Goal: Information Seeking & Learning: Learn about a topic

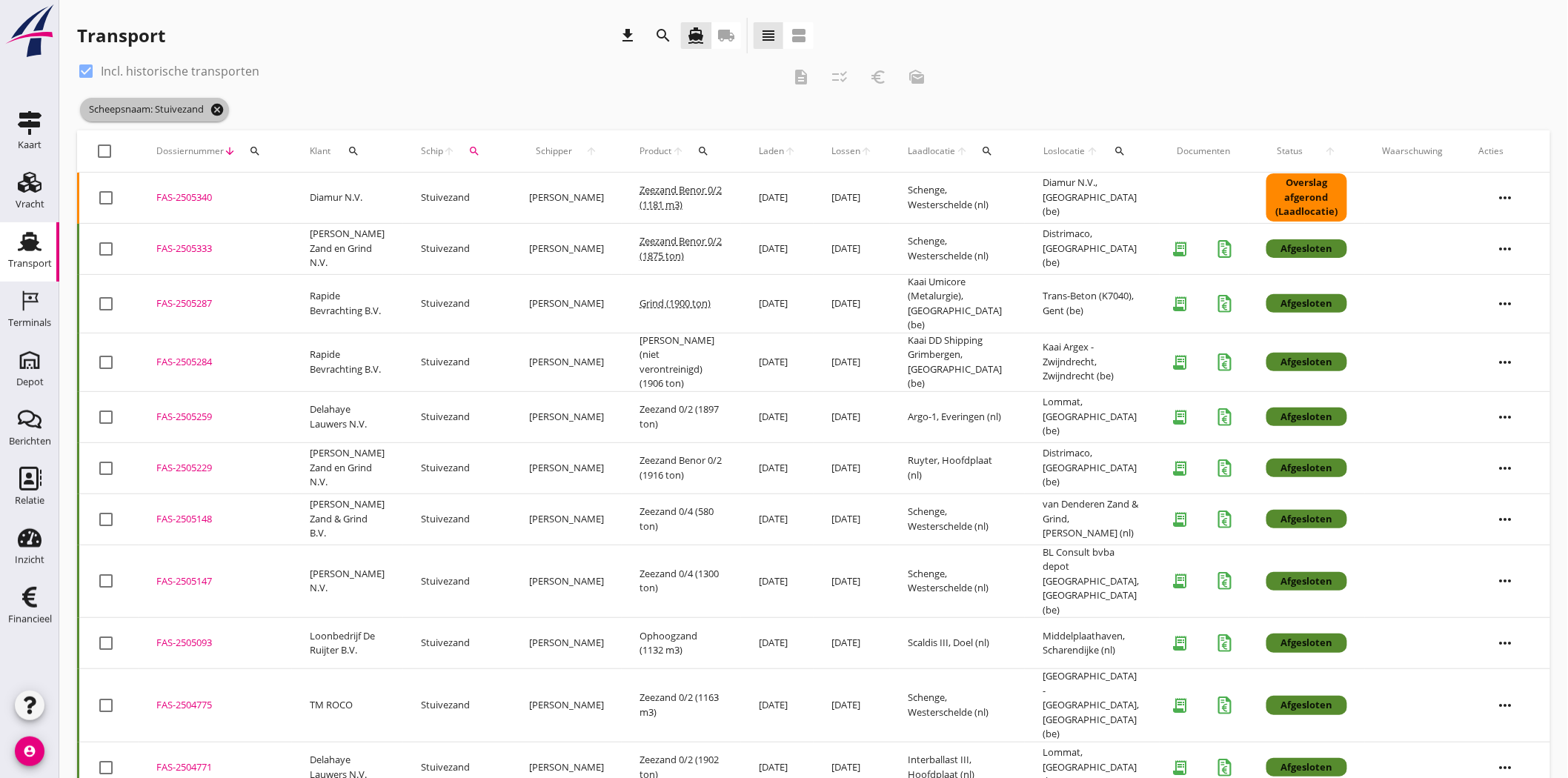
click at [216, 108] on icon "cancel" at bounding box center [216, 109] width 15 height 15
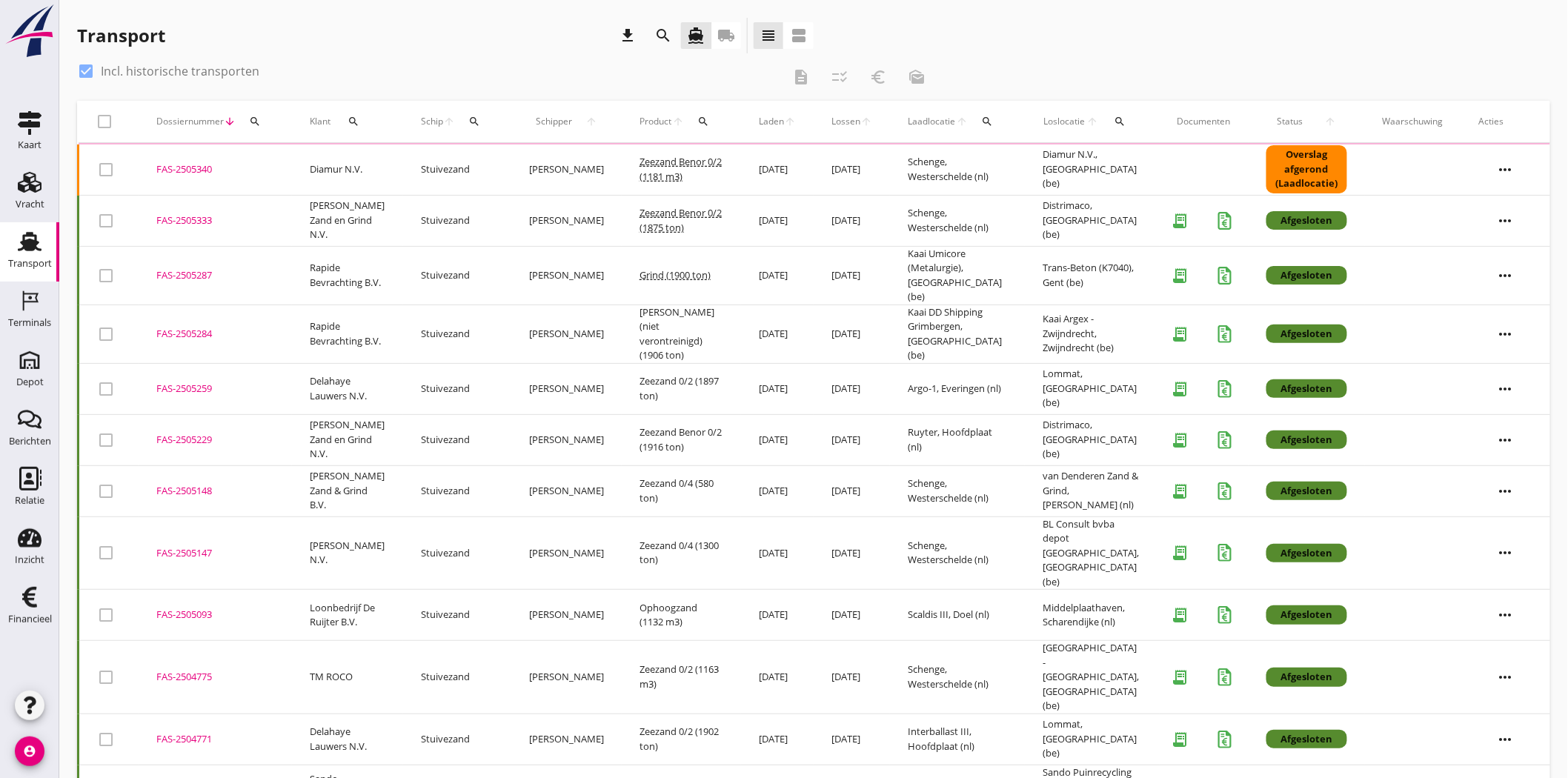
click at [87, 66] on div at bounding box center [86, 71] width 25 height 25
checkbox input "false"
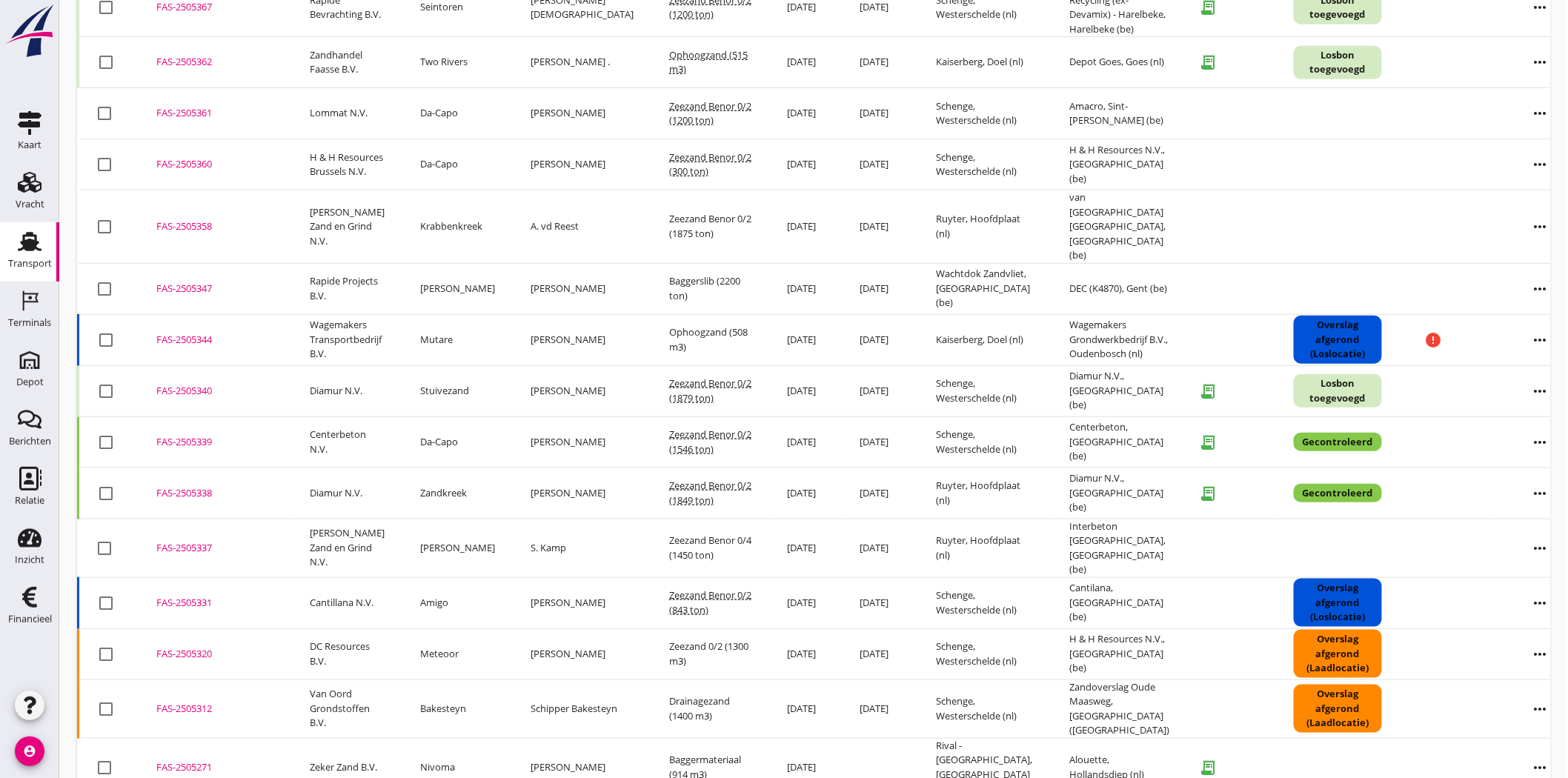
scroll to position [468, 0]
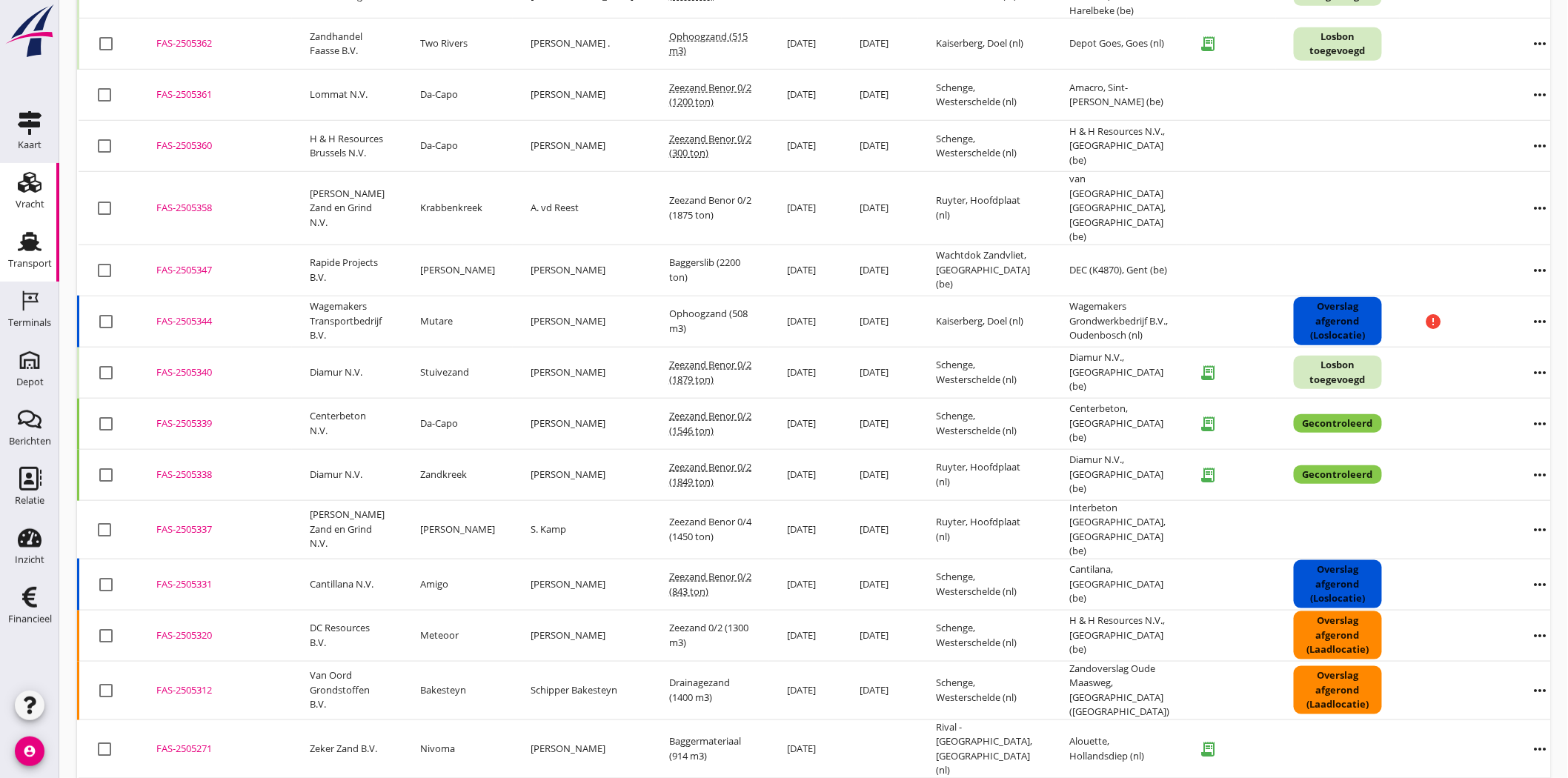
click at [23, 187] on use at bounding box center [29, 182] width 24 height 21
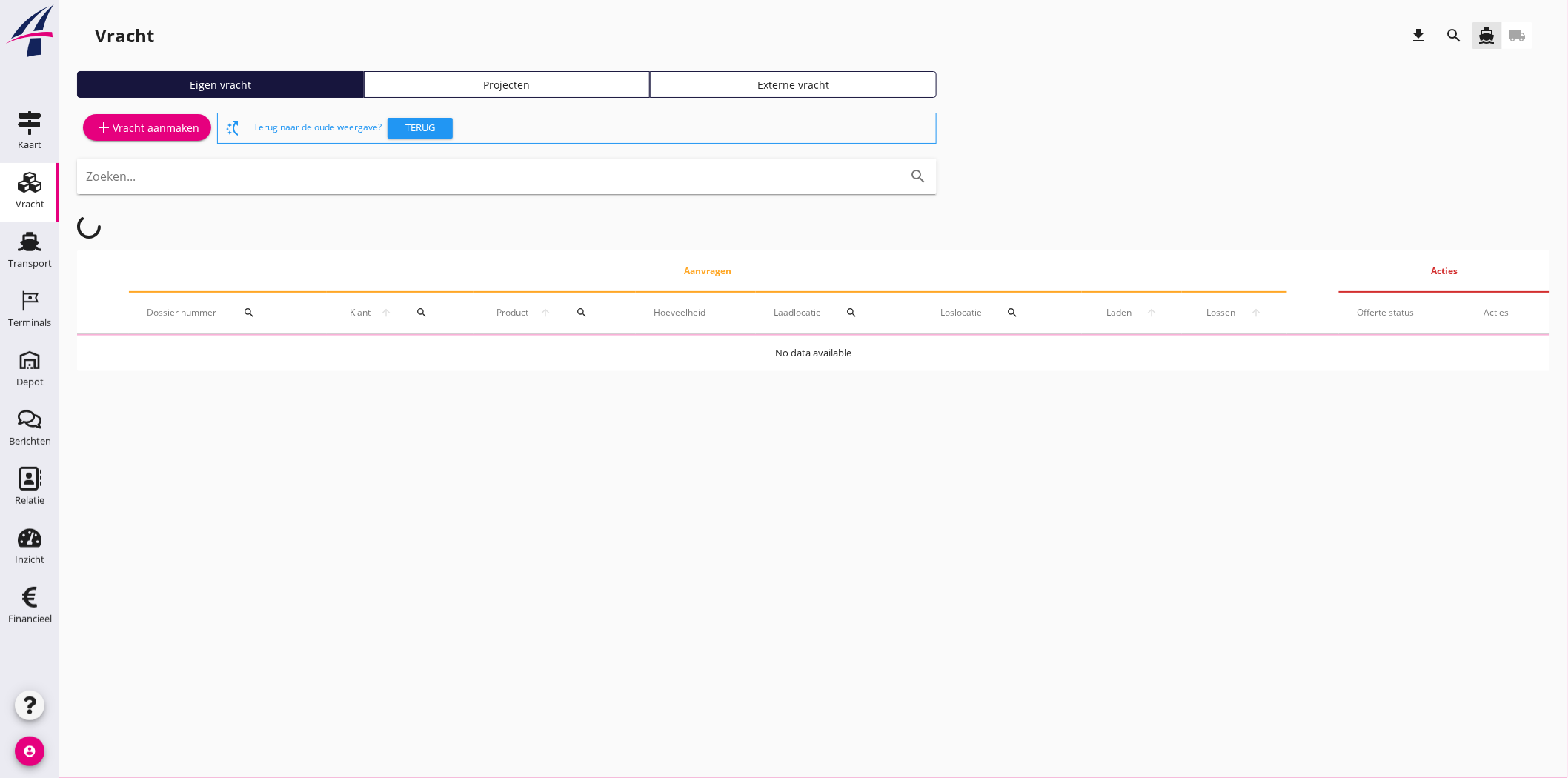
click at [585, 83] on div "Projecten" at bounding box center [507, 85] width 274 height 15
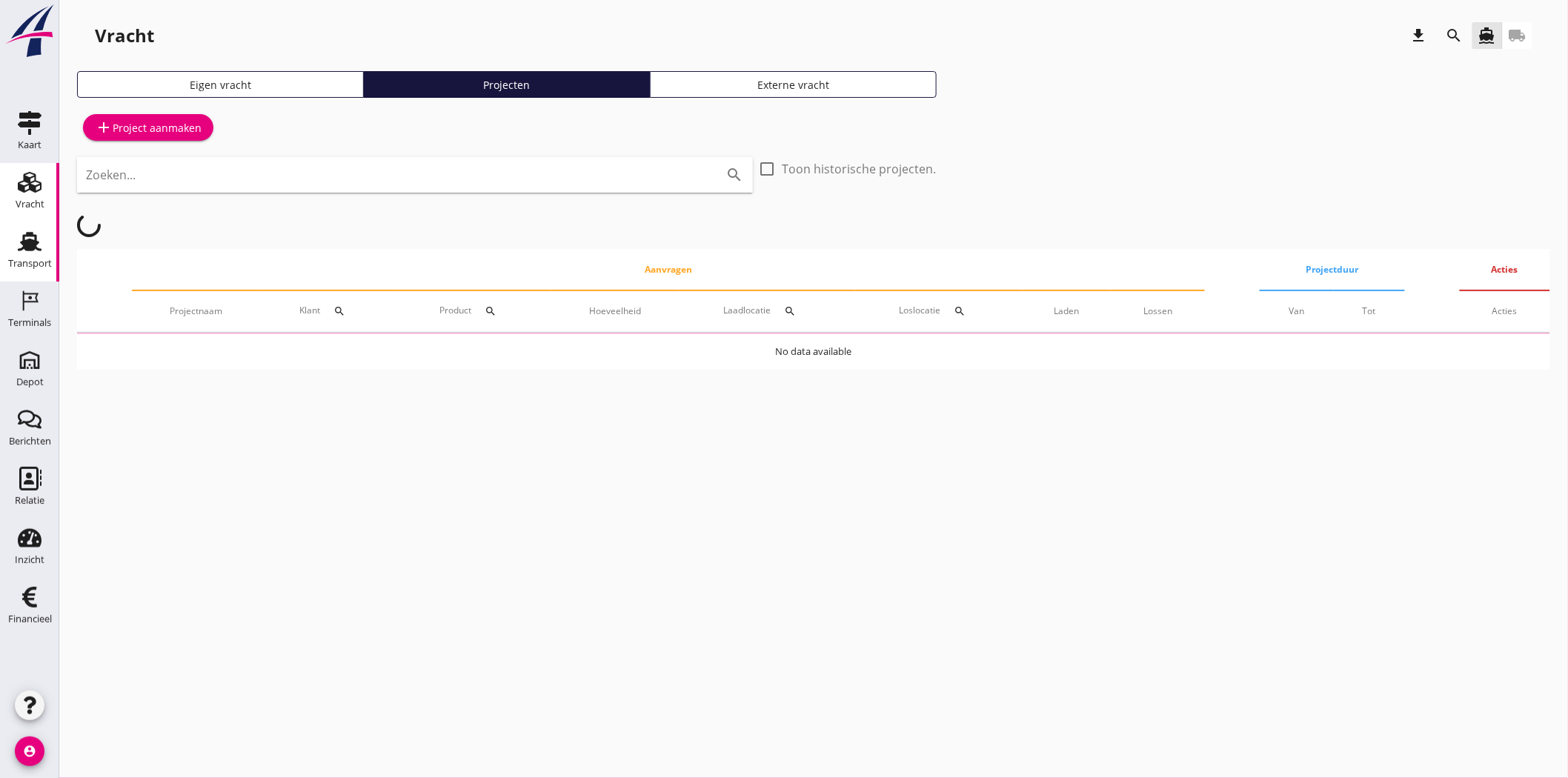
click at [33, 254] on div "Transport" at bounding box center [30, 264] width 44 height 21
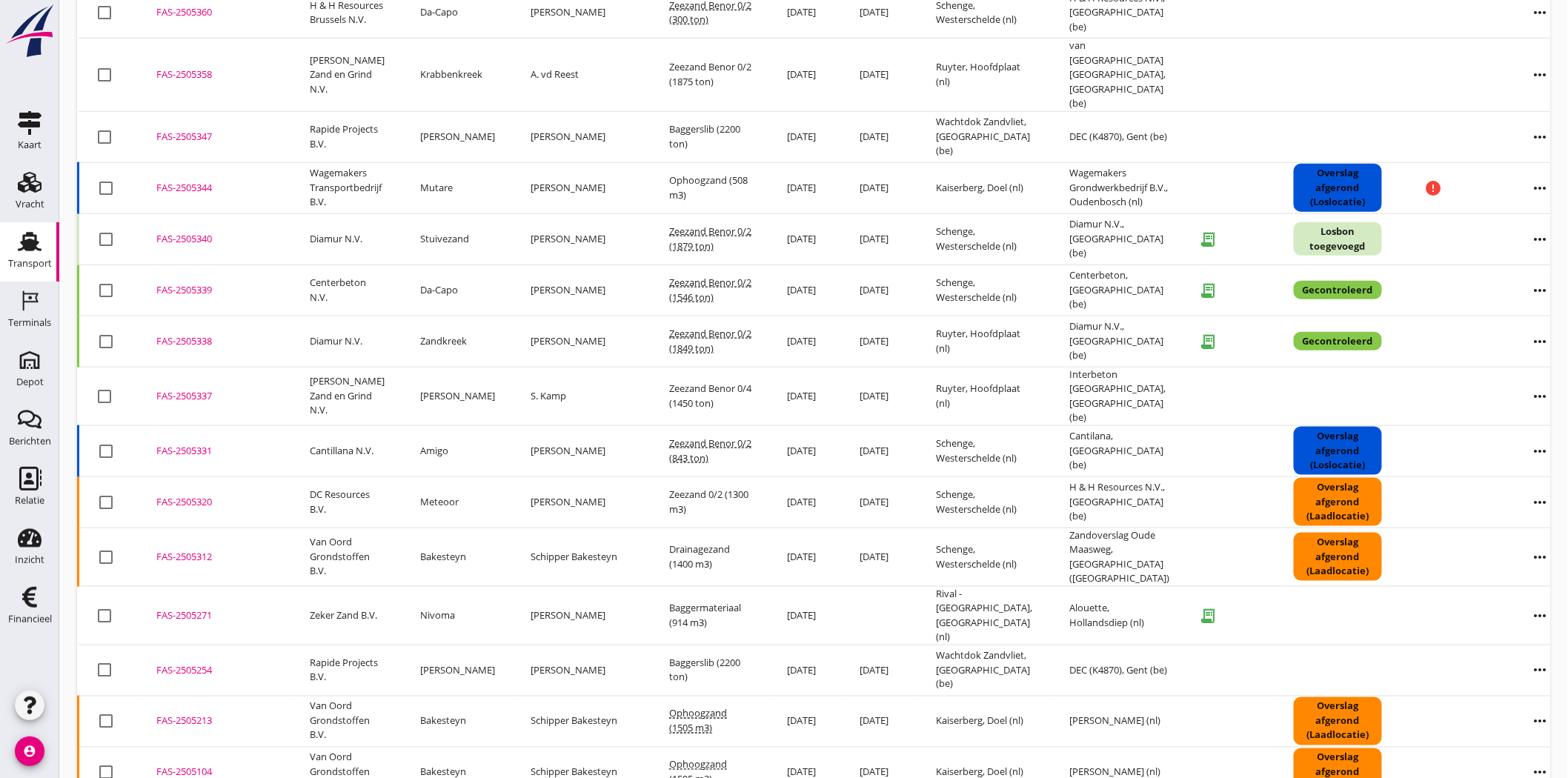
scroll to position [625, 0]
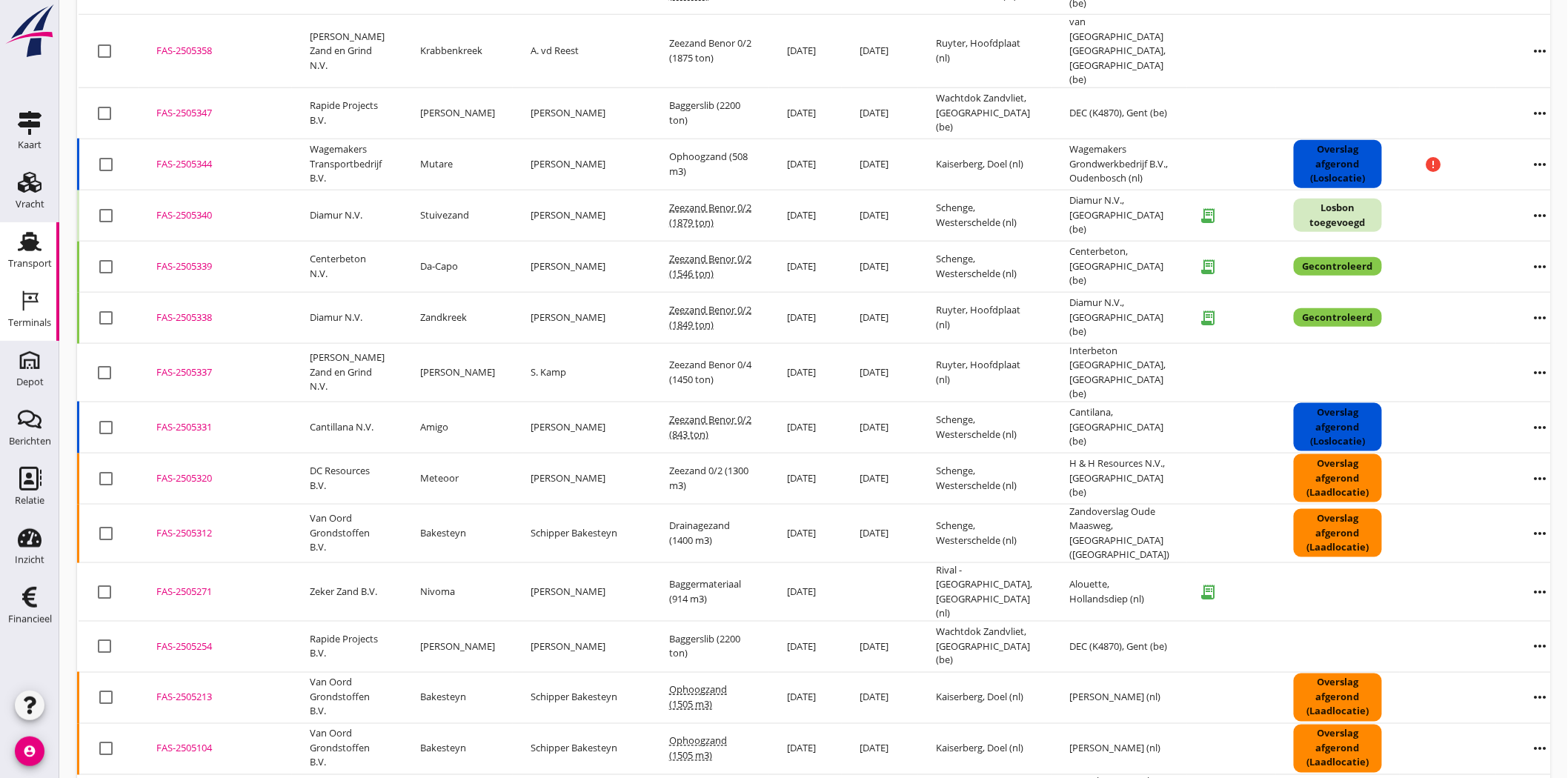
click at [43, 313] on div "Terminals" at bounding box center [30, 323] width 43 height 21
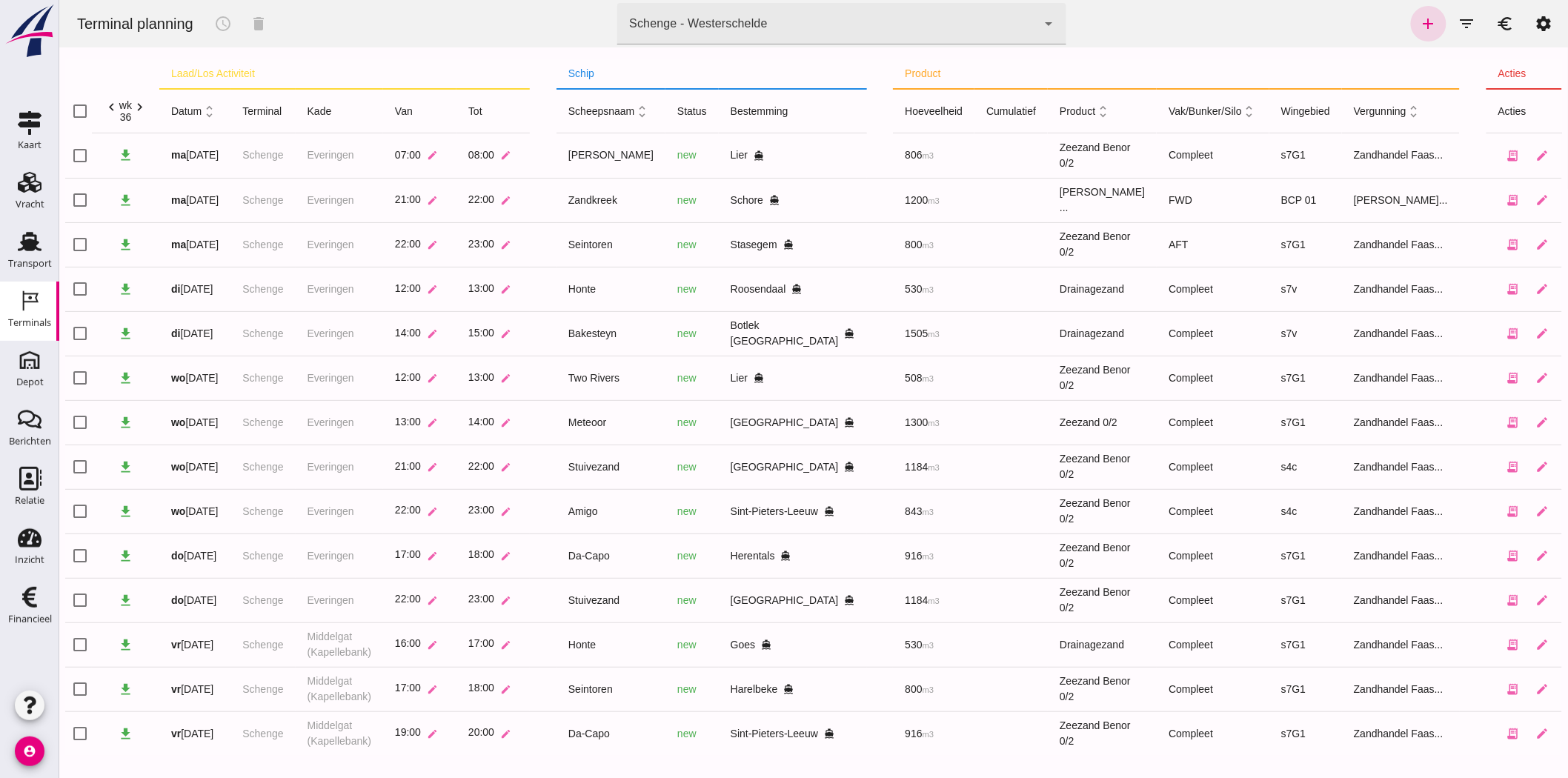
click at [59, 254] on html "Terminal planning schedule delete terminal Schenge - Westerschelde 9c876888-926…" at bounding box center [813, 393] width 1508 height 786
click at [37, 257] on div "Transport" at bounding box center [30, 264] width 44 height 21
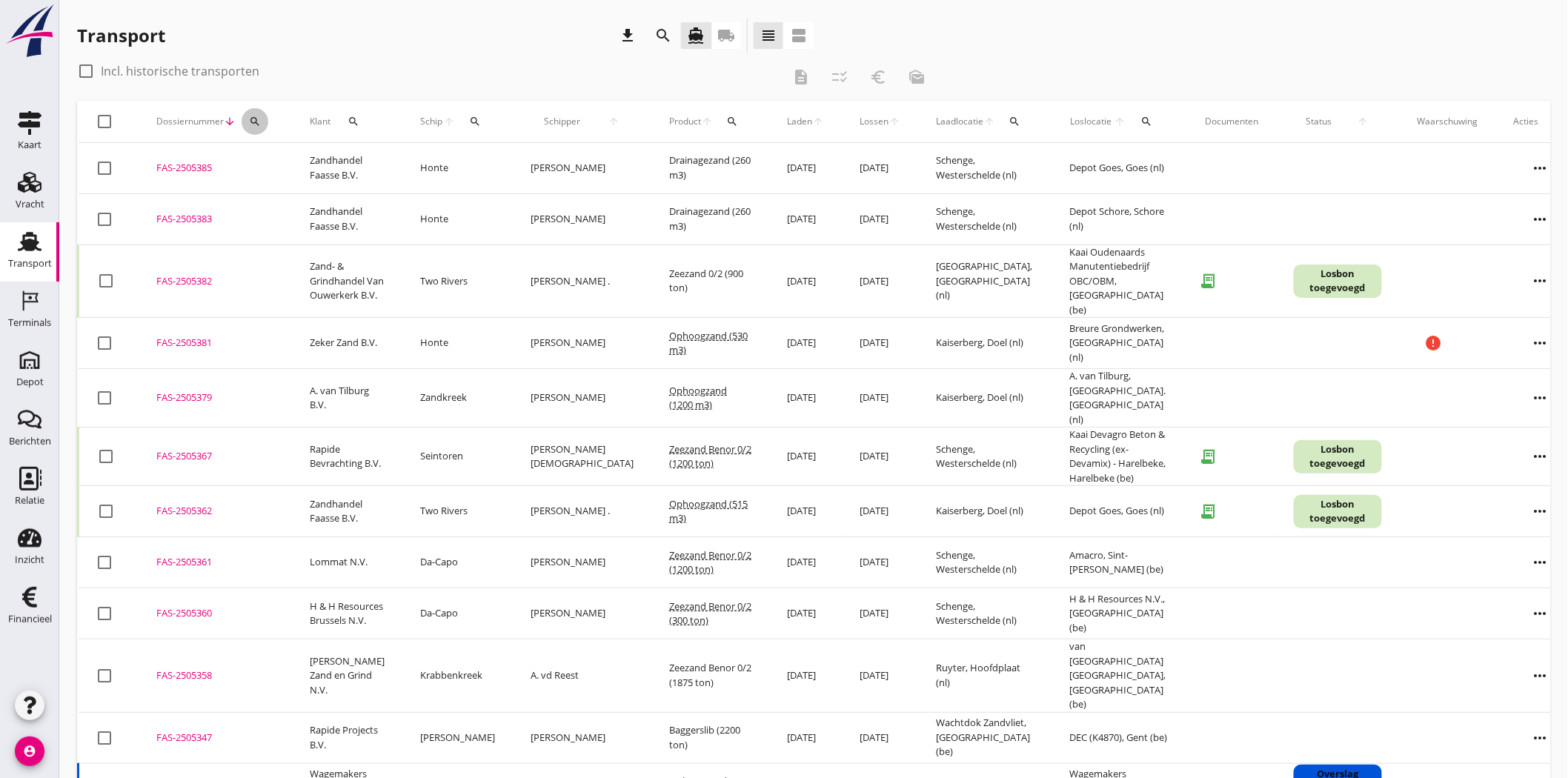
click at [252, 115] on icon "search" at bounding box center [255, 122] width 12 height 12
click at [286, 161] on input "Zoeken op dossiernummer..." at bounding box center [324, 164] width 154 height 24
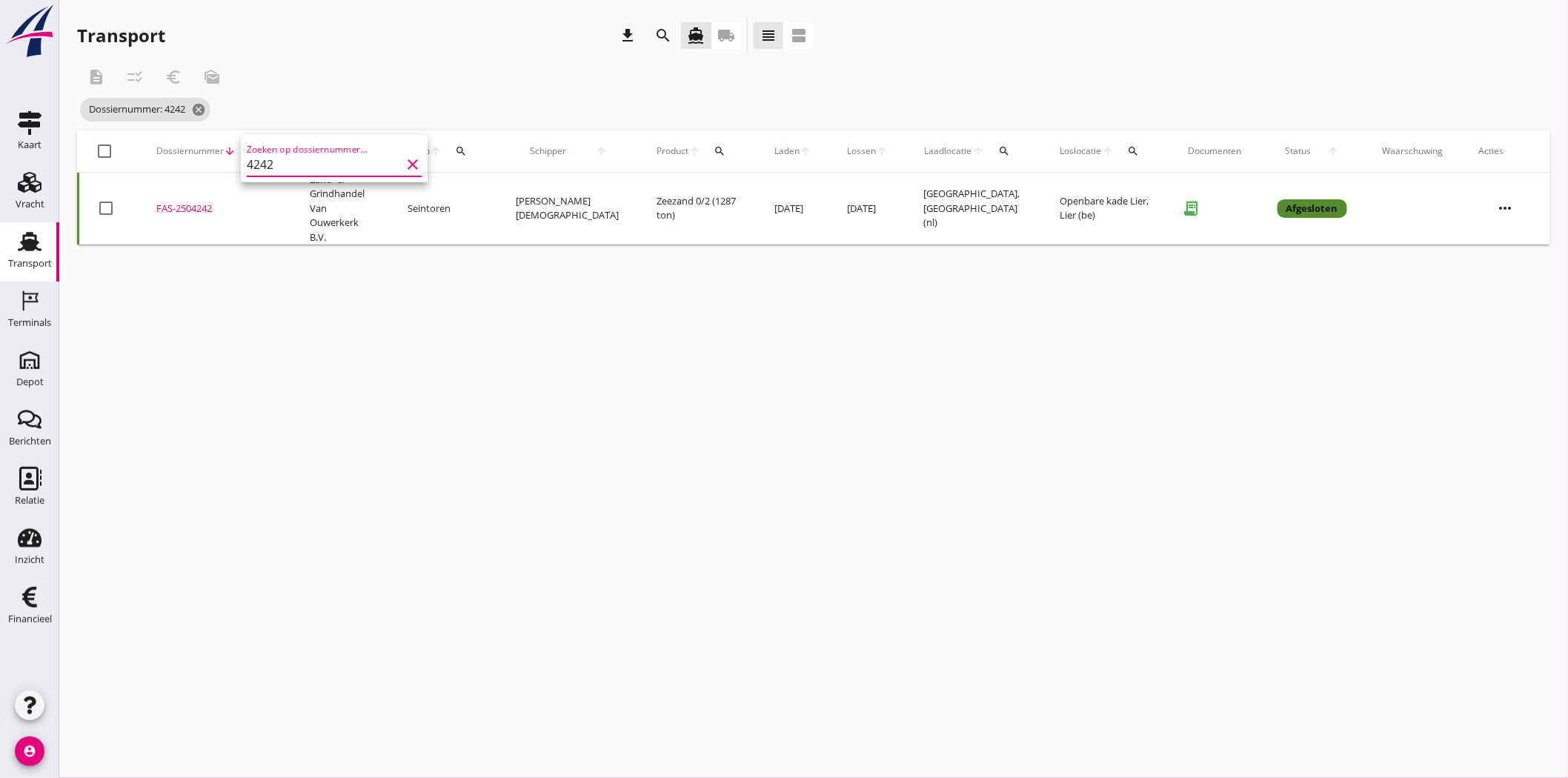
type input "4242"
click at [188, 202] on div "FAS-2504242" at bounding box center [215, 209] width 118 height 15
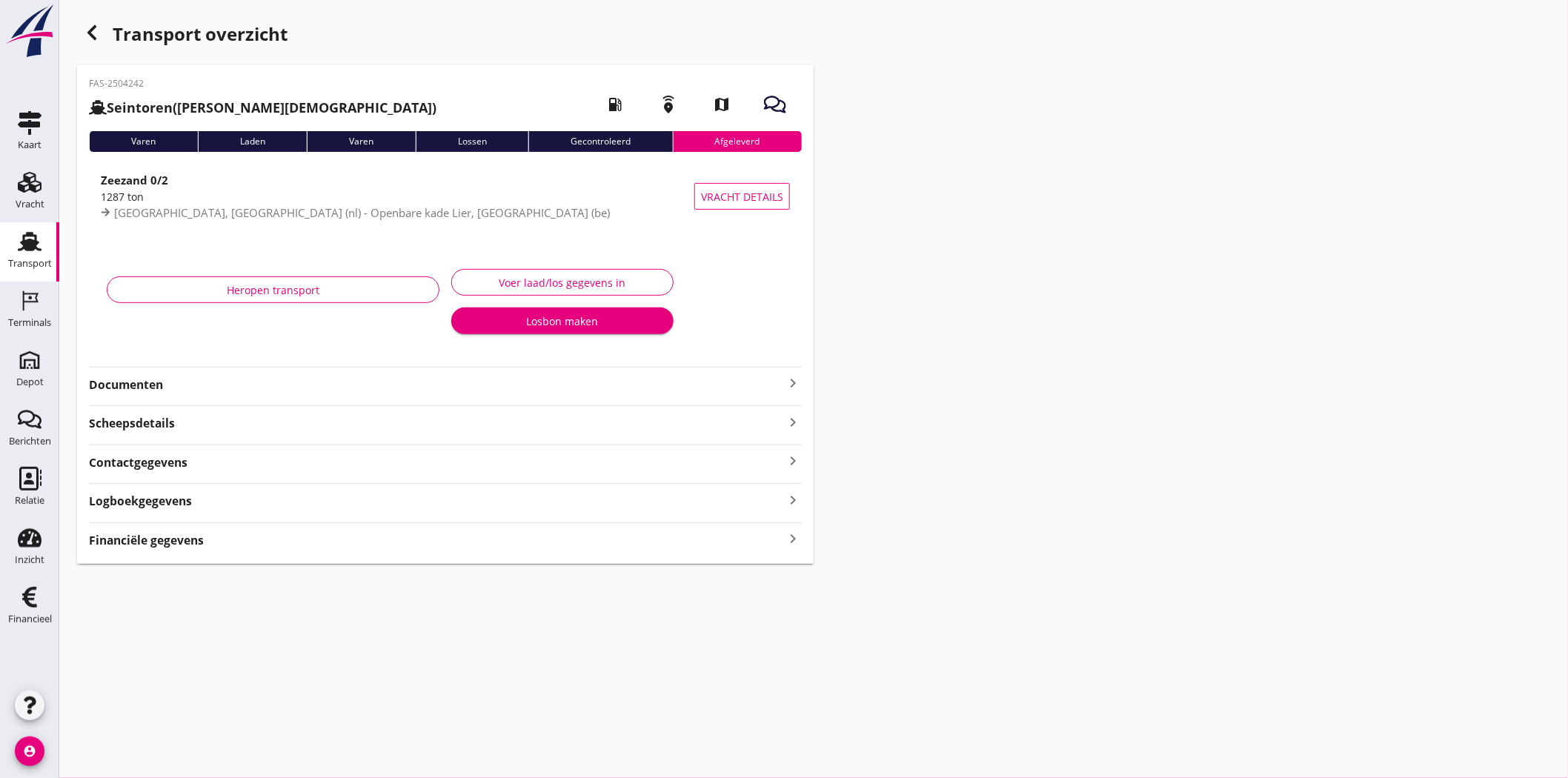
click at [127, 387] on strong "Documenten" at bounding box center [436, 385] width 695 height 17
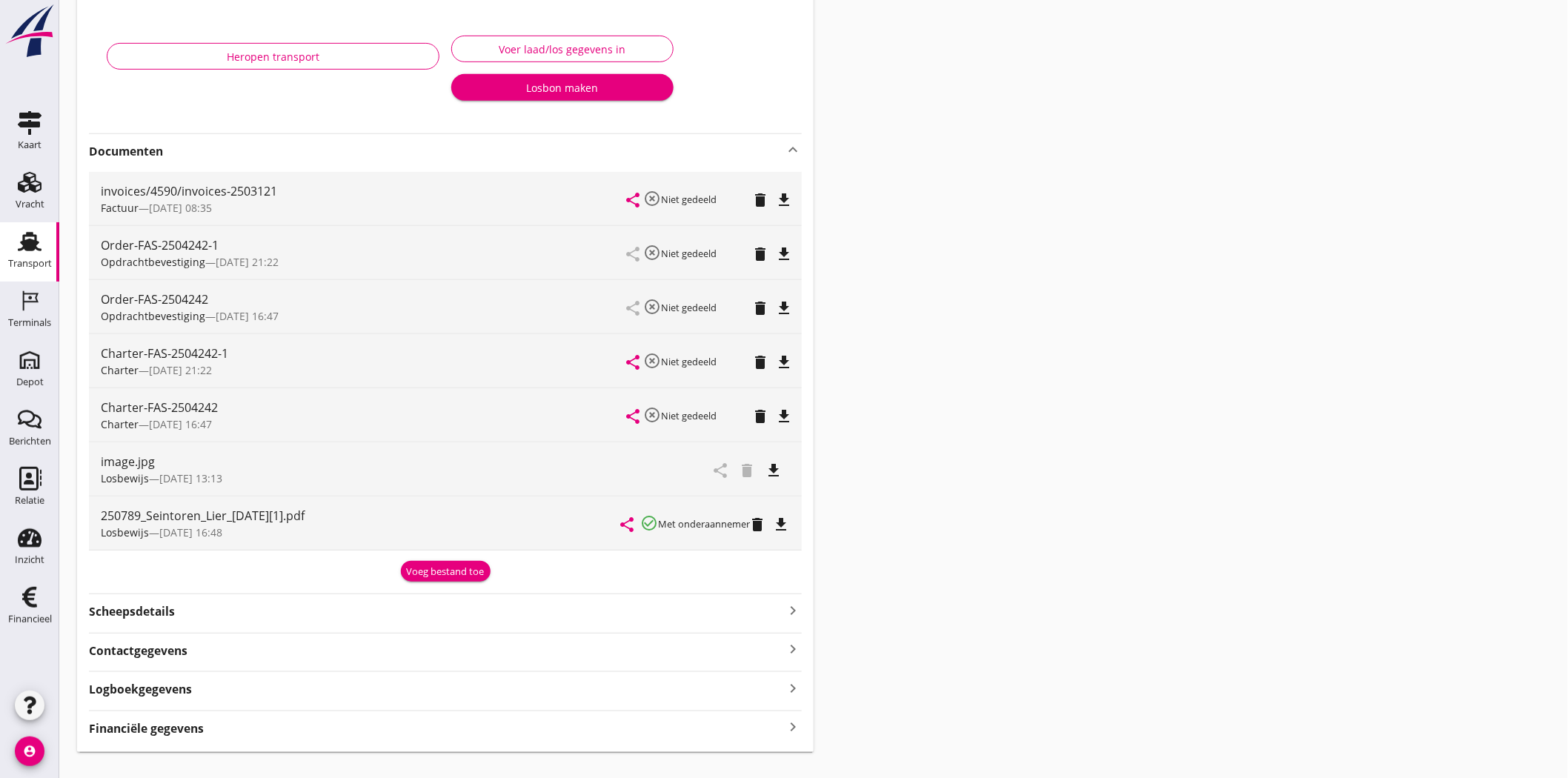
scroll to position [247, 0]
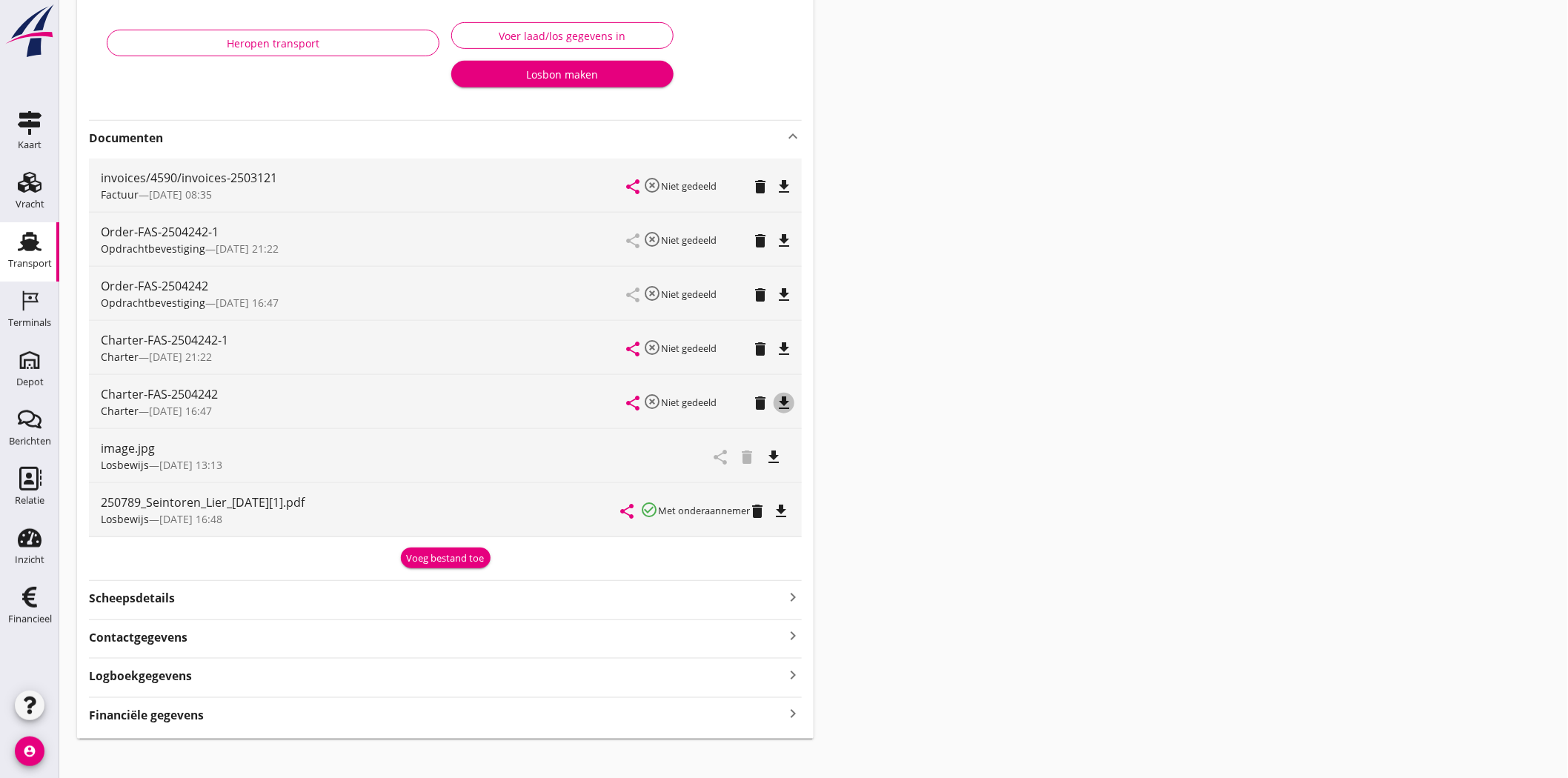
click at [786, 399] on icon "file_download" at bounding box center [783, 403] width 18 height 18
click at [784, 339] on button "file_download" at bounding box center [783, 348] width 21 height 21
click at [790, 235] on icon "file_download" at bounding box center [783, 241] width 18 height 18
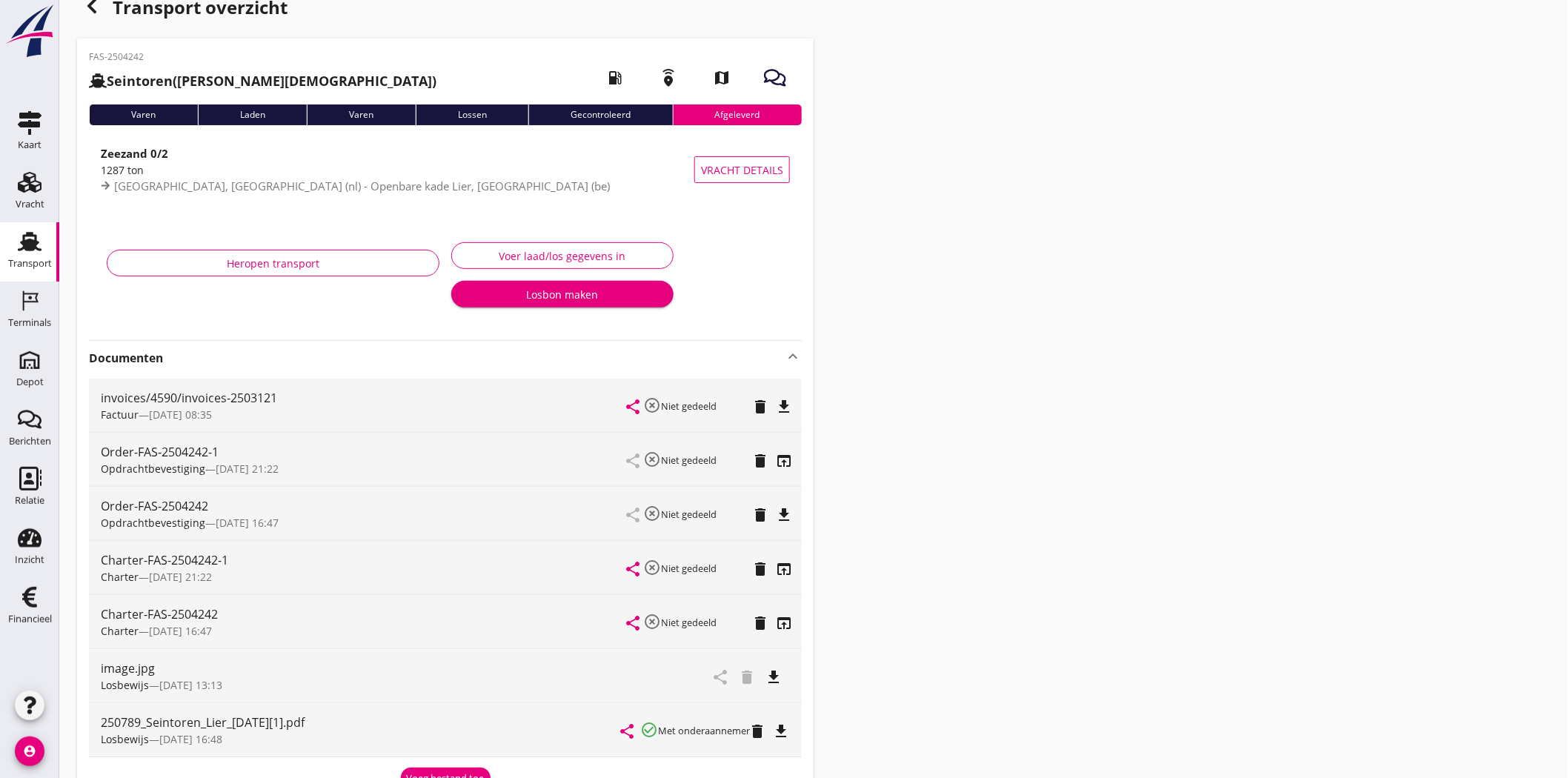
scroll to position [0, 0]
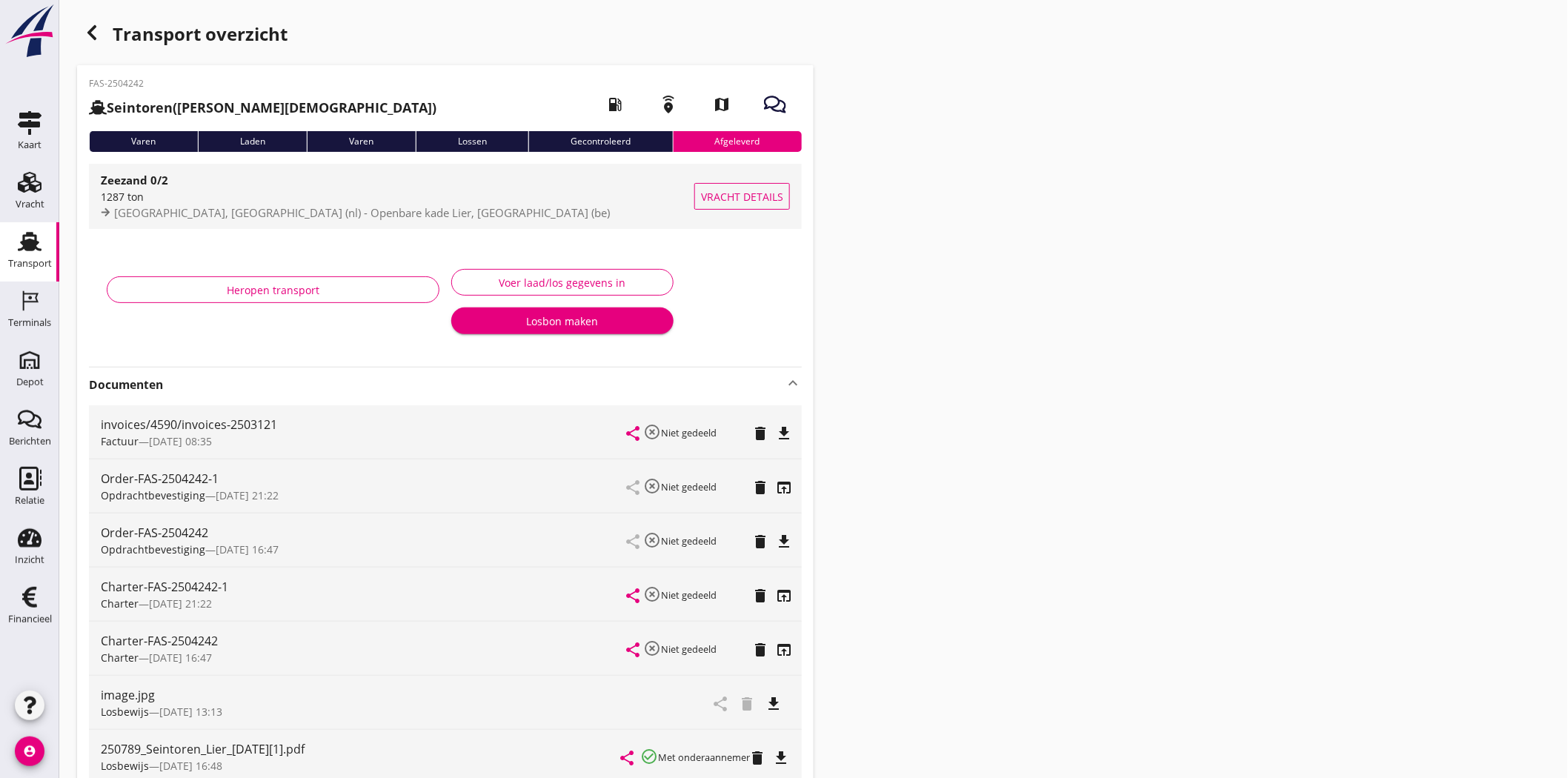
click at [321, 220] on div "Zeeburg, Everingen (nl) - Openbare kade Lier, Lier (be)" at bounding box center [397, 213] width 594 height 17
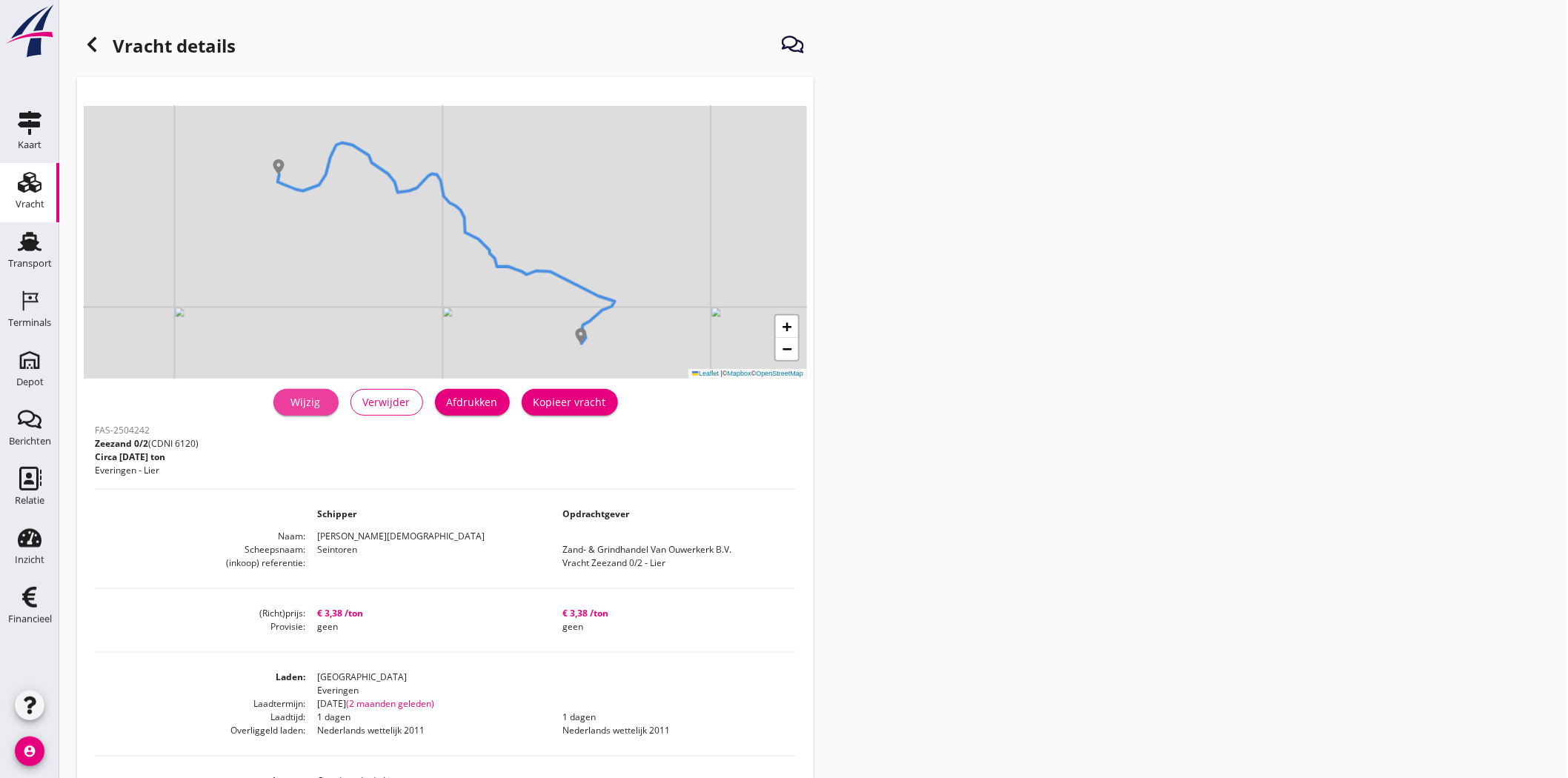
click at [294, 413] on link "Wijzig" at bounding box center [306, 402] width 65 height 27
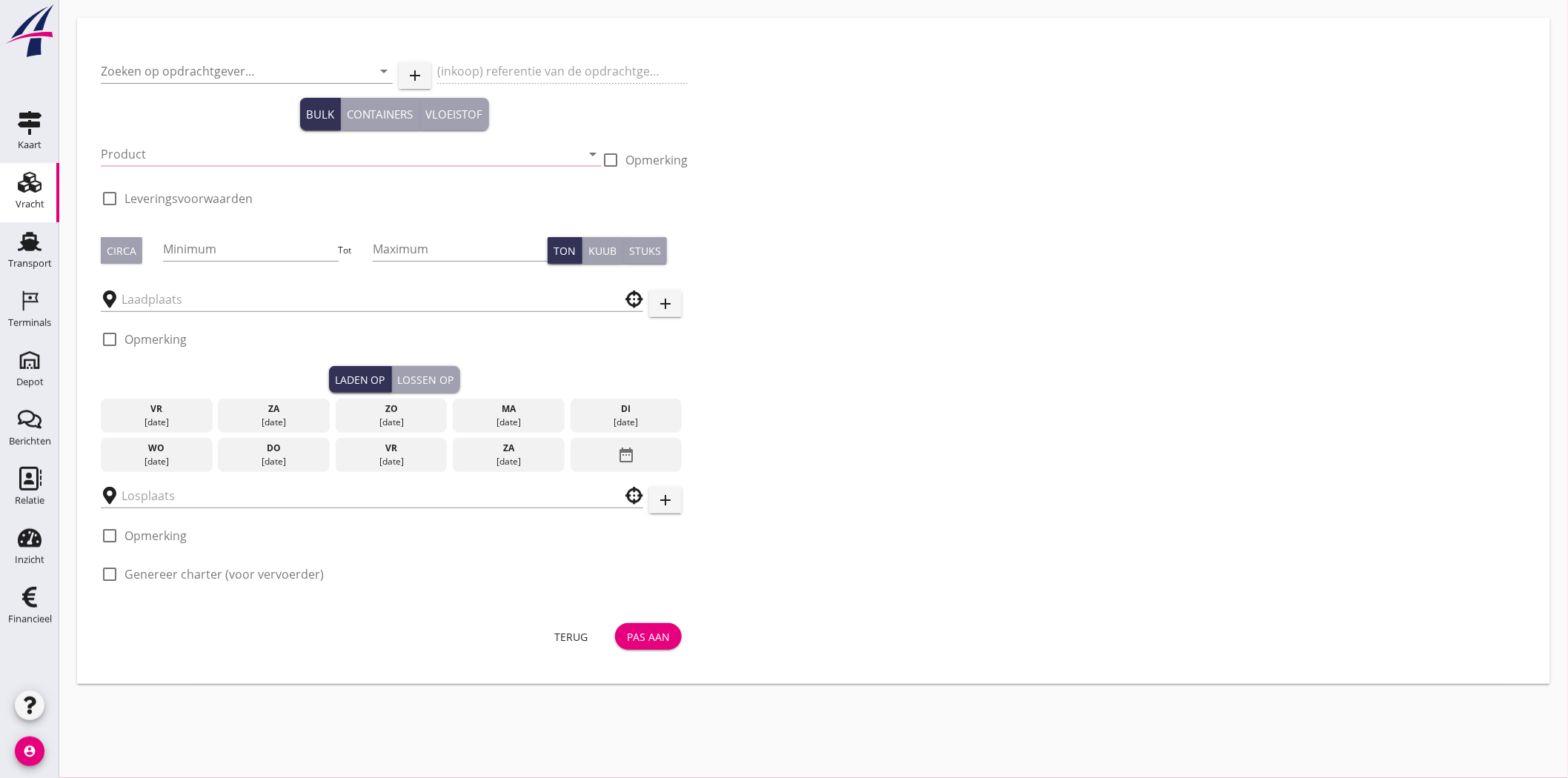
type input "Zand- & Grindhandel Van Ouwerkerk B.V."
type input "Vracht Zeezand 0/2 - Lier"
type input "Zeezand 0/2 (6120)"
type input "1200"
checkbox input "true"
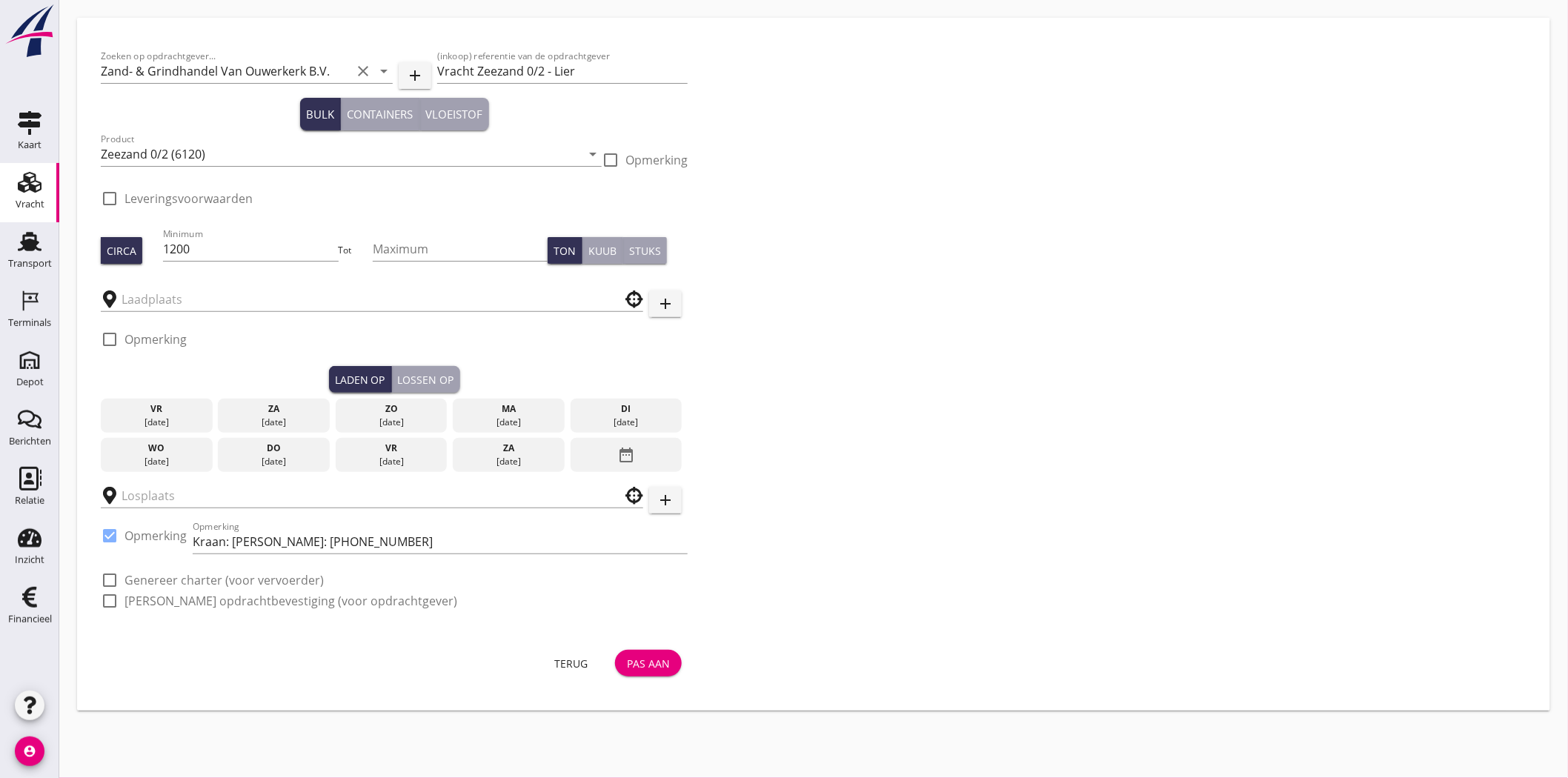
type input "Zeeburg"
type input "Openbare kade Lier"
checkbox input "true"
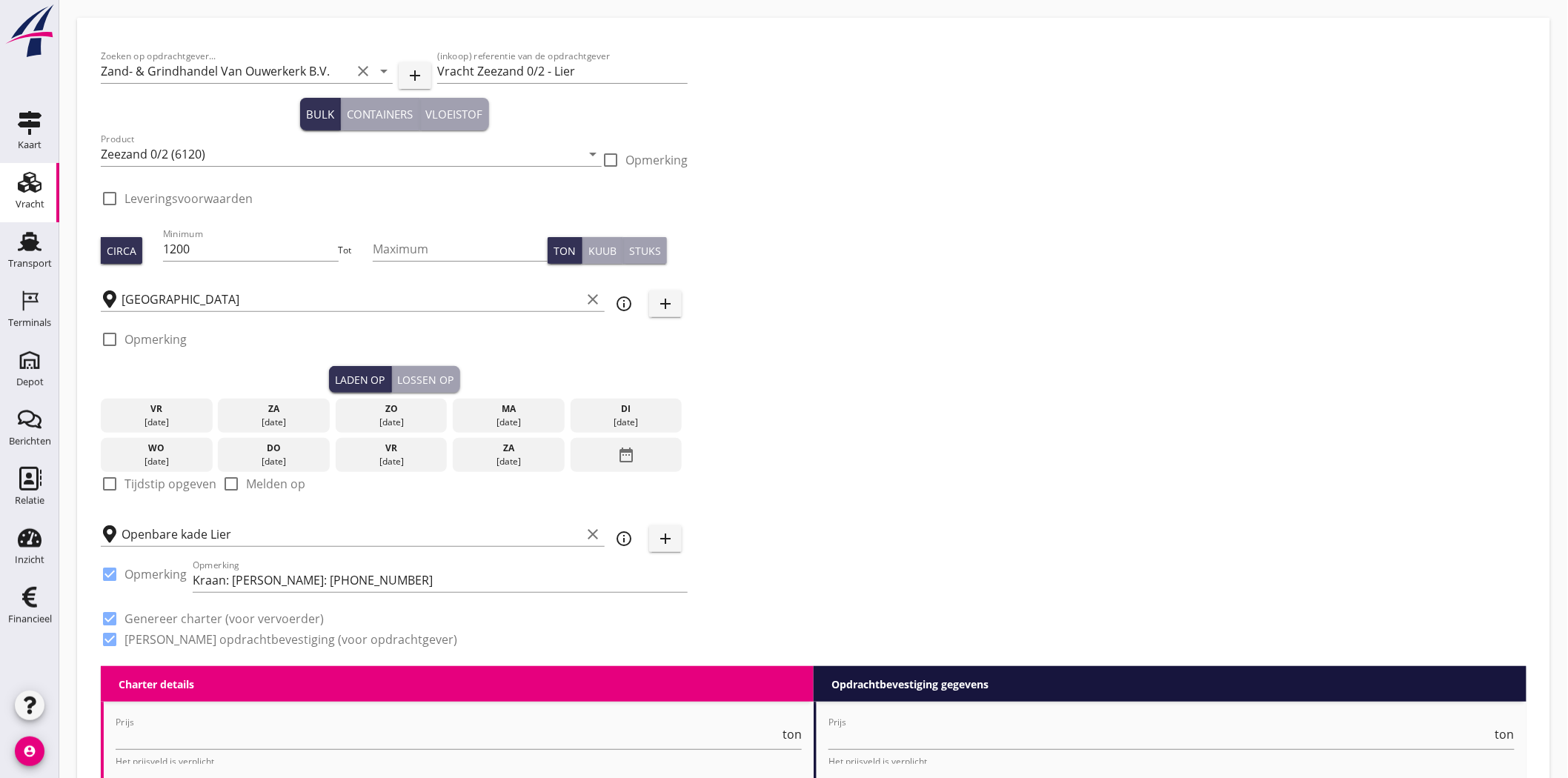
type input "3.38"
checkbox input "false"
radio input "false"
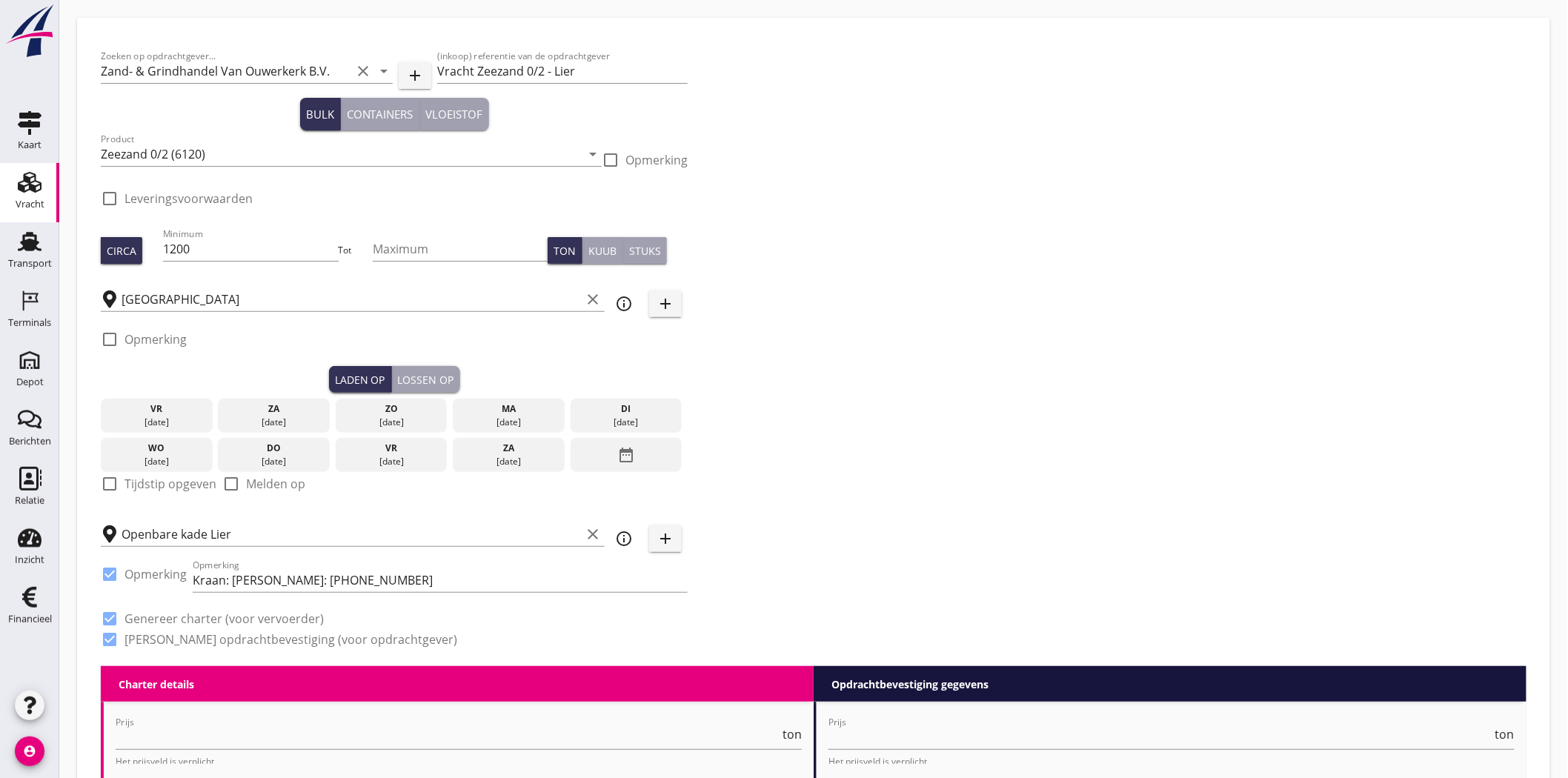
checkbox input "true"
type input "1"
type input "3.38"
checkbox input "false"
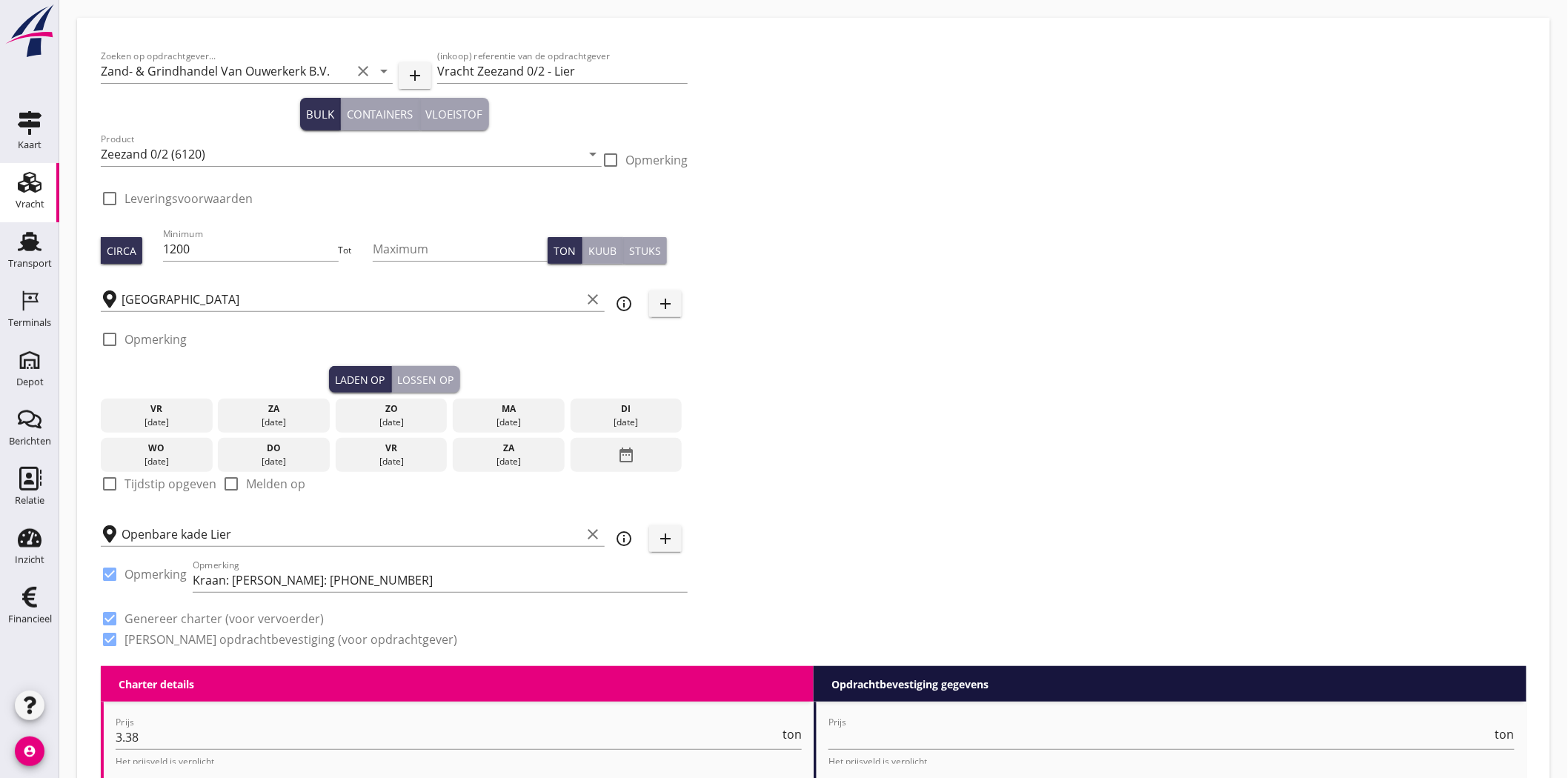
radio input "false"
checkbox input "true"
type input "1"
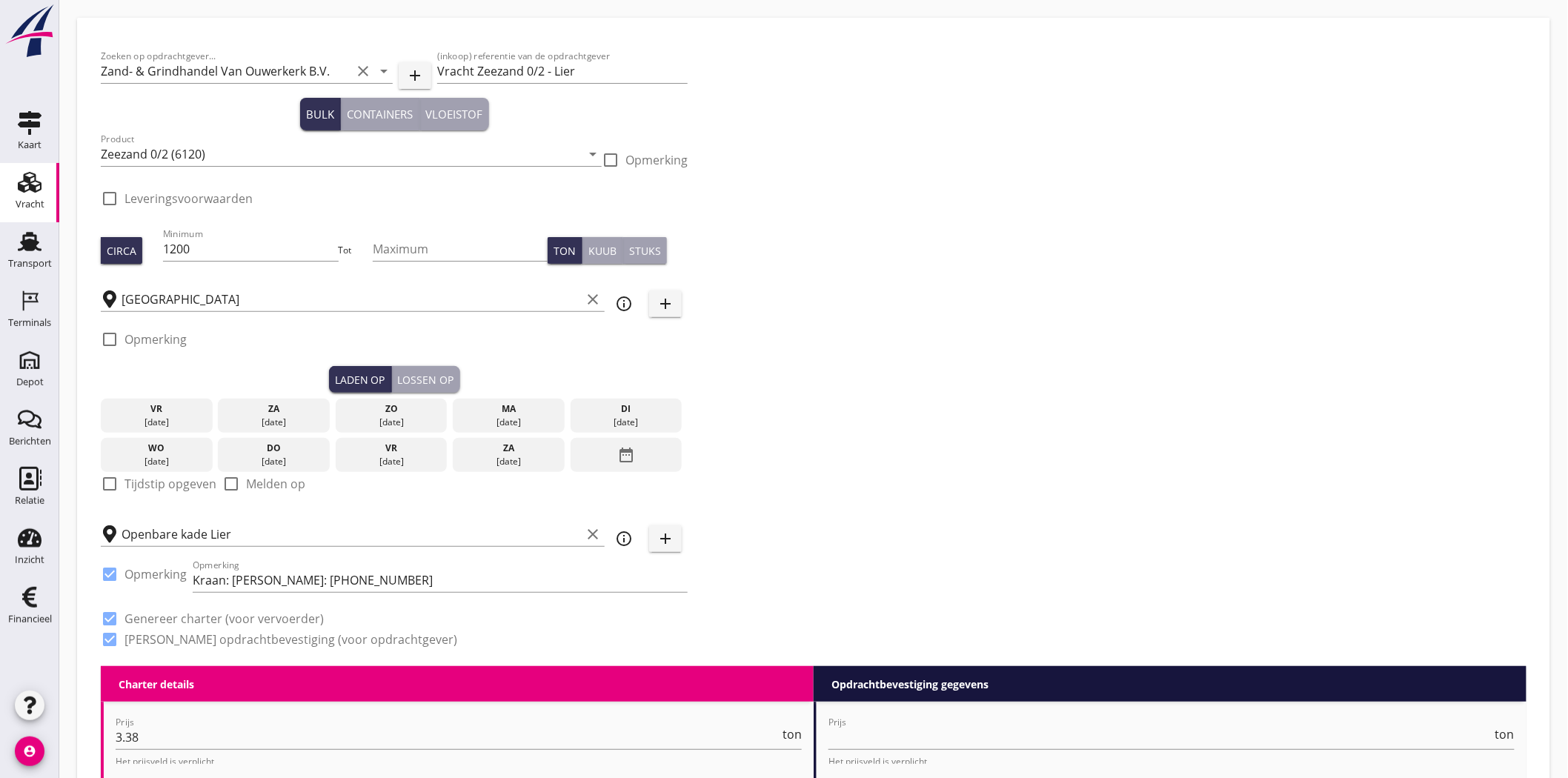
type input "1"
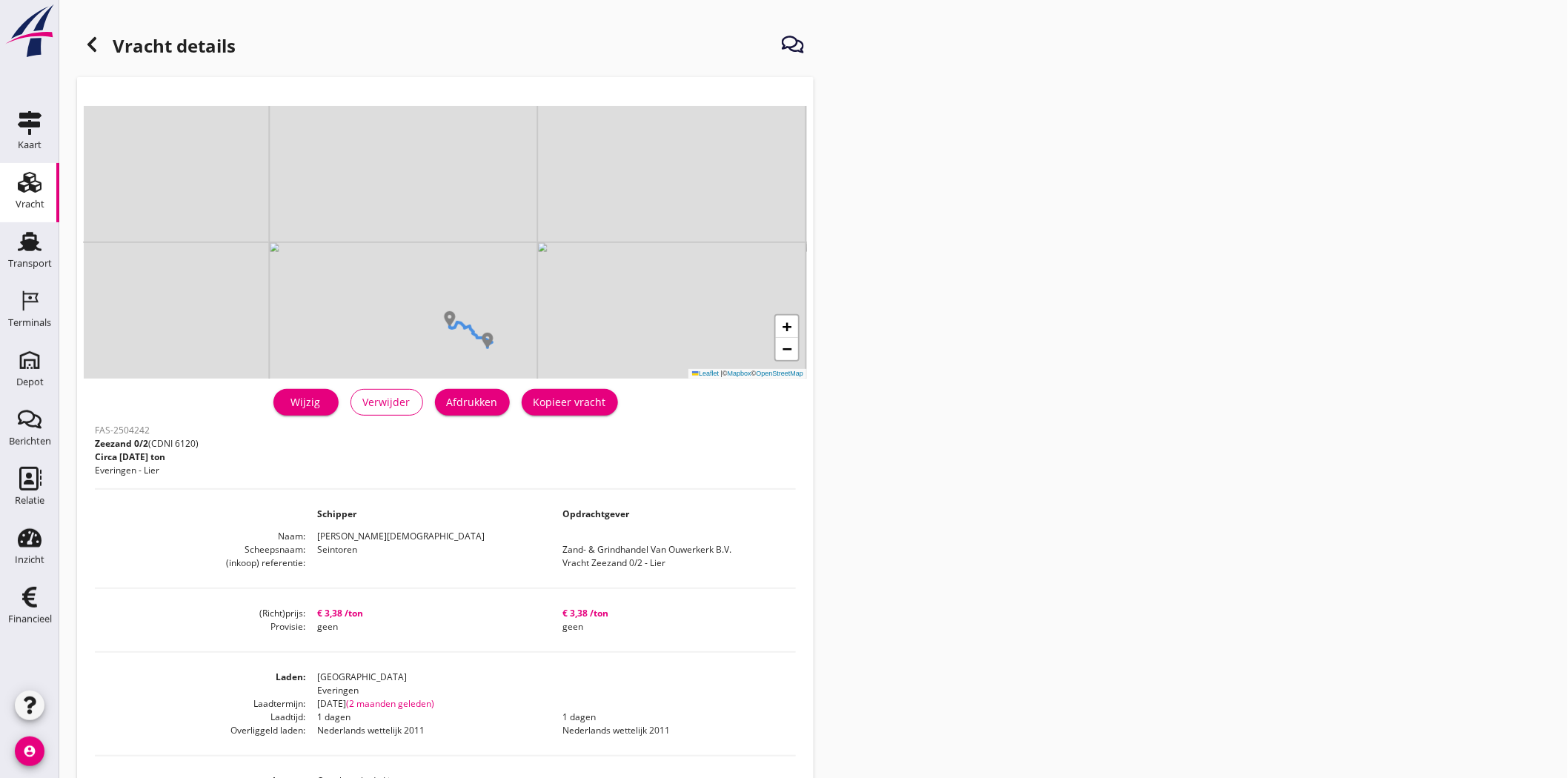
click at [89, 43] on use at bounding box center [92, 44] width 9 height 15
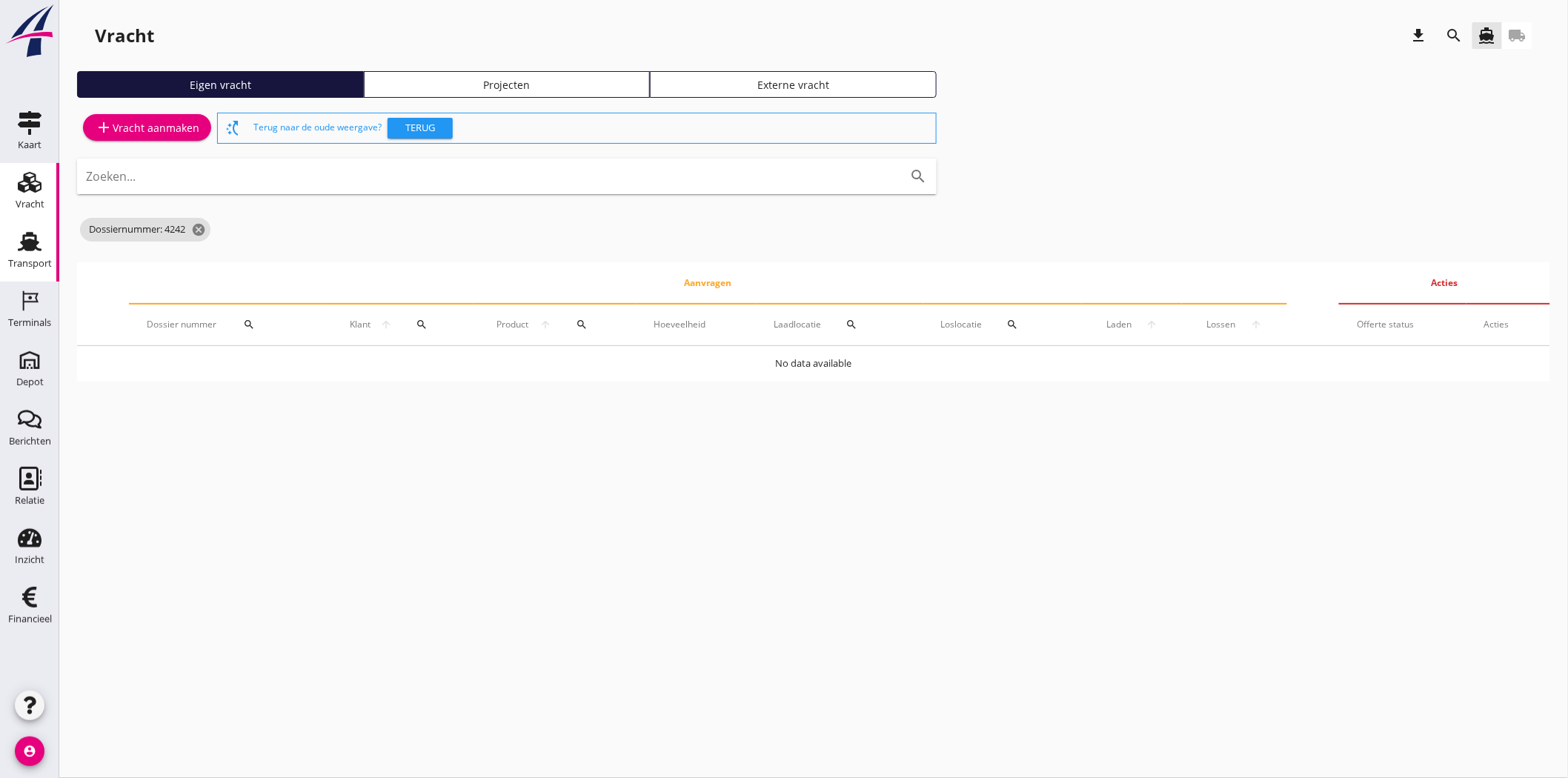
click at [28, 250] on use at bounding box center [29, 242] width 24 height 19
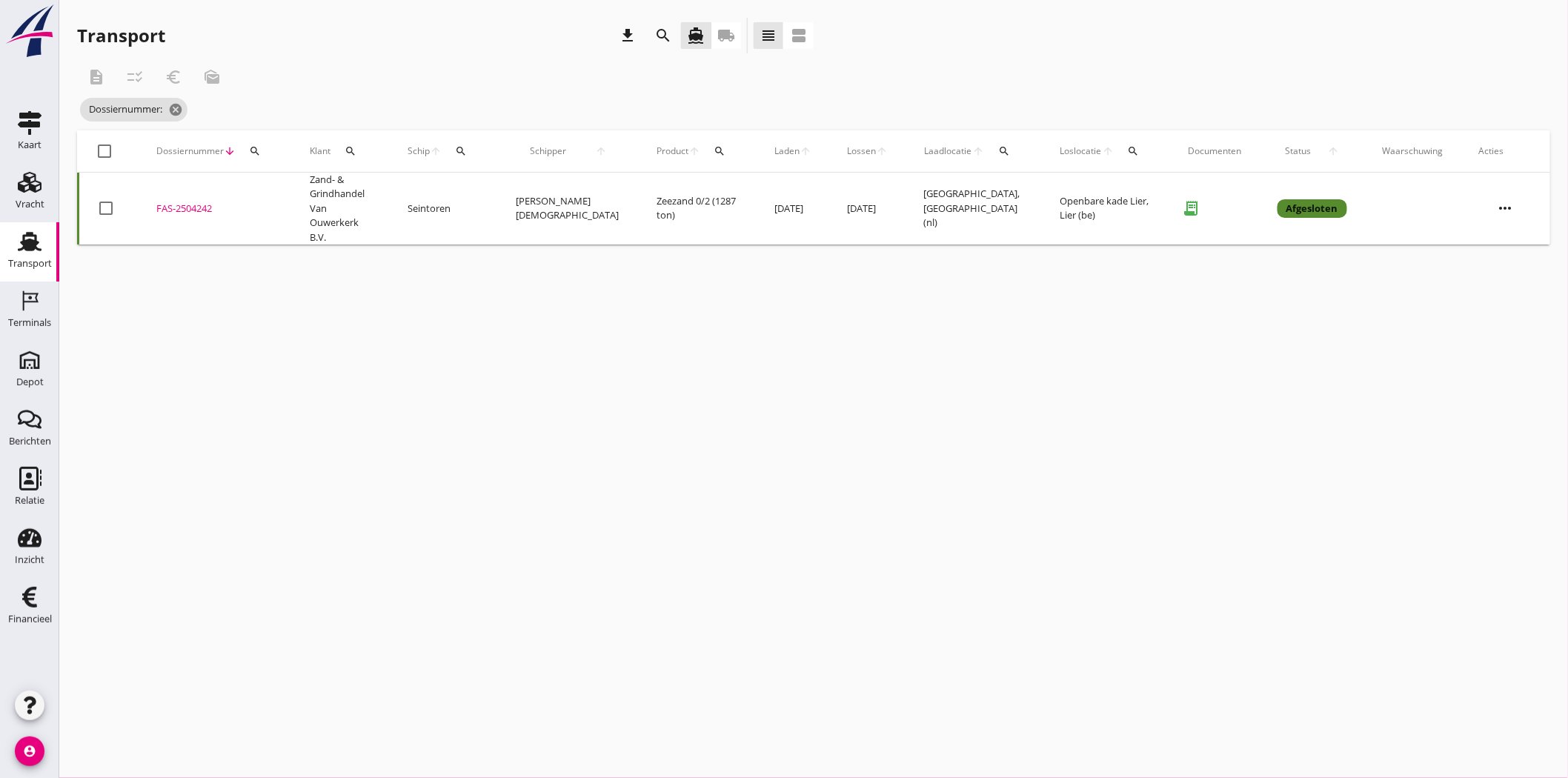
click at [208, 202] on div "FAS-2504242" at bounding box center [215, 209] width 118 height 15
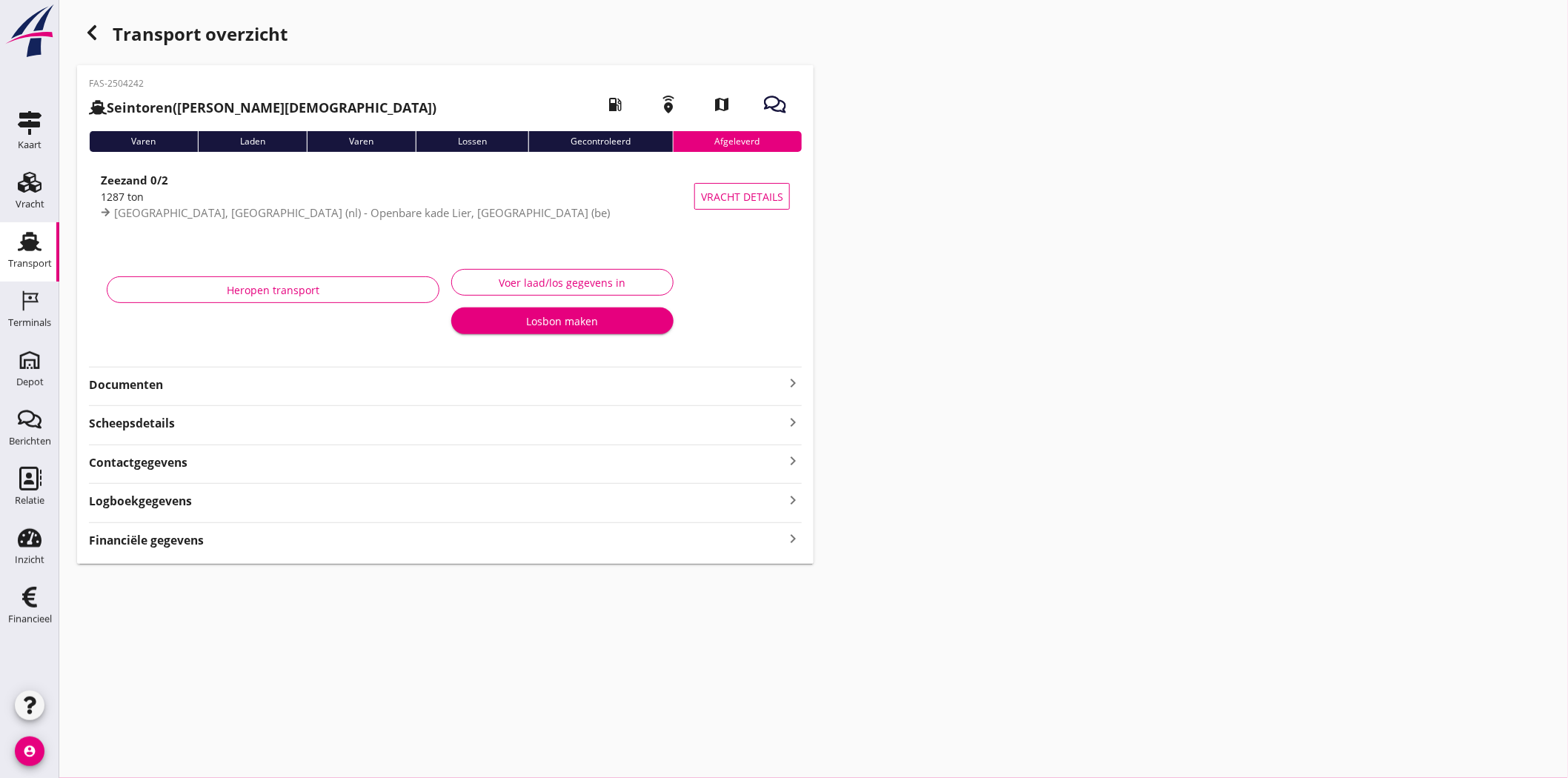
click at [104, 382] on strong "Documenten" at bounding box center [436, 385] width 695 height 17
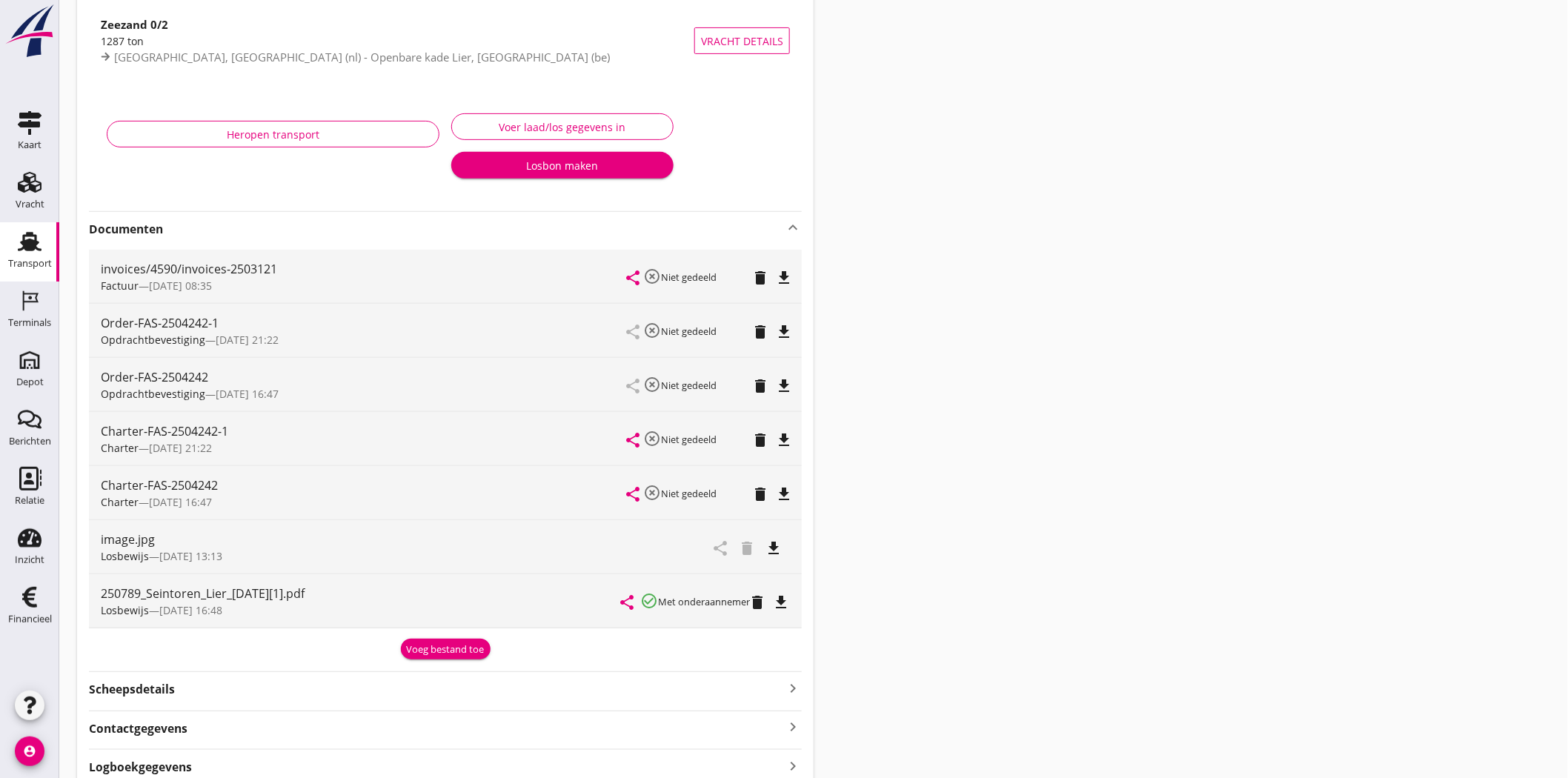
scroll to position [164, 0]
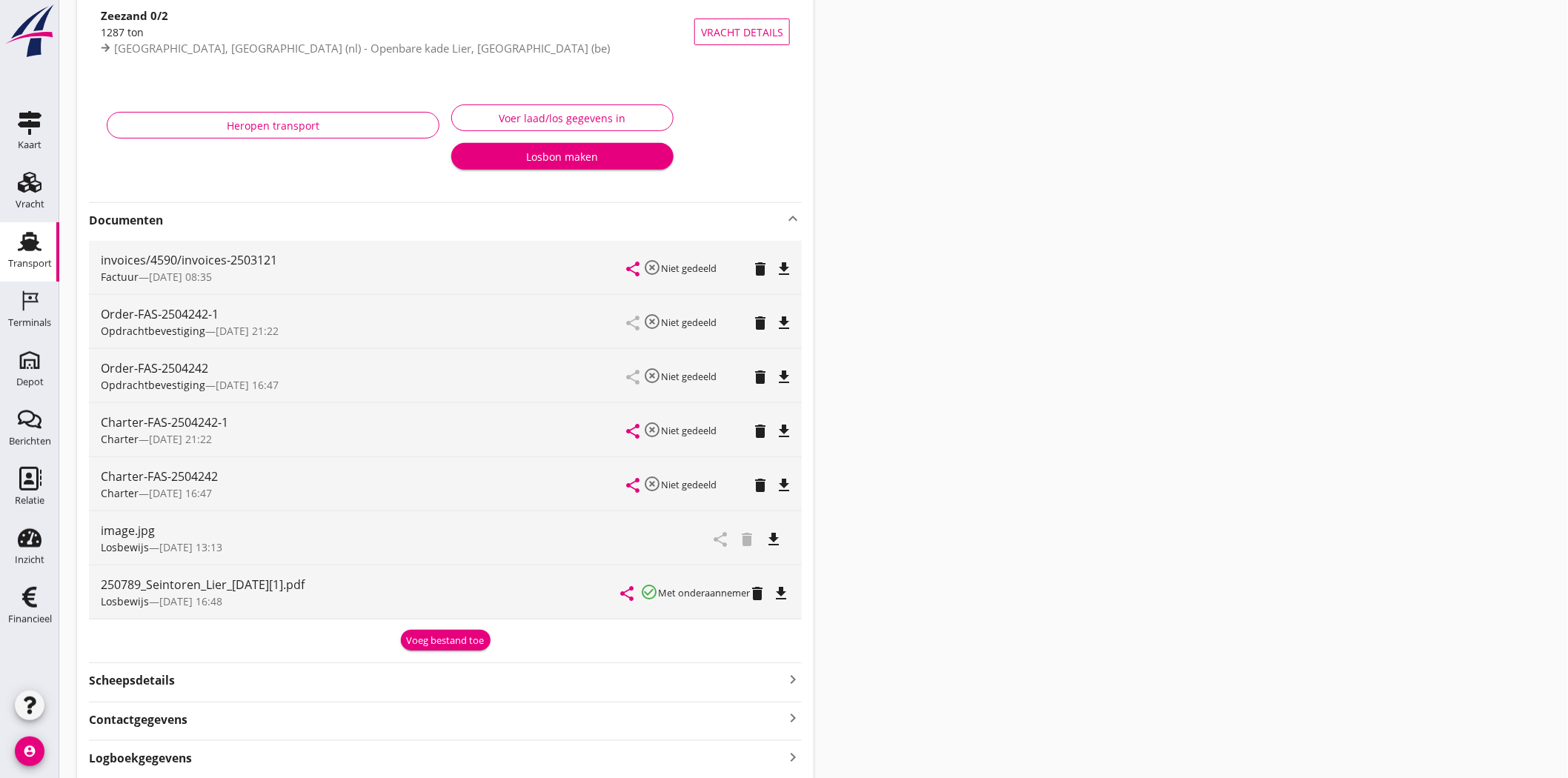
click at [786, 265] on icon "file_download" at bounding box center [783, 268] width 18 height 18
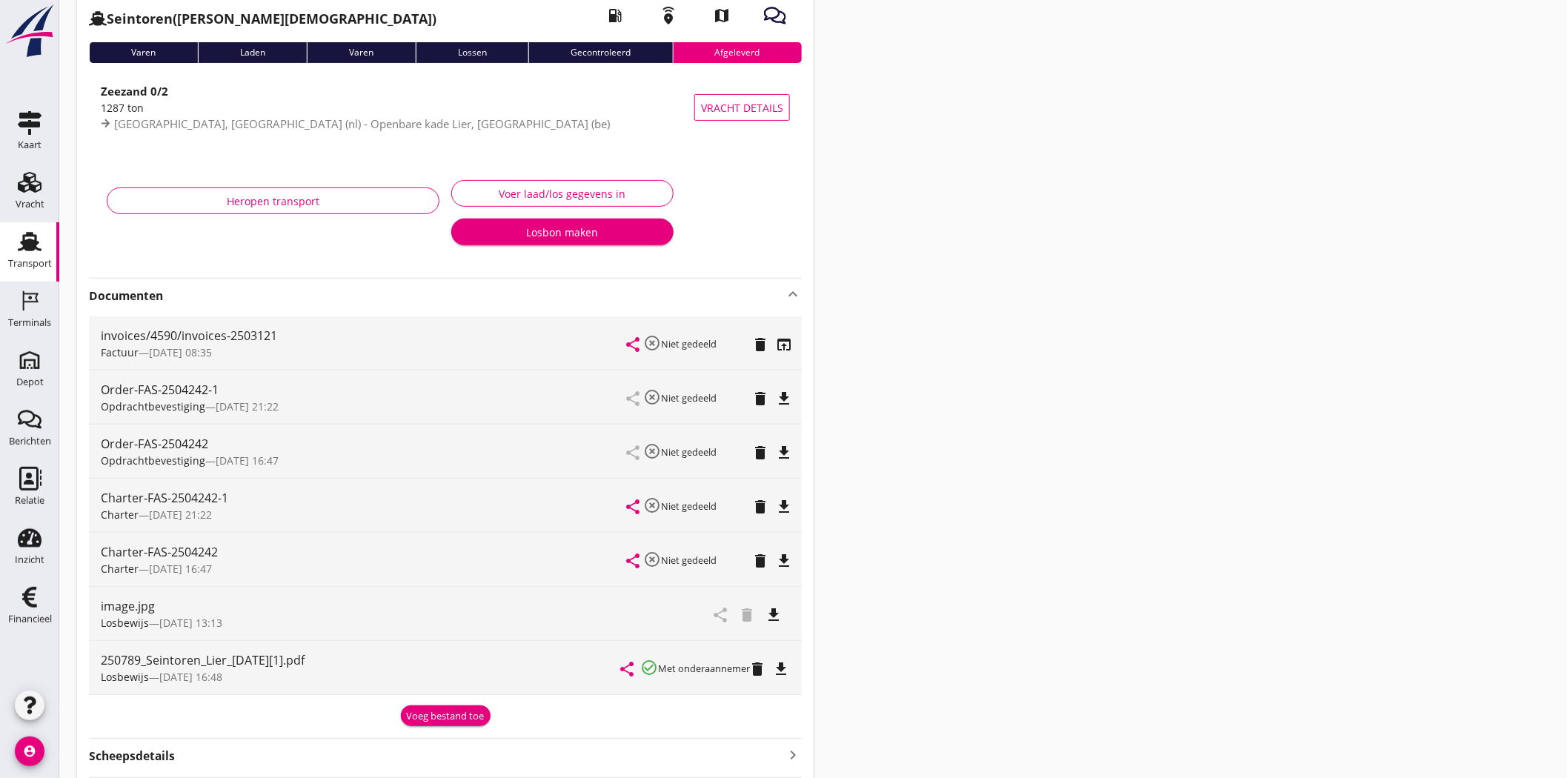
scroll to position [0, 0]
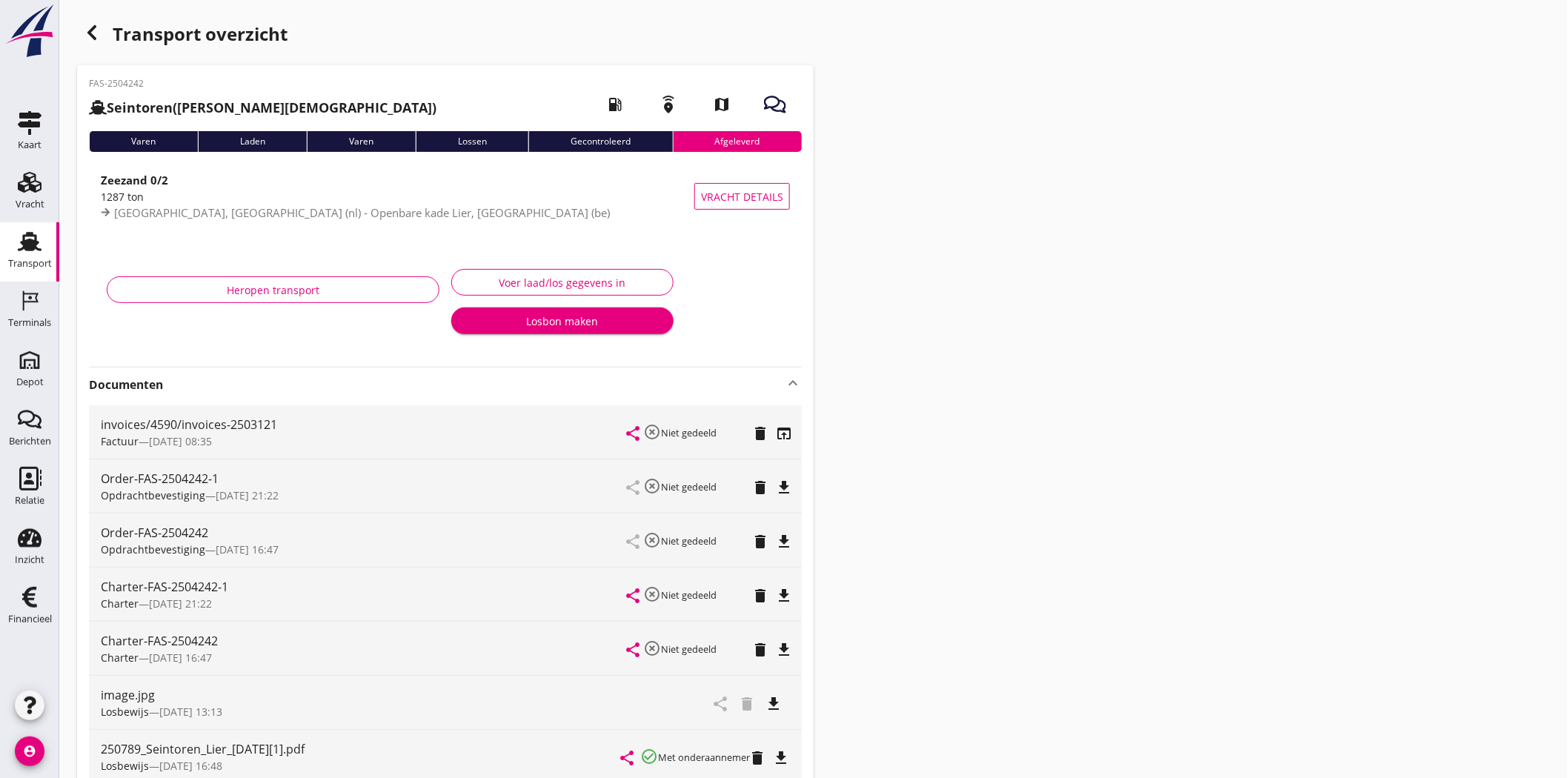
click at [92, 31] on icon "button" at bounding box center [92, 32] width 18 height 18
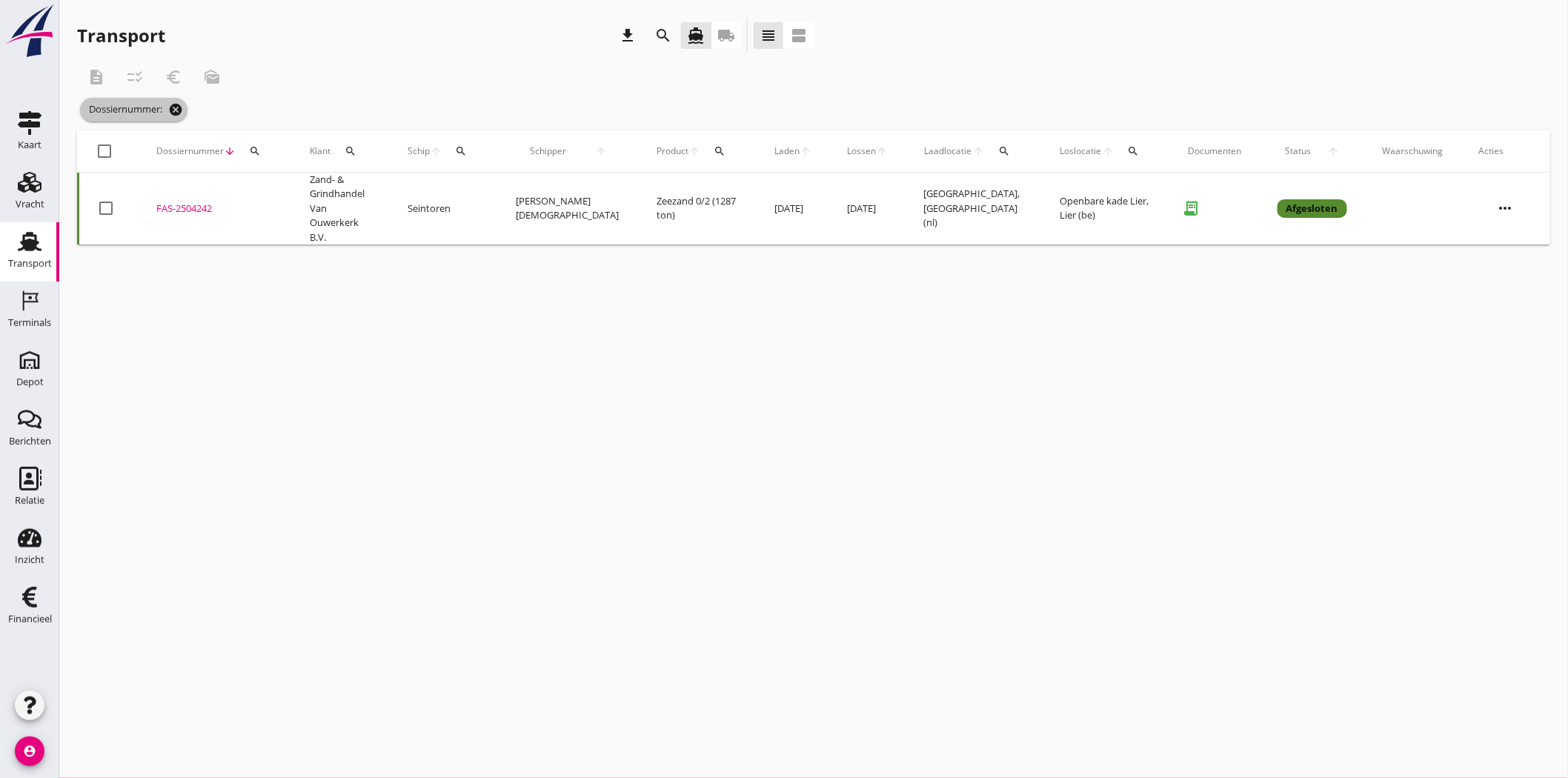
click at [179, 108] on icon "cancel" at bounding box center [175, 109] width 15 height 15
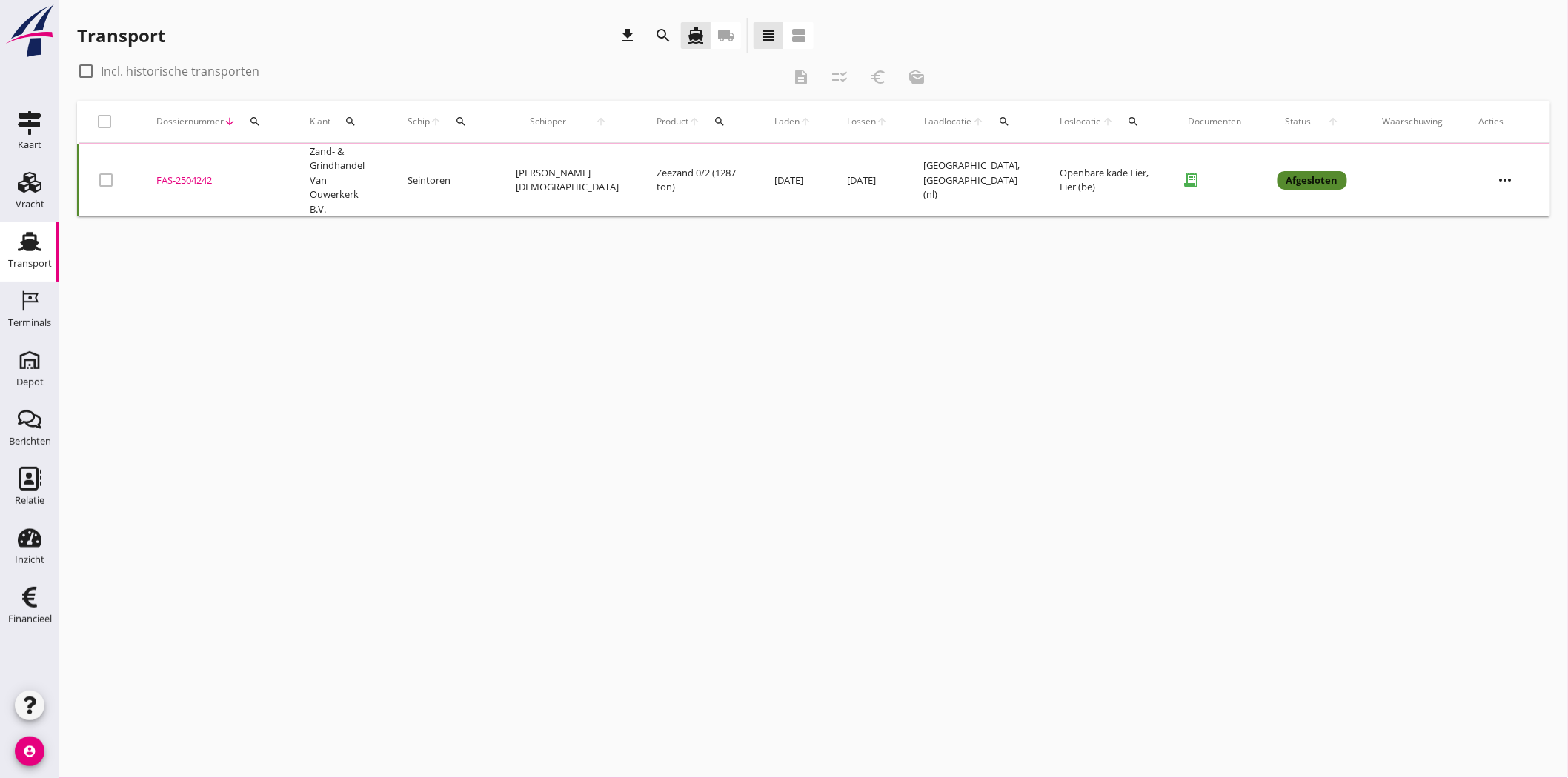
click at [261, 128] on button "search" at bounding box center [254, 122] width 27 height 27
click at [291, 165] on input "Zoeken op dossiernummer..." at bounding box center [324, 164] width 154 height 24
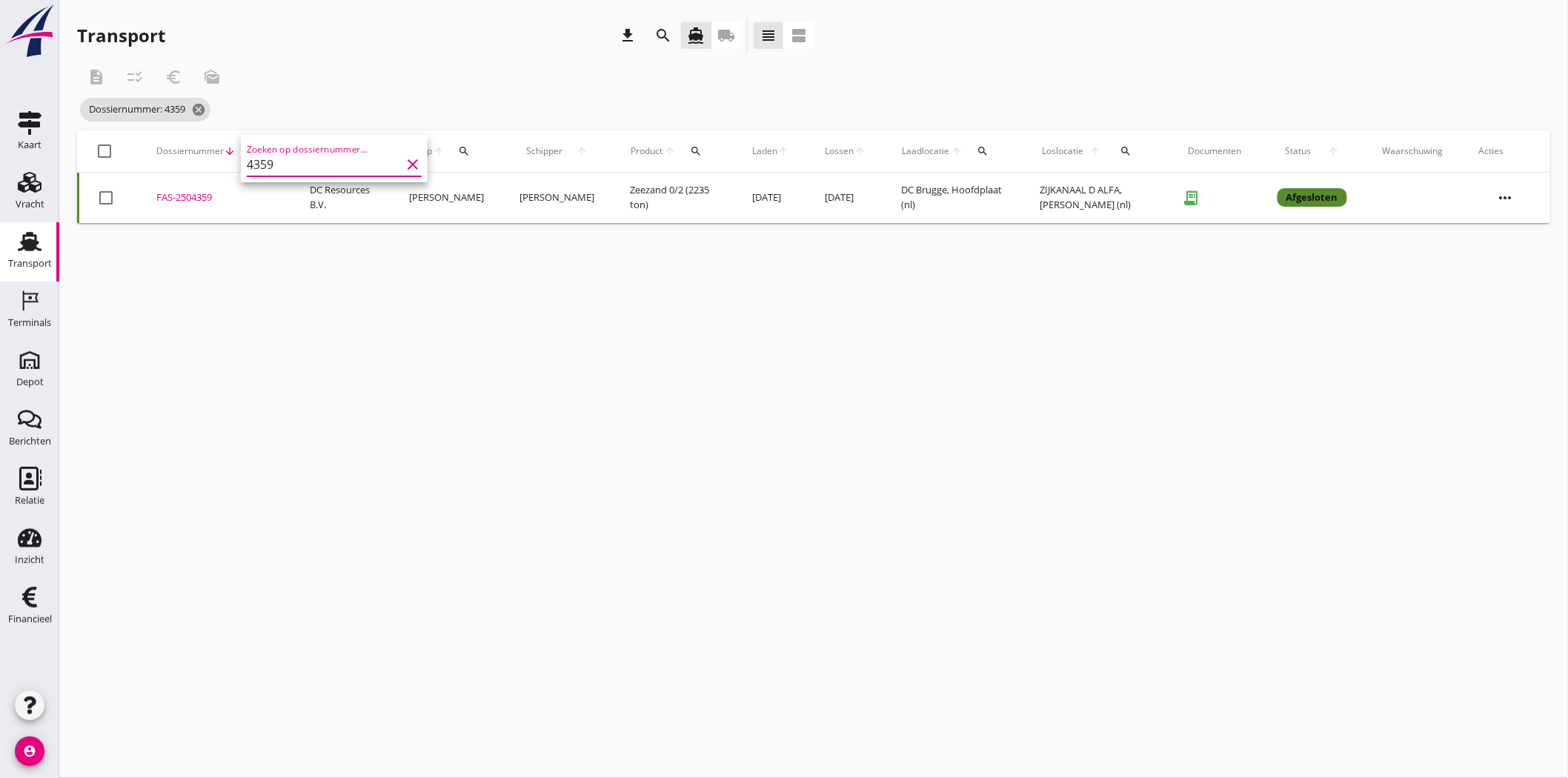
click at [202, 196] on div "FAS-2504359" at bounding box center [215, 197] width 118 height 15
click at [243, 141] on button "search" at bounding box center [254, 151] width 27 height 27
click at [319, 193] on input "4359" at bounding box center [324, 194] width 154 height 24
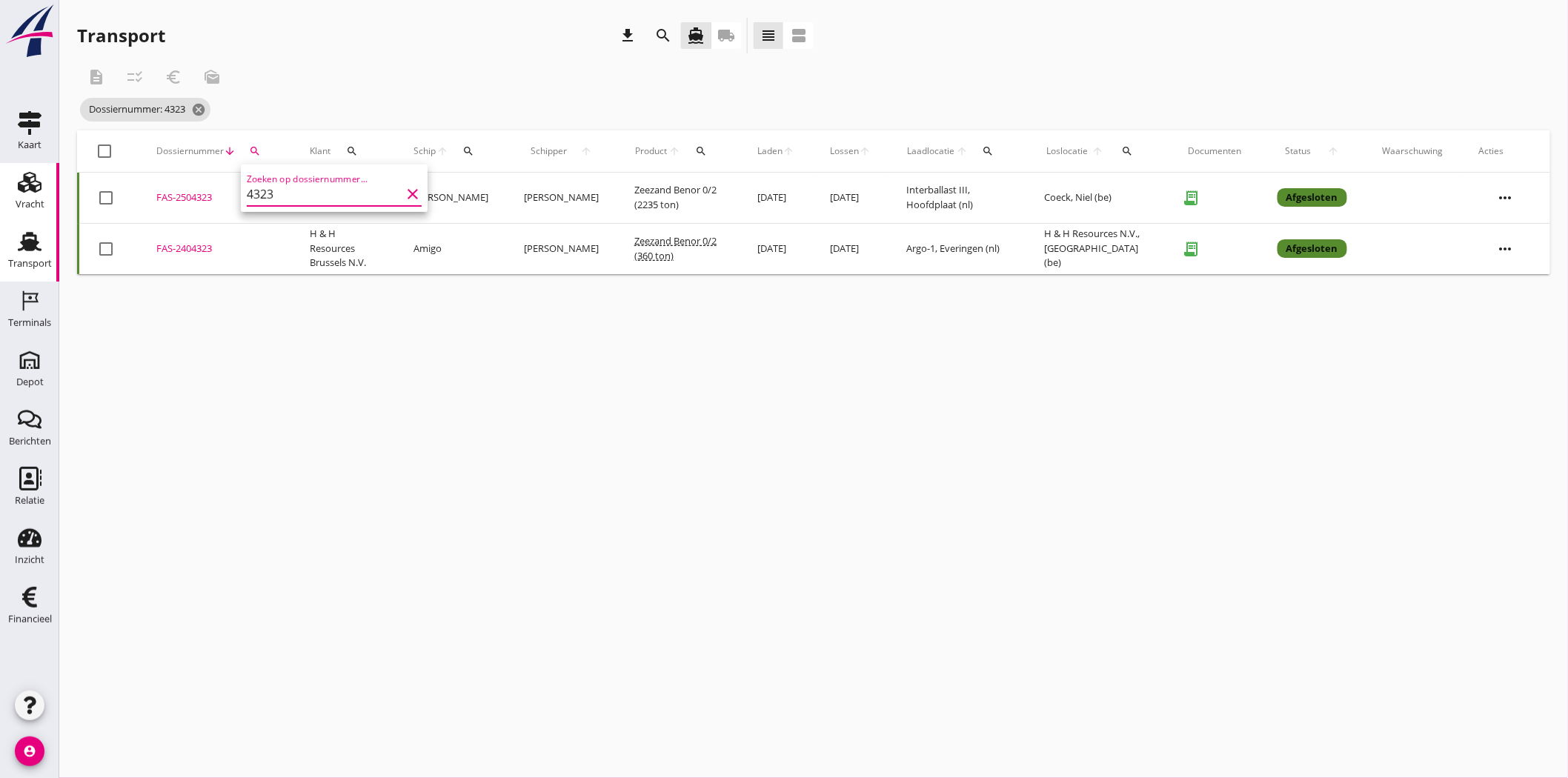
type input "4323"
click at [390, 102] on div "Dossiernummer: 4323 cancel" at bounding box center [507, 109] width 860 height 30
click at [219, 194] on div "FAS-2504323" at bounding box center [215, 197] width 118 height 15
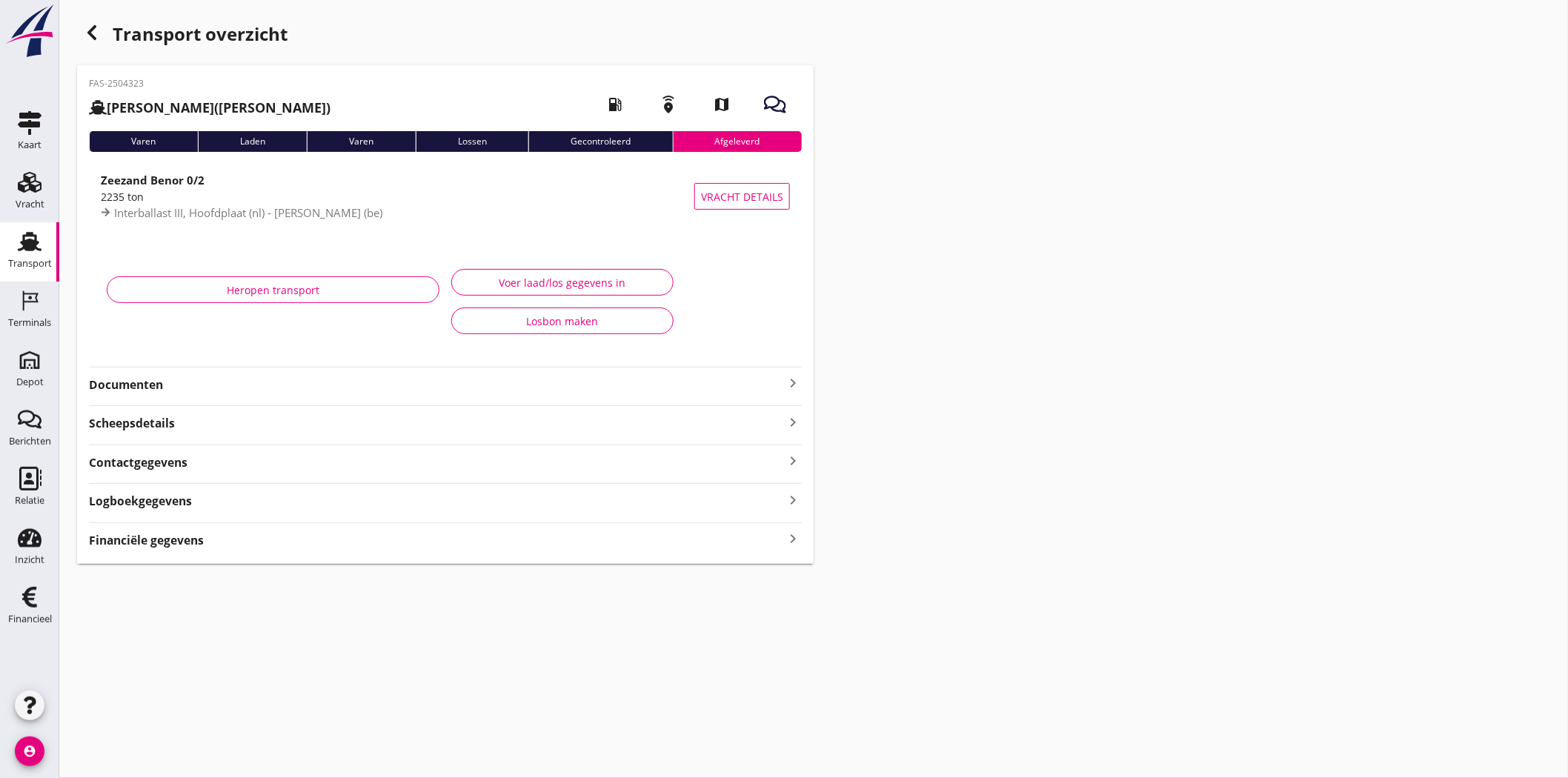
click at [219, 194] on div "2235 ton" at bounding box center [397, 196] width 594 height 15
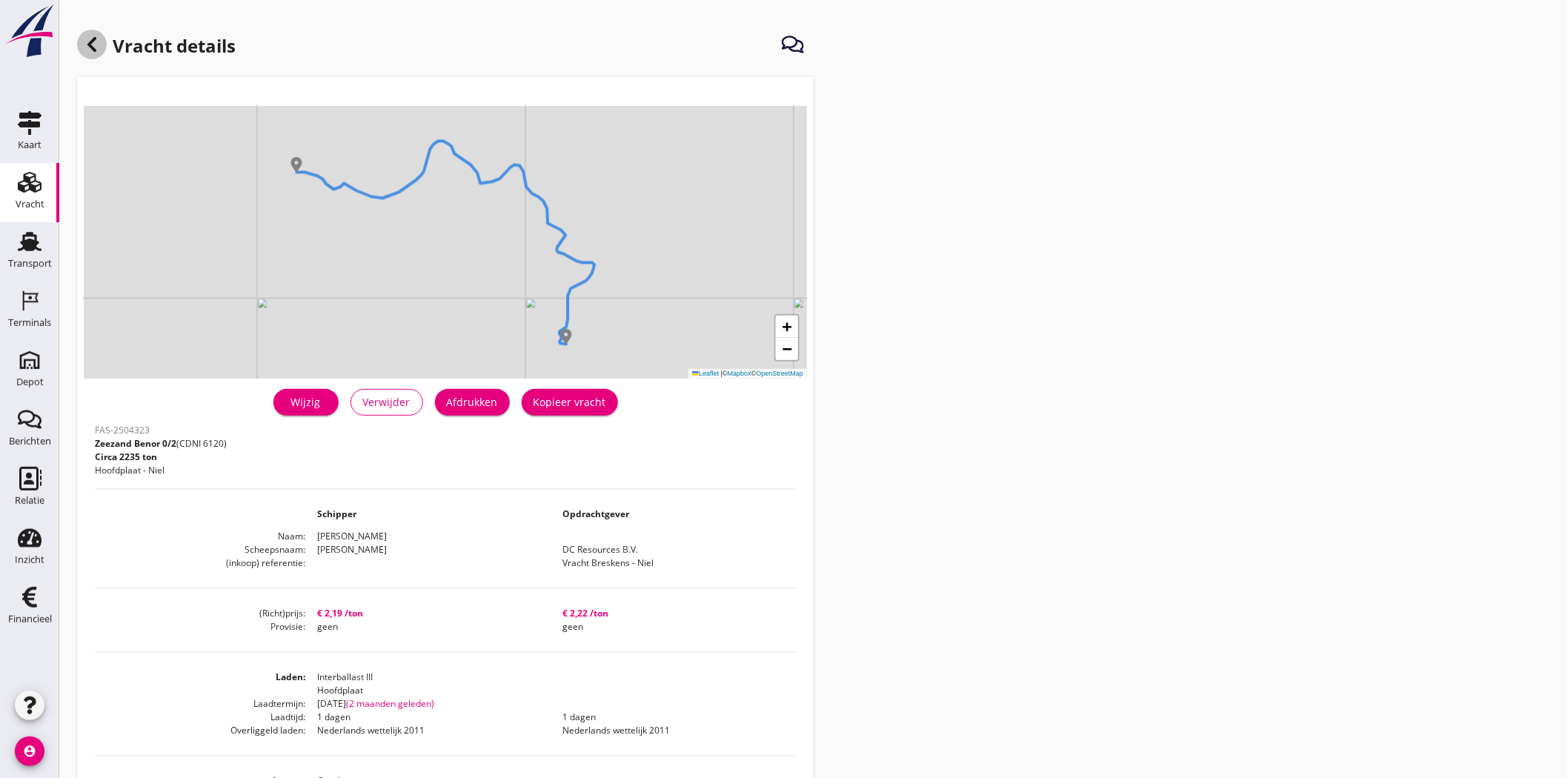
click at [93, 41] on icon at bounding box center [92, 44] width 18 height 18
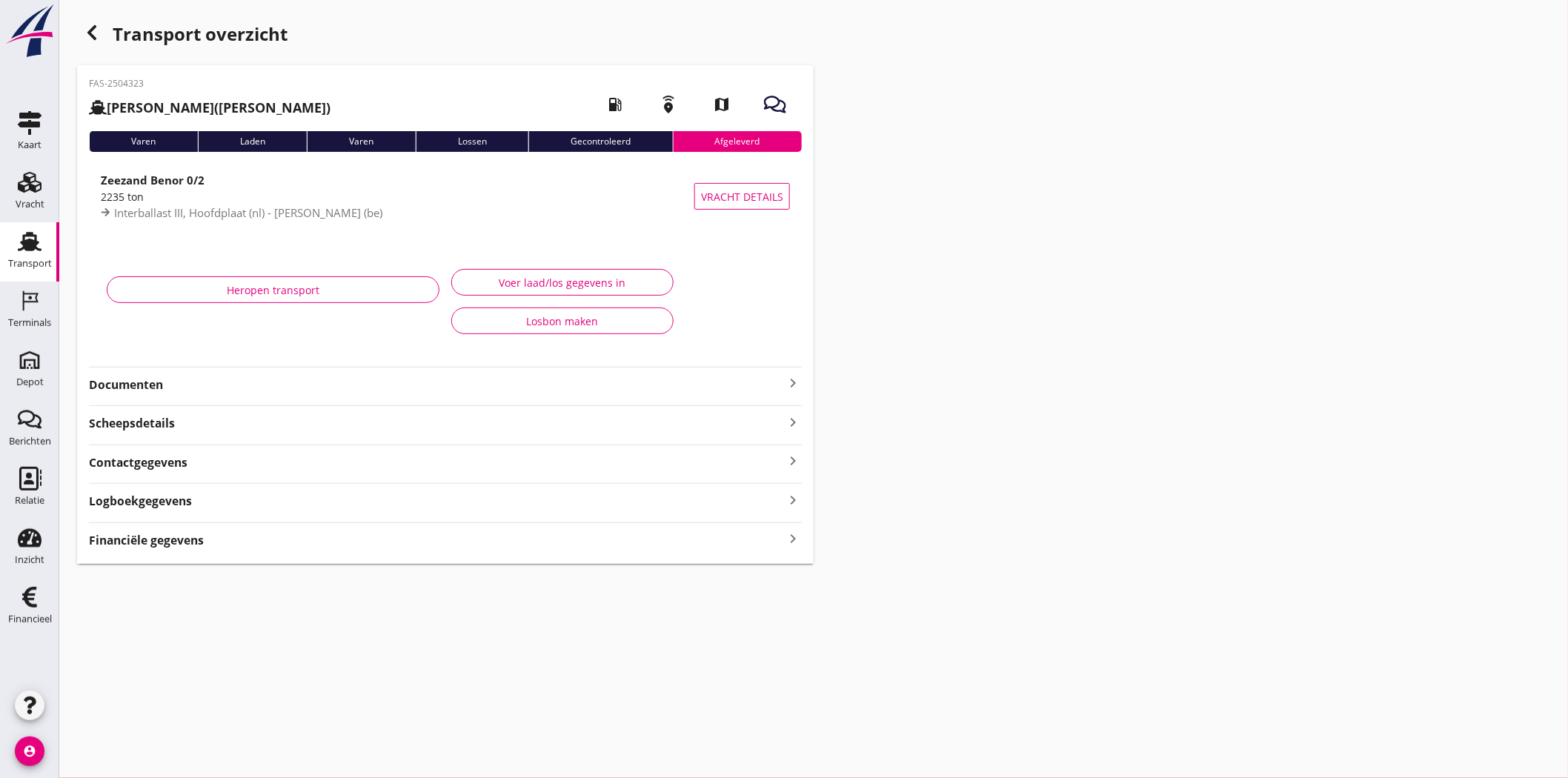
click at [93, 28] on use "button" at bounding box center [92, 32] width 9 height 15
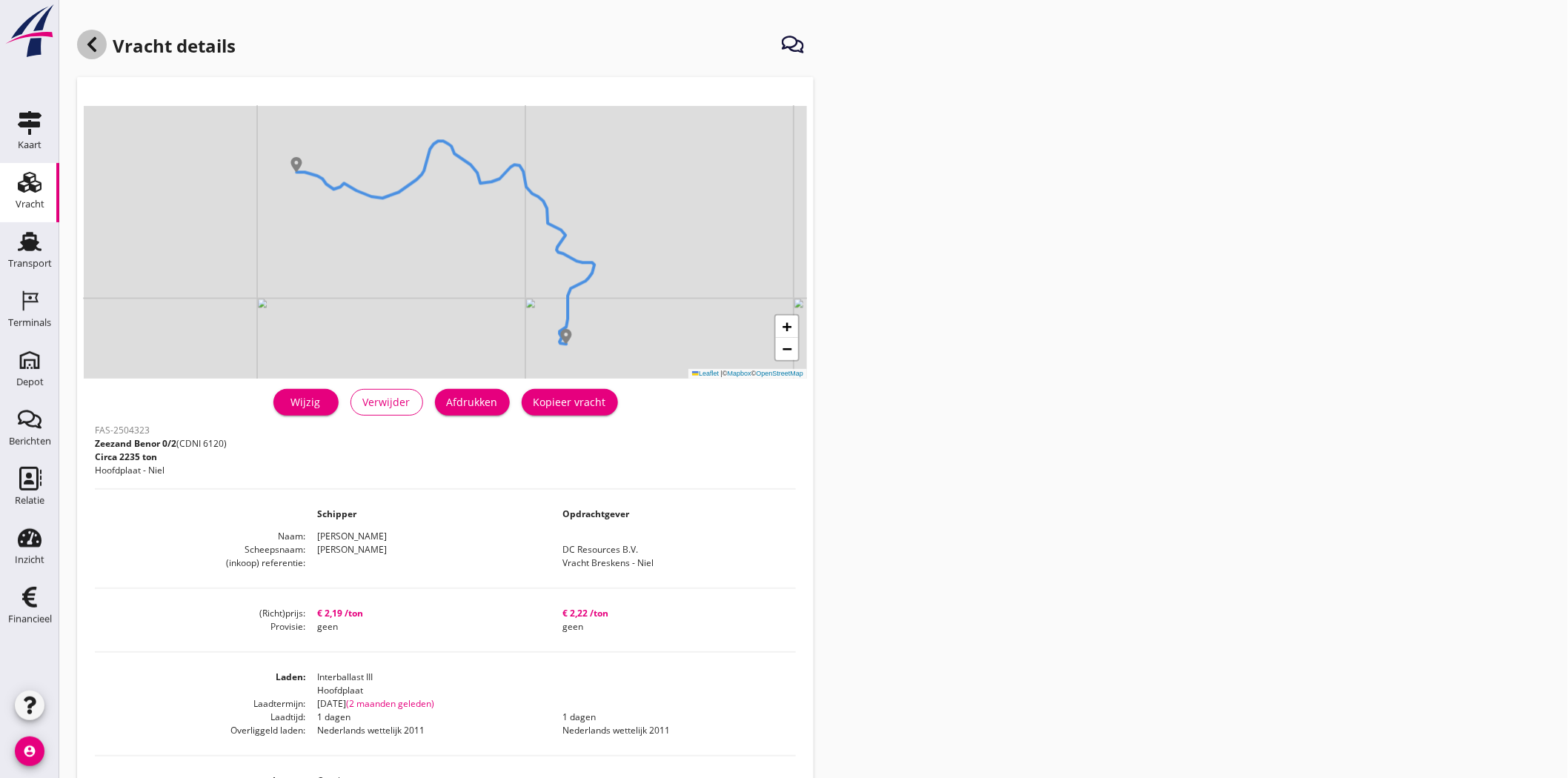
click at [90, 50] on icon at bounding box center [92, 44] width 18 height 18
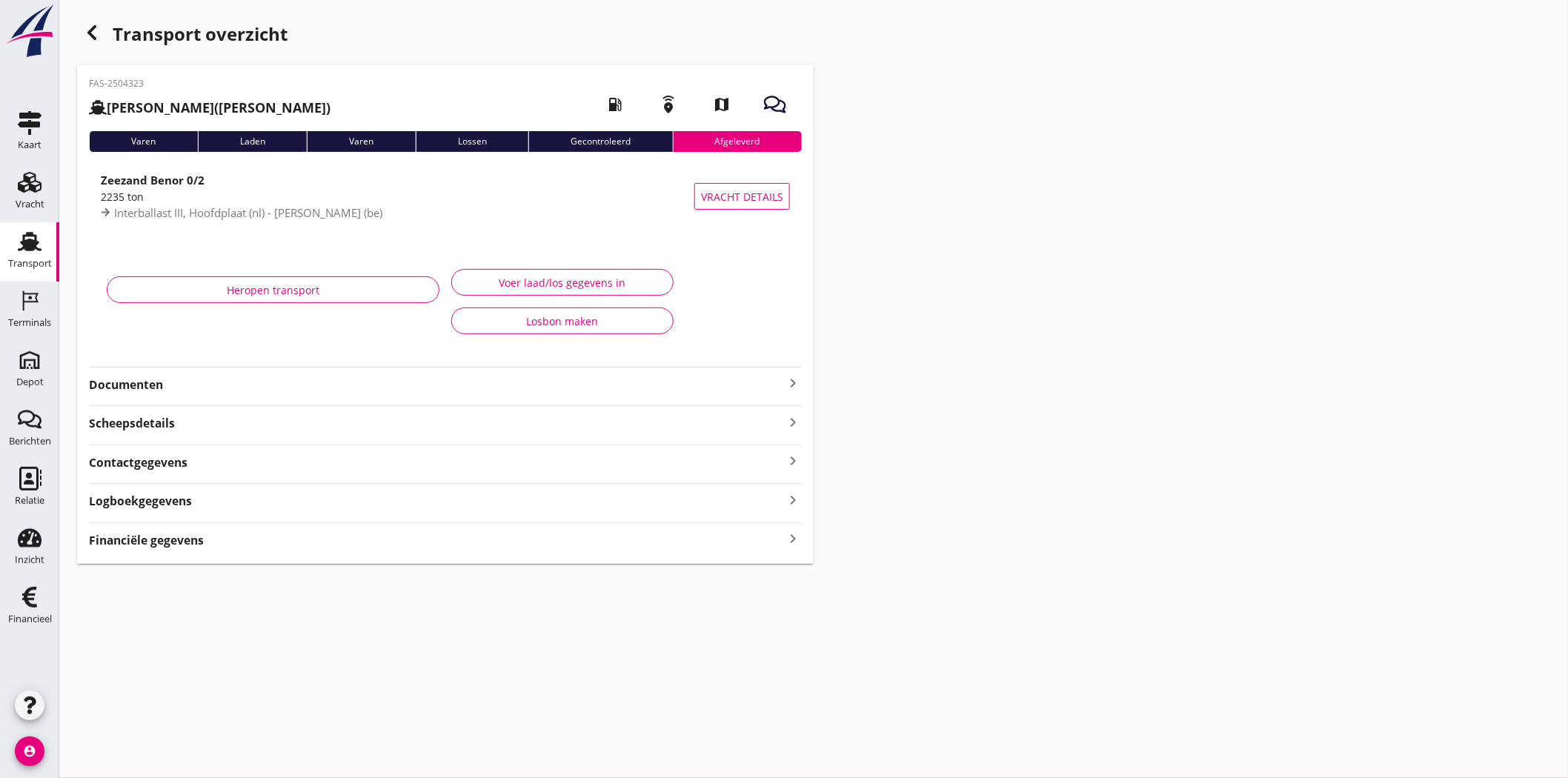
click at [99, 31] on icon "button" at bounding box center [92, 32] width 18 height 18
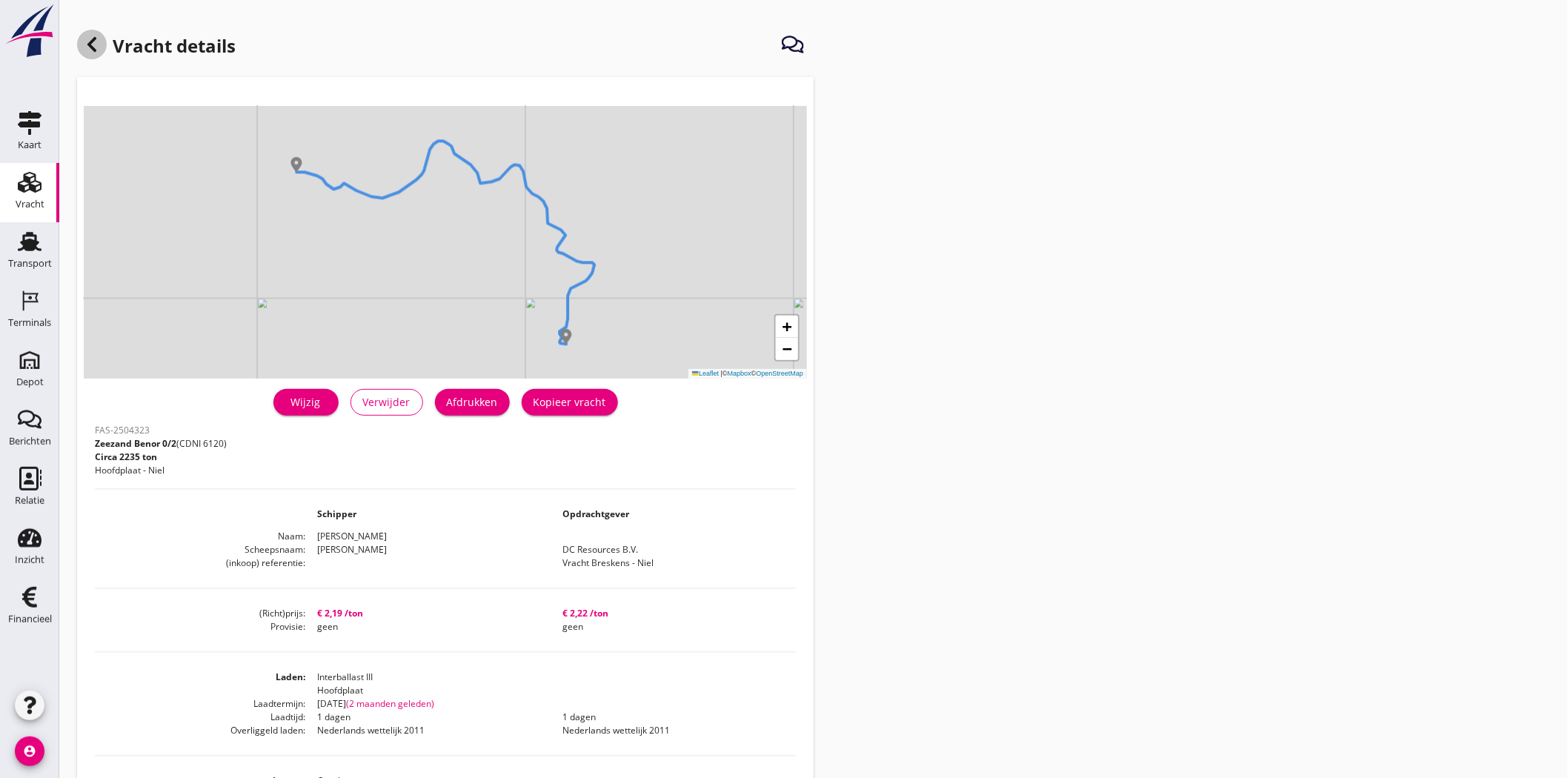
click at [90, 41] on icon at bounding box center [92, 44] width 18 height 18
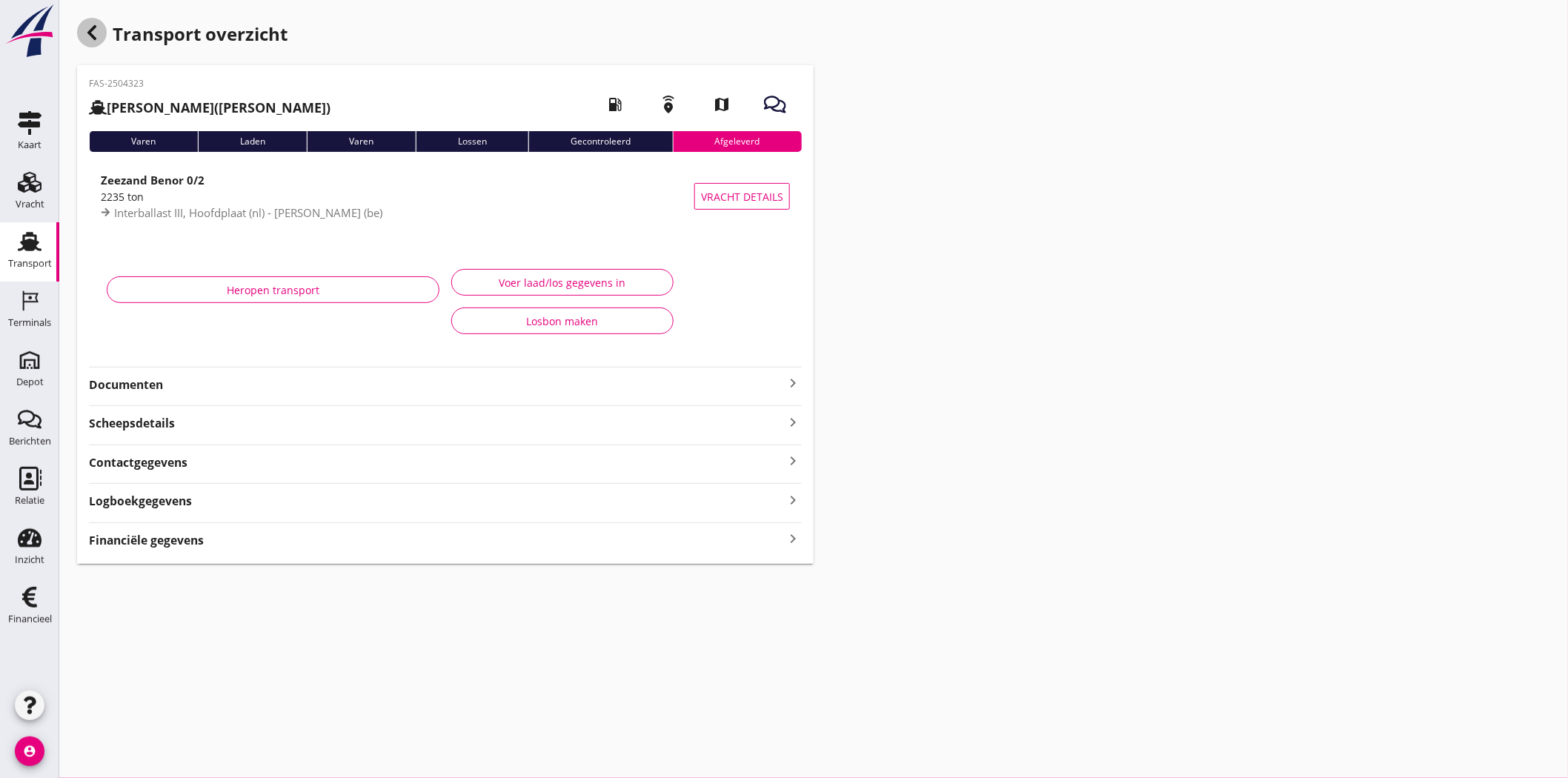
click at [97, 39] on icon "button" at bounding box center [92, 32] width 18 height 18
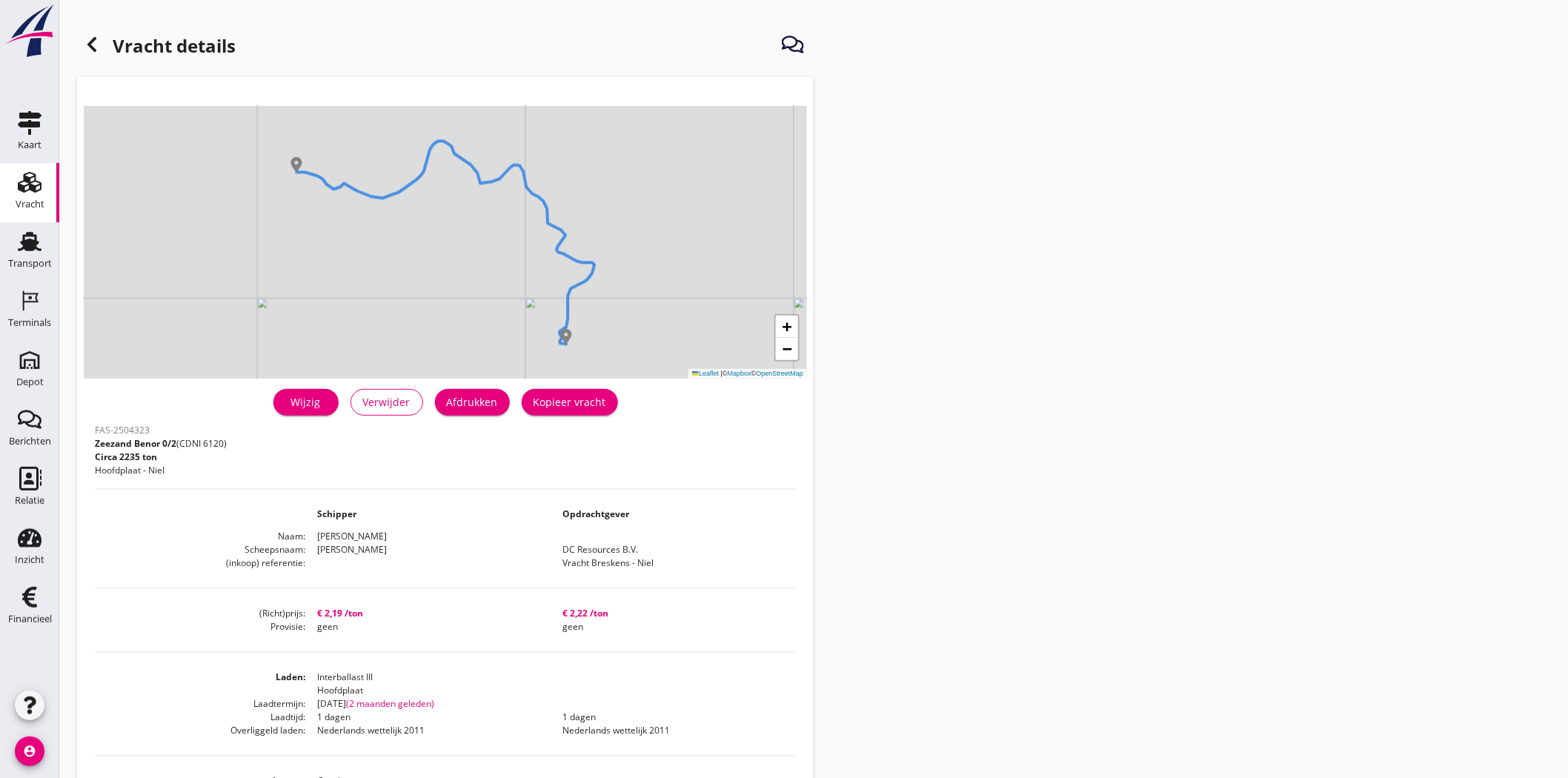
click at [95, 41] on icon at bounding box center [92, 44] width 18 height 18
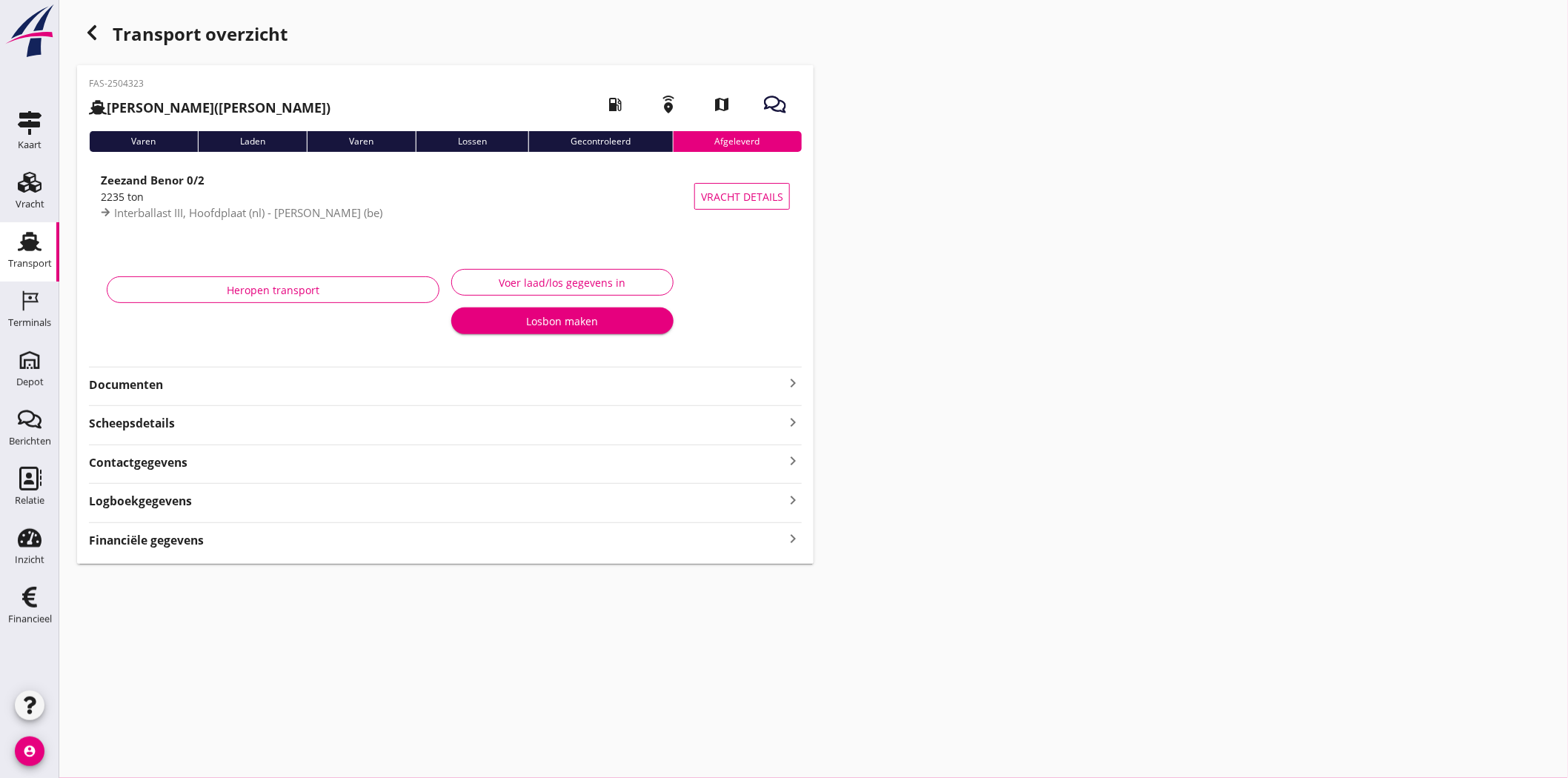
click at [84, 34] on icon "button" at bounding box center [92, 32] width 18 height 18
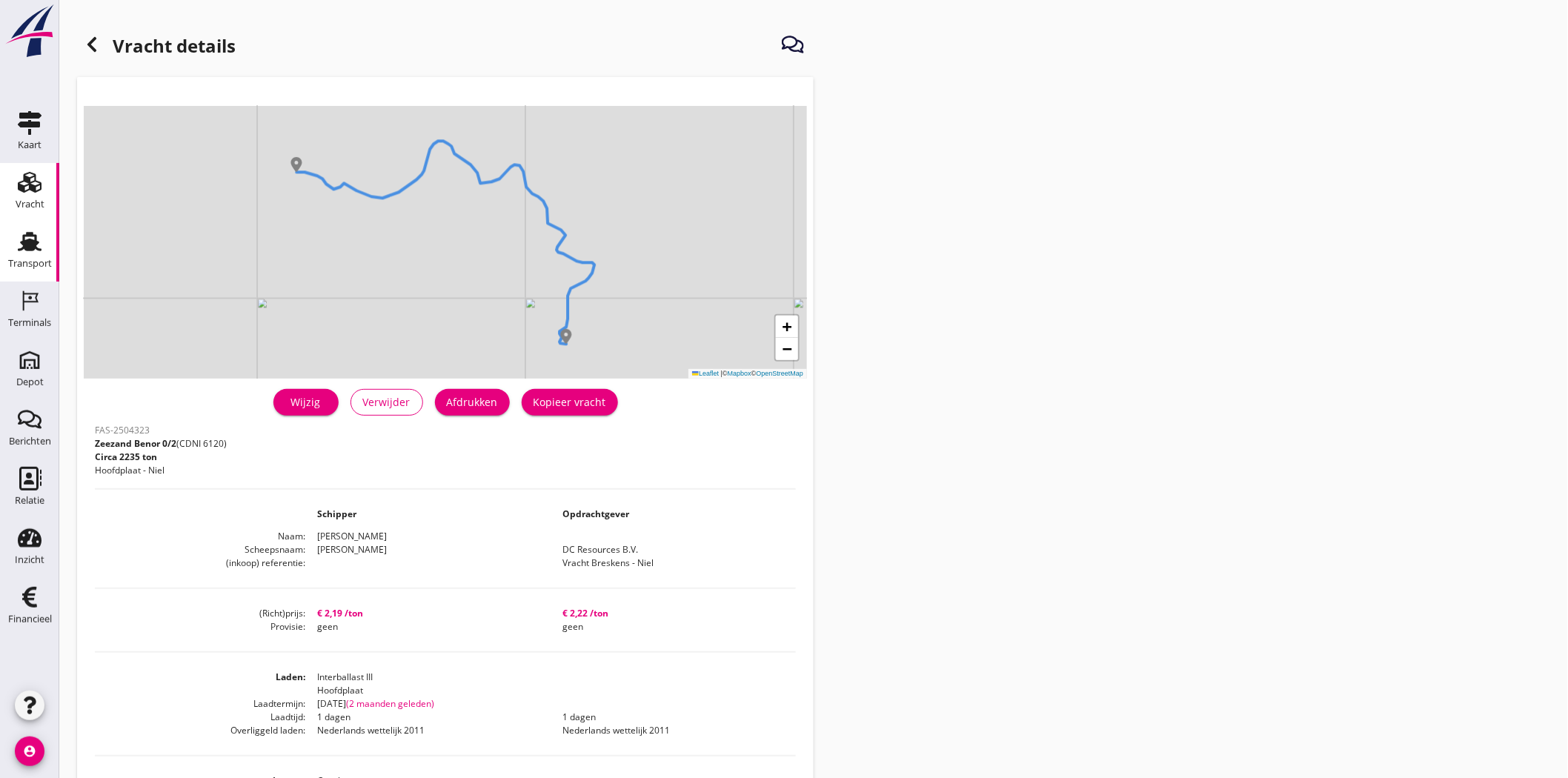
drag, startPoint x: 15, startPoint y: 203, endPoint x: 24, endPoint y: 227, distance: 25.6
click at [15, 203] on div "Vracht" at bounding box center [30, 204] width 29 height 10
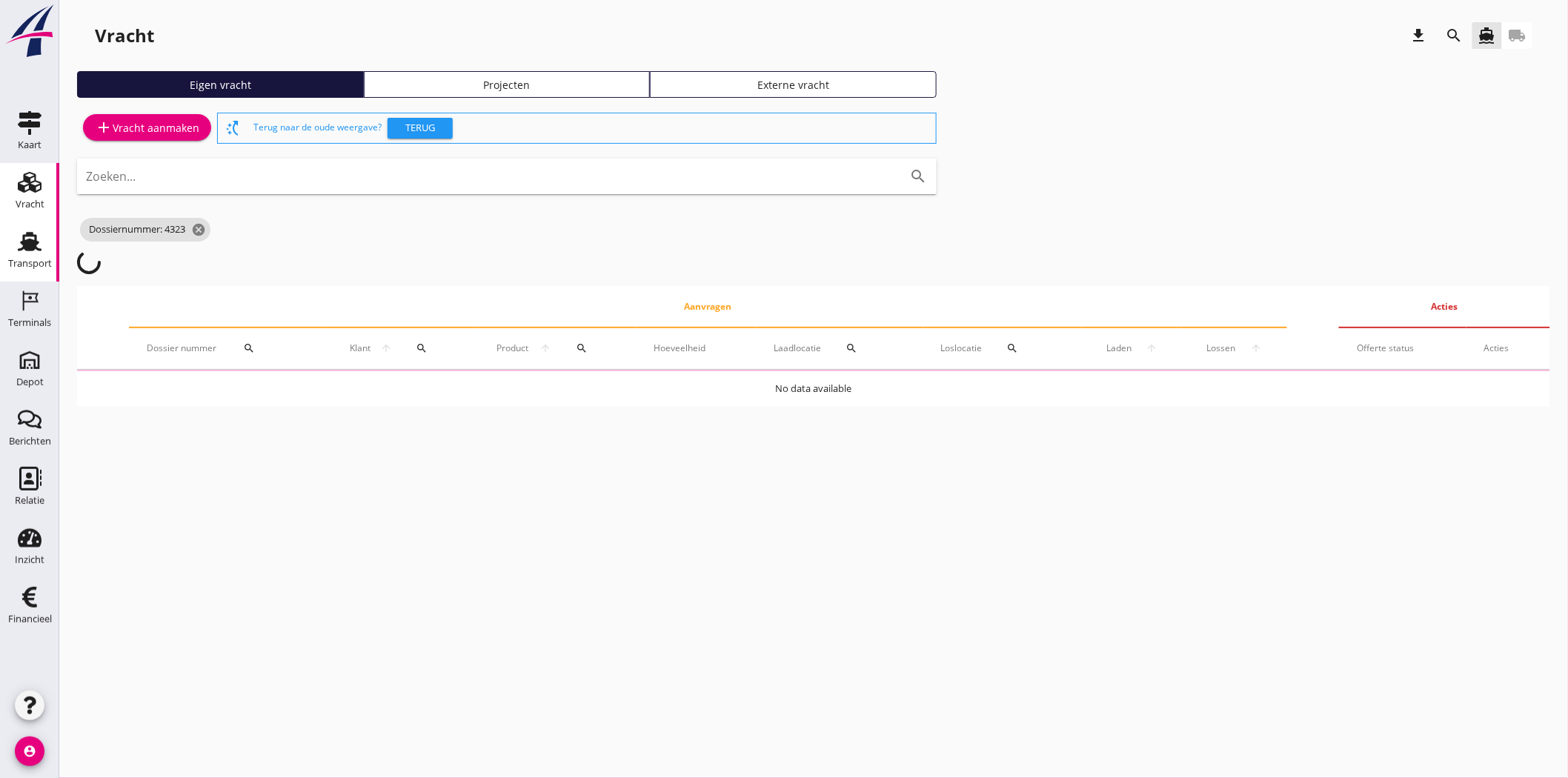
click at [28, 254] on div "Transport" at bounding box center [30, 264] width 44 height 21
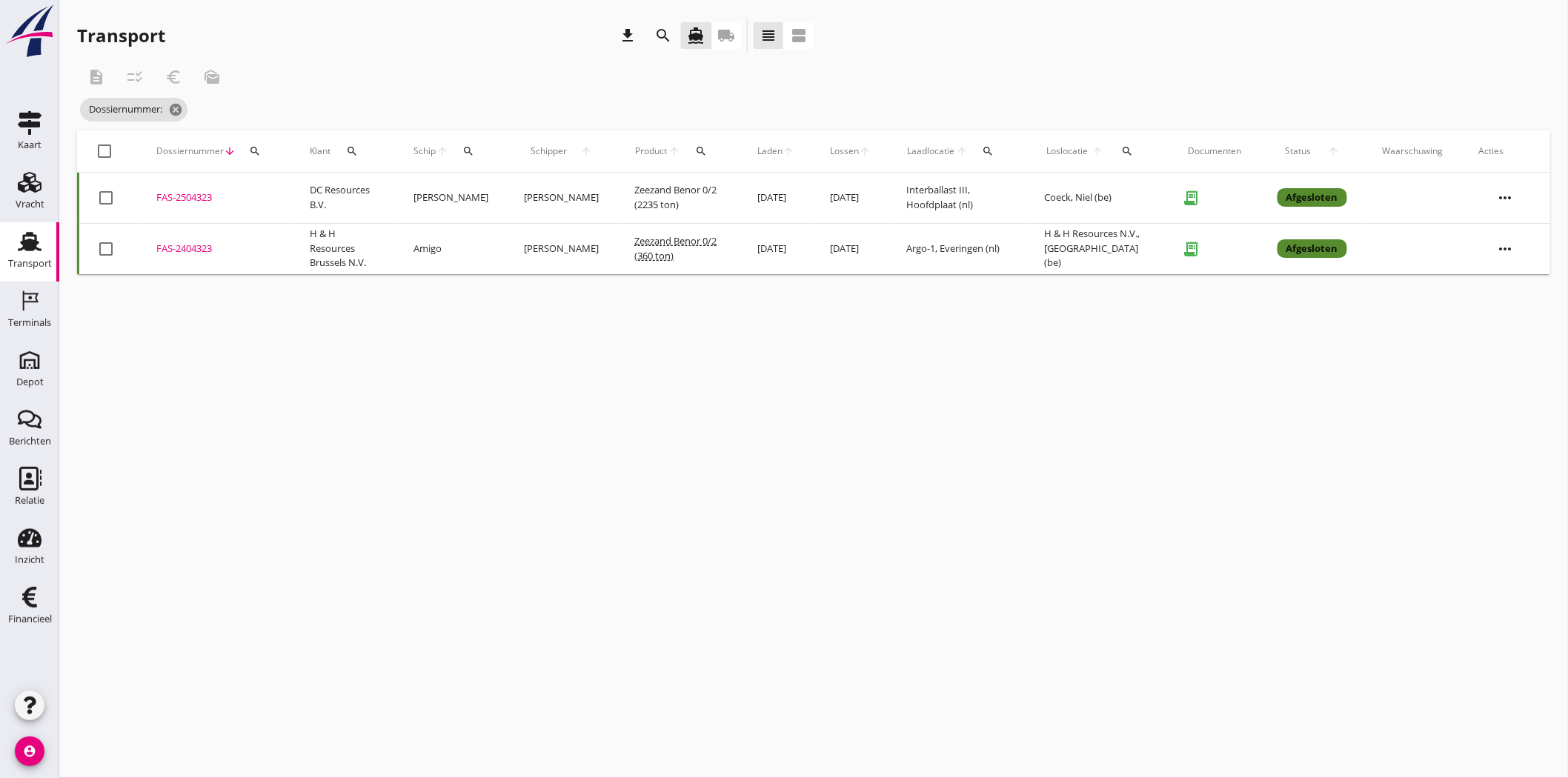
click at [256, 148] on icon "search" at bounding box center [255, 151] width 12 height 12
click at [299, 191] on input "Zoeken op dossiernummer..." at bounding box center [324, 194] width 154 height 24
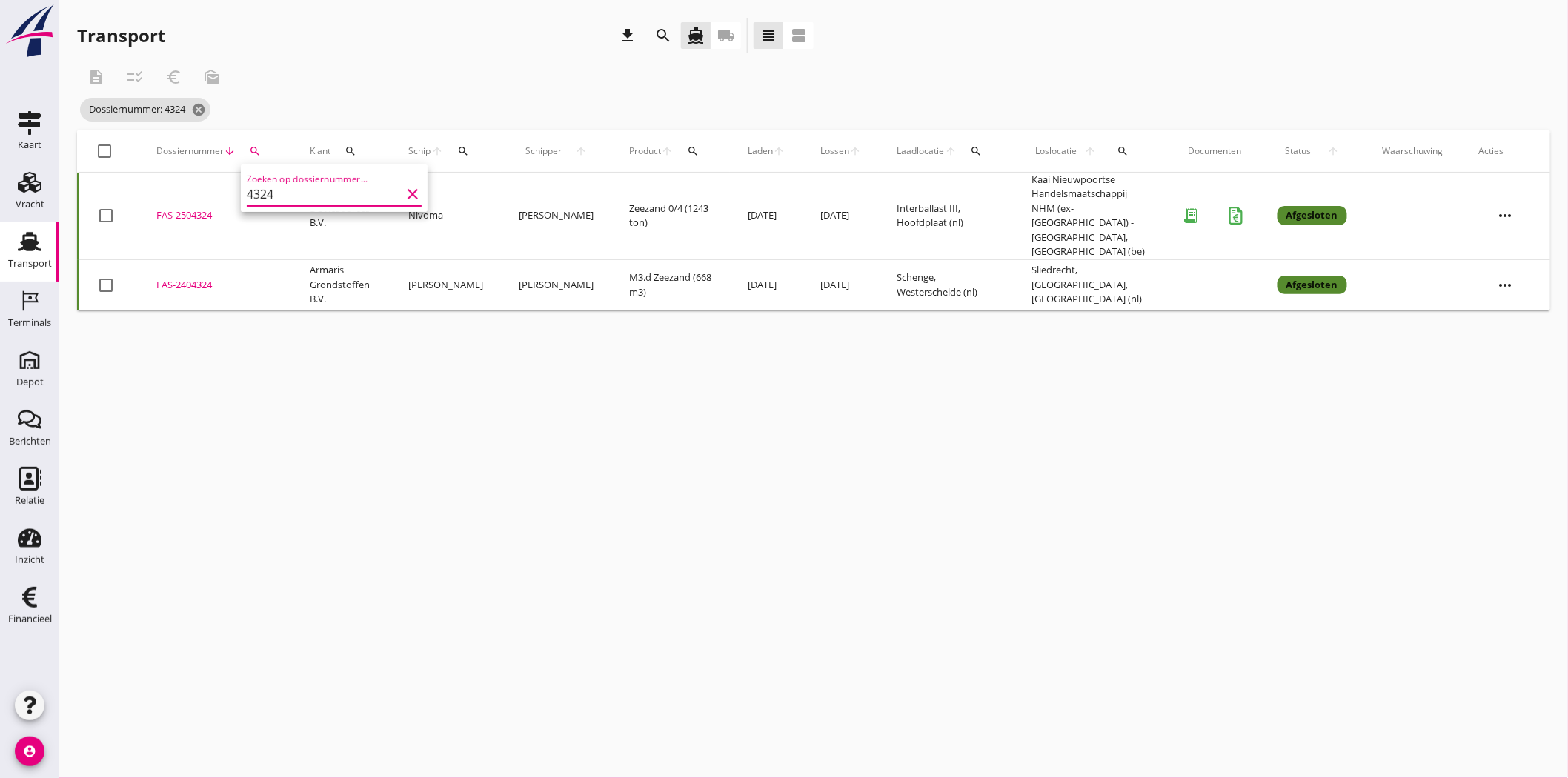
click at [206, 209] on div "FAS-2504324" at bounding box center [215, 216] width 118 height 15
drag, startPoint x: 196, startPoint y: 105, endPoint x: 216, endPoint y: 109, distance: 20.4
click at [196, 105] on icon "cancel" at bounding box center [198, 109] width 15 height 15
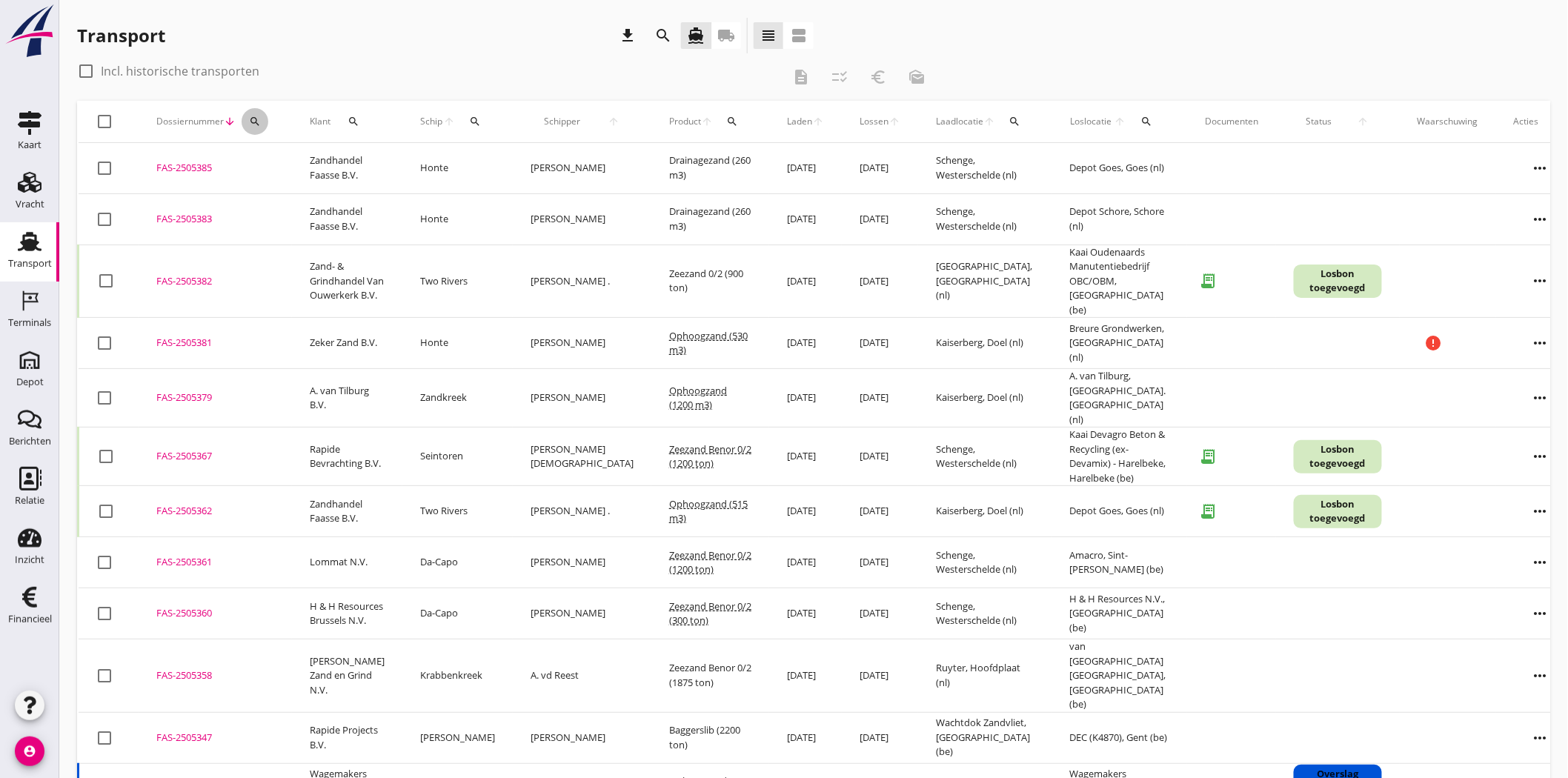
click at [249, 124] on icon "search" at bounding box center [255, 122] width 12 height 12
click at [265, 163] on input "Zoeken op dossiernummer..." at bounding box center [324, 164] width 154 height 24
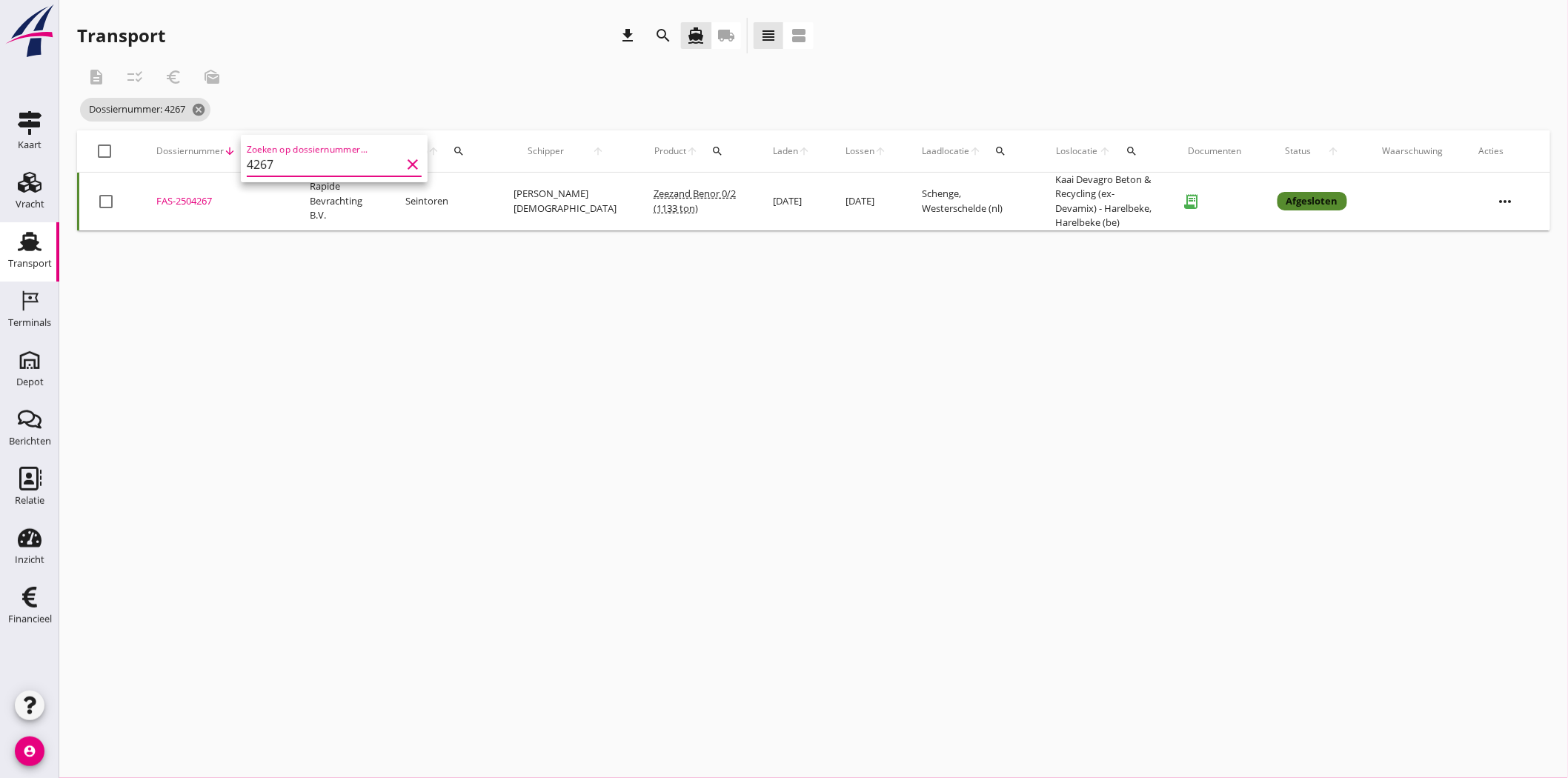
type input "4267"
click at [190, 195] on div "FAS-2504267" at bounding box center [215, 201] width 118 height 15
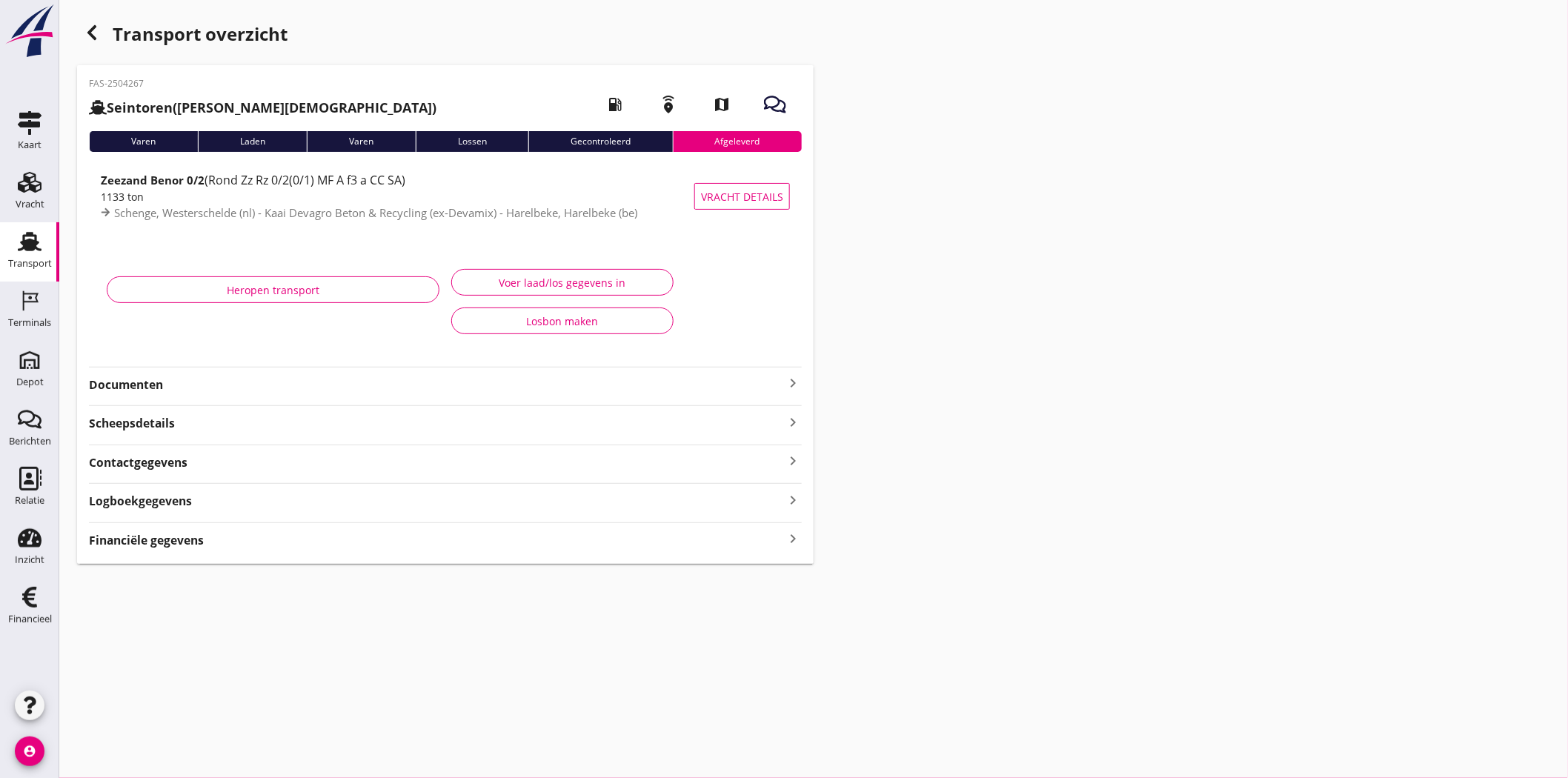
click at [222, 208] on span "Schenge, Westerschelde (nl) - Kaai Devagro Beton & Recycling (ex-Devamix) - Har…" at bounding box center [375, 212] width 523 height 15
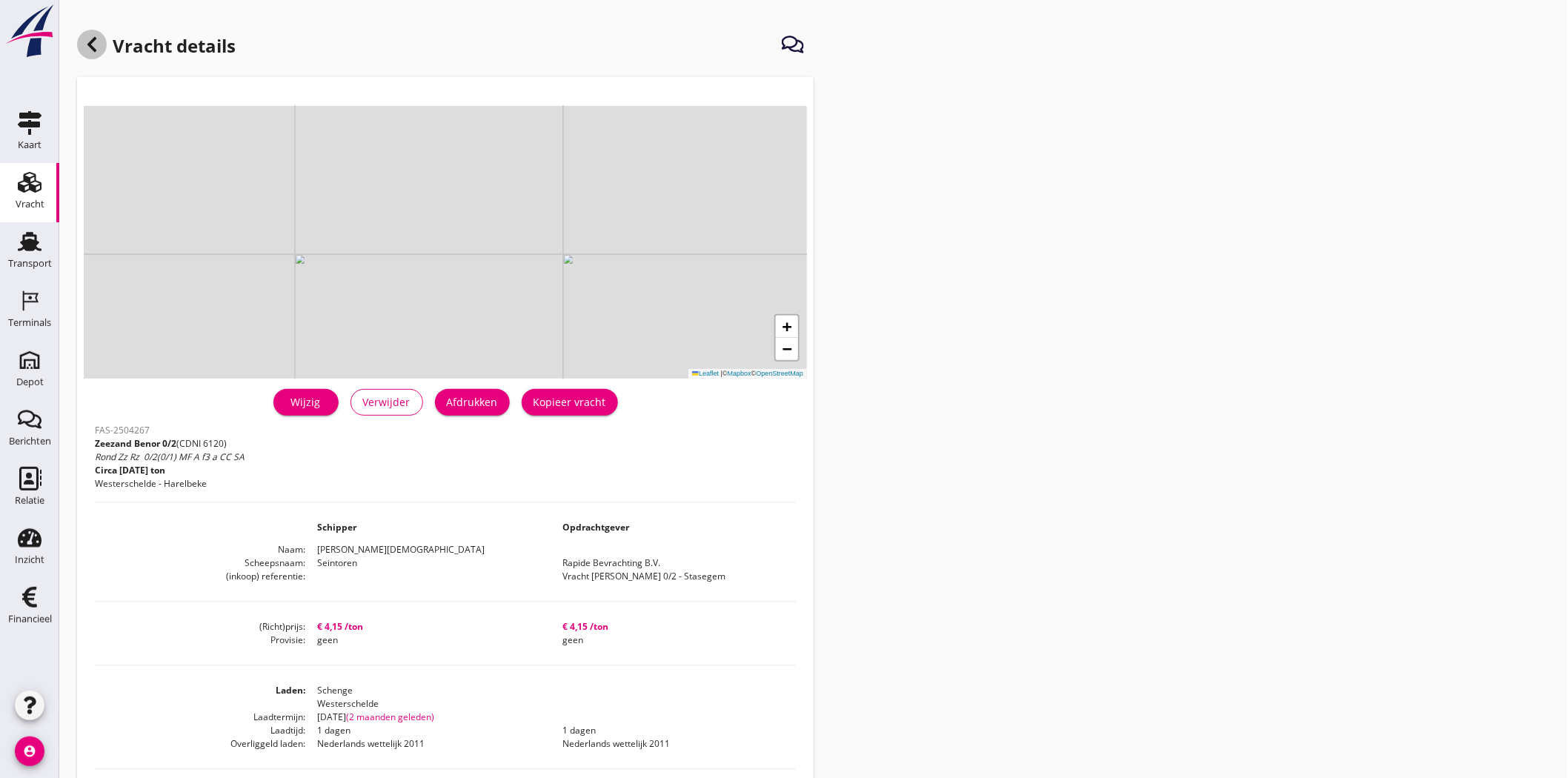
click at [90, 49] on icon at bounding box center [92, 44] width 18 height 18
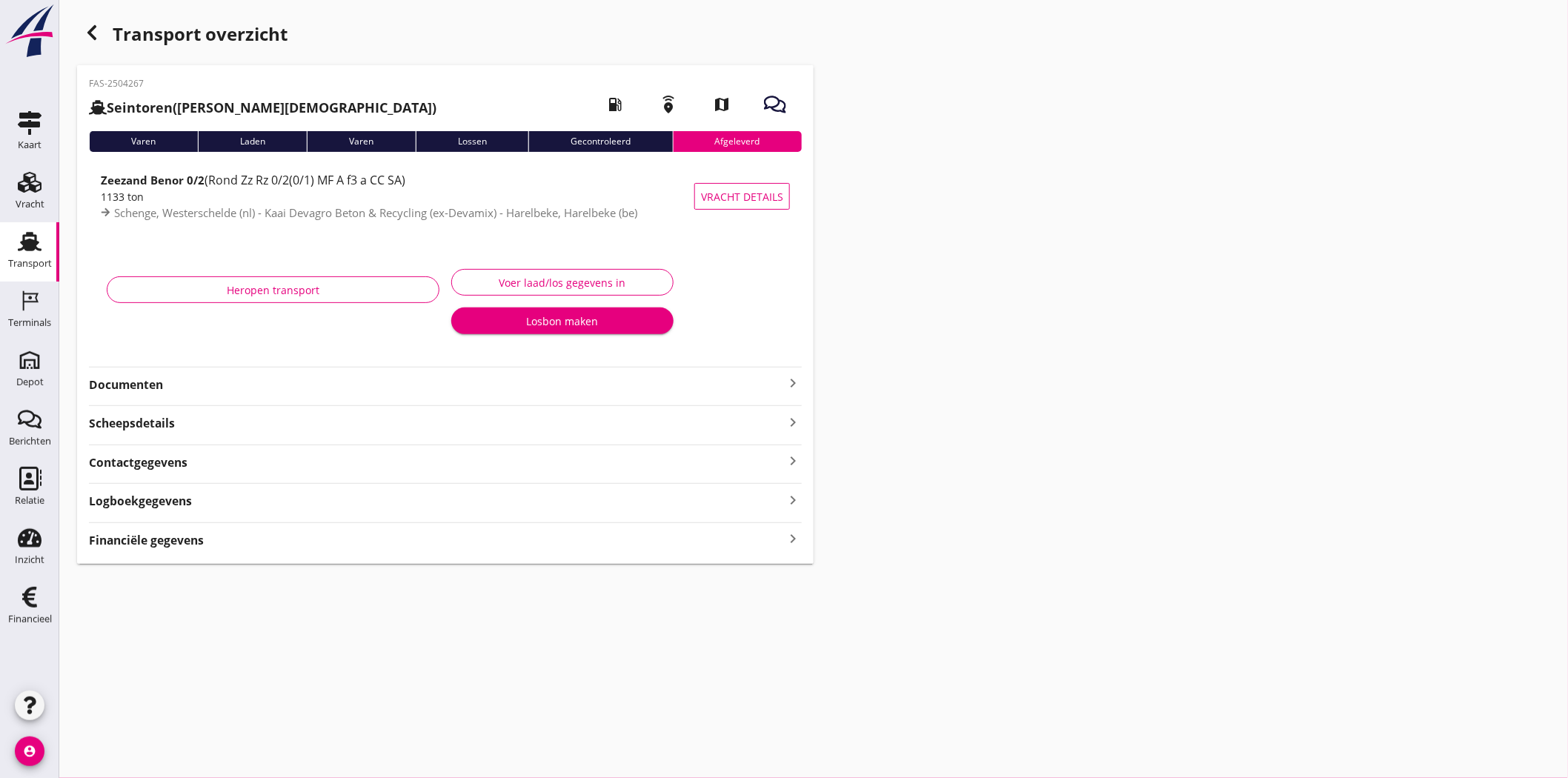
click at [93, 34] on icon "button" at bounding box center [92, 32] width 18 height 18
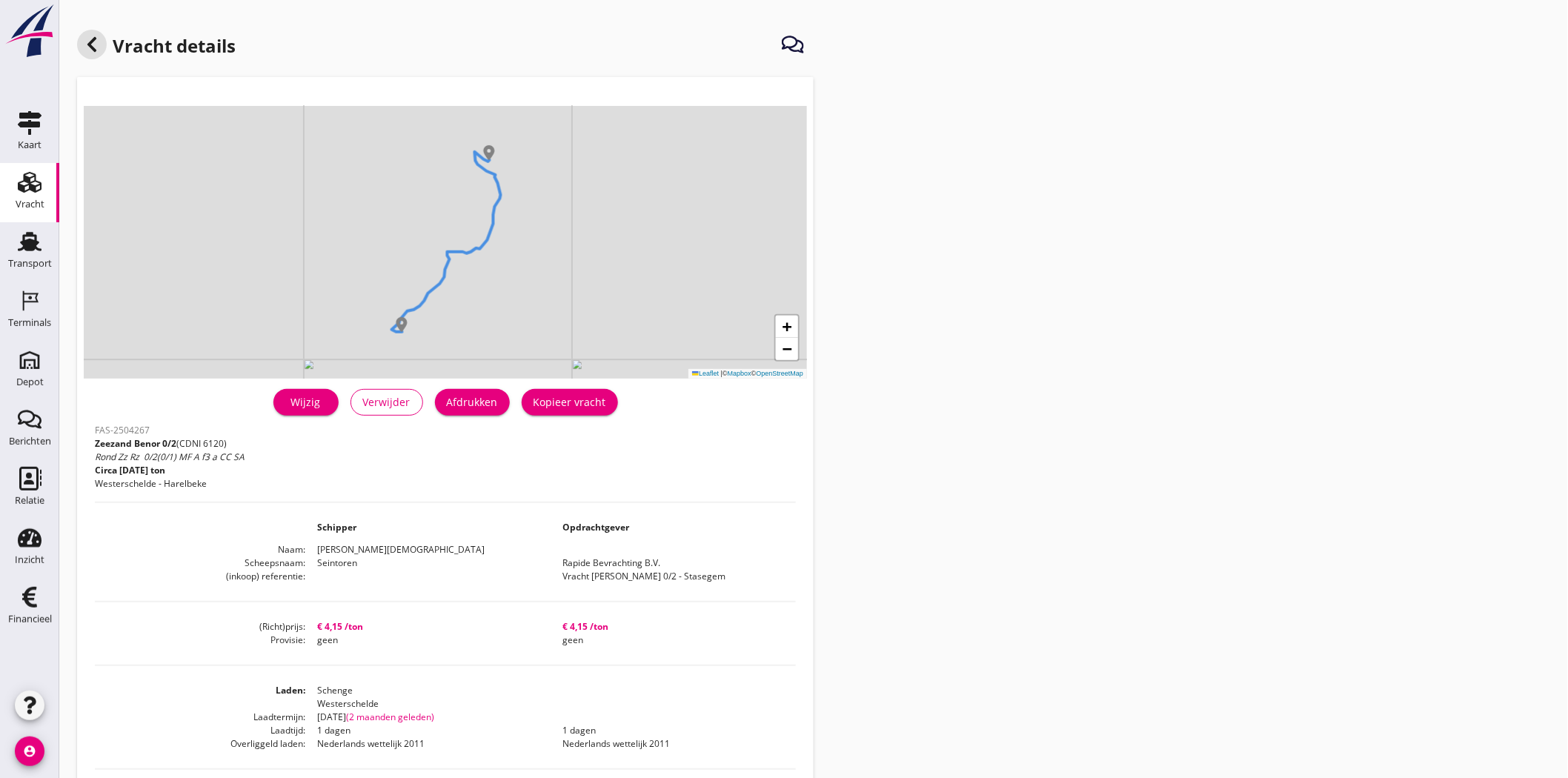
click at [93, 36] on icon at bounding box center [92, 44] width 18 height 18
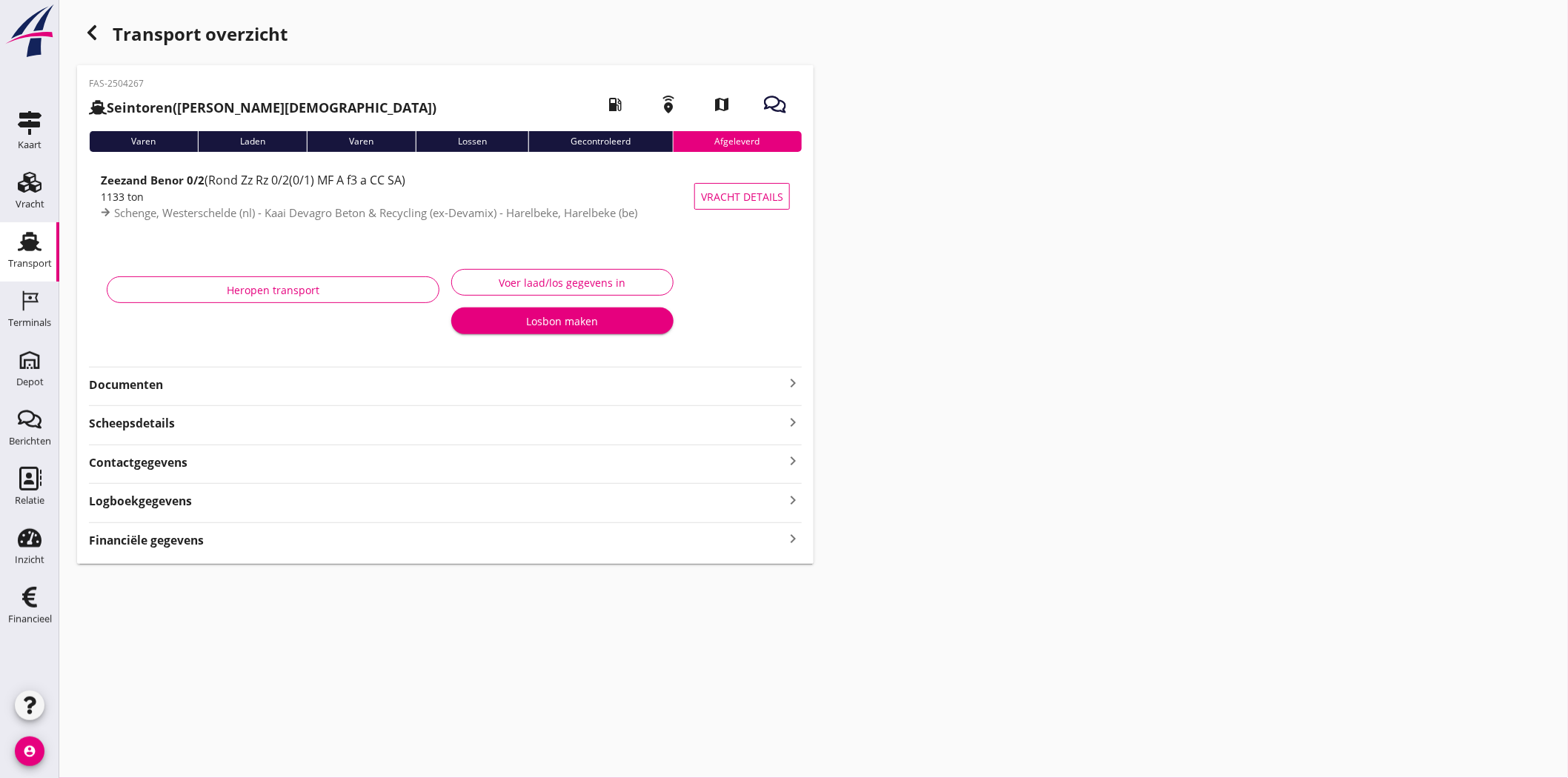
click at [94, 33] on icon "button" at bounding box center [92, 32] width 18 height 18
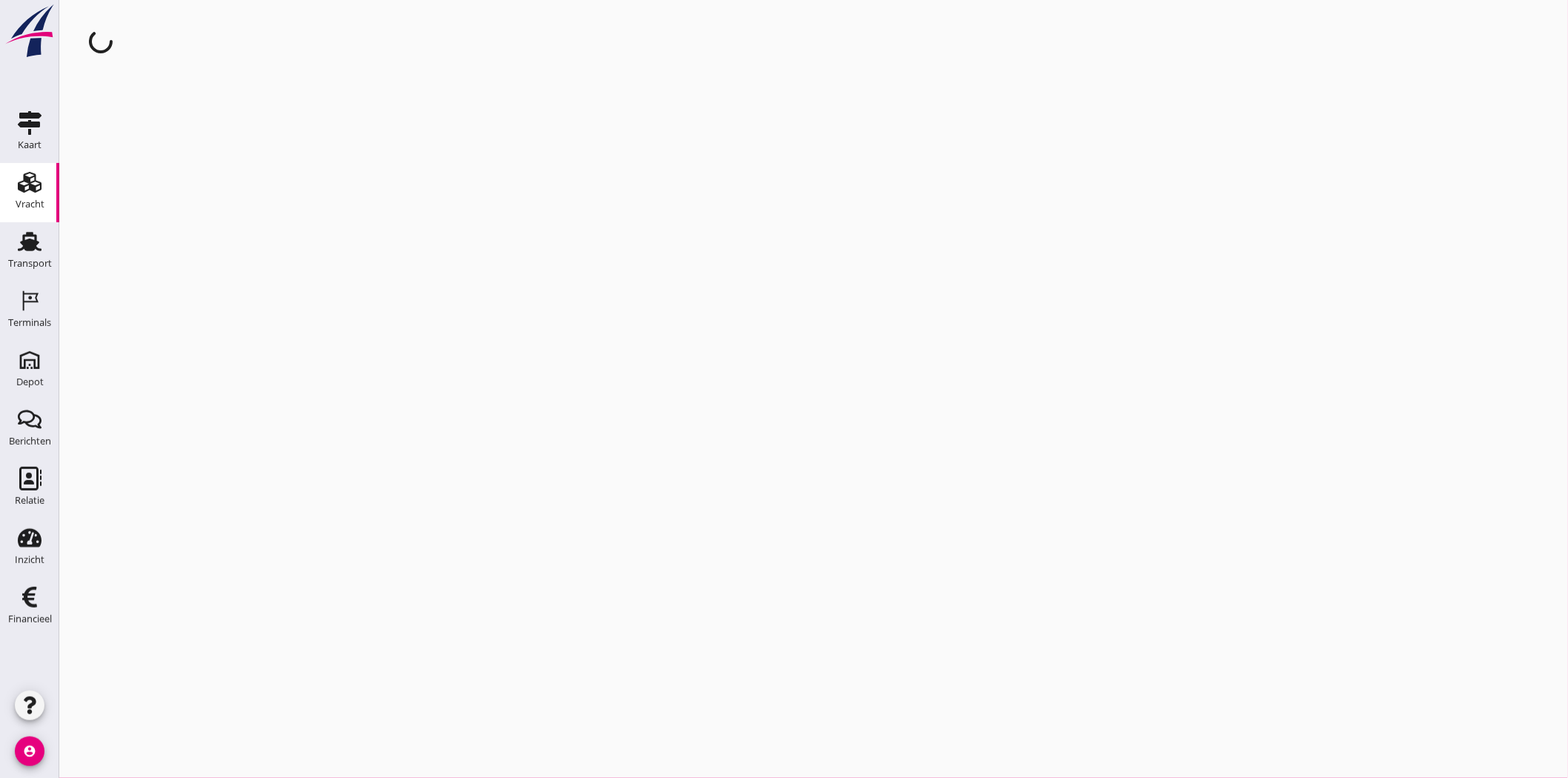
drag, startPoint x: 8, startPoint y: 245, endPoint x: 72, endPoint y: 235, distance: 64.8
click at [8, 245] on link "Transport Transport" at bounding box center [30, 252] width 60 height 60
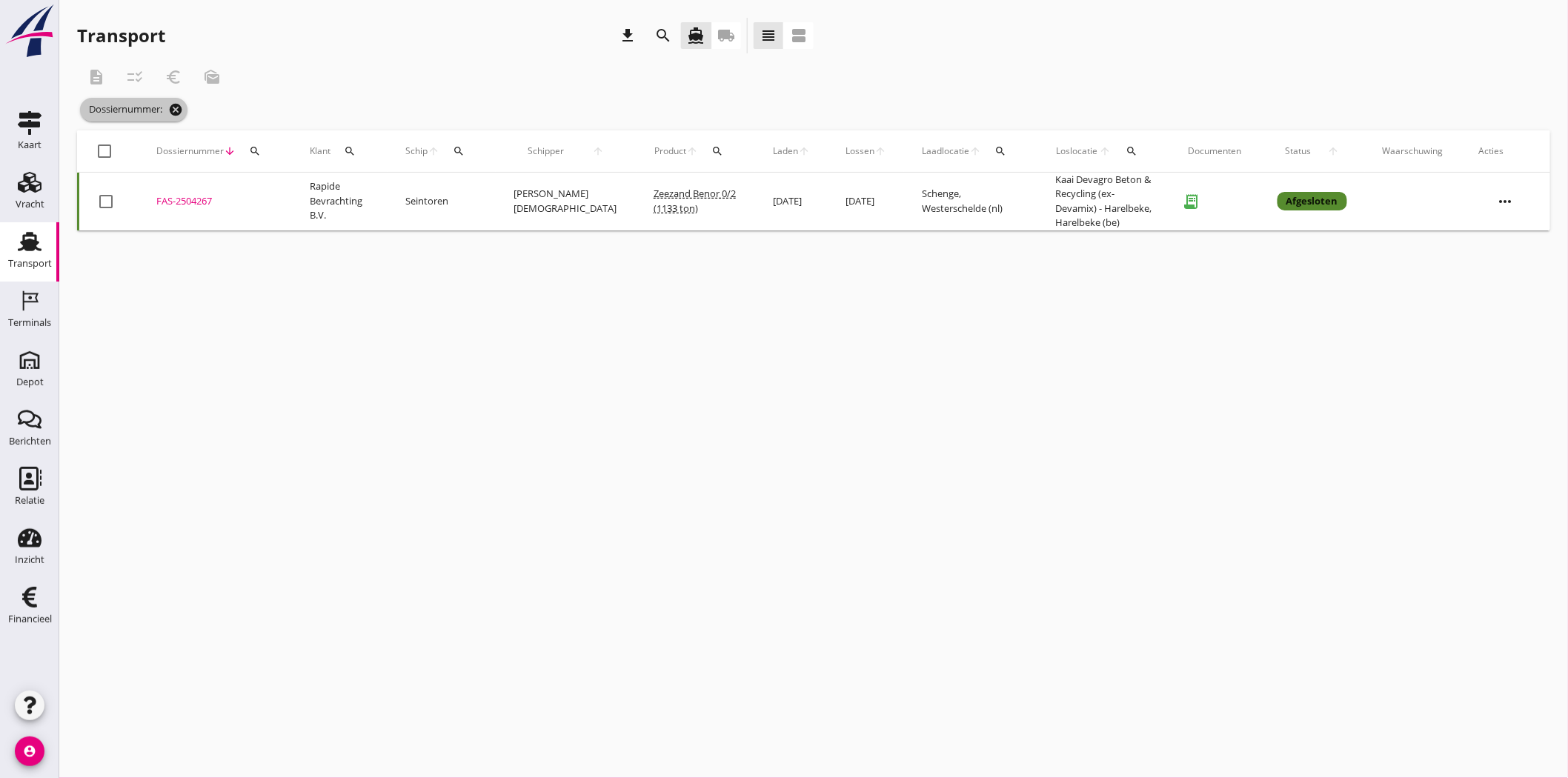
click at [178, 108] on icon "cancel" at bounding box center [175, 109] width 15 height 15
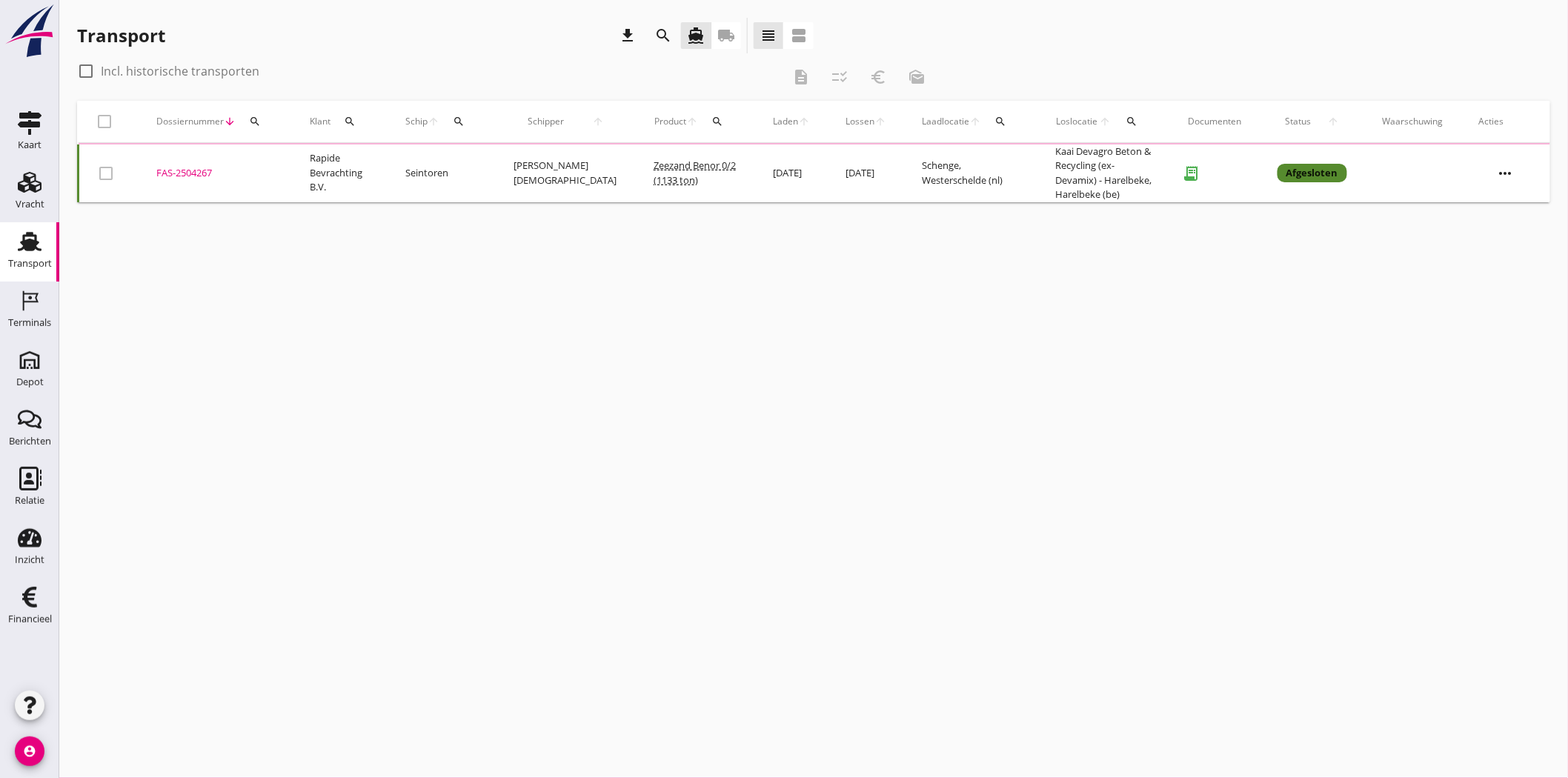
click at [253, 119] on icon "search" at bounding box center [255, 122] width 12 height 12
click at [284, 164] on input "Zoeken op dossiernummer..." at bounding box center [324, 164] width 154 height 24
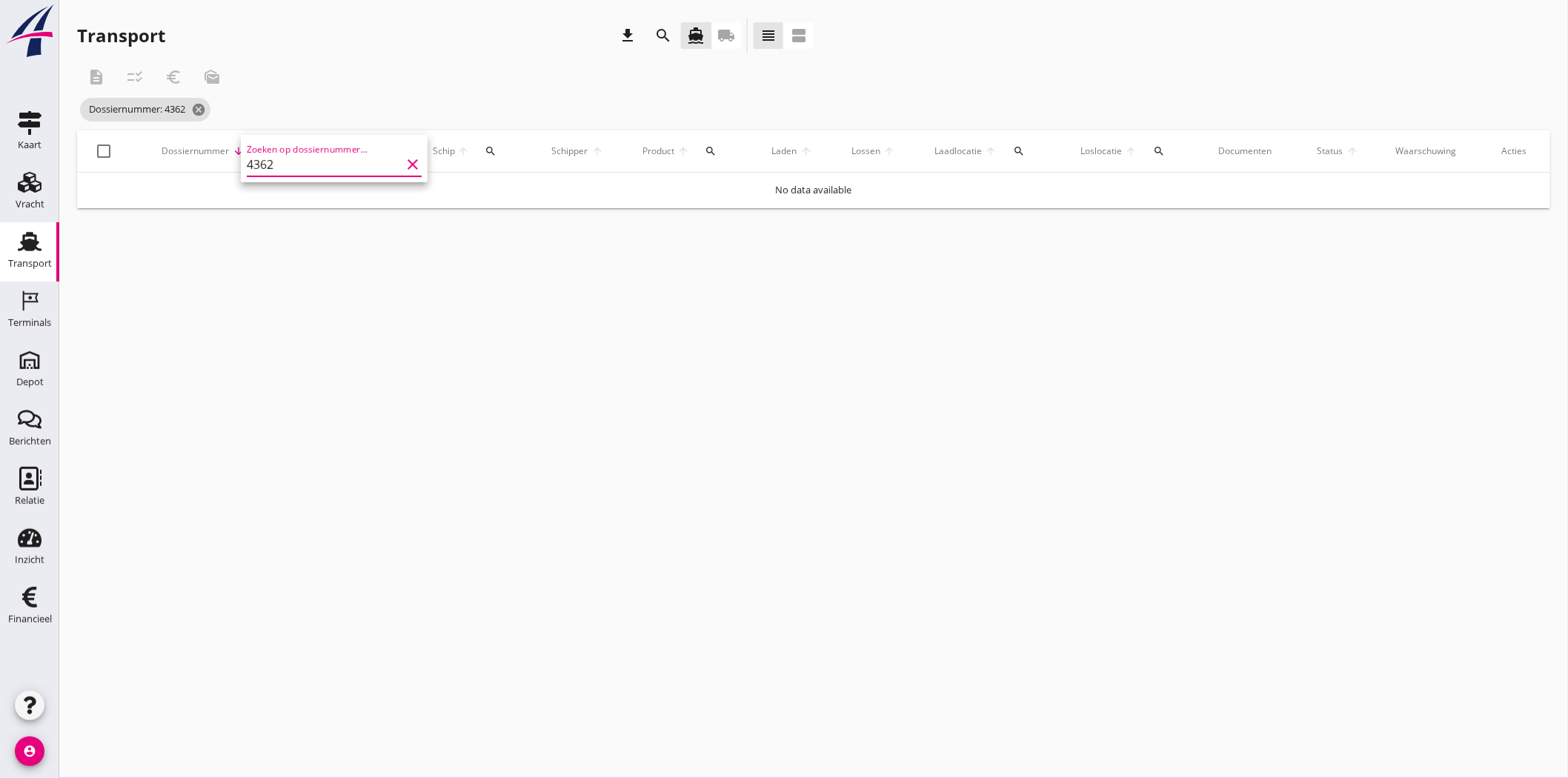
click at [296, 163] on input "4362" at bounding box center [324, 164] width 154 height 24
type input "4322"
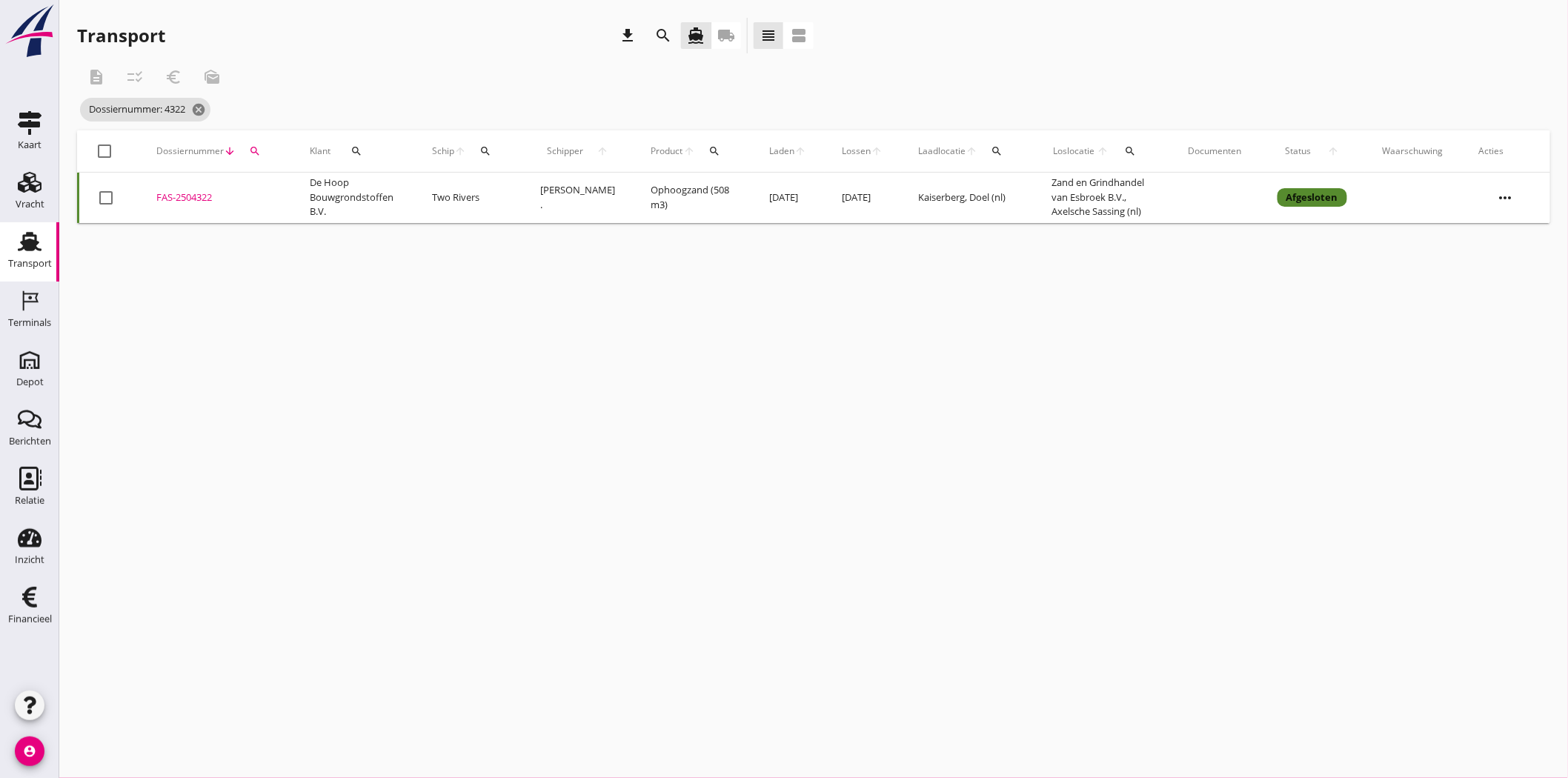
click at [208, 196] on div "FAS-2504322" at bounding box center [215, 197] width 118 height 15
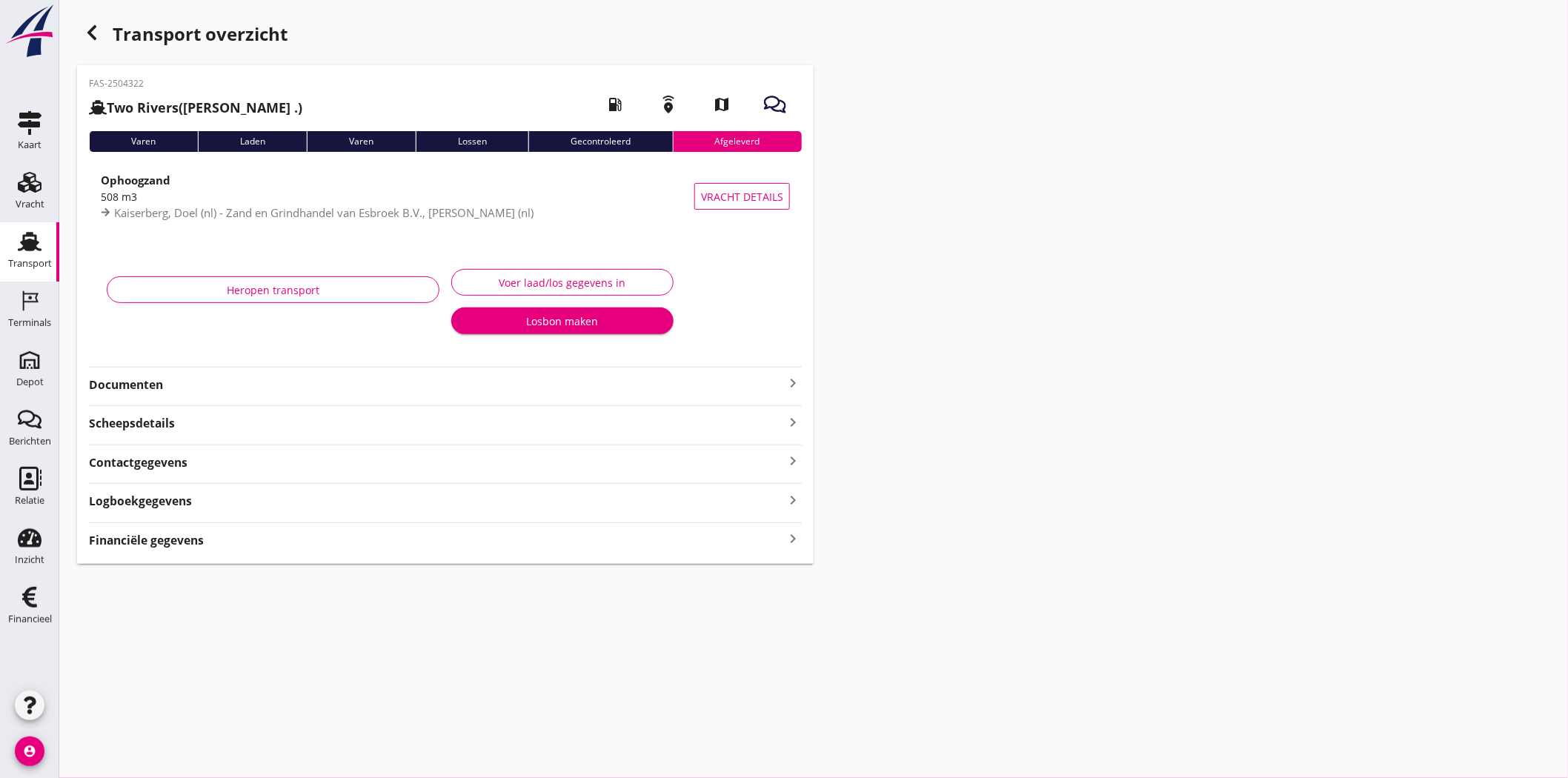
click at [305, 391] on strong "Documenten" at bounding box center [436, 385] width 695 height 17
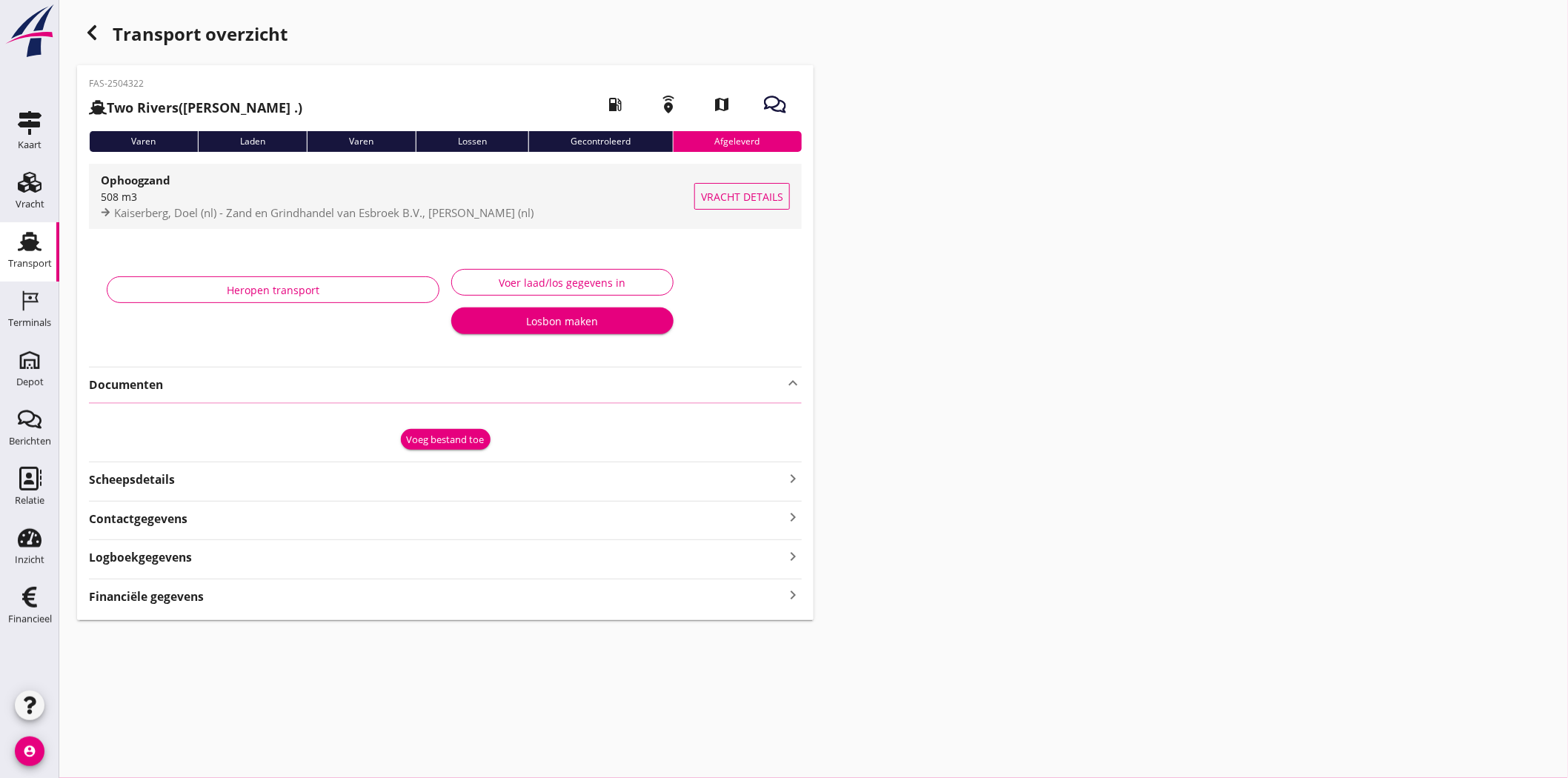
click at [398, 183] on div "Ophoogzand" at bounding box center [397, 180] width 594 height 18
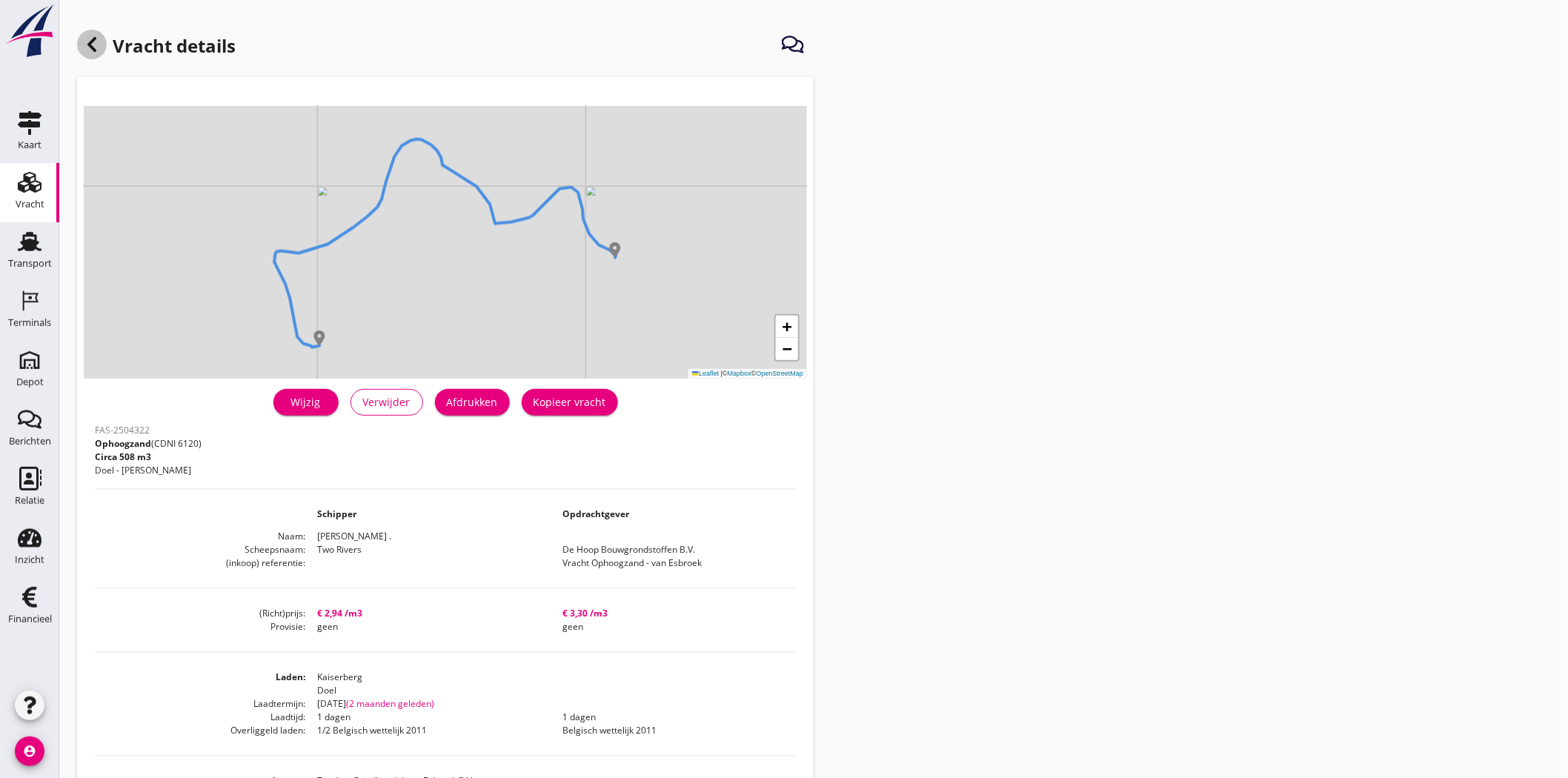
click at [92, 39] on use at bounding box center [92, 44] width 9 height 15
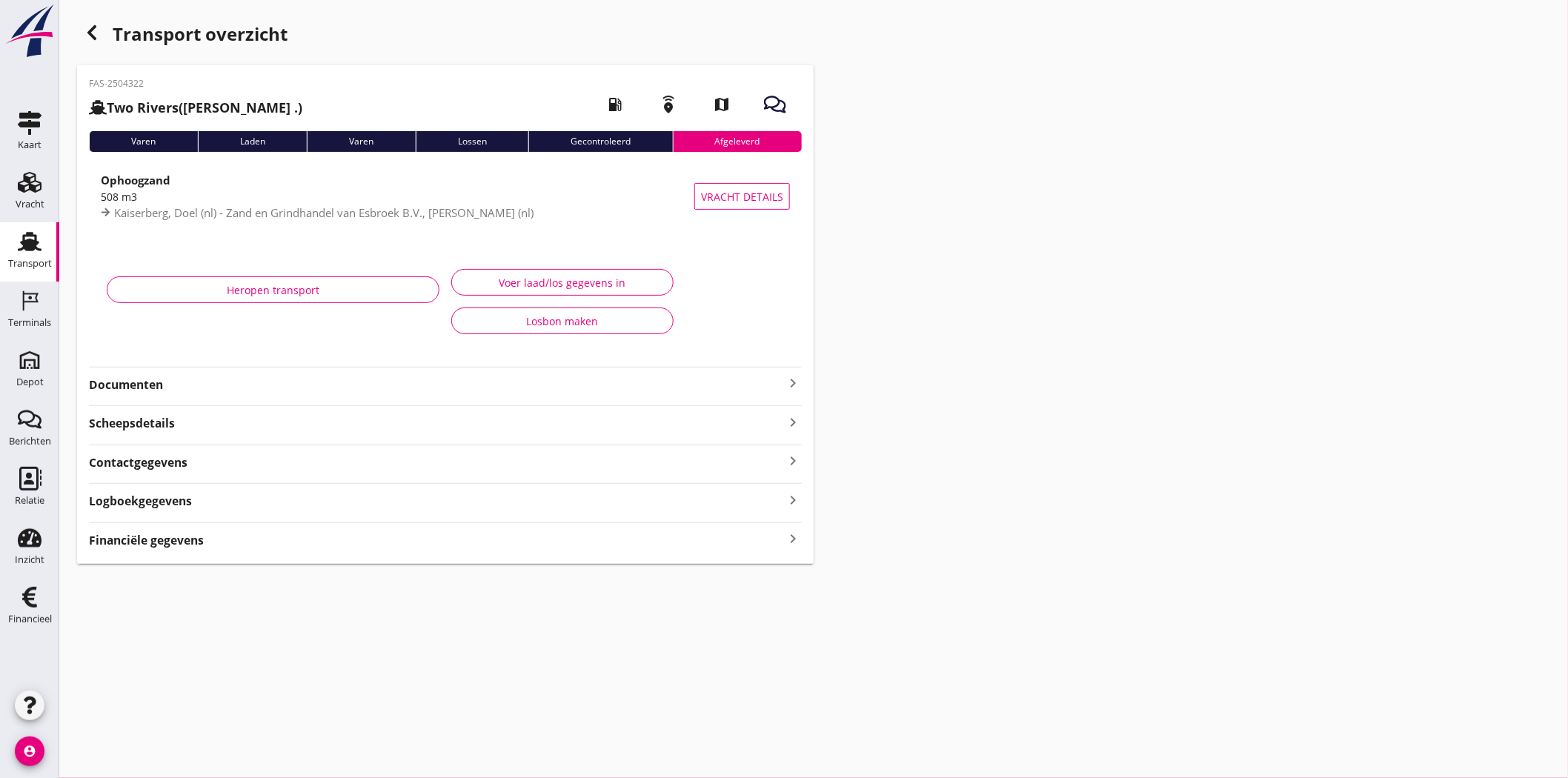
click at [46, 254] on div "Transport" at bounding box center [30, 264] width 44 height 21
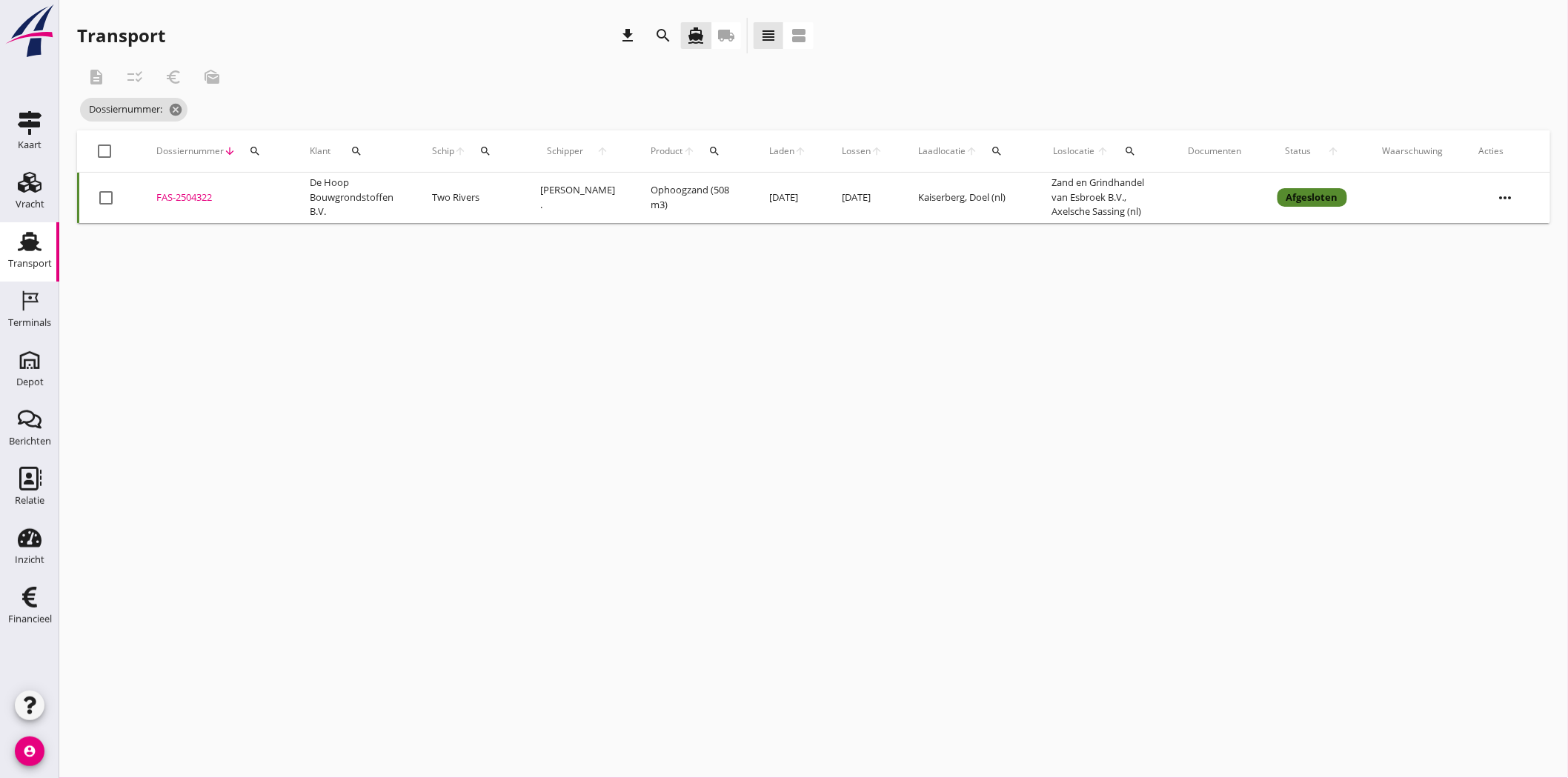
click at [255, 148] on icon "search" at bounding box center [255, 151] width 12 height 12
click at [264, 186] on input "Zoeken op dossiernummer..." at bounding box center [324, 194] width 154 height 24
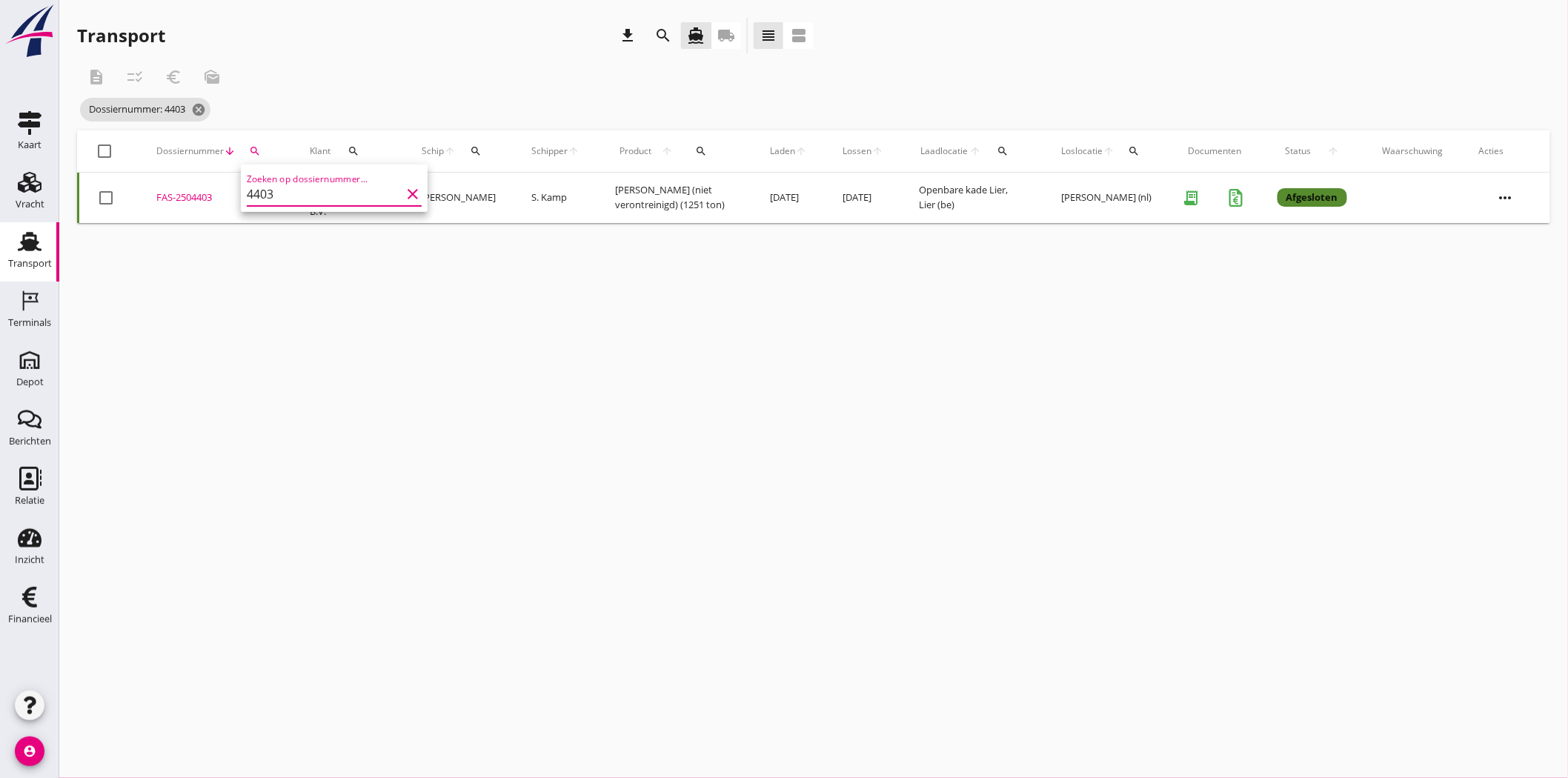
type input "4403"
click at [183, 199] on div "FAS-2504403" at bounding box center [215, 197] width 118 height 15
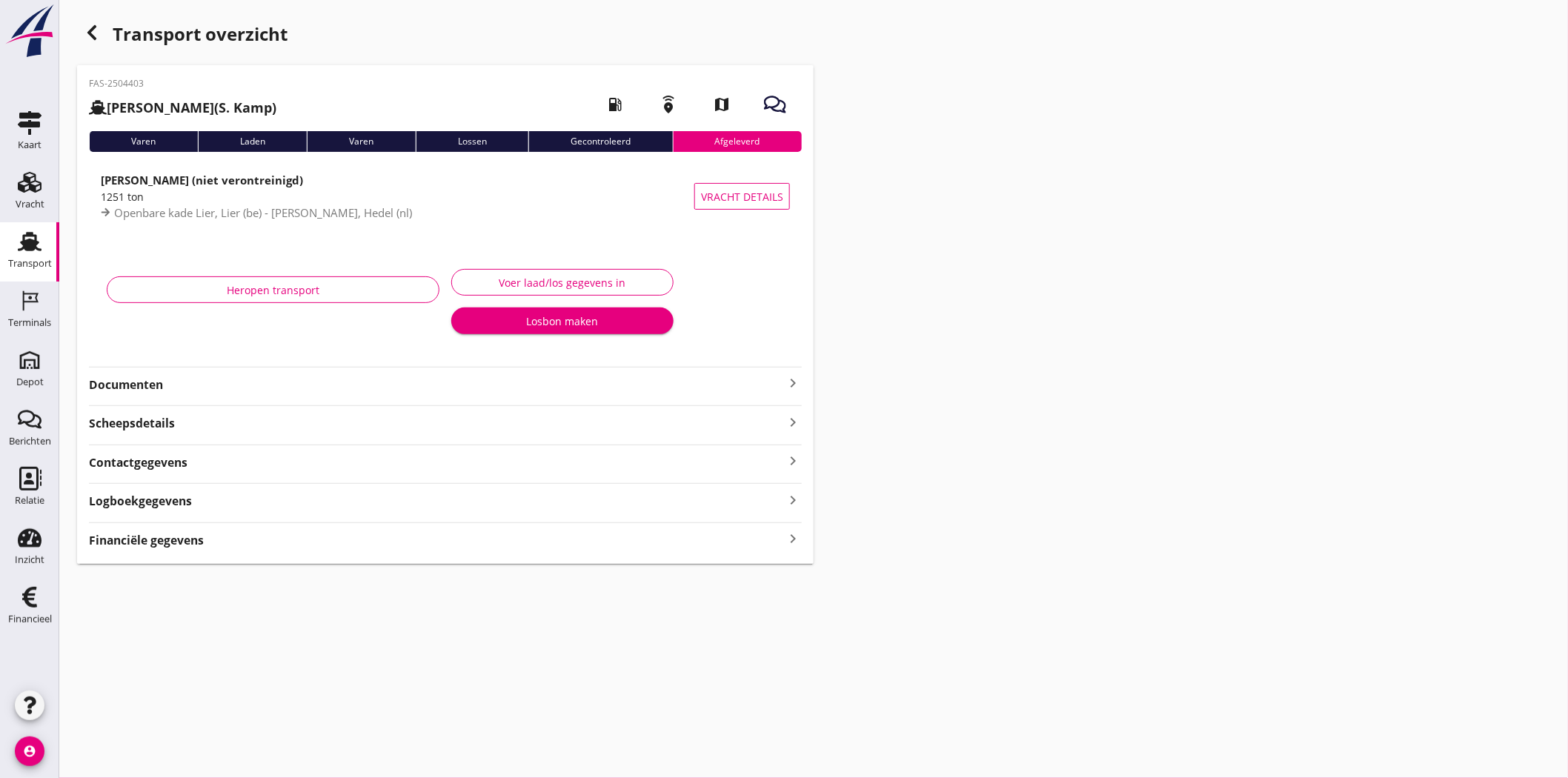
click at [175, 391] on strong "Documenten" at bounding box center [436, 385] width 695 height 17
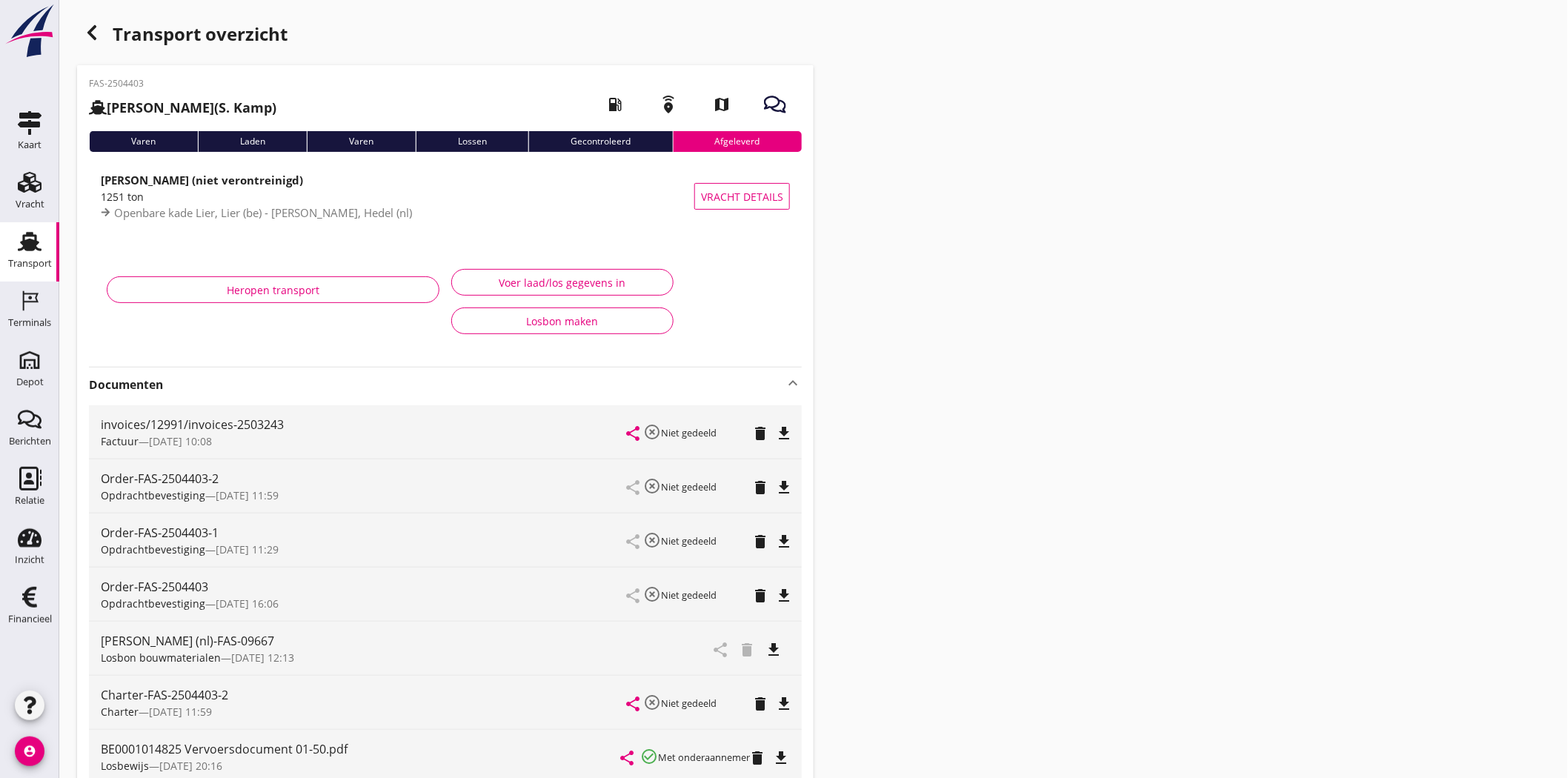
click at [211, 200] on div "1251 ton" at bounding box center [397, 196] width 594 height 15
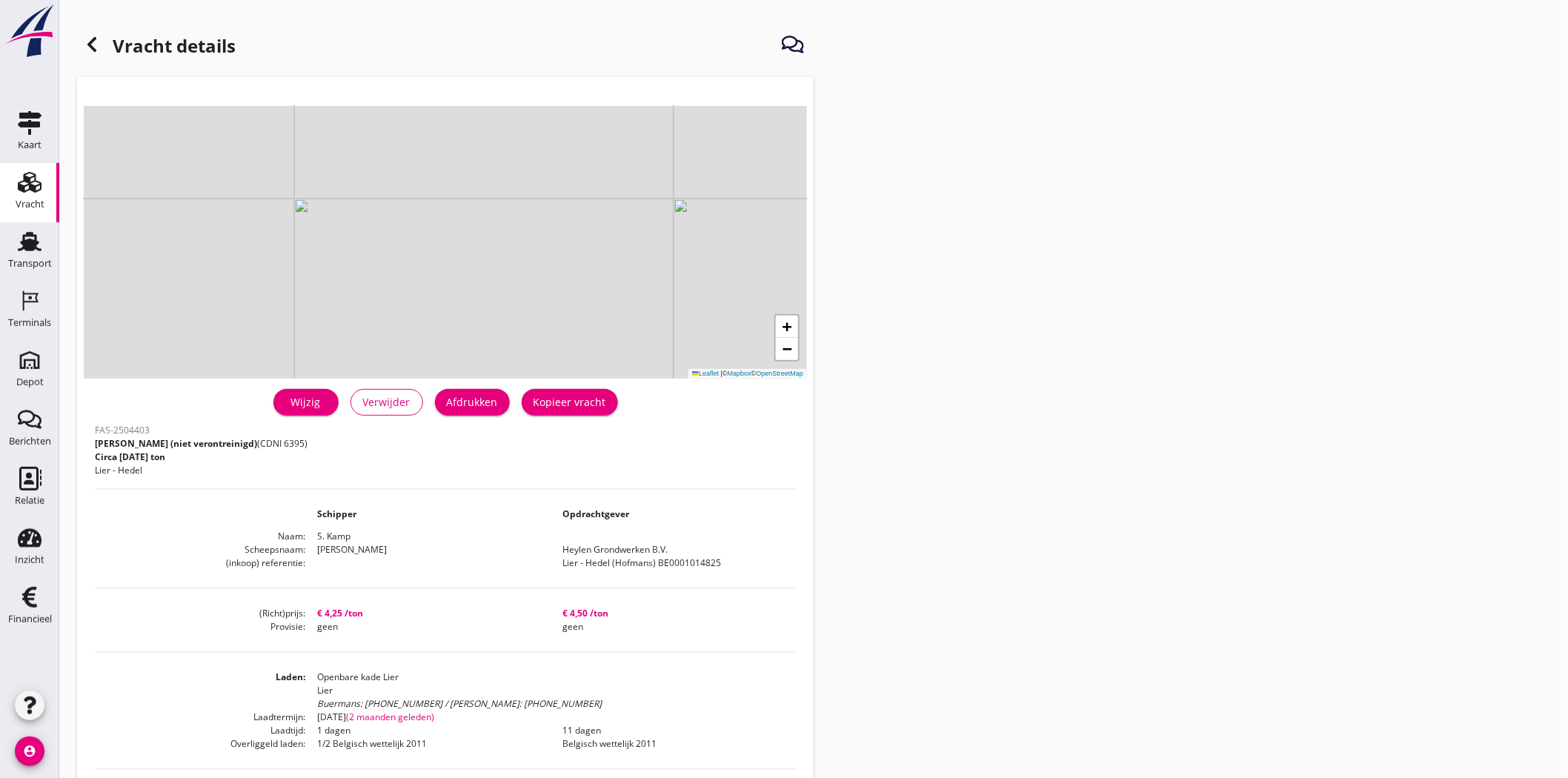
click at [102, 30] on h1 "Vracht details" at bounding box center [157, 47] width 159 height 36
click at [96, 35] on div at bounding box center [92, 44] width 30 height 30
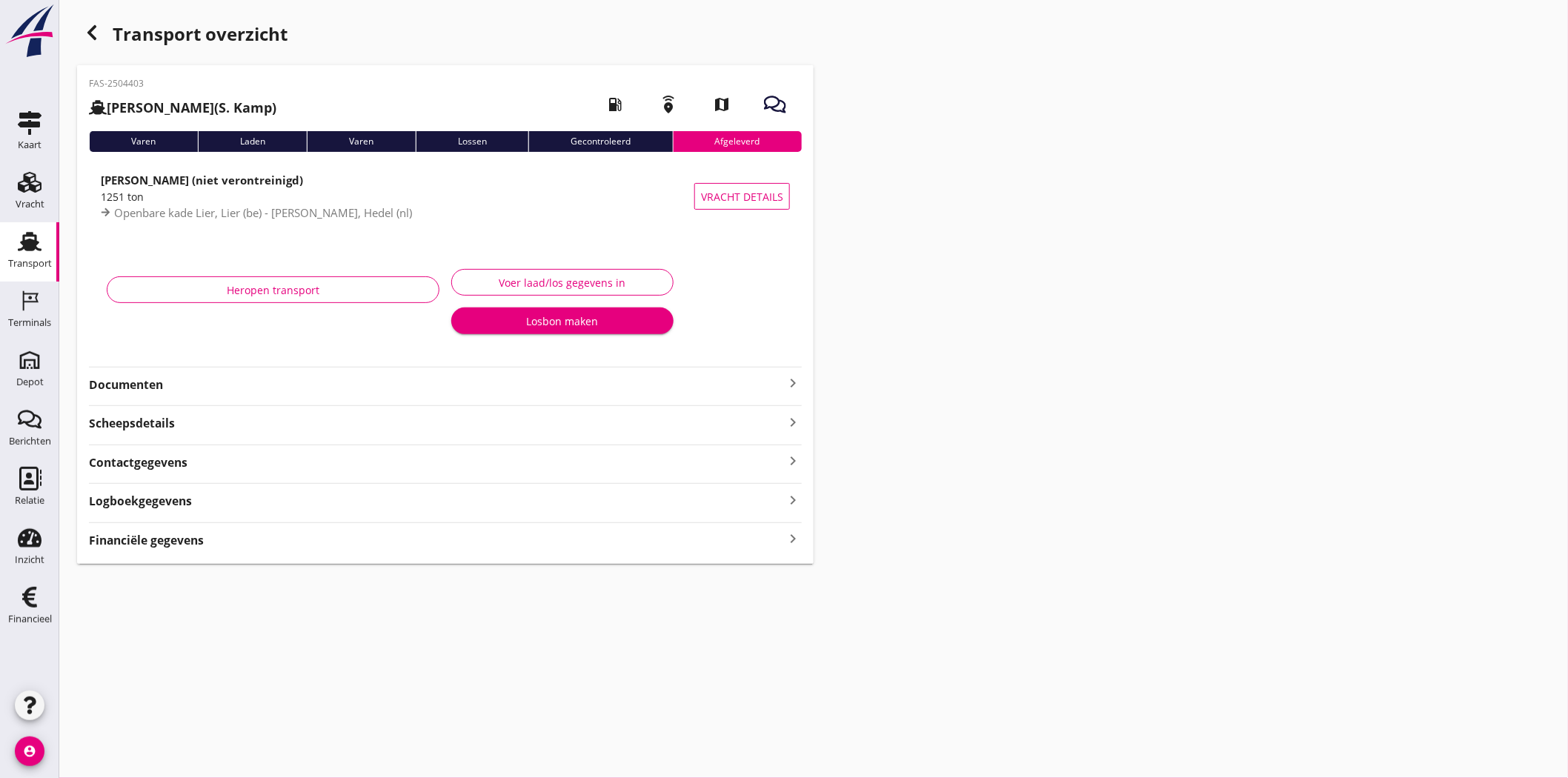
click at [134, 385] on strong "Documenten" at bounding box center [436, 385] width 695 height 17
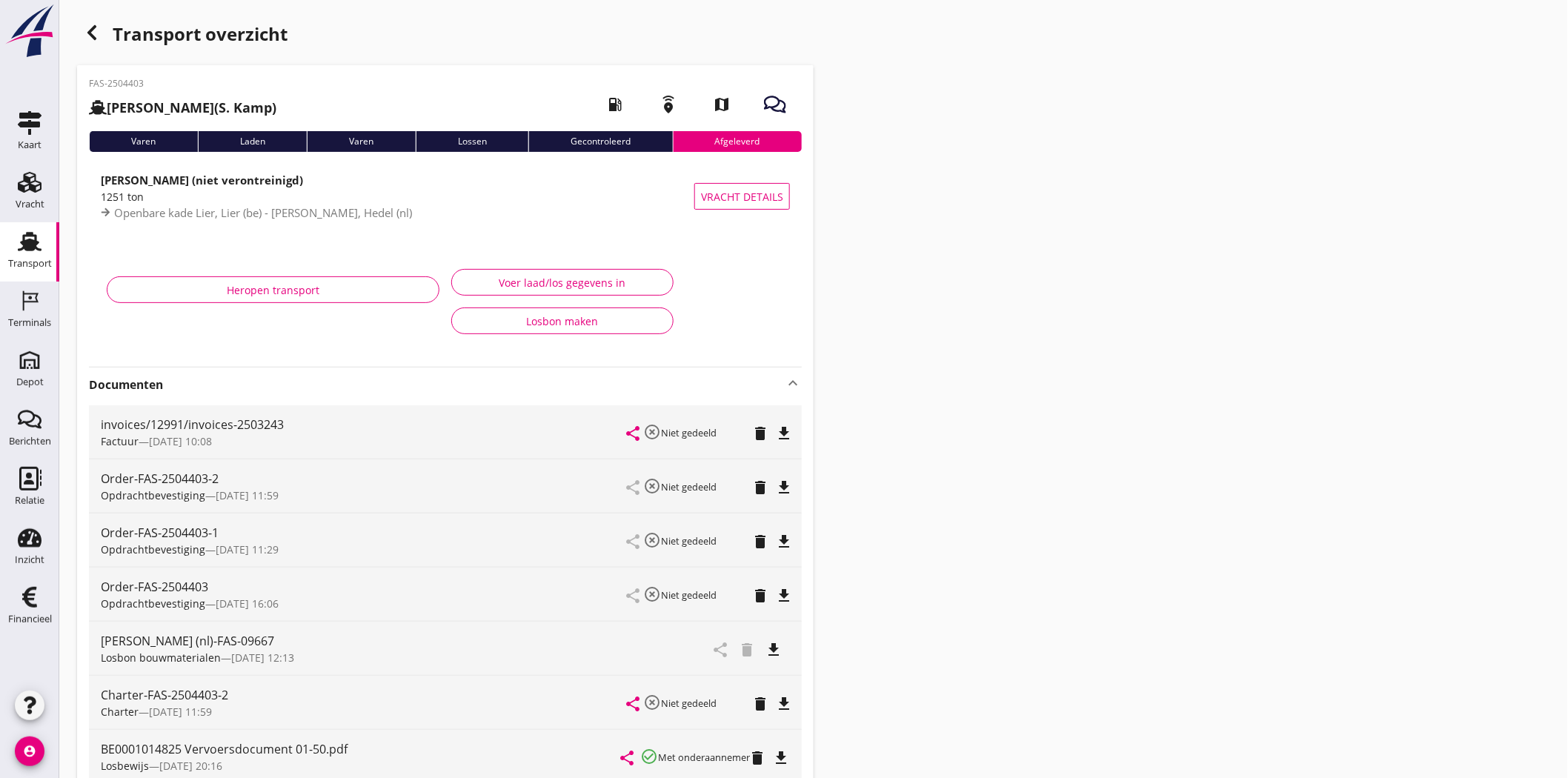
click at [786, 430] on icon "file_download" at bounding box center [783, 433] width 18 height 18
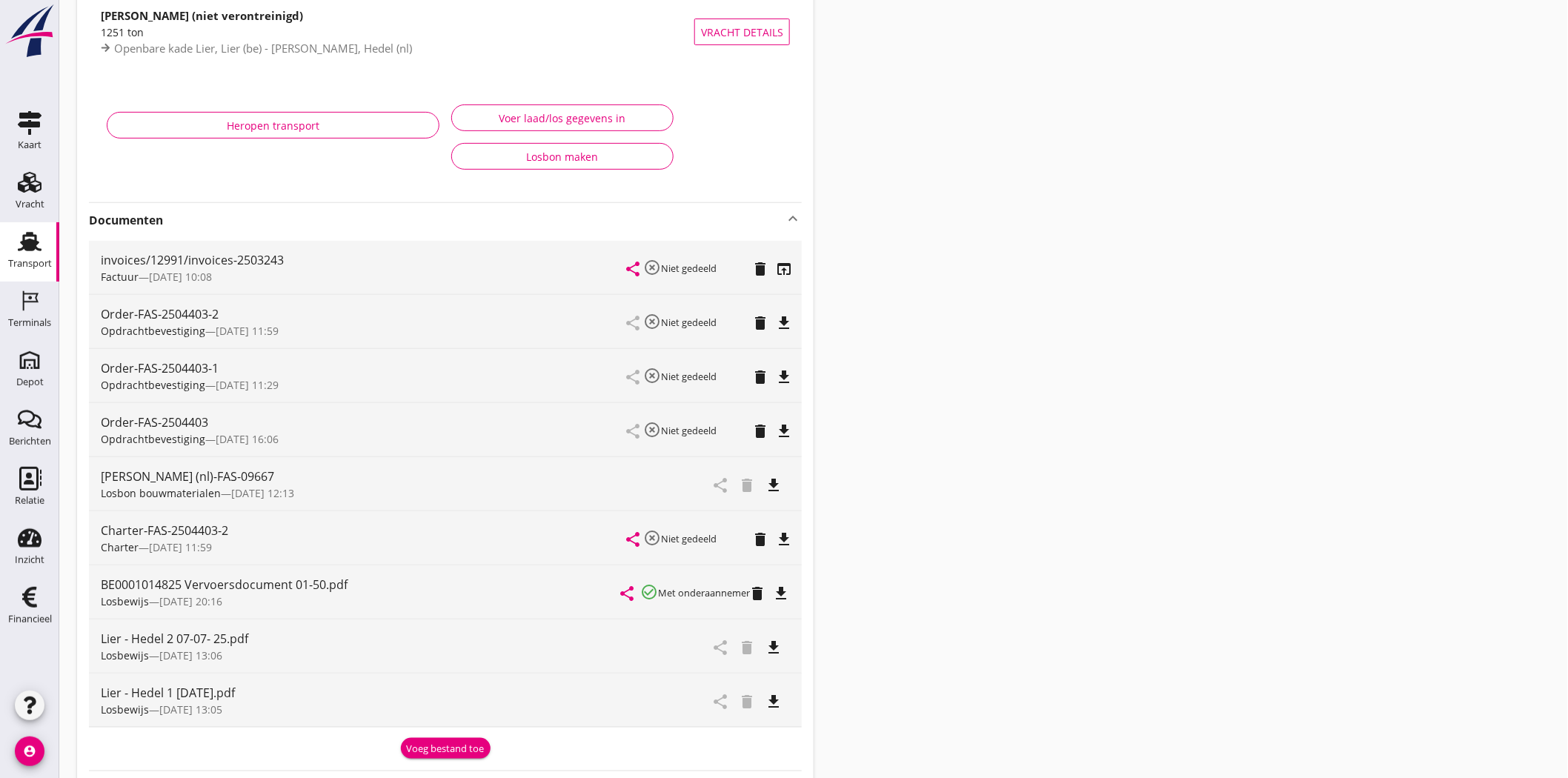
scroll to position [329, 0]
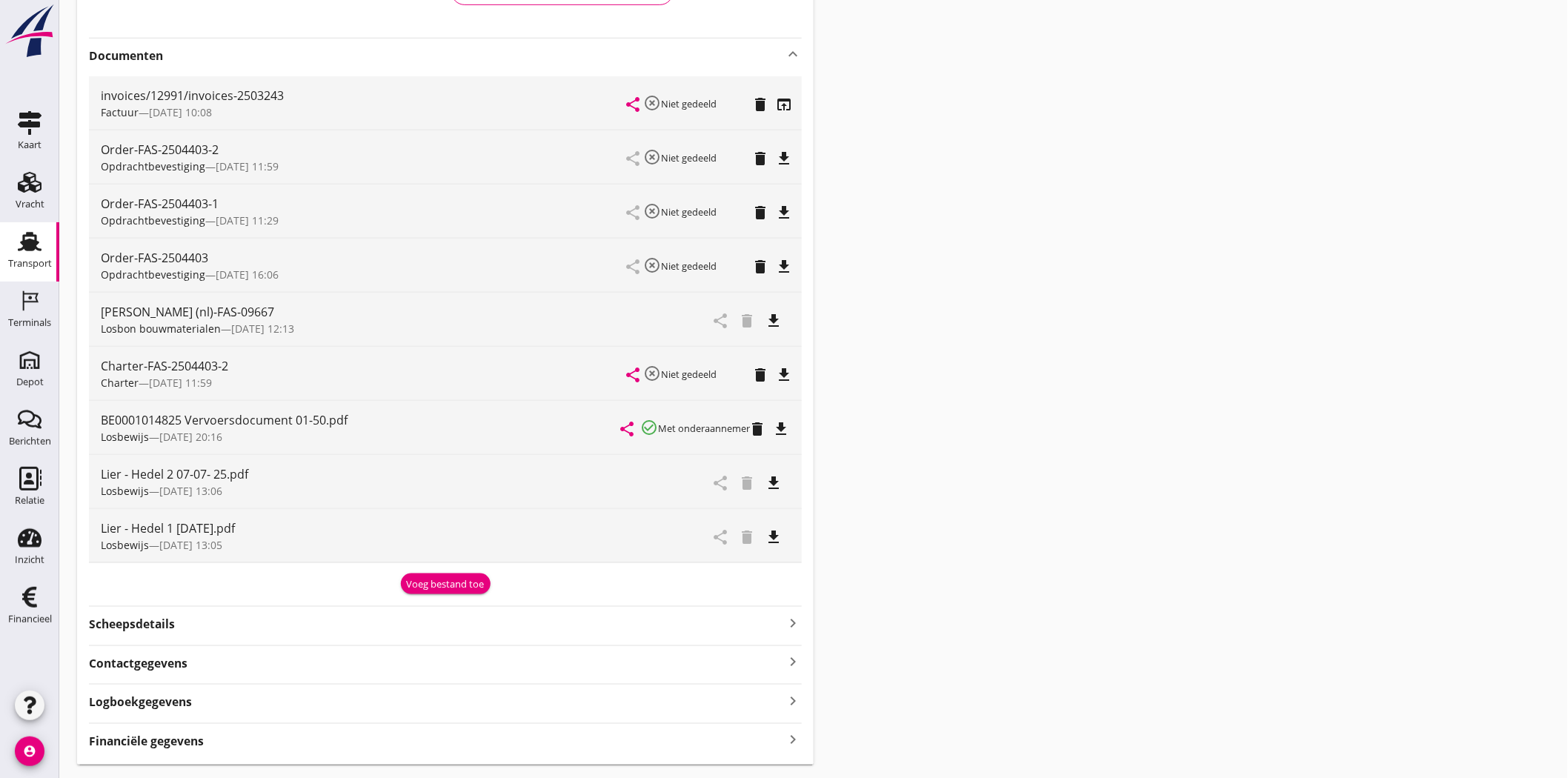
click at [18, 258] on div "Transport" at bounding box center [30, 264] width 44 height 21
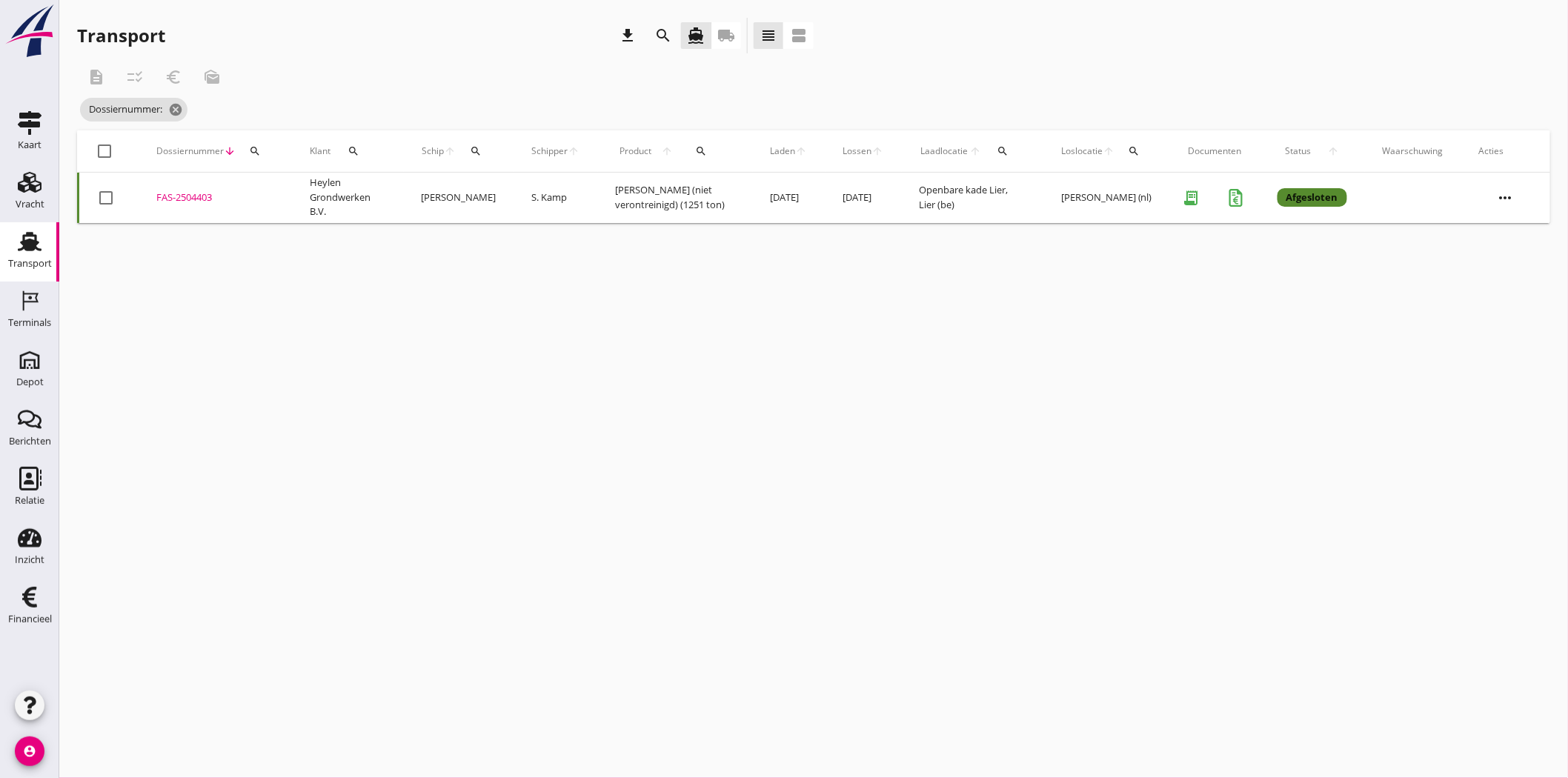
click at [250, 145] on icon "search" at bounding box center [255, 151] width 12 height 12
click at [272, 190] on input "Zoeken op dossiernummer..." at bounding box center [324, 194] width 154 height 24
type input "4426"
click at [208, 198] on div "FAS-2504426" at bounding box center [215, 197] width 118 height 15
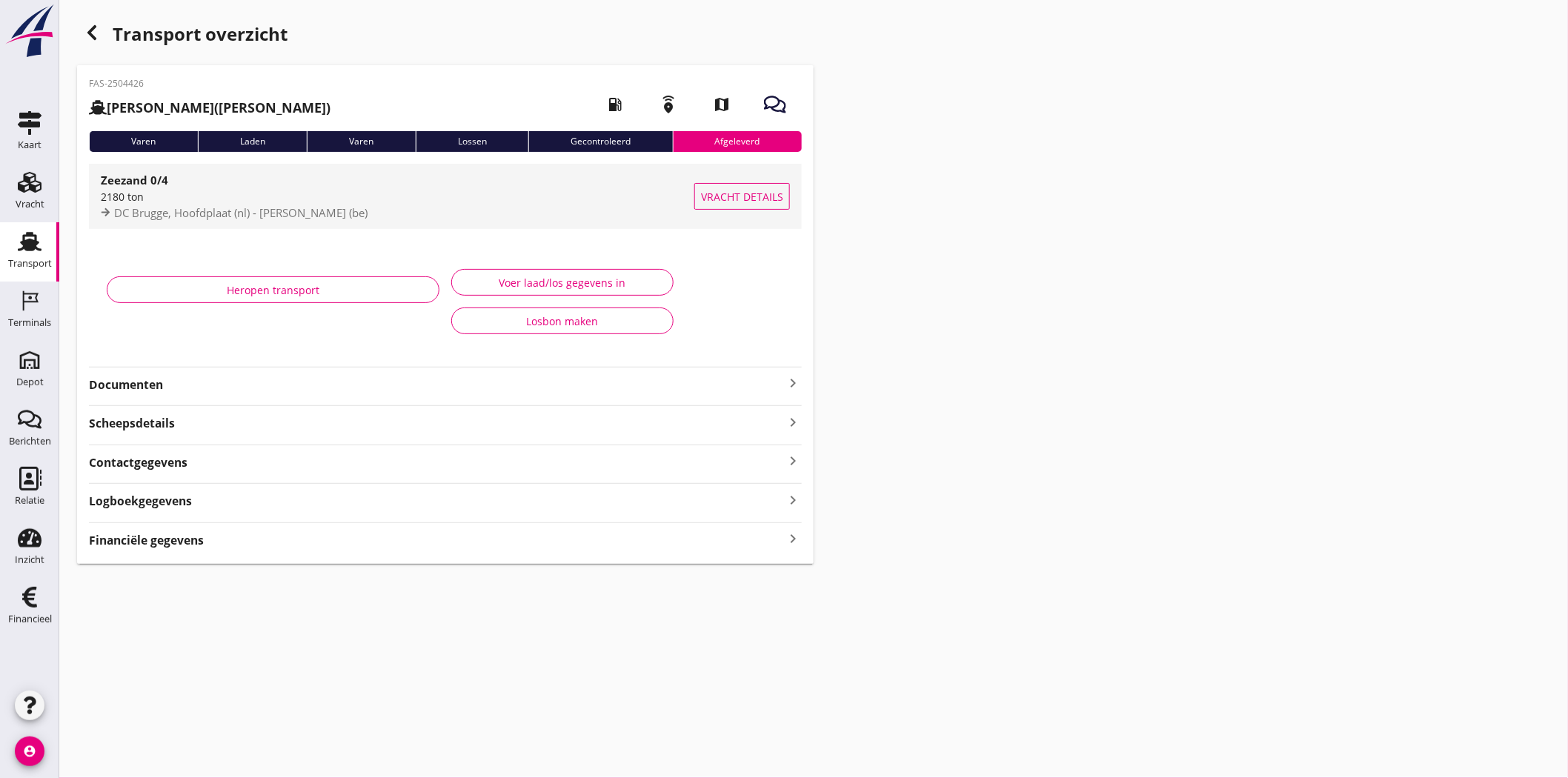
click at [121, 216] on span "DC Brugge, Hoofdplaat (nl) - Coeck, Niel (be)" at bounding box center [241, 212] width 254 height 15
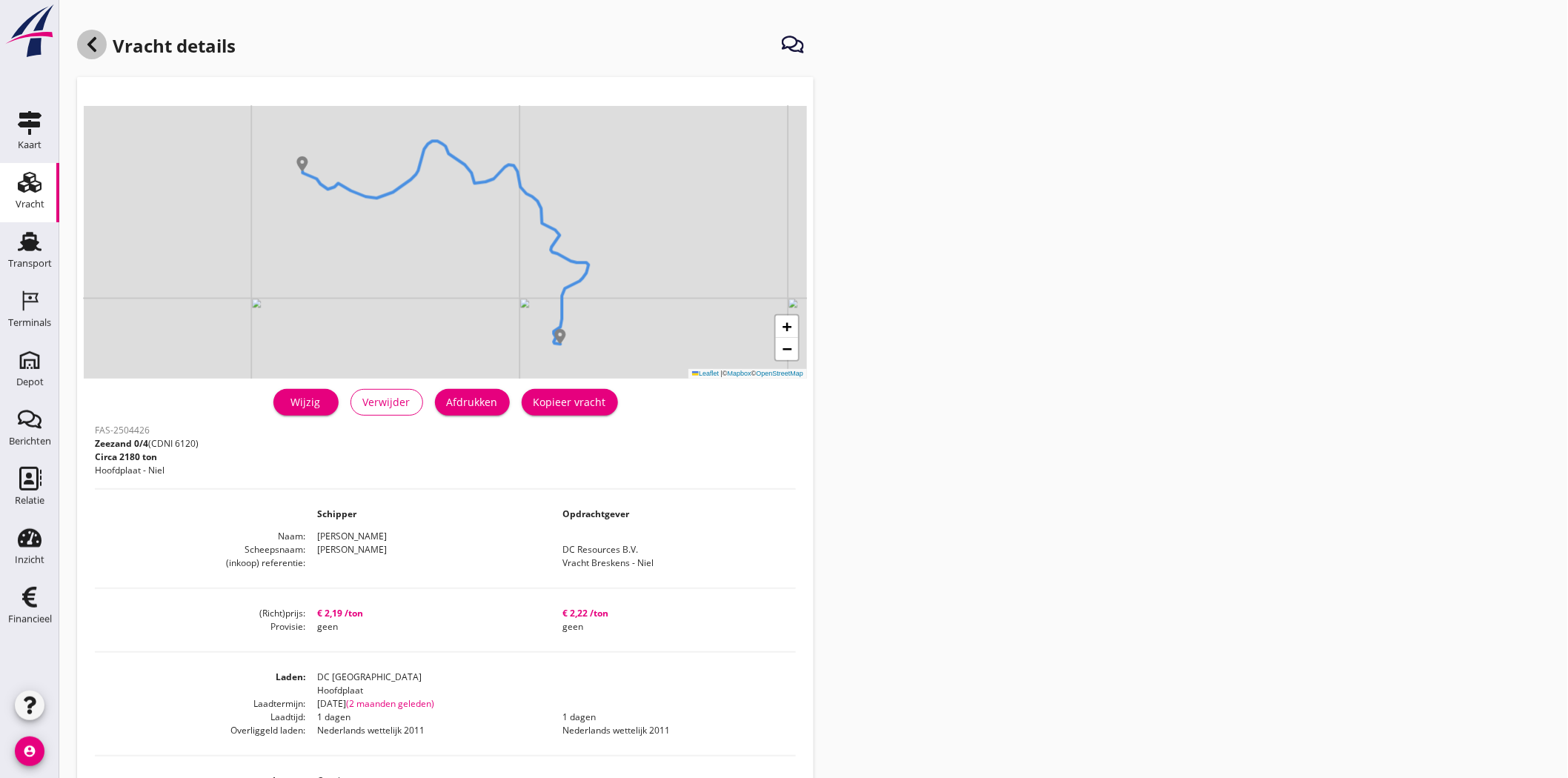
click at [104, 43] on div at bounding box center [92, 44] width 30 height 30
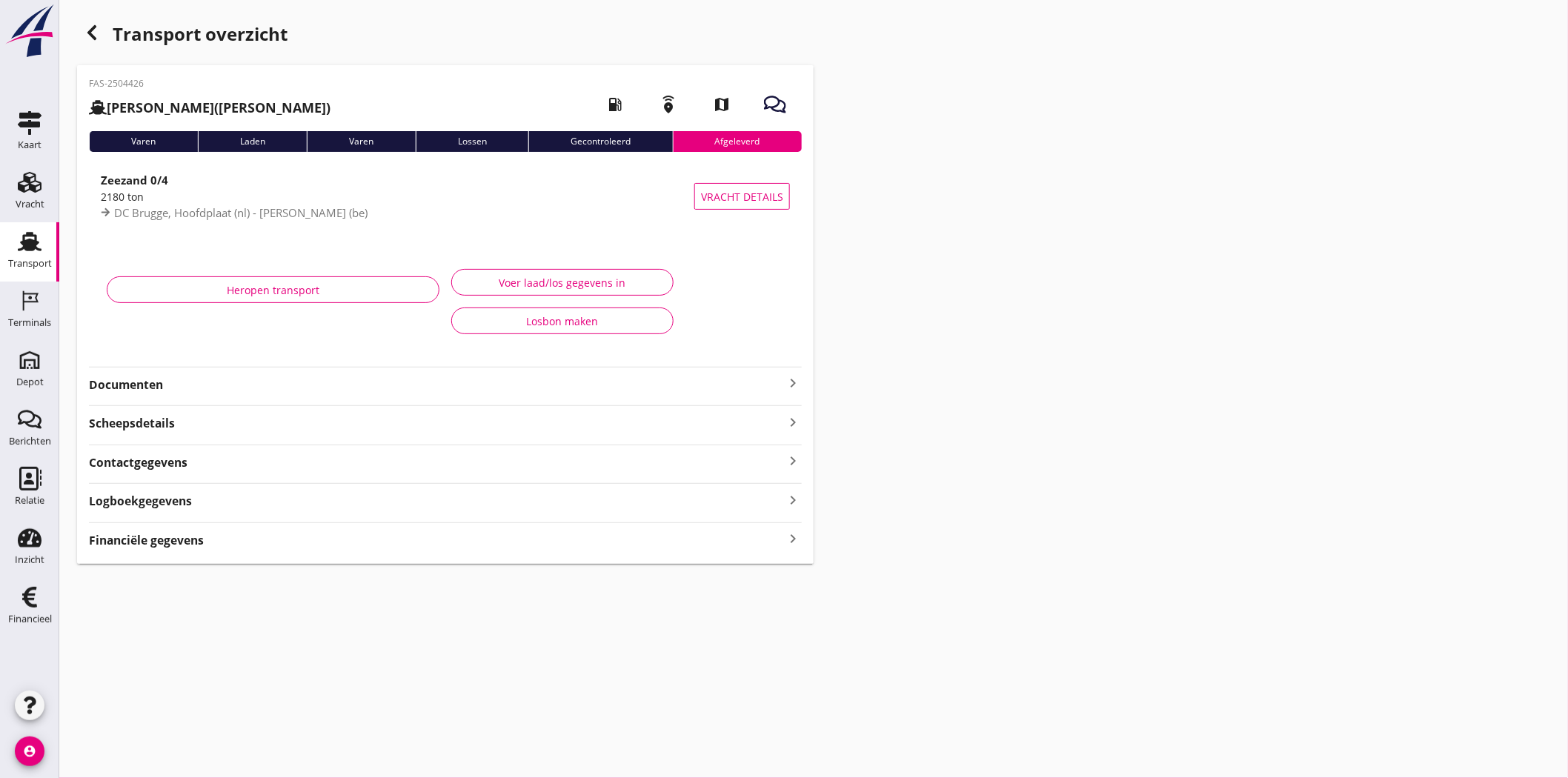
click at [99, 33] on icon "button" at bounding box center [92, 32] width 18 height 18
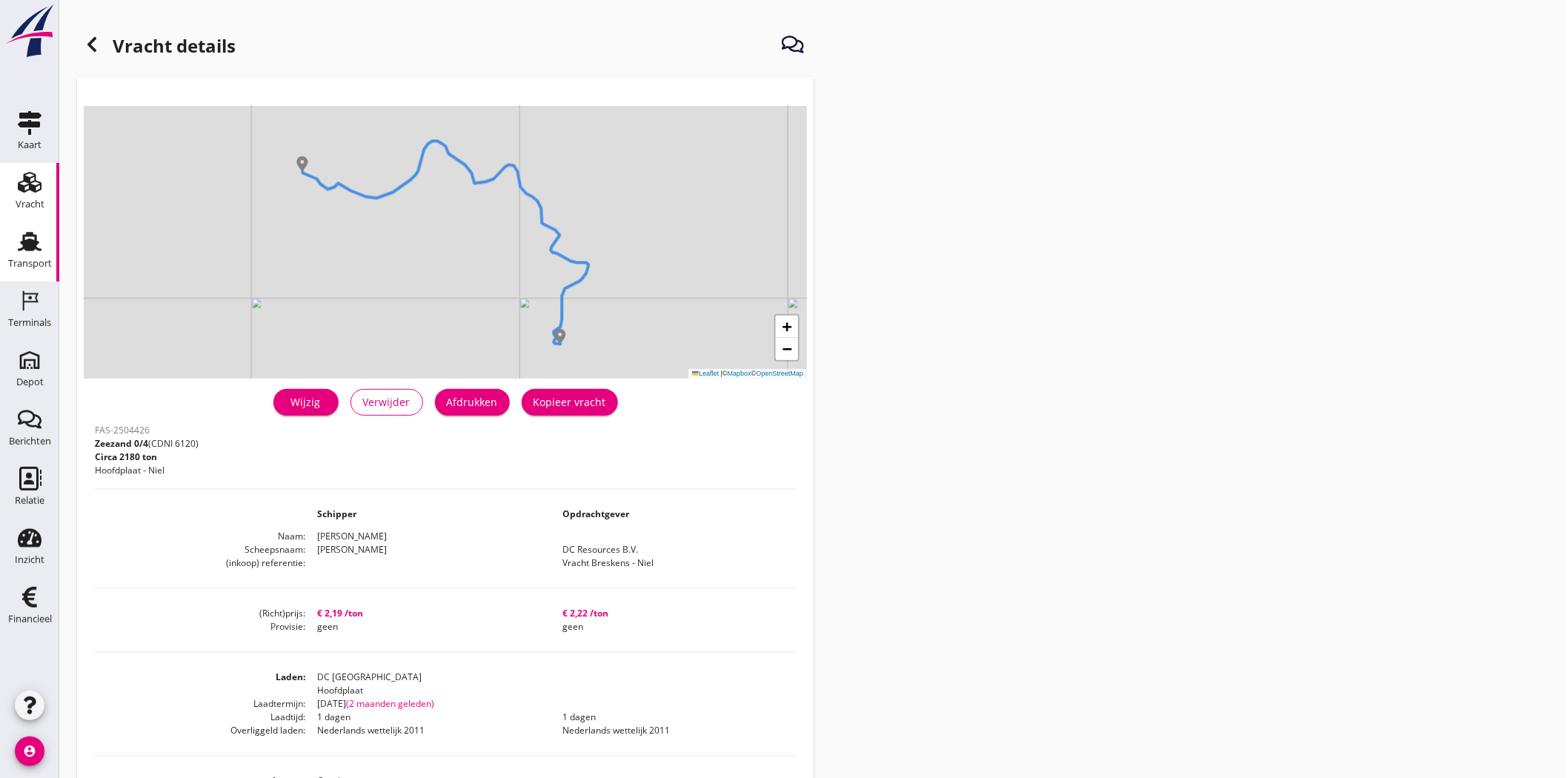
click at [31, 262] on div "Transport" at bounding box center [30, 263] width 44 height 10
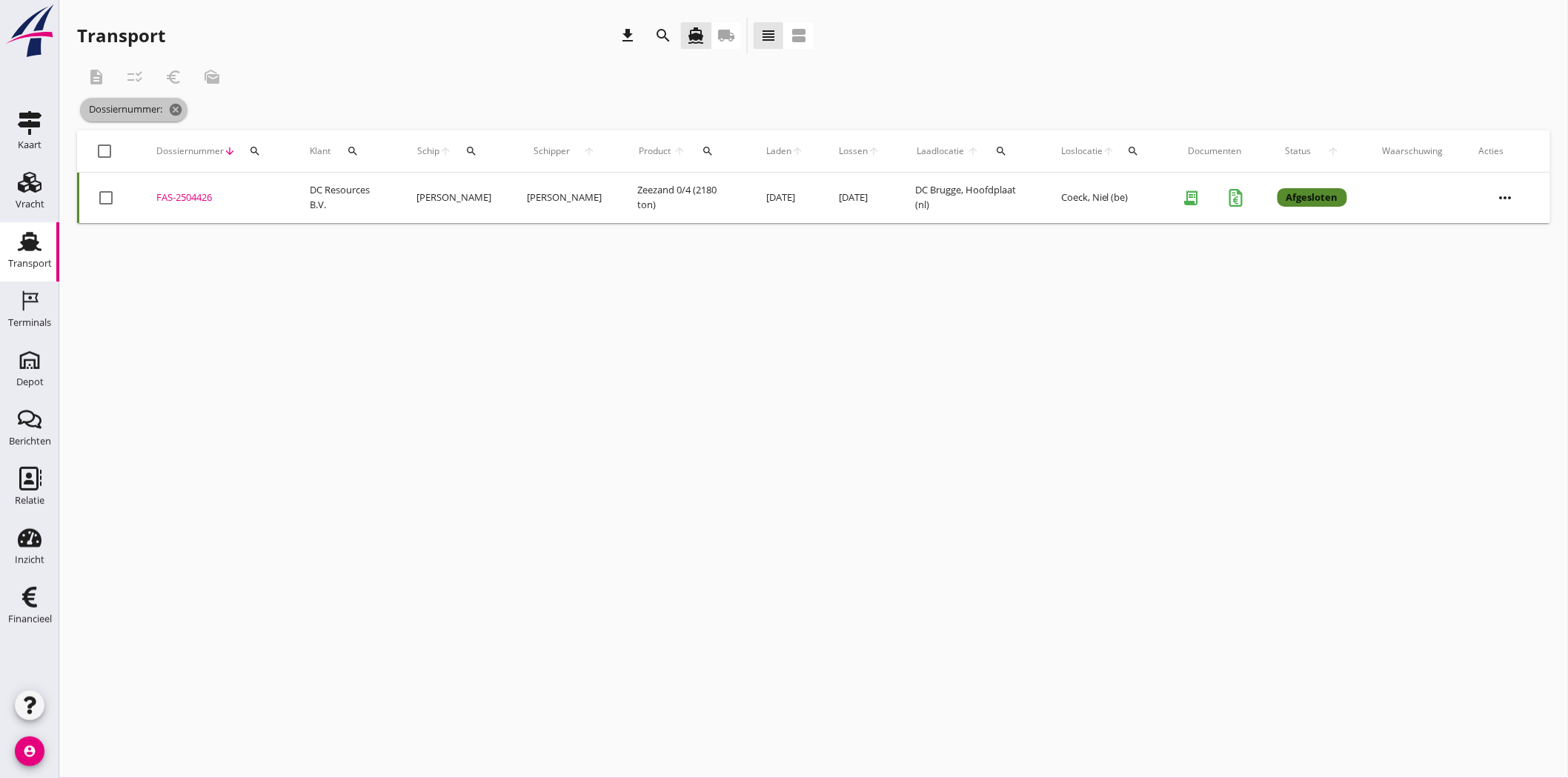
click at [181, 109] on icon "cancel" at bounding box center [175, 109] width 15 height 15
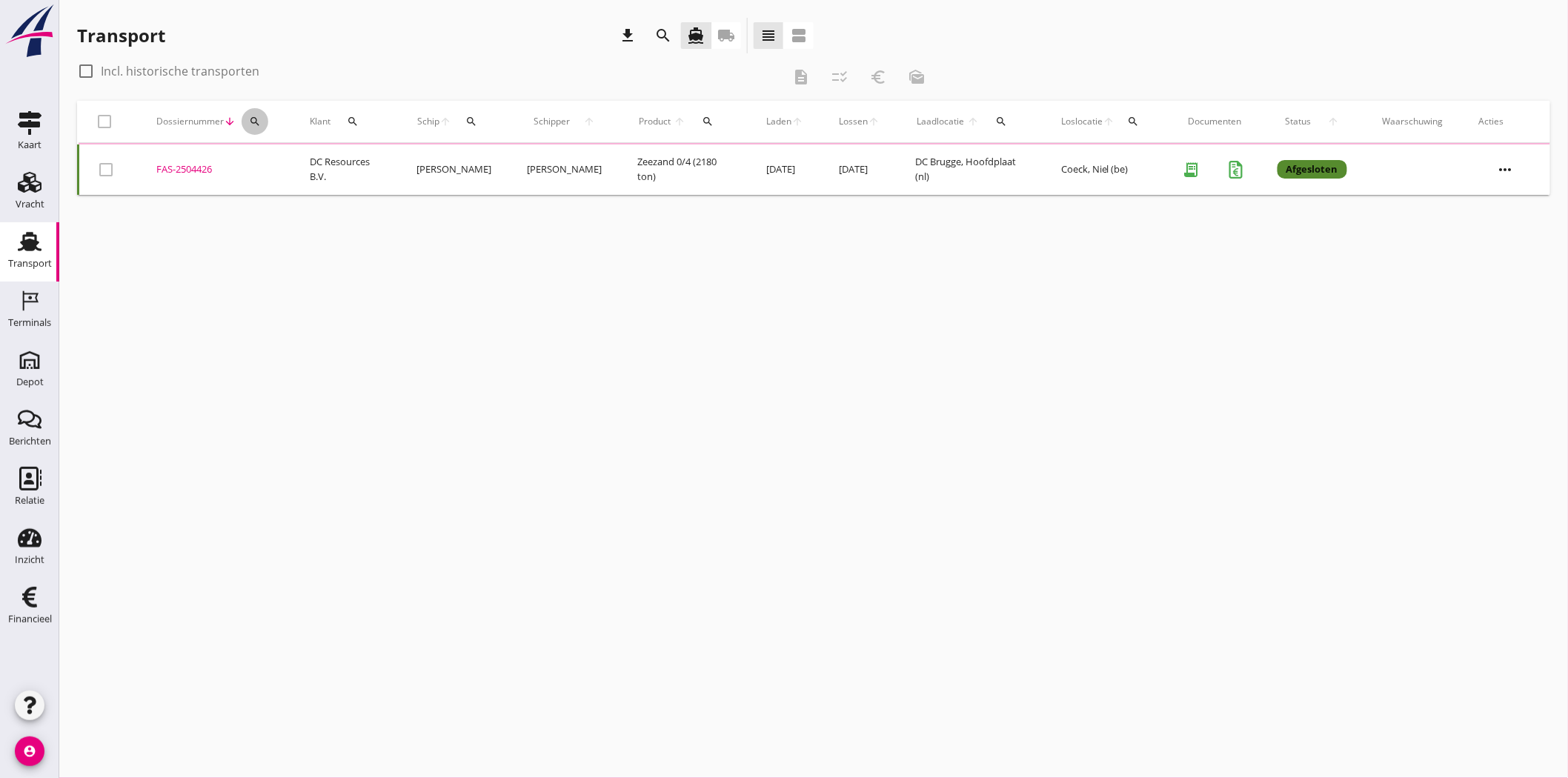
click at [260, 121] on div "search" at bounding box center [254, 122] width 27 height 12
click at [280, 164] on input "Zoeken op dossiernummer..." at bounding box center [324, 164] width 154 height 24
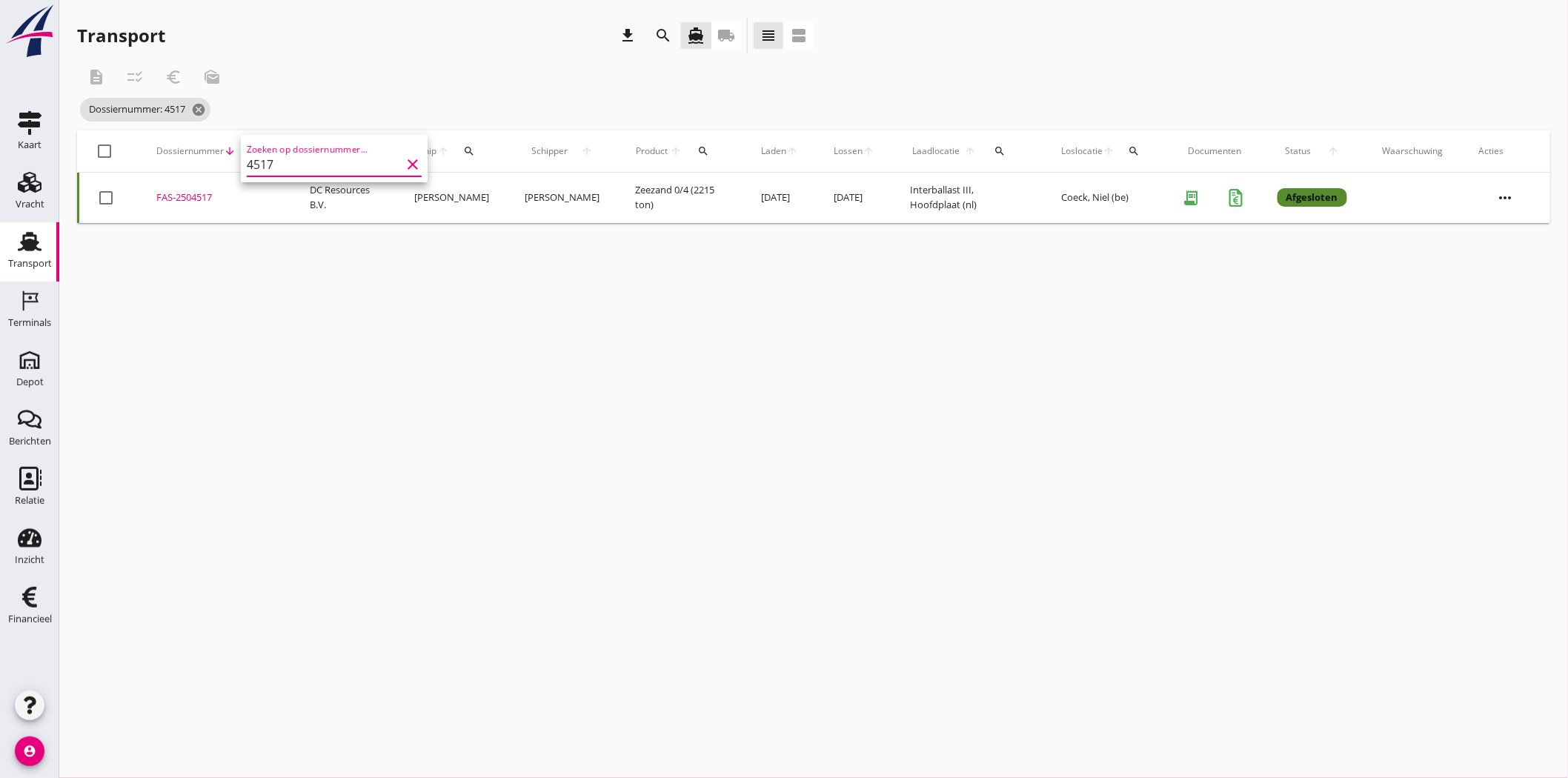
type input "4517"
click at [178, 196] on div "FAS-2504517" at bounding box center [215, 197] width 118 height 15
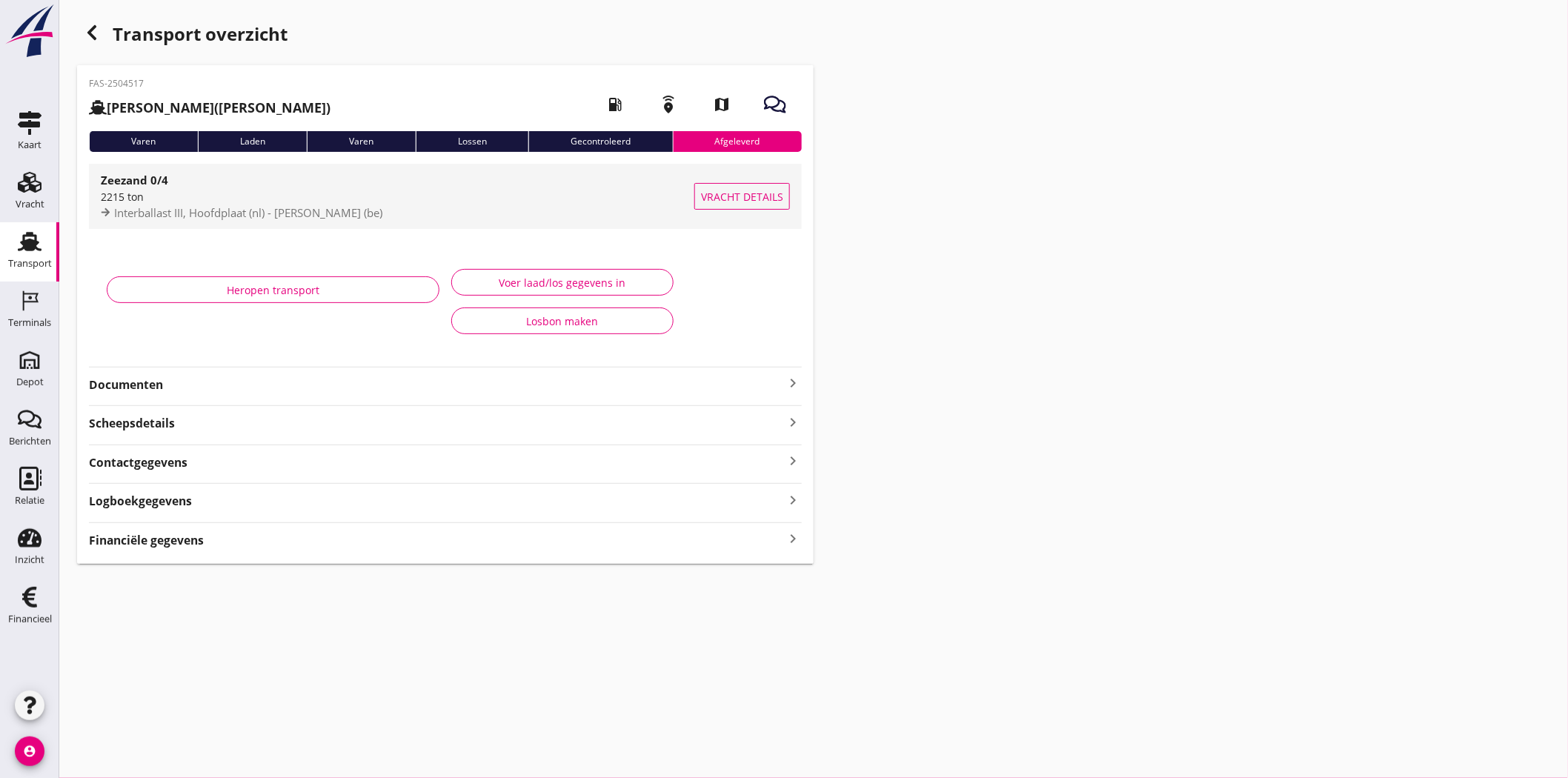
click at [202, 210] on span "Interballast III, Hoofdplaat (nl) - Coeck, Niel (be)" at bounding box center [248, 212] width 268 height 15
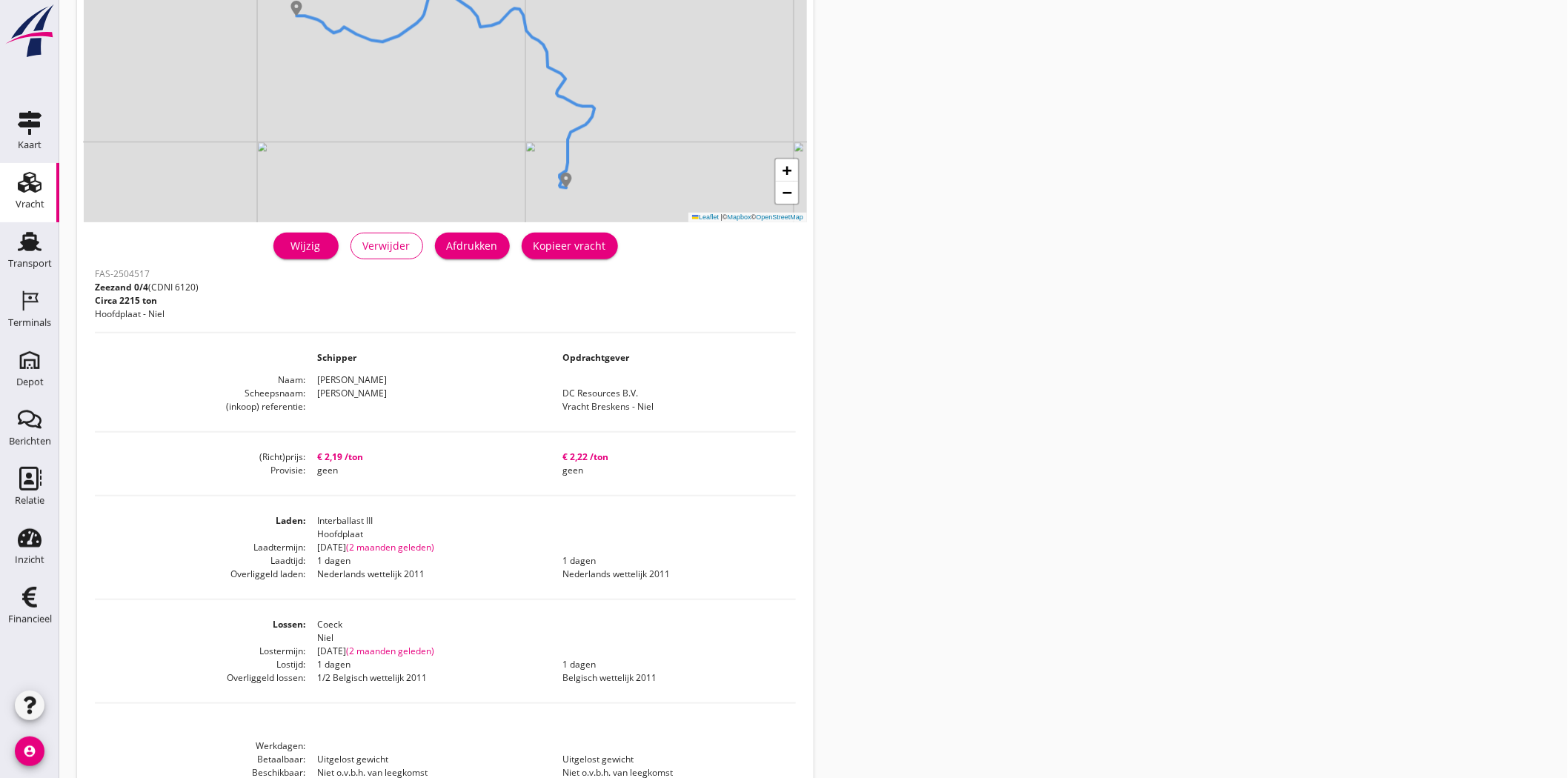
scroll to position [247, 0]
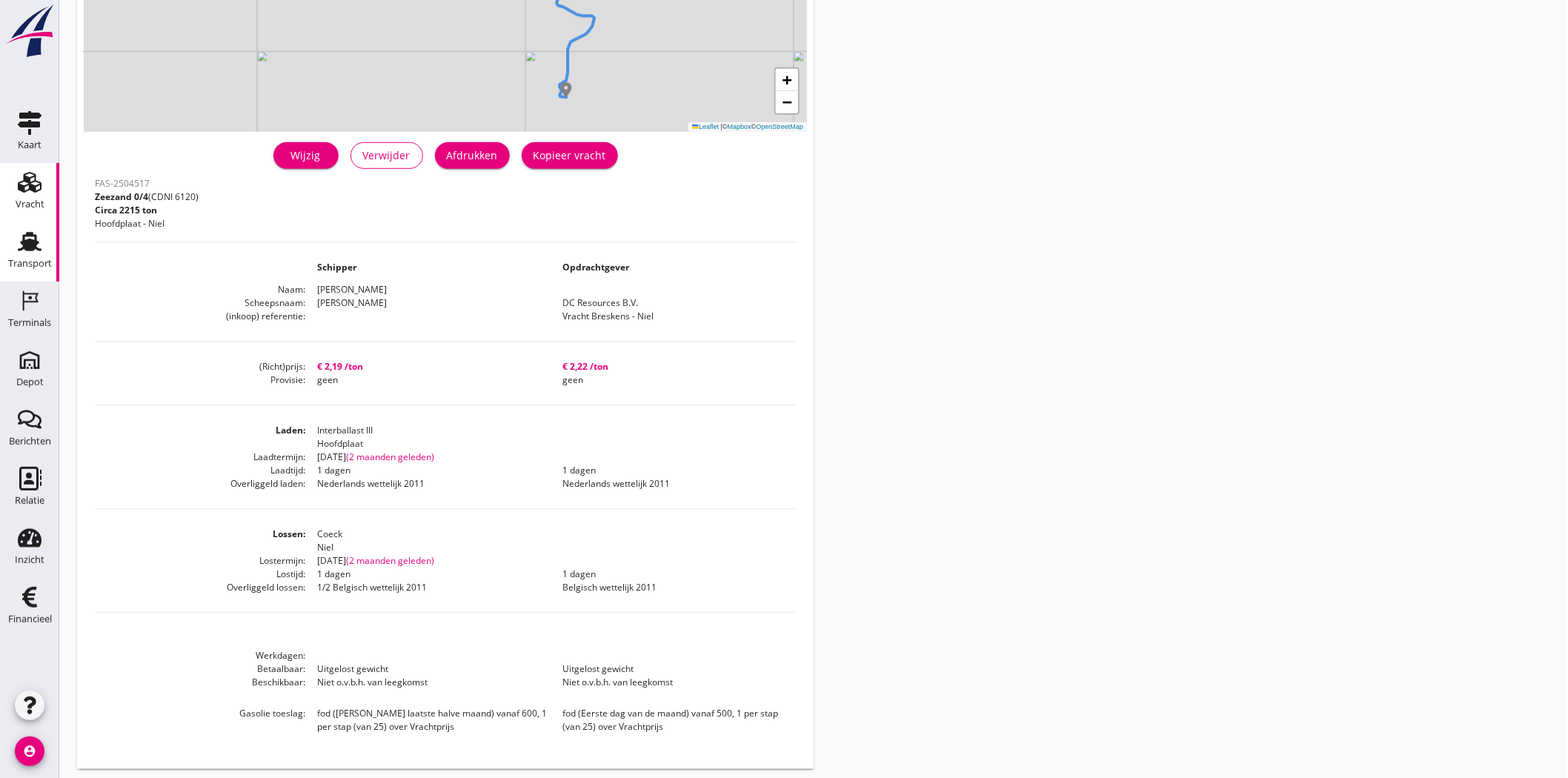
click at [40, 255] on div "Transport" at bounding box center [30, 264] width 44 height 21
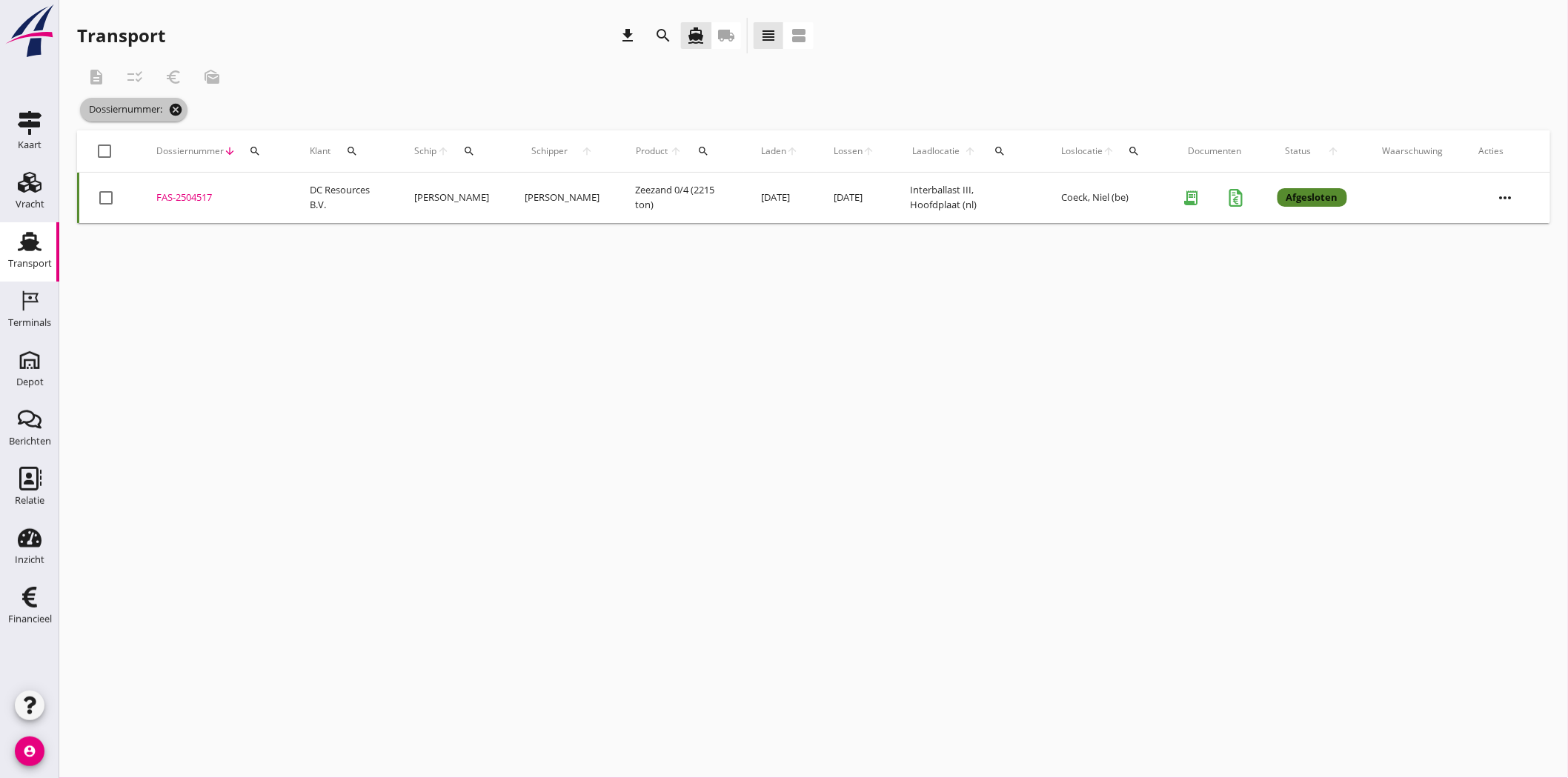
click at [183, 110] on icon "cancel" at bounding box center [175, 109] width 15 height 15
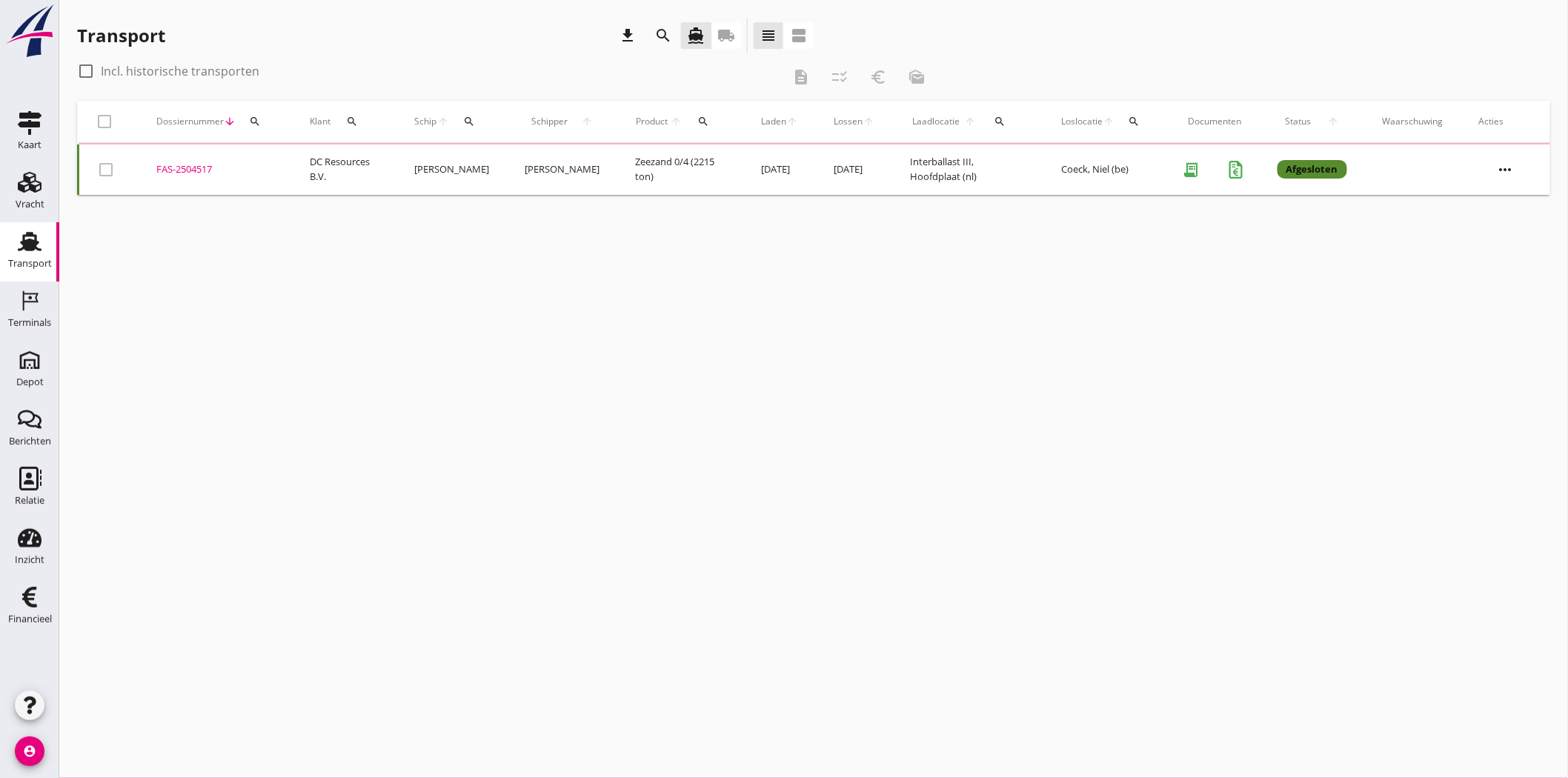
click at [258, 122] on icon "search" at bounding box center [255, 122] width 12 height 12
click at [291, 168] on input "Zoeken op dossiernummer..." at bounding box center [324, 164] width 154 height 24
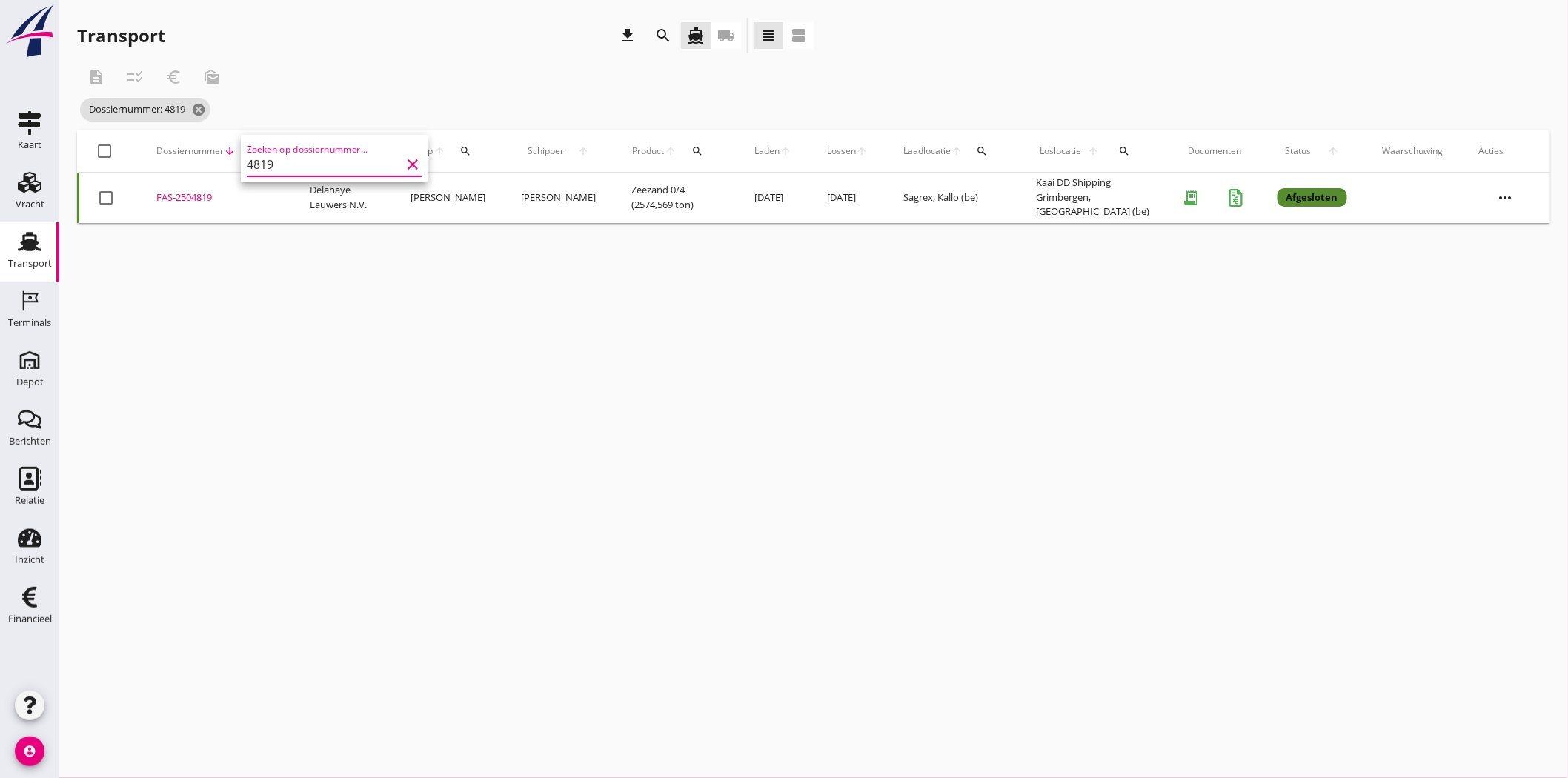
click at [195, 194] on div "FAS-2504819" at bounding box center [215, 197] width 118 height 15
click at [204, 109] on icon "cancel" at bounding box center [198, 109] width 15 height 15
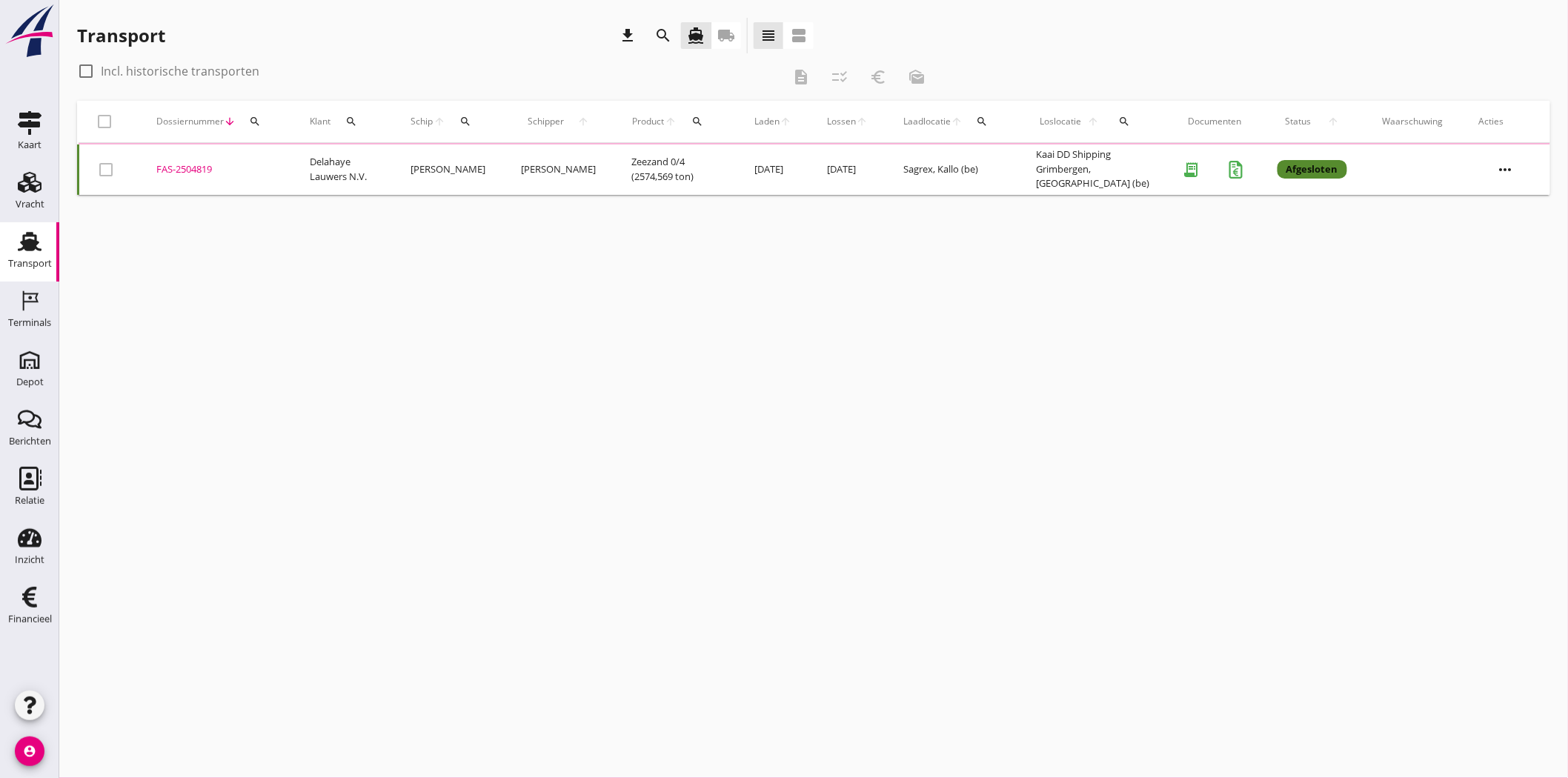
click at [254, 115] on icon "search" at bounding box center [255, 122] width 12 height 12
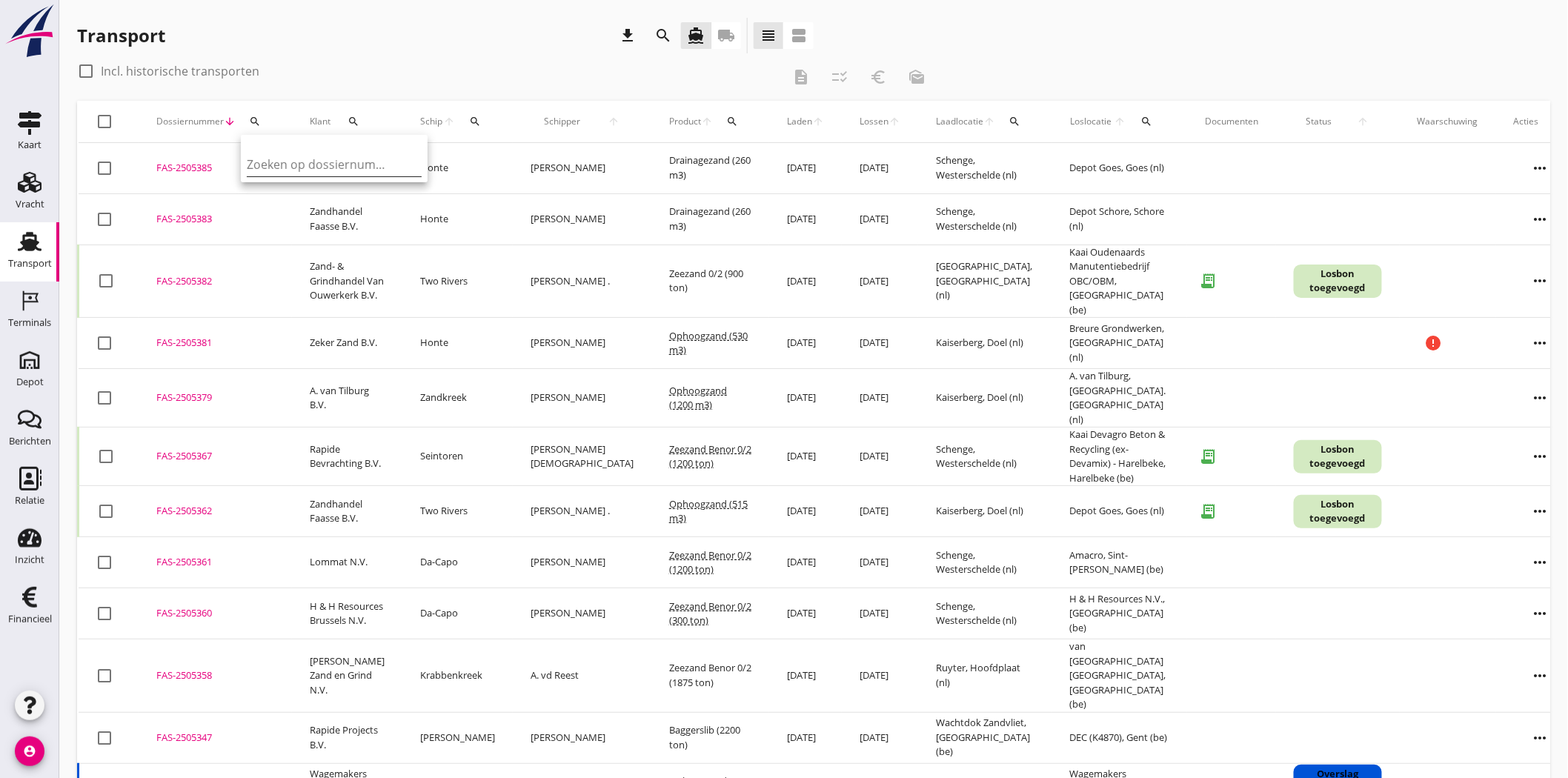
click at [339, 157] on input "Zoeken op dossiernummer..." at bounding box center [324, 164] width 154 height 24
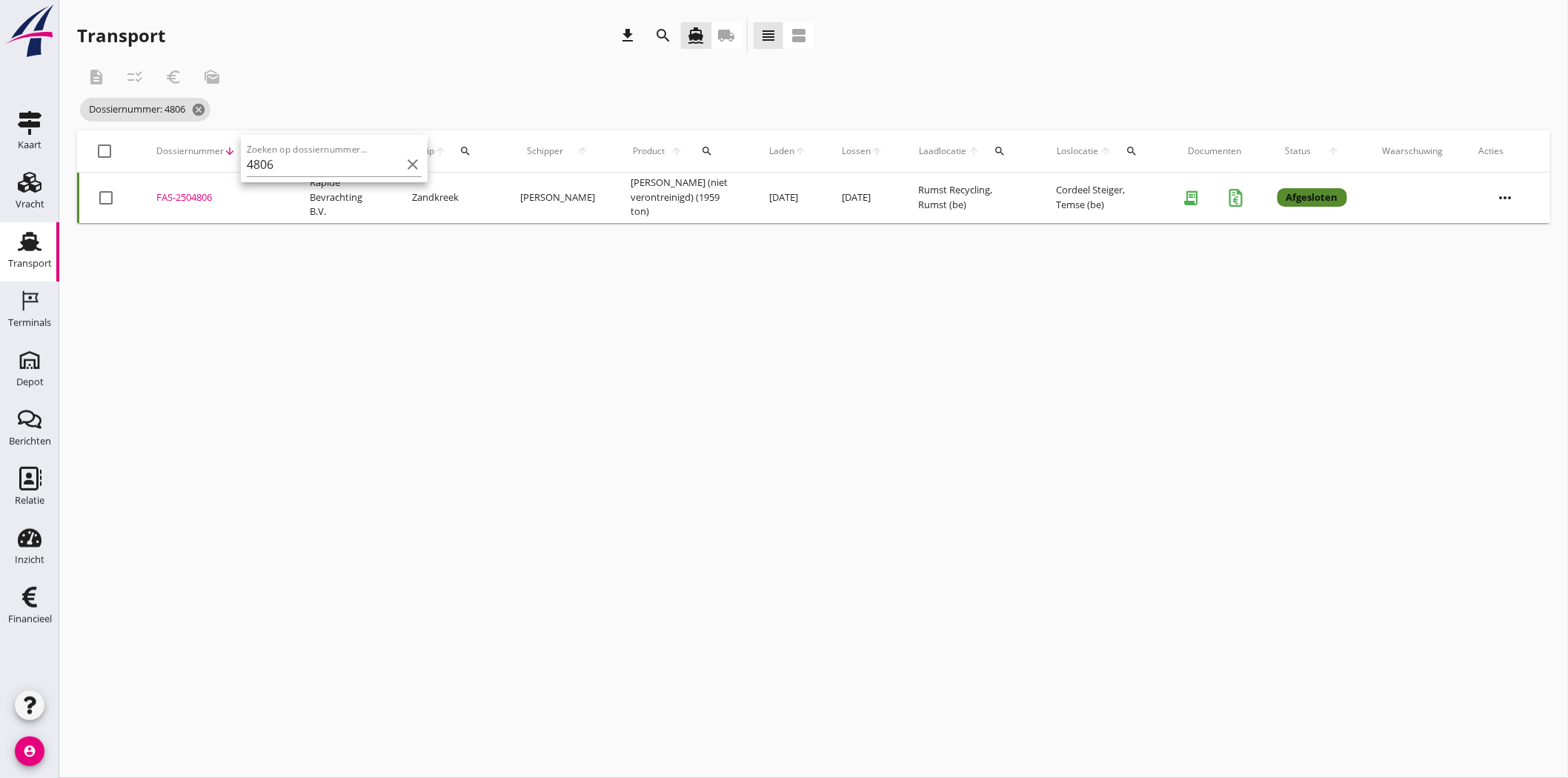
click at [167, 190] on td "FAS-2504806 upload_file Drop hier uw bestand om het aan het dossier toe te voeg…" at bounding box center [215, 198] width 154 height 50
click at [255, 144] on button "search" at bounding box center [254, 151] width 27 height 27
drag, startPoint x: 277, startPoint y: 195, endPoint x: 168, endPoint y: 201, distance: 109.2
click at [168, 200] on div "Deel track en trace Vracht details Vracht aanpassen Schip wijzigen Vracht kopie…" at bounding box center [784, 389] width 1568 height 778
click at [243, 151] on div "search" at bounding box center [254, 151] width 27 height 12
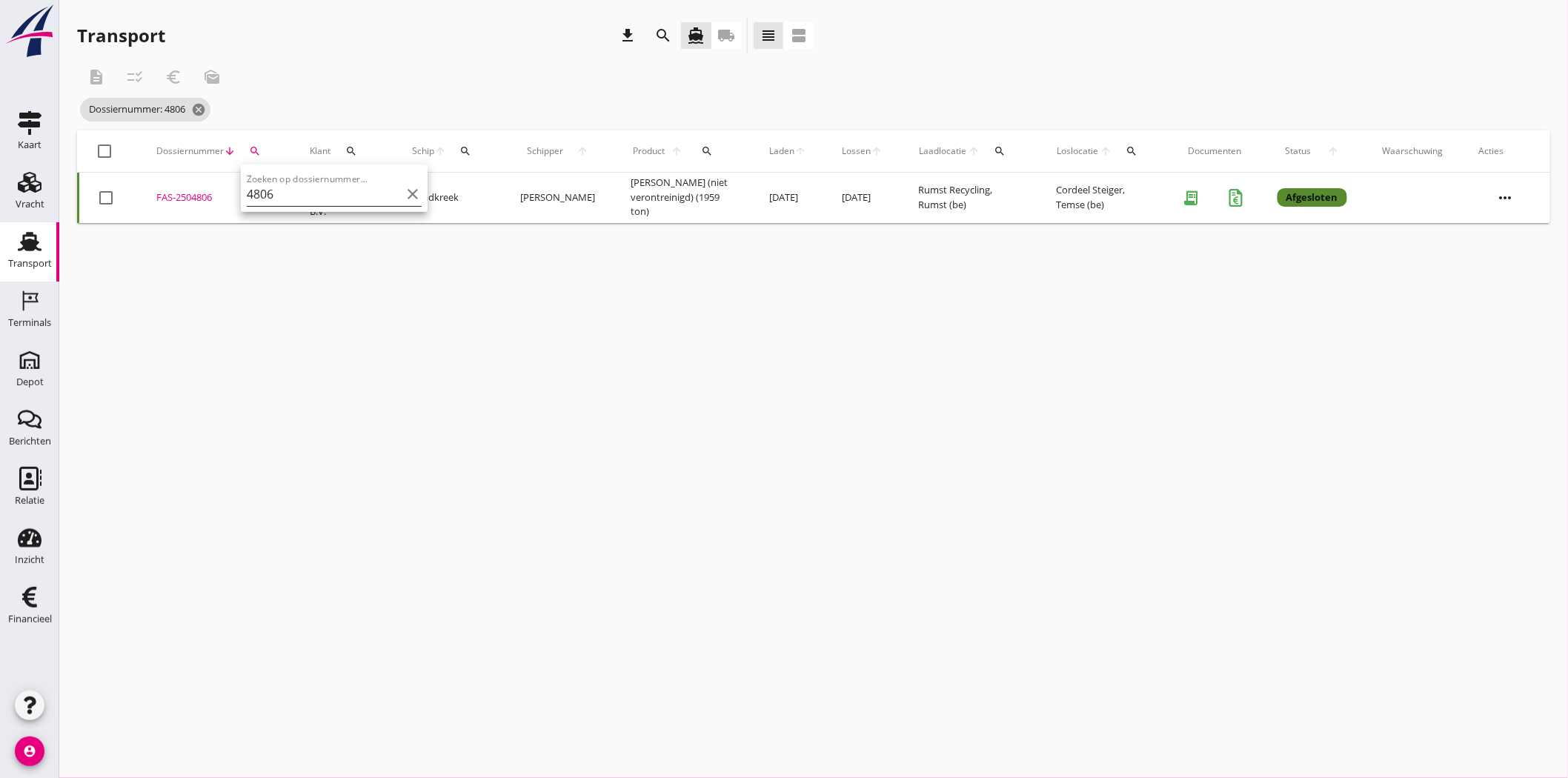
click at [315, 197] on input "4806" at bounding box center [324, 194] width 154 height 24
type input "4906"
click at [196, 195] on div "FAS-2504906" at bounding box center [215, 197] width 118 height 15
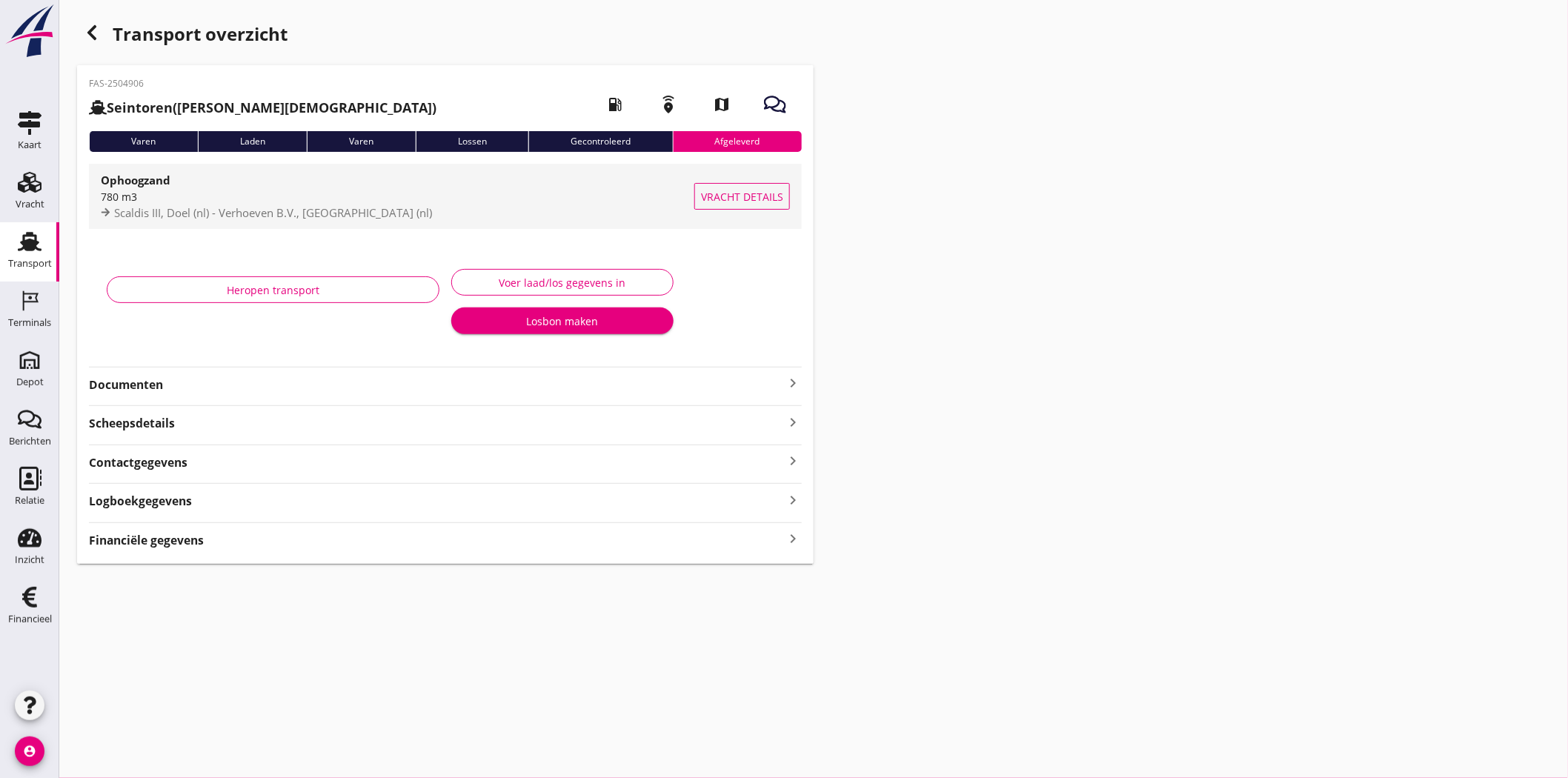
click at [198, 196] on div "780 m3" at bounding box center [397, 196] width 594 height 15
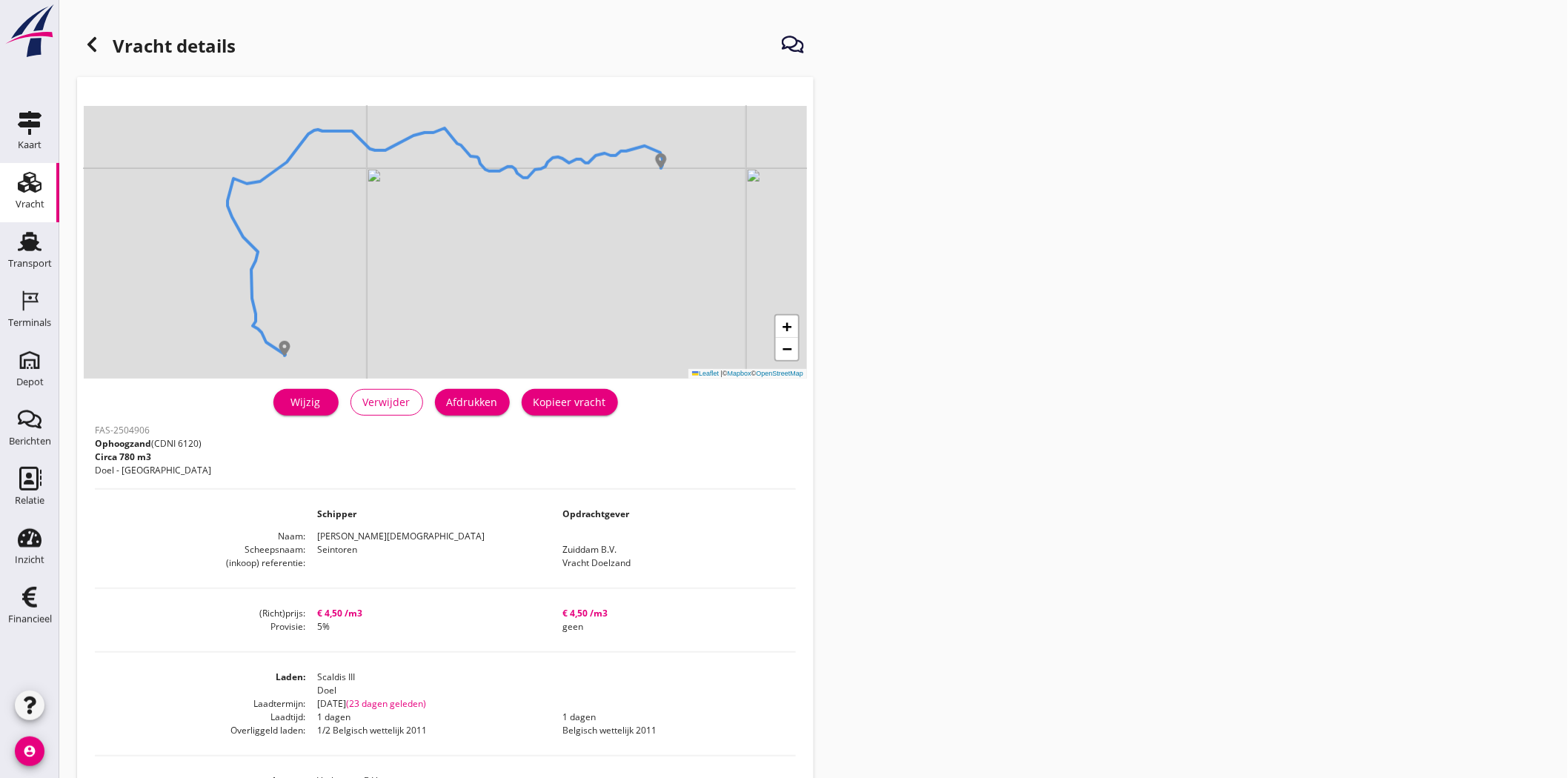
drag, startPoint x: 22, startPoint y: 259, endPoint x: 912, endPoint y: 598, distance: 952.4
click at [23, 259] on div "Transport" at bounding box center [30, 263] width 44 height 10
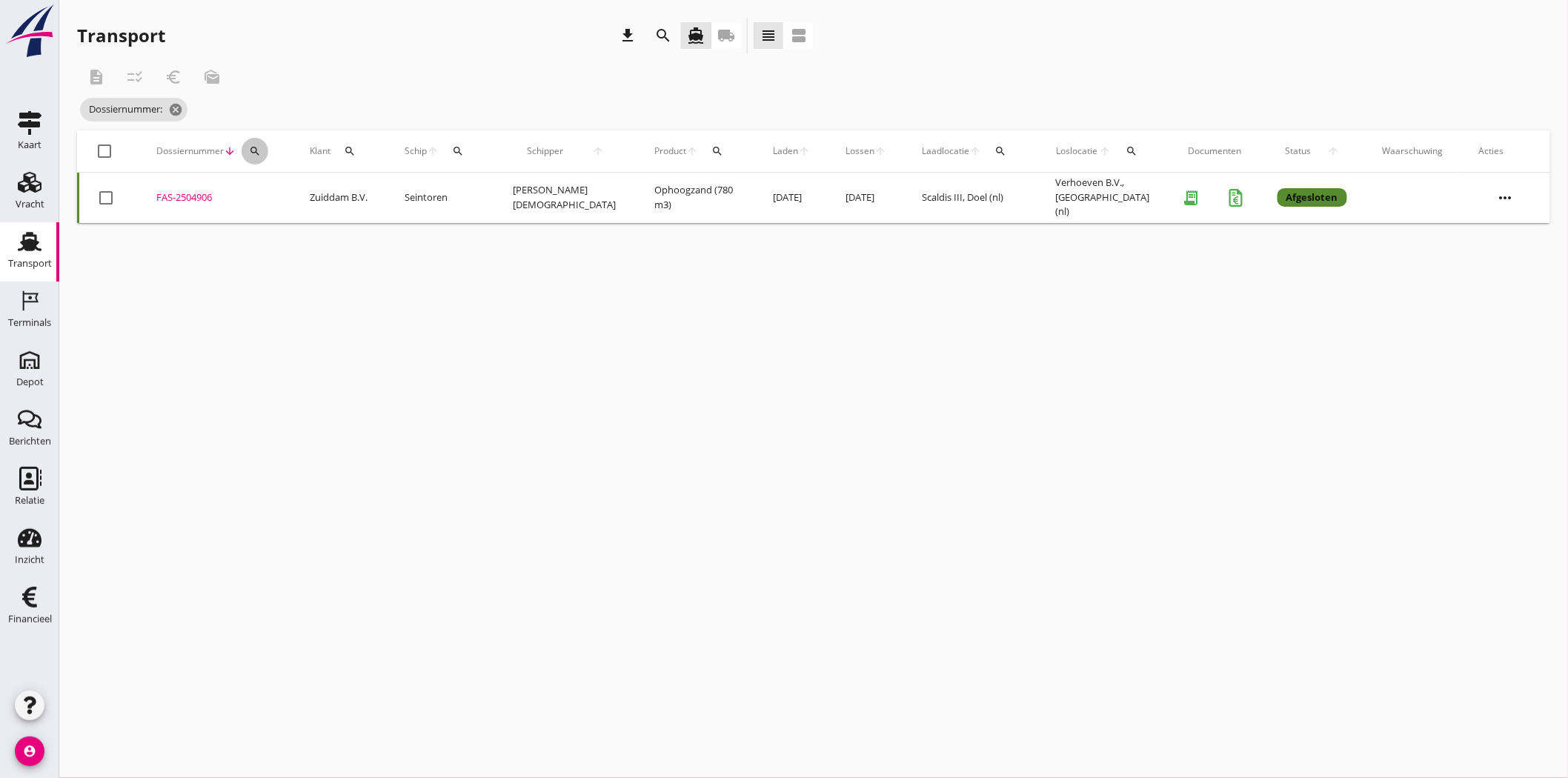
click at [251, 150] on icon "search" at bounding box center [255, 151] width 12 height 12
click at [280, 204] on input "Zoeken op dossiernummer..." at bounding box center [325, 194] width 154 height 24
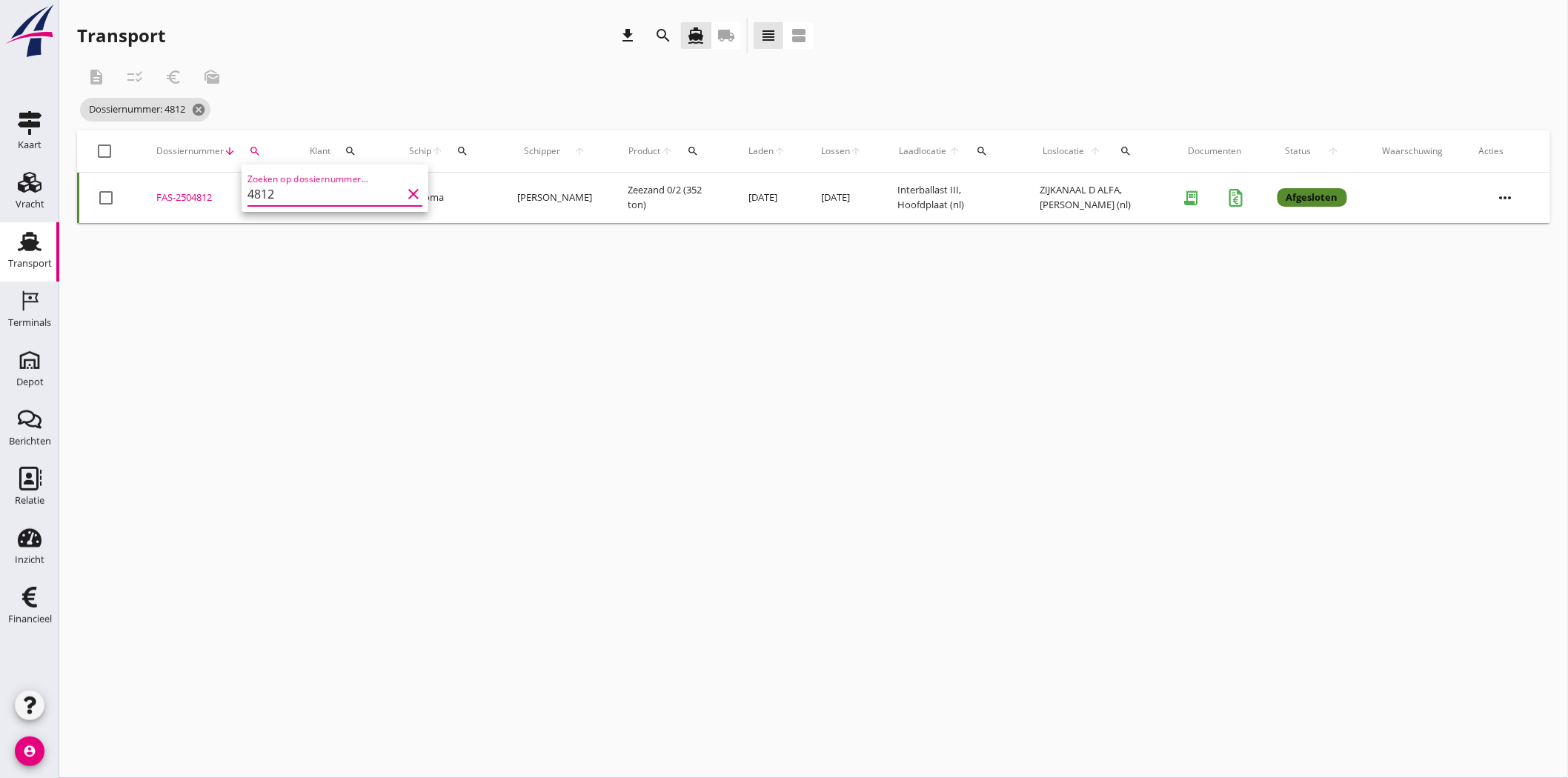
type input "4812"
click at [186, 197] on div "FAS-2504812" at bounding box center [215, 197] width 118 height 15
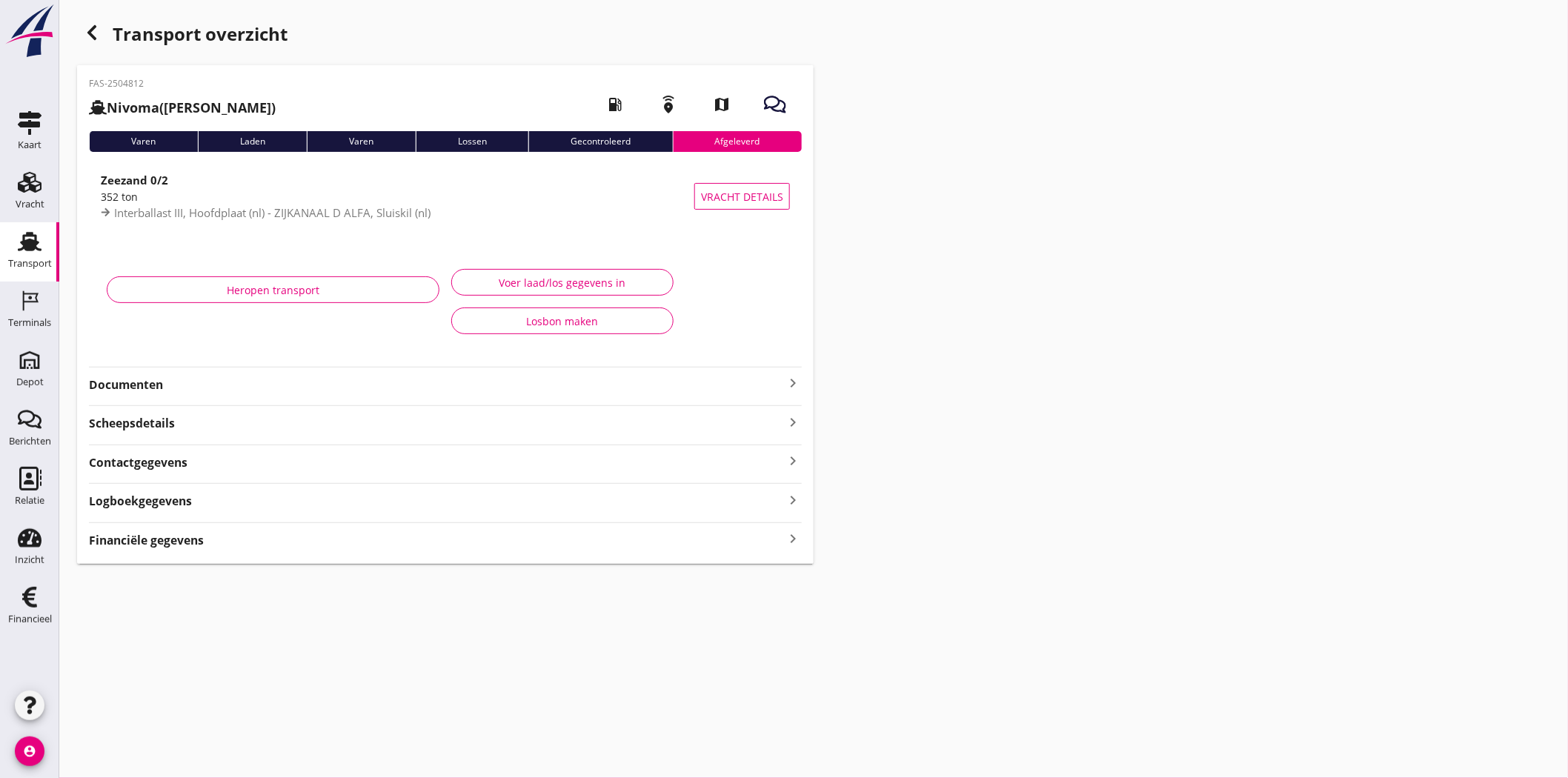
click at [395, 180] on div "Zeezand 0/2" at bounding box center [397, 180] width 594 height 18
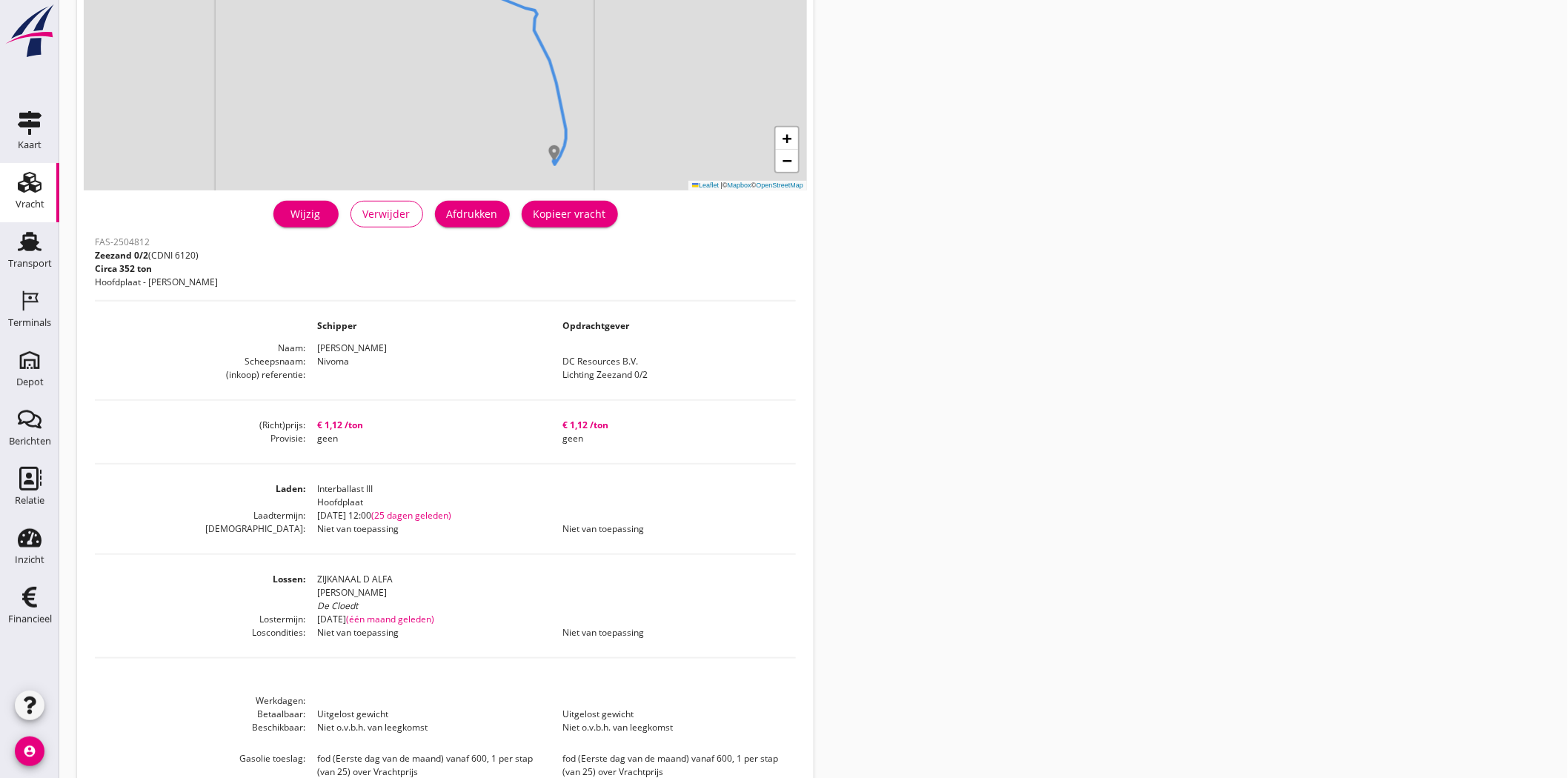
scroll to position [159, 0]
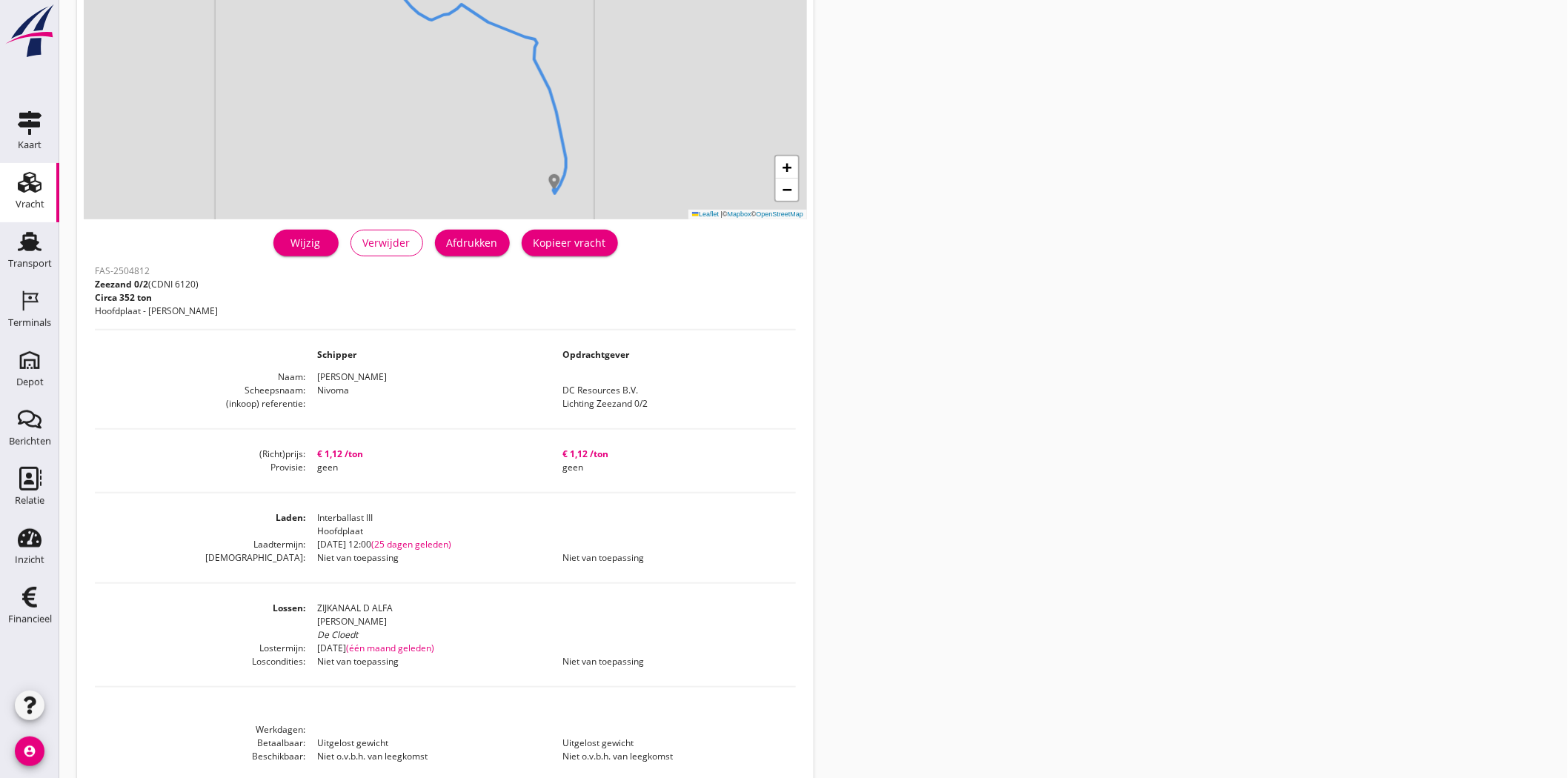
drag, startPoint x: 43, startPoint y: 261, endPoint x: 1019, endPoint y: 433, distance: 991.0
click at [43, 261] on div "Transport" at bounding box center [30, 263] width 44 height 10
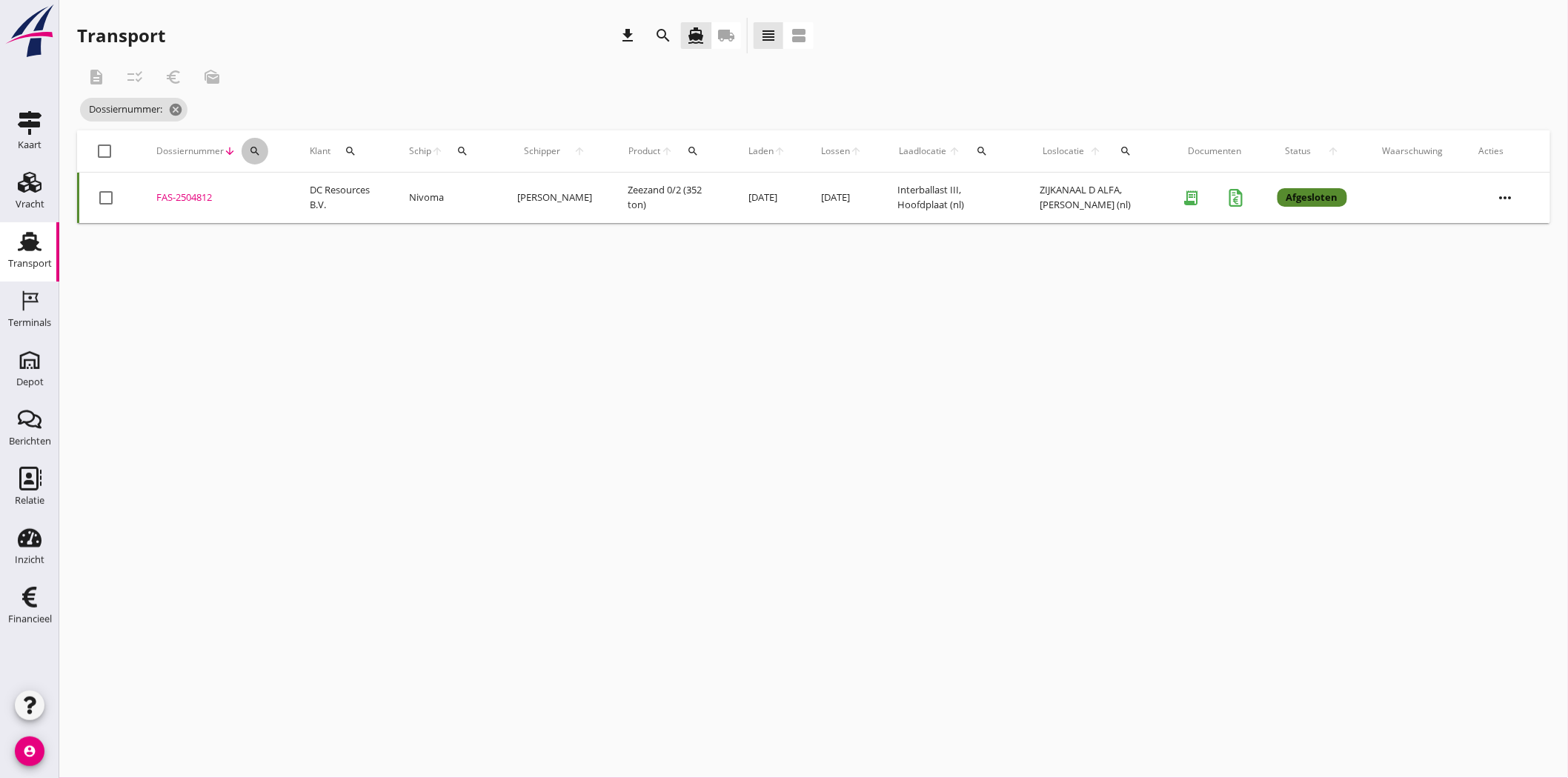
click at [253, 141] on button "search" at bounding box center [254, 151] width 27 height 27
click at [271, 187] on input "Zoeken op dossiernummer..." at bounding box center [324, 194] width 154 height 24
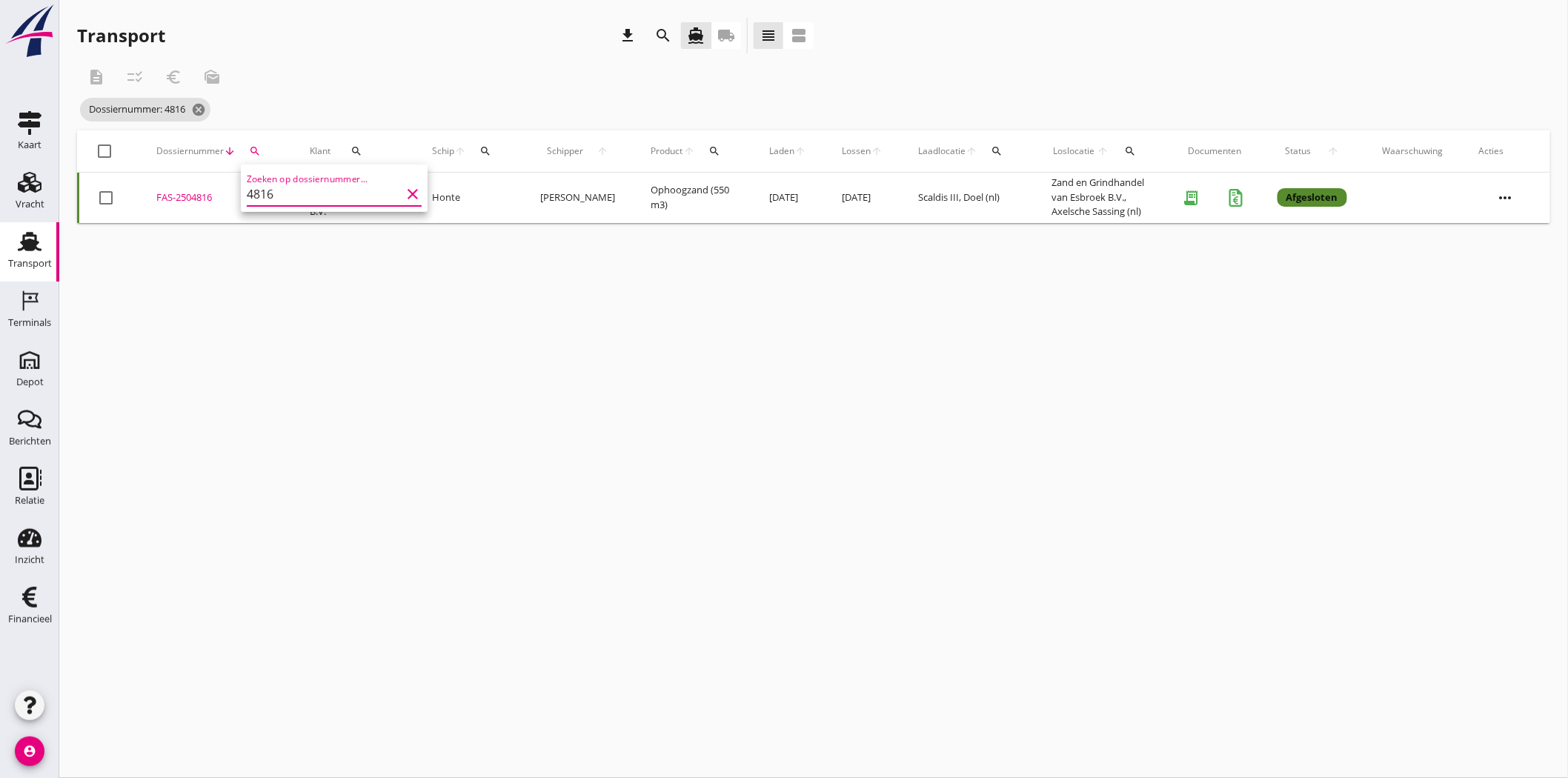
type input "4816"
click at [188, 196] on div "FAS-2504816" at bounding box center [215, 197] width 118 height 15
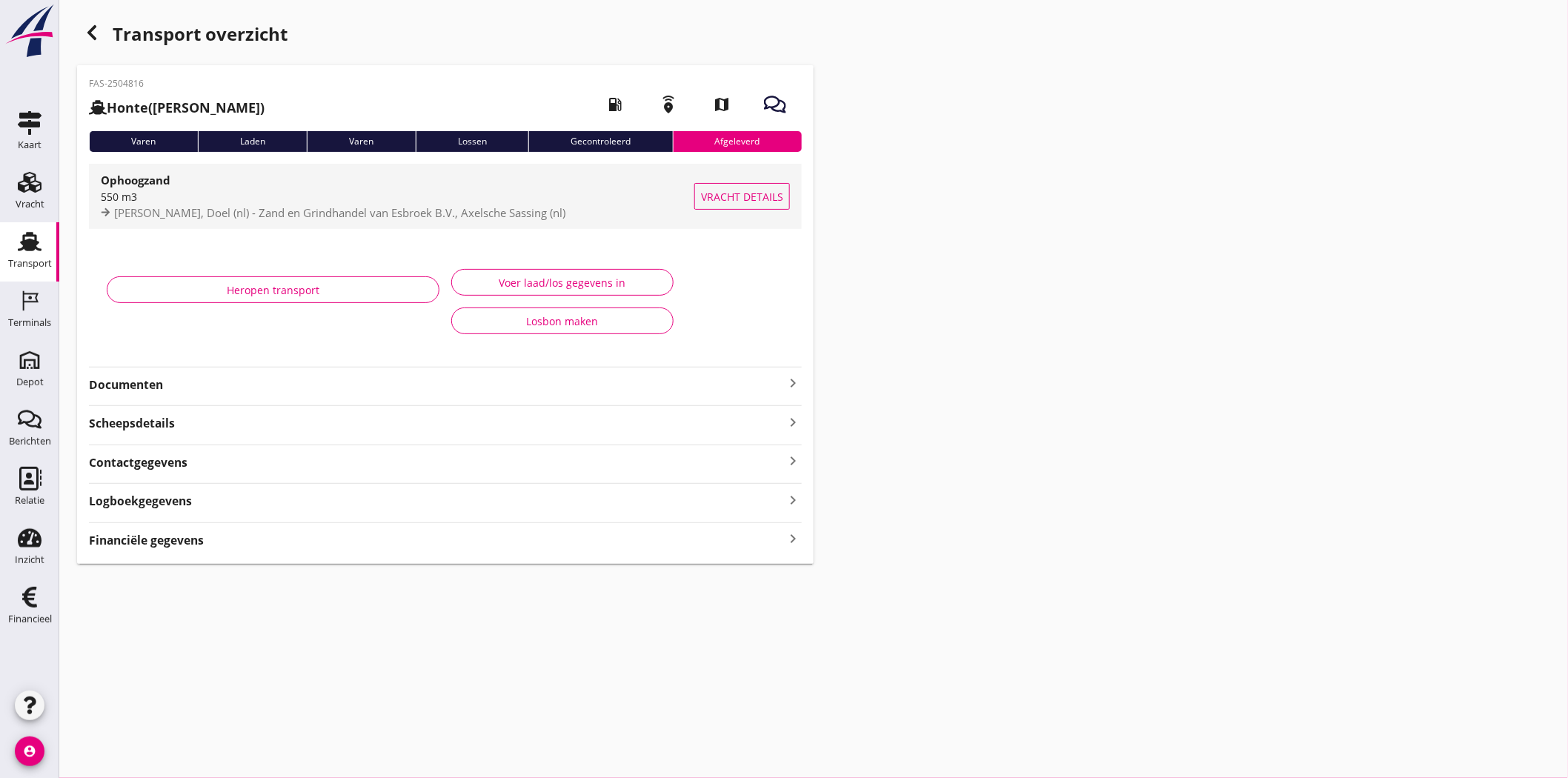
click at [328, 206] on span "Scaldis III, Doel (nl) - Zand en Grindhandel van Esbroek B.V., Axelsche Sassing…" at bounding box center [339, 212] width 452 height 15
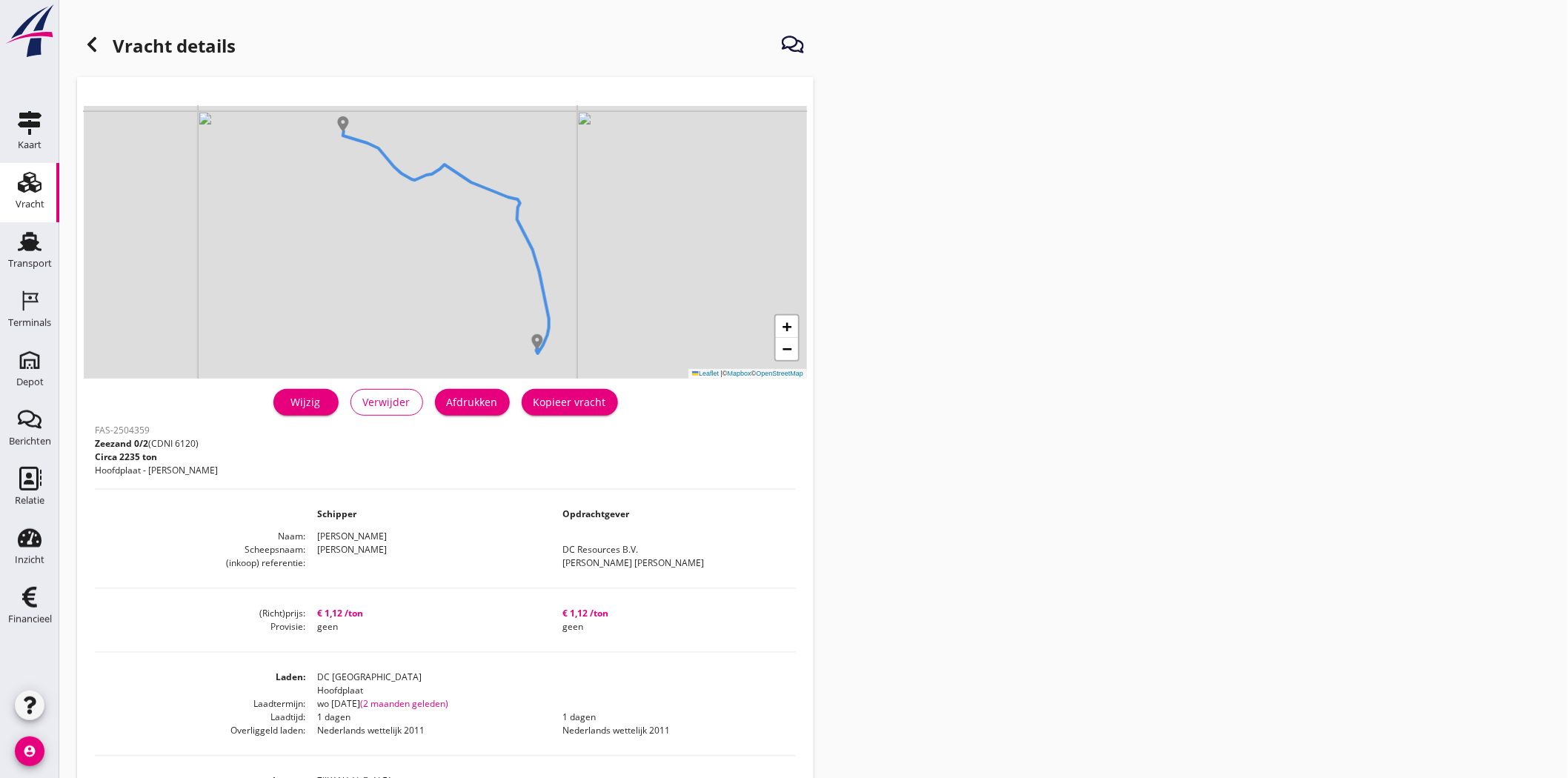
click at [102, 34] on div at bounding box center [92, 44] width 30 height 30
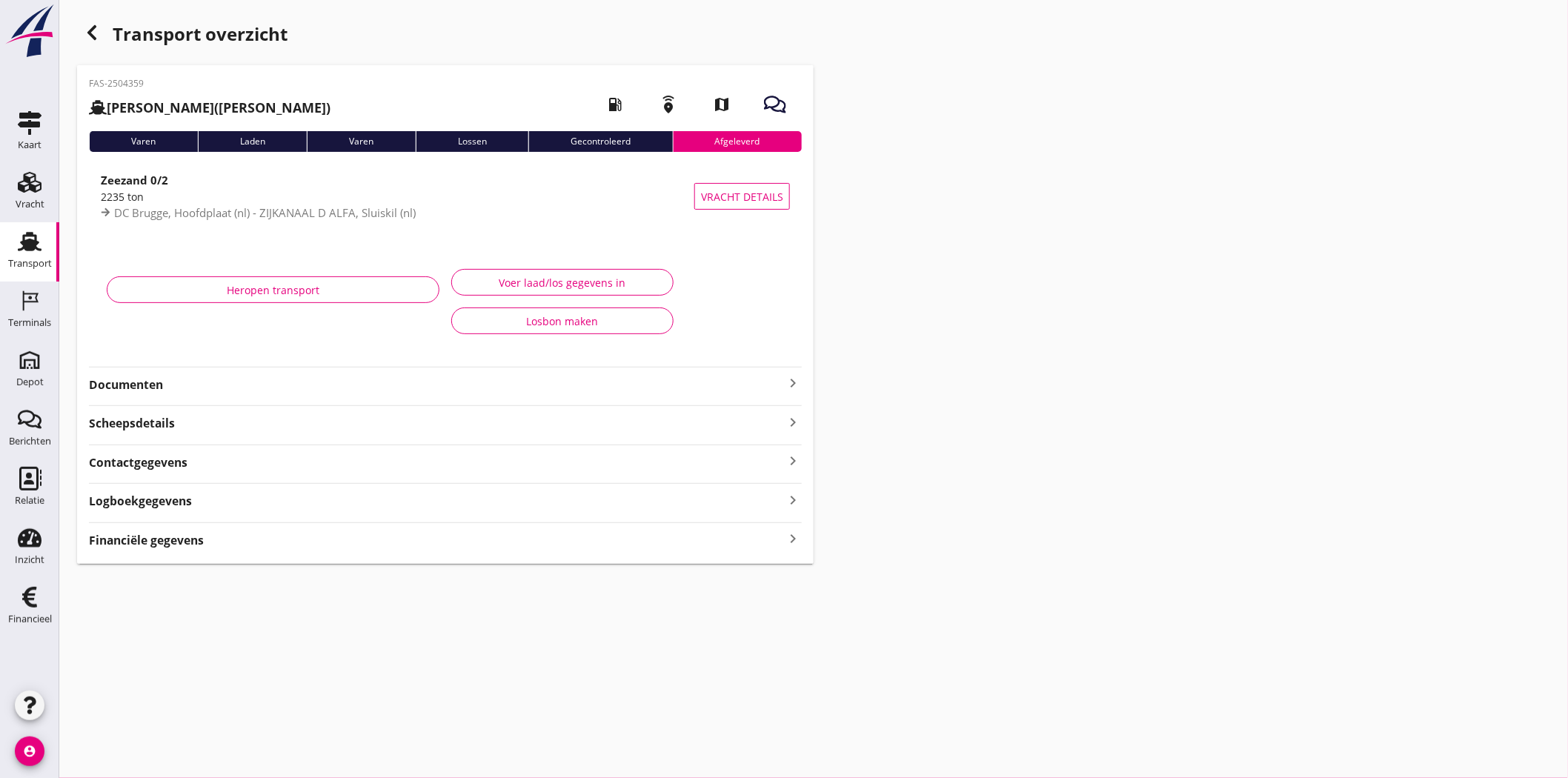
click at [138, 383] on strong "Documenten" at bounding box center [436, 385] width 695 height 17
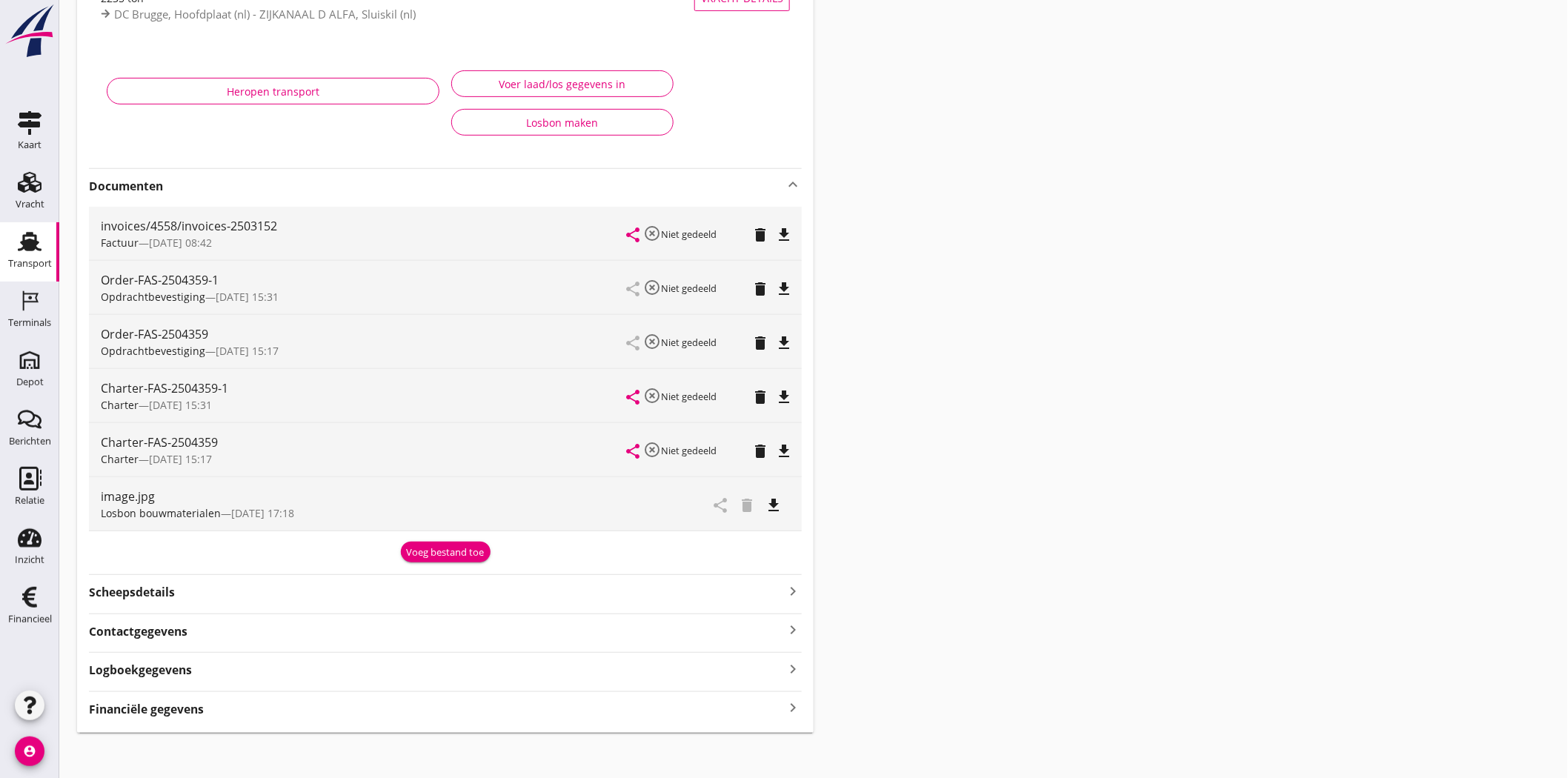
scroll to position [208, 0]
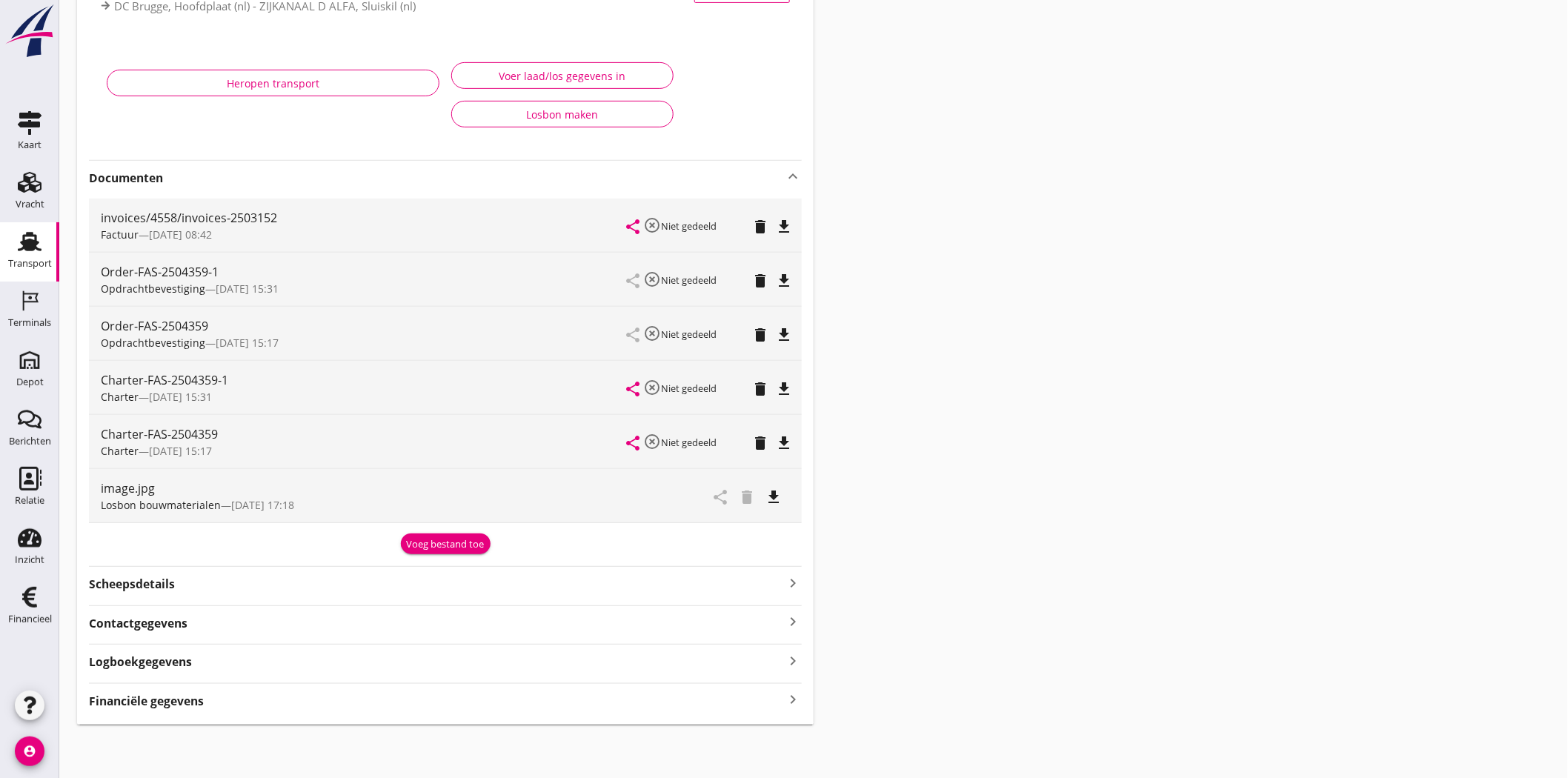
click at [245, 699] on div "Financiële gegevens keyboard_arrow_right" at bounding box center [445, 700] width 713 height 20
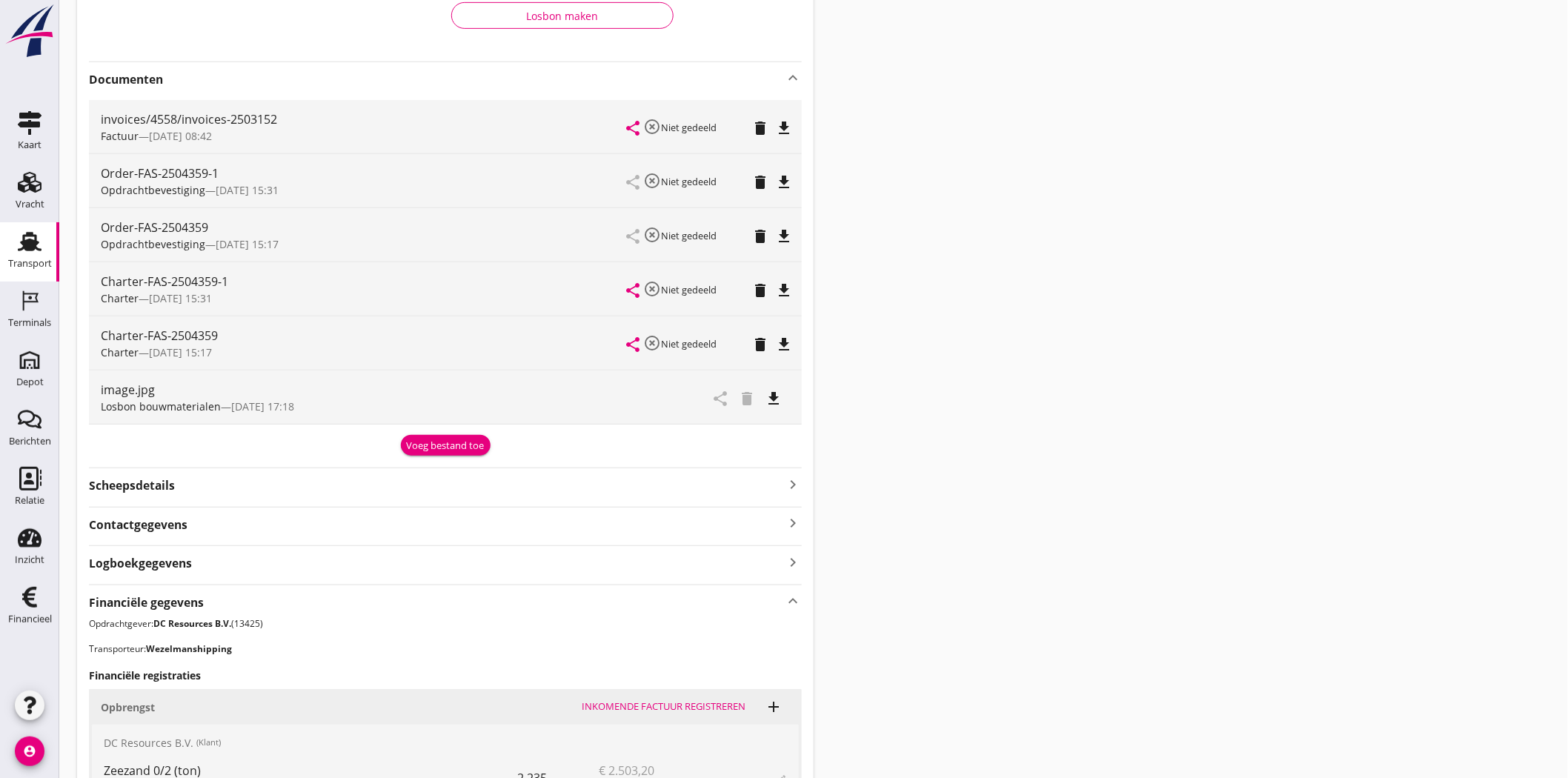
scroll to position [0, 0]
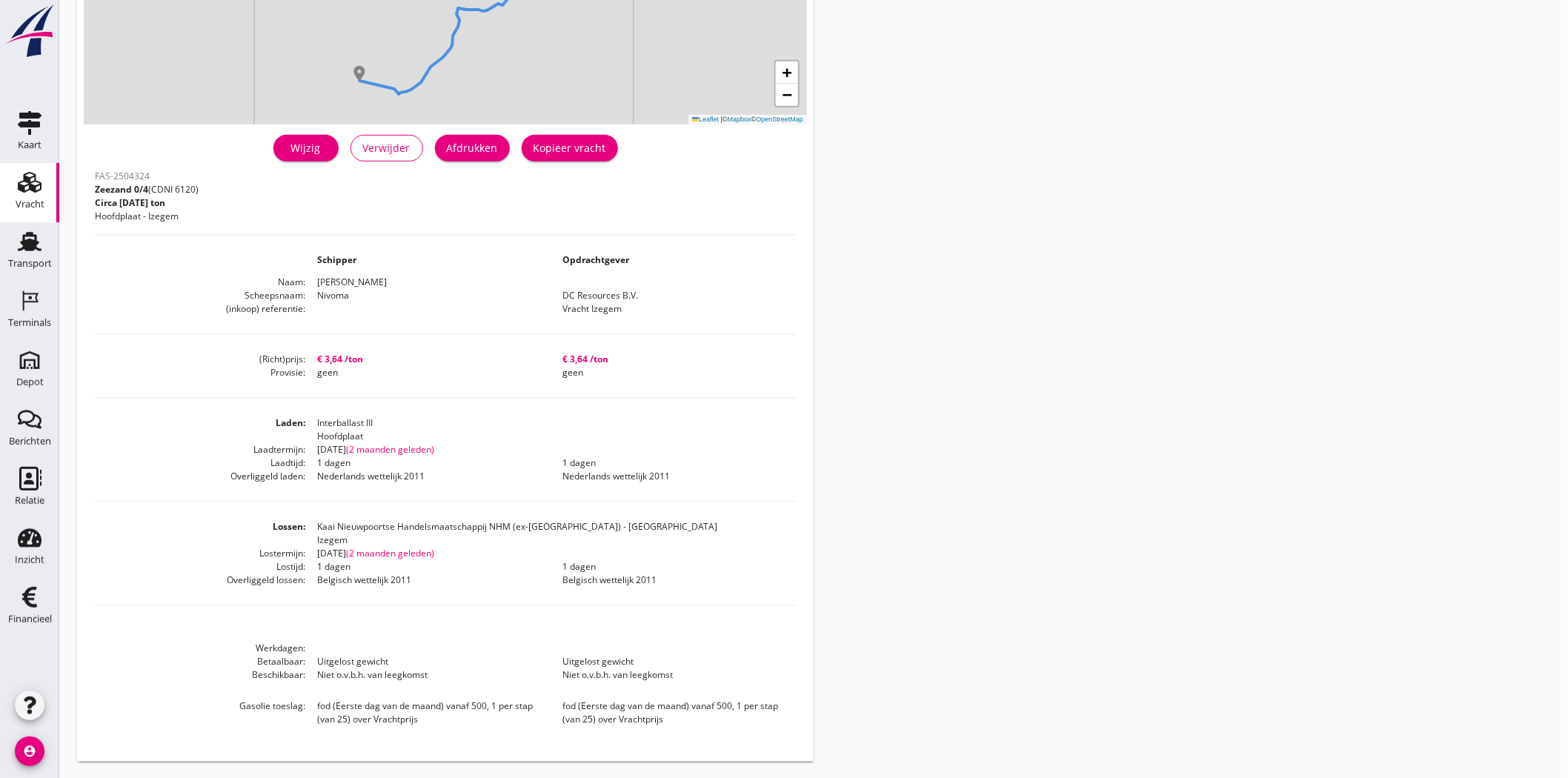
scroll to position [256, 0]
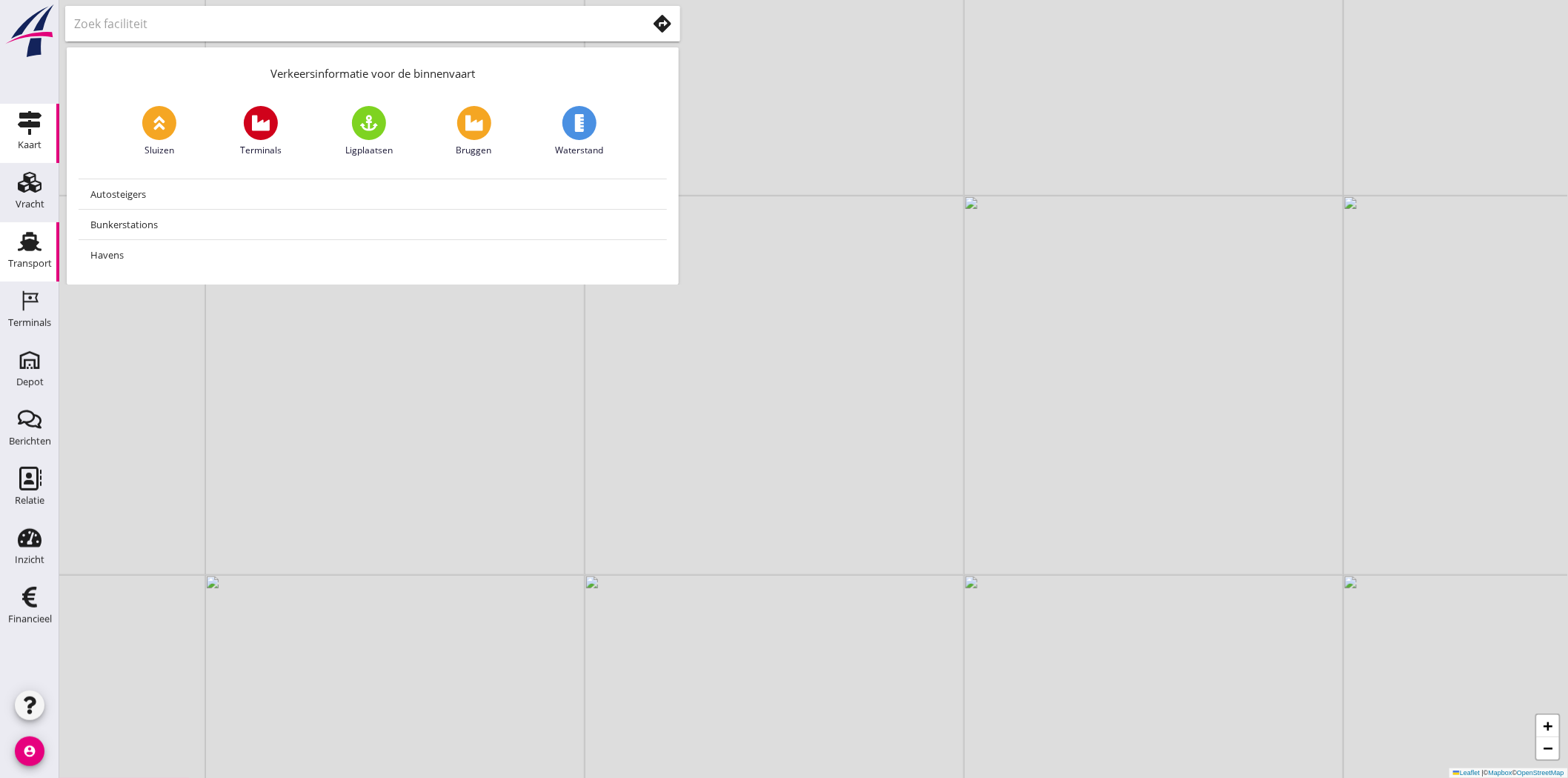
click at [26, 233] on icon "Transport" at bounding box center [29, 242] width 24 height 24
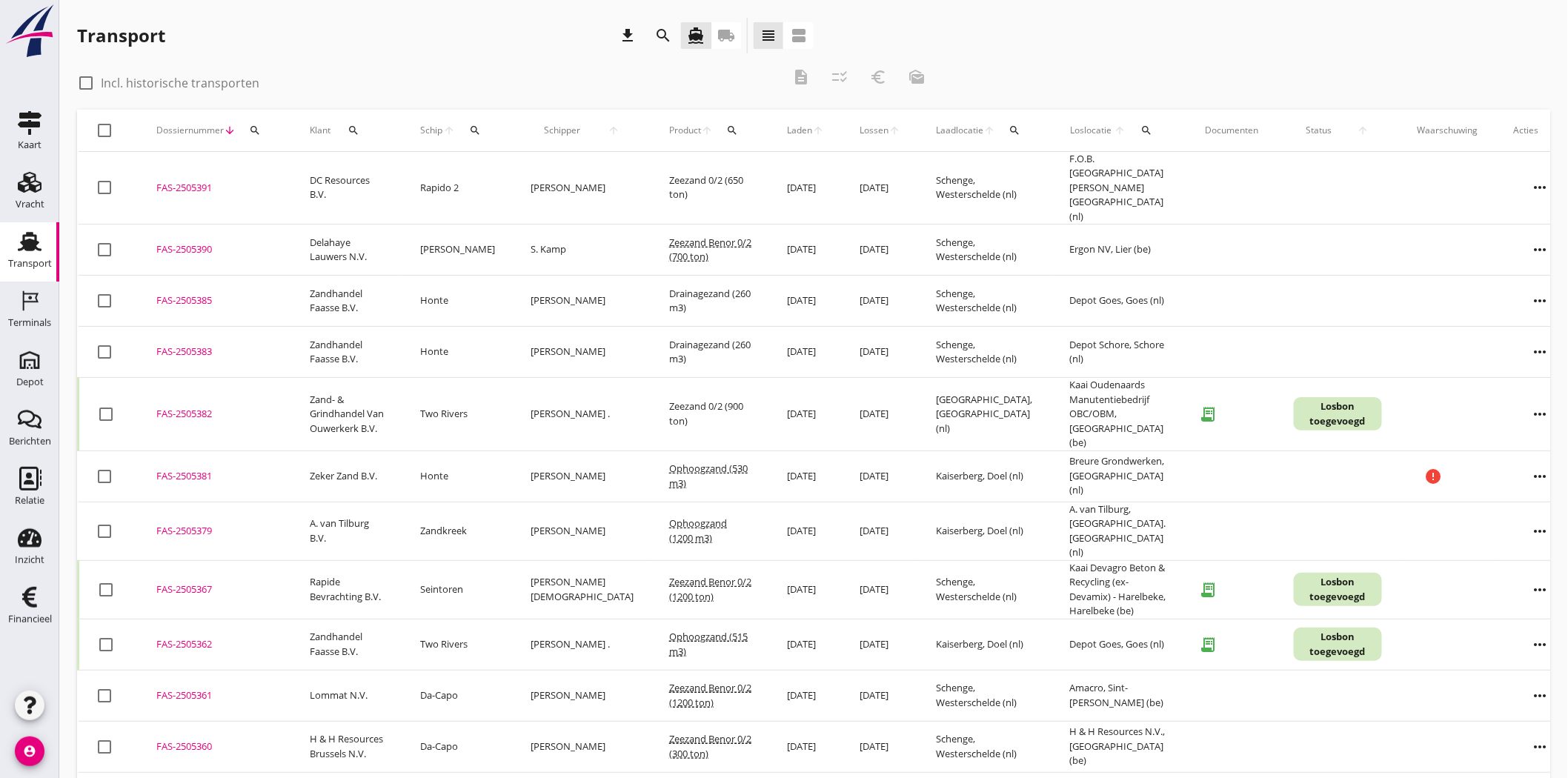
click at [258, 138] on button "search" at bounding box center [254, 130] width 27 height 27
click at [261, 161] on input "Zoeken op dossiernummer..." at bounding box center [324, 173] width 154 height 24
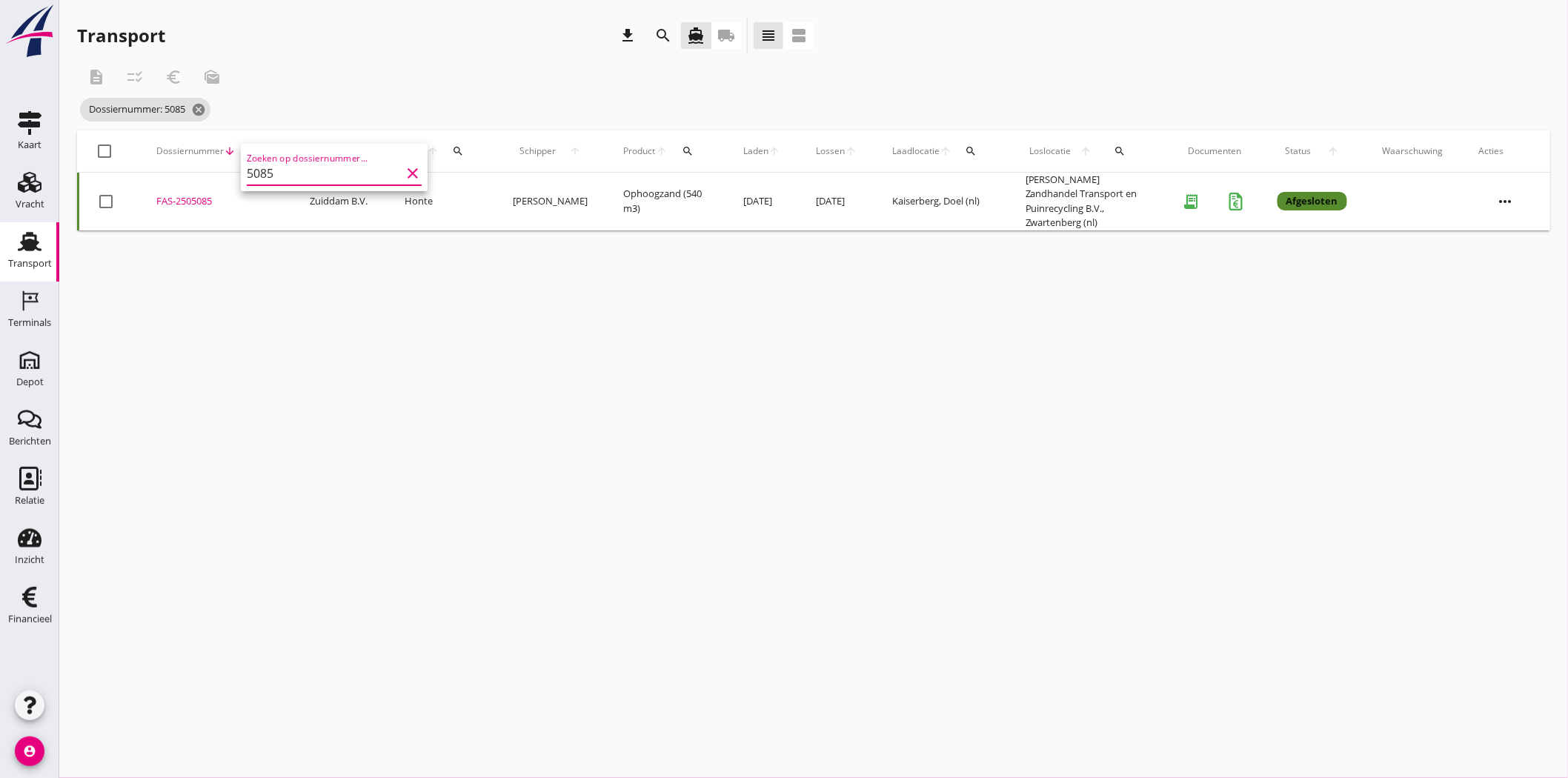
click at [202, 201] on div "FAS-2505085" at bounding box center [215, 201] width 118 height 15
click at [200, 101] on span "Dossiernummer: 5085 cancel" at bounding box center [145, 109] width 131 height 24
click at [202, 104] on icon "cancel" at bounding box center [198, 109] width 15 height 15
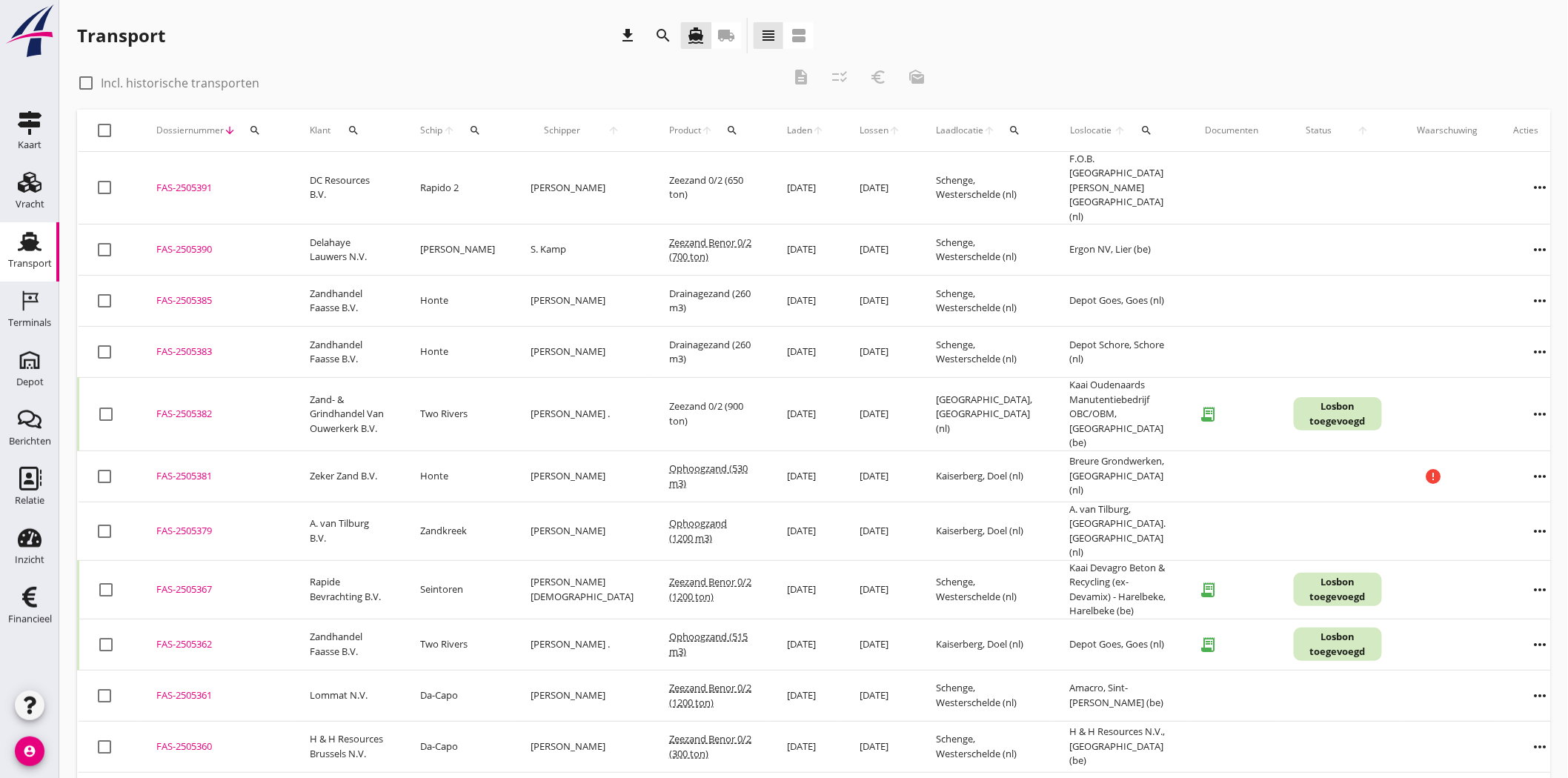
click at [249, 129] on icon "search" at bounding box center [255, 131] width 12 height 12
click at [319, 174] on input "Zoeken op dossiernummer..." at bounding box center [324, 173] width 154 height 24
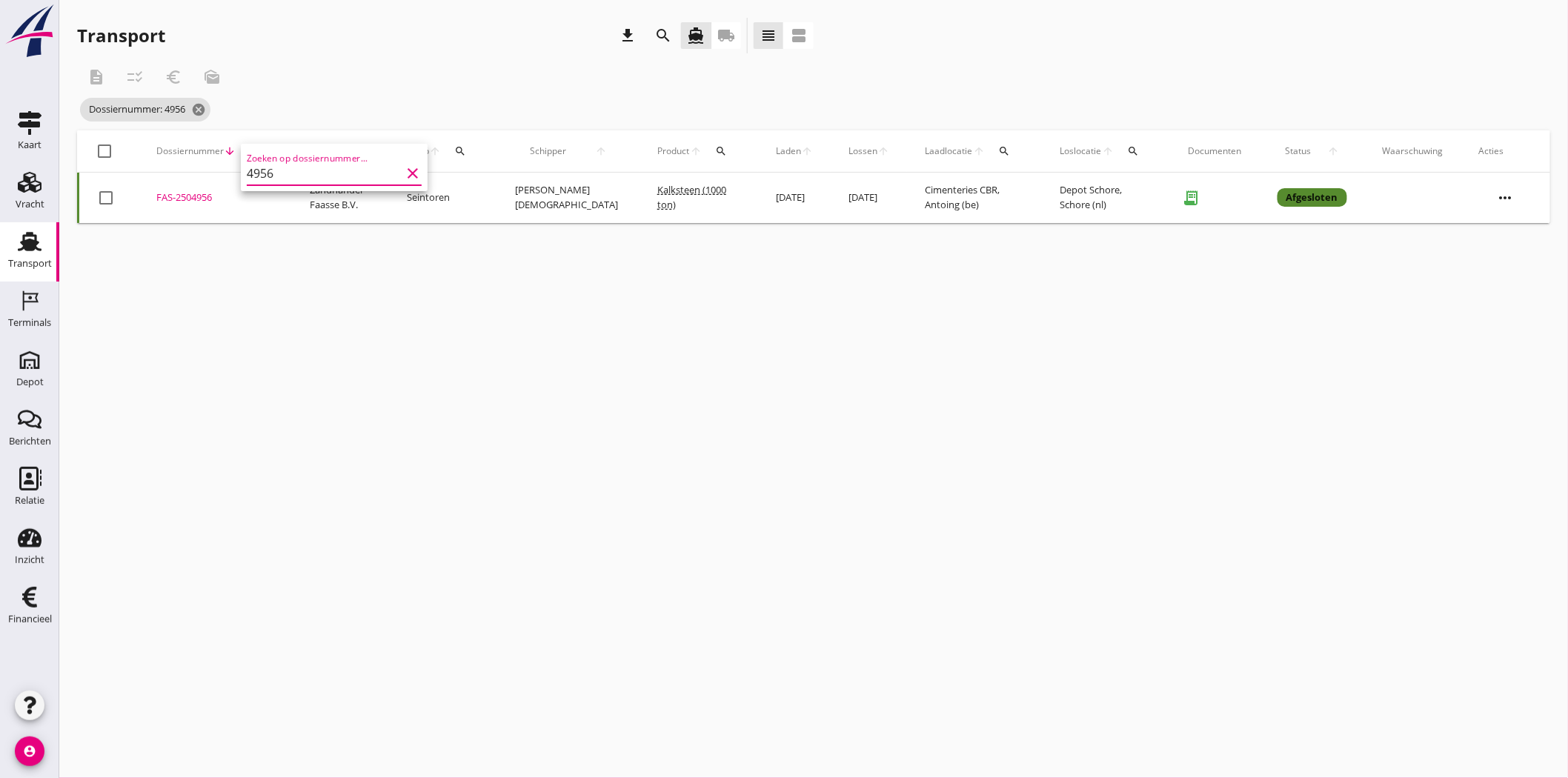
type input "4956"
click at [202, 191] on div "FAS-2504956" at bounding box center [215, 197] width 118 height 15
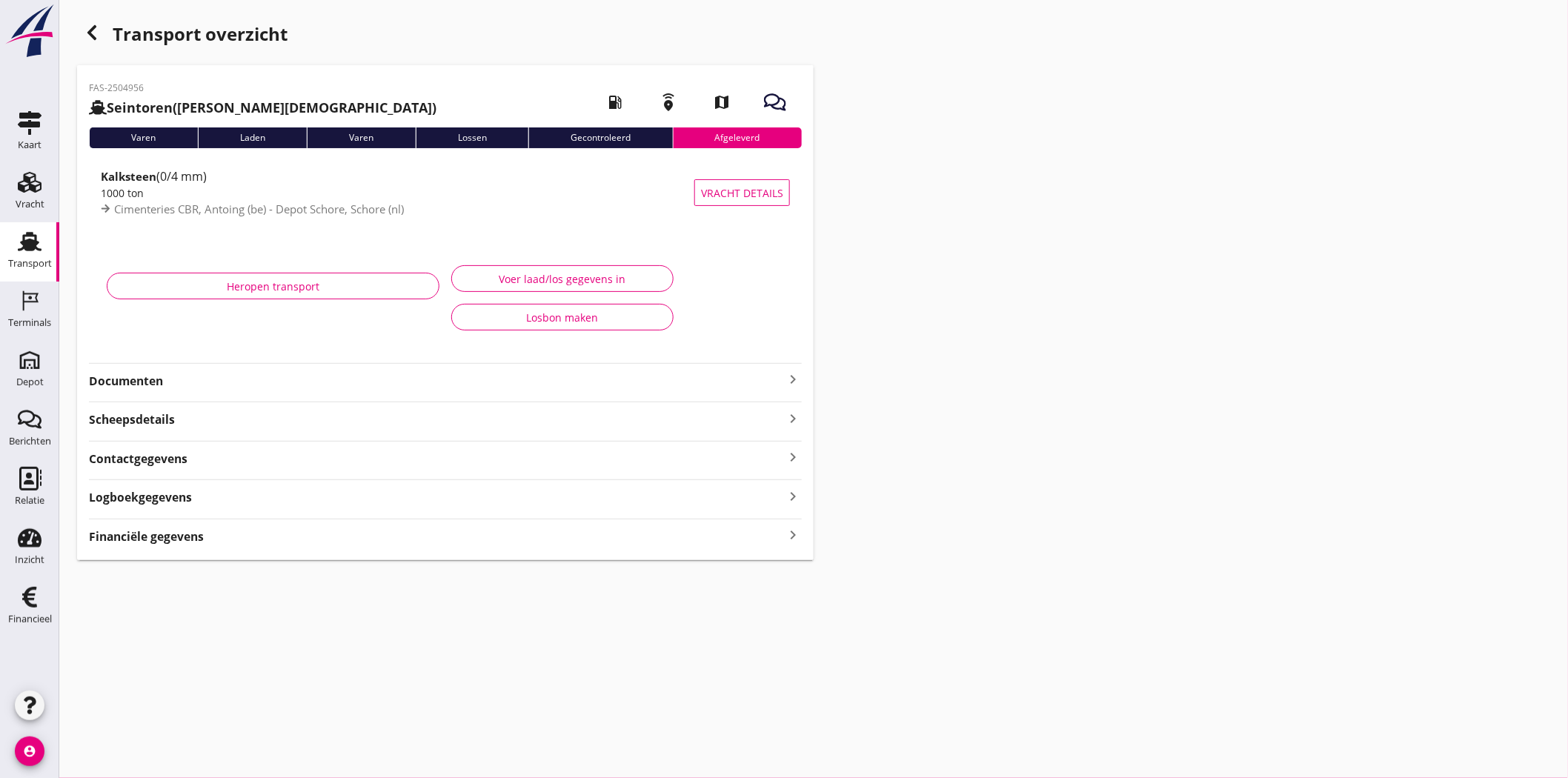
click at [167, 382] on strong "Documenten" at bounding box center [436, 381] width 695 height 17
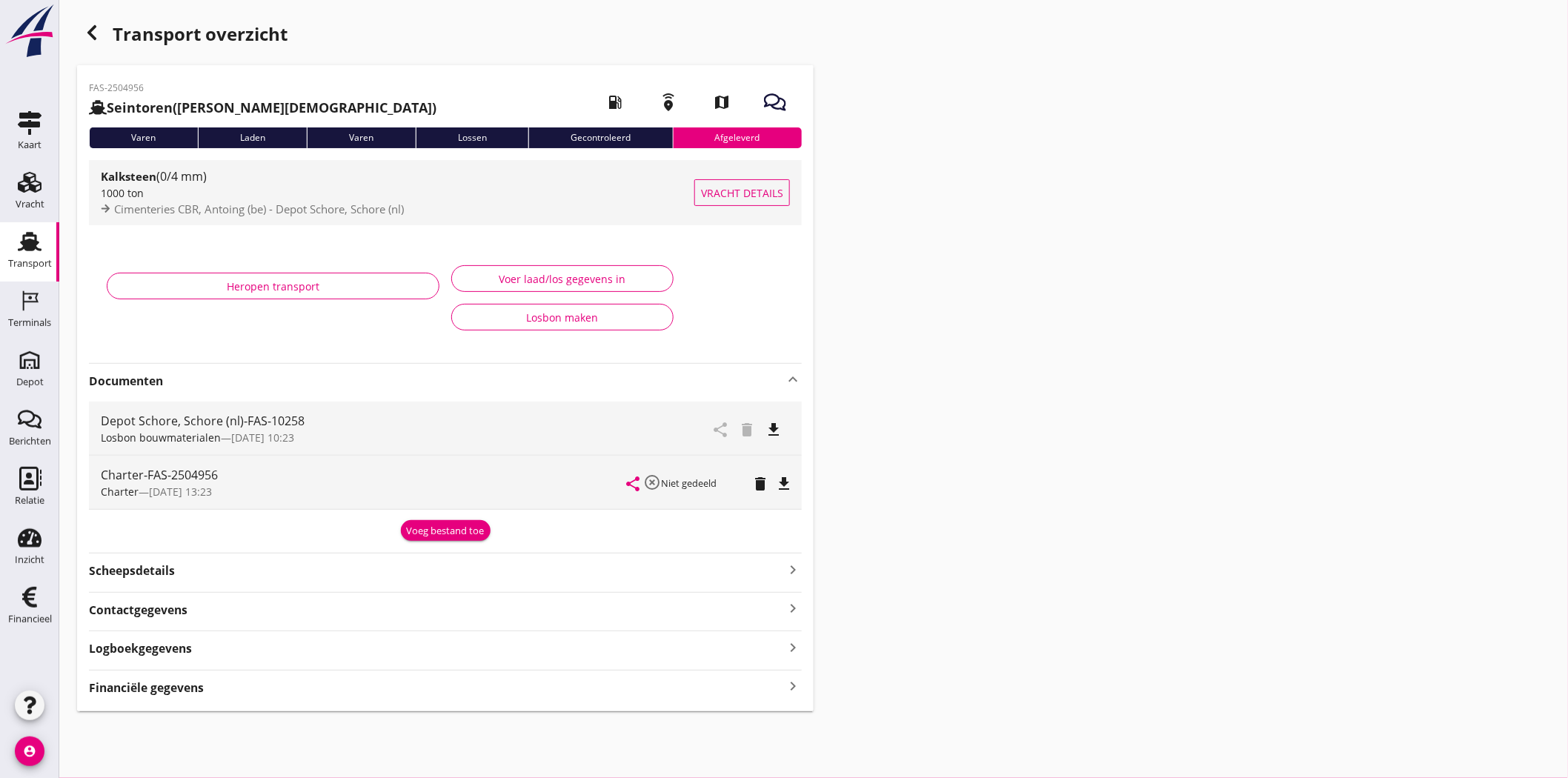
click at [174, 187] on div "1000 ton" at bounding box center [397, 193] width 594 height 15
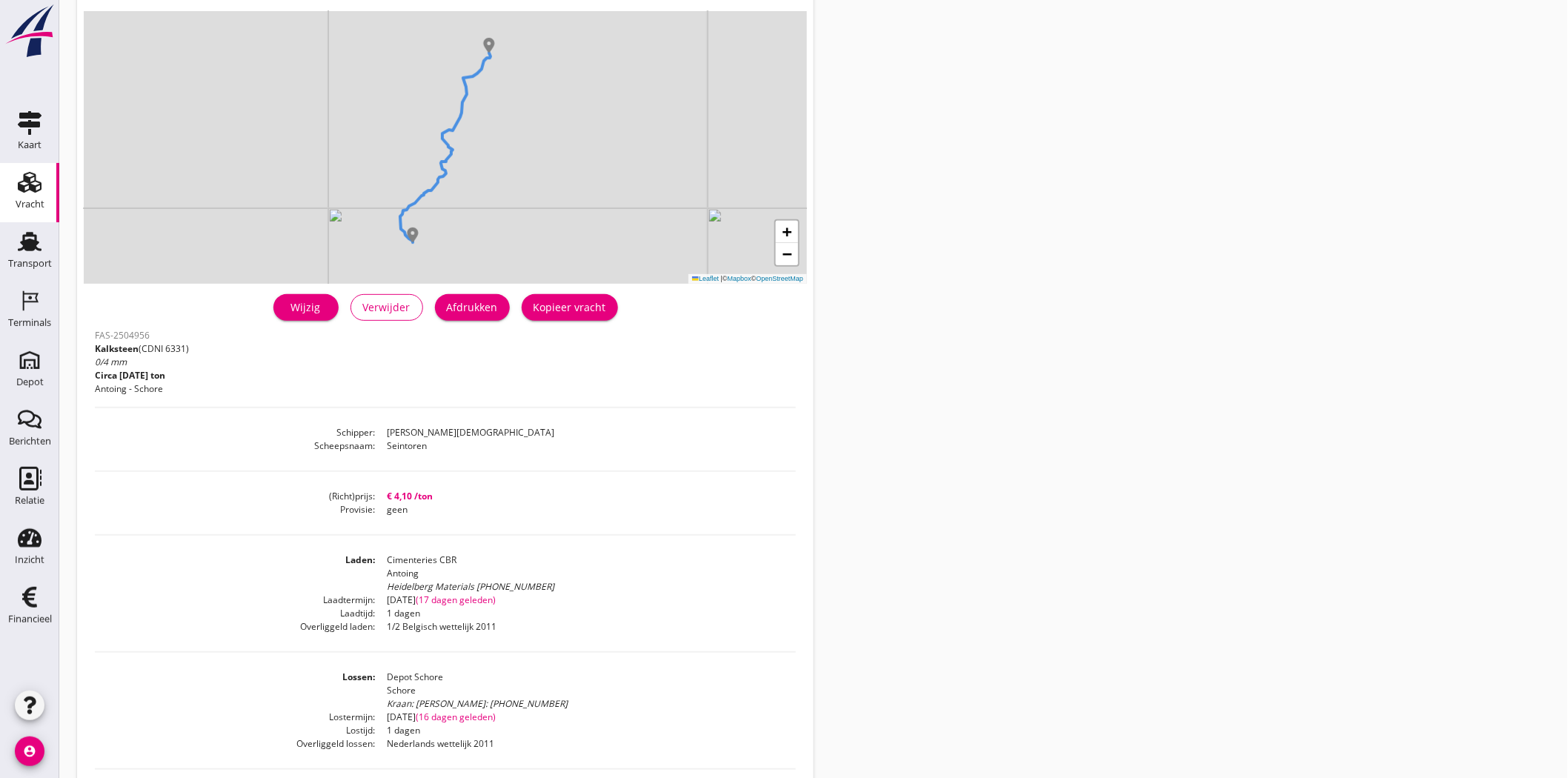
scroll to position [233, 0]
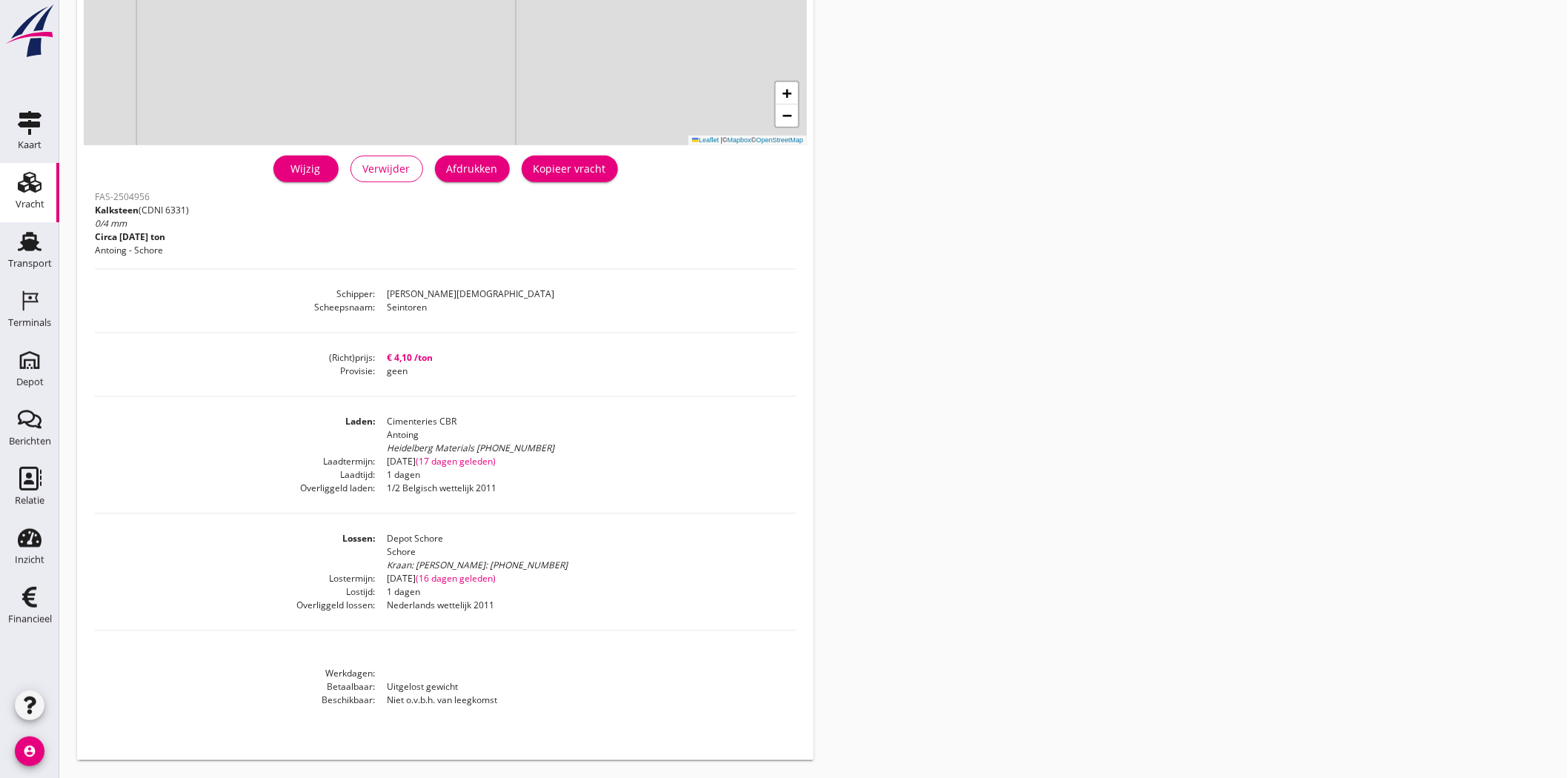
click at [16, 201] on div "Vracht" at bounding box center [30, 204] width 29 height 10
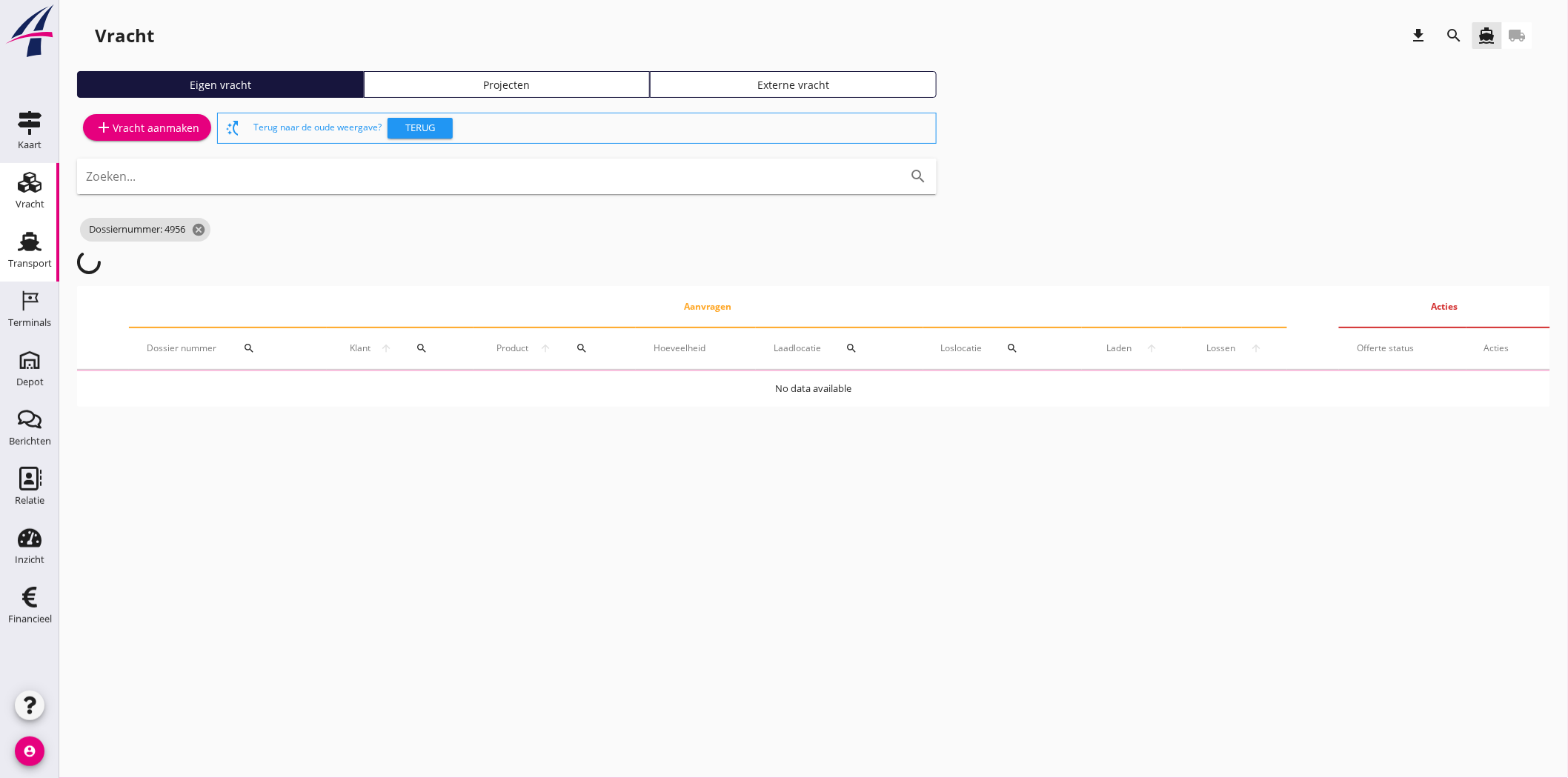
click at [24, 277] on link "Transport Transport" at bounding box center [30, 252] width 60 height 60
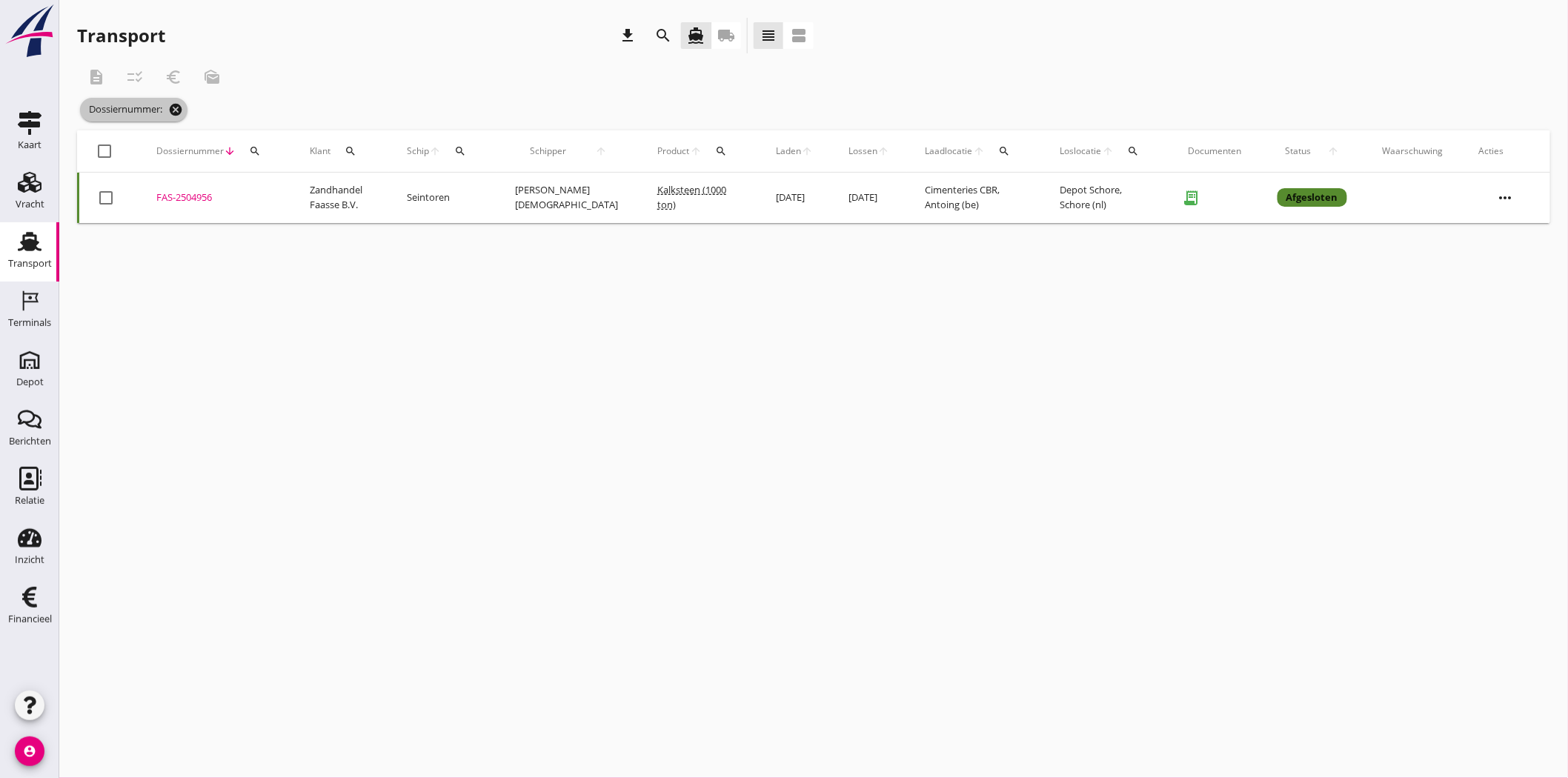
click at [179, 108] on icon "cancel" at bounding box center [175, 109] width 15 height 15
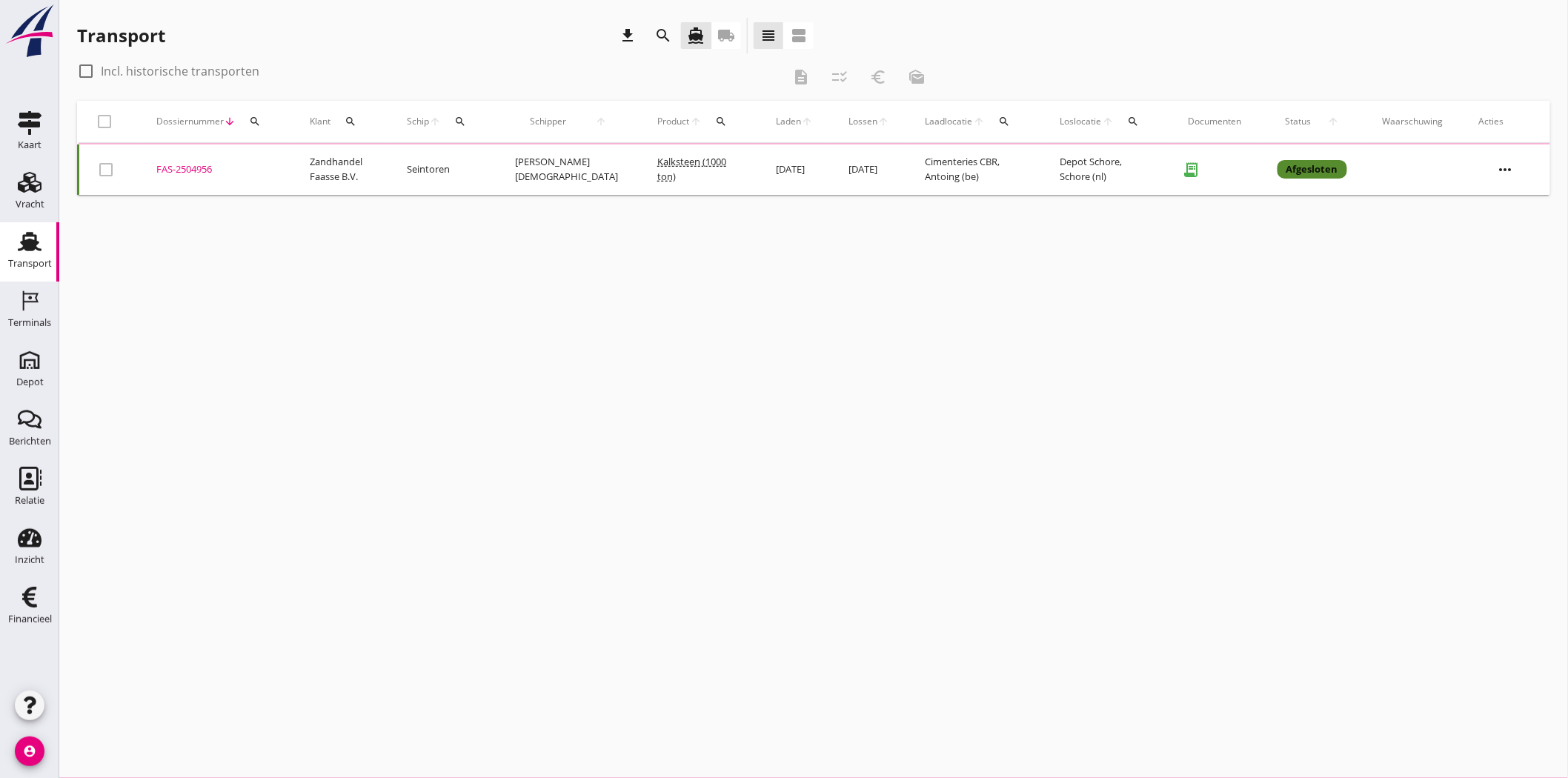
click at [252, 125] on icon "search" at bounding box center [255, 122] width 12 height 12
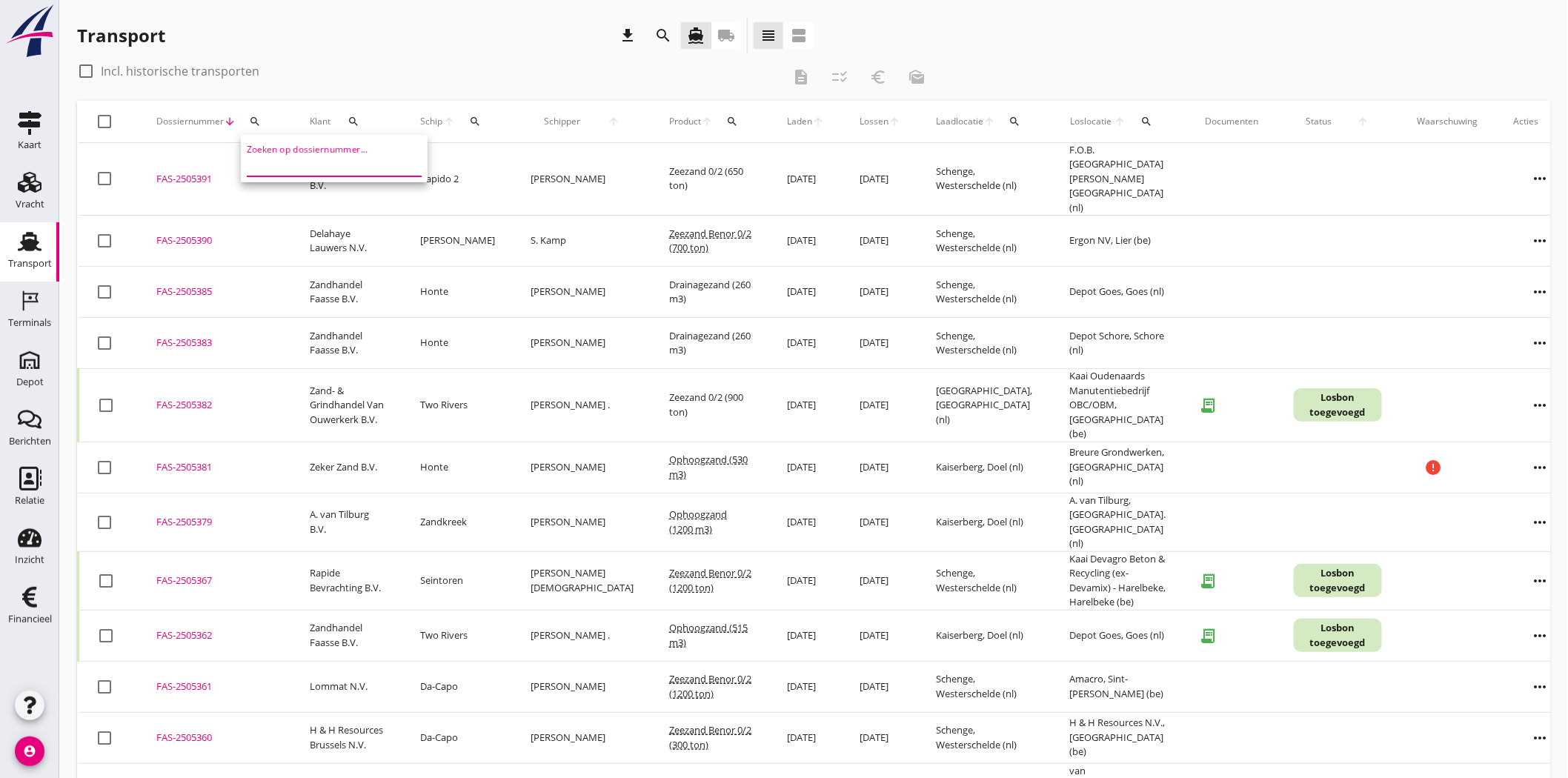
click at [316, 163] on input "Zoeken op dossiernummer..." at bounding box center [324, 164] width 154 height 24
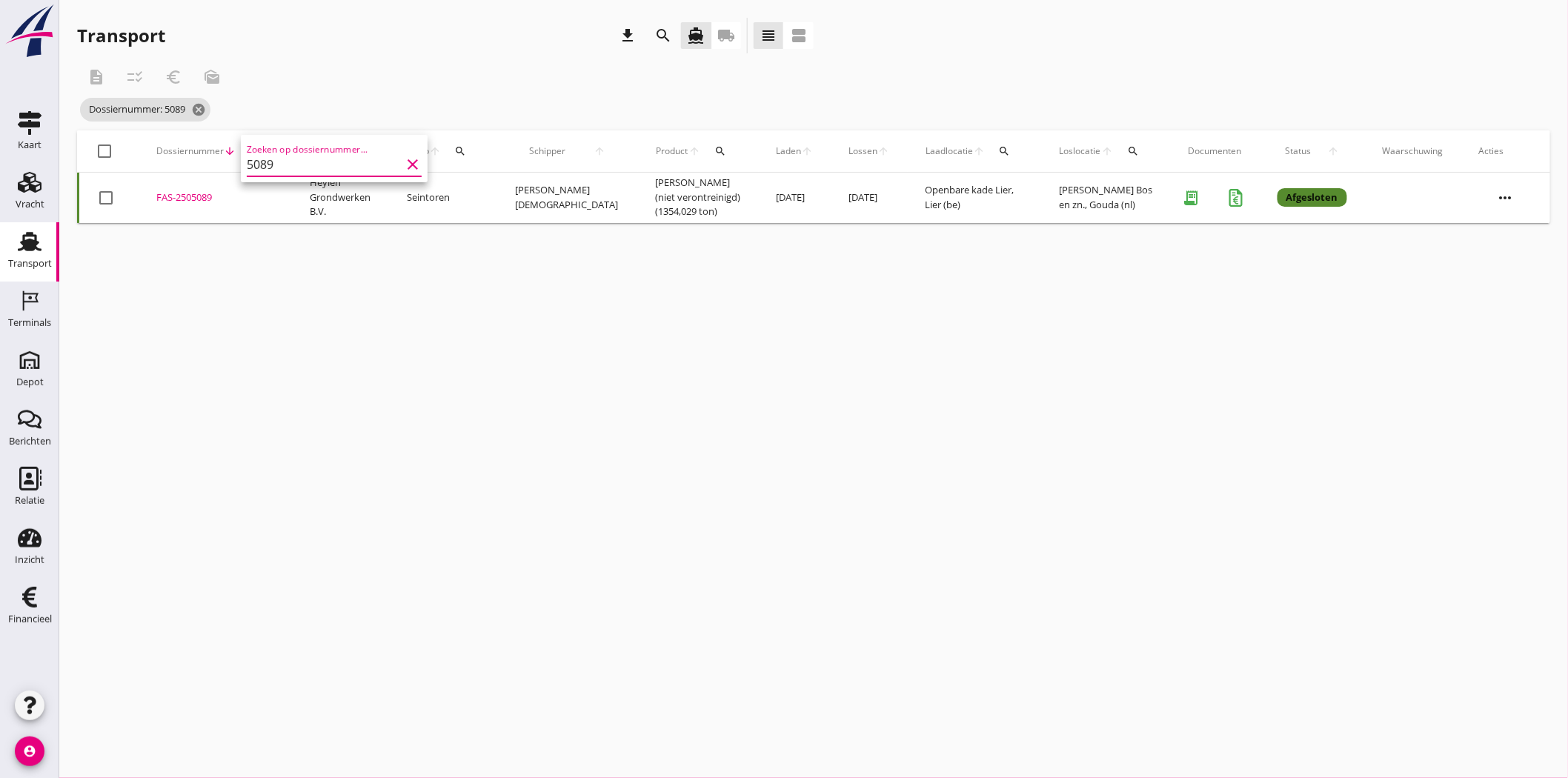
click at [176, 199] on div "FAS-2505089" at bounding box center [215, 197] width 118 height 15
click at [258, 151] on icon "search" at bounding box center [255, 151] width 12 height 12
drag, startPoint x: 322, startPoint y: 196, endPoint x: 1, endPoint y: 185, distance: 321.2
click at [4, 185] on div "Deel track en trace Vracht details Vracht aanpassen Schip wijzigen Vracht kopie…" at bounding box center [784, 389] width 1568 height 778
click at [258, 151] on icon "search" at bounding box center [255, 151] width 12 height 12
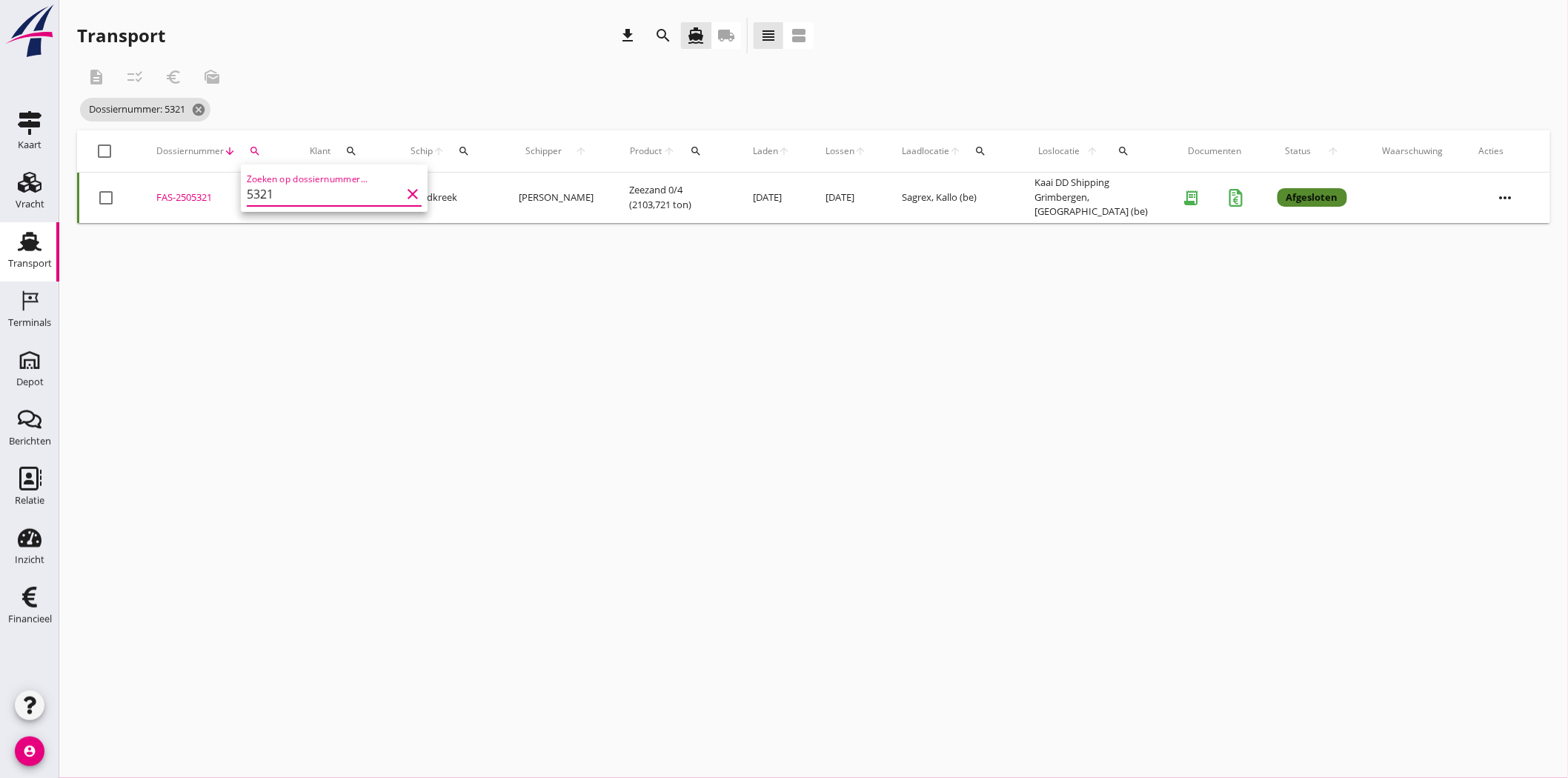
type input "5321"
click at [180, 190] on div "FAS-2505321" at bounding box center [215, 197] width 118 height 15
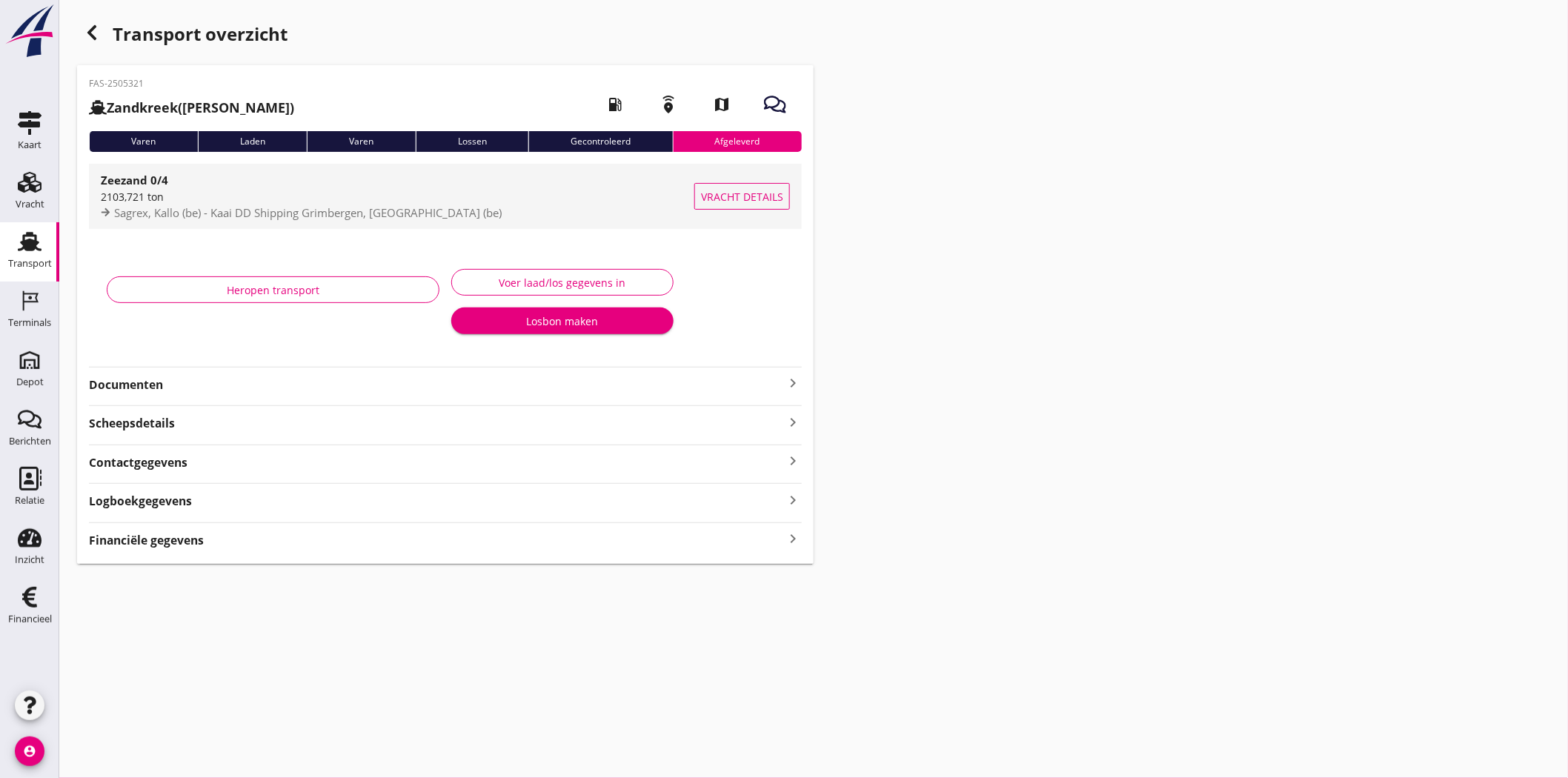
click at [238, 212] on span "Sagrex, Kallo (be) - Kaai DD Shipping Grimbergen, Grimbergen (be)" at bounding box center [307, 212] width 387 height 15
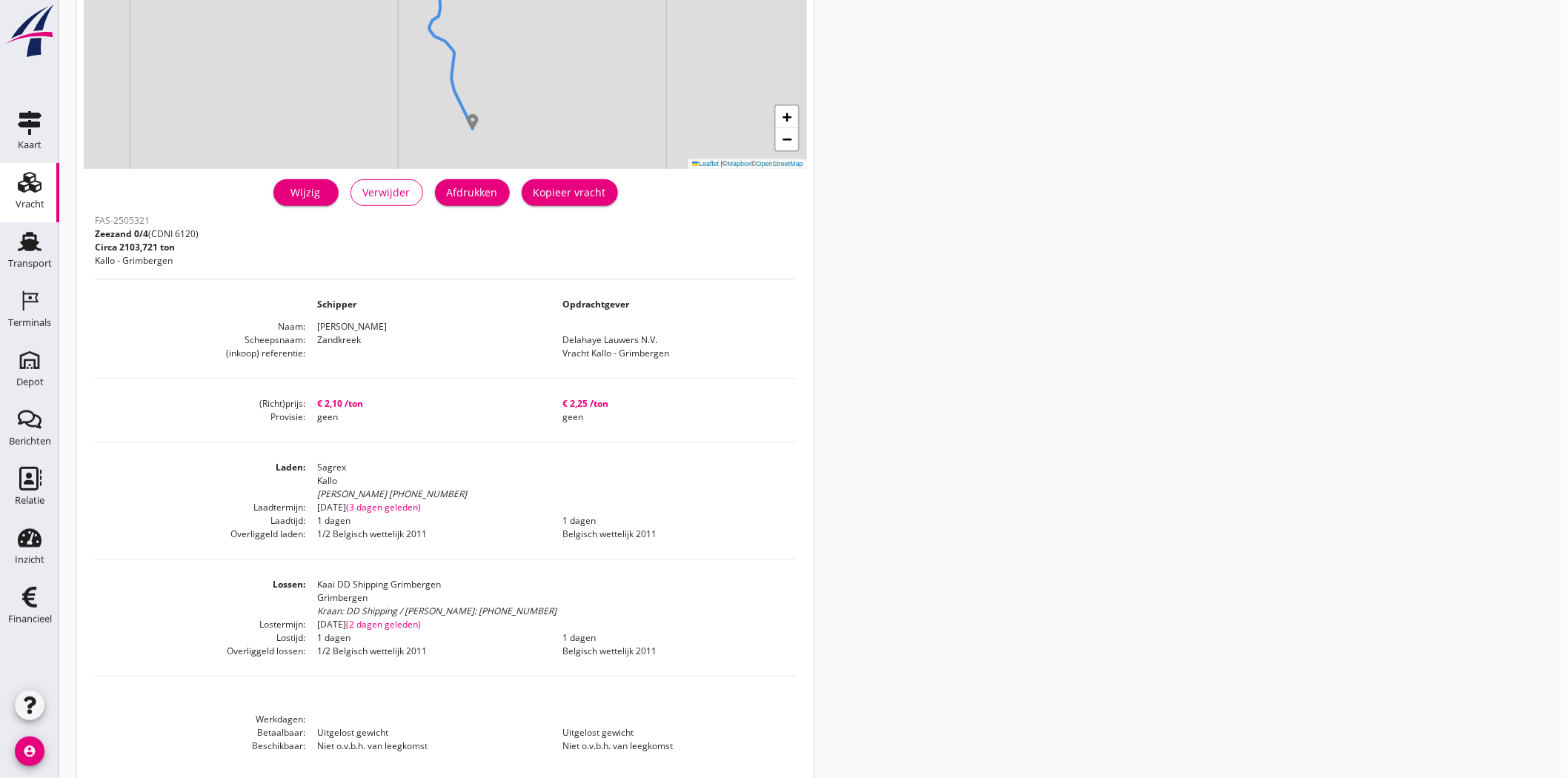
scroll to position [256, 0]
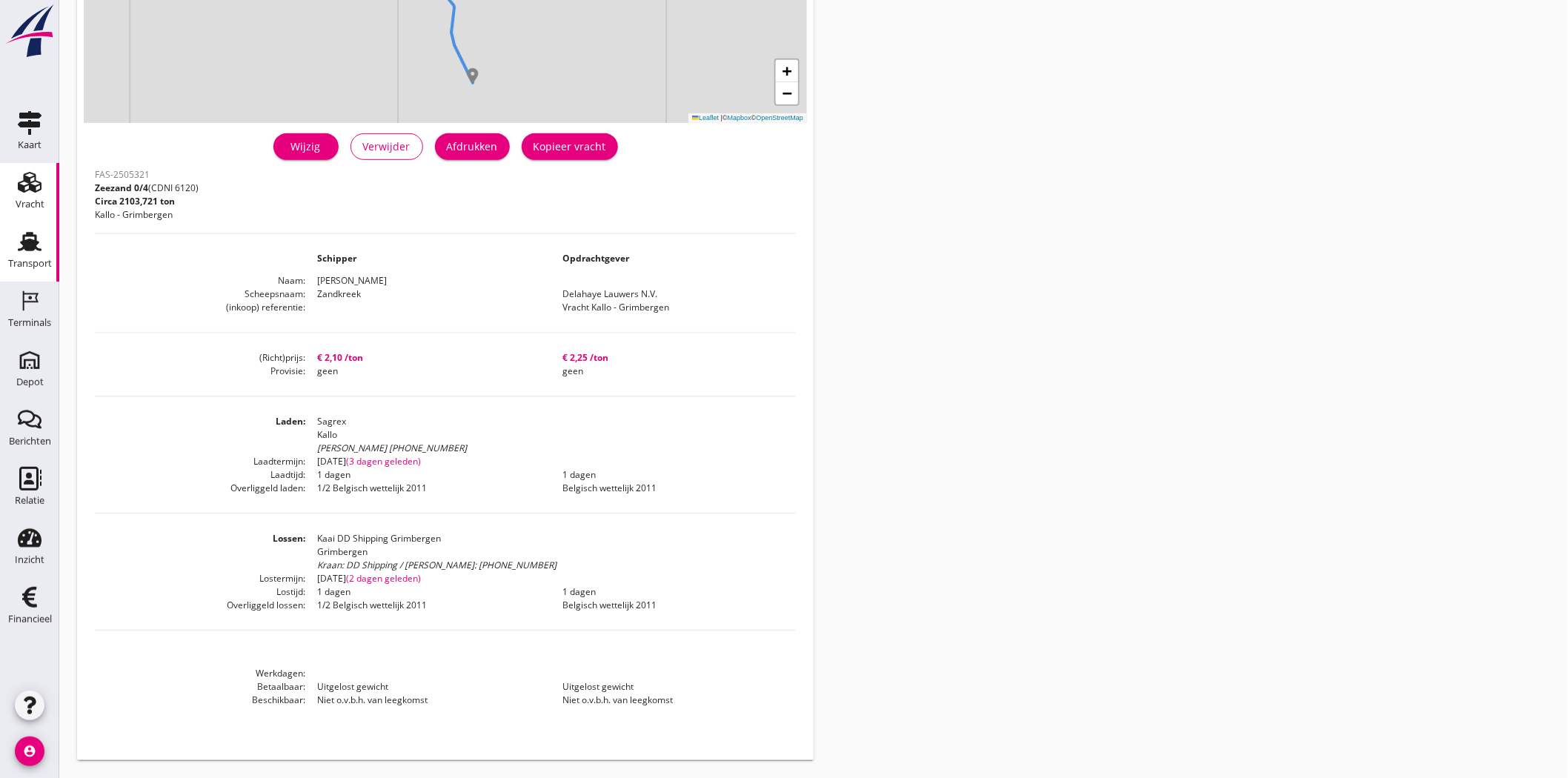
click at [42, 263] on div "Transport" at bounding box center [30, 263] width 44 height 10
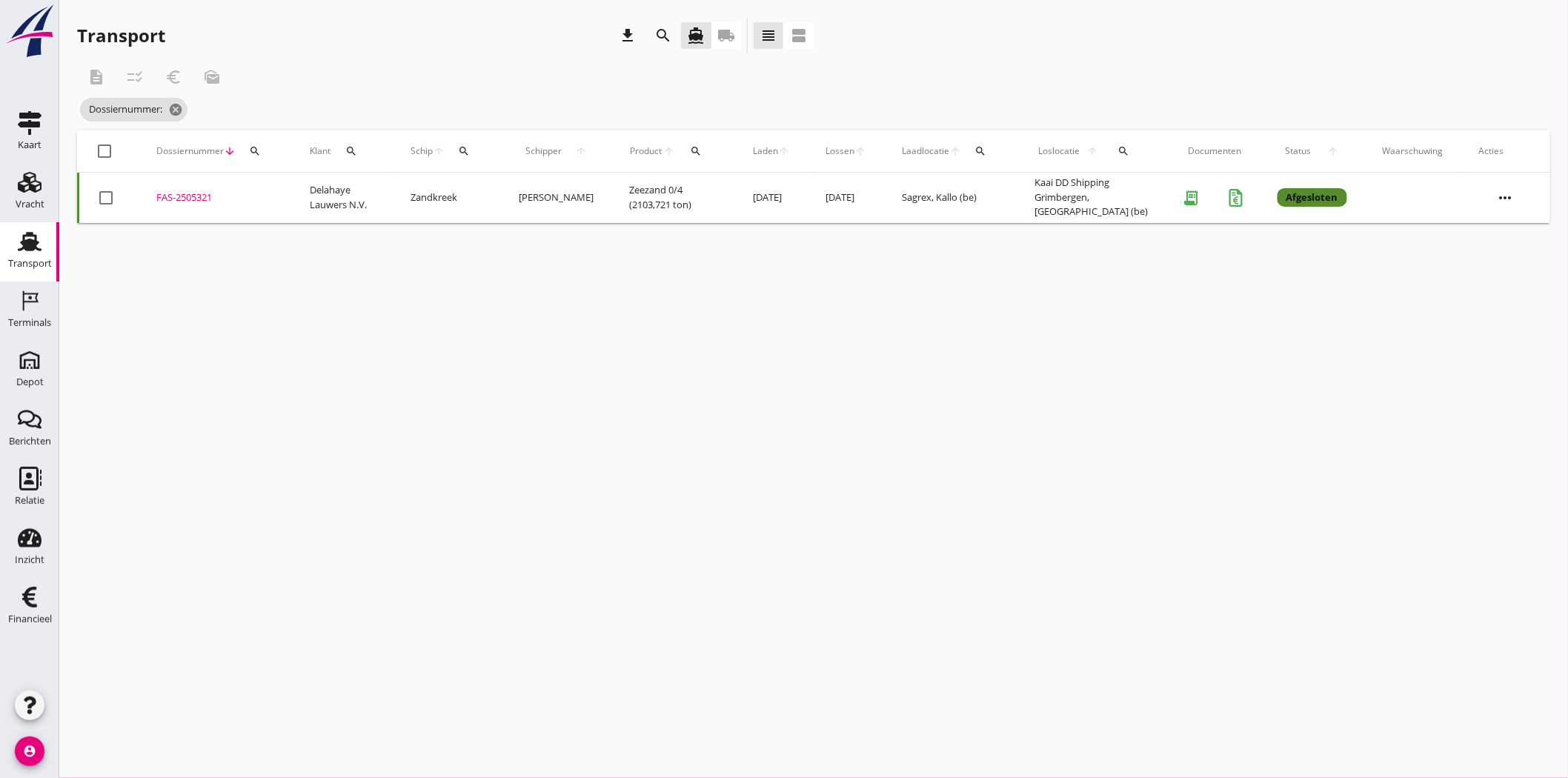
click at [260, 146] on div "search" at bounding box center [254, 151] width 27 height 12
click at [278, 197] on input "Zoeken op dossiernummer..." at bounding box center [324, 194] width 154 height 24
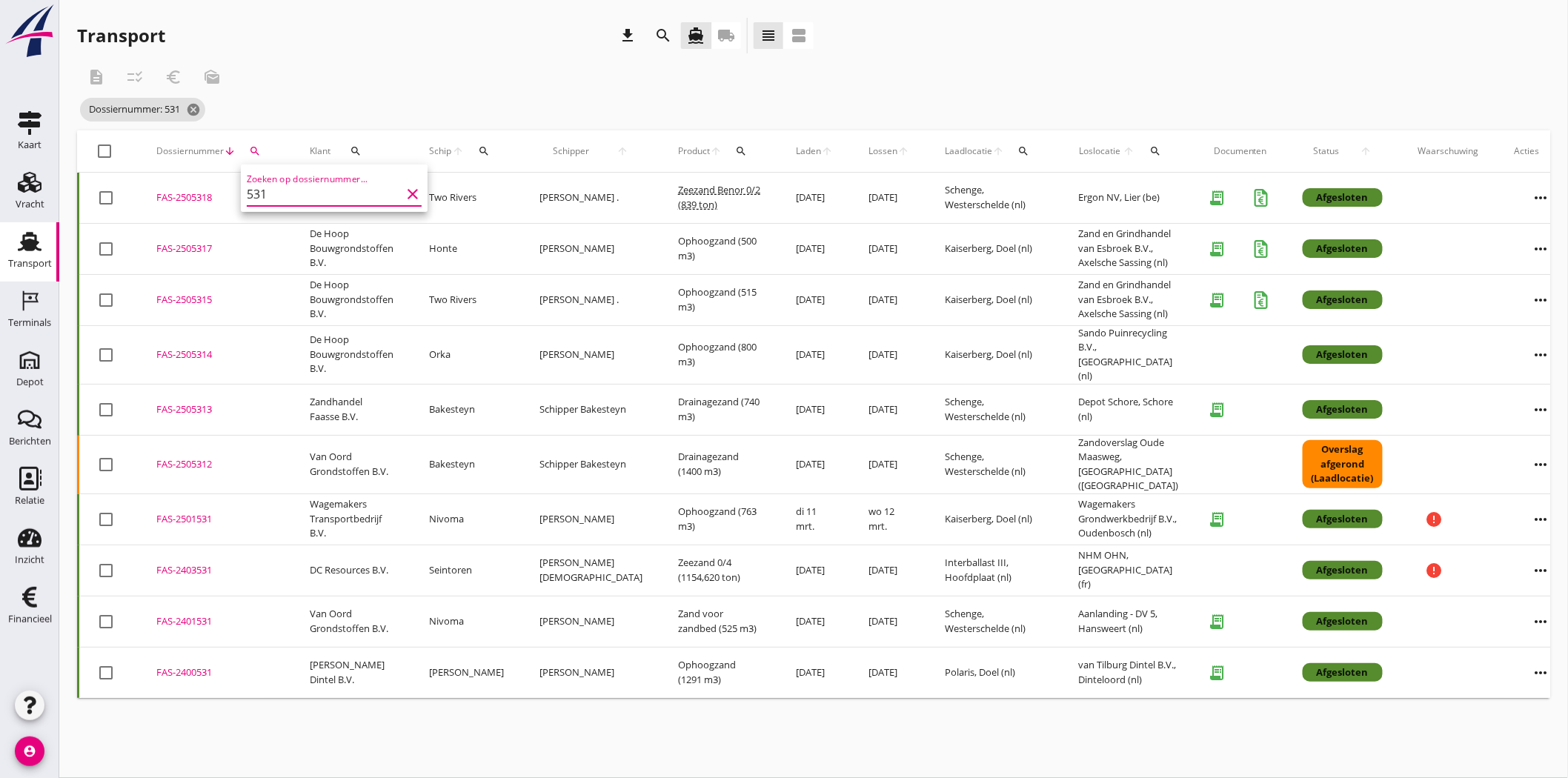
type input "531"
click at [205, 295] on div "FAS-2505315" at bounding box center [215, 300] width 118 height 15
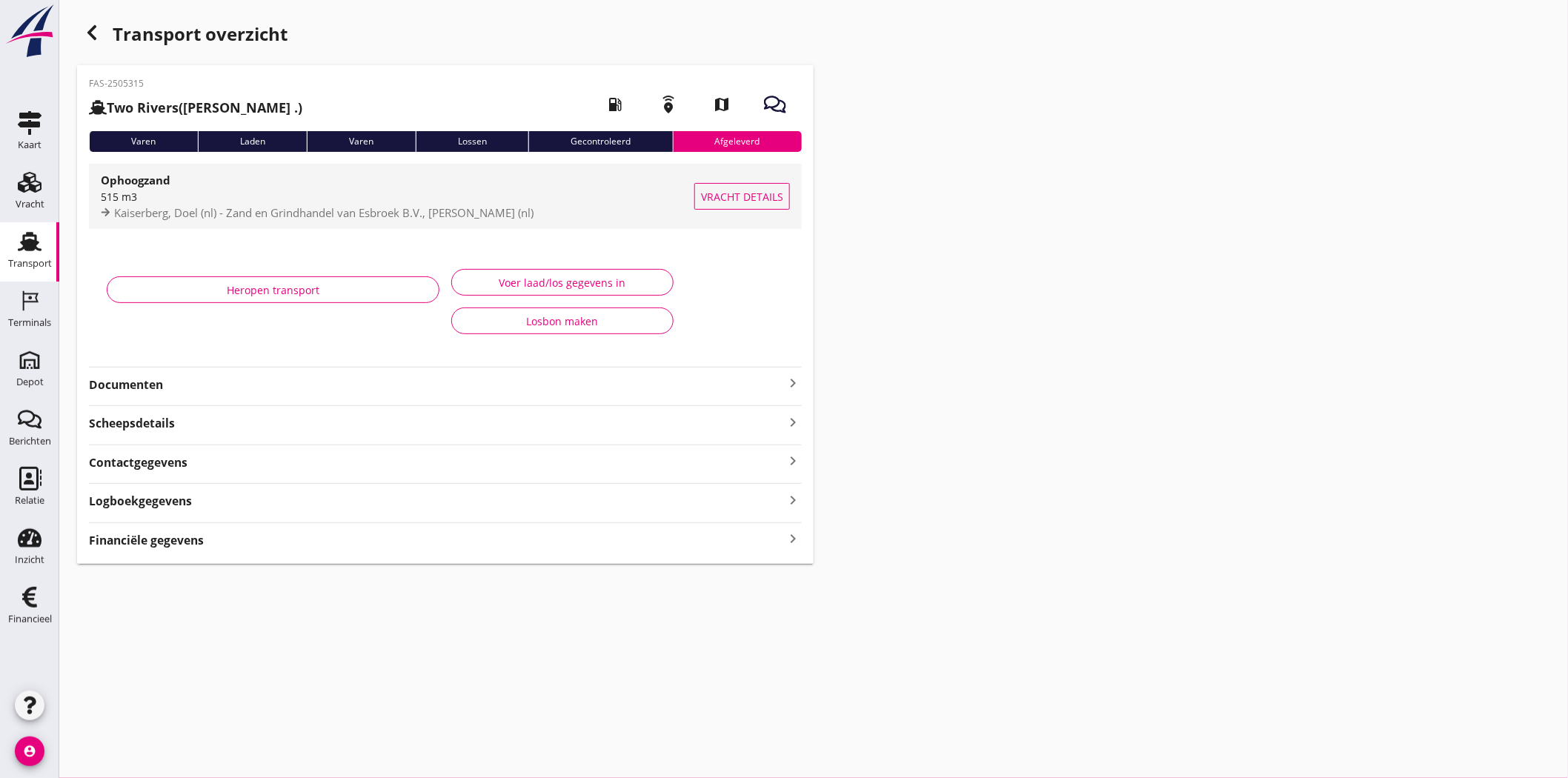
click at [283, 206] on span "Kaiserberg, Doel (nl) - Zand en Grindhandel van Esbroek B.V., Axelsche Sassing …" at bounding box center [323, 212] width 420 height 15
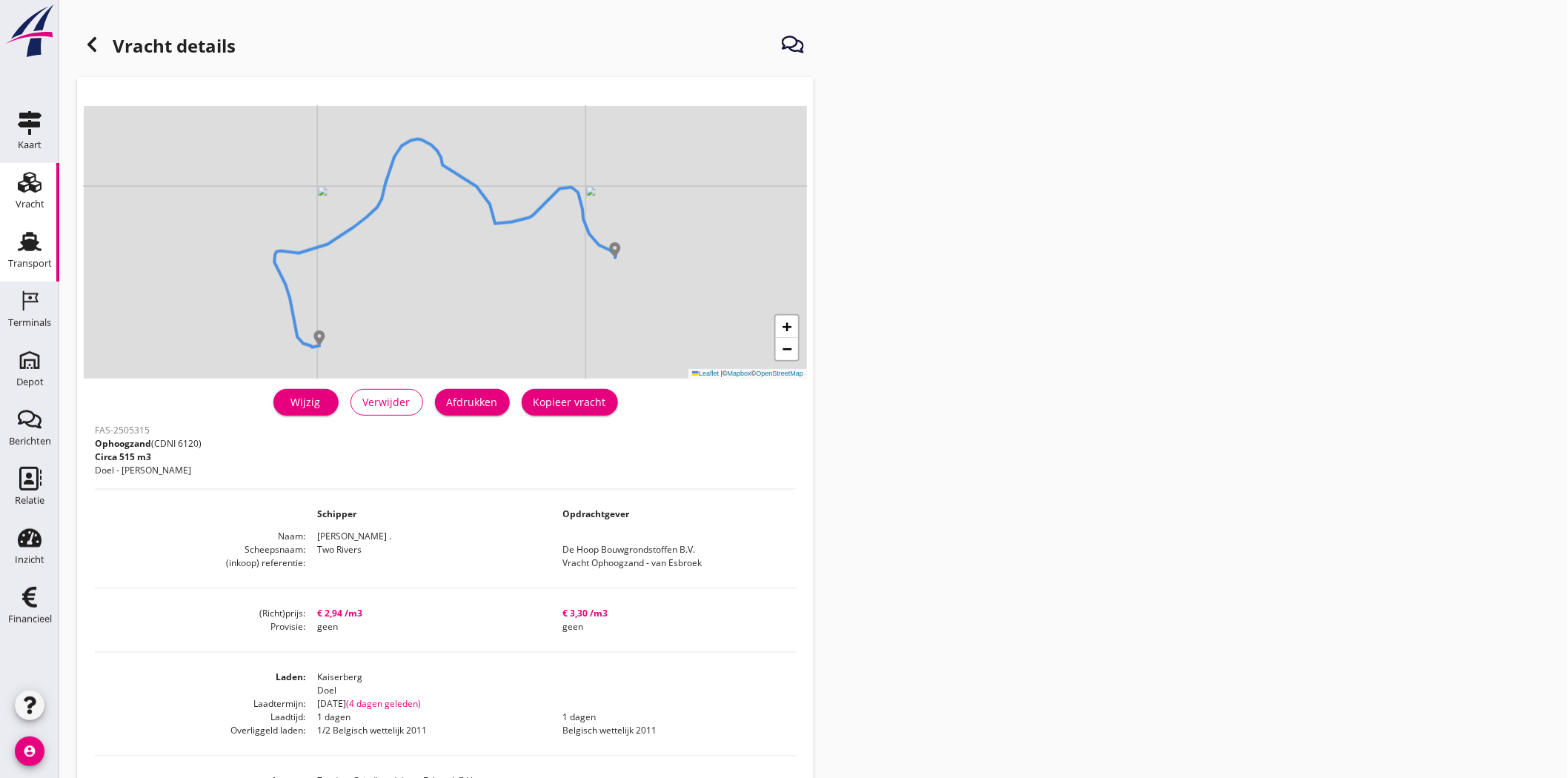
click at [18, 245] on icon "Transport" at bounding box center [29, 242] width 24 height 24
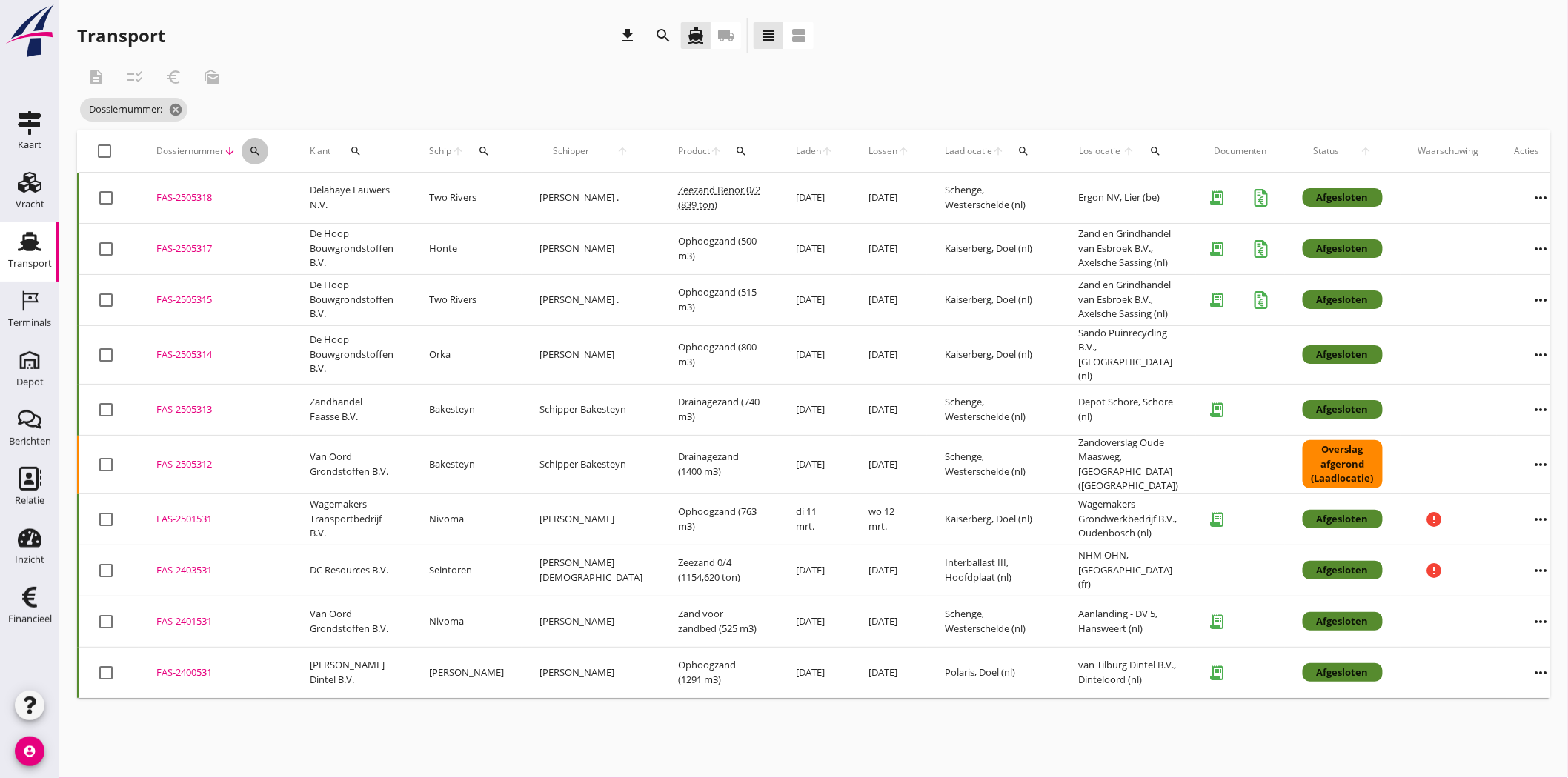
click at [258, 145] on icon "search" at bounding box center [255, 151] width 12 height 12
click at [299, 185] on input "Zoeken op dossiernummer..." at bounding box center [324, 194] width 154 height 24
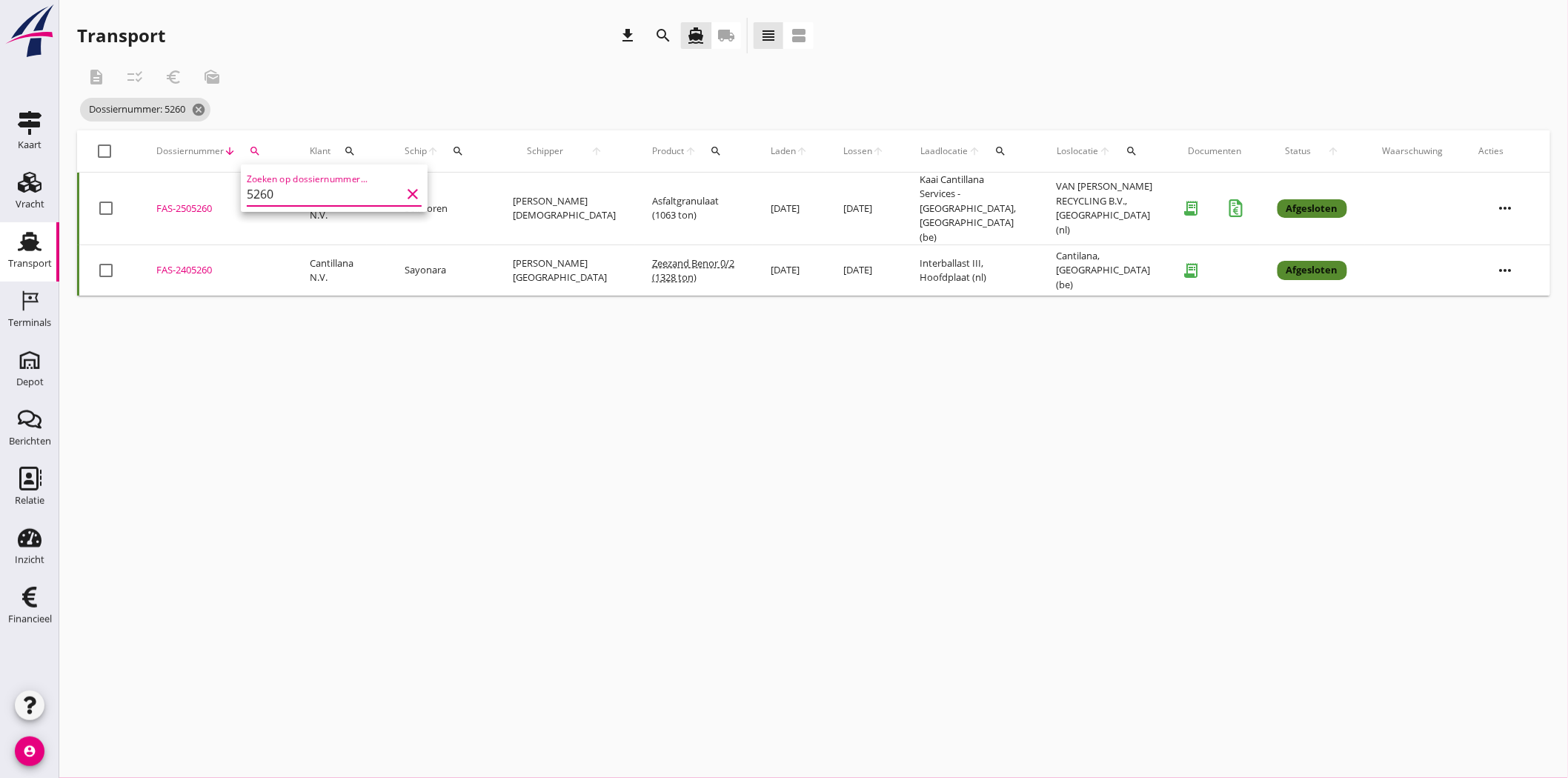
click at [185, 202] on div "FAS-2505260" at bounding box center [215, 209] width 118 height 15
click at [258, 149] on icon "search" at bounding box center [255, 151] width 12 height 12
drag, startPoint x: 284, startPoint y: 193, endPoint x: 258, endPoint y: 197, distance: 26.3
click at [258, 197] on input "5260" at bounding box center [324, 194] width 154 height 24
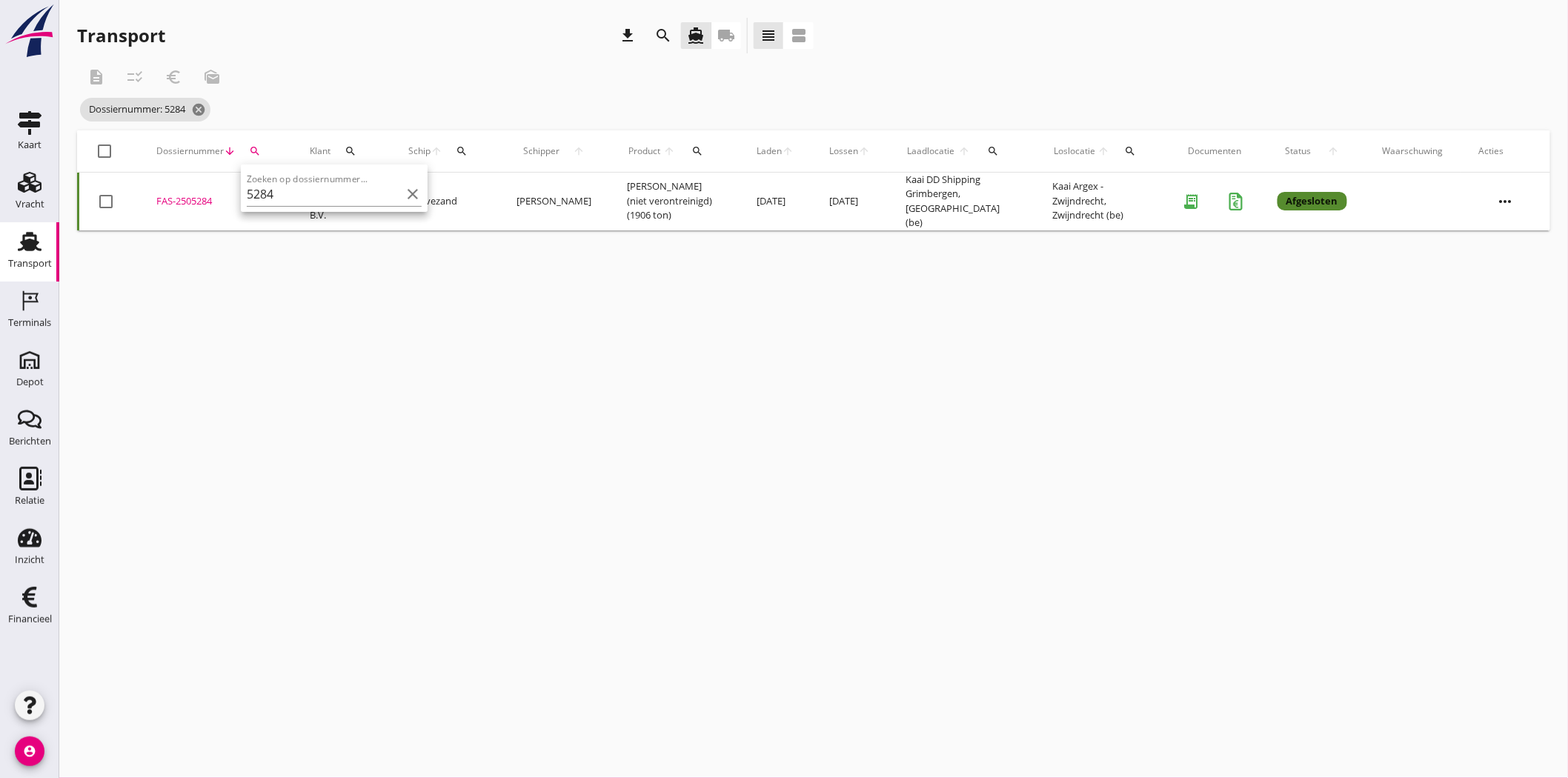
click at [183, 194] on div "FAS-2505284" at bounding box center [215, 201] width 118 height 15
click at [248, 152] on div "search" at bounding box center [254, 151] width 27 height 12
drag, startPoint x: 303, startPoint y: 189, endPoint x: 258, endPoint y: 193, distance: 45.2
click at [258, 193] on input "5284" at bounding box center [324, 194] width 154 height 24
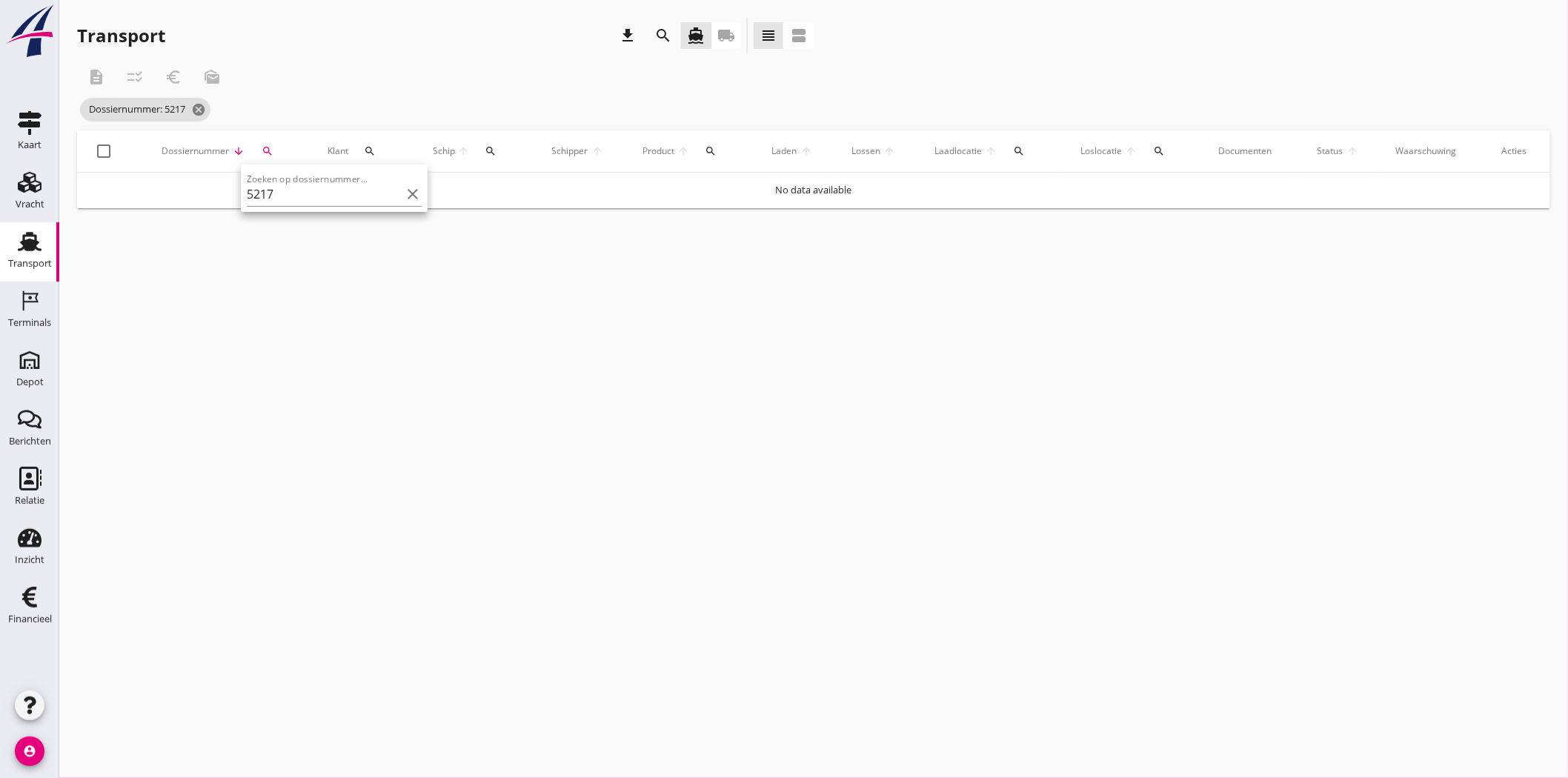
click at [213, 186] on td "No data available" at bounding box center [814, 190] width 1473 height 36
click at [276, 144] on button "search" at bounding box center [267, 151] width 31 height 27
drag, startPoint x: 319, startPoint y: 190, endPoint x: 272, endPoint y: 190, distance: 47.0
click at [272, 190] on input "5217" at bounding box center [335, 194] width 154 height 24
type input "5271"
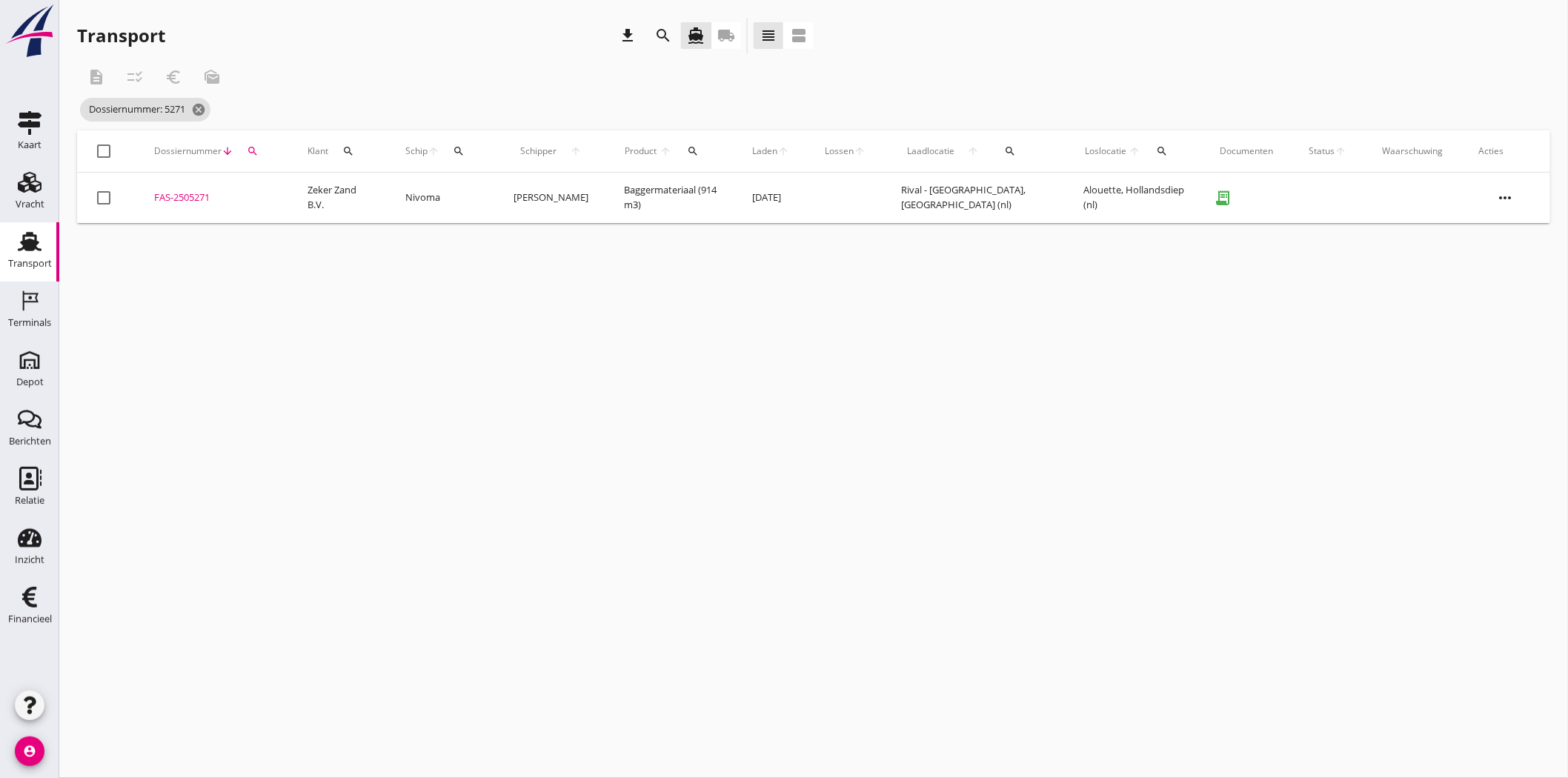
click at [169, 197] on div "FAS-2505271" at bounding box center [213, 197] width 118 height 15
click at [257, 149] on icon "search" at bounding box center [253, 151] width 12 height 12
drag, startPoint x: 285, startPoint y: 202, endPoint x: 186, endPoint y: 193, distance: 99.4
click at [208, 196] on div "Deel track en trace Vracht details Vracht aanpassen Schip wijzigen Vracht kopie…" at bounding box center [784, 389] width 1568 height 778
click at [245, 154] on div "search" at bounding box center [252, 151] width 27 height 12
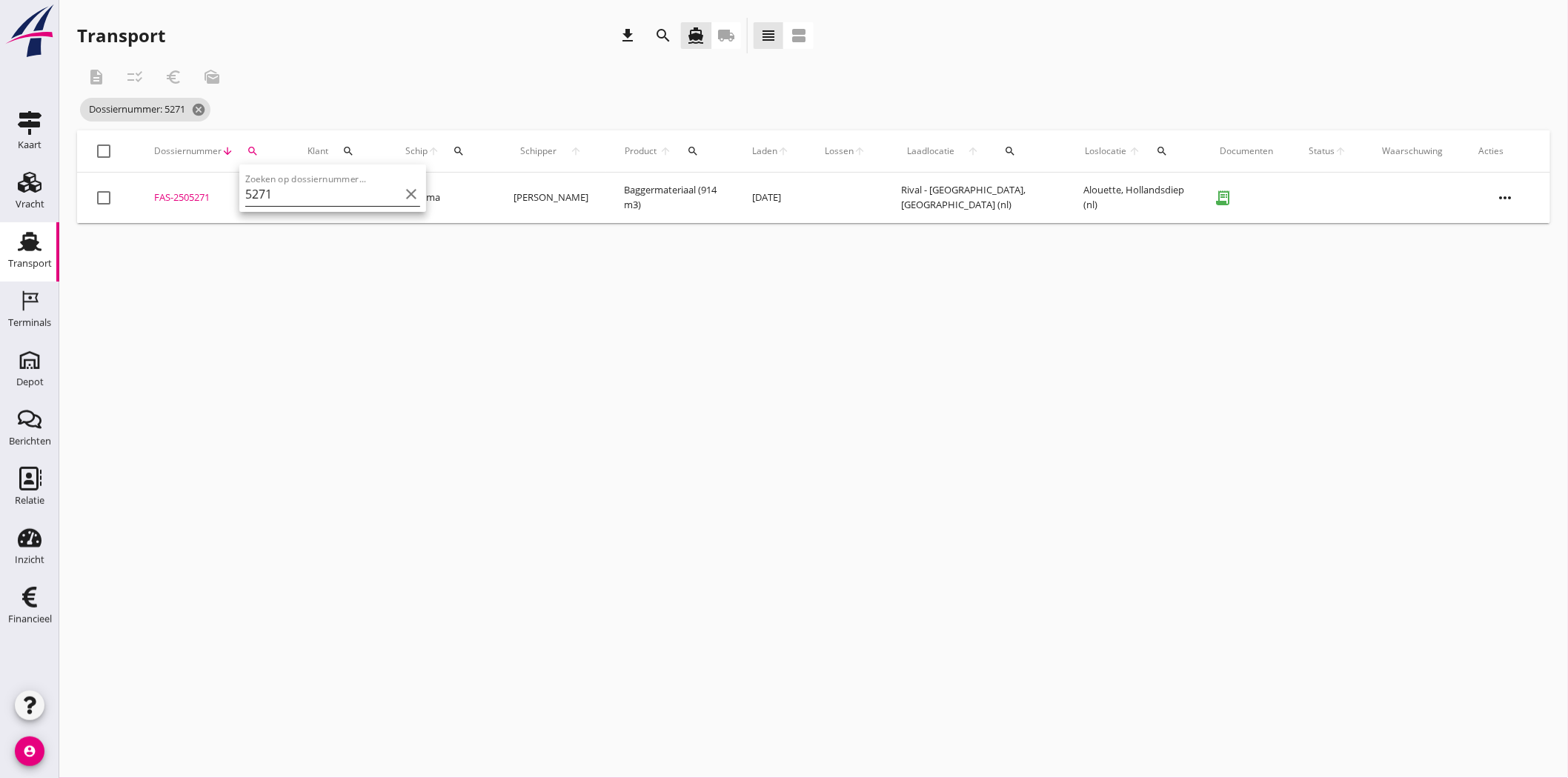
click at [271, 187] on input "5271" at bounding box center [322, 194] width 154 height 24
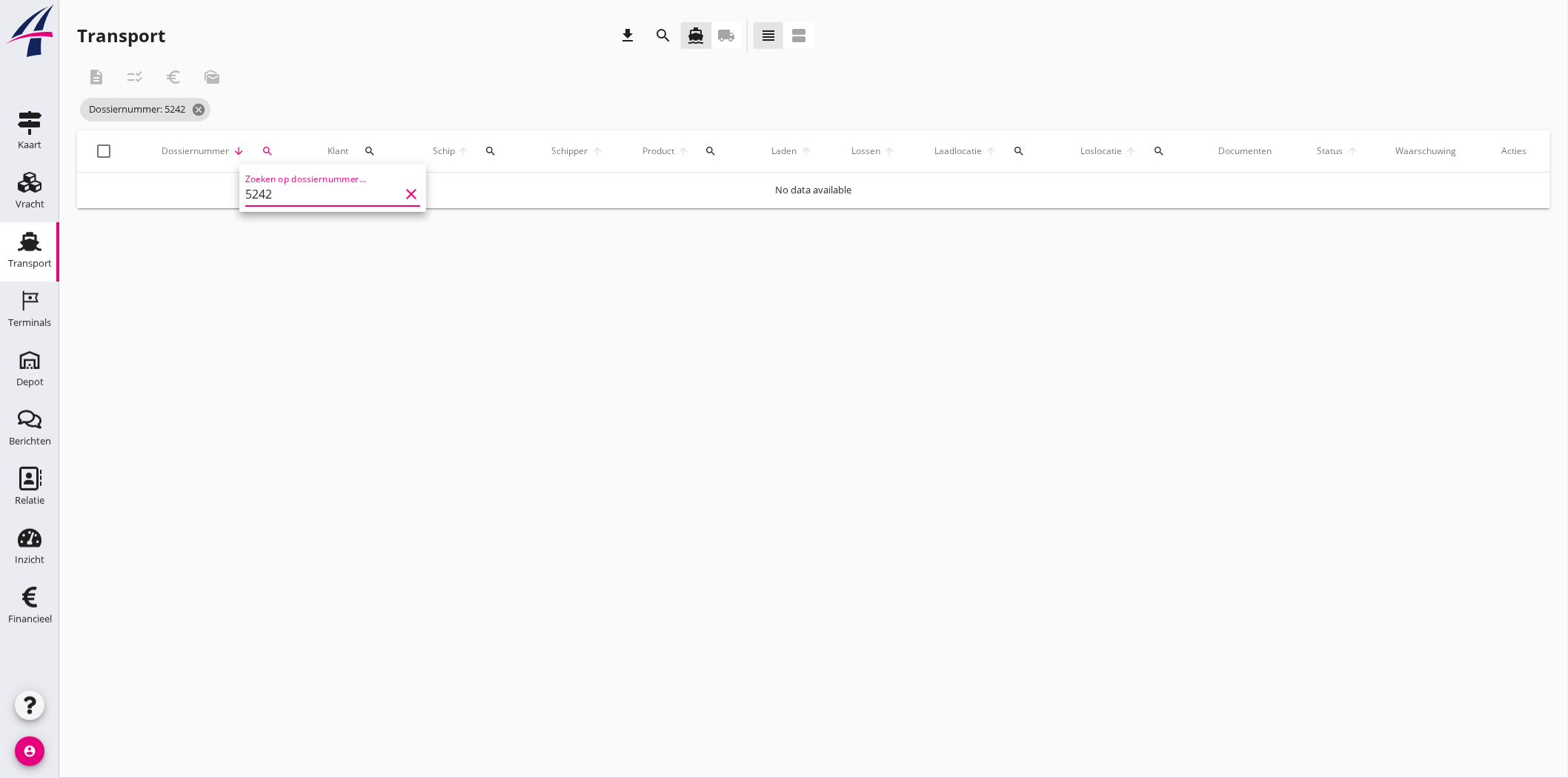
type input "5242"
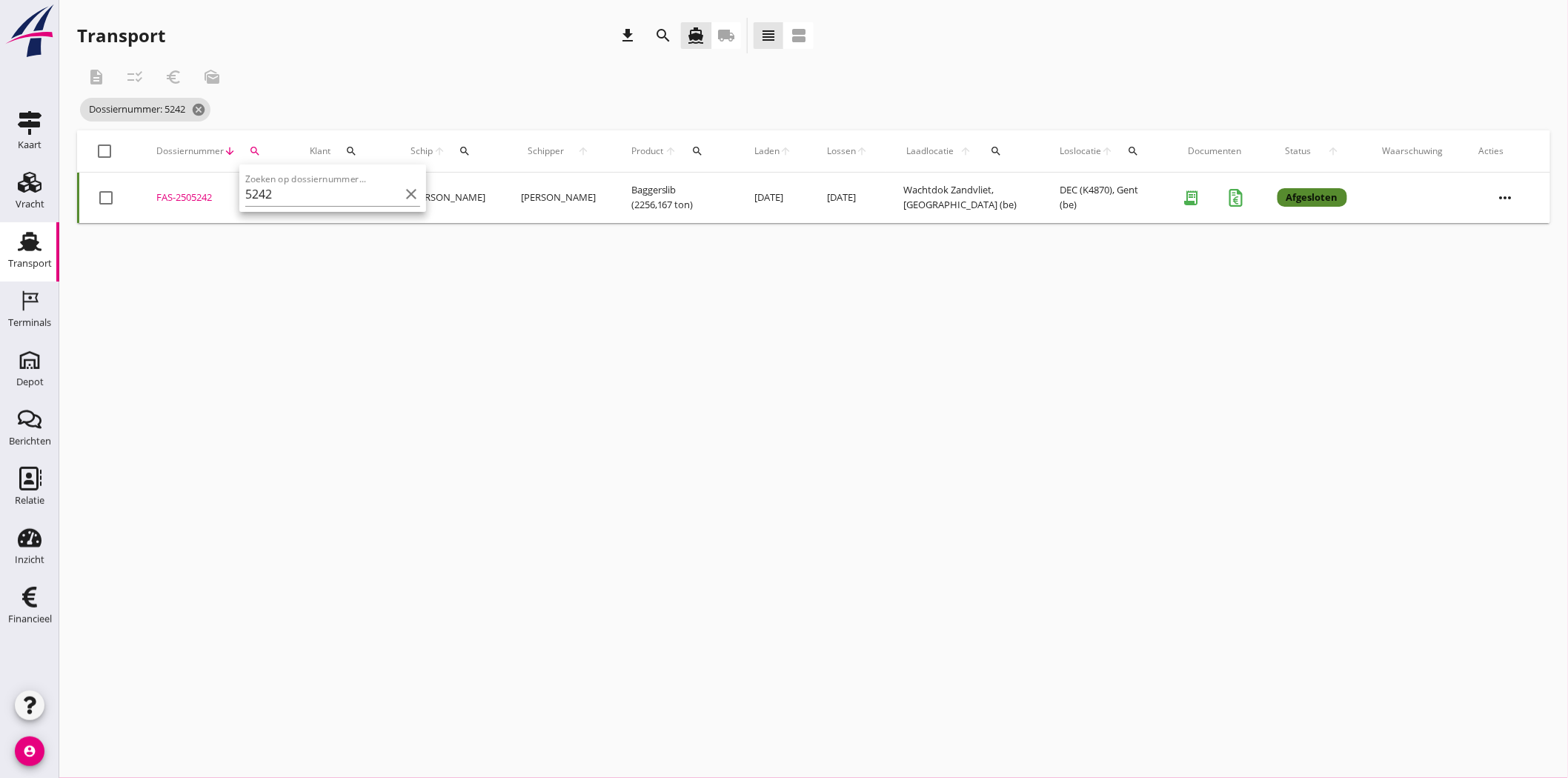
click at [180, 189] on td "FAS-2505242 upload_file Drop hier uw bestand om het aan het dossier toe te voeg…" at bounding box center [215, 198] width 154 height 50
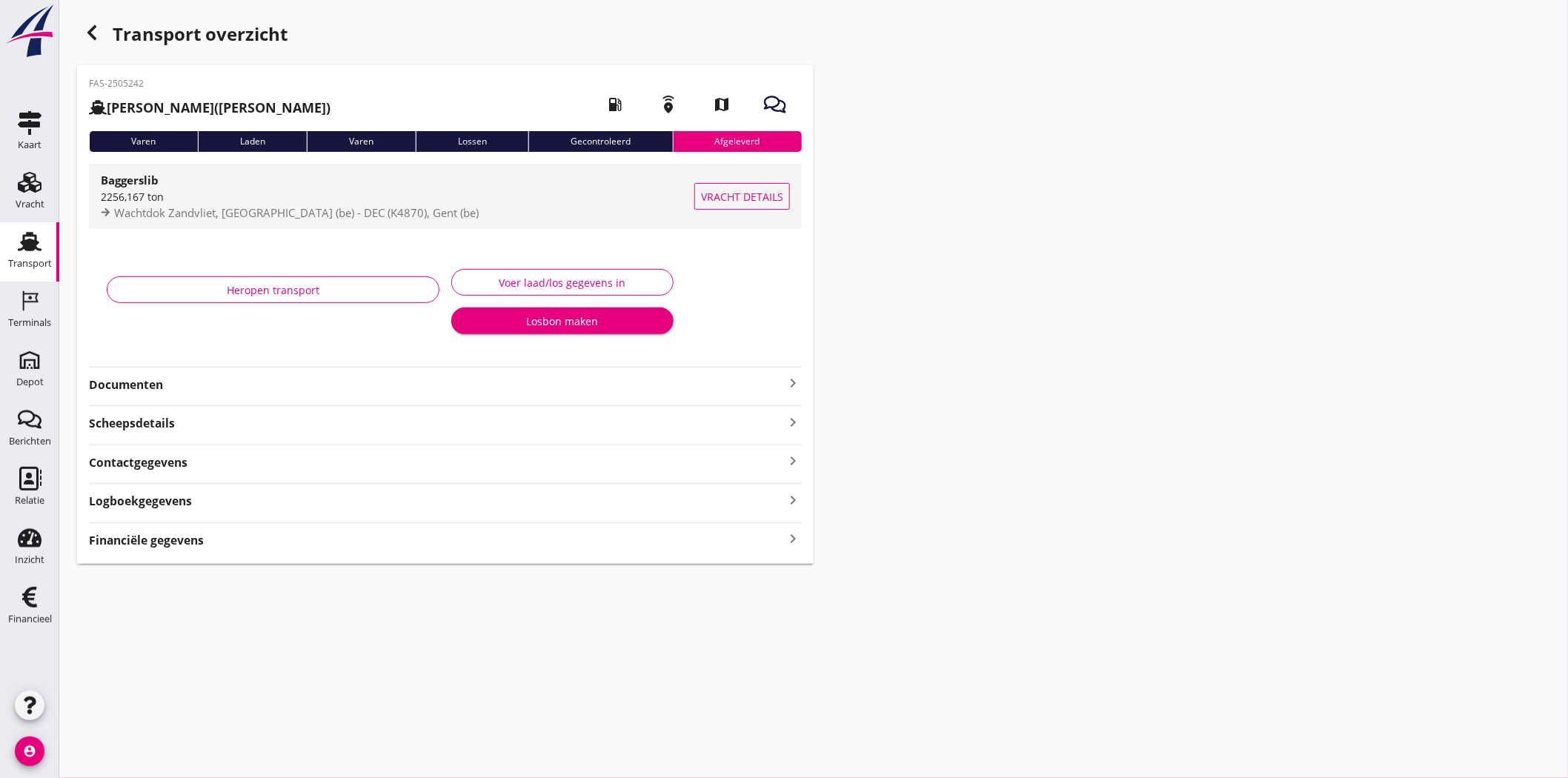
click at [257, 196] on div "2256,167 ton" at bounding box center [397, 196] width 594 height 15
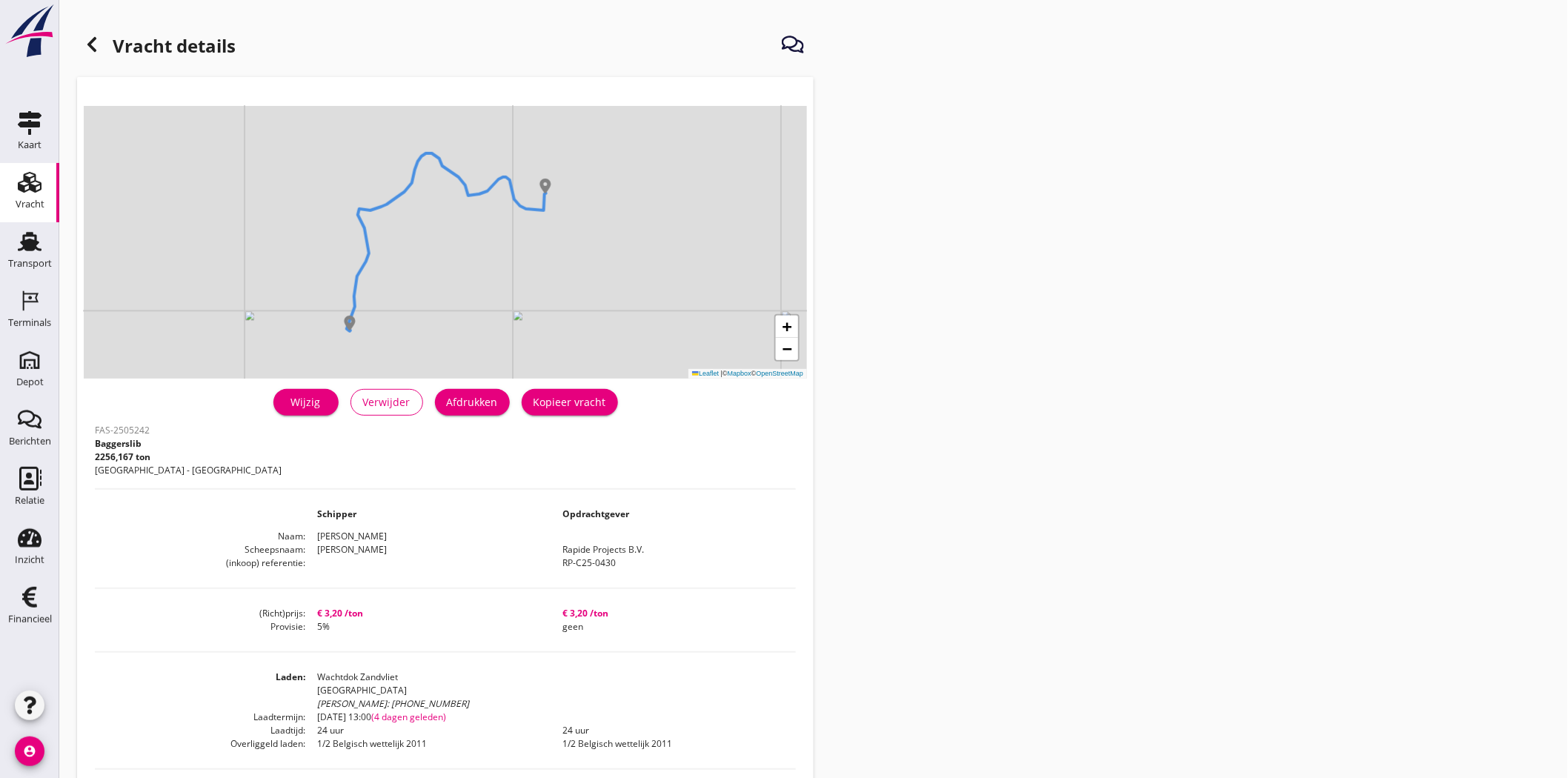
click at [31, 197] on div "Vracht" at bounding box center [30, 204] width 29 height 21
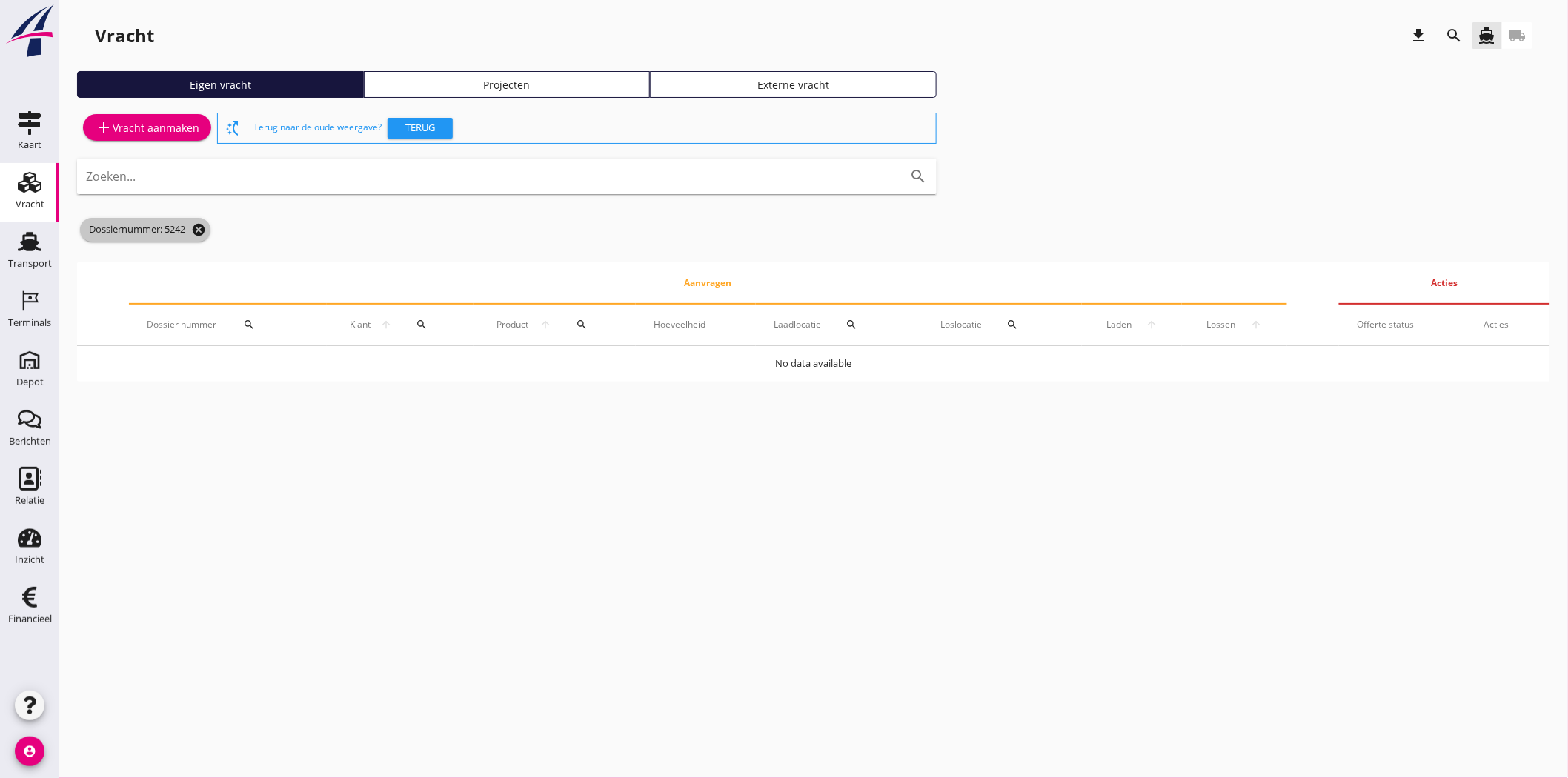
click at [205, 230] on icon "cancel" at bounding box center [198, 229] width 15 height 15
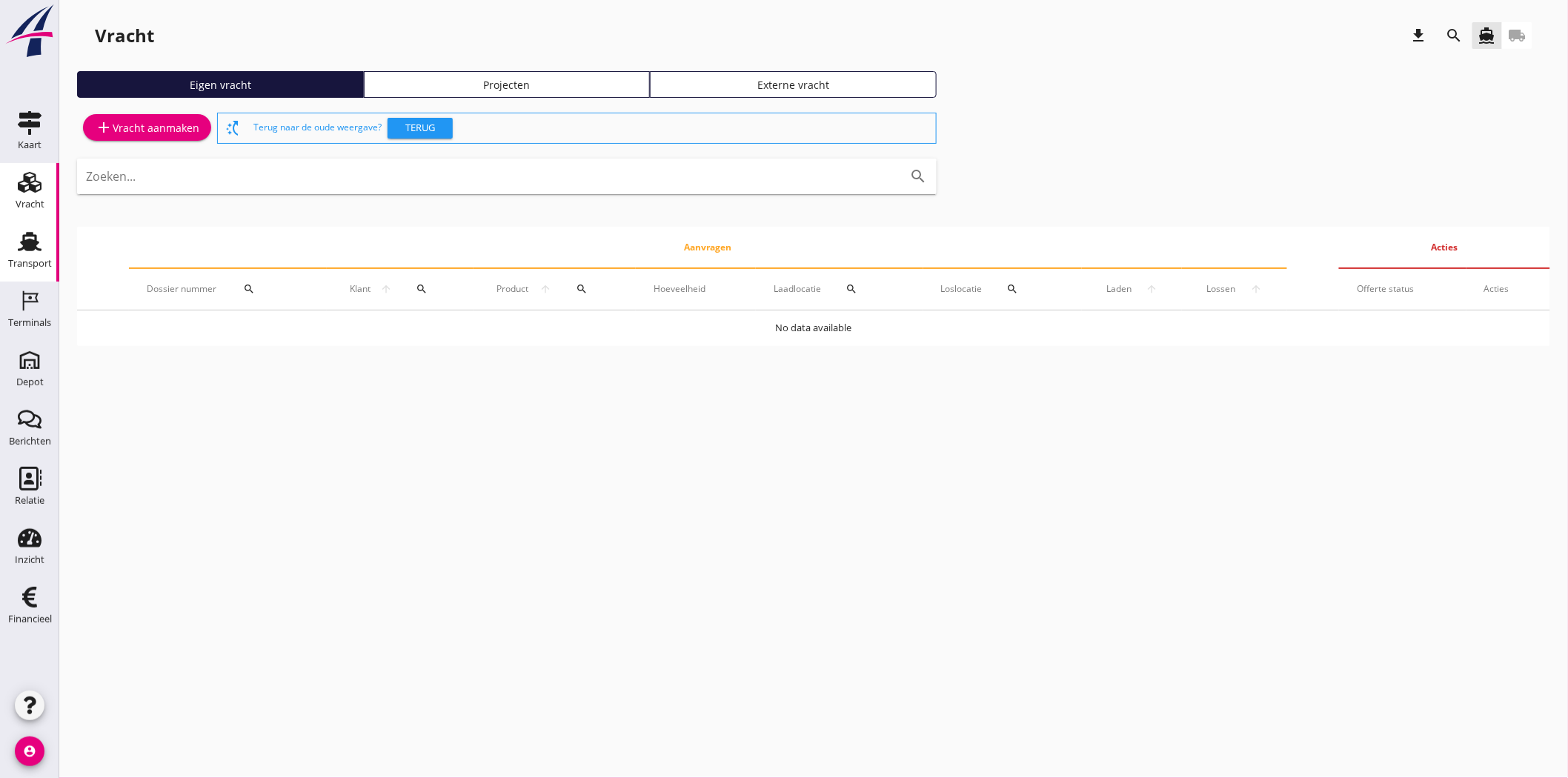
click at [28, 246] on use at bounding box center [29, 242] width 24 height 19
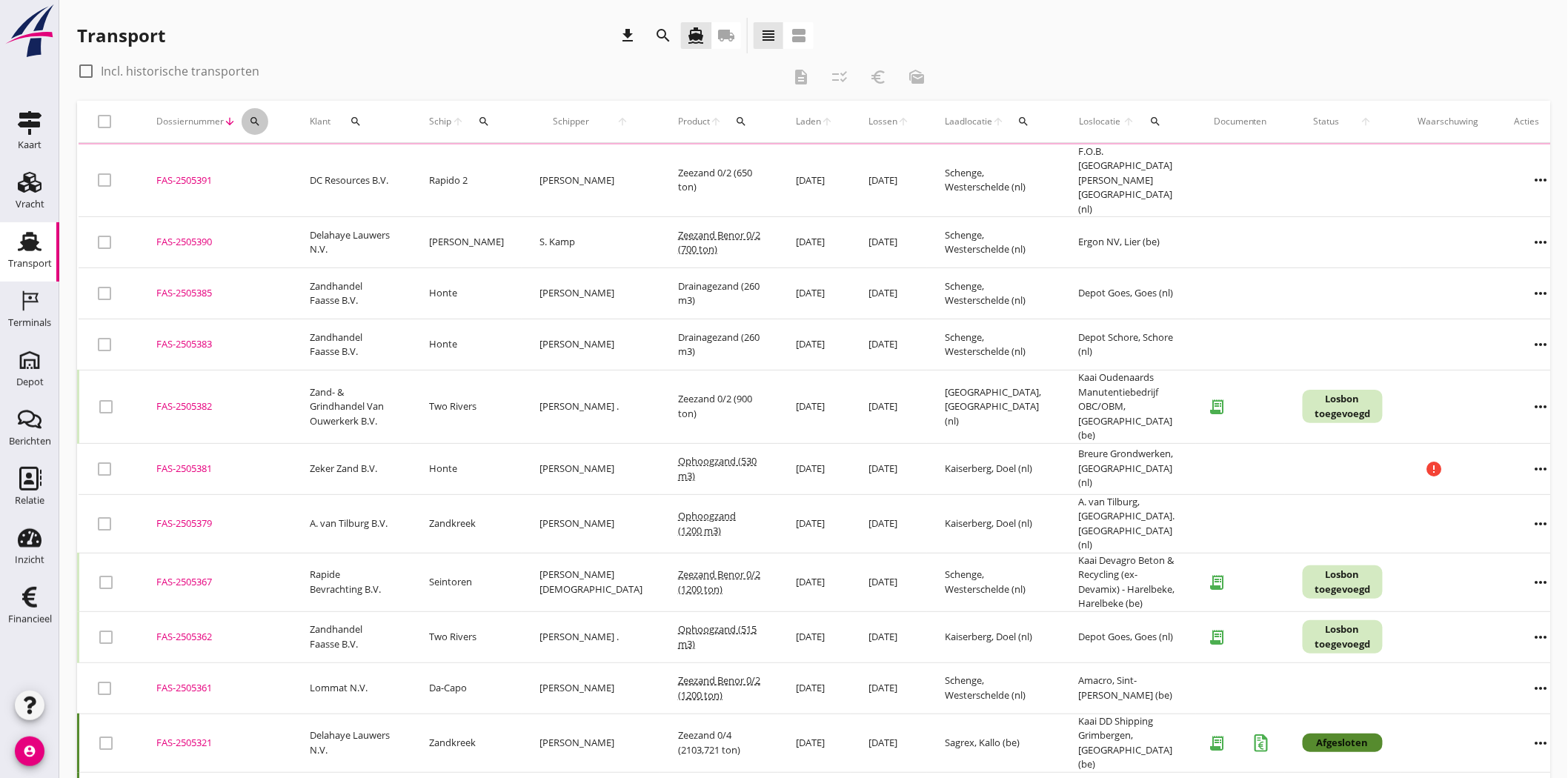
click at [258, 115] on icon "search" at bounding box center [255, 122] width 12 height 12
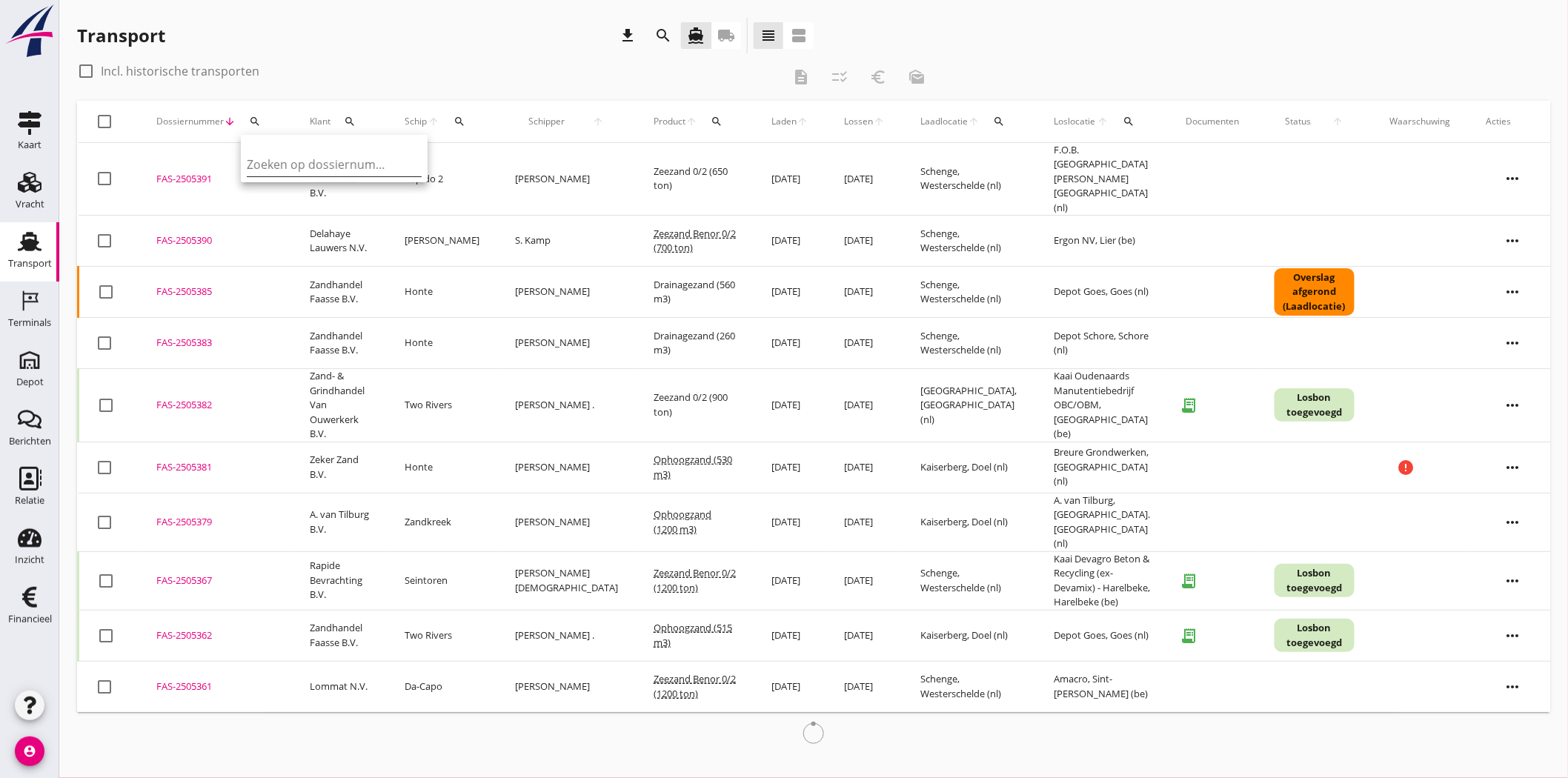
click at [279, 160] on input "Zoeken op dossiernummer..." at bounding box center [324, 164] width 154 height 24
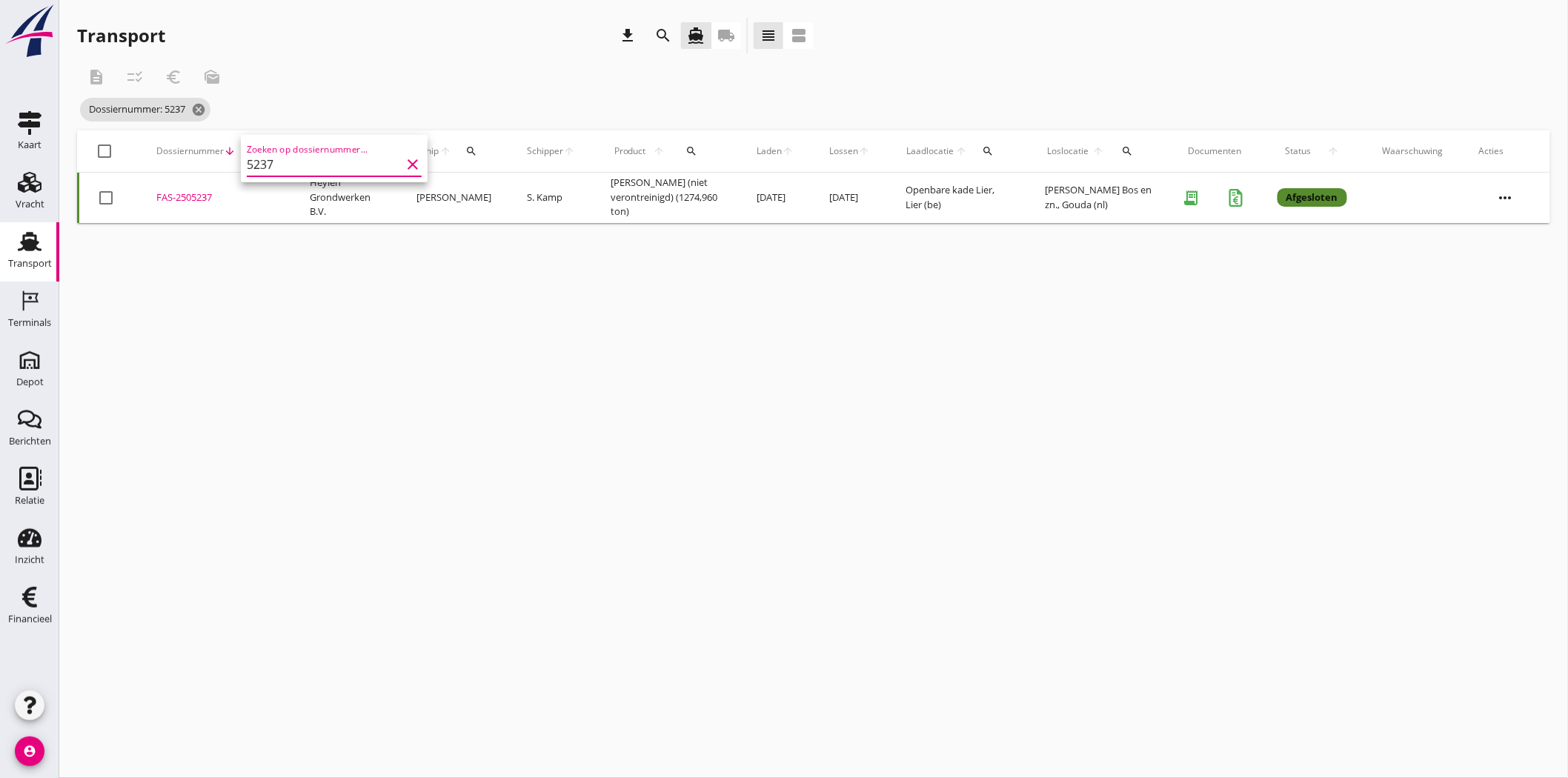
type input "5237"
click at [180, 202] on div "FAS-2505237" at bounding box center [215, 197] width 118 height 15
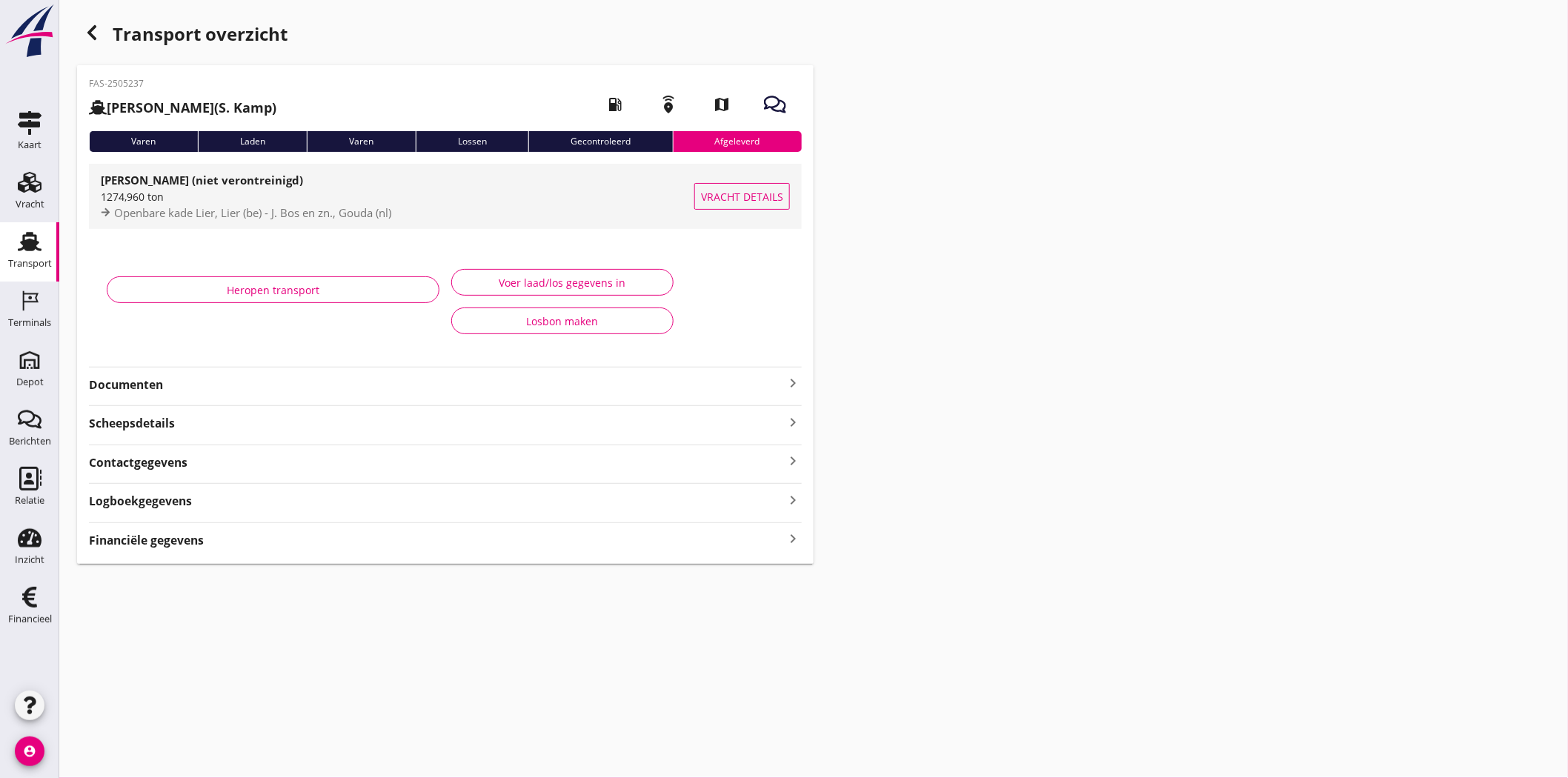
click at [220, 191] on div "1274,960 ton" at bounding box center [397, 196] width 594 height 15
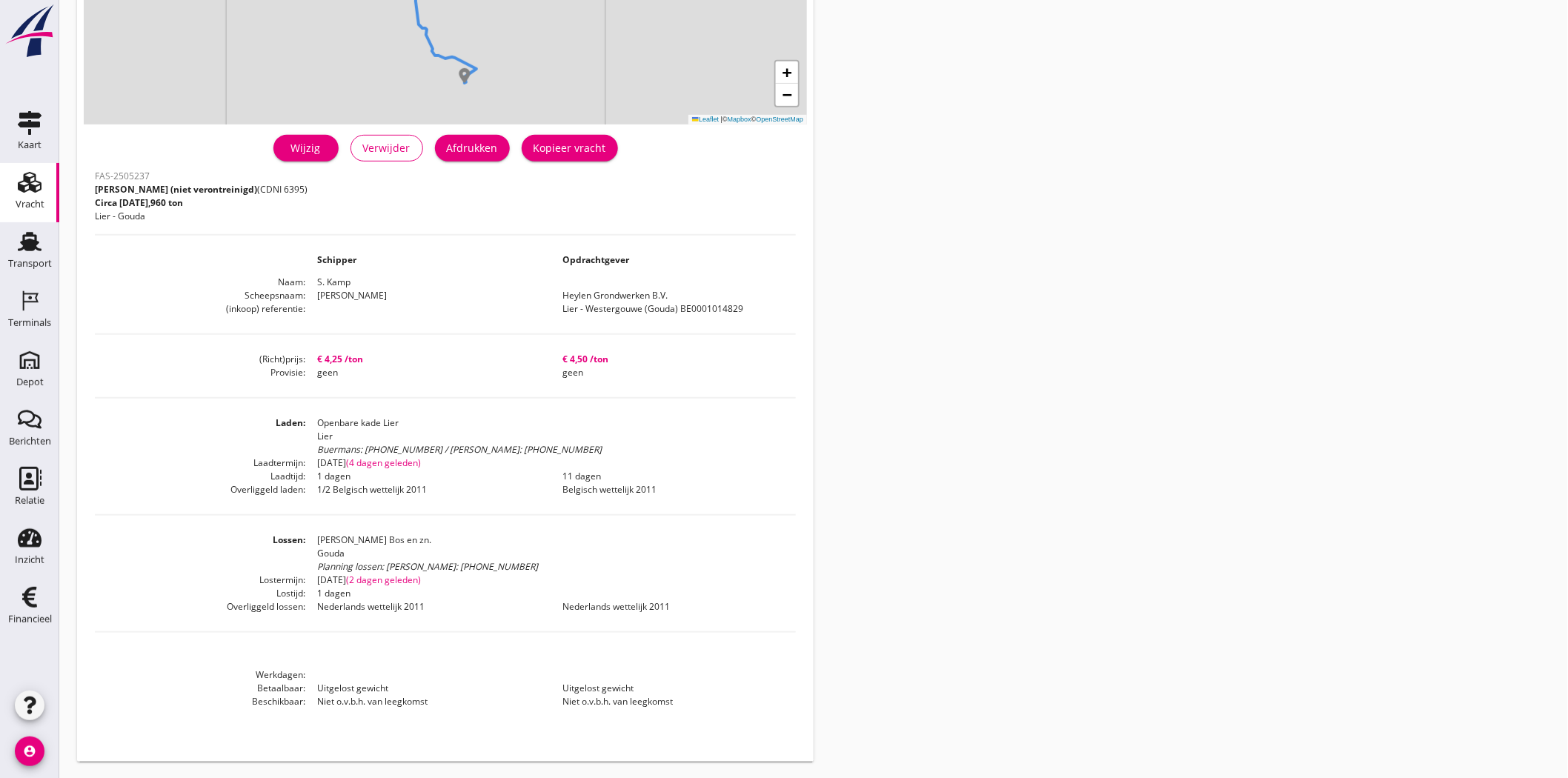
scroll to position [256, 0]
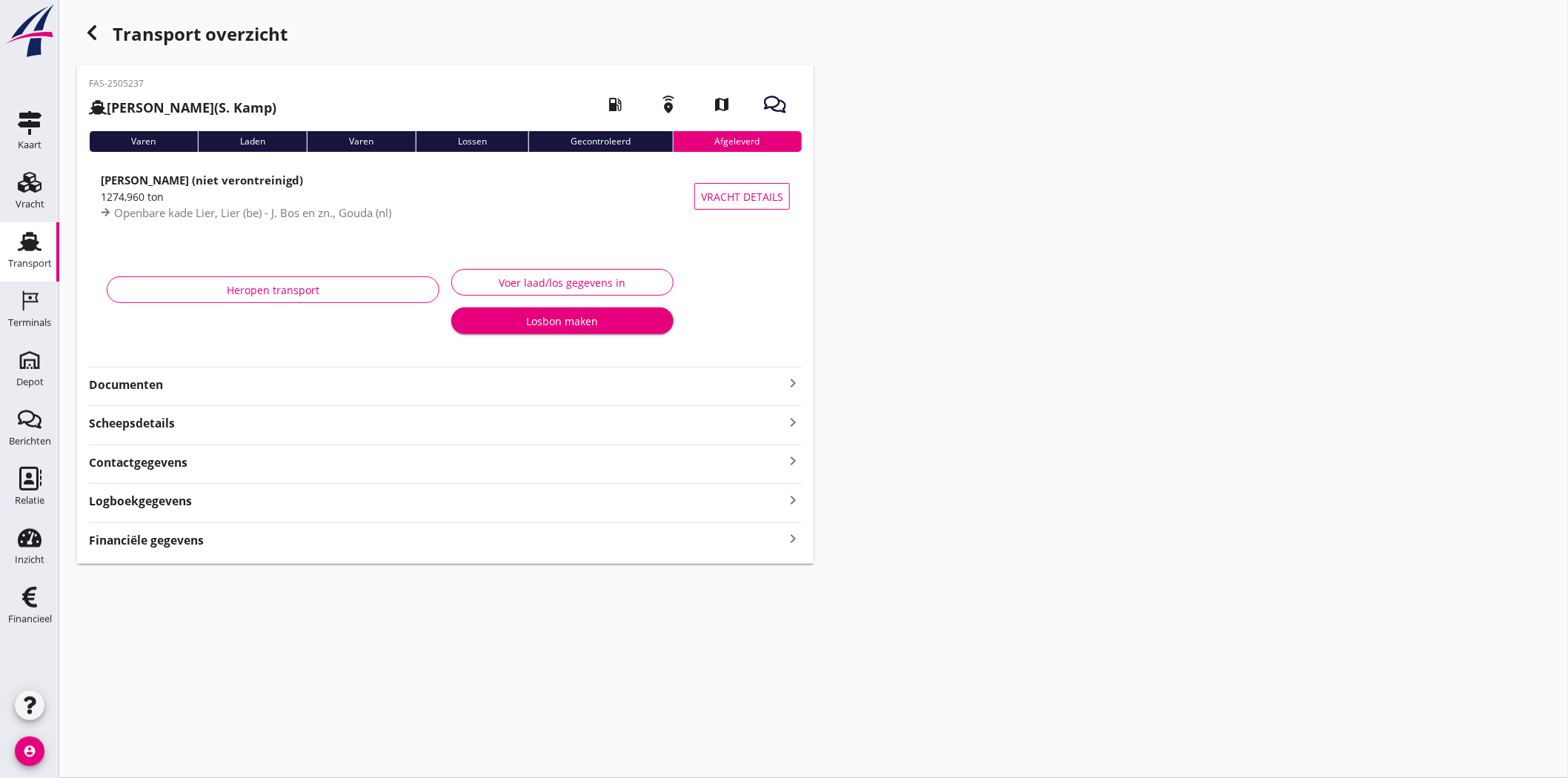
click at [93, 37] on use "button" at bounding box center [92, 32] width 9 height 15
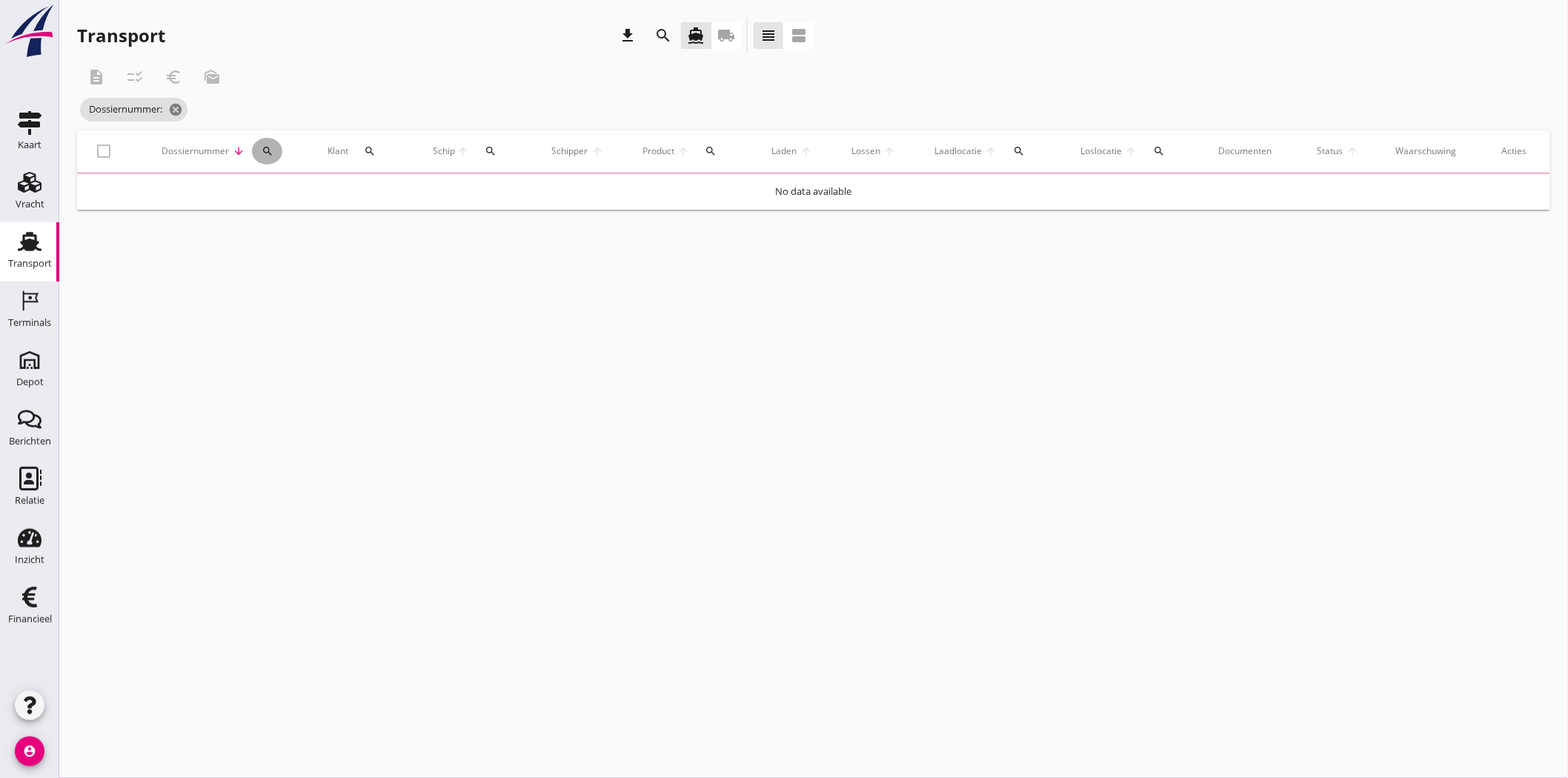
drag, startPoint x: 270, startPoint y: 153, endPoint x: 274, endPoint y: 169, distance: 16.5
click at [270, 154] on icon "search" at bounding box center [267, 151] width 12 height 12
click at [280, 182] on div "Zoeken op dossiernummer..." at bounding box center [345, 190] width 175 height 33
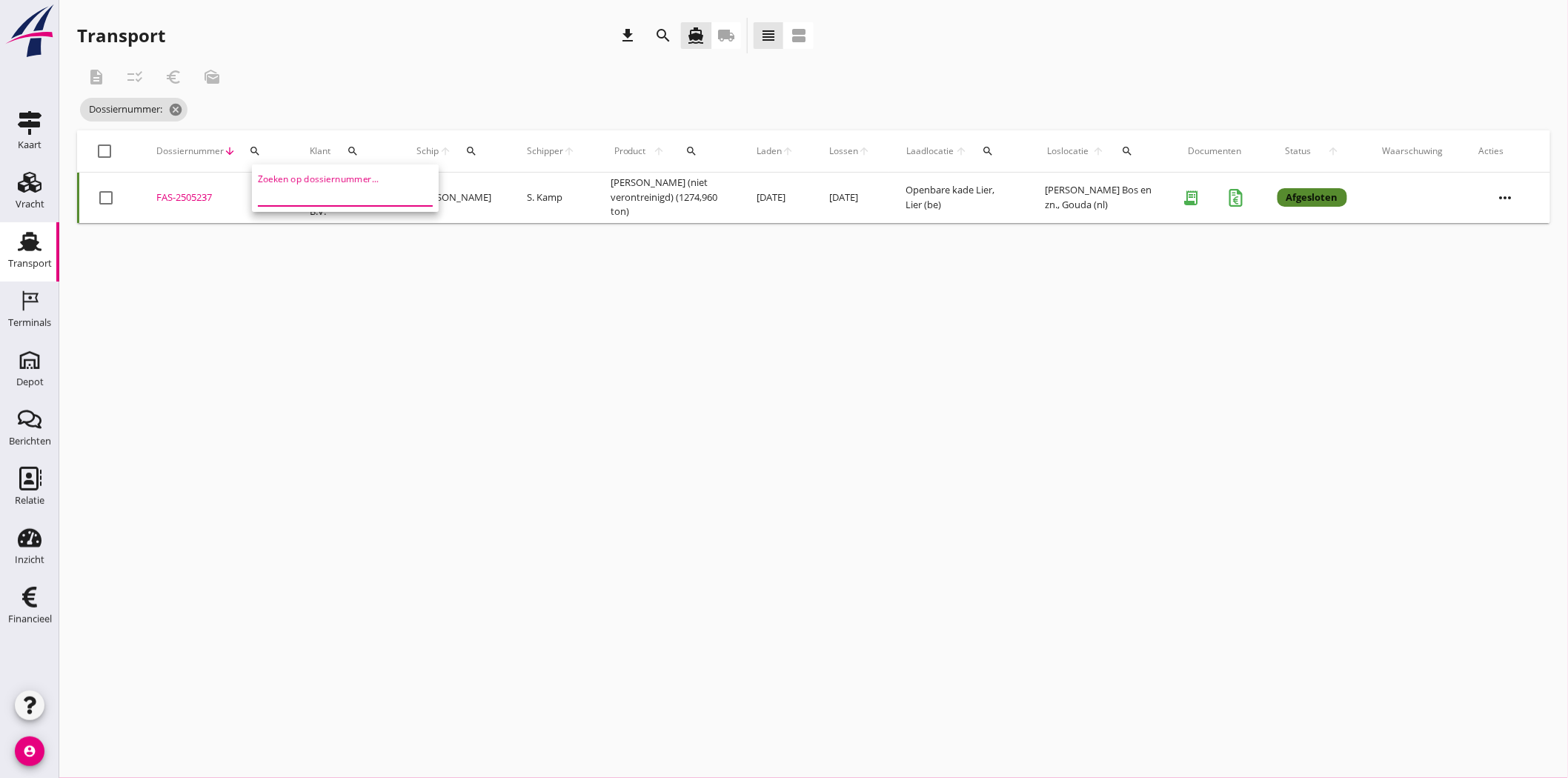
click at [292, 195] on input "Zoeken op dossiernummer..." at bounding box center [335, 194] width 154 height 24
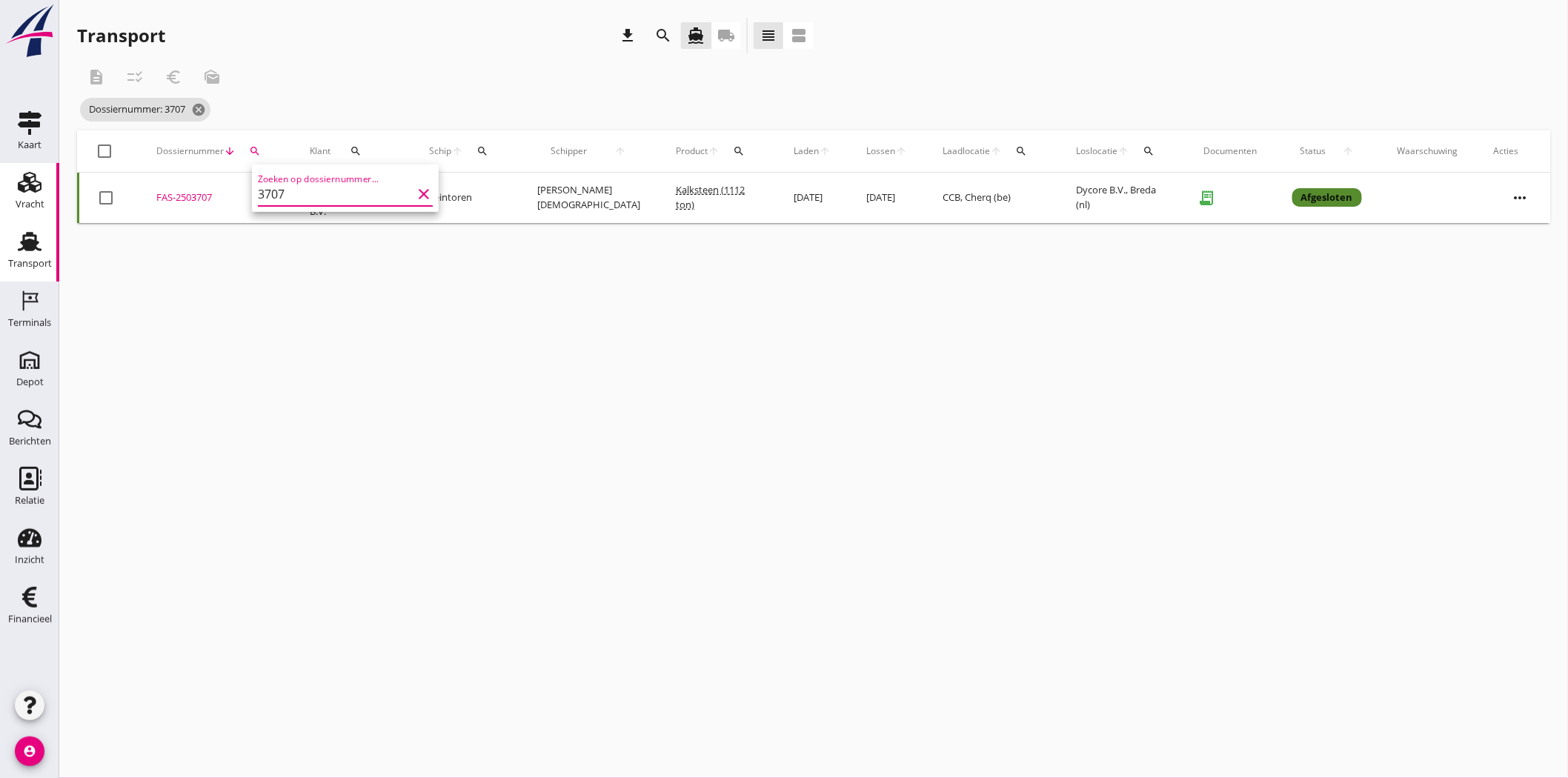
type input "3707"
click at [415, 196] on icon "clear" at bounding box center [423, 193] width 18 height 18
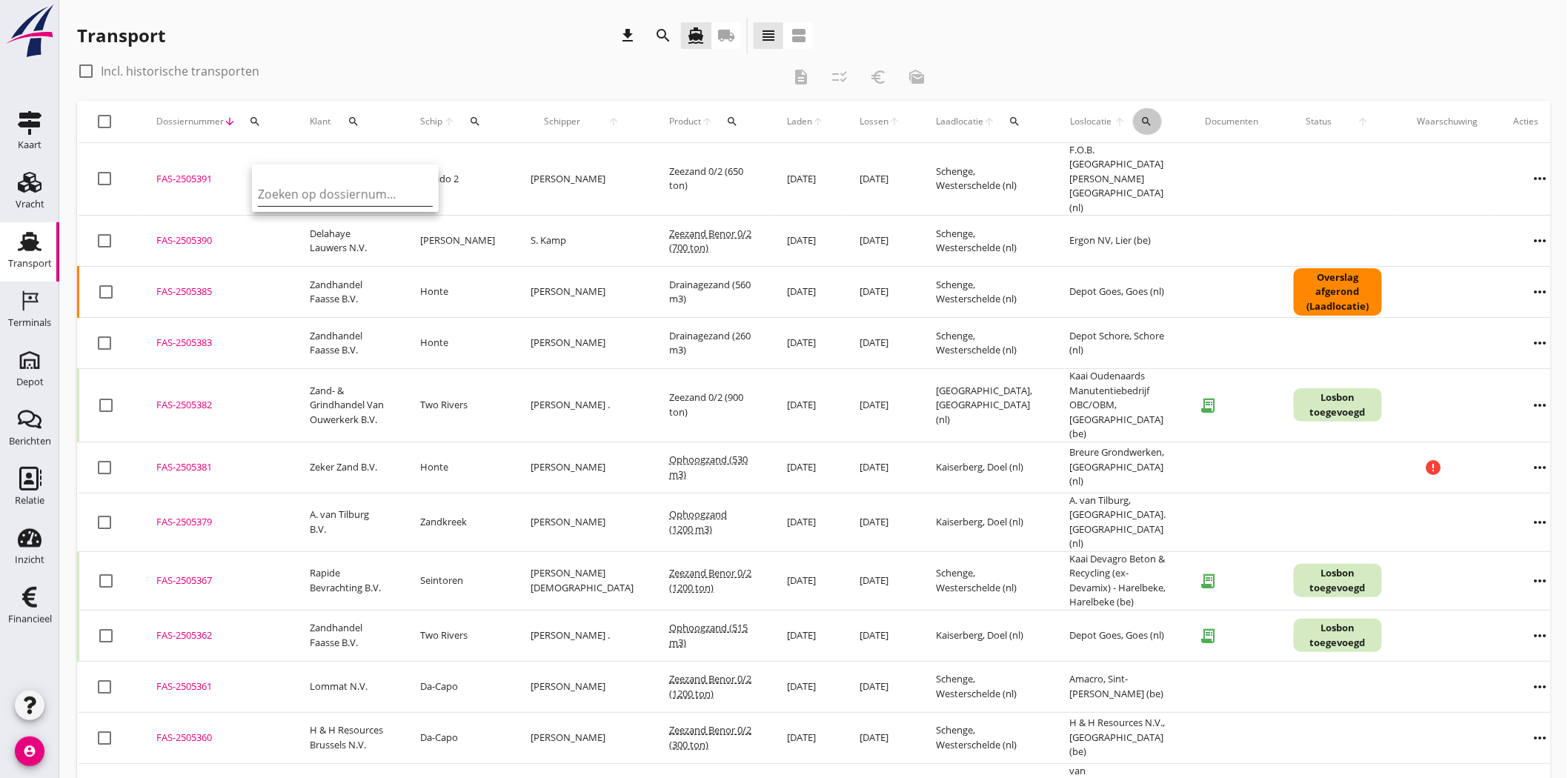
click at [1141, 119] on icon "search" at bounding box center [1147, 122] width 12 height 12
click at [1136, 167] on input "text" at bounding box center [1197, 164] width 154 height 24
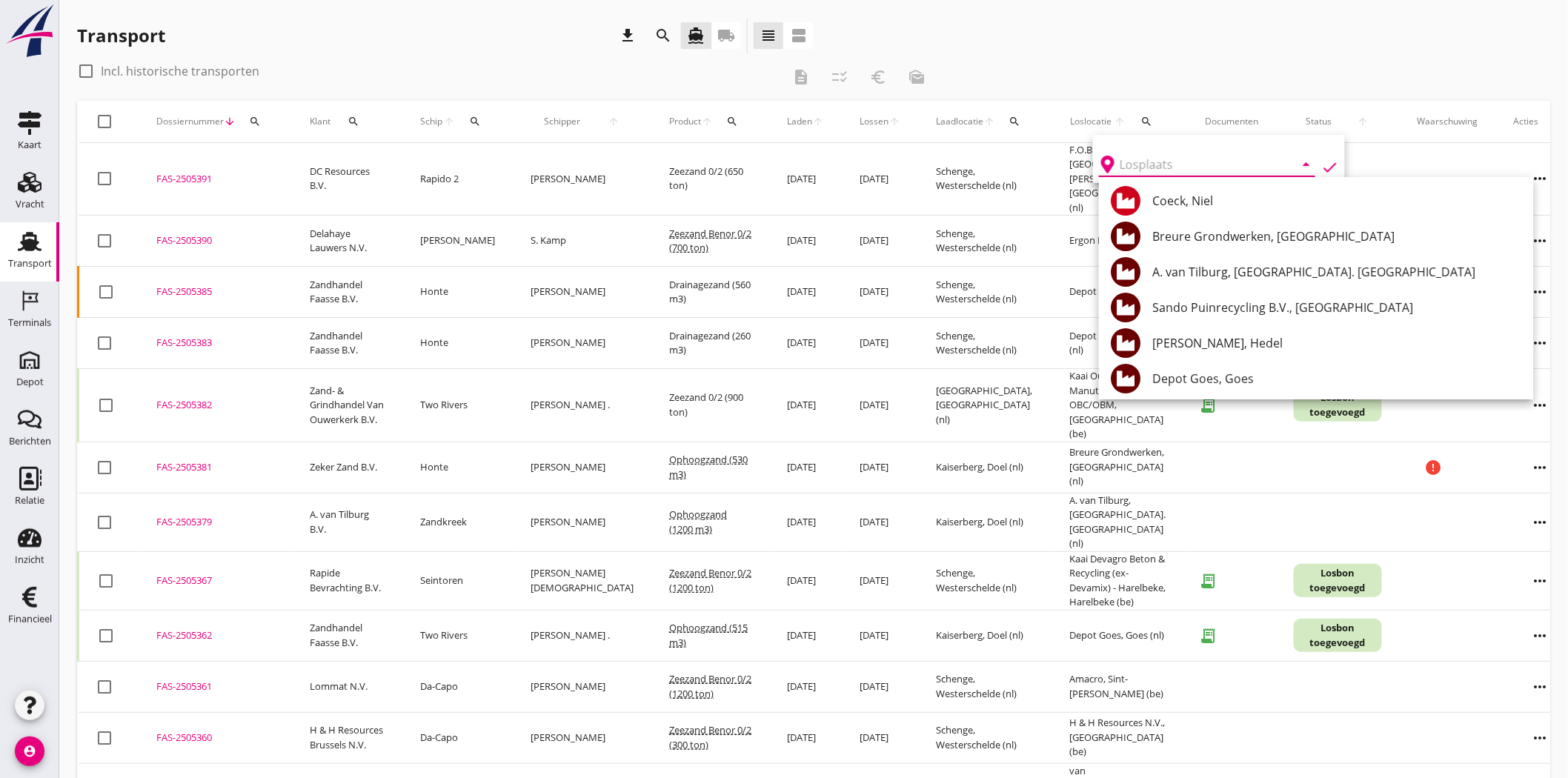
type input "b"
click at [478, 119] on icon "search" at bounding box center [475, 122] width 12 height 12
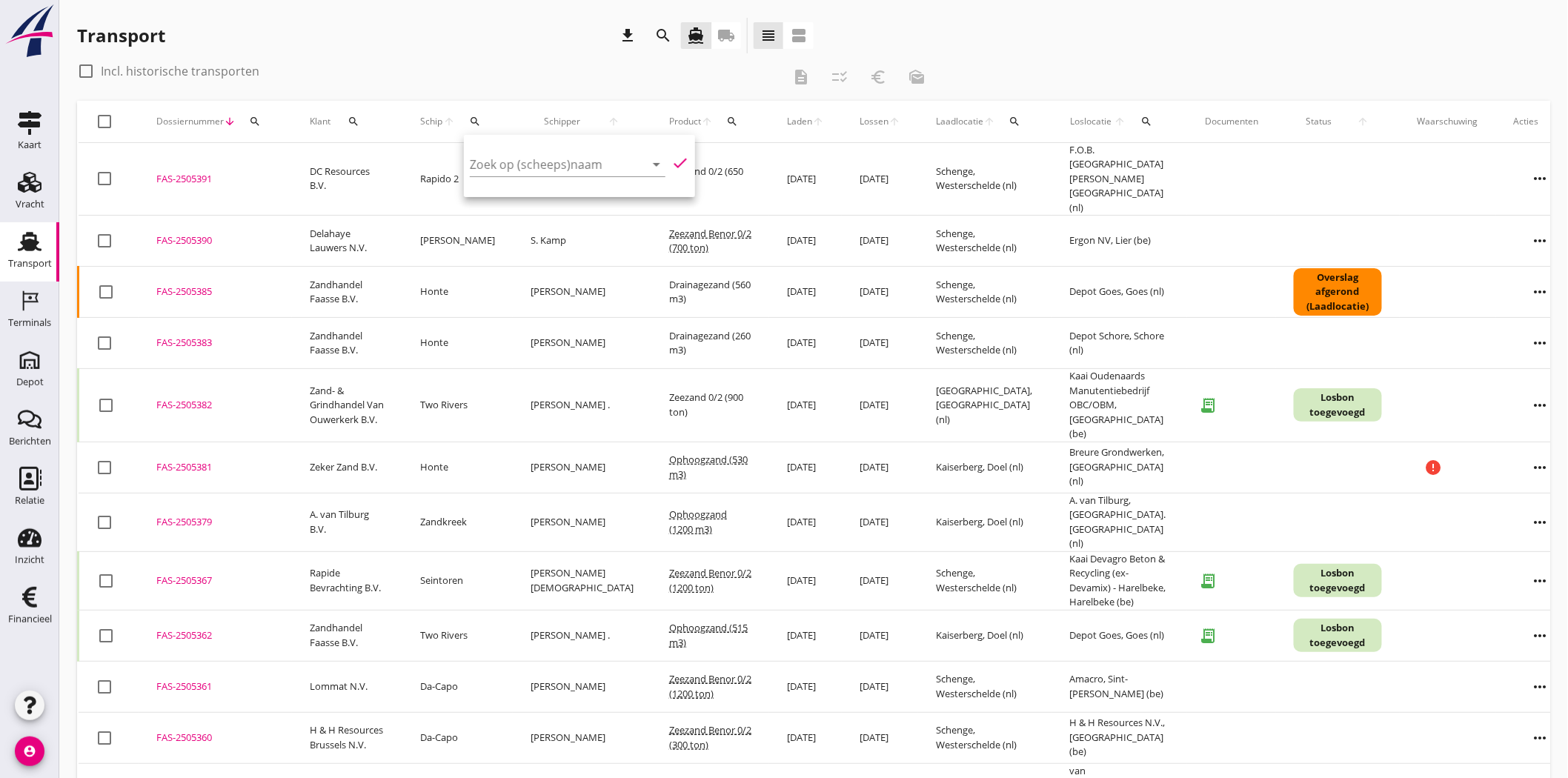
click at [500, 183] on div at bounding box center [568, 187] width 196 height 9
click at [507, 167] on input "Zoek op (scheeps)naam" at bounding box center [547, 164] width 154 height 24
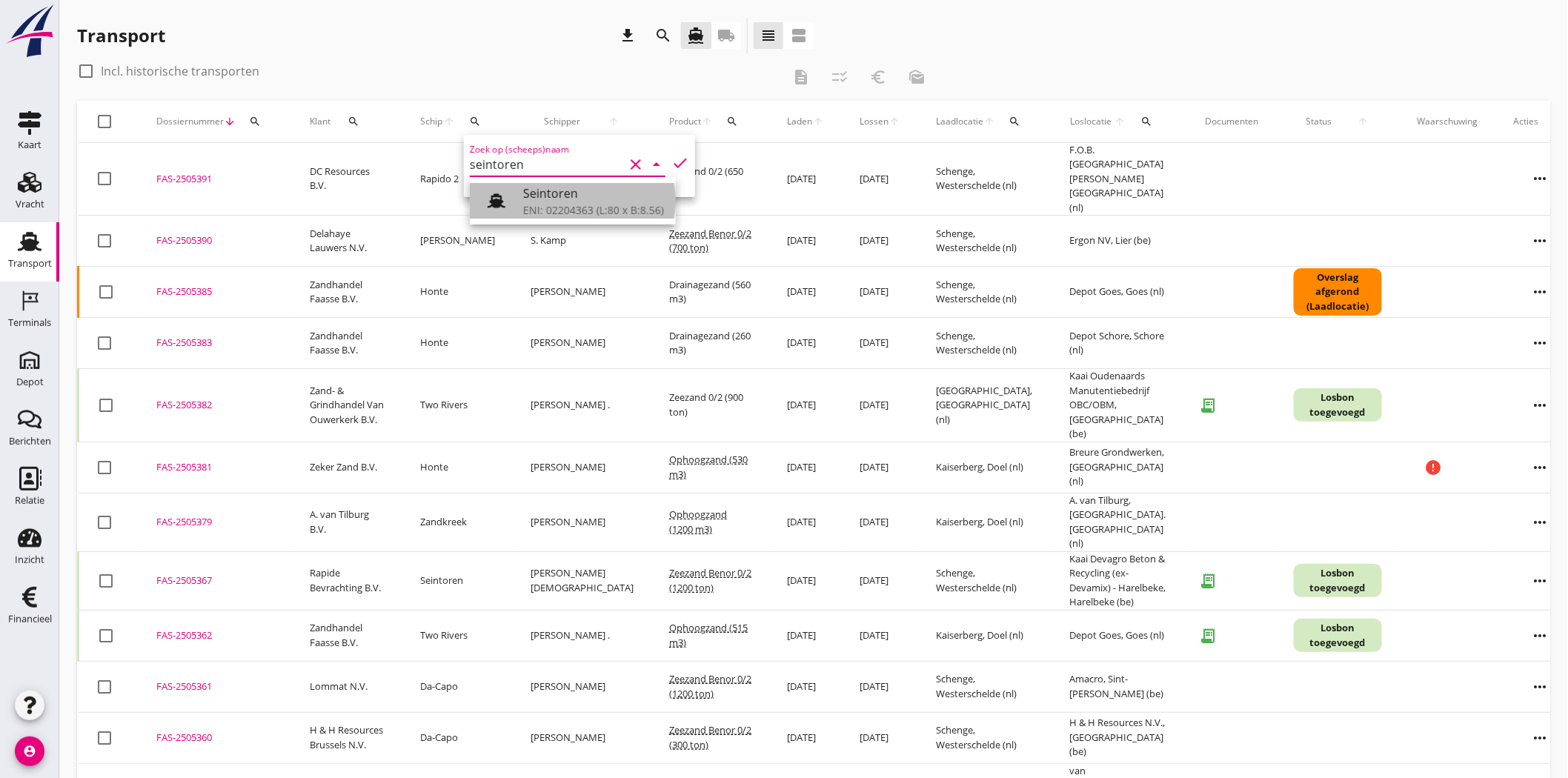
click at [536, 200] on div "Seintoren" at bounding box center [594, 193] width 141 height 18
click at [672, 161] on icon "check" at bounding box center [680, 163] width 18 height 18
type input "Seintoren"
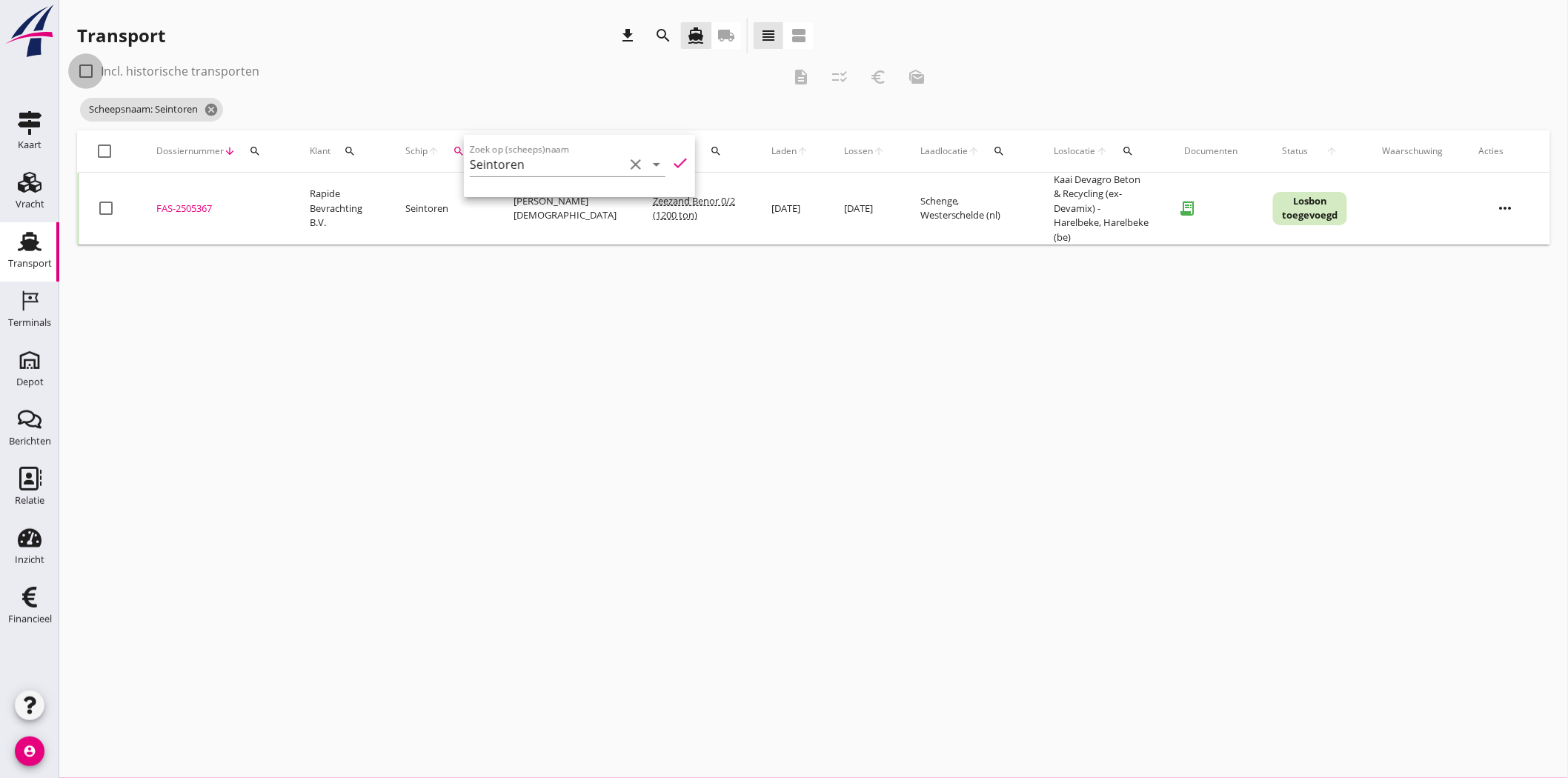
click at [74, 73] on div at bounding box center [86, 71] width 25 height 25
checkbox input "true"
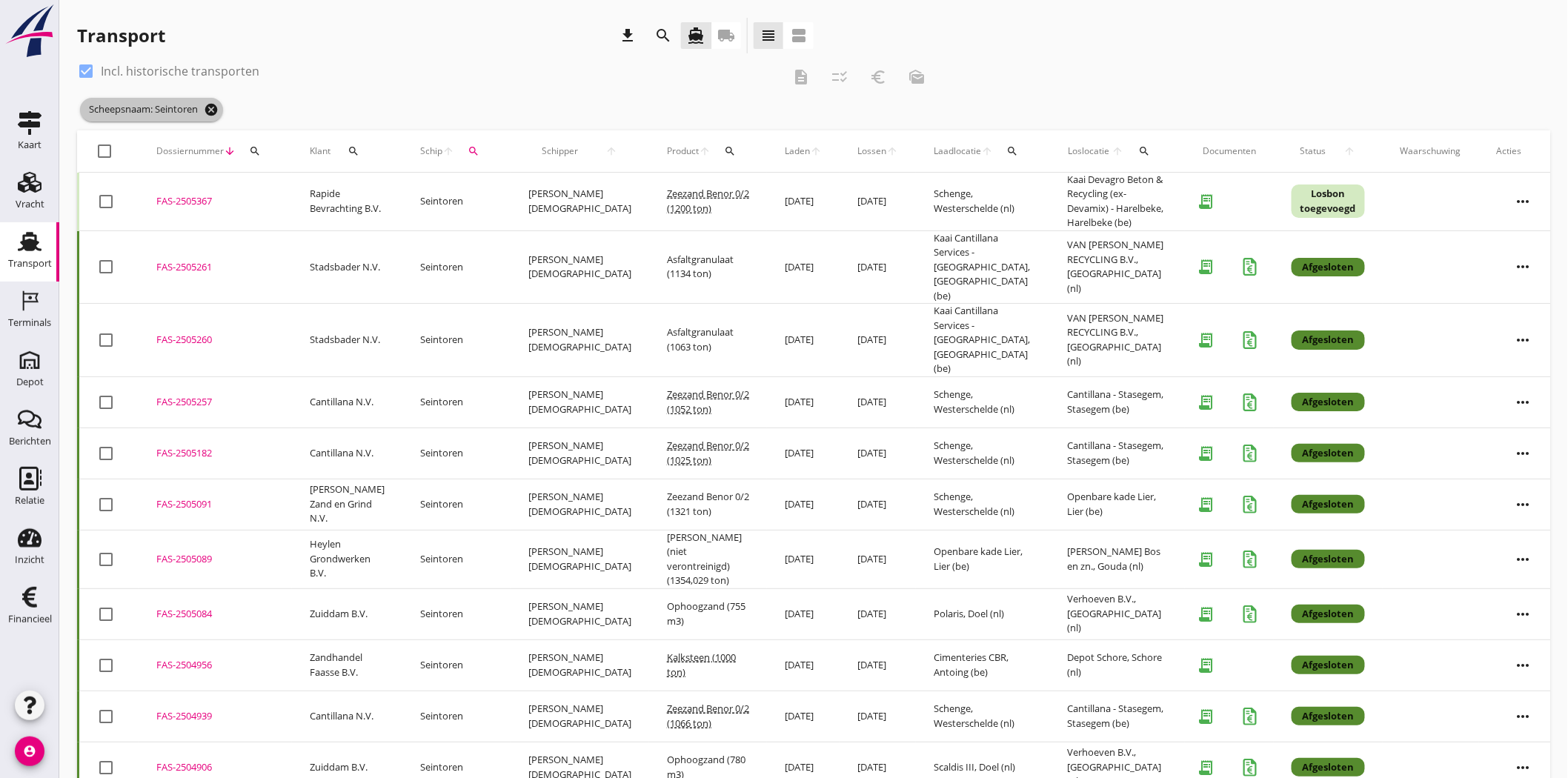
click at [211, 105] on icon "cancel" at bounding box center [211, 109] width 15 height 15
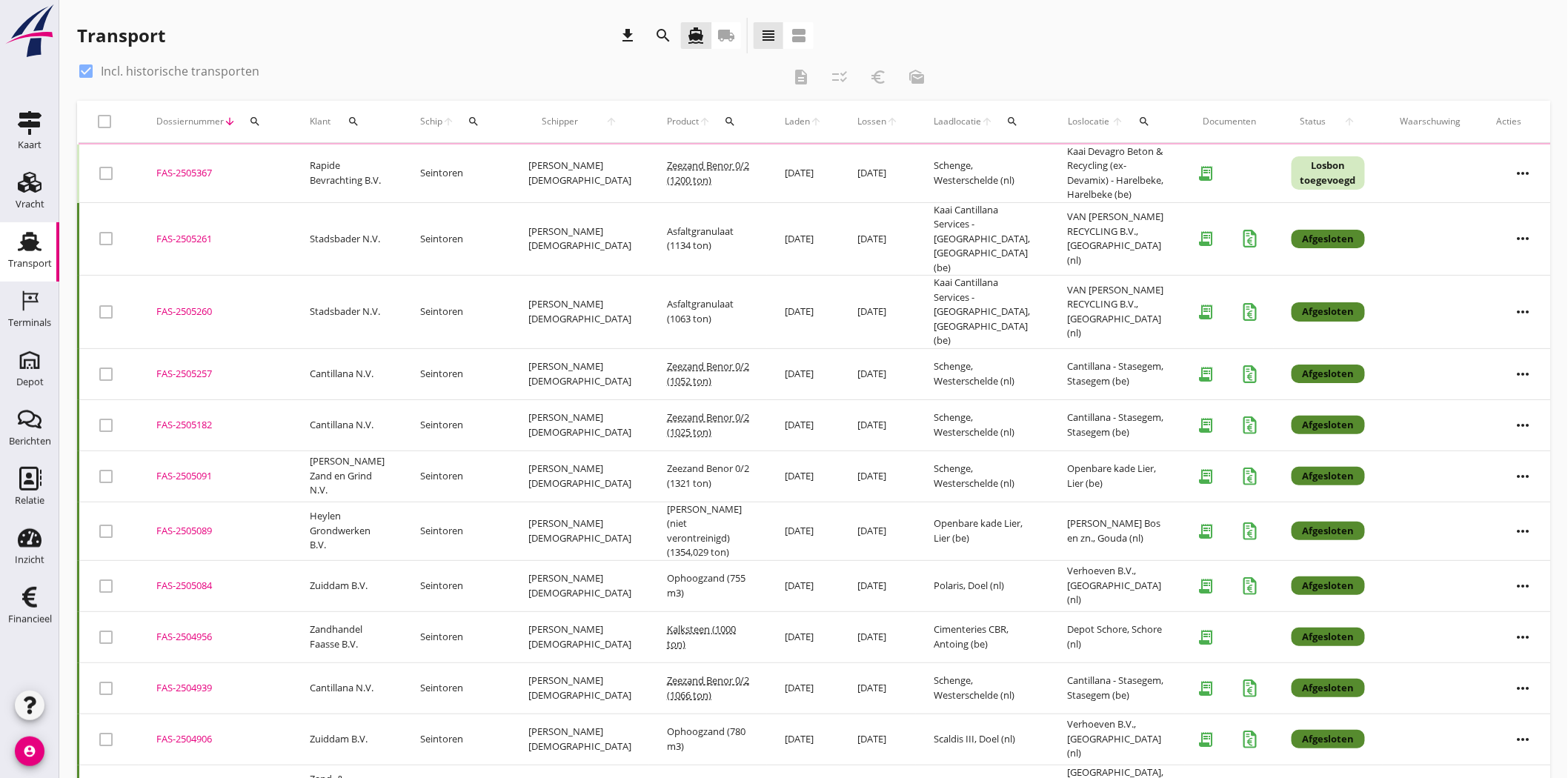
click at [468, 119] on icon "search" at bounding box center [474, 122] width 12 height 12
click at [551, 160] on input "Zoek op (scheeps)naam" at bounding box center [539, 164] width 154 height 24
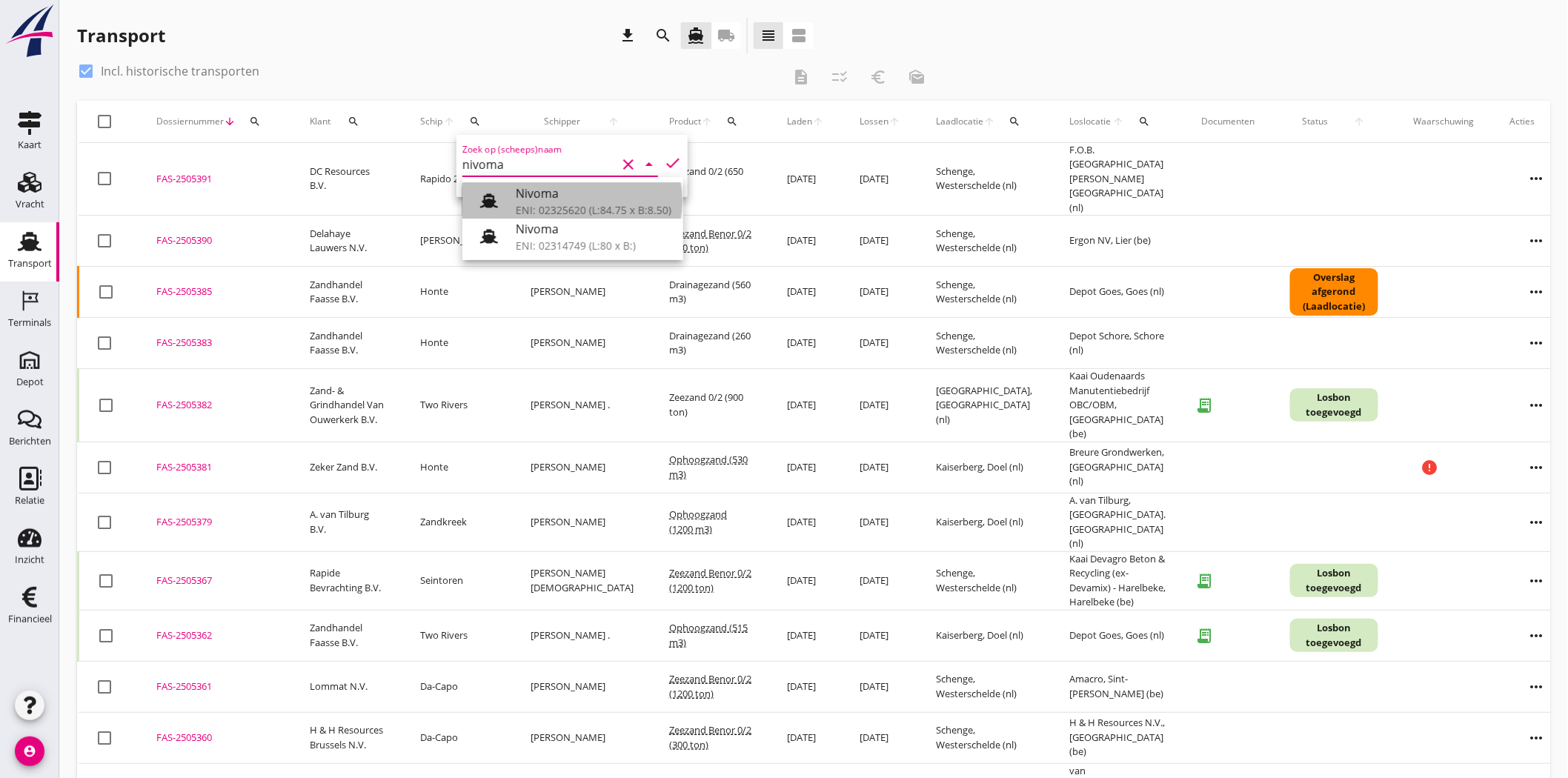
click at [562, 190] on div "Nivoma" at bounding box center [594, 193] width 156 height 18
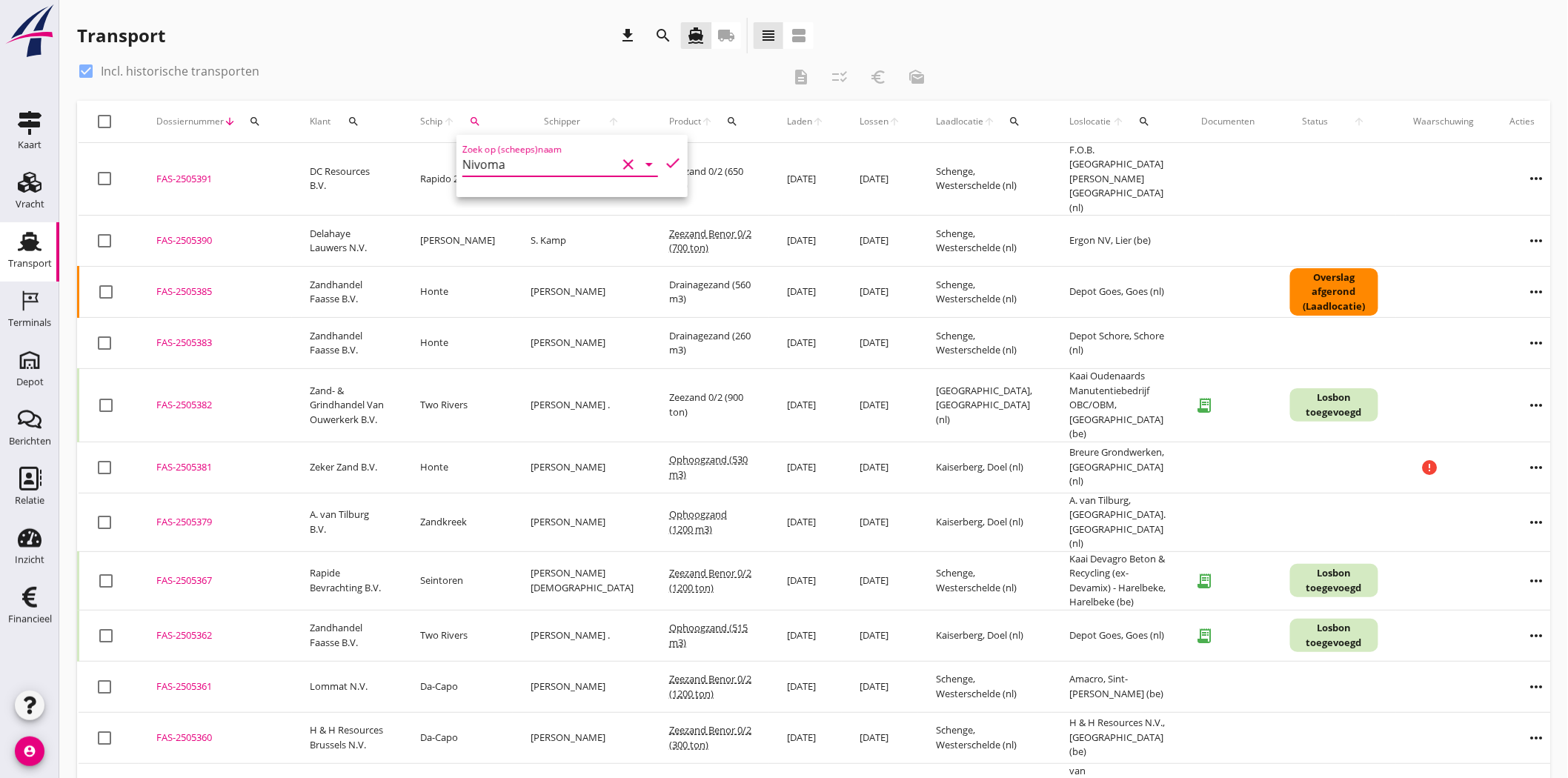
click at [664, 160] on icon "check" at bounding box center [672, 163] width 18 height 18
type input "Nivoma"
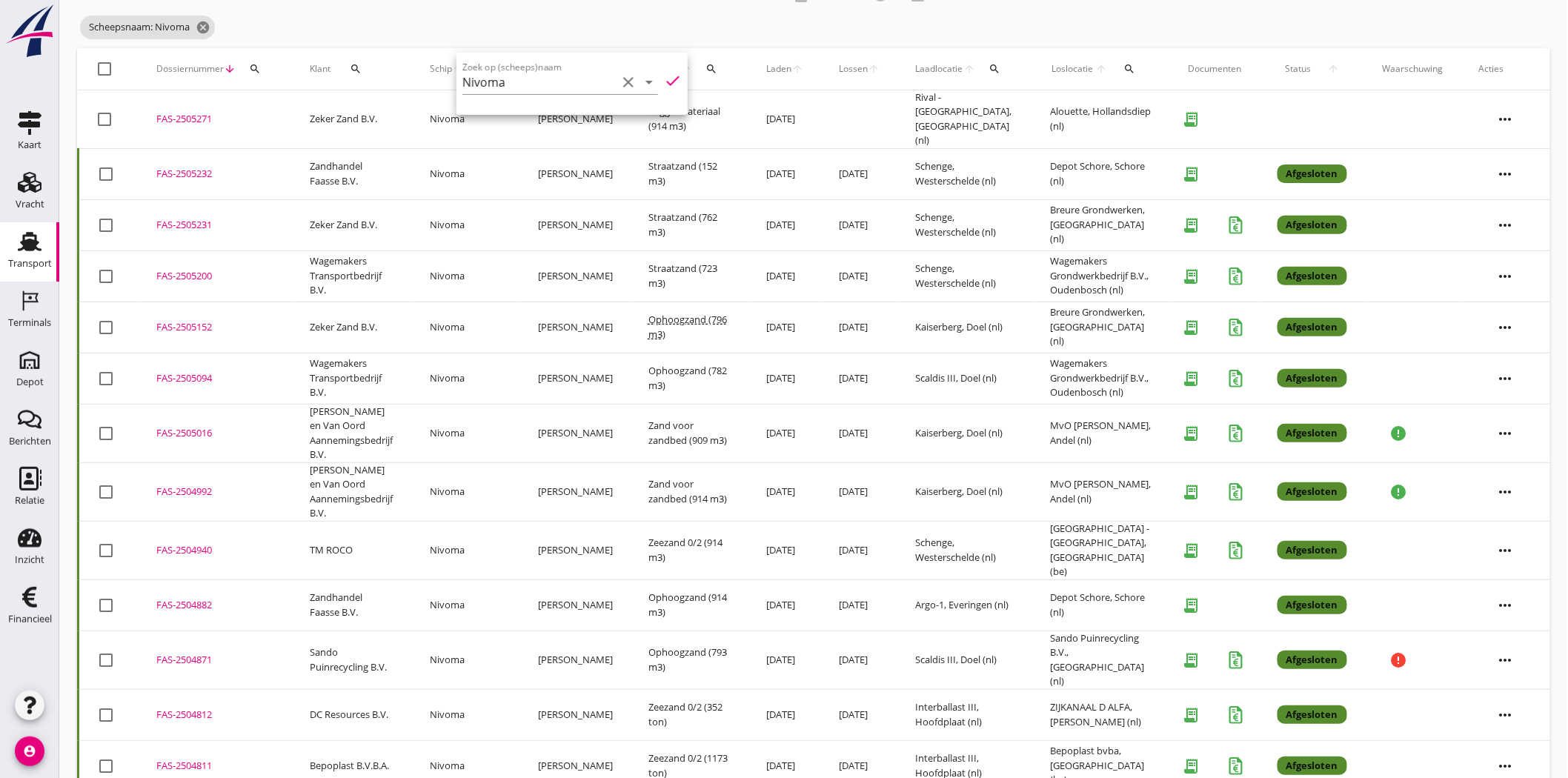
scroll to position [164, 0]
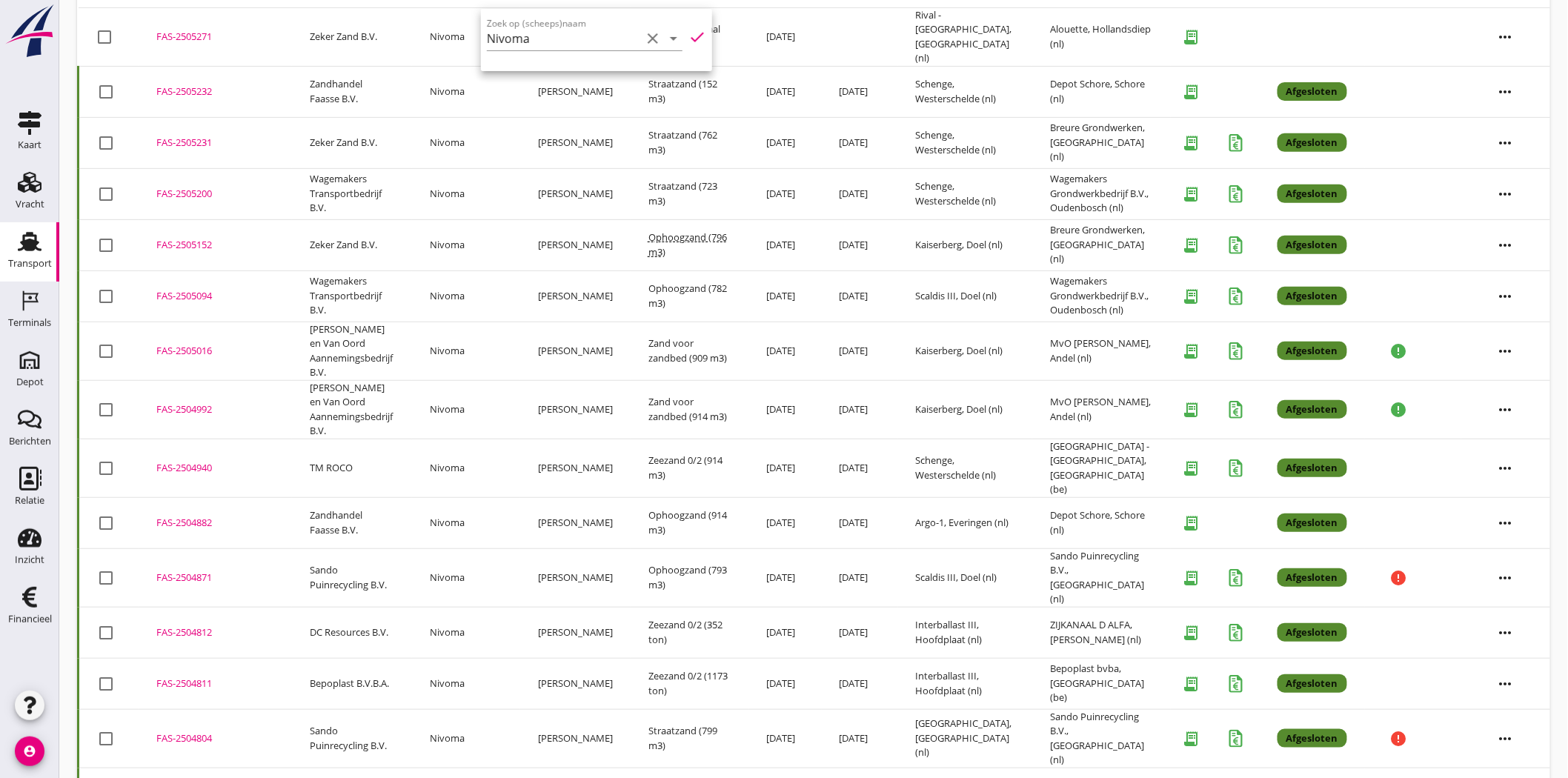
click at [28, 243] on use at bounding box center [29, 242] width 24 height 19
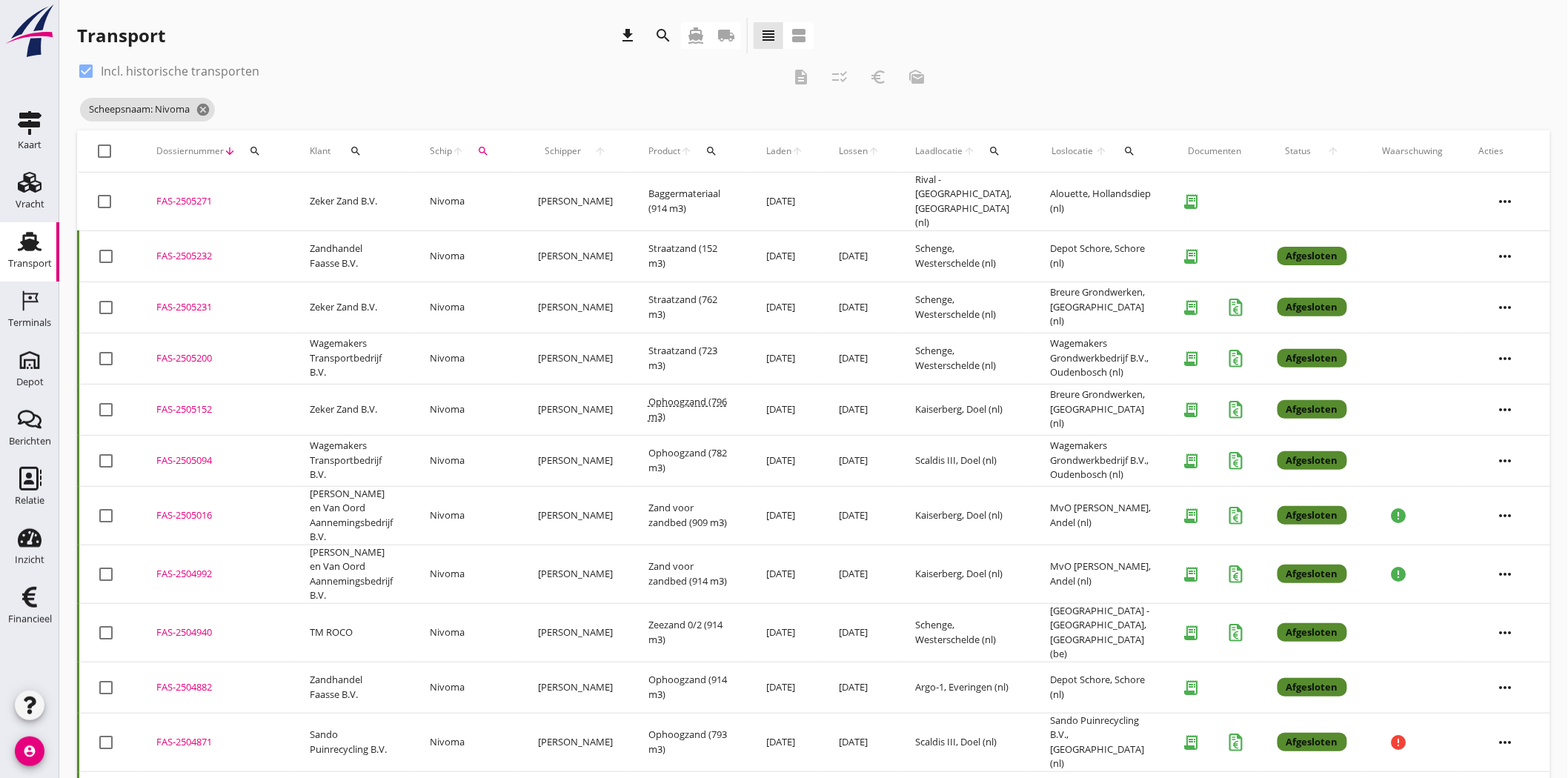
click at [729, 40] on icon "local_shipping" at bounding box center [726, 35] width 18 height 18
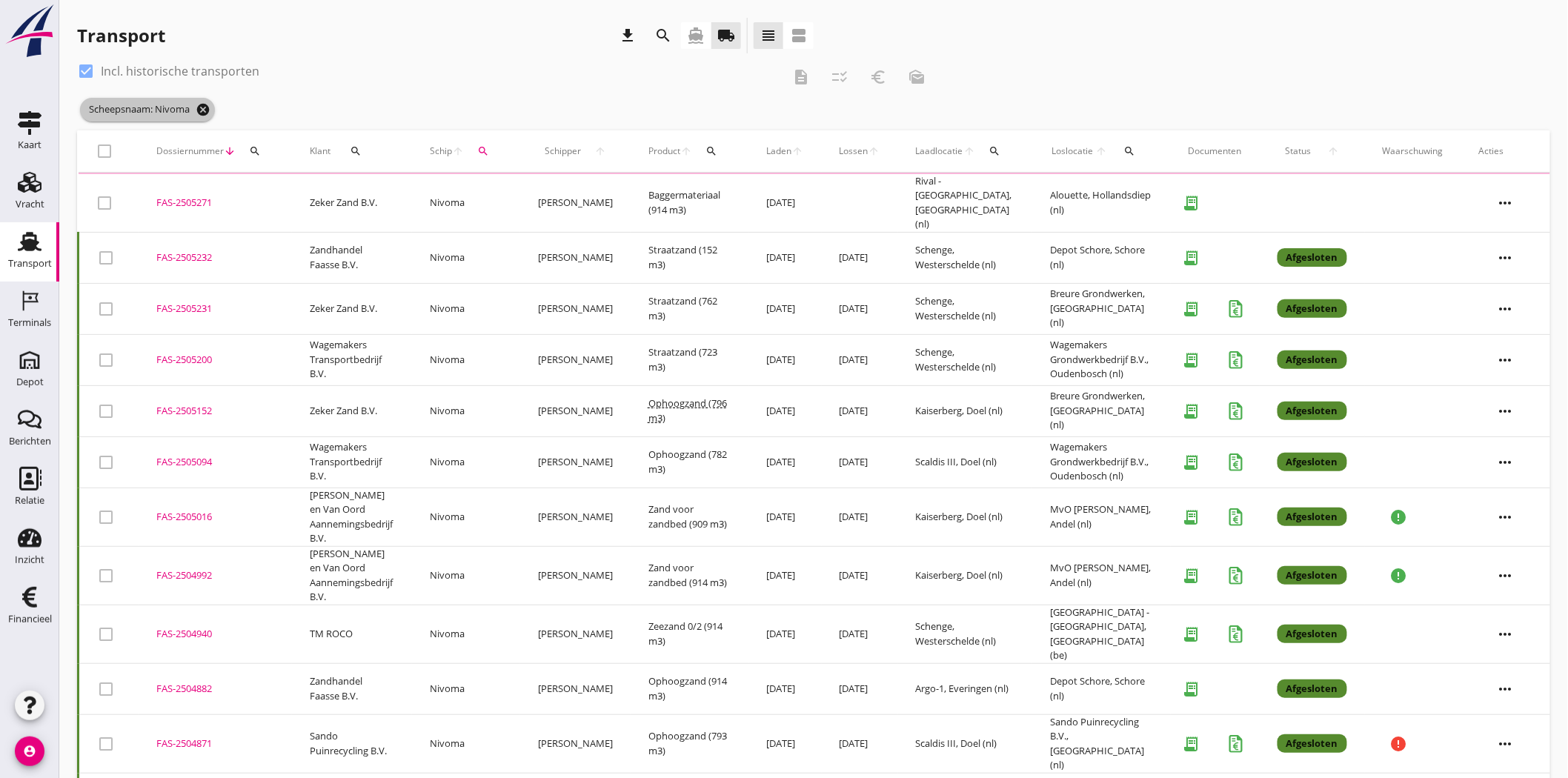
click at [204, 107] on icon "cancel" at bounding box center [202, 109] width 15 height 15
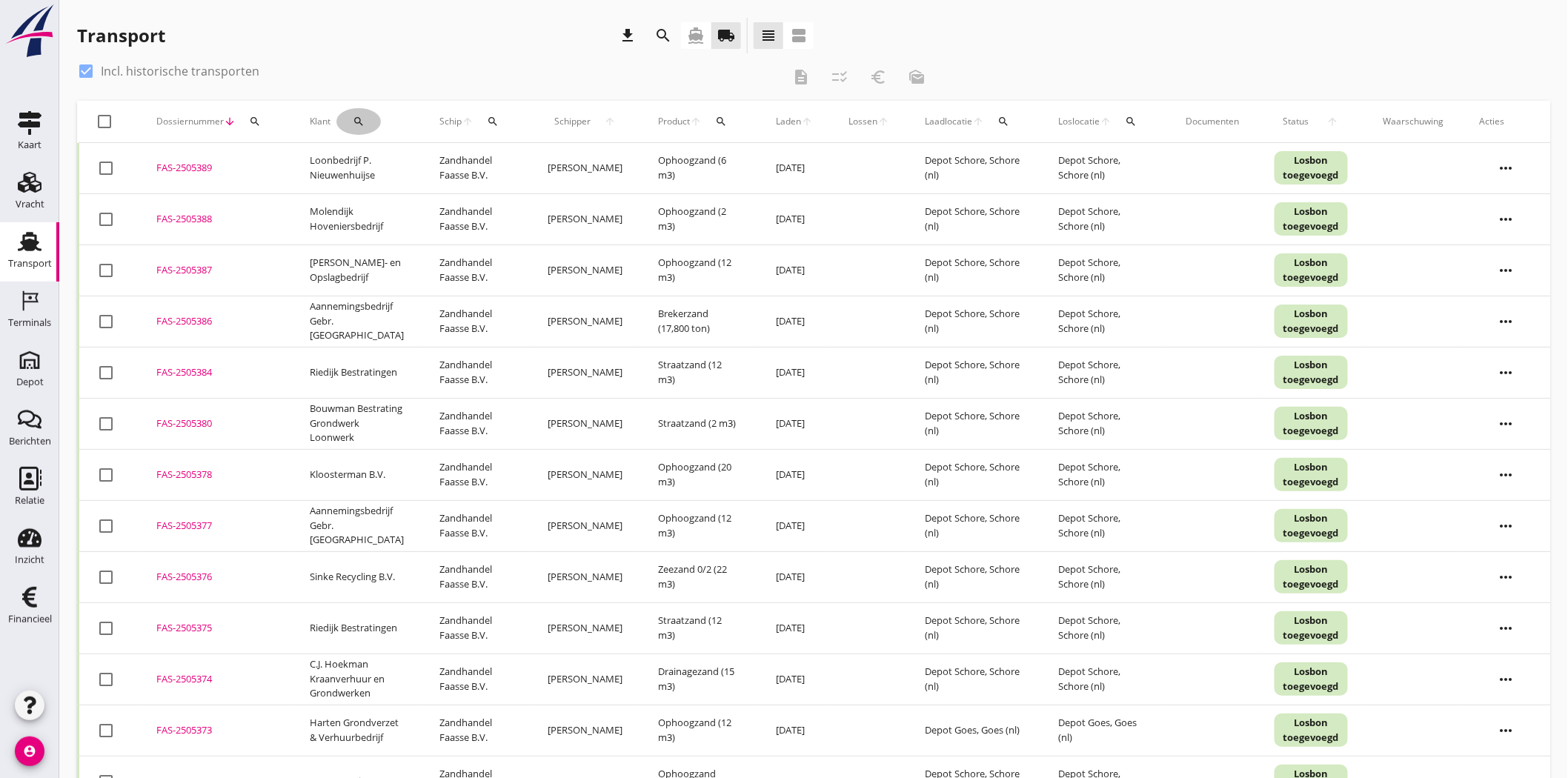
click at [353, 114] on button "search" at bounding box center [358, 122] width 44 height 27
click at [387, 145] on div "Zoeken op opdrachtgever... arrow_drop_down check" at bounding box center [455, 167] width 226 height 47
click at [388, 157] on input "Zoeken op opdrachtgever..." at bounding box center [420, 164] width 154 height 24
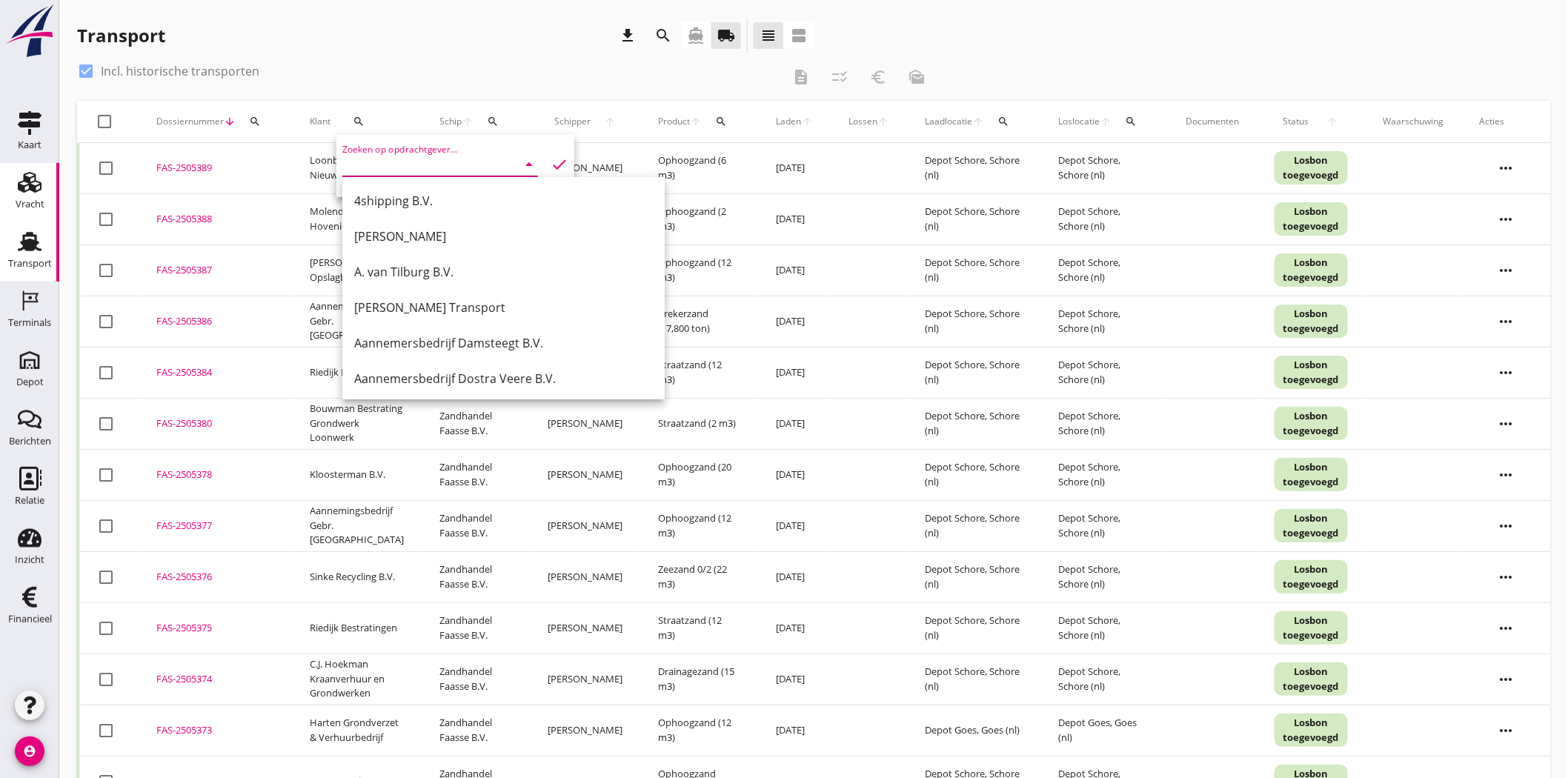
click at [41, 200] on div "Vracht" at bounding box center [30, 204] width 29 height 10
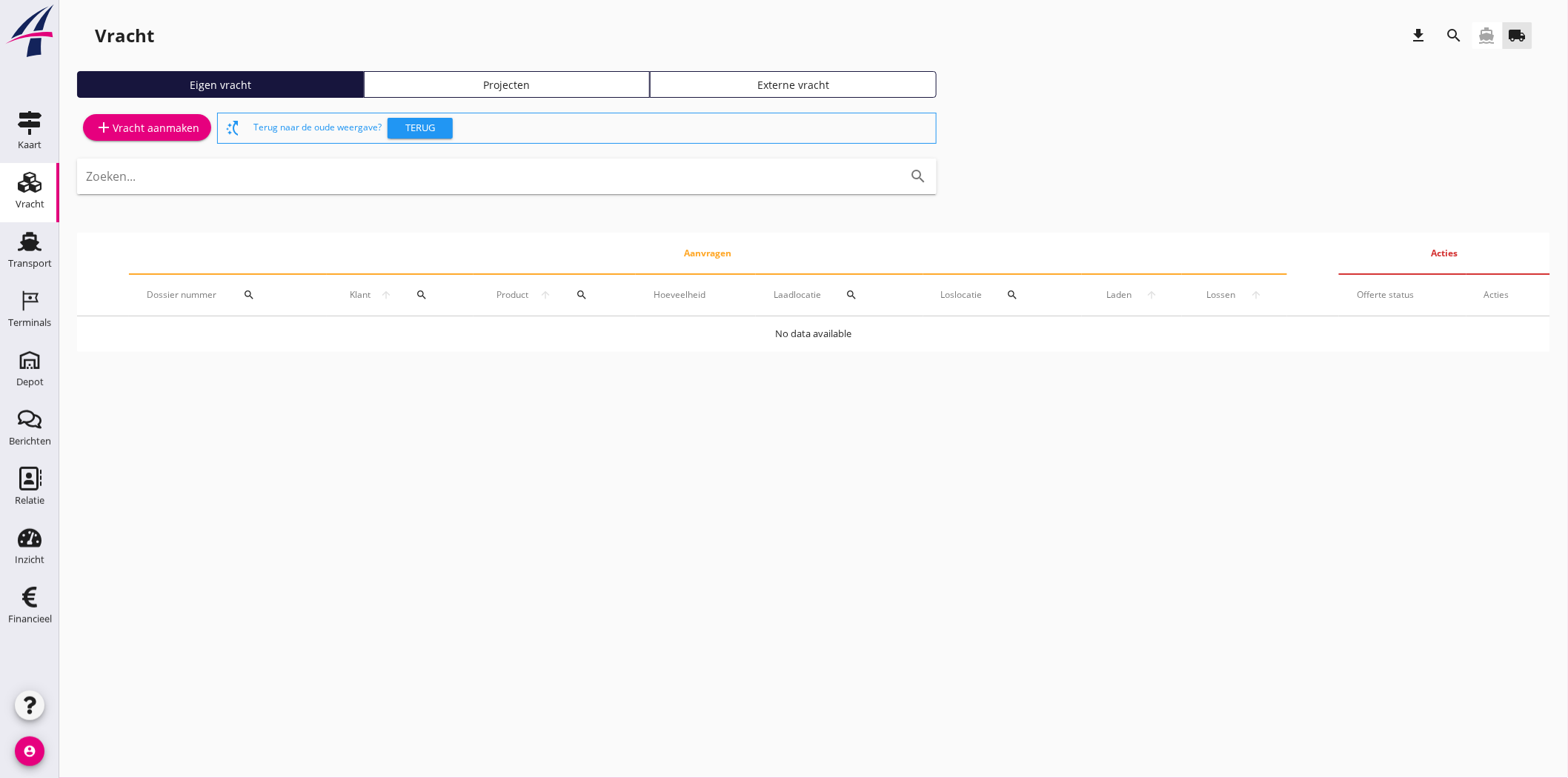
click at [488, 83] on div "Projecten" at bounding box center [507, 85] width 274 height 15
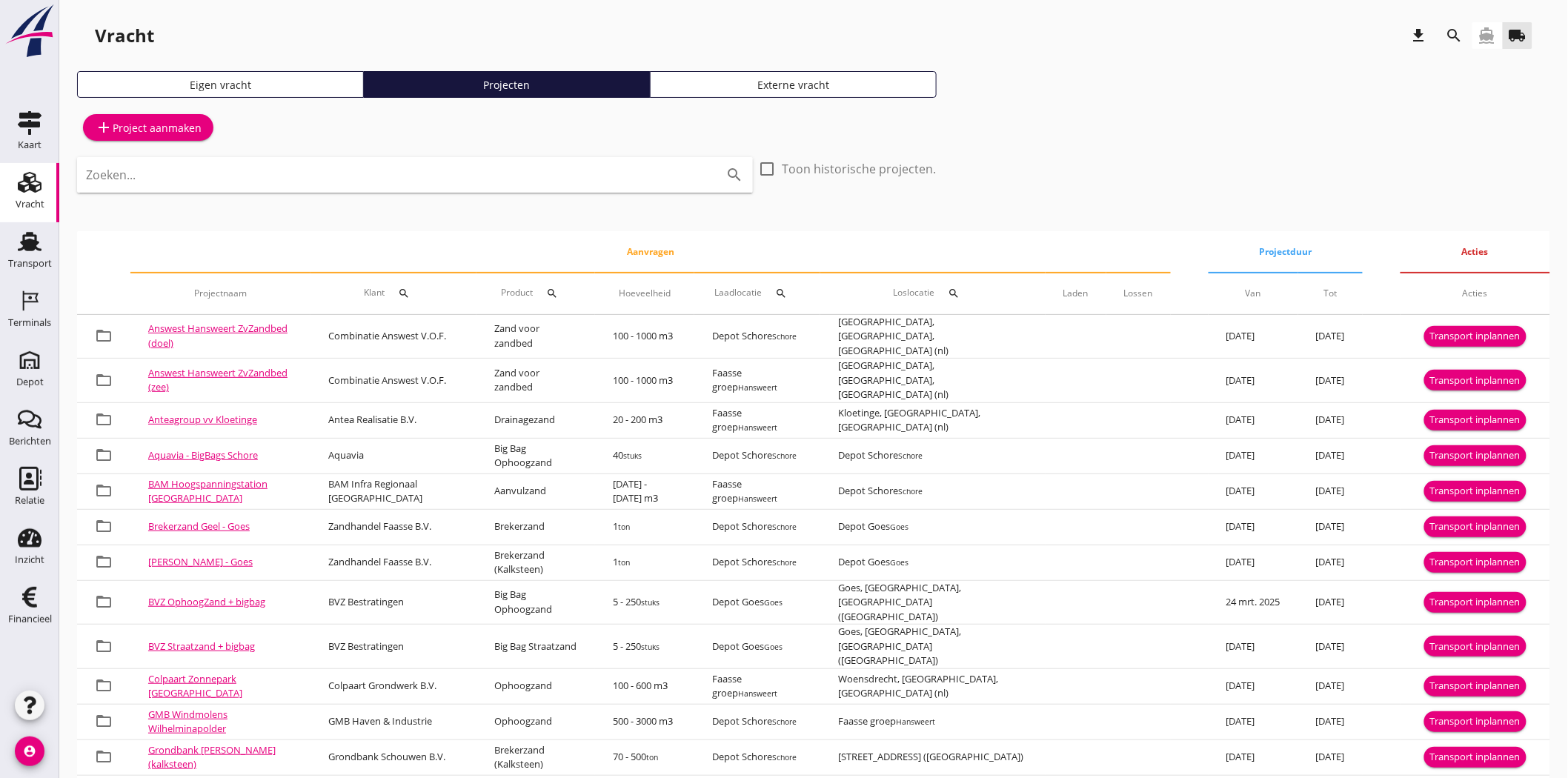
click at [285, 160] on div "Zoeken... search" at bounding box center [415, 175] width 675 height 36
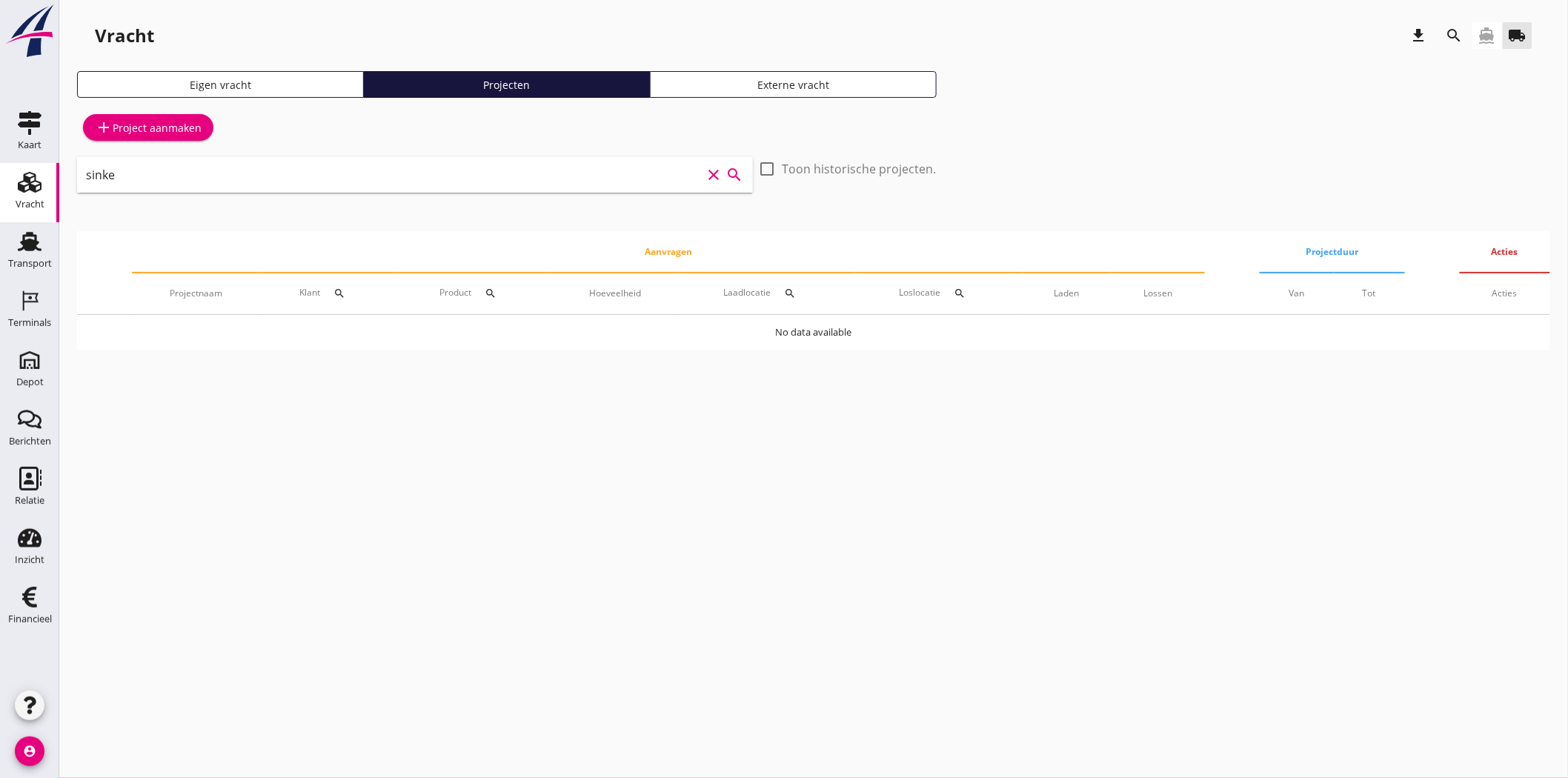
click at [368, 183] on input "sinke" at bounding box center [394, 174] width 617 height 24
type input "s"
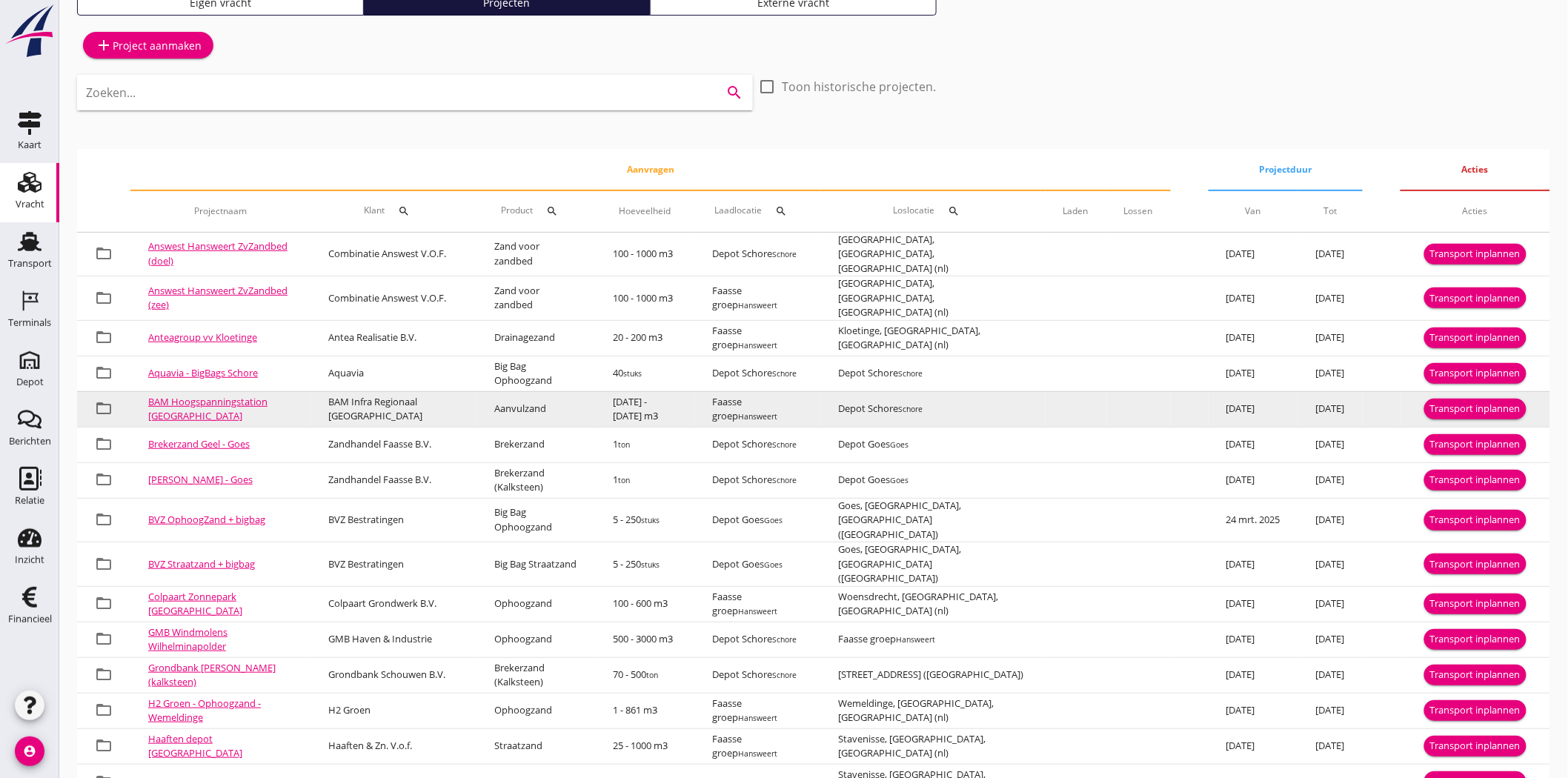
scroll to position [147, 0]
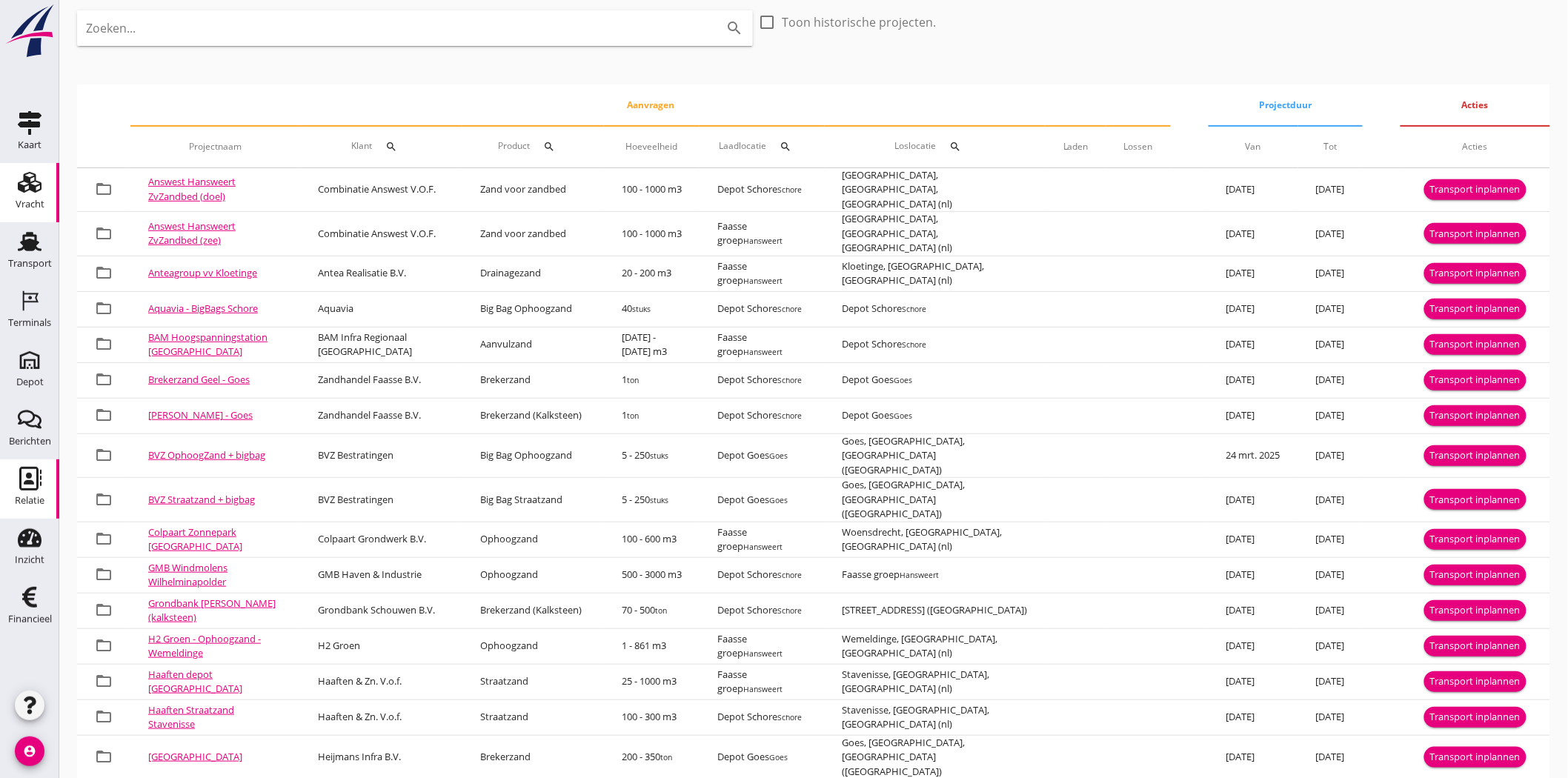
click at [16, 505] on div "Relatie" at bounding box center [29, 501] width 30 height 10
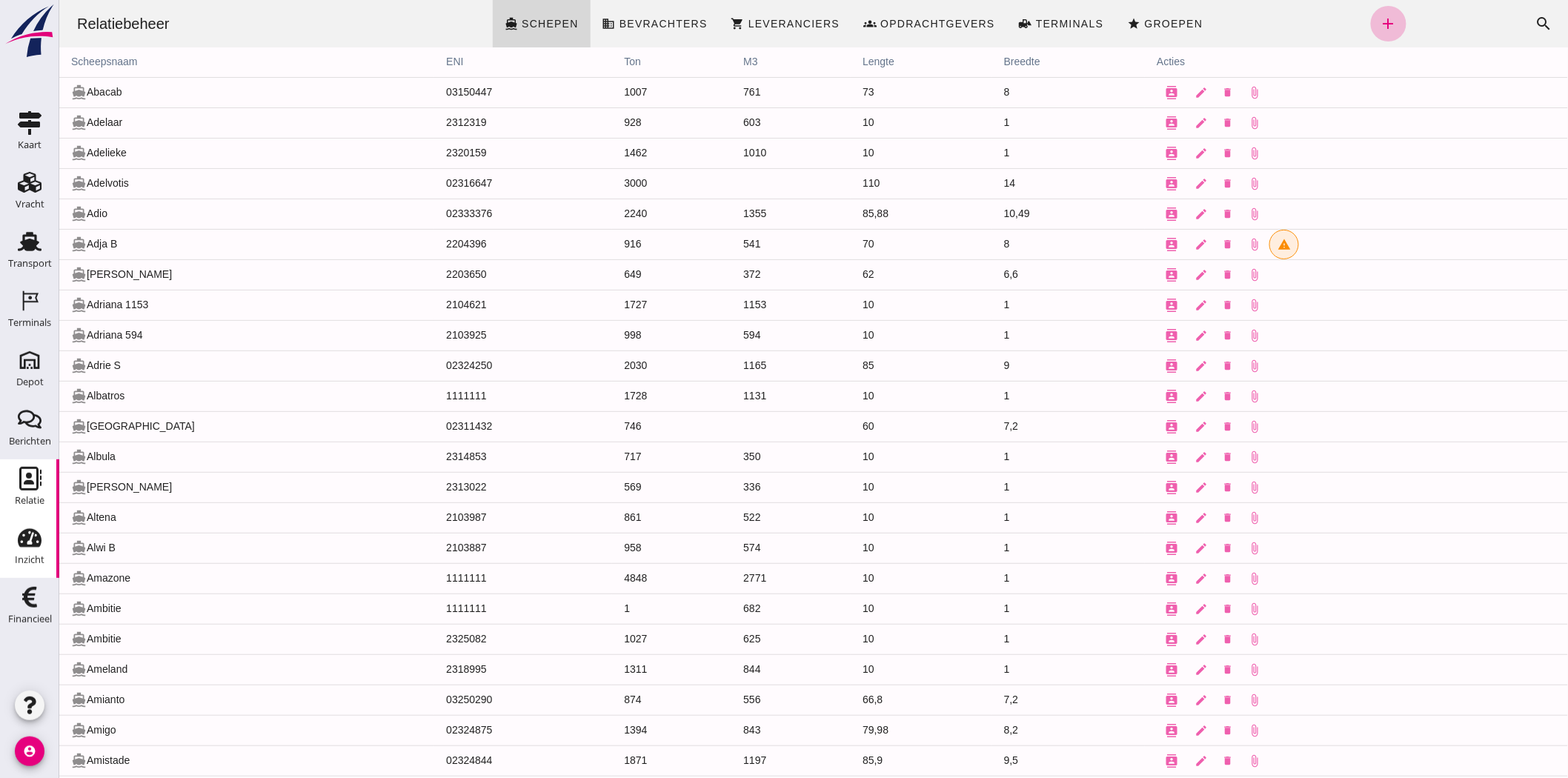
click at [28, 543] on icon "Inzicht" at bounding box center [29, 538] width 24 height 24
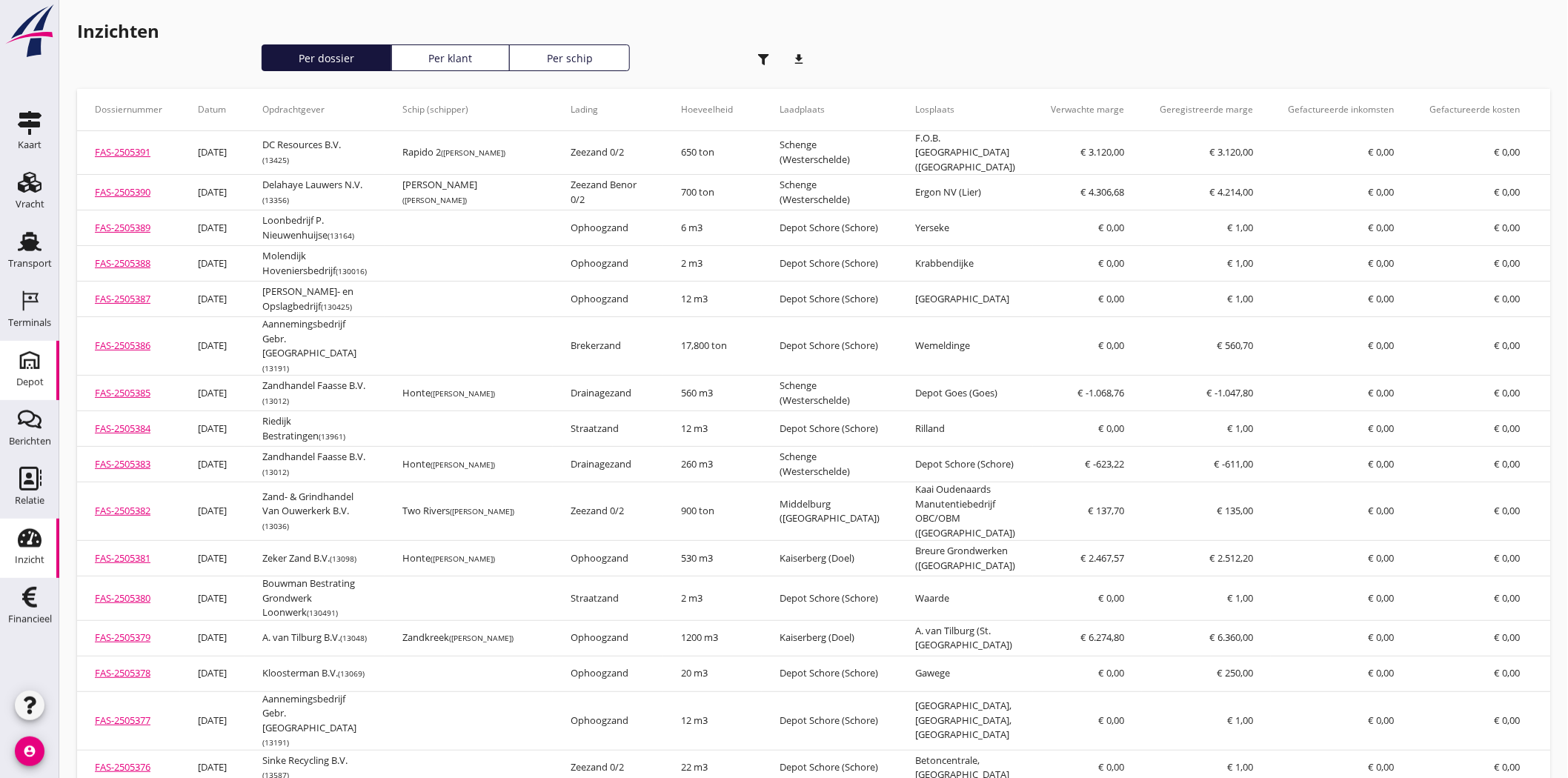
click at [38, 373] on div "Depot" at bounding box center [30, 382] width 28 height 21
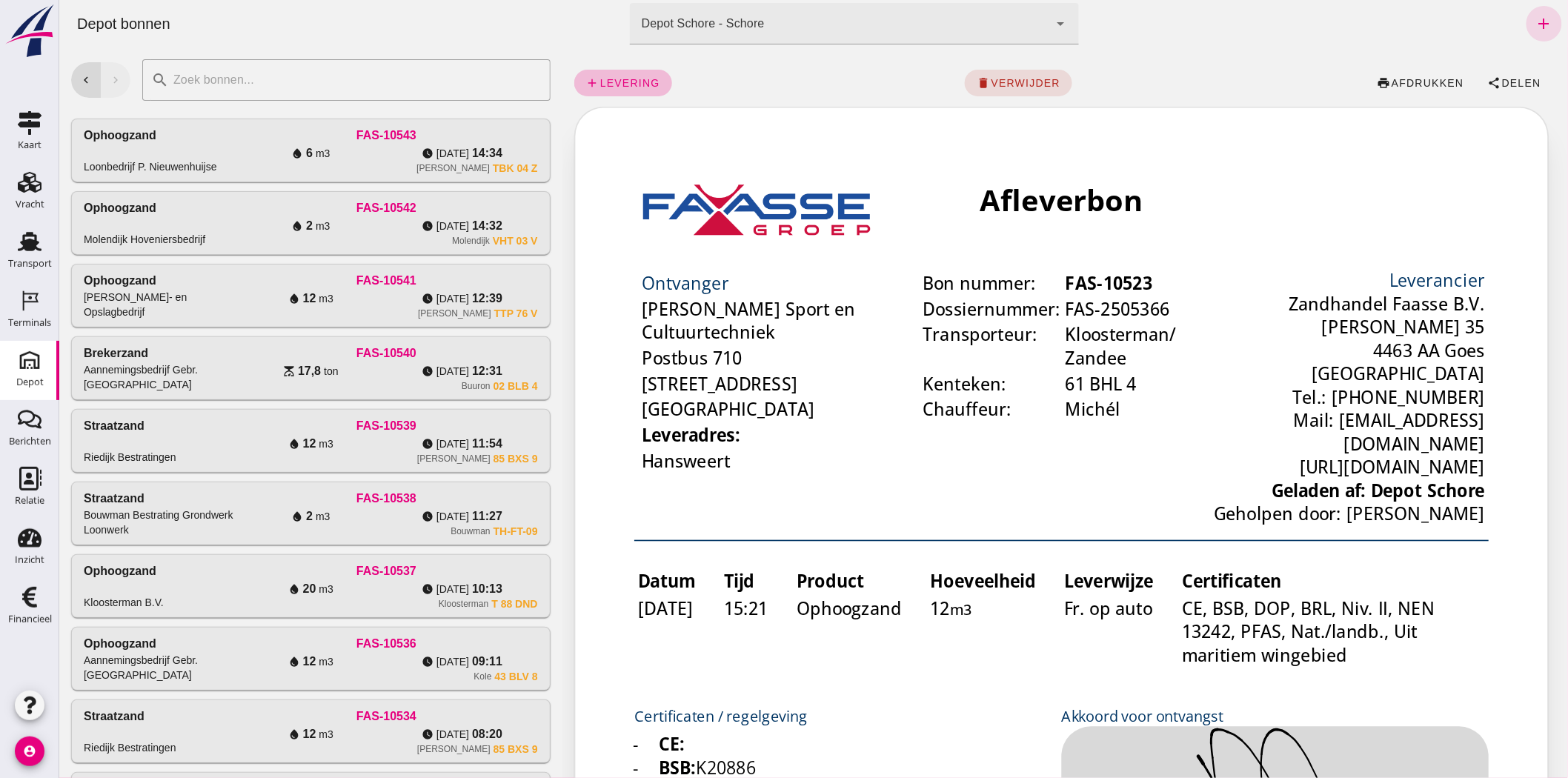
click at [763, 11] on div "Depot Schore - Schore da4e762a-ddf1-4556-b2ca-bcf6277de398" at bounding box center [838, 24] width 420 height 41
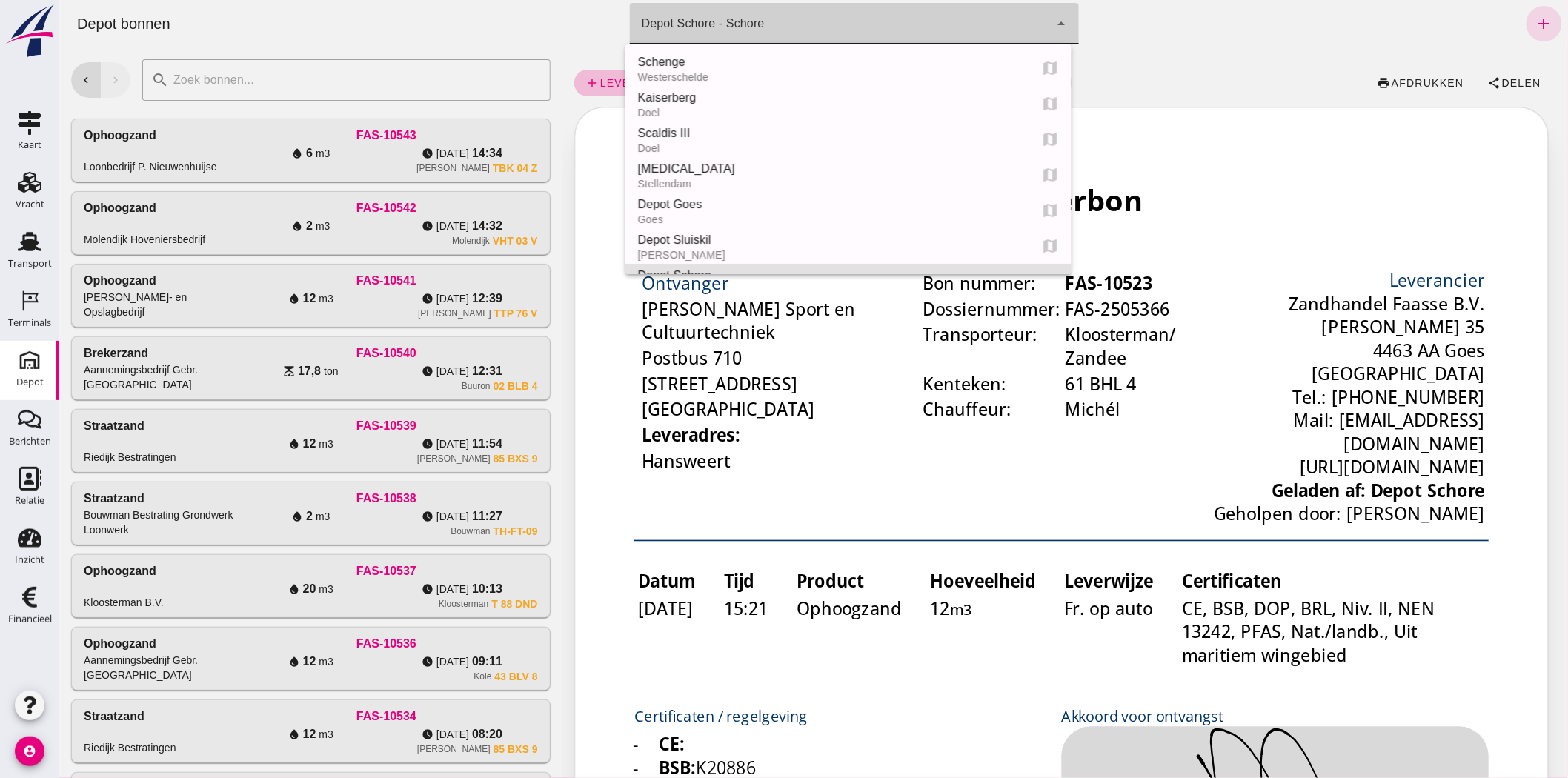
scroll to position [212, 0]
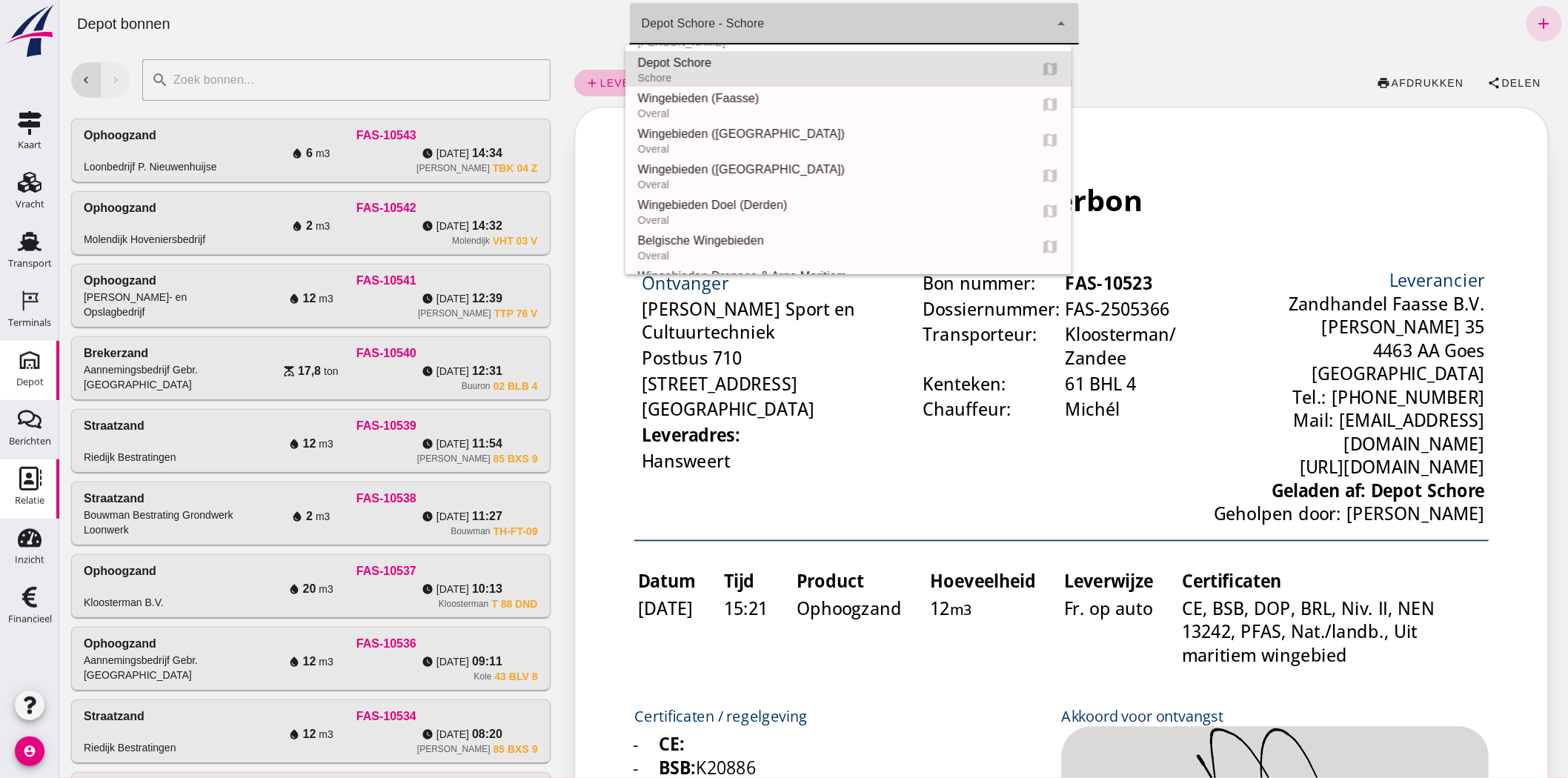
click at [34, 480] on icon "Relatie" at bounding box center [29, 478] width 24 height 24
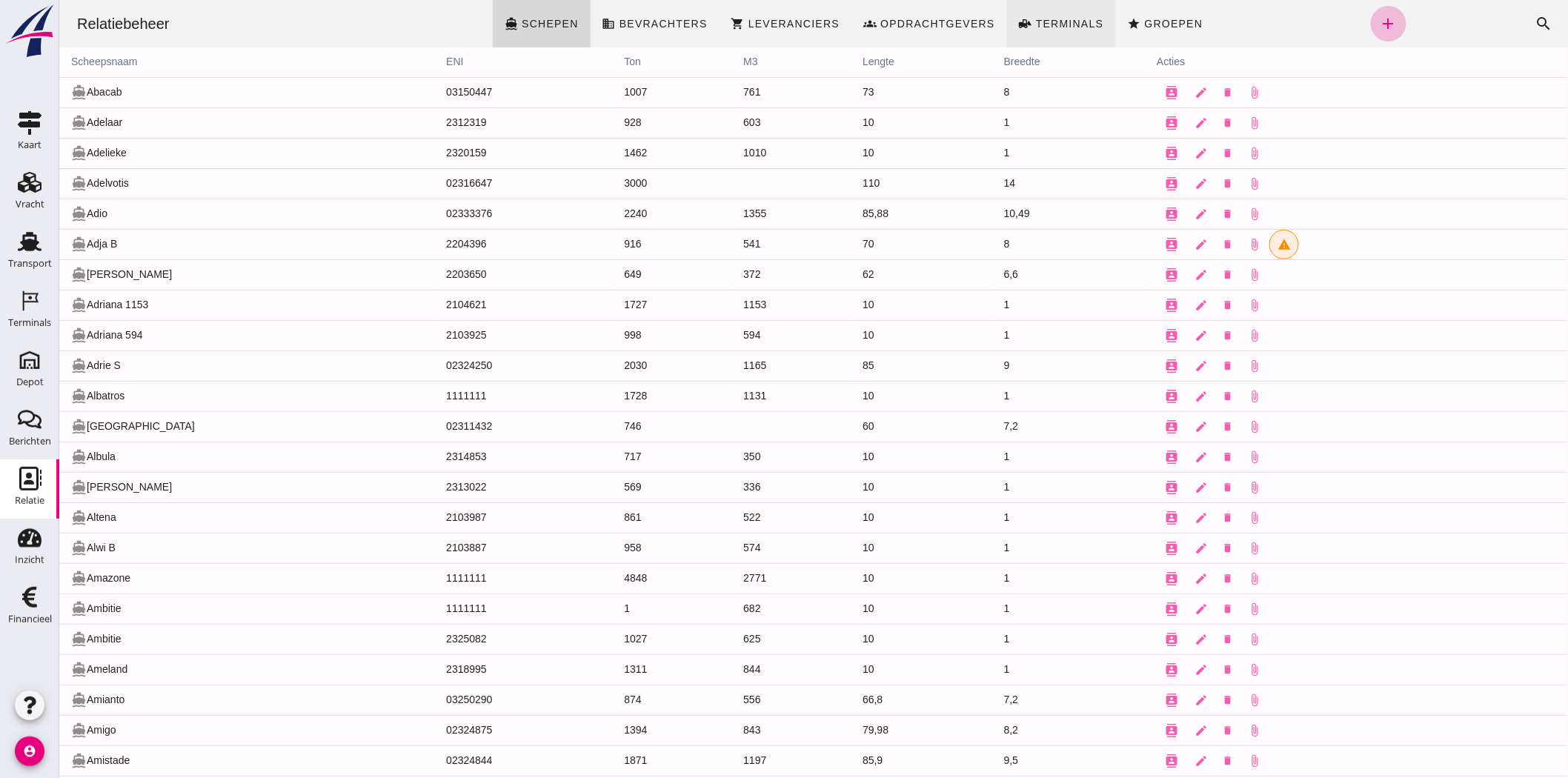
click at [1067, 23] on span "Terminals" at bounding box center [1069, 24] width 69 height 12
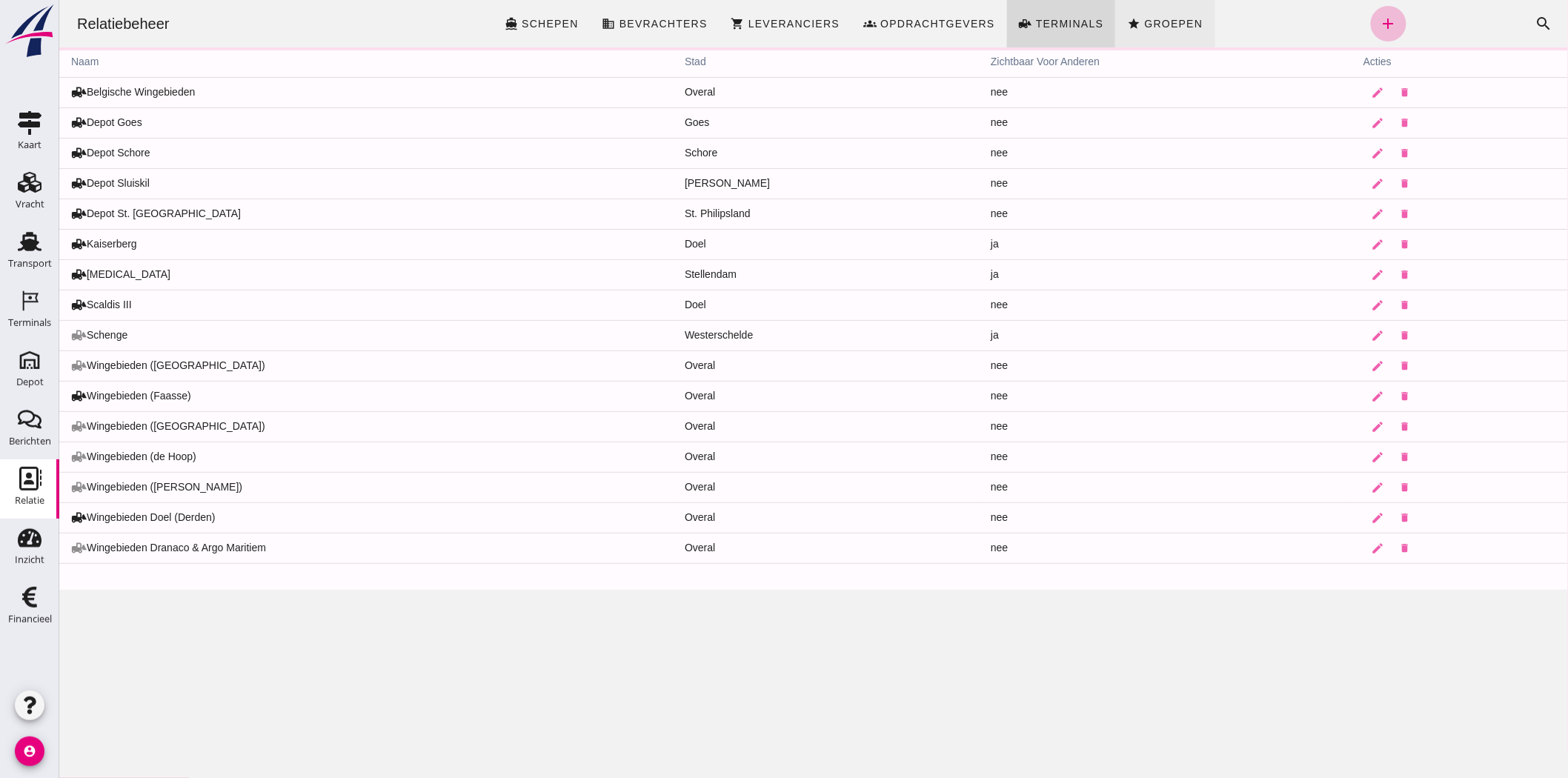
click at [1148, 26] on span "Groepen" at bounding box center [1172, 24] width 60 height 12
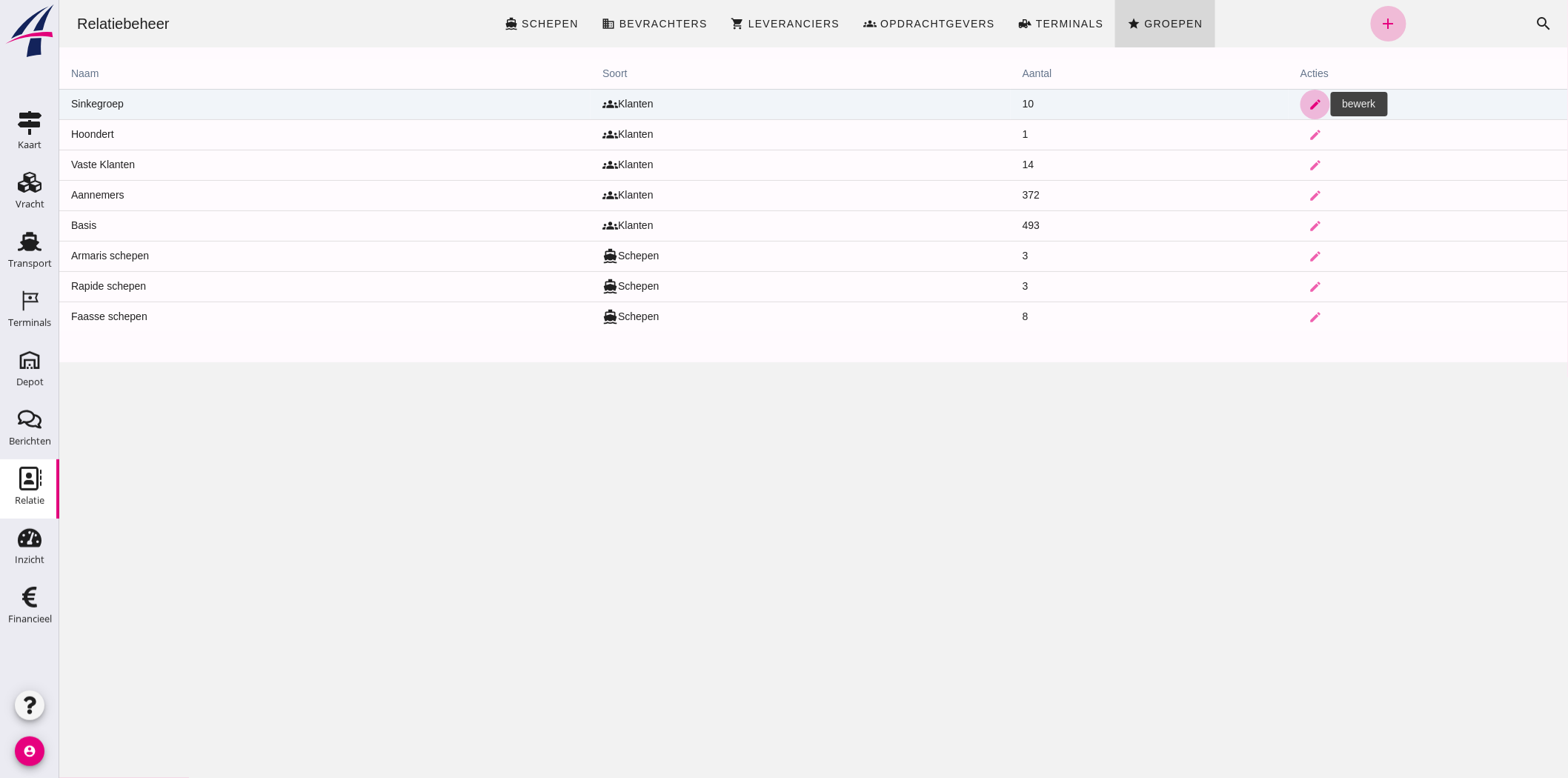
click at [1308, 105] on icon "edit" at bounding box center [1314, 104] width 13 height 13
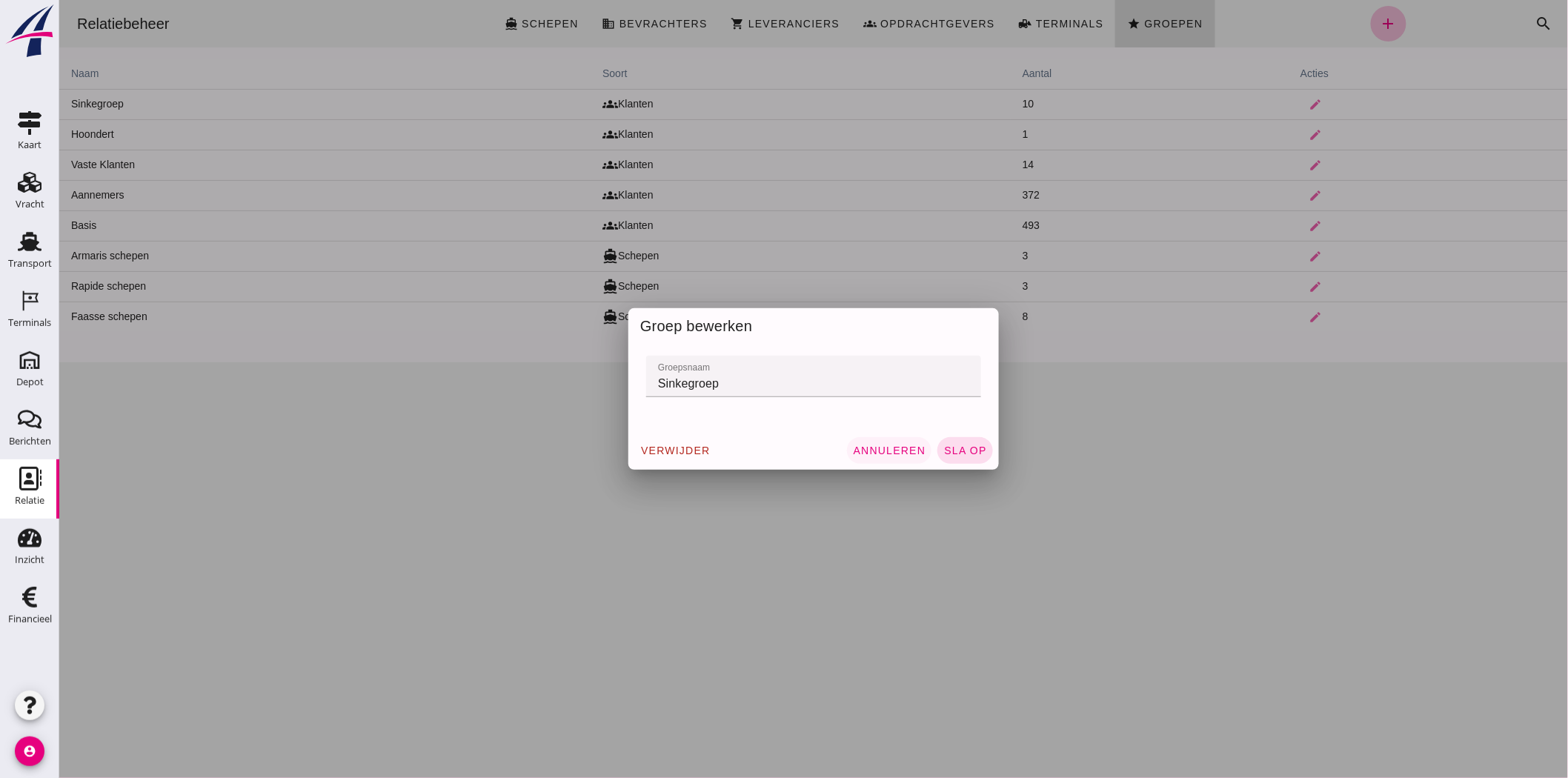
click at [900, 450] on span "Annuleren" at bounding box center [889, 451] width 73 height 12
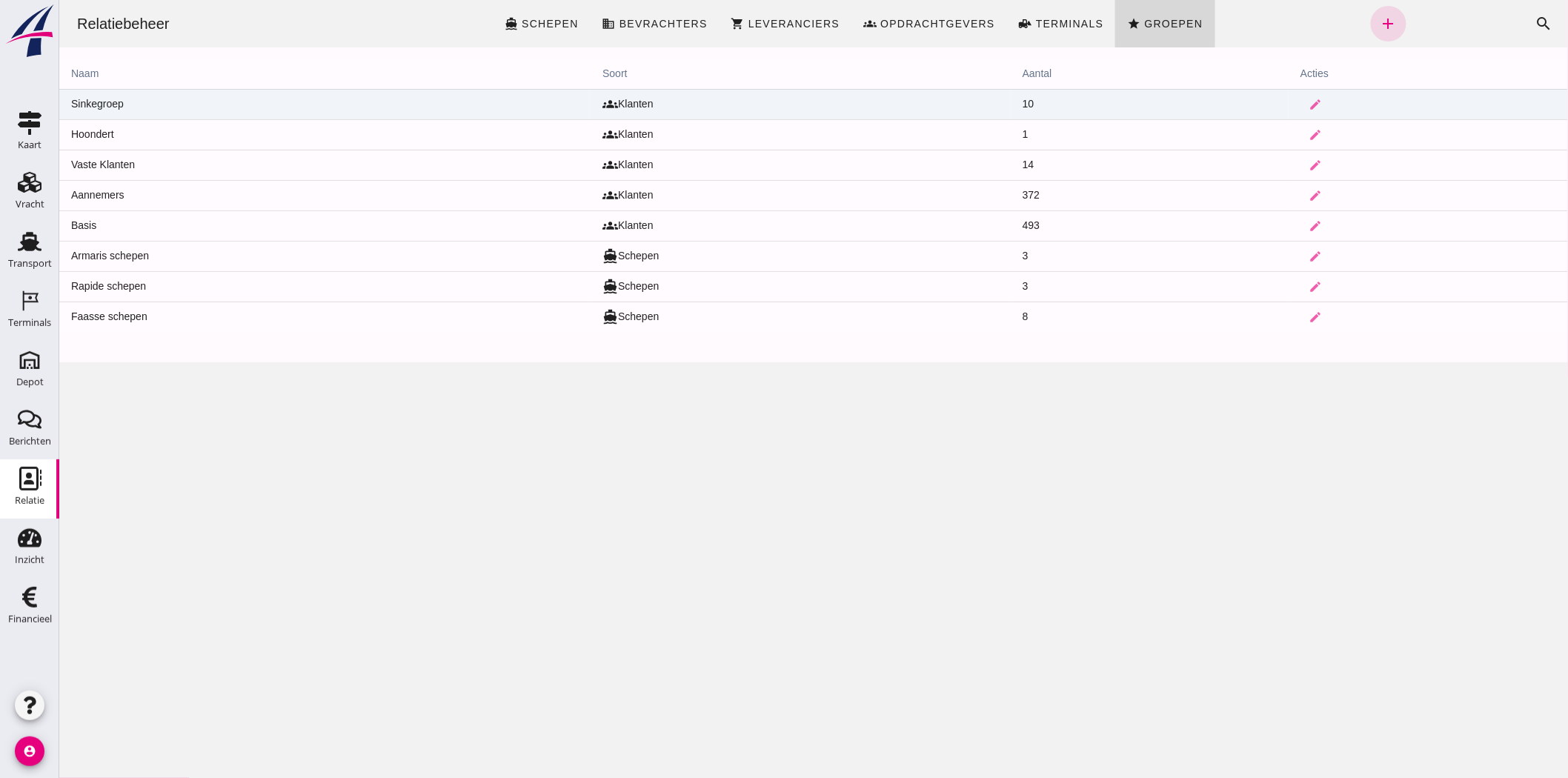
click at [101, 99] on td "Sinkegroep" at bounding box center [324, 104] width 531 height 31
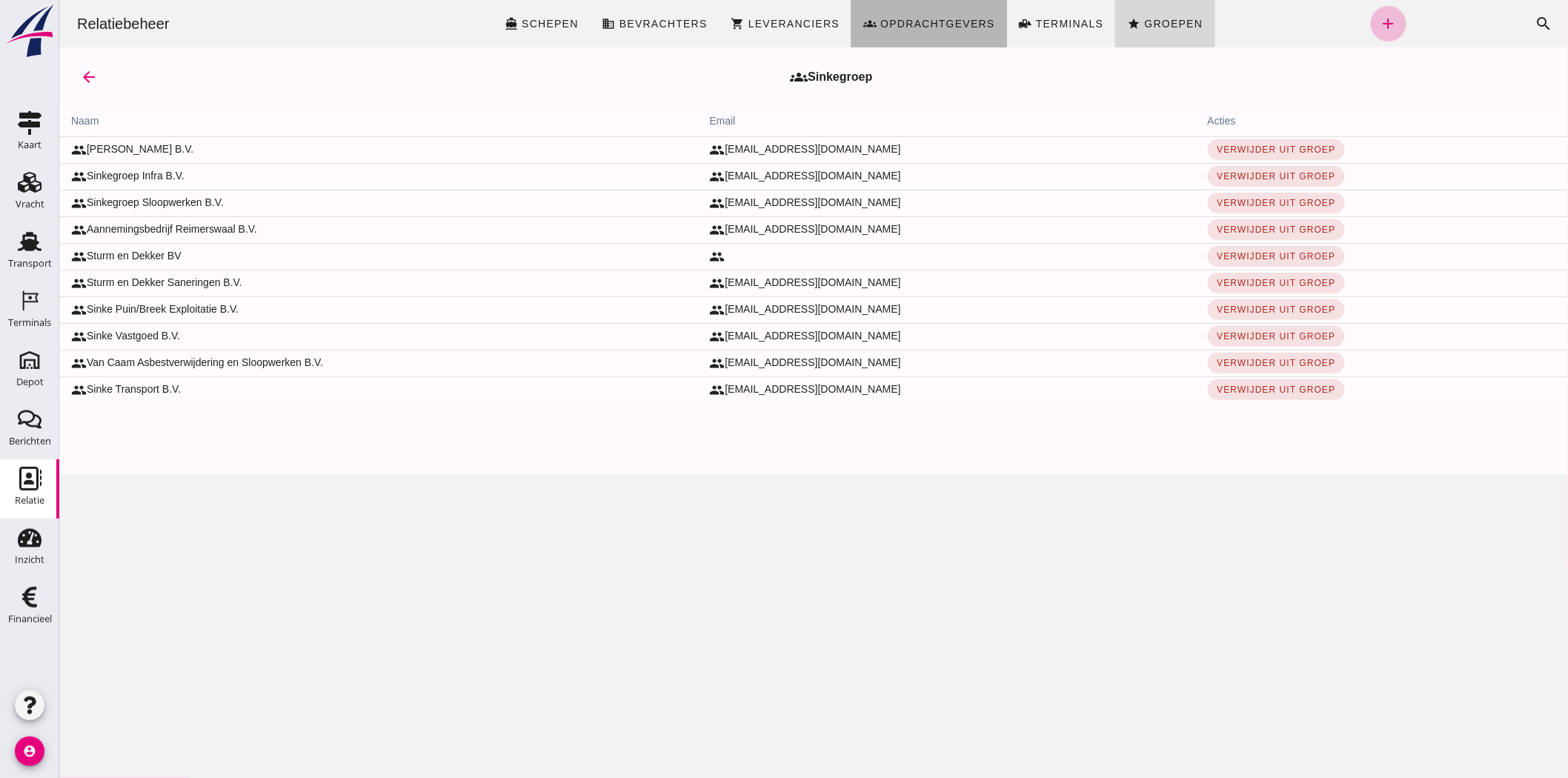
click at [960, 26] on span "Opdrachtgevers" at bounding box center [936, 24] width 115 height 12
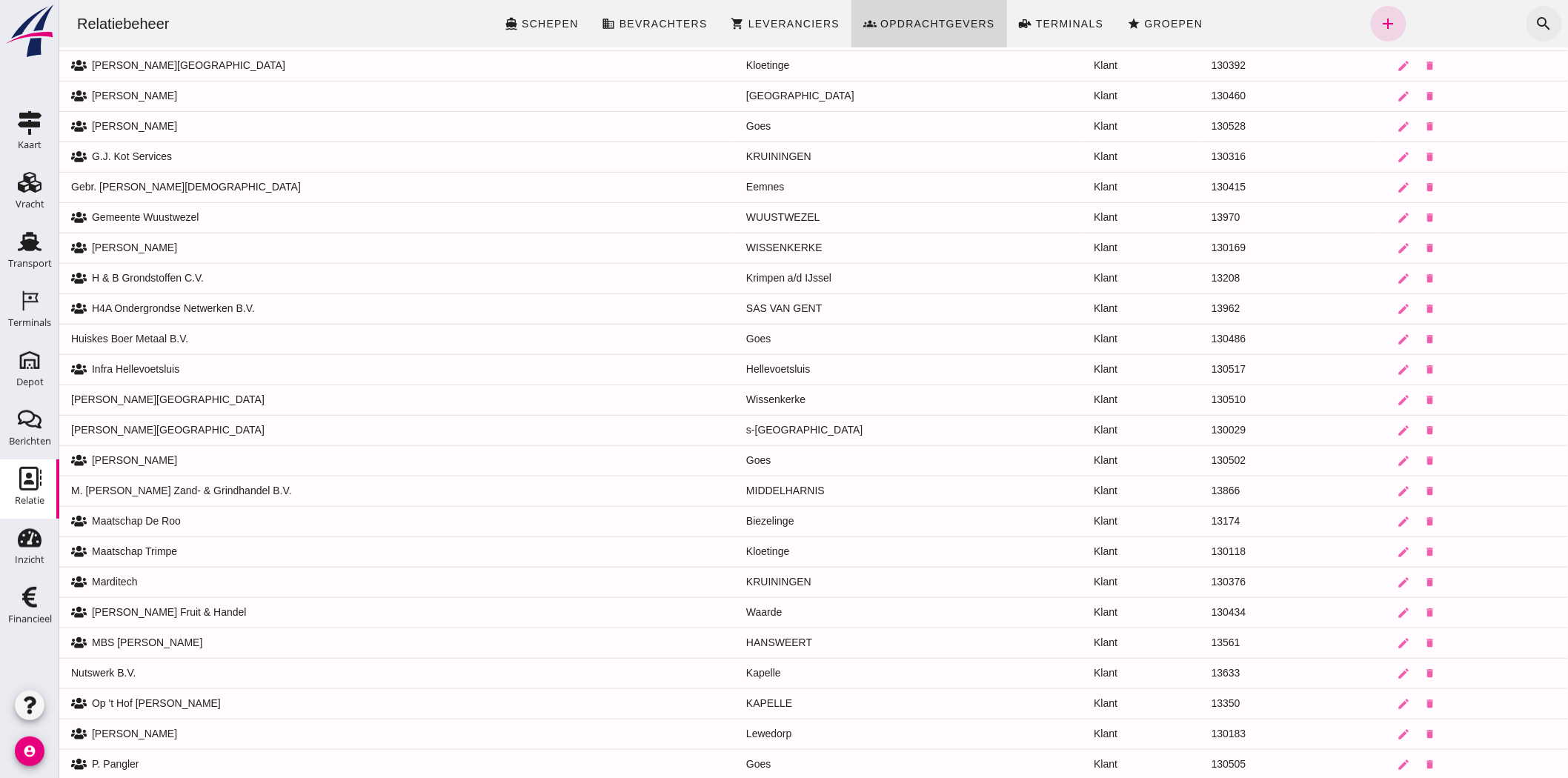
scroll to position [270, 0]
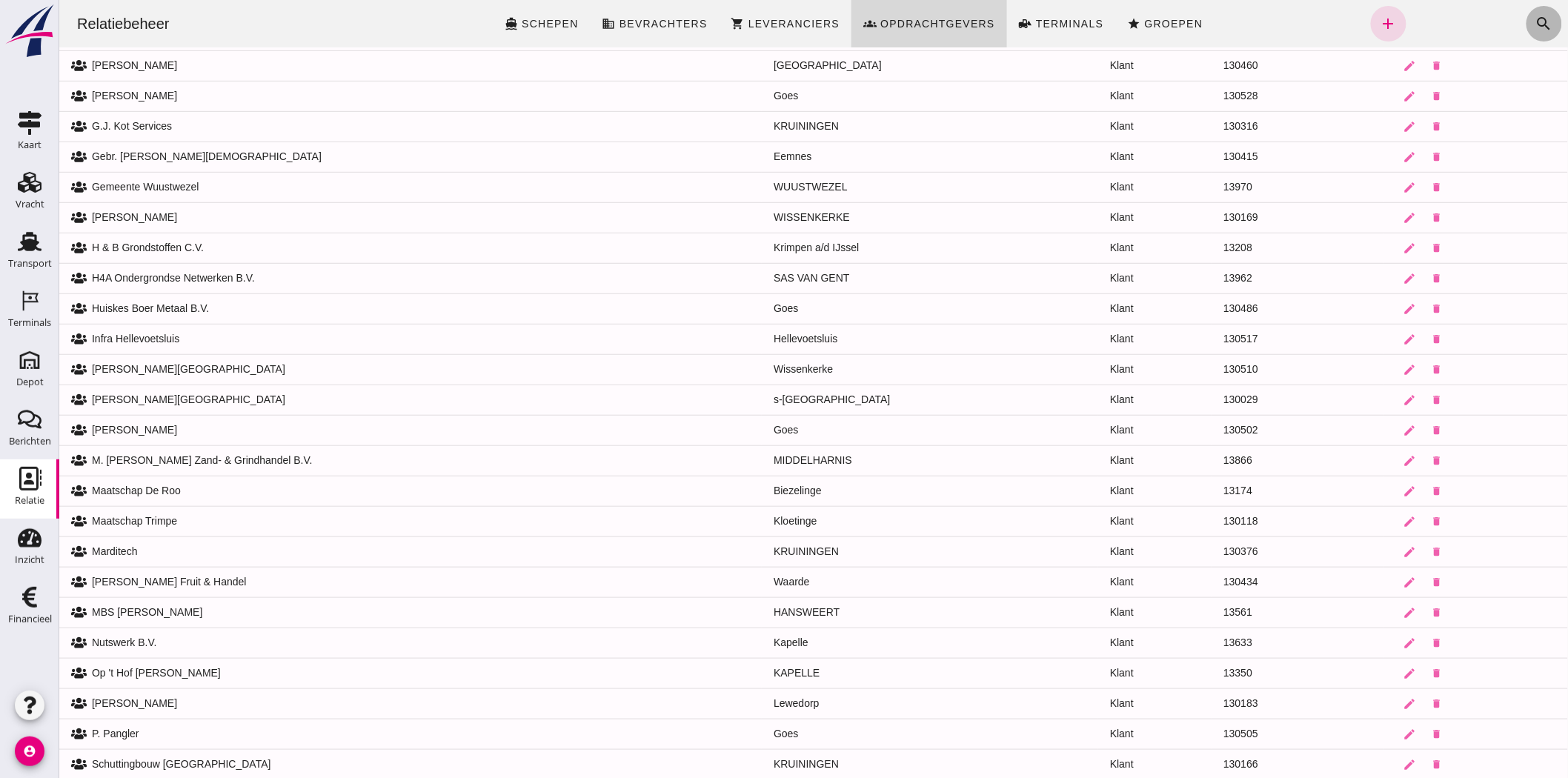
click at [1534, 21] on icon "search" at bounding box center [1543, 23] width 18 height 18
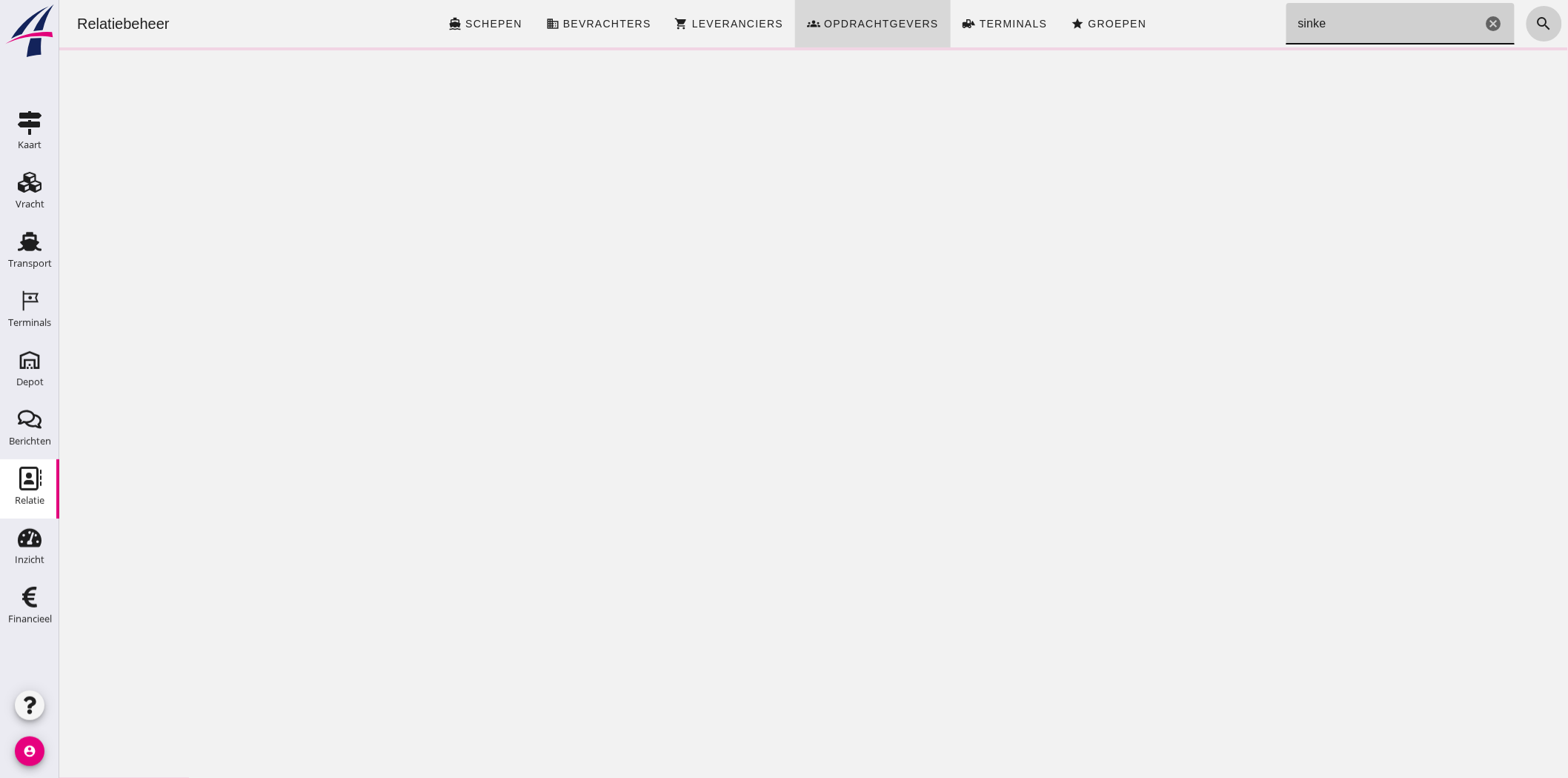
scroll to position [0, 0]
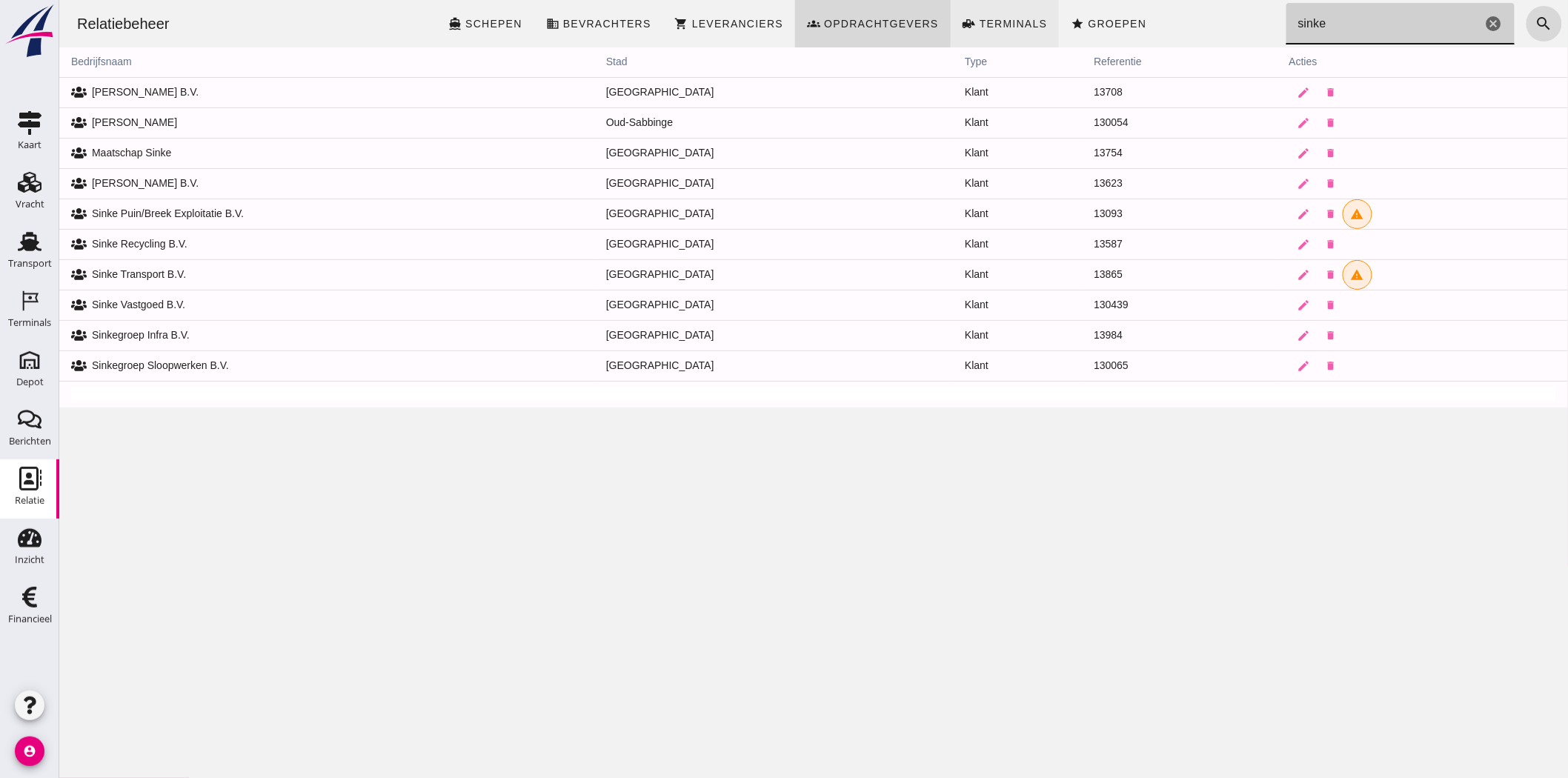
type input "sinke"
click at [1012, 28] on span "Terminals" at bounding box center [1012, 24] width 69 height 12
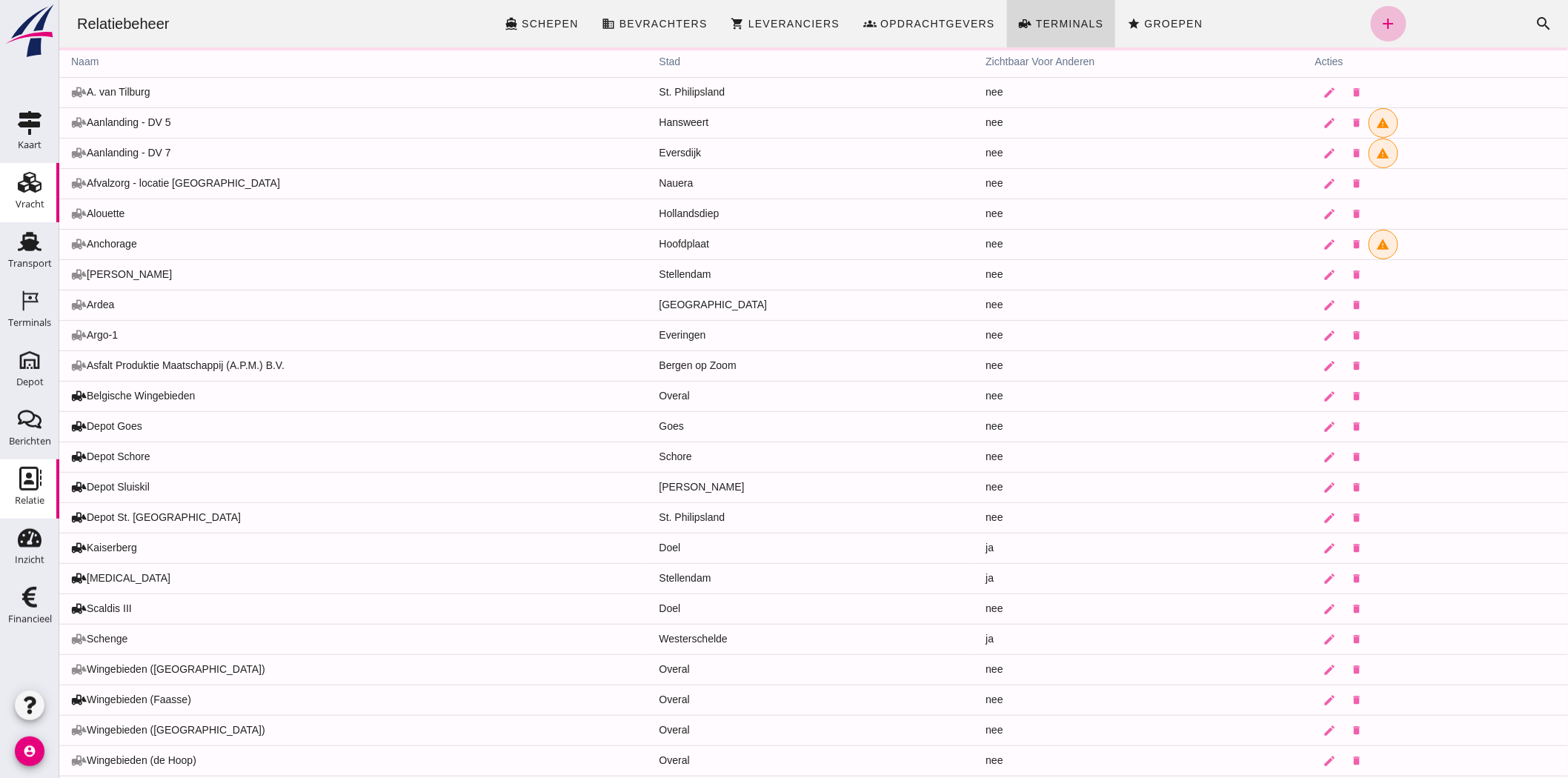
click at [31, 193] on link "Vracht Vracht" at bounding box center [30, 193] width 60 height 60
click at [31, 194] on div "Vracht" at bounding box center [30, 204] width 29 height 21
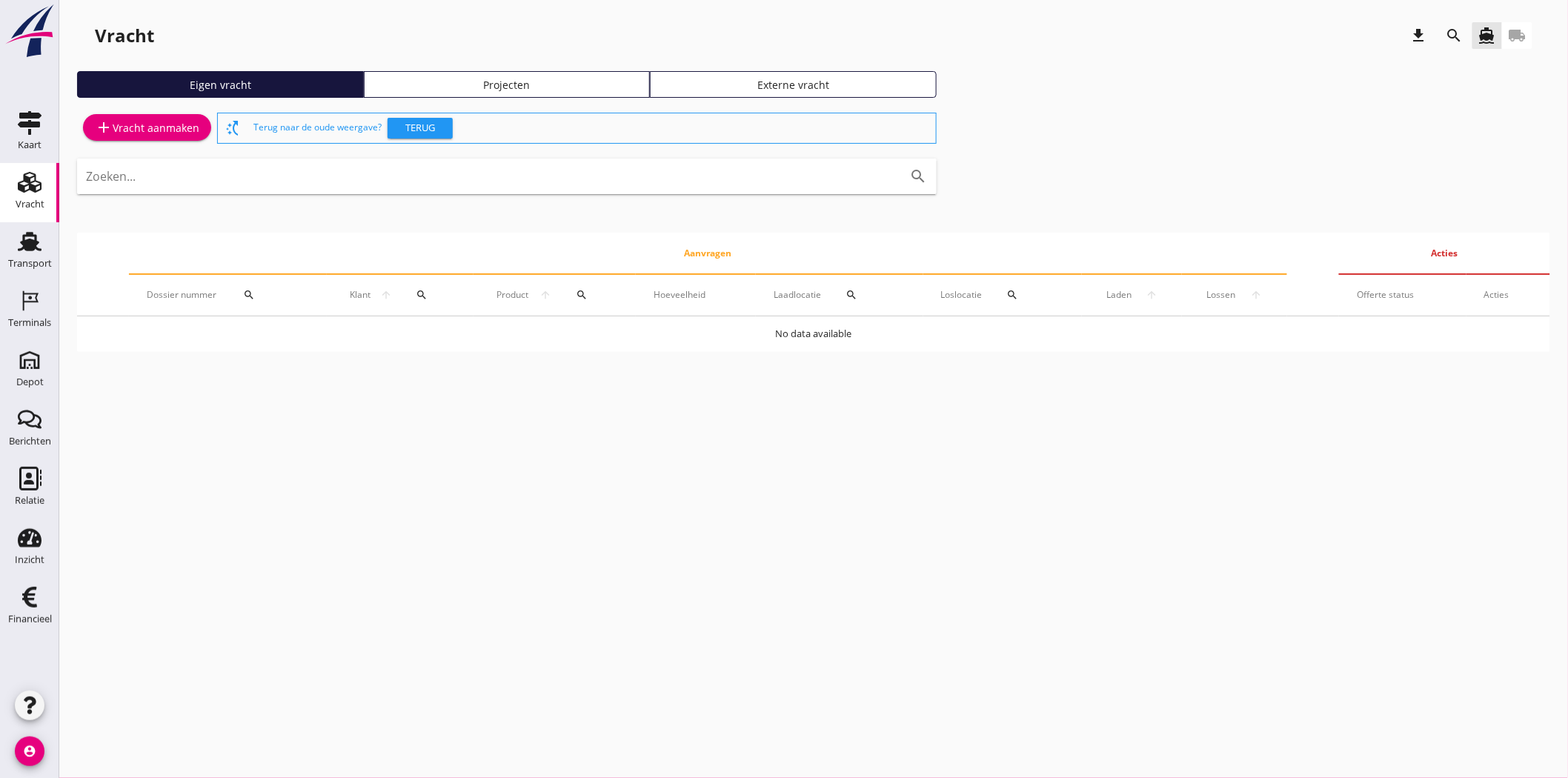
click at [312, 78] on div "Eigen vracht" at bounding box center [221, 85] width 274 height 15
click at [564, 69] on div "Vracht download search directions_boat local_shipping Eigen vracht Projecten Ex…" at bounding box center [814, 190] width 1508 height 381
click at [569, 76] on link "Projecten" at bounding box center [507, 84] width 287 height 27
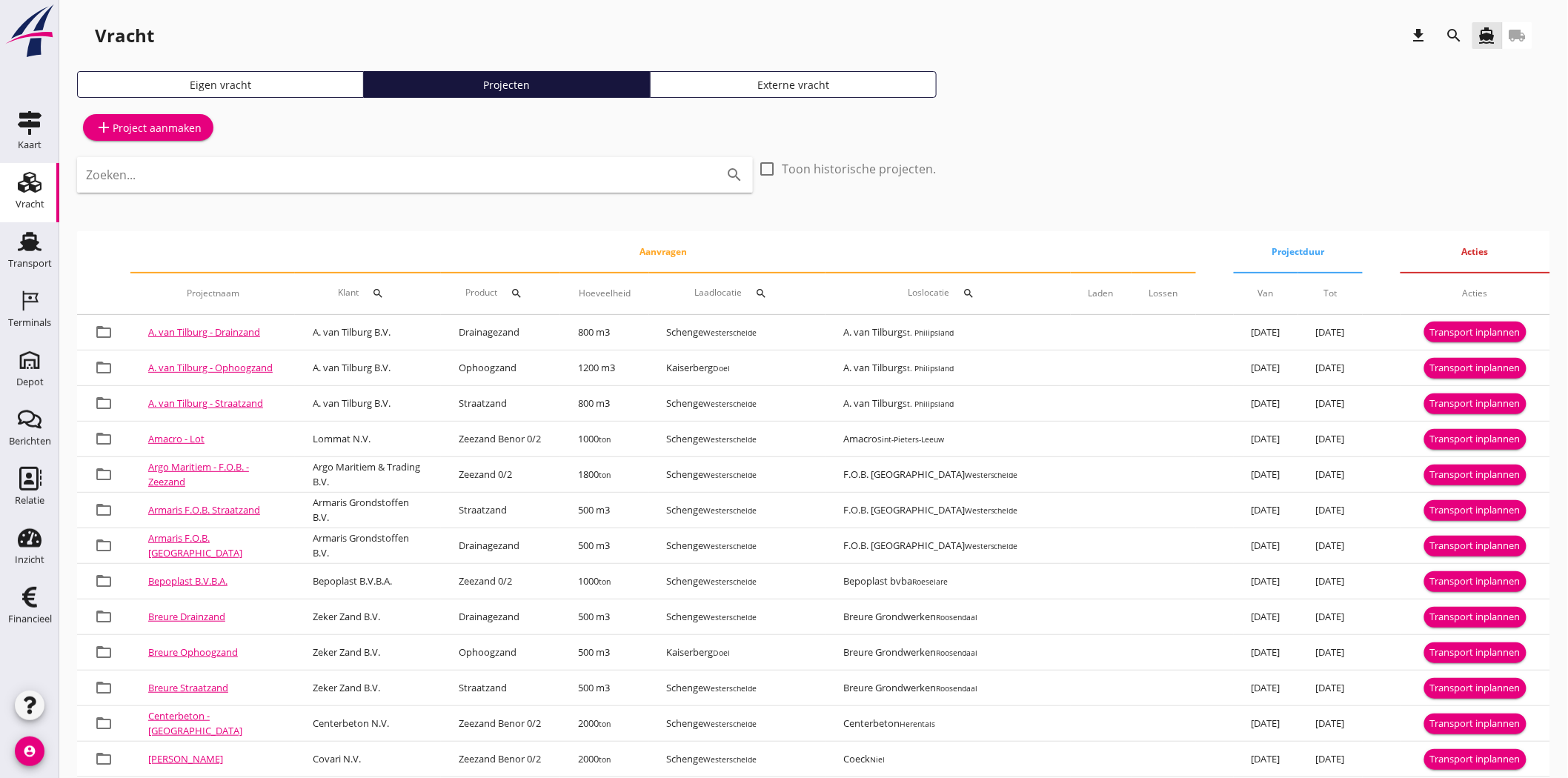
click at [392, 290] on div "search" at bounding box center [378, 293] width 27 height 12
click at [434, 342] on input "Zoeken op opdrachtgever..." at bounding box center [459, 336] width 154 height 24
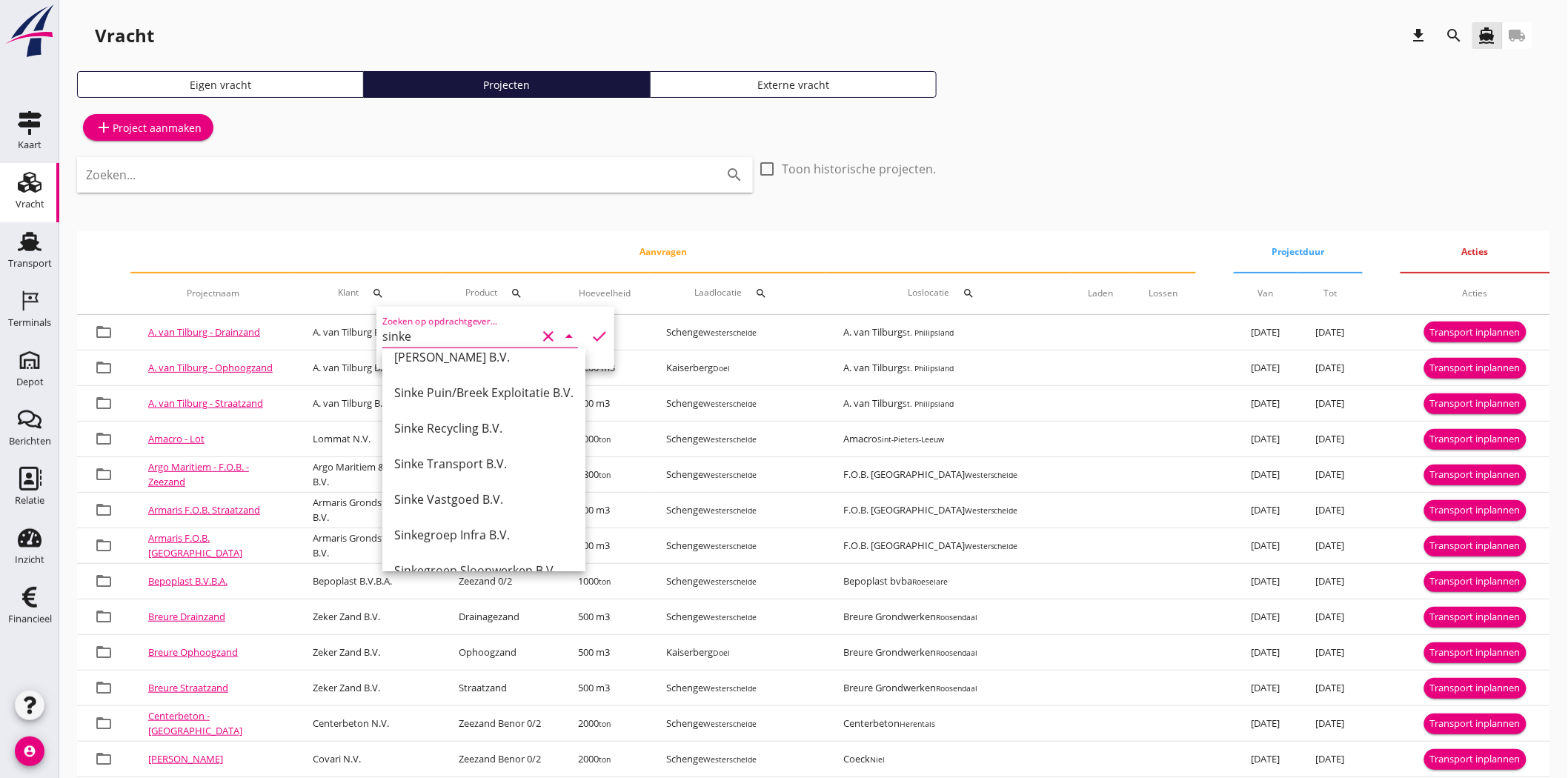
scroll to position [144, 0]
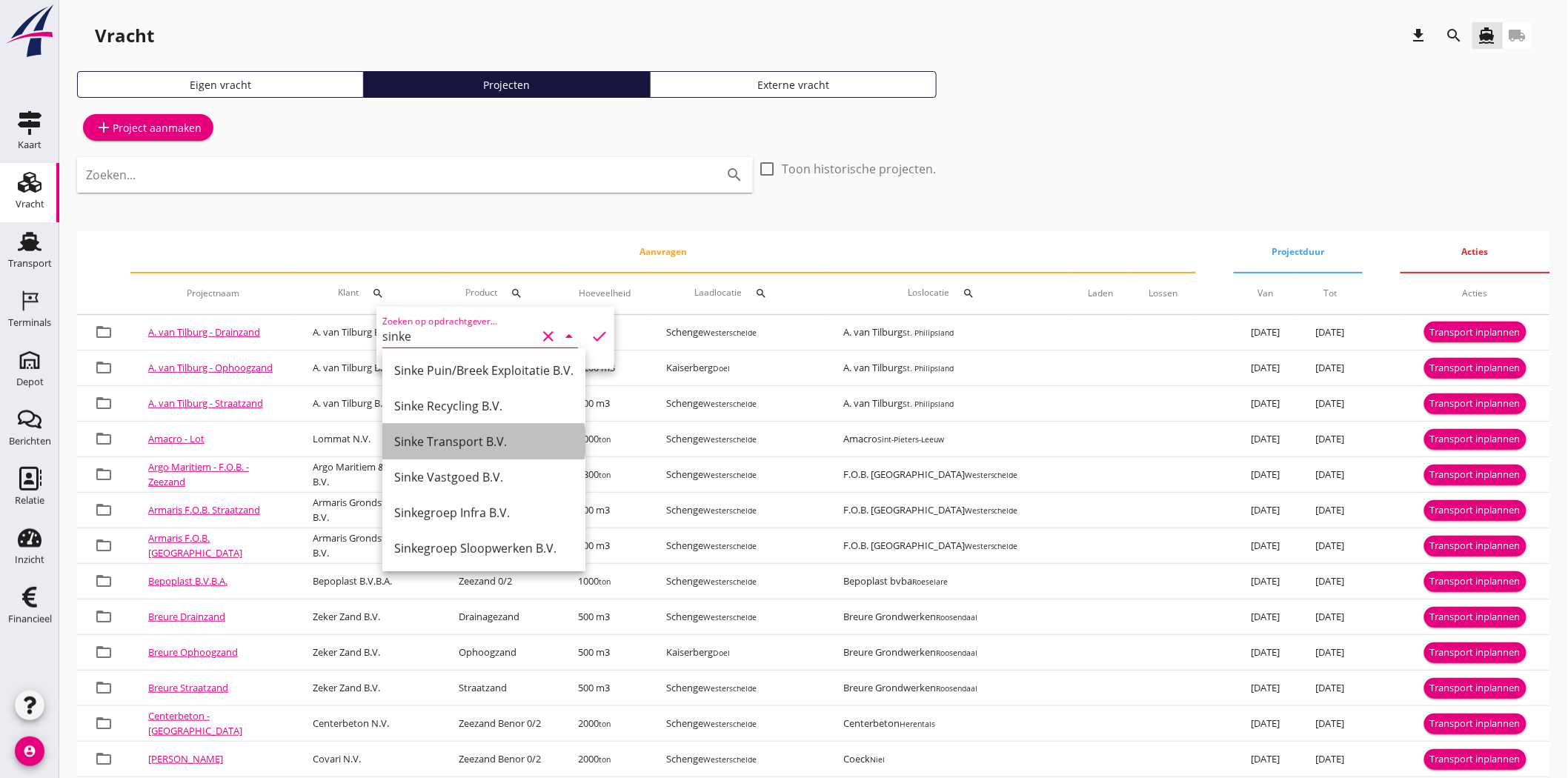
click at [521, 439] on div "Sinke Transport B.V." at bounding box center [484, 441] width 180 height 18
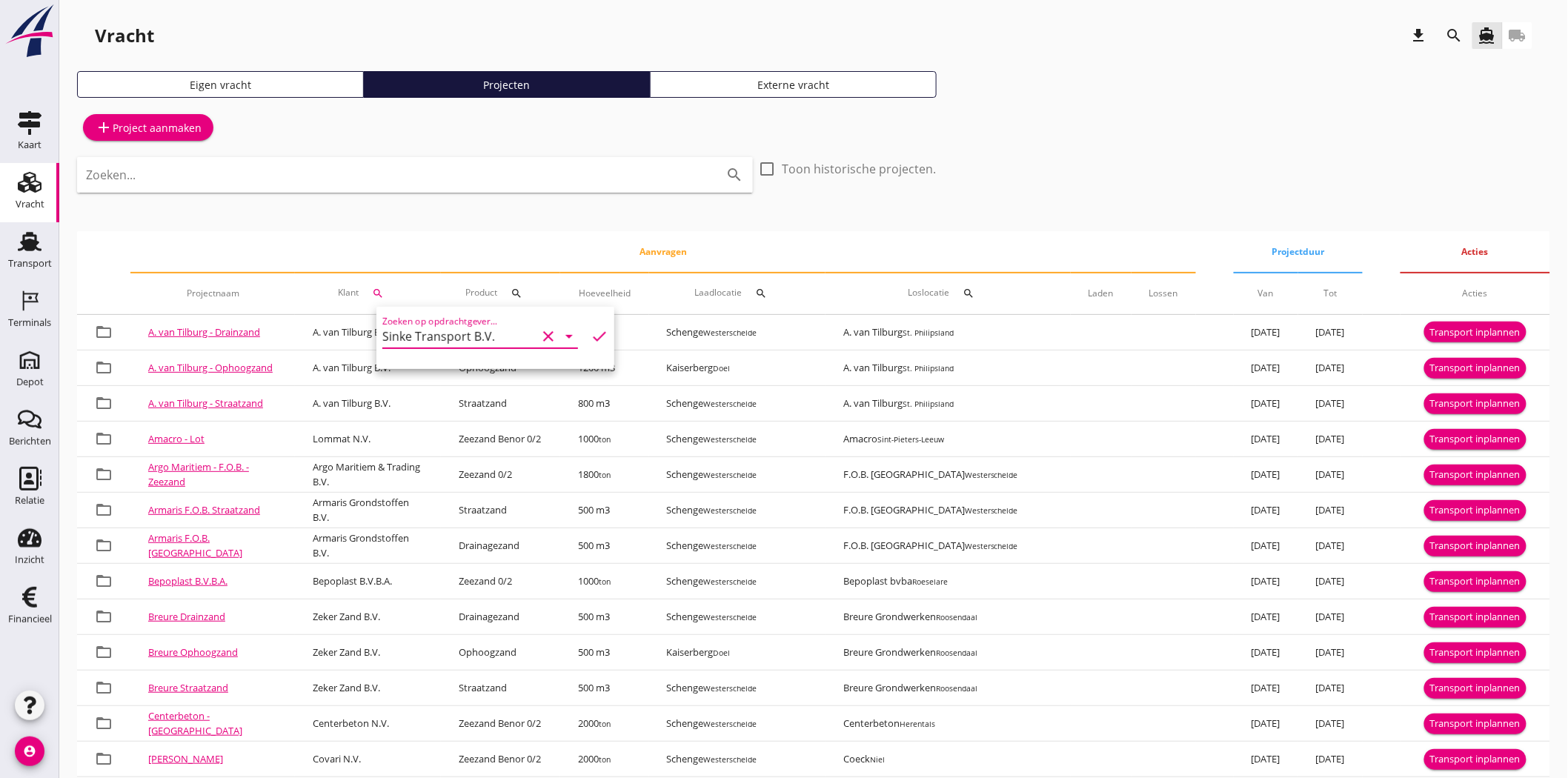
type input "Sinke Transport B.V."
click at [591, 333] on icon "check" at bounding box center [599, 336] width 18 height 18
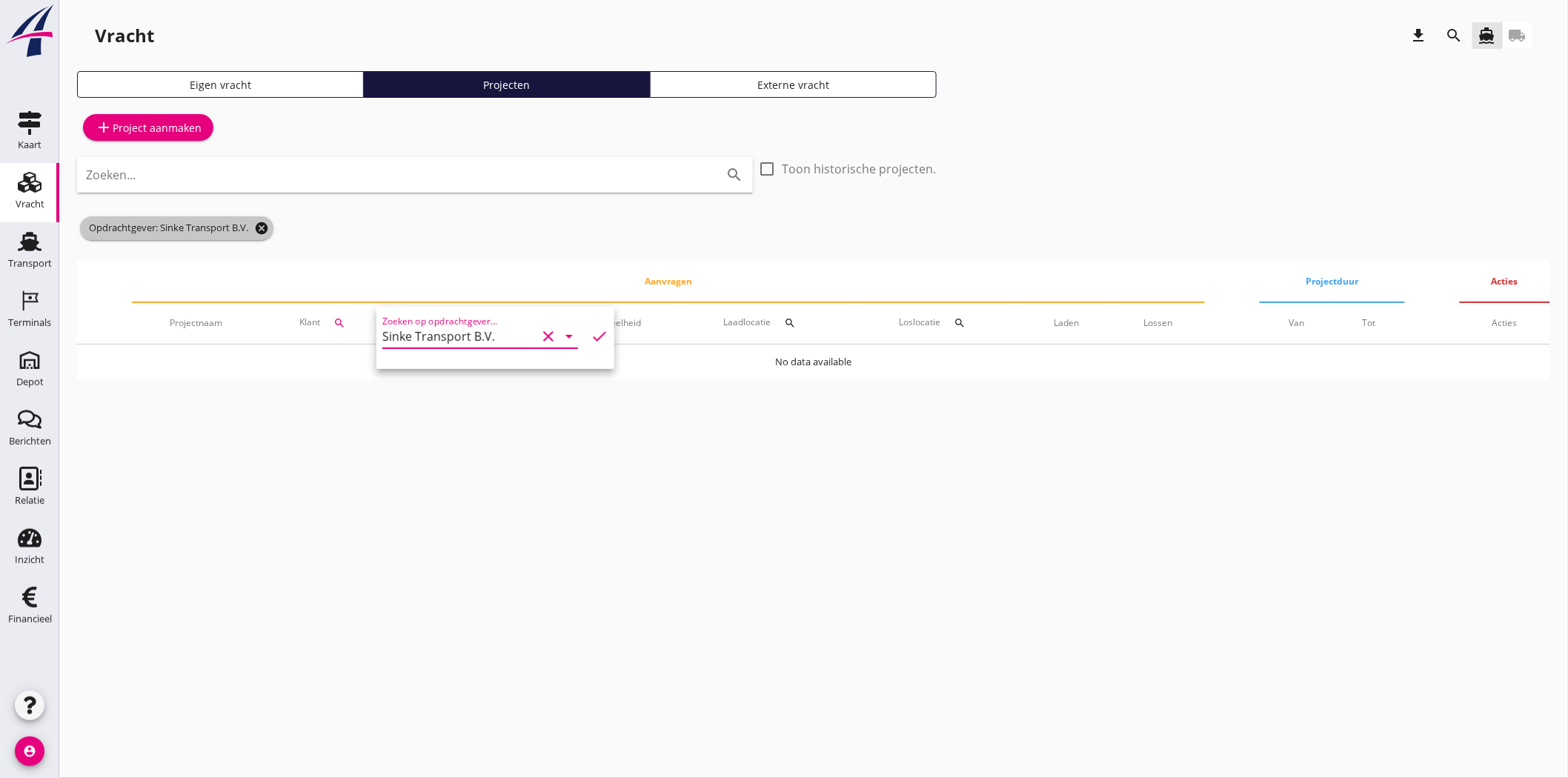
click at [259, 229] on icon "cancel" at bounding box center [261, 228] width 15 height 15
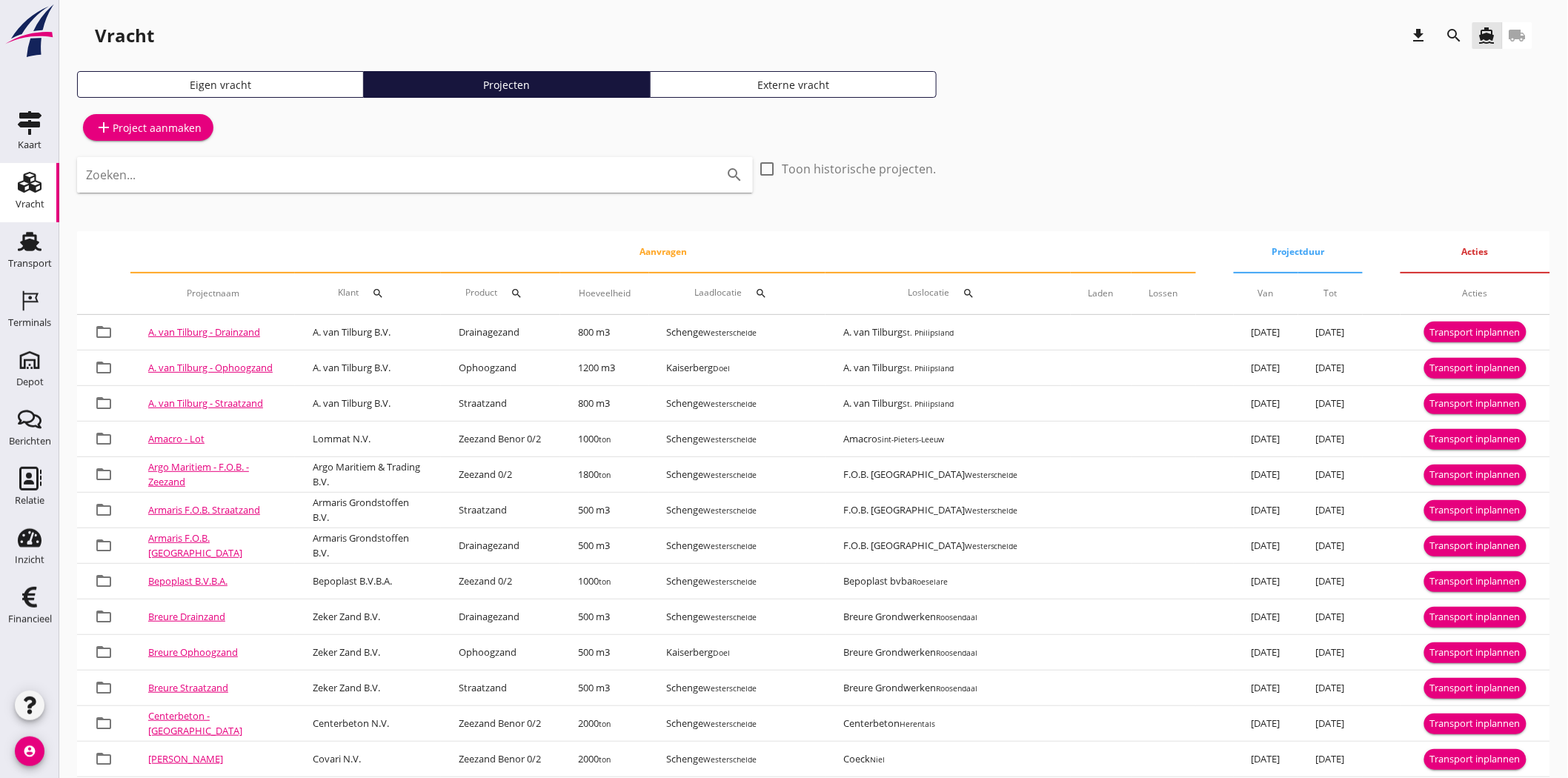
click at [812, 78] on div "Externe vracht" at bounding box center [793, 85] width 274 height 15
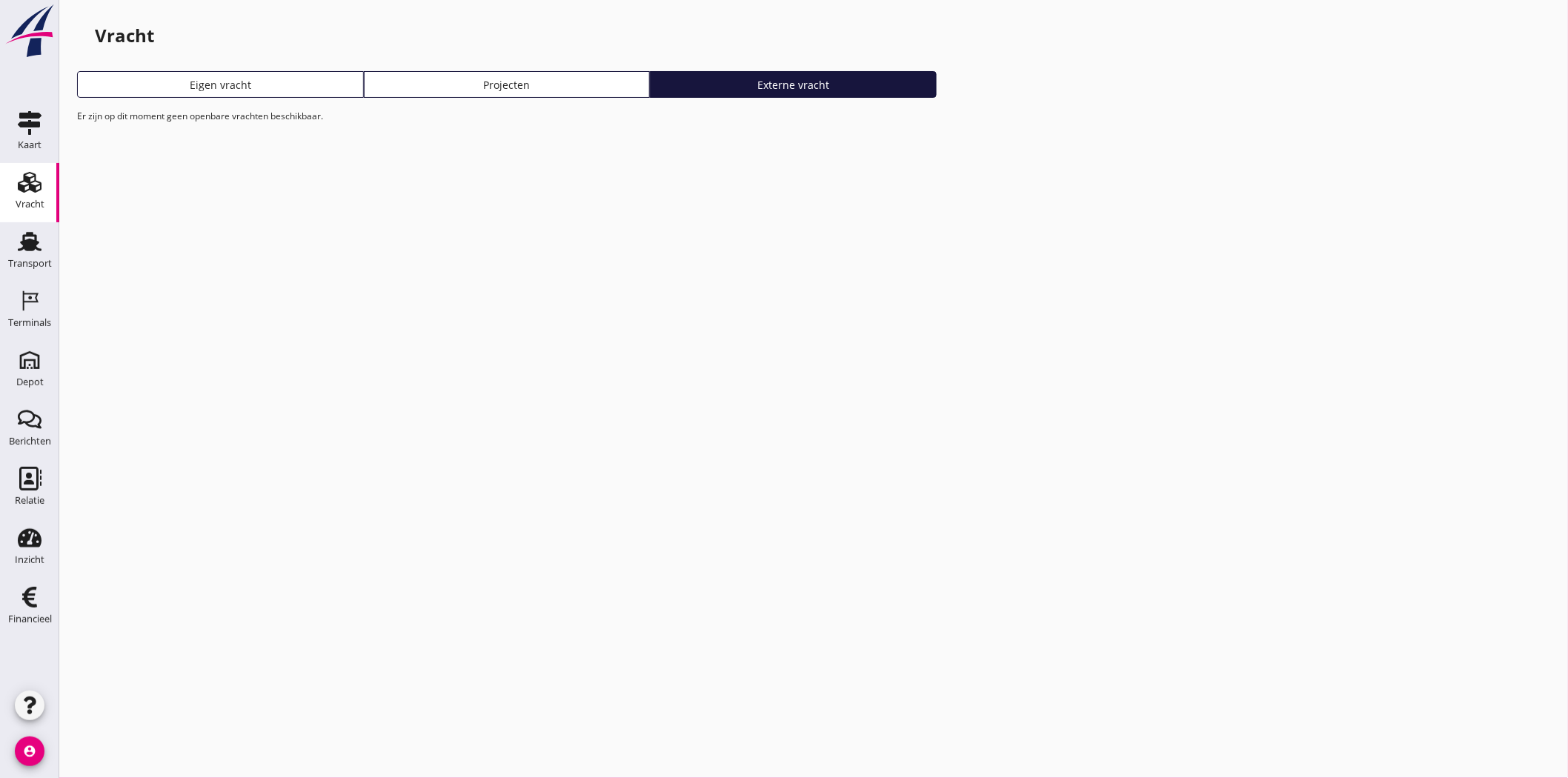
click at [509, 78] on div "Projecten" at bounding box center [507, 85] width 274 height 15
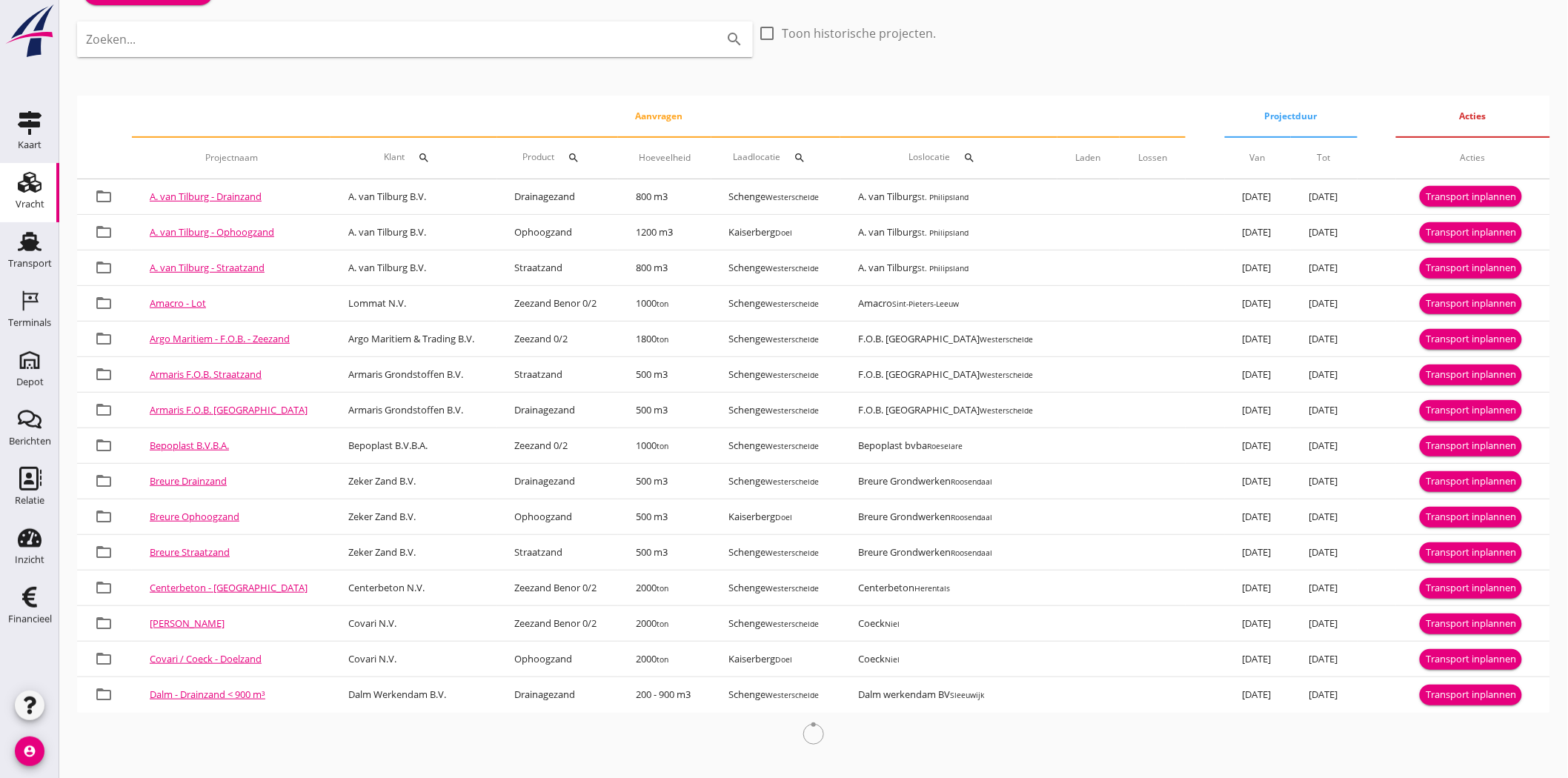
scroll to position [147, 0]
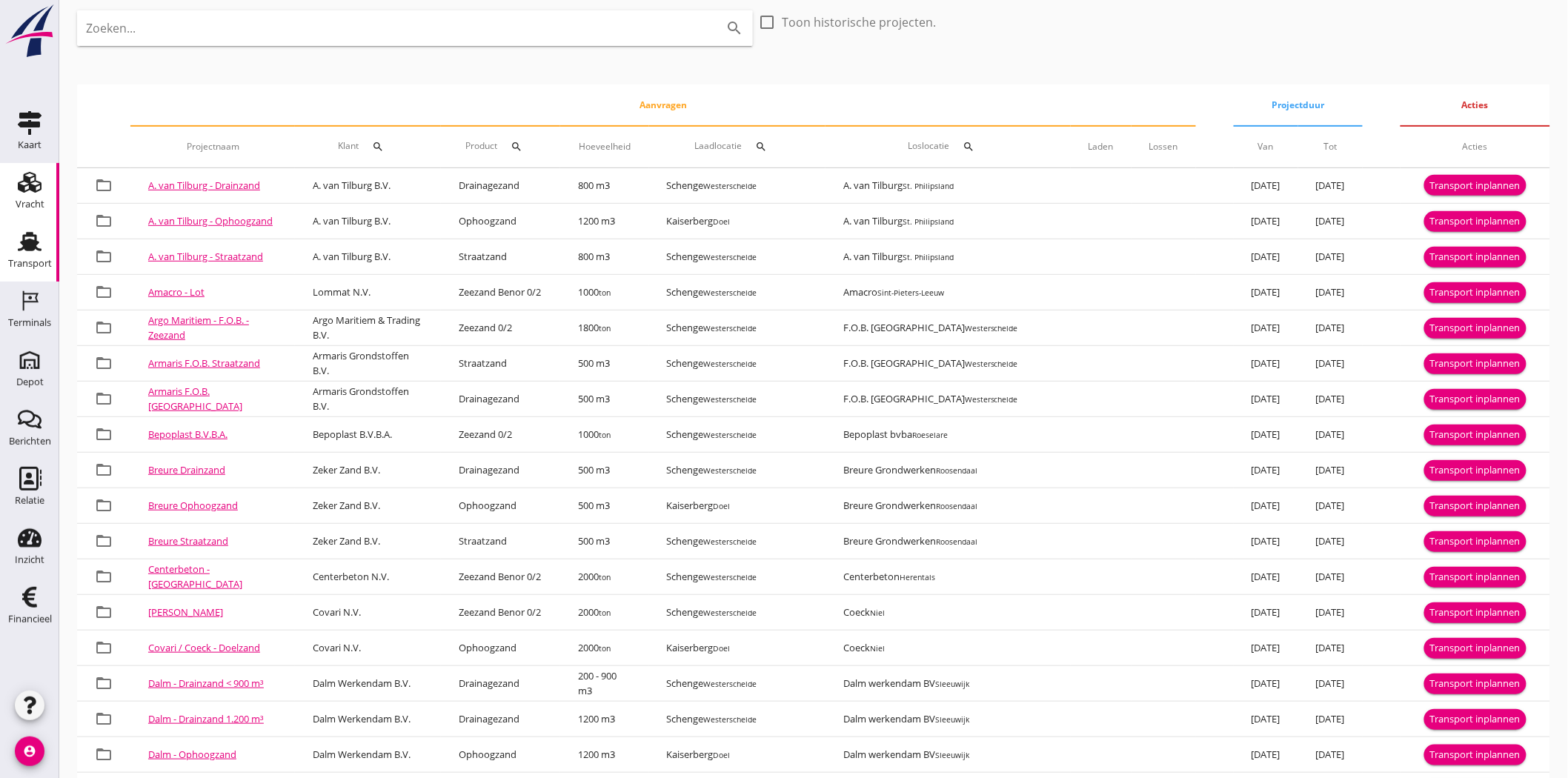
click at [31, 264] on div "Transport" at bounding box center [30, 263] width 44 height 10
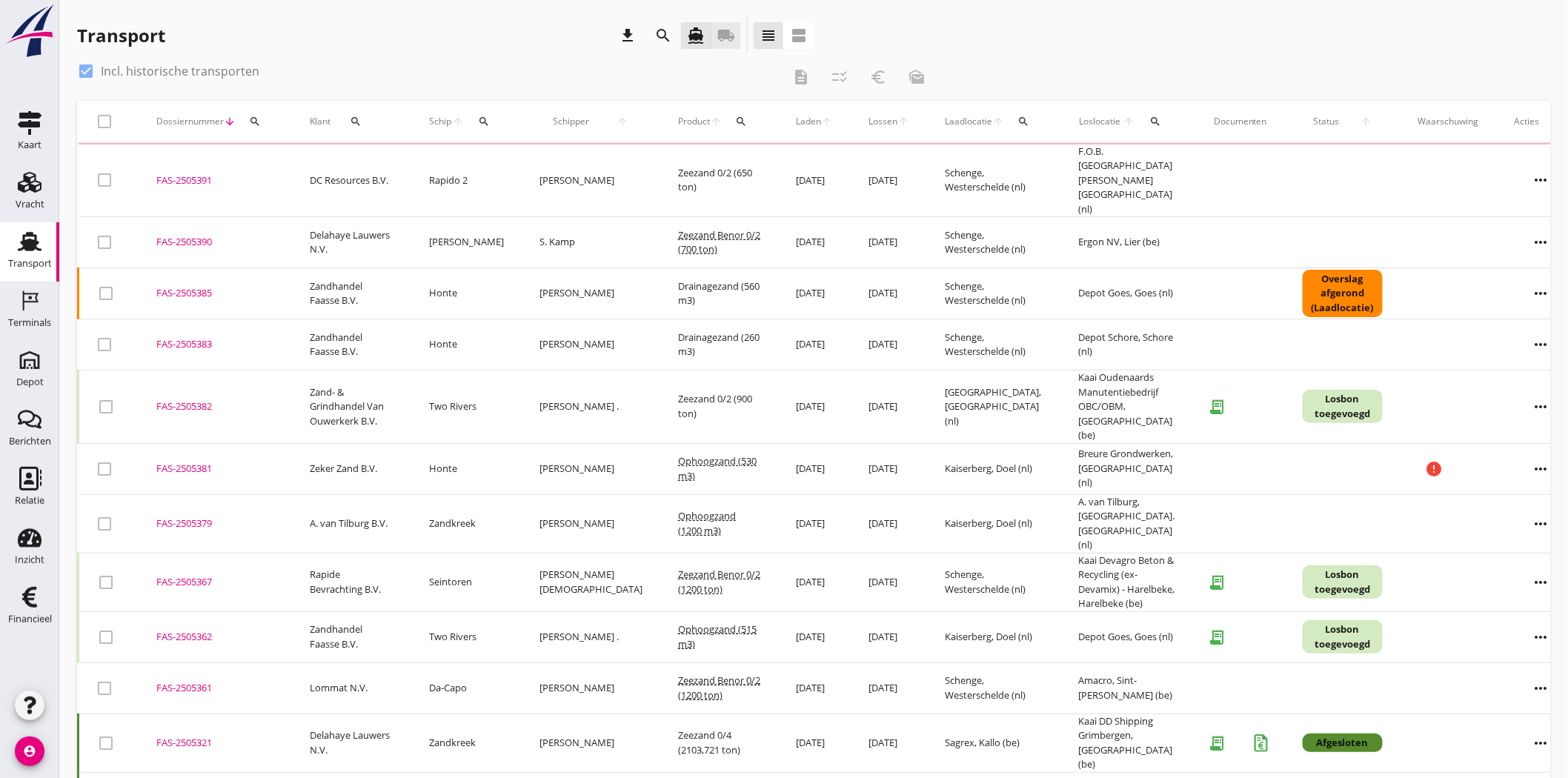
click at [721, 31] on icon "local_shipping" at bounding box center [726, 35] width 18 height 18
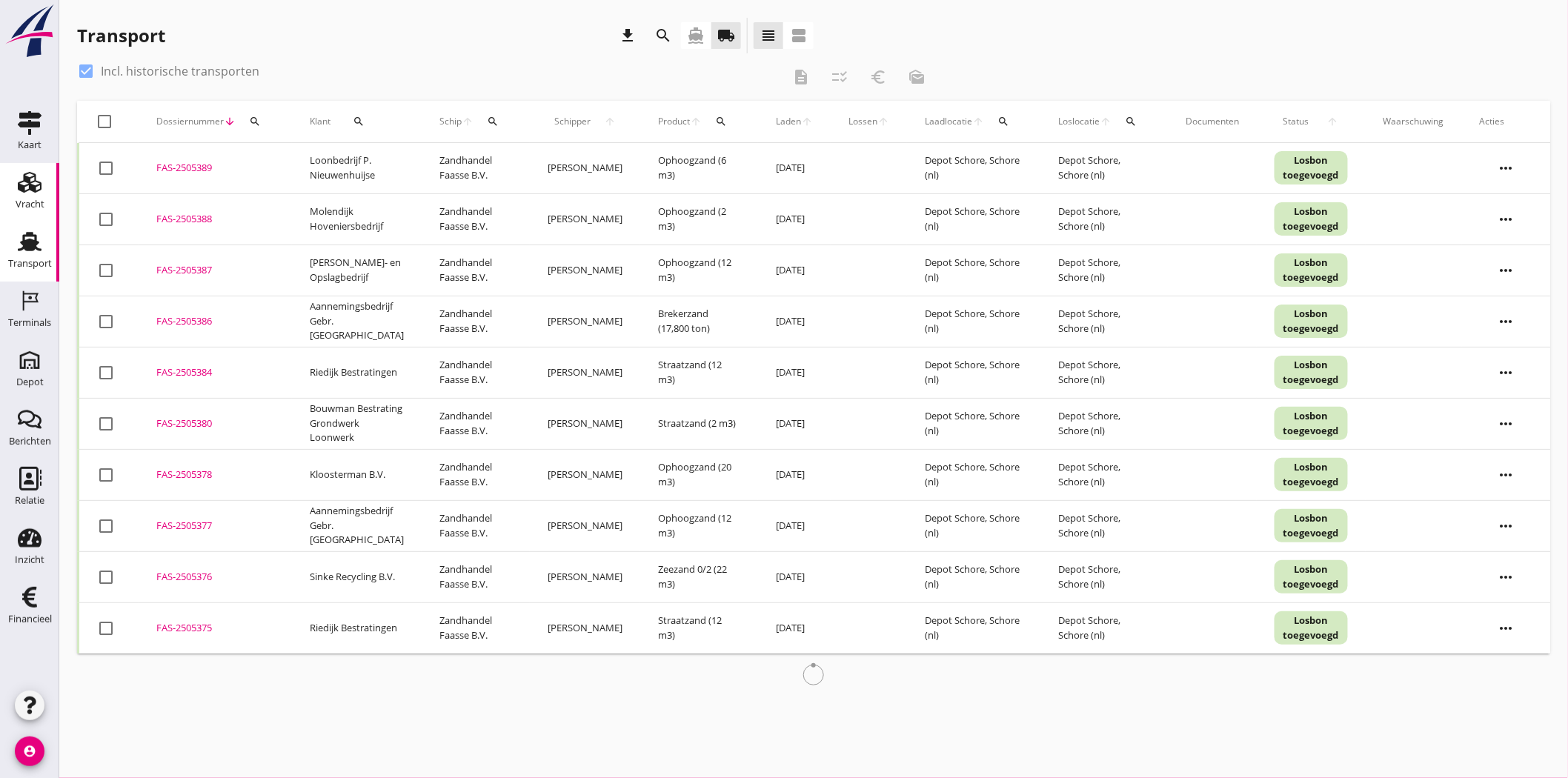
click at [43, 187] on div "Vracht" at bounding box center [30, 182] width 36 height 24
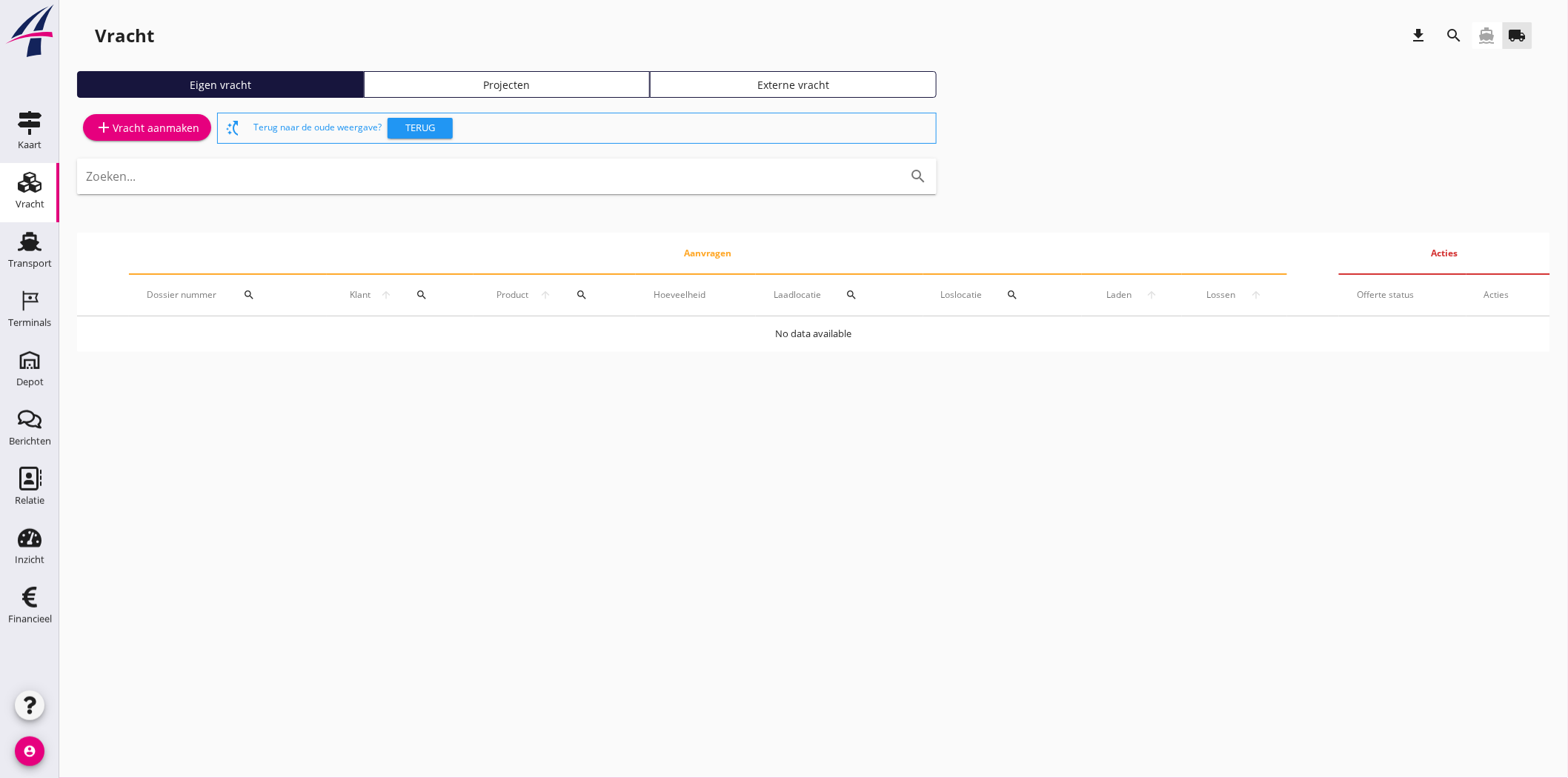
click at [585, 79] on div "Projecten" at bounding box center [507, 85] width 274 height 15
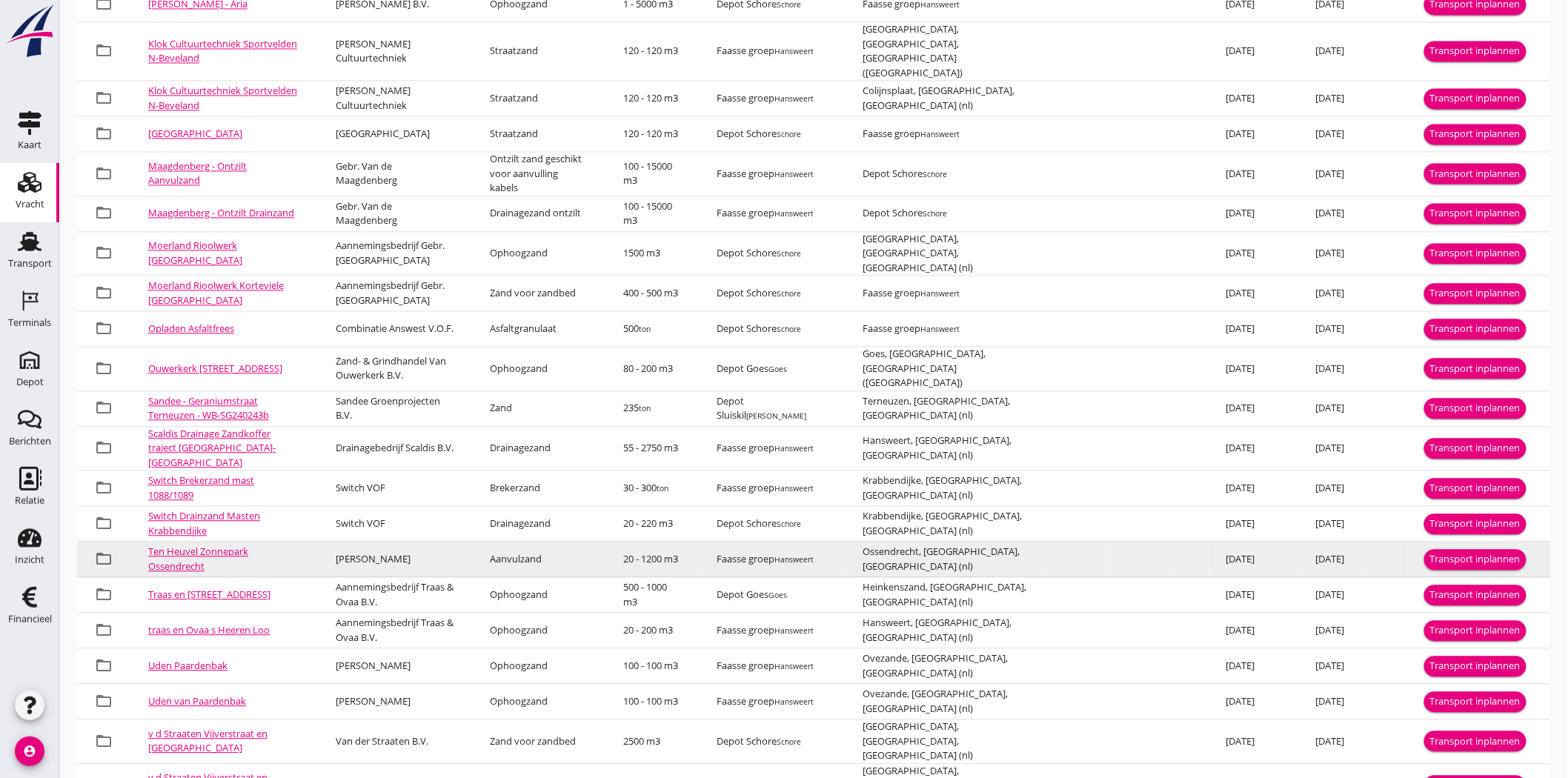
scroll to position [1211, 0]
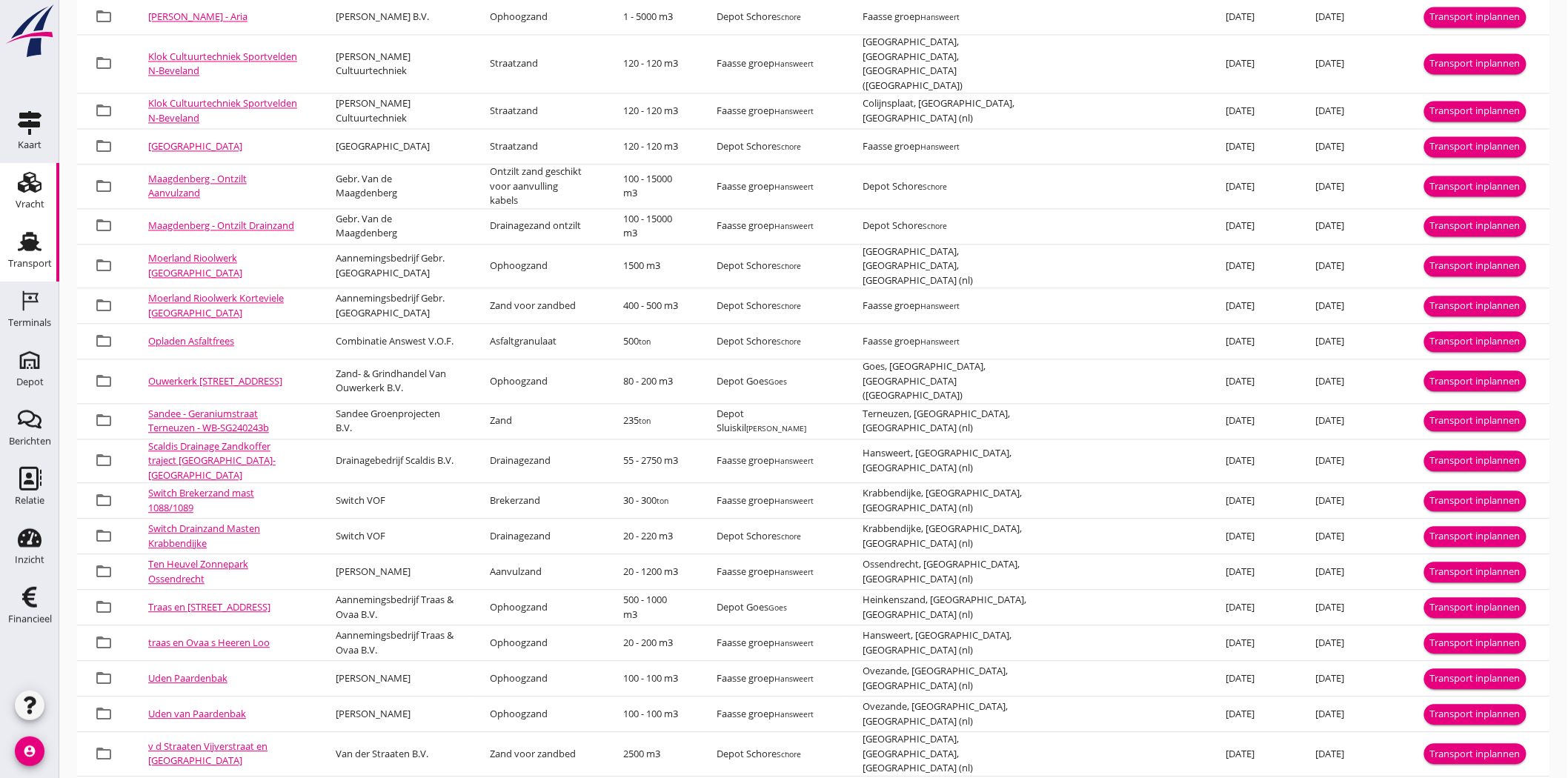
drag, startPoint x: 33, startPoint y: 254, endPoint x: 57, endPoint y: 245, distance: 25.6
click at [33, 254] on div "Transport" at bounding box center [30, 264] width 44 height 21
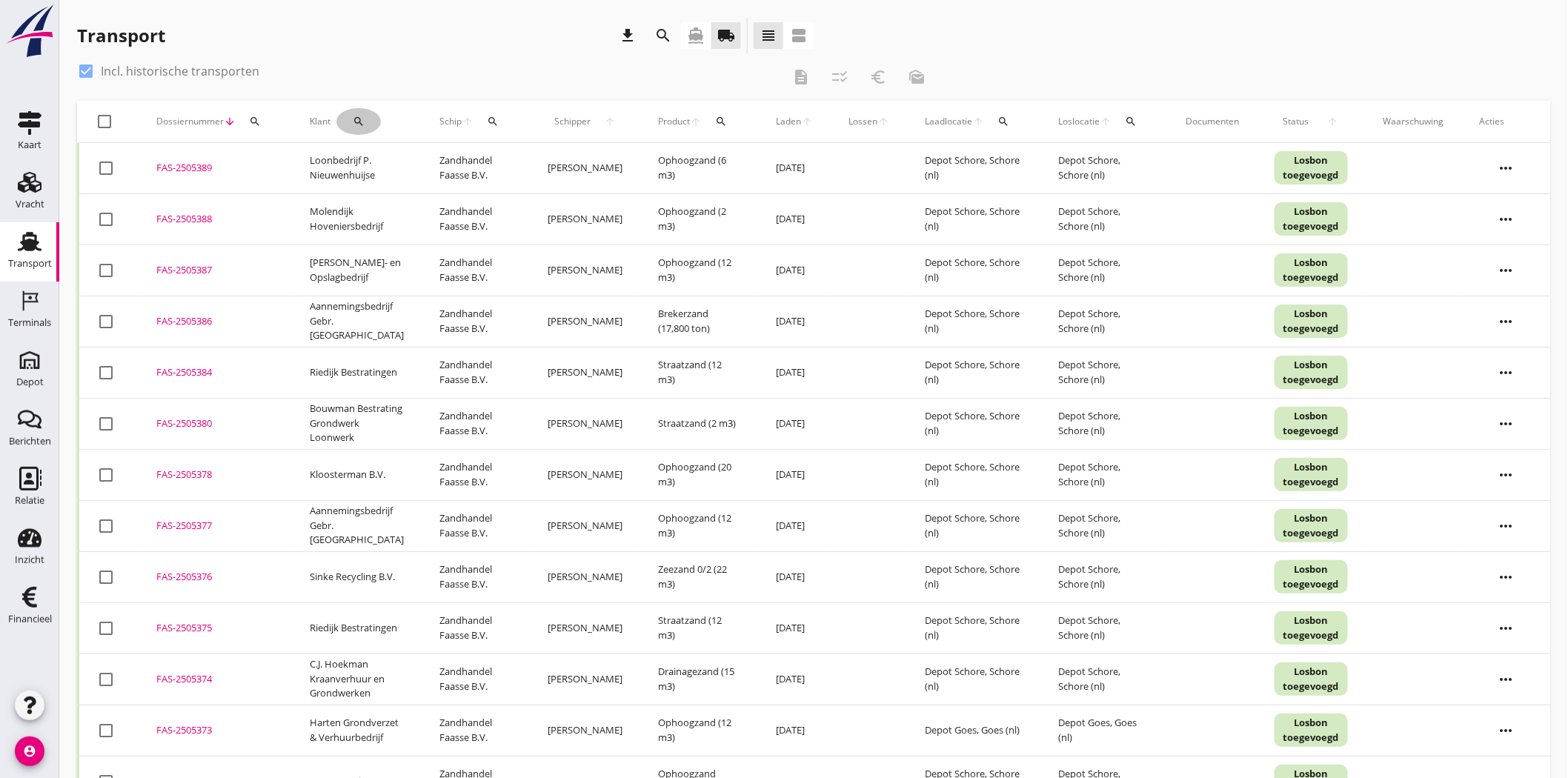
click at [372, 120] on div "search" at bounding box center [358, 122] width 44 height 12
click at [417, 170] on input "Zoeken op opdrachtgever..." at bounding box center [420, 164] width 154 height 24
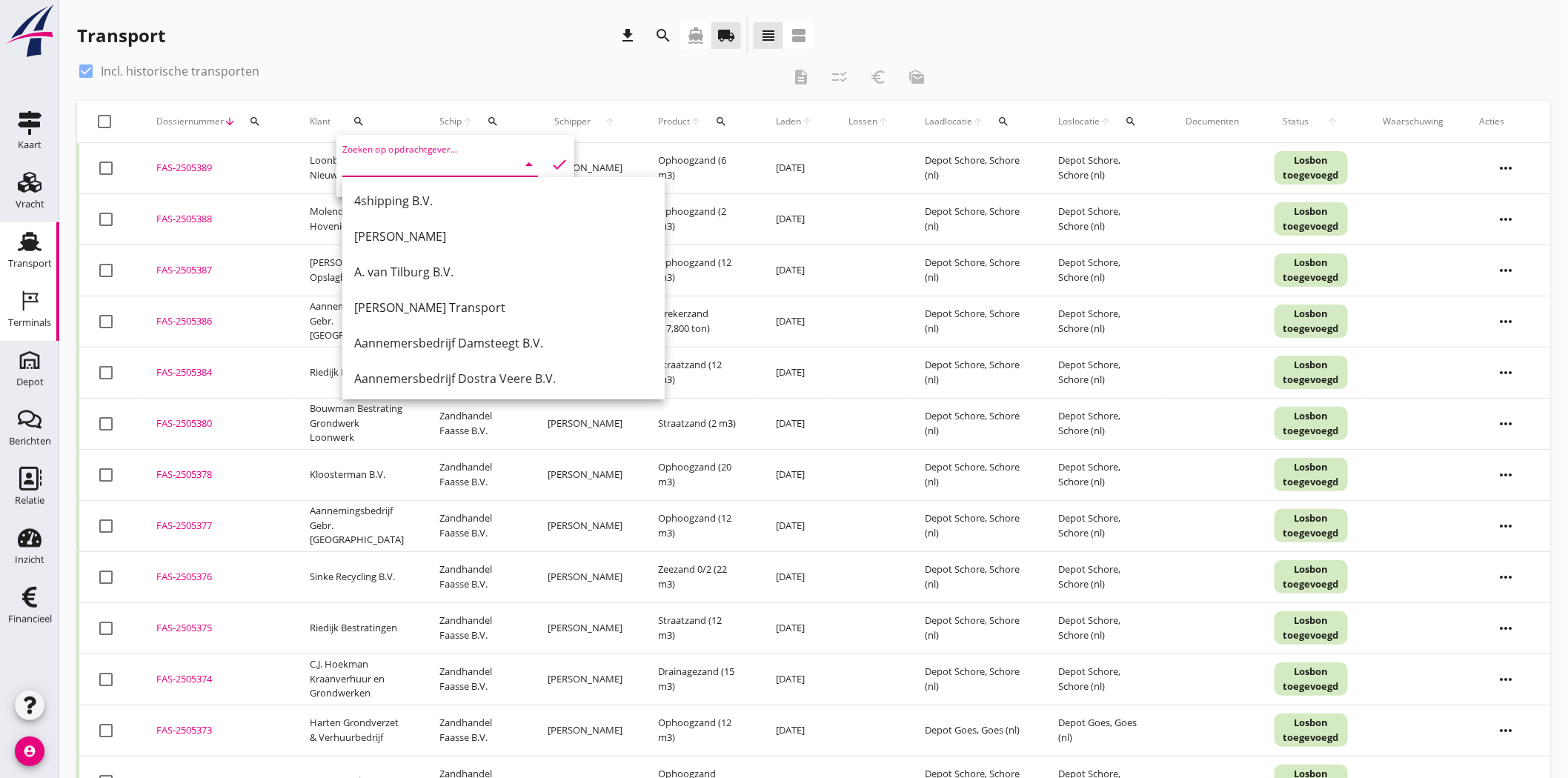
click at [34, 307] on icon "Terminals" at bounding box center [29, 300] width 24 height 24
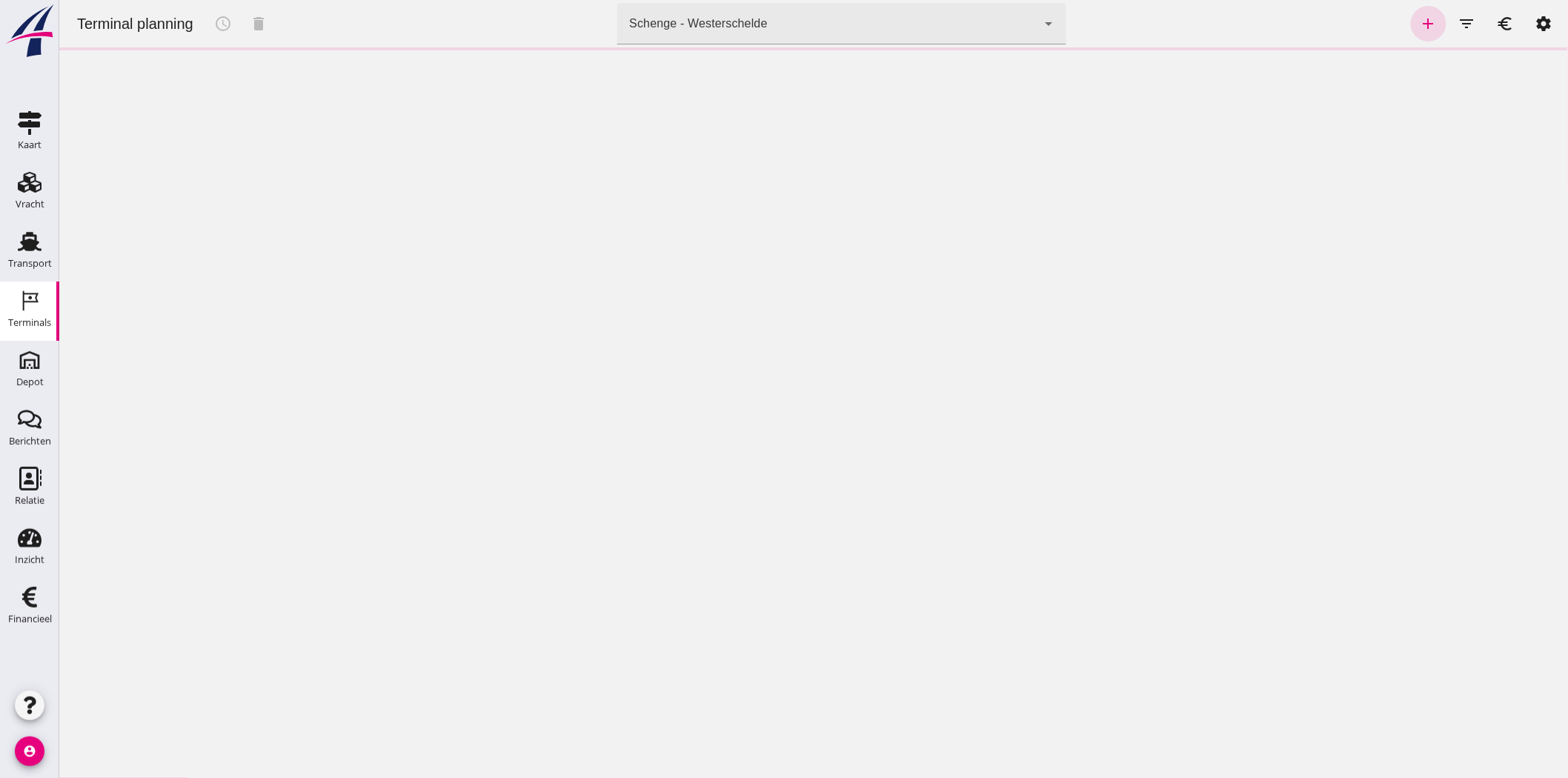
click at [845, 18] on div "Schenge - Westerschelde 9c876888-926f-4f5f-969d-c779b766b815" at bounding box center [826, 24] width 420 height 41
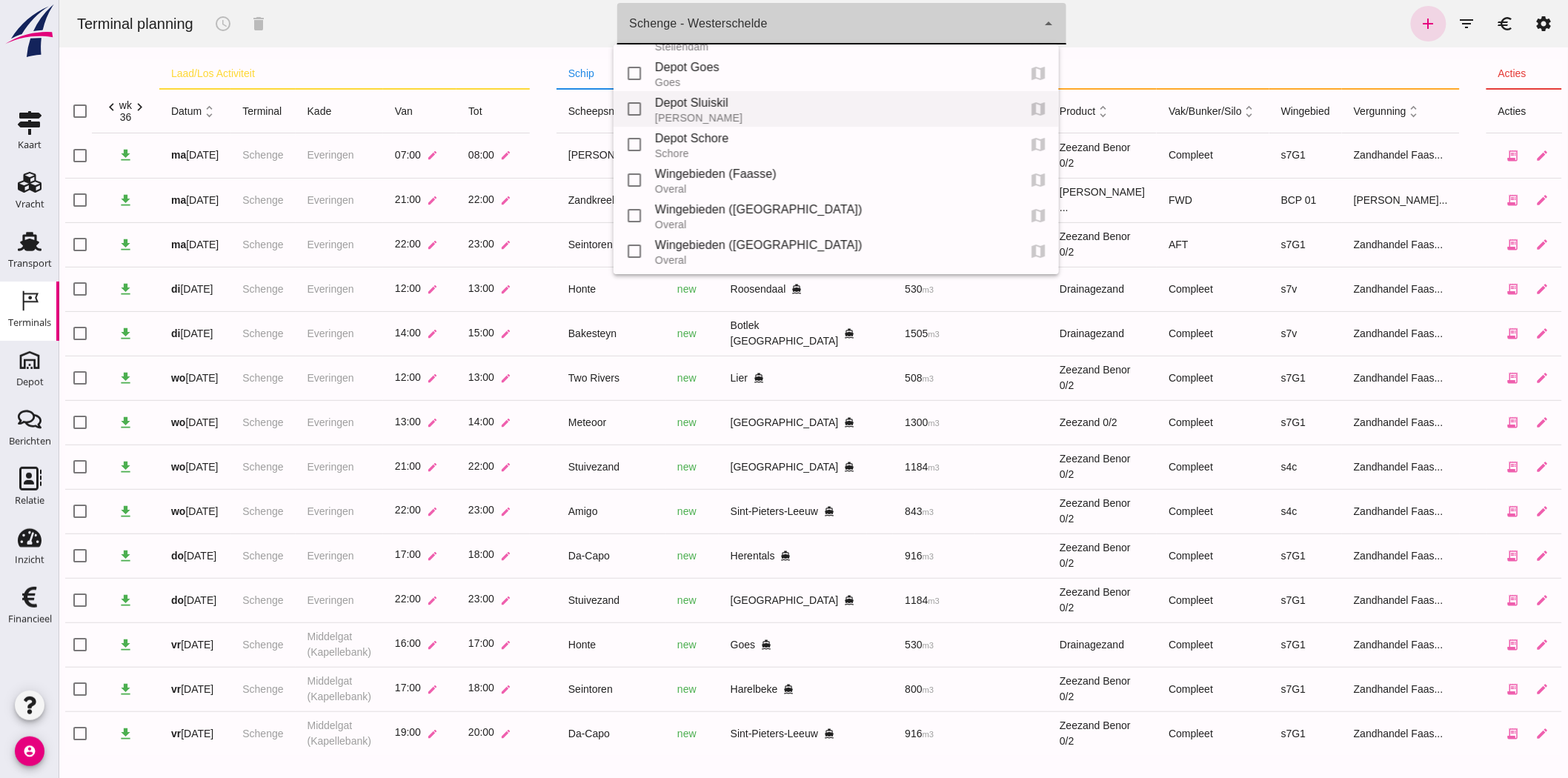
scroll to position [164, 0]
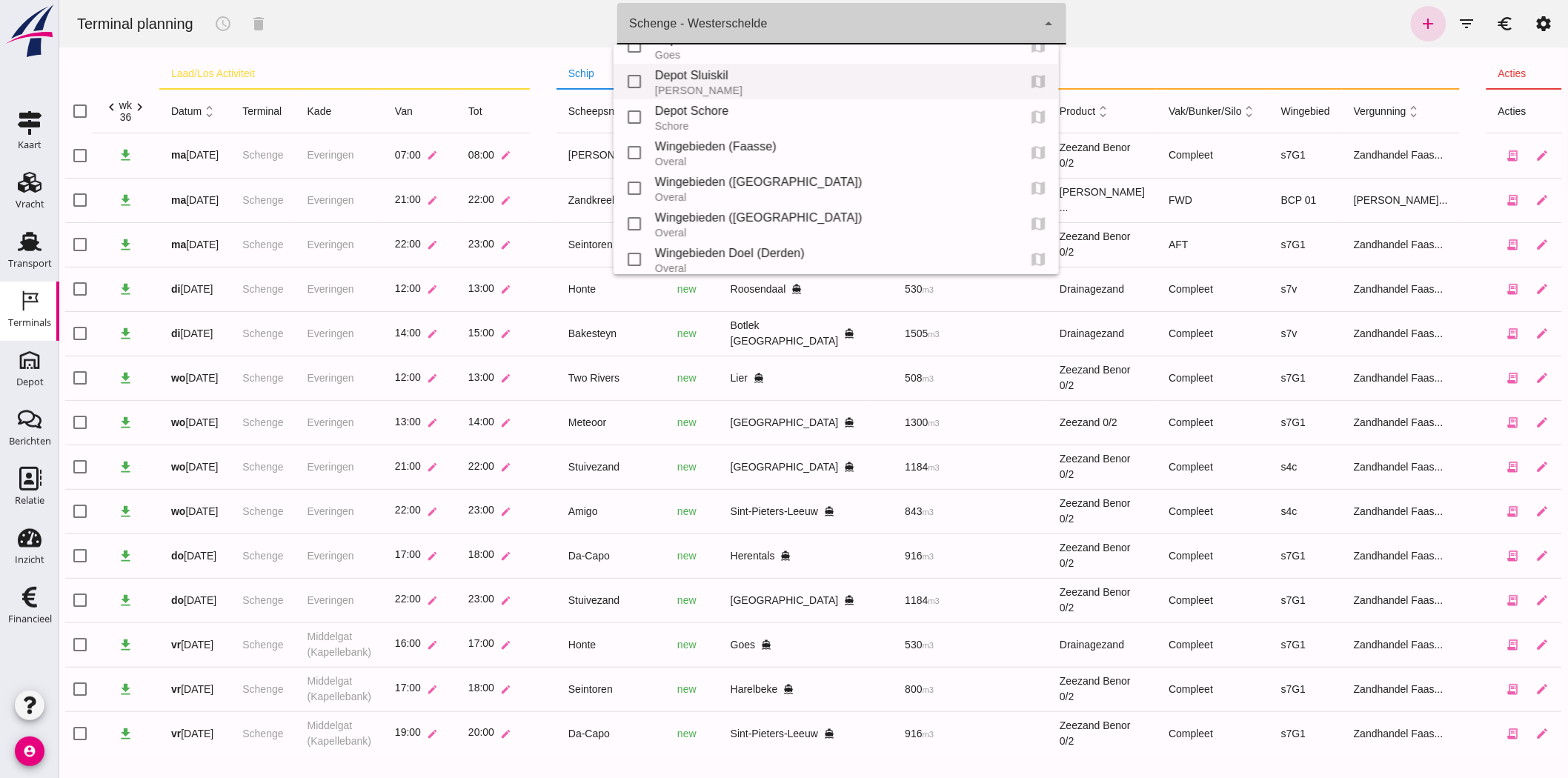
click at [860, 129] on div "Schore" at bounding box center [829, 126] width 351 height 12
type input "da4e762a-ddf1-4556-b2ca-bcf6277de398"
checkbox input "false"
checkbox input "true"
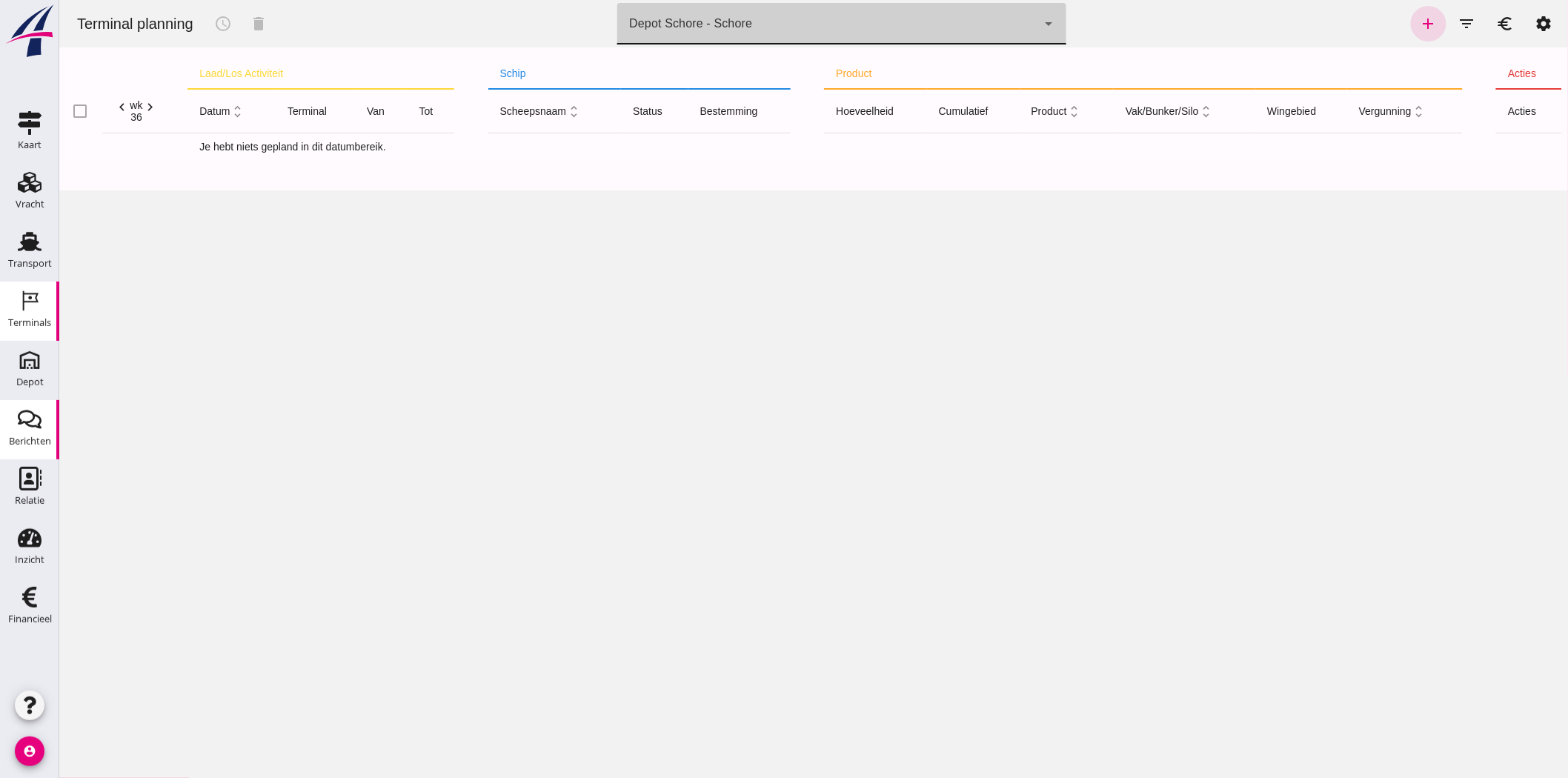
click at [27, 426] on icon "Berichten" at bounding box center [29, 419] width 24 height 24
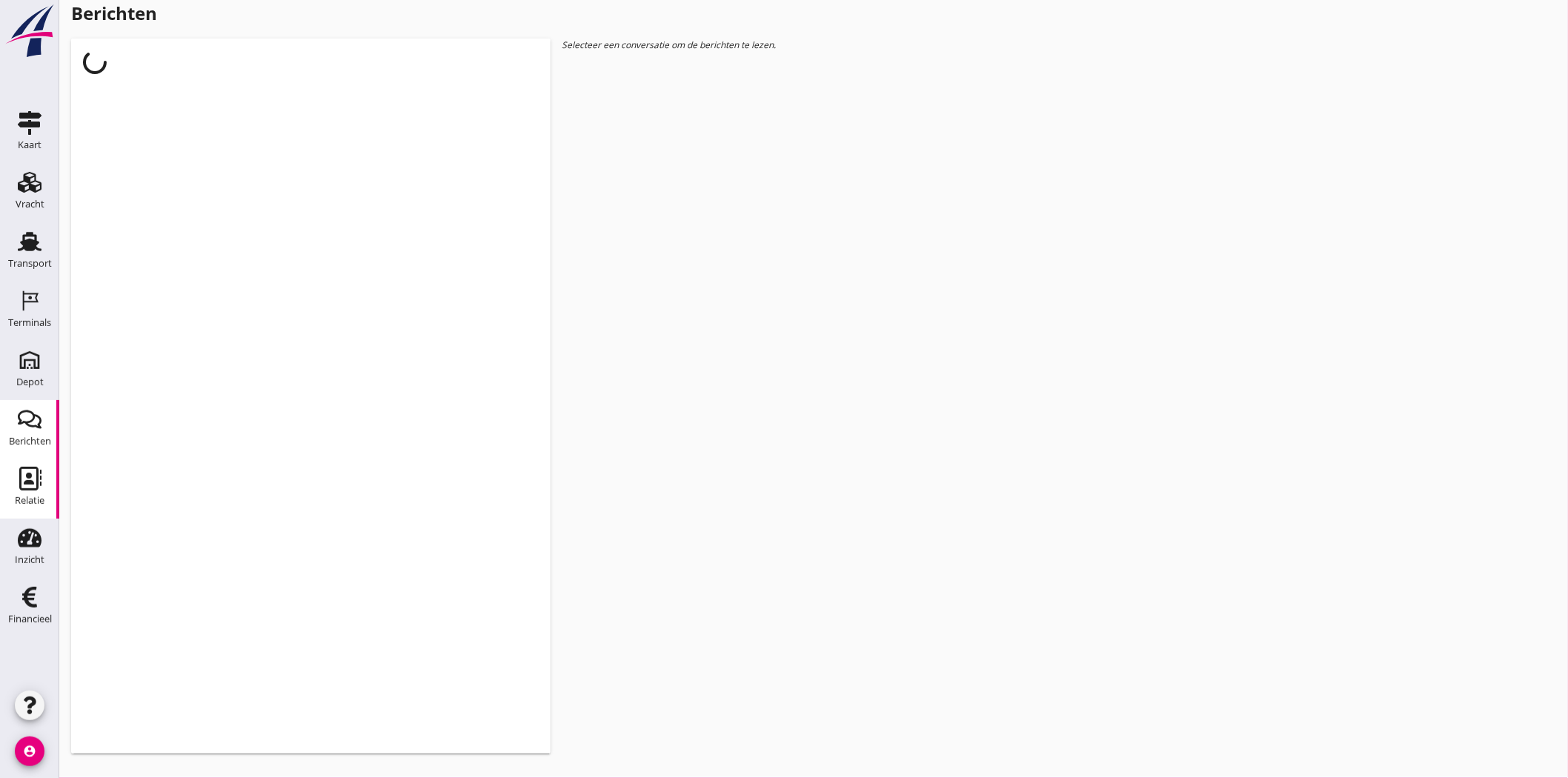
click at [40, 486] on icon "Relatie" at bounding box center [29, 478] width 24 height 24
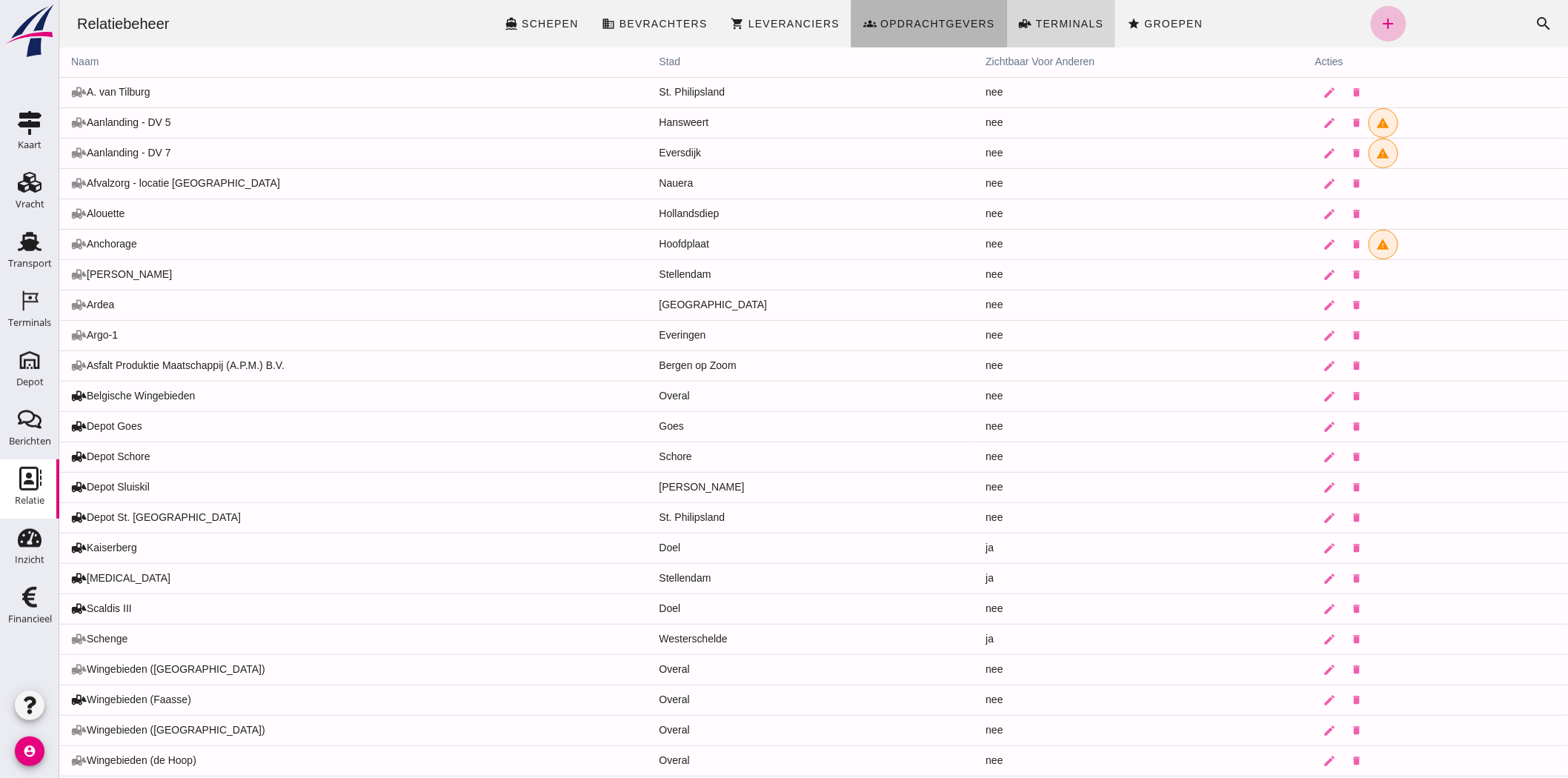
click at [921, 35] on link "groups Opdrachtgevers" at bounding box center [928, 24] width 156 height 47
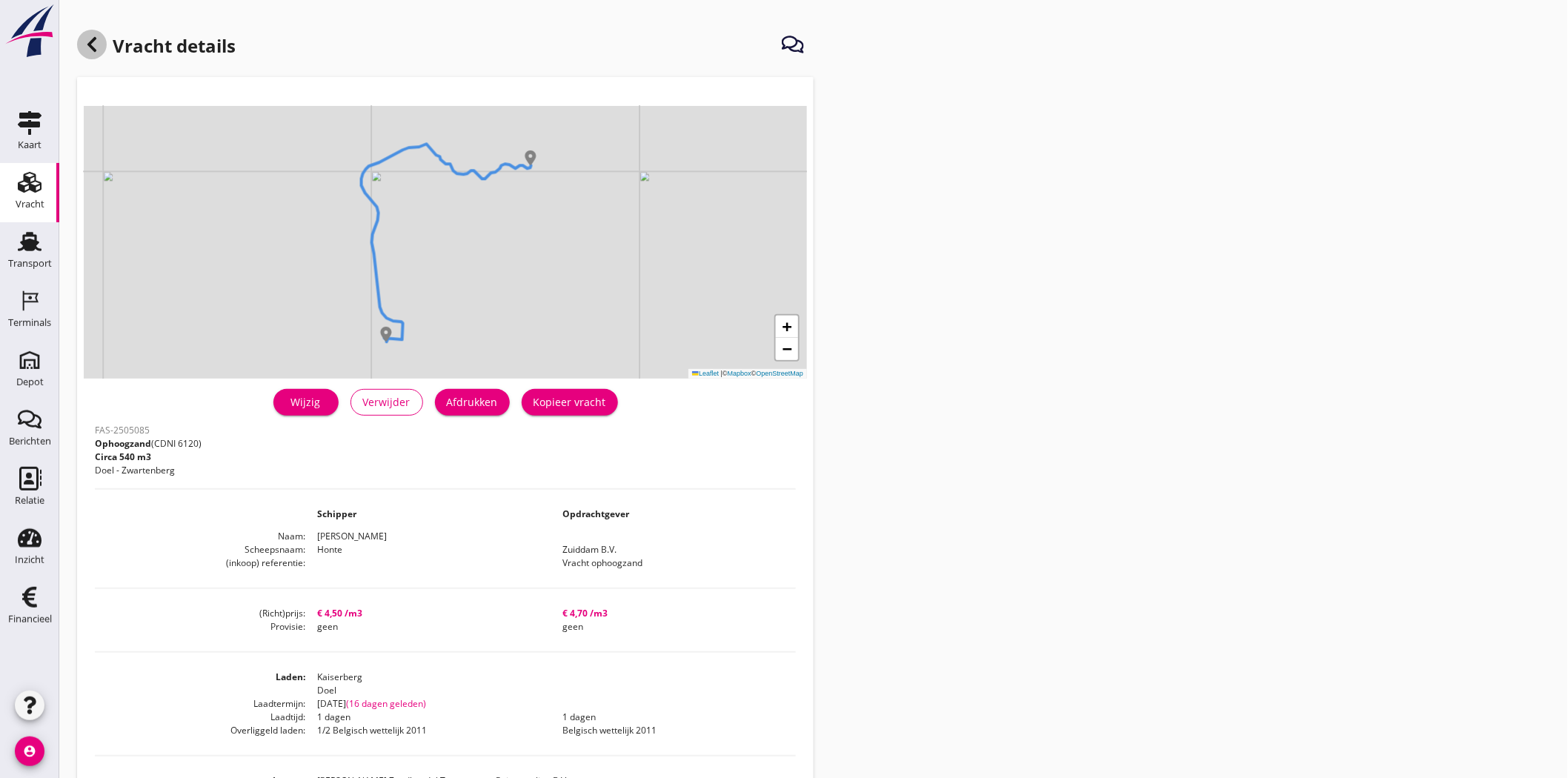
click at [99, 50] on icon at bounding box center [92, 44] width 18 height 18
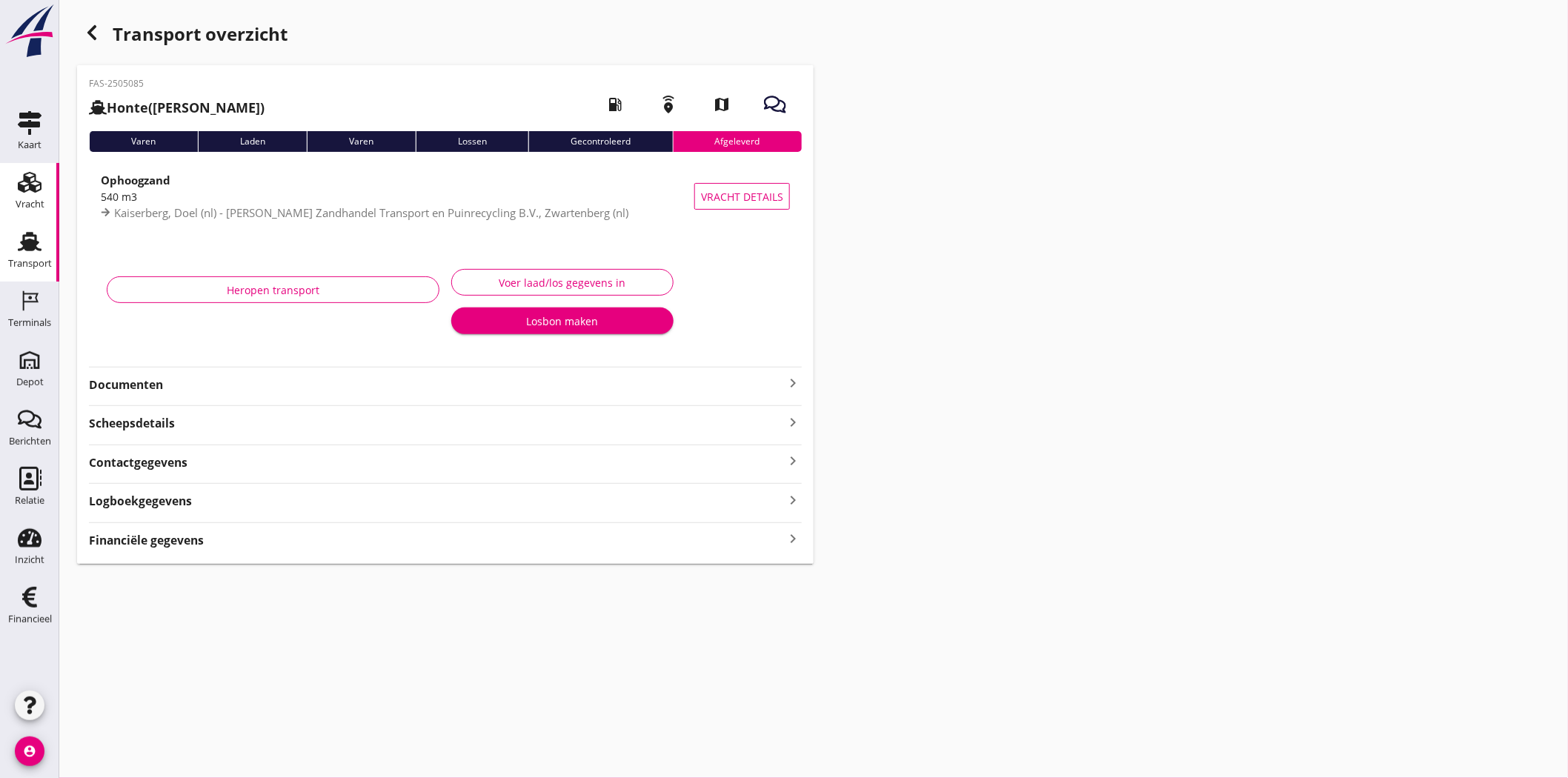
click at [24, 181] on use at bounding box center [29, 182] width 24 height 21
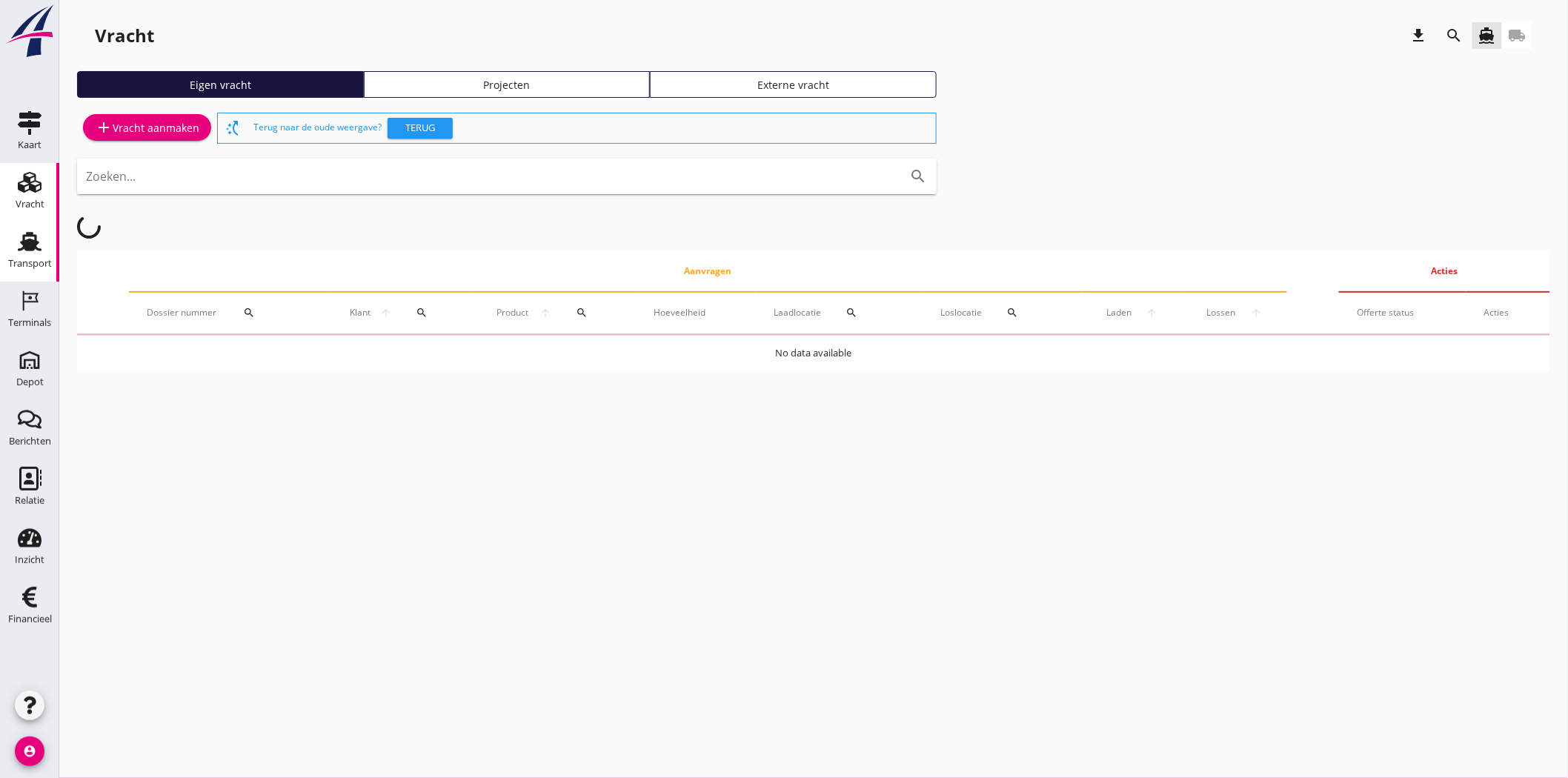
click at [24, 255] on div "Transport" at bounding box center [30, 264] width 44 height 21
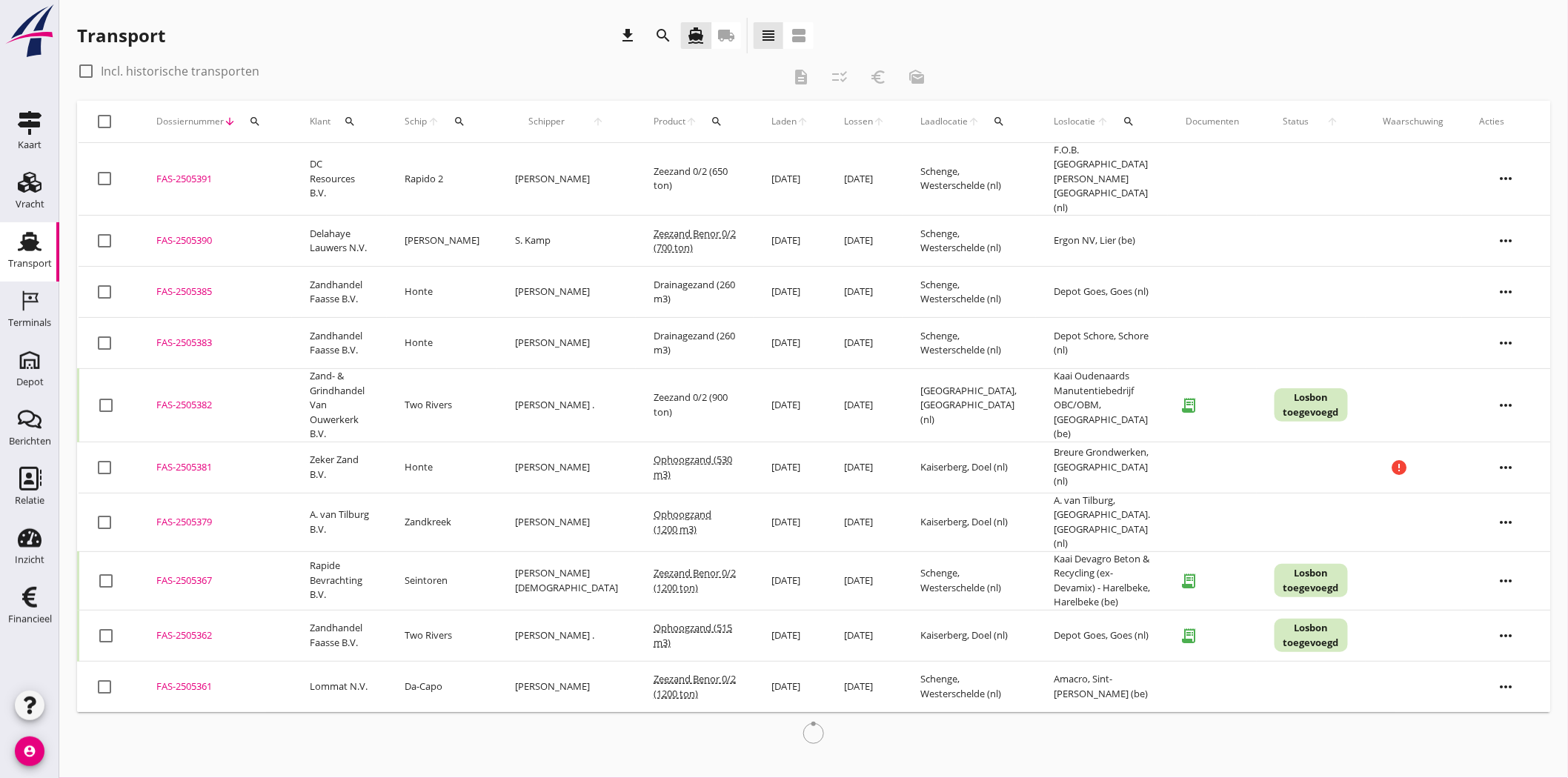
click at [262, 118] on div "search" at bounding box center [254, 122] width 27 height 12
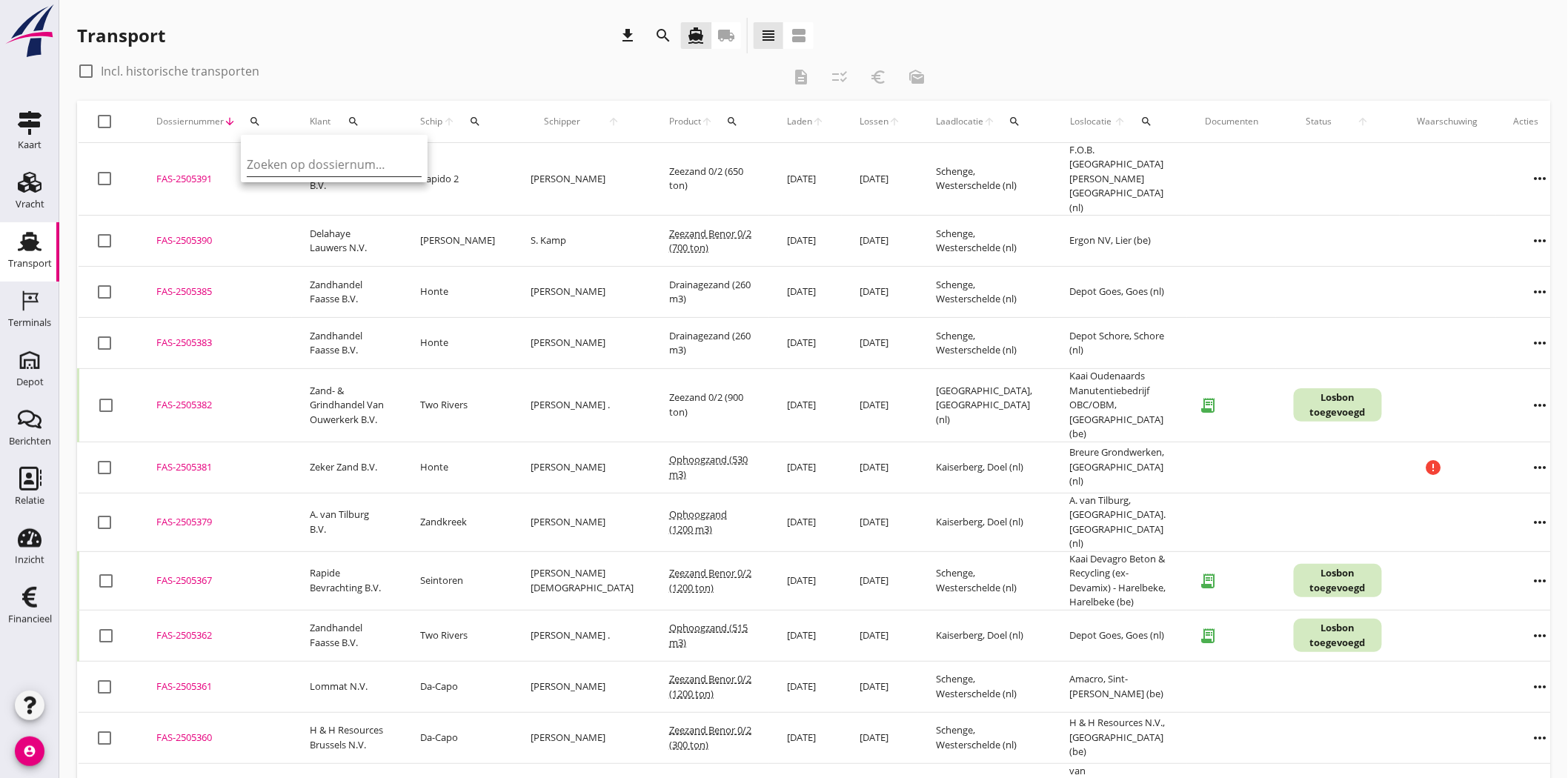
click at [280, 161] on input "Zoeken op dossiernummer..." at bounding box center [324, 164] width 154 height 24
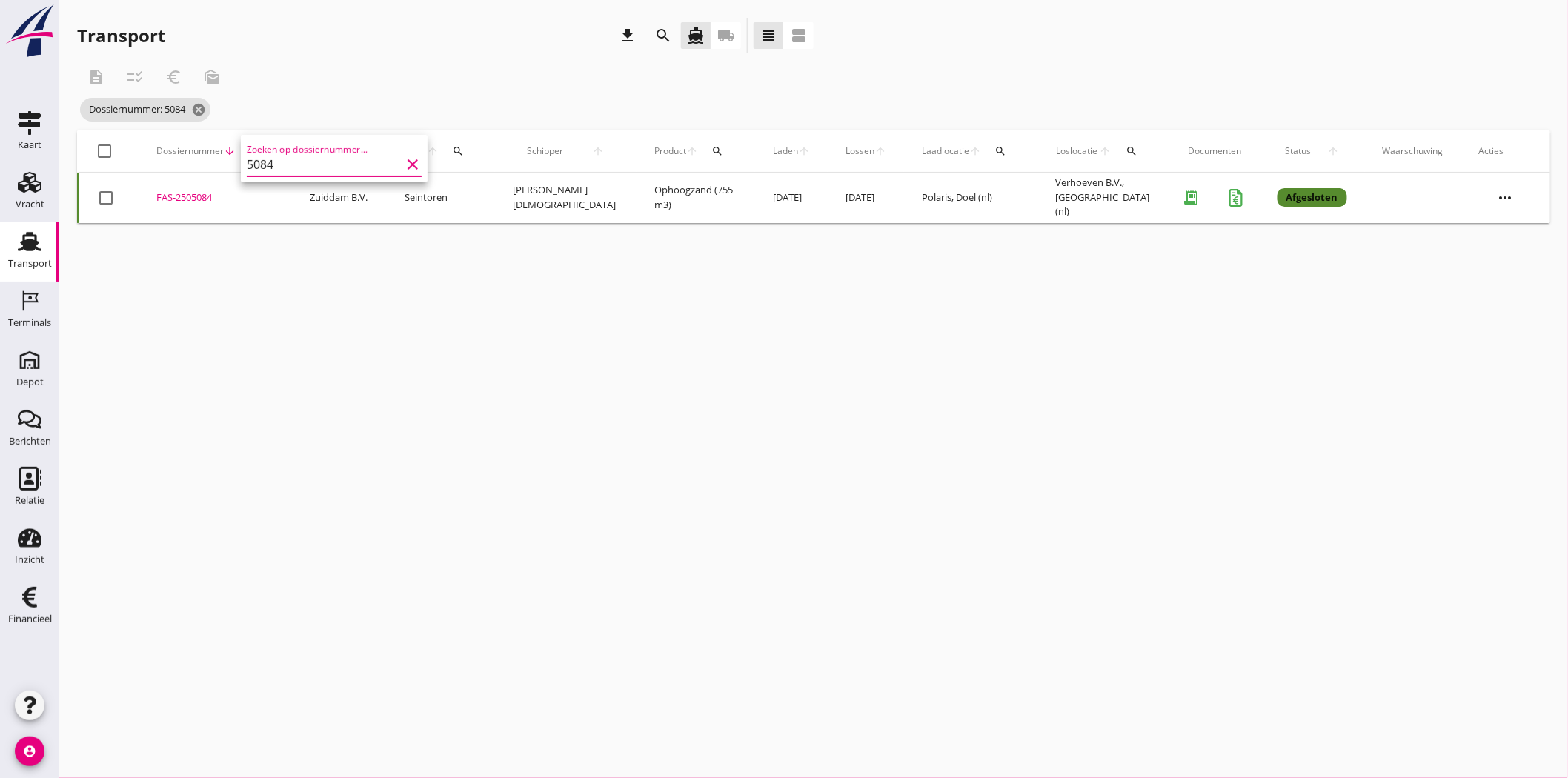
type input "5084"
click at [219, 197] on div "FAS-2505084" at bounding box center [215, 197] width 118 height 15
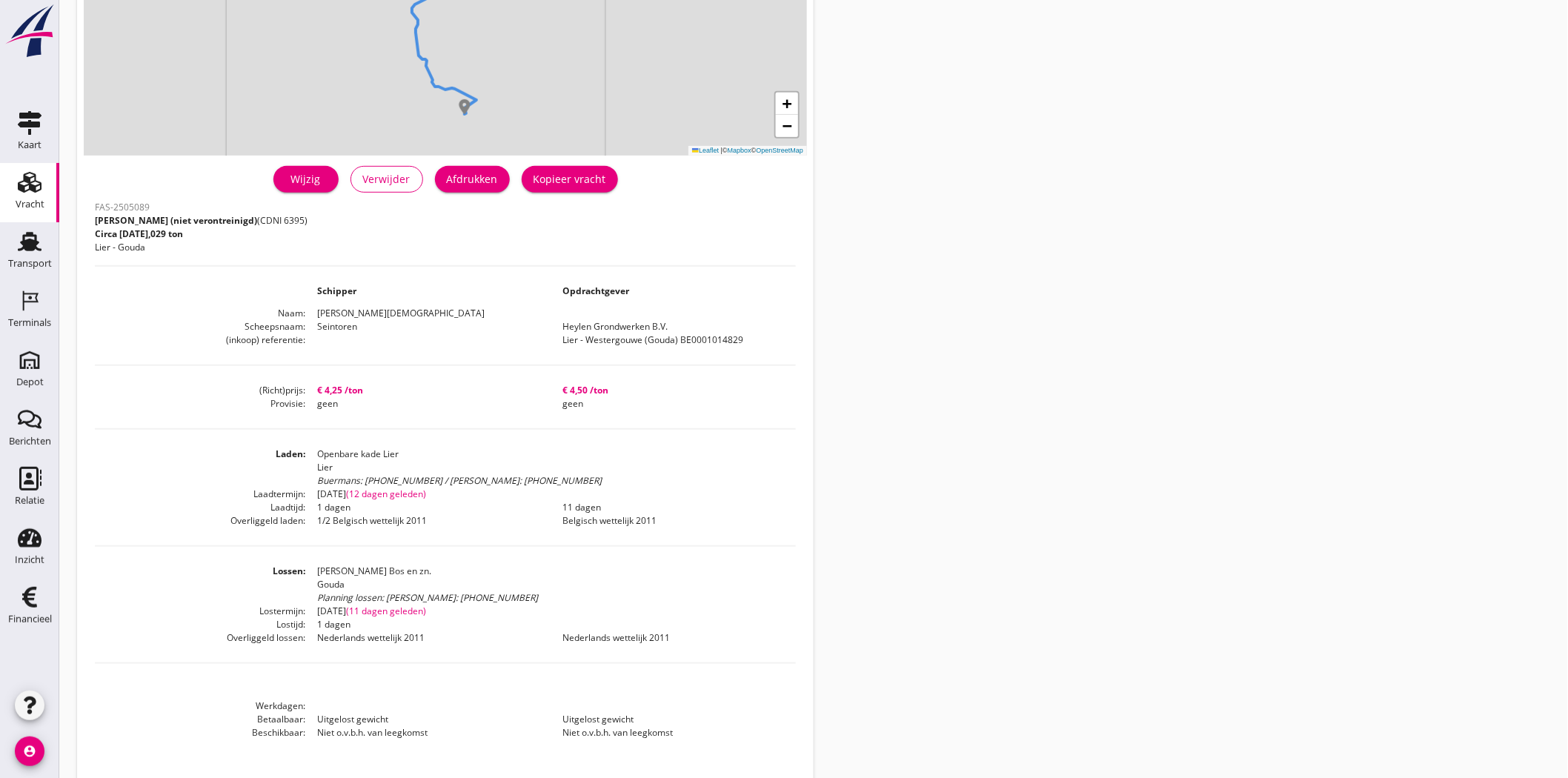
scroll to position [256, 0]
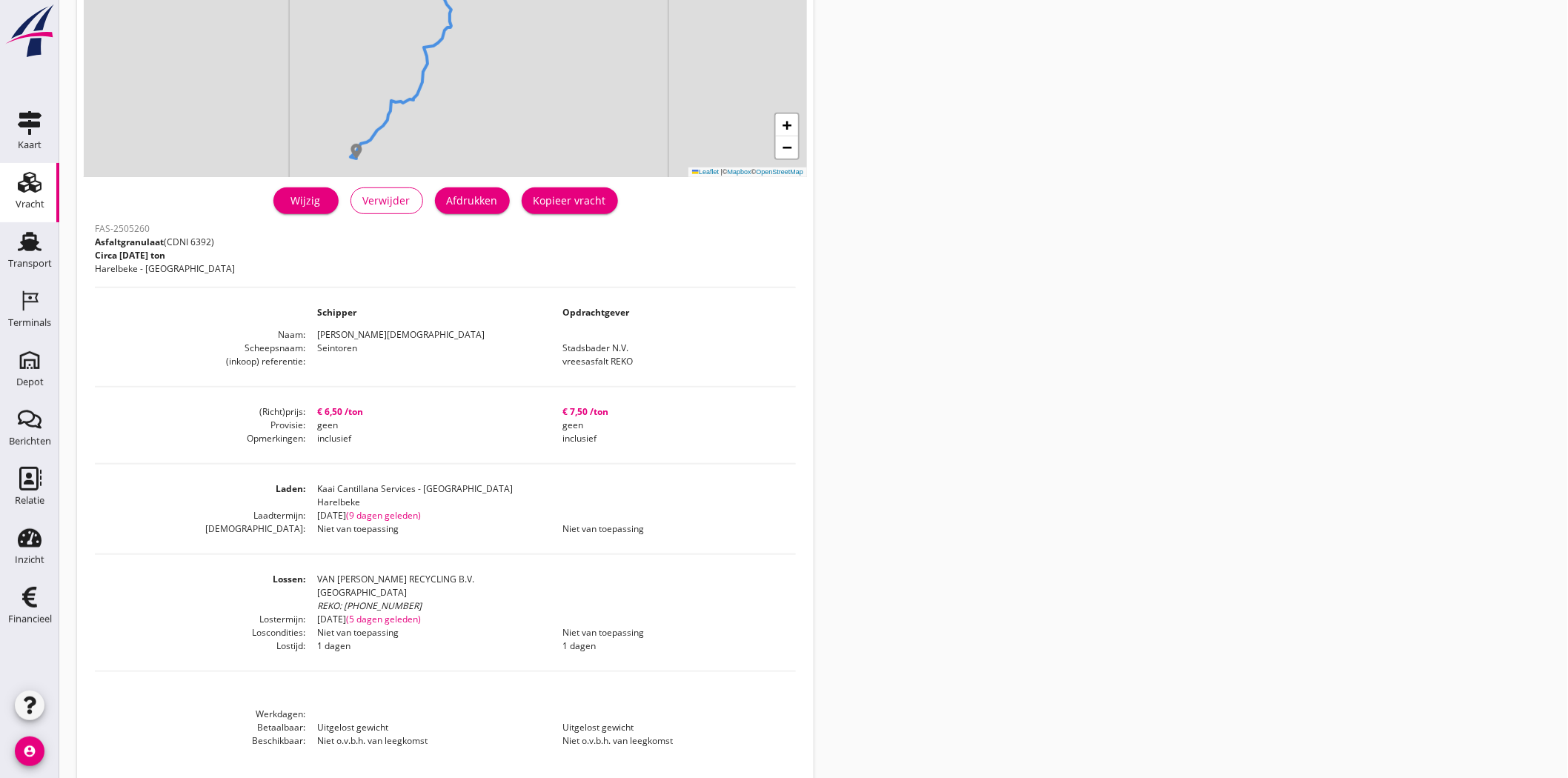
scroll to position [242, 0]
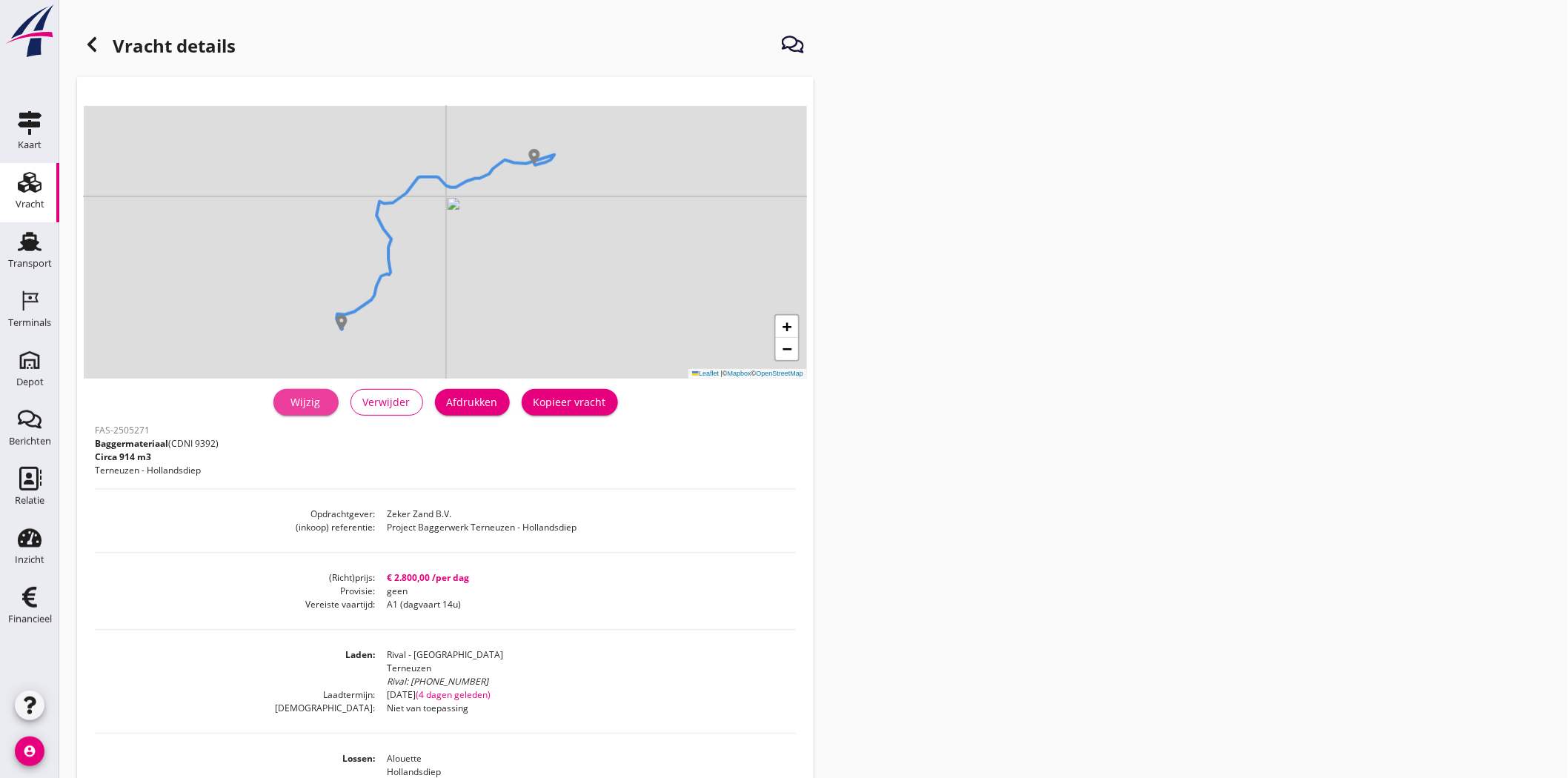
click at [317, 405] on div "Wijzig" at bounding box center [306, 402] width 41 height 15
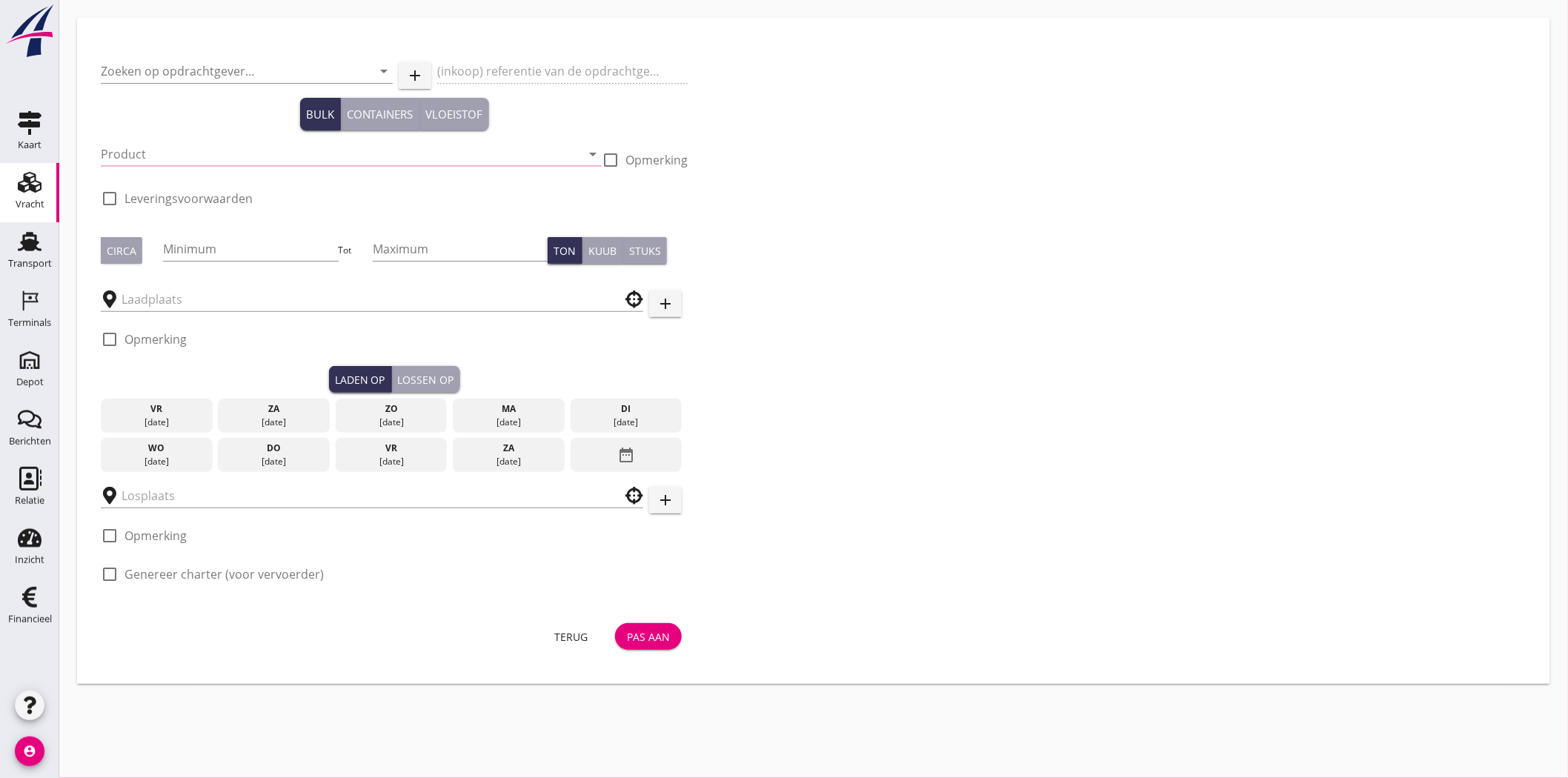
type input "Zeker Zand B.V."
type input "Project Baggerwerk Terneuzen - Hollandsdiep"
type input "Baggermateriaal (9392)"
type input "914"
checkbox input "true"
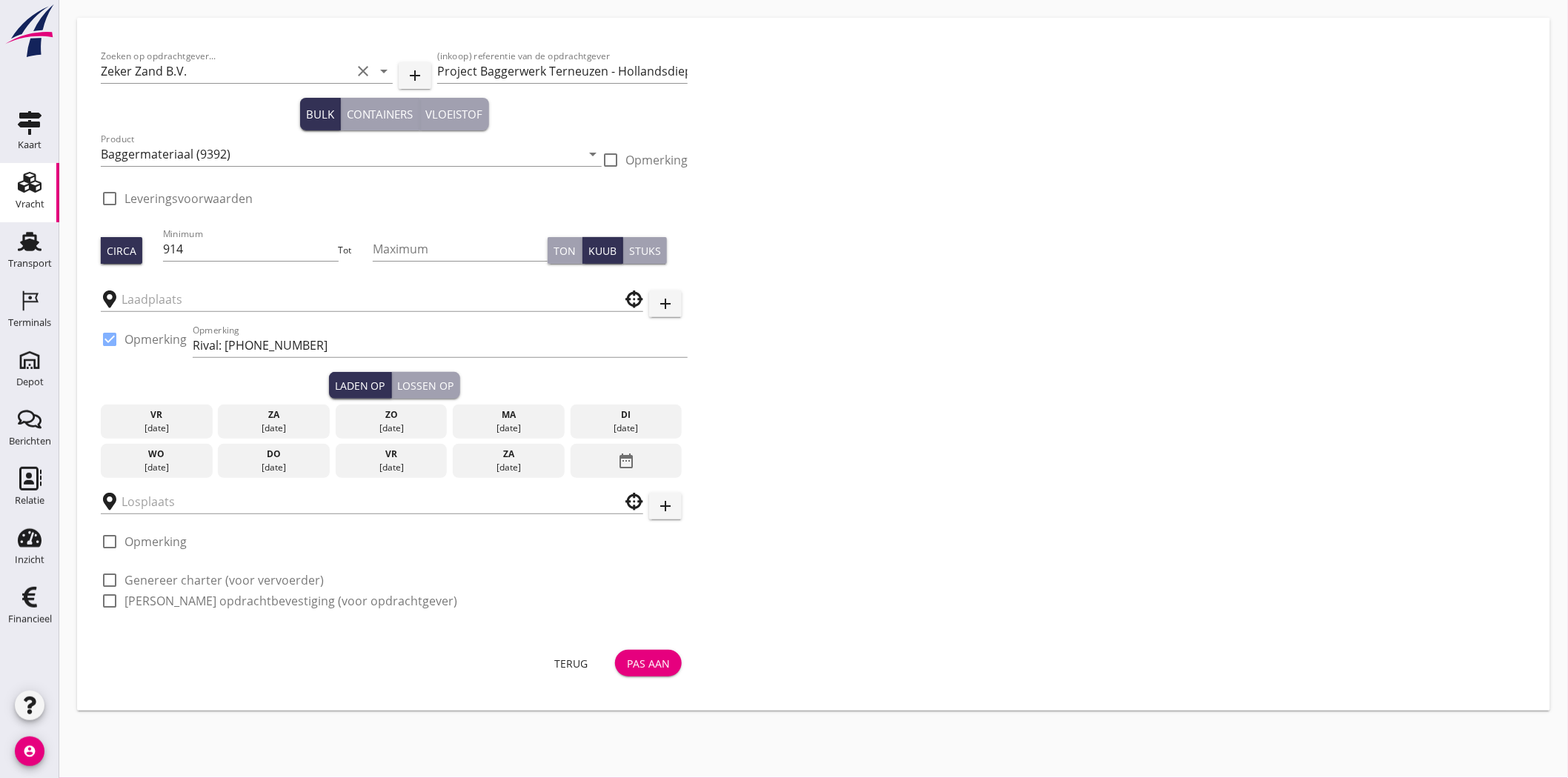
type input "Rival - [GEOGRAPHIC_DATA]"
type input "Alouette"
checkbox input "true"
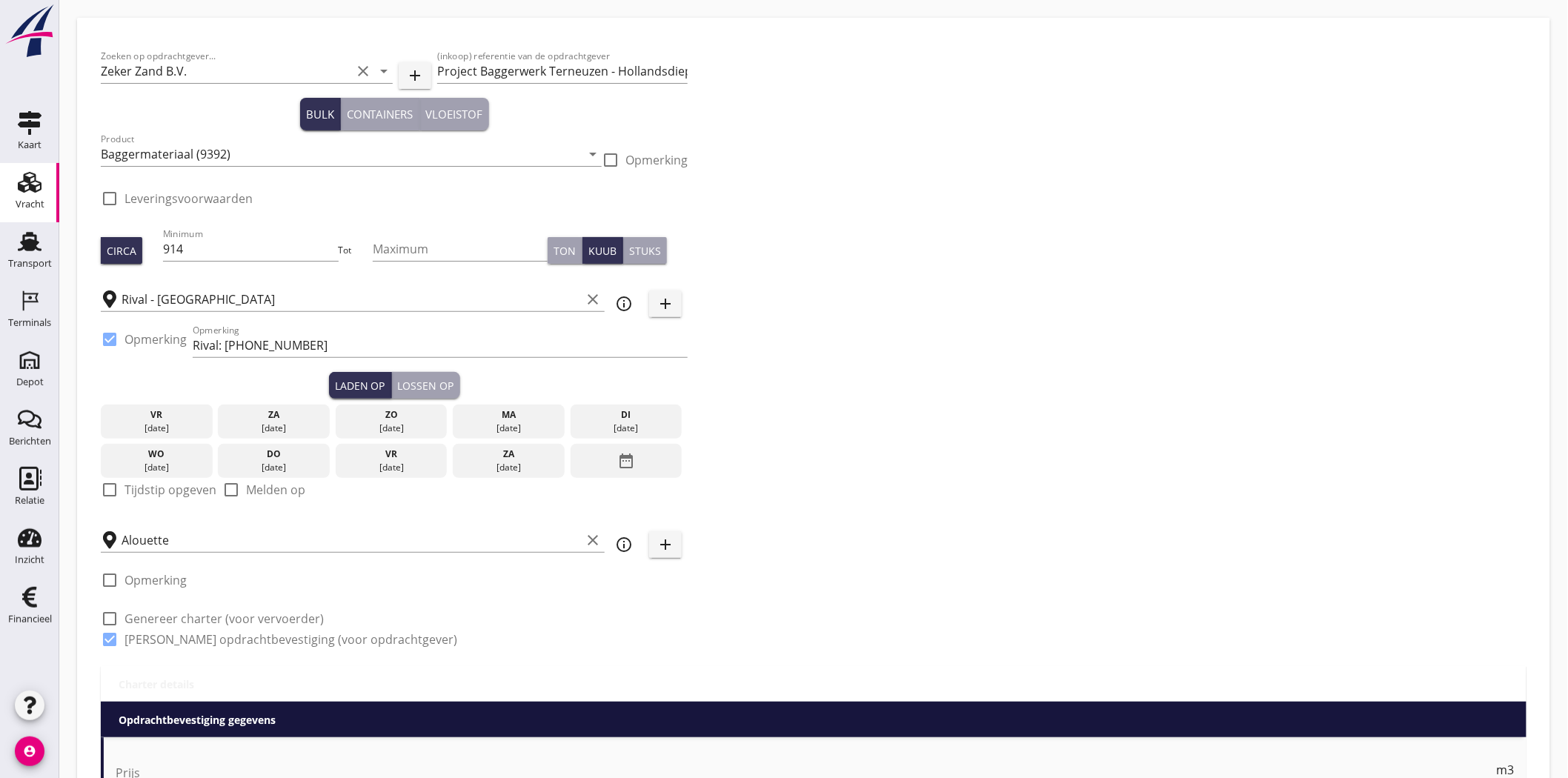
type input "2800"
checkbox input "false"
radio input "false"
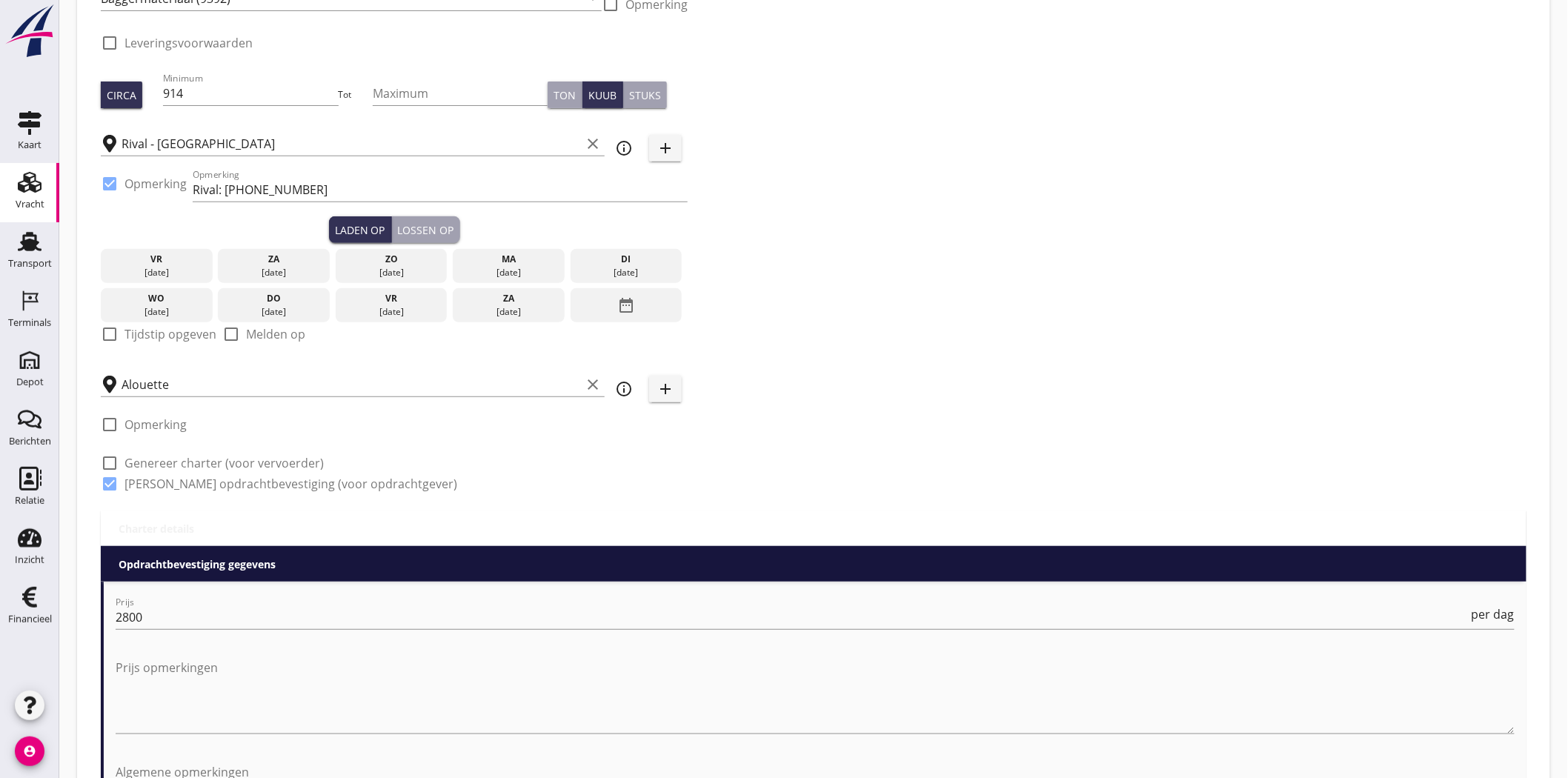
scroll to position [154, 0]
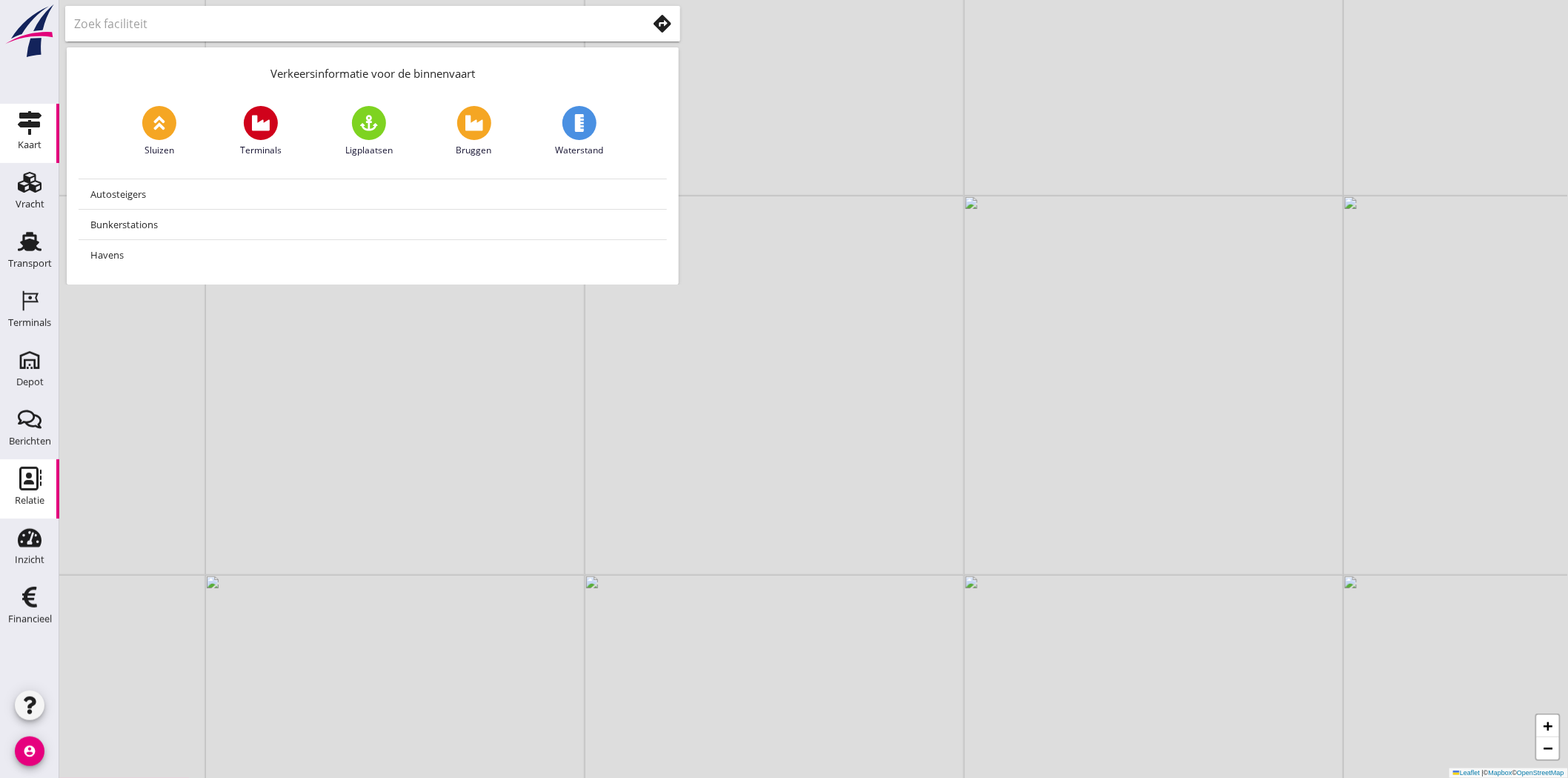
click at [28, 486] on icon "Relatie" at bounding box center [29, 478] width 24 height 24
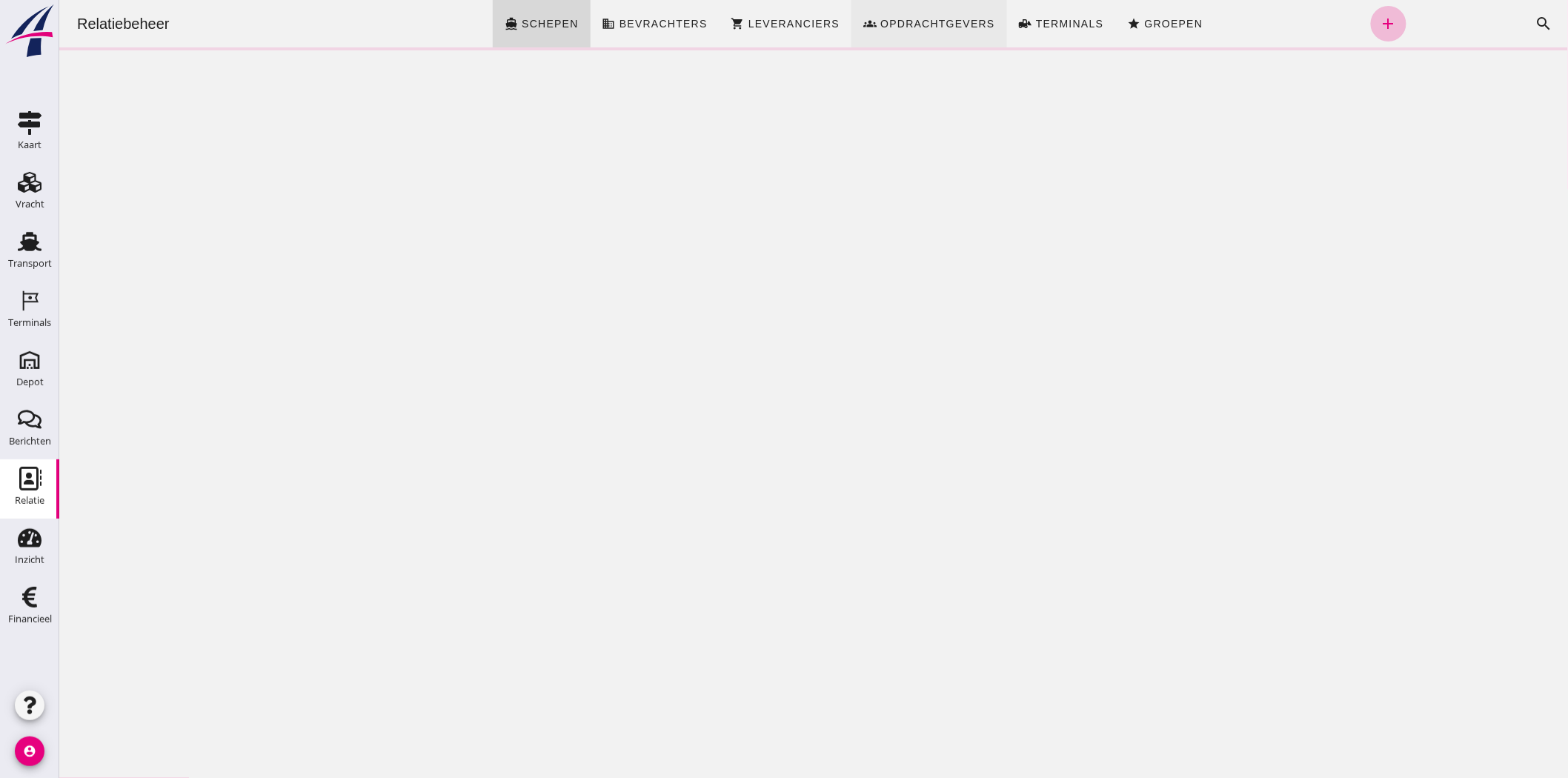
click at [928, 27] on span "Opdrachtgevers" at bounding box center [936, 24] width 115 height 12
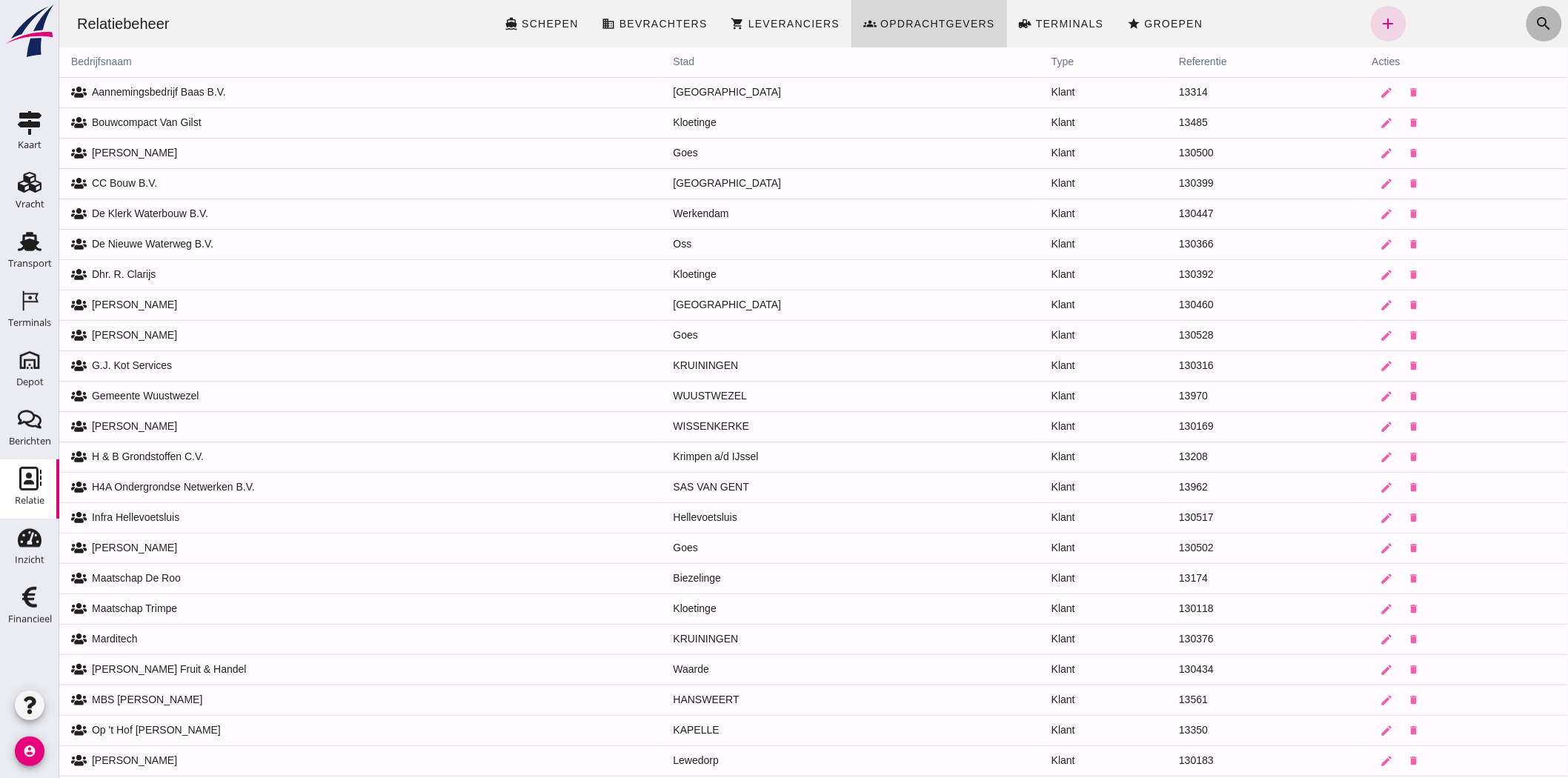
click at [1534, 22] on icon "search" at bounding box center [1543, 23] width 18 height 18
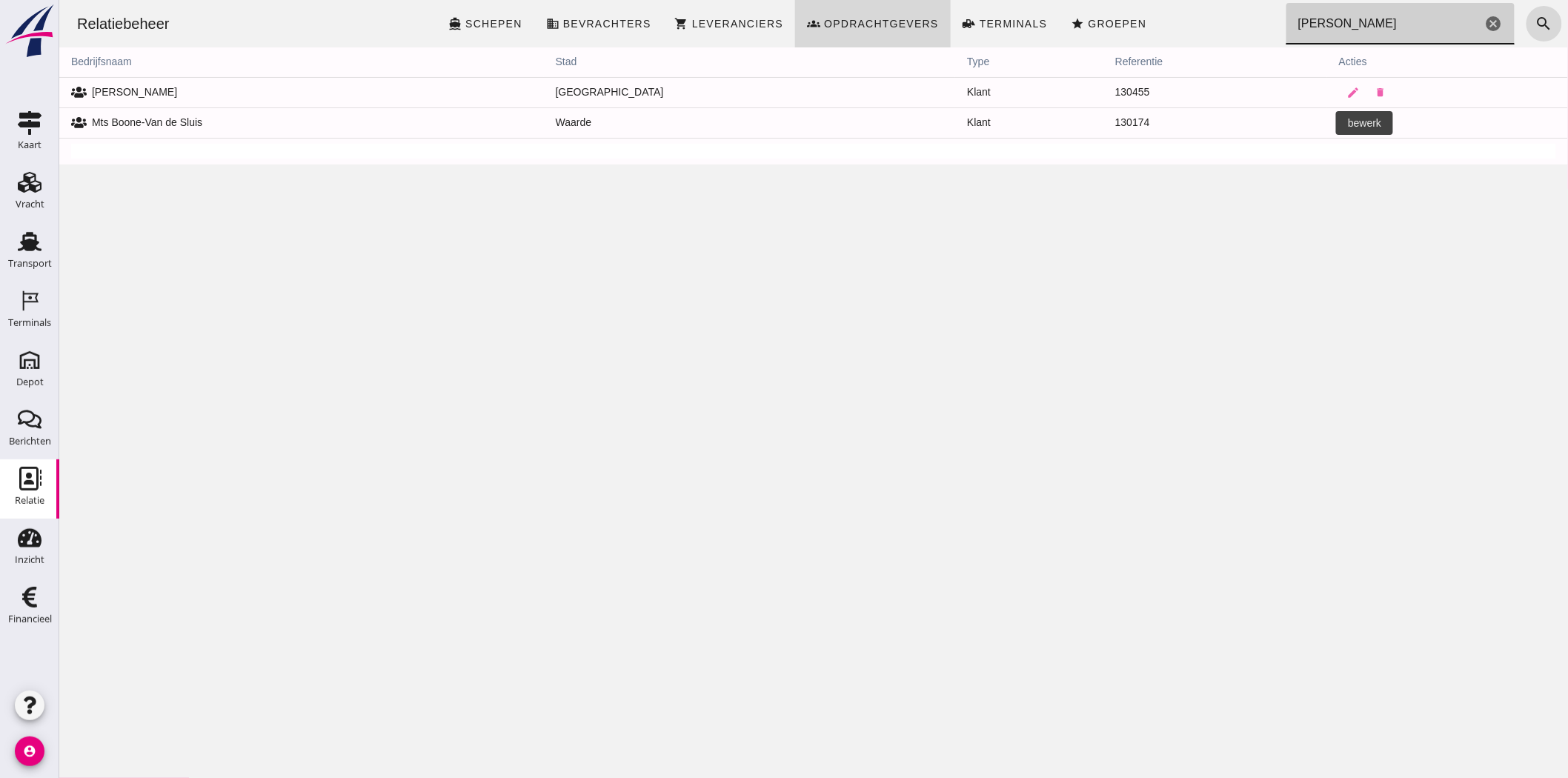
type input "[PERSON_NAME]"
click at [1338, 119] on link "edit" at bounding box center [1353, 123] width 30 height 30
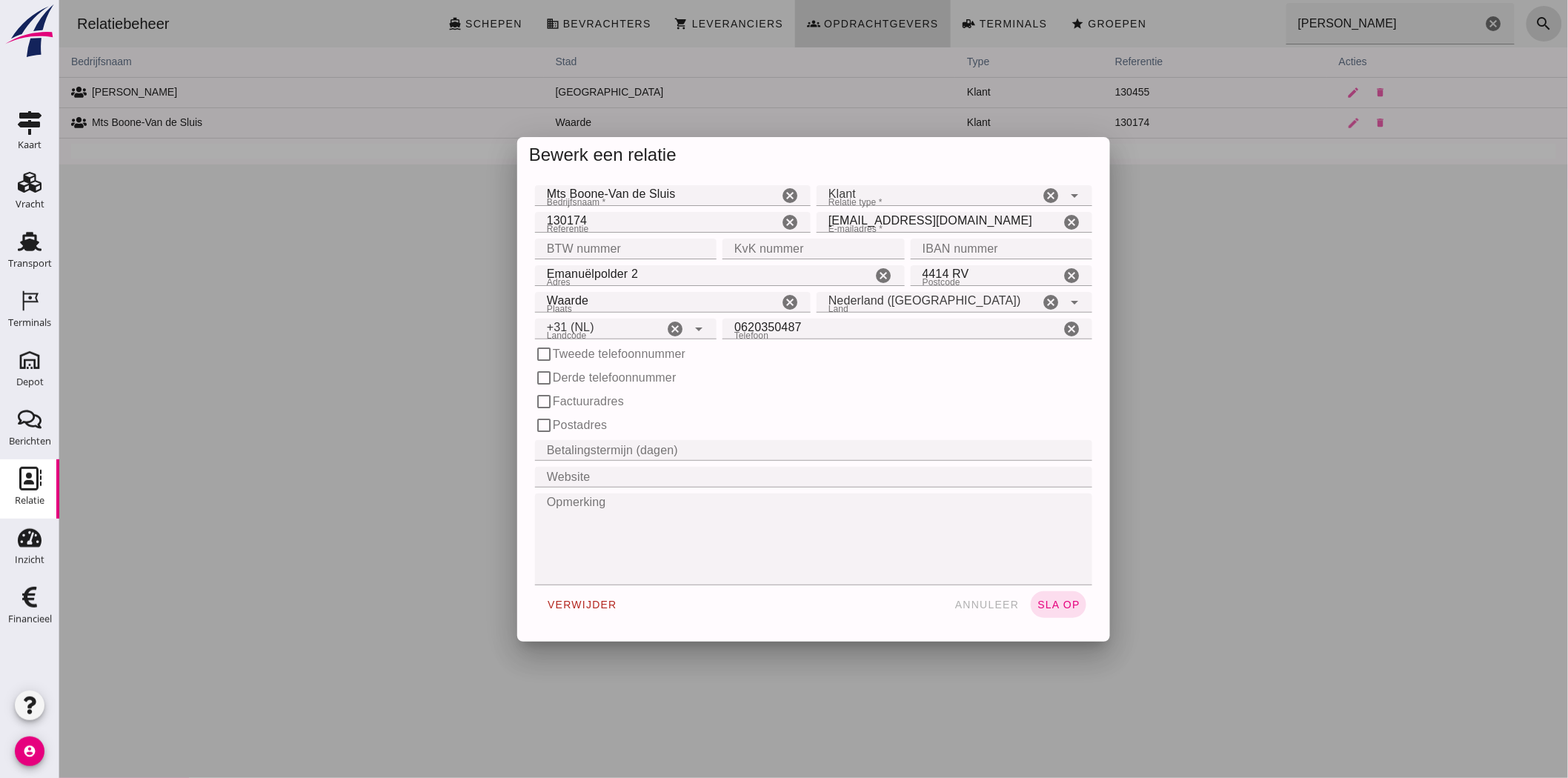
click at [874, 217] on input "[EMAIL_ADDRESS][DOMAIN_NAME]" at bounding box center [938, 222] width 243 height 21
type input "+31 (NL)"
drag, startPoint x: 881, startPoint y: 217, endPoint x: 733, endPoint y: 217, distance: 148.0
click at [744, 222] on div "Referentie Referentie 130174 cancel E-mailadres * E-mailadres * [EMAIL_ADDRESS]…" at bounding box center [812, 222] width 563 height 27
type input "[EMAIL_ADDRESS][PERSON_NAME][DOMAIN_NAME]"
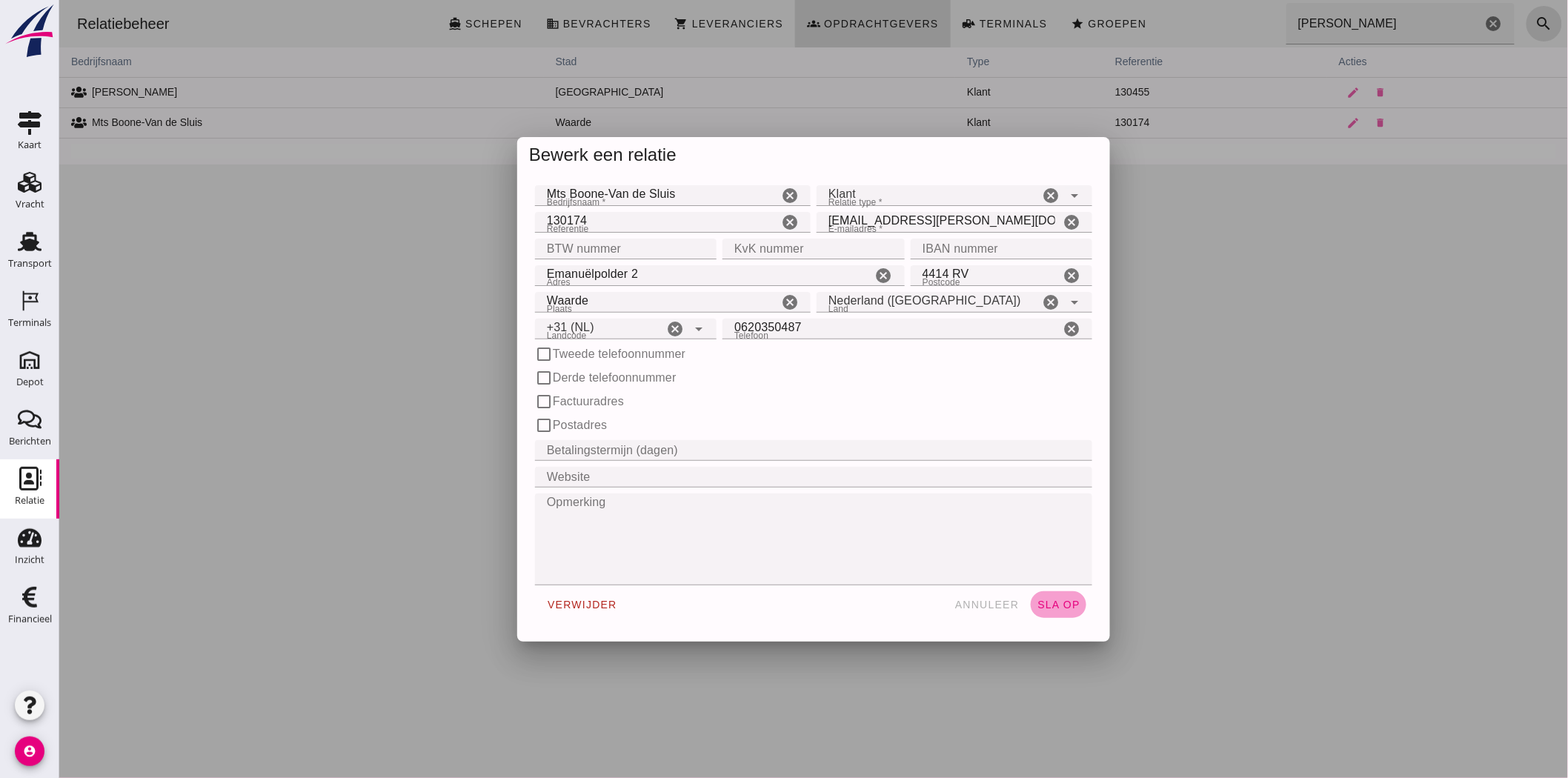
click at [1059, 603] on span "sla op" at bounding box center [1058, 605] width 44 height 12
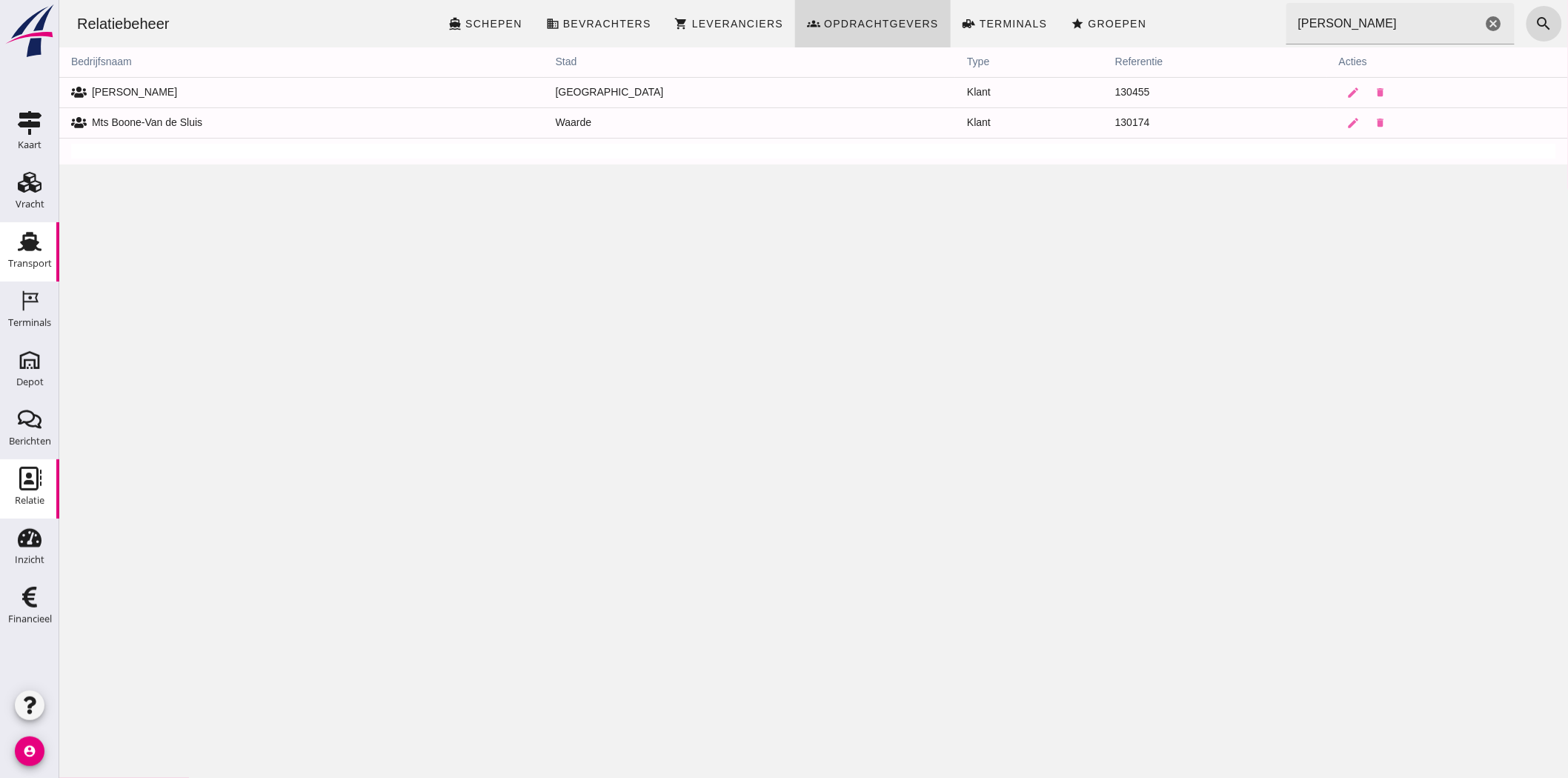
click at [38, 256] on div "Transport" at bounding box center [30, 264] width 44 height 21
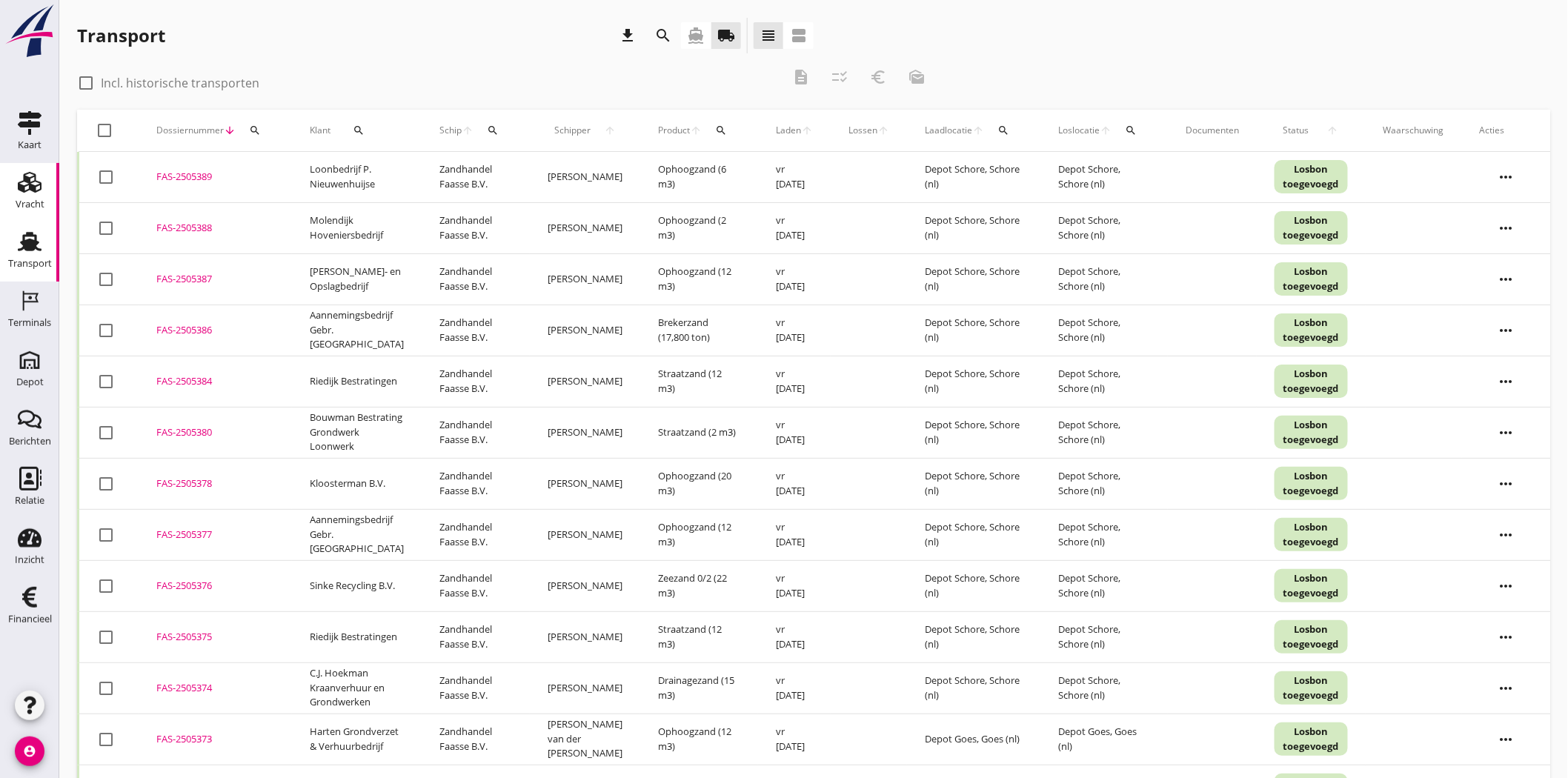
click at [40, 206] on div "Vracht" at bounding box center [30, 204] width 29 height 10
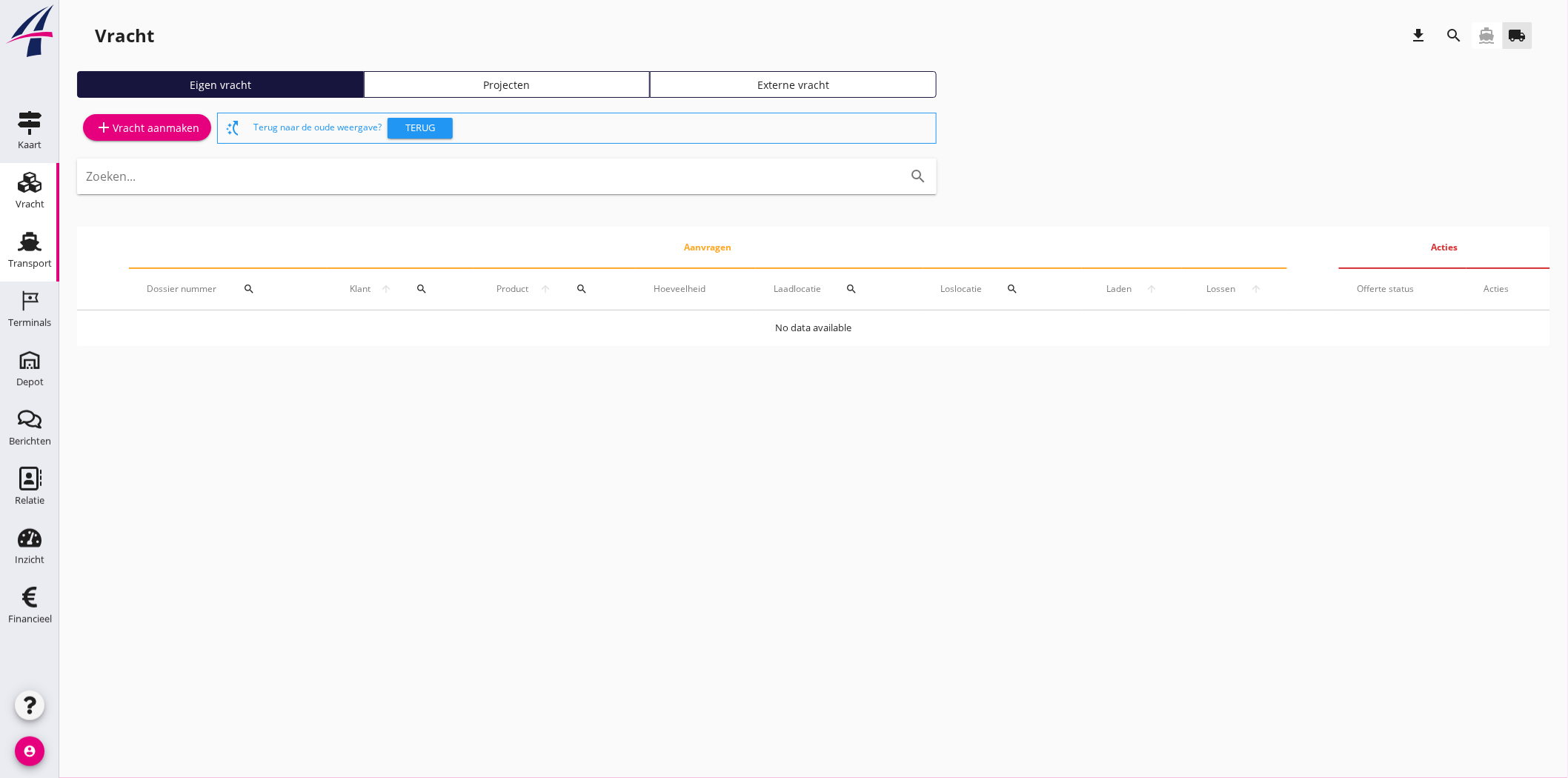
click at [31, 271] on div "Transport" at bounding box center [30, 264] width 44 height 21
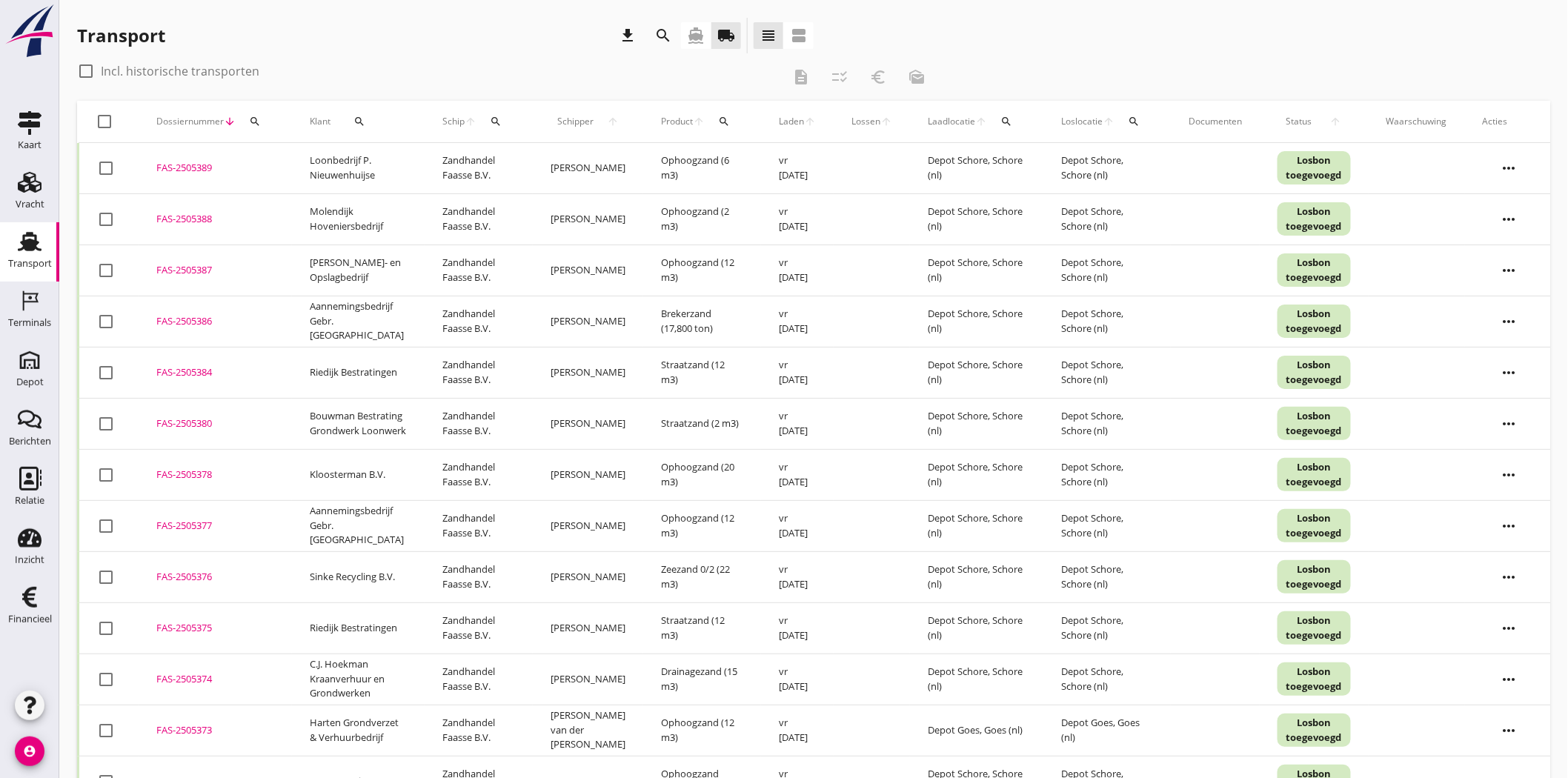
click at [877, 79] on div "check_box_outline_blank Incl. historische transporten description checklist_rtl…" at bounding box center [507, 77] width 860 height 36
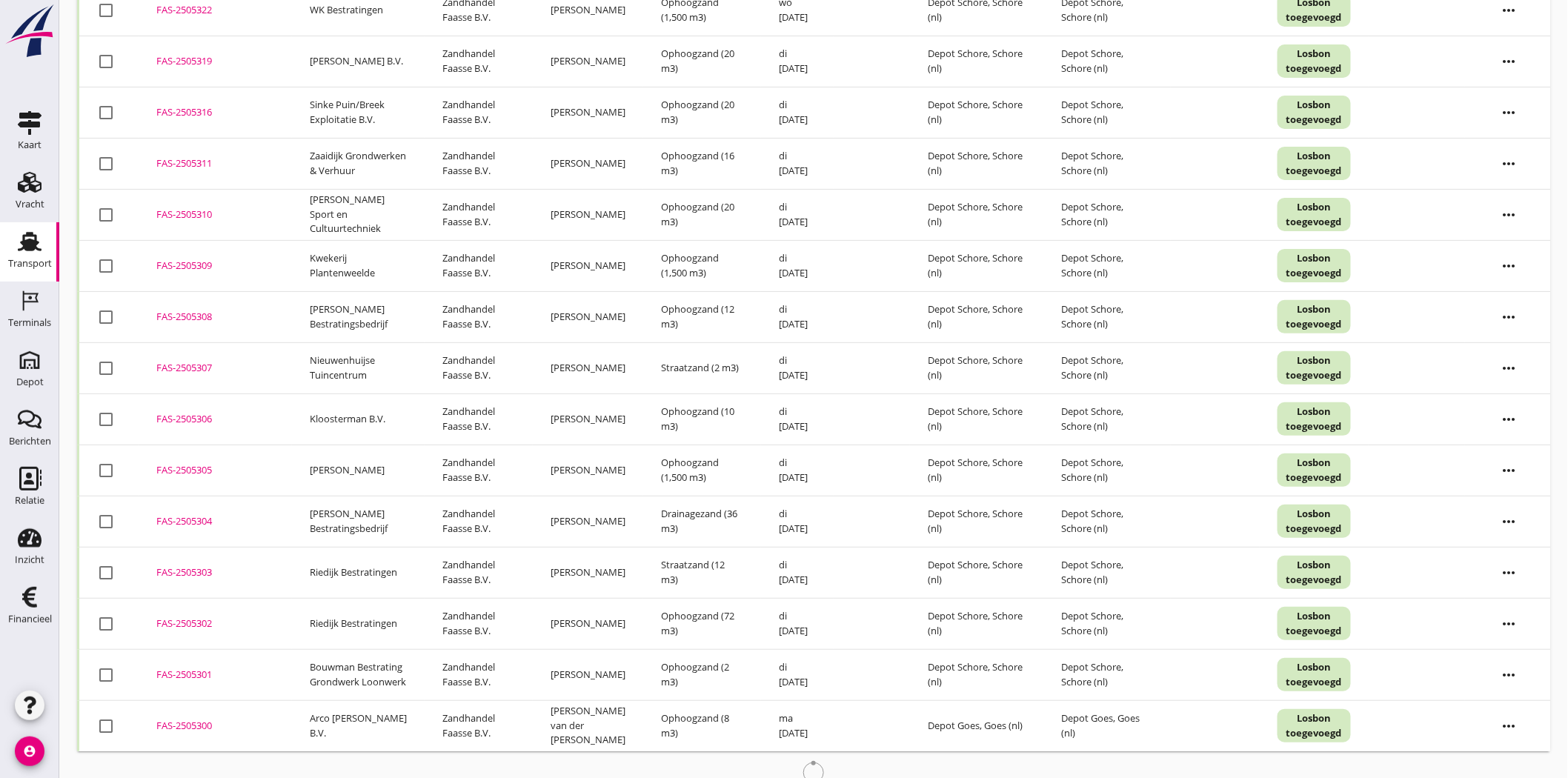
scroll to position [2501, 0]
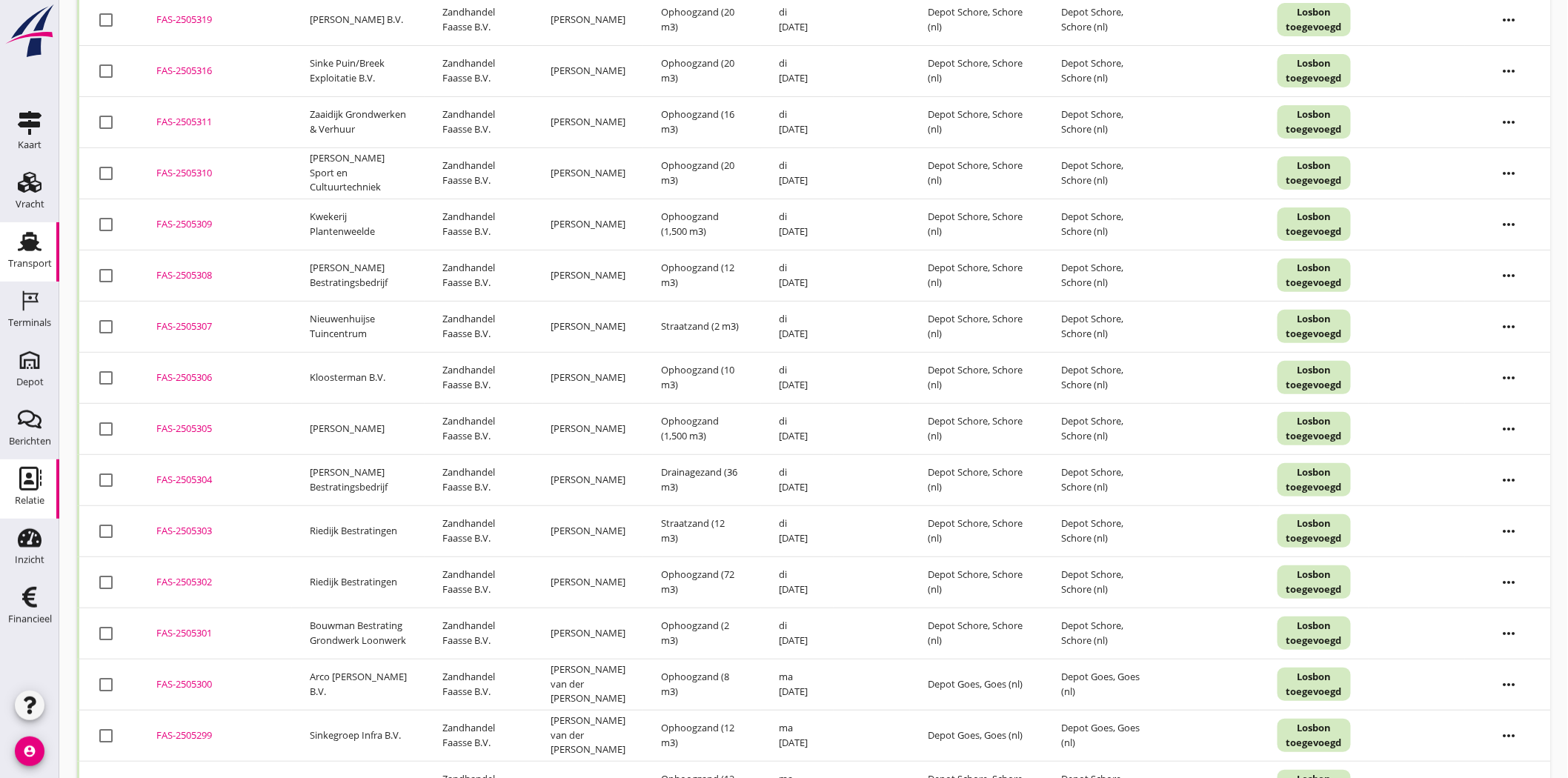
click at [22, 488] on icon "Relatie" at bounding box center [29, 478] width 24 height 24
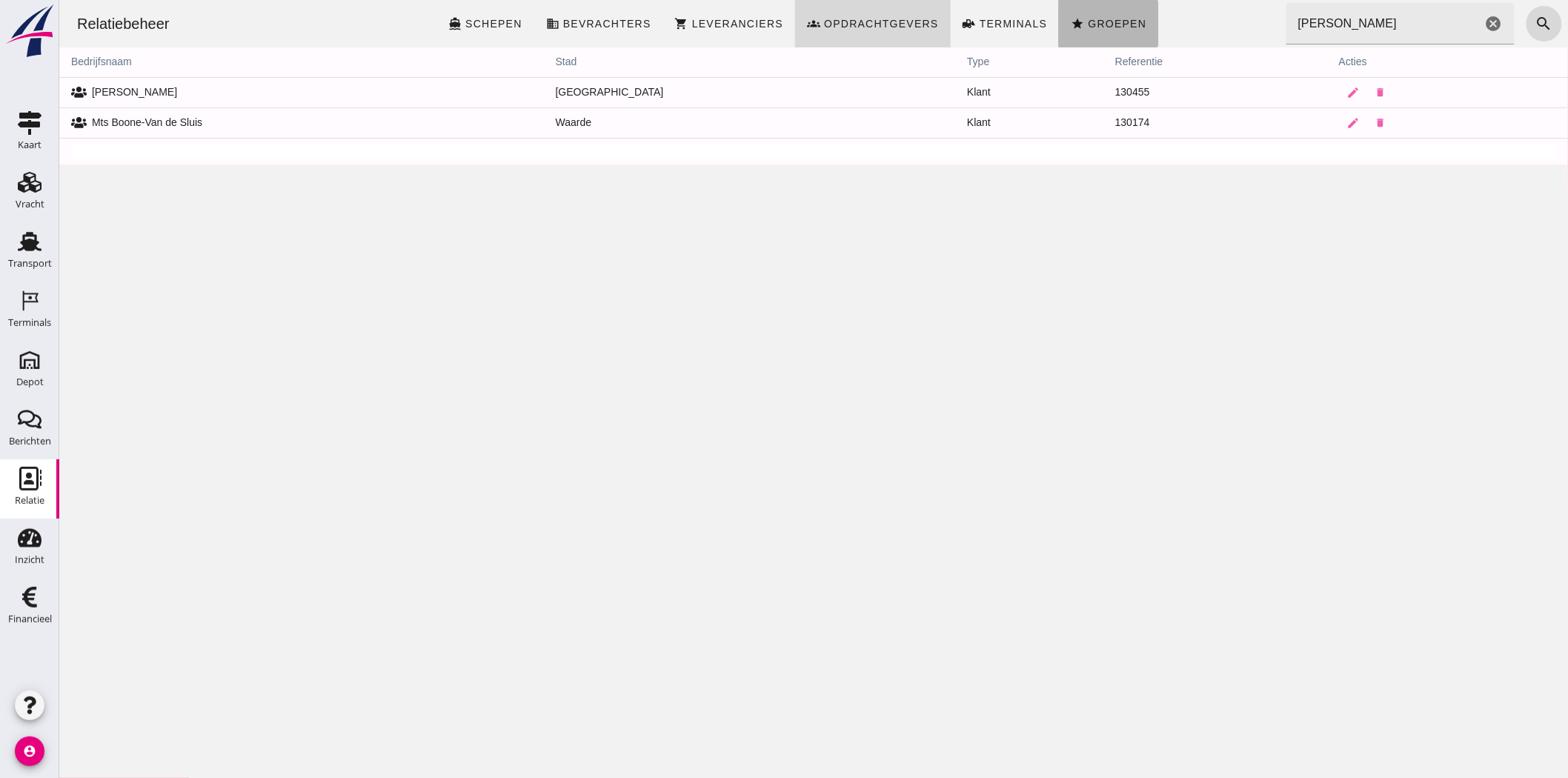
click at [1113, 31] on link "star Groepen" at bounding box center [1108, 24] width 99 height 47
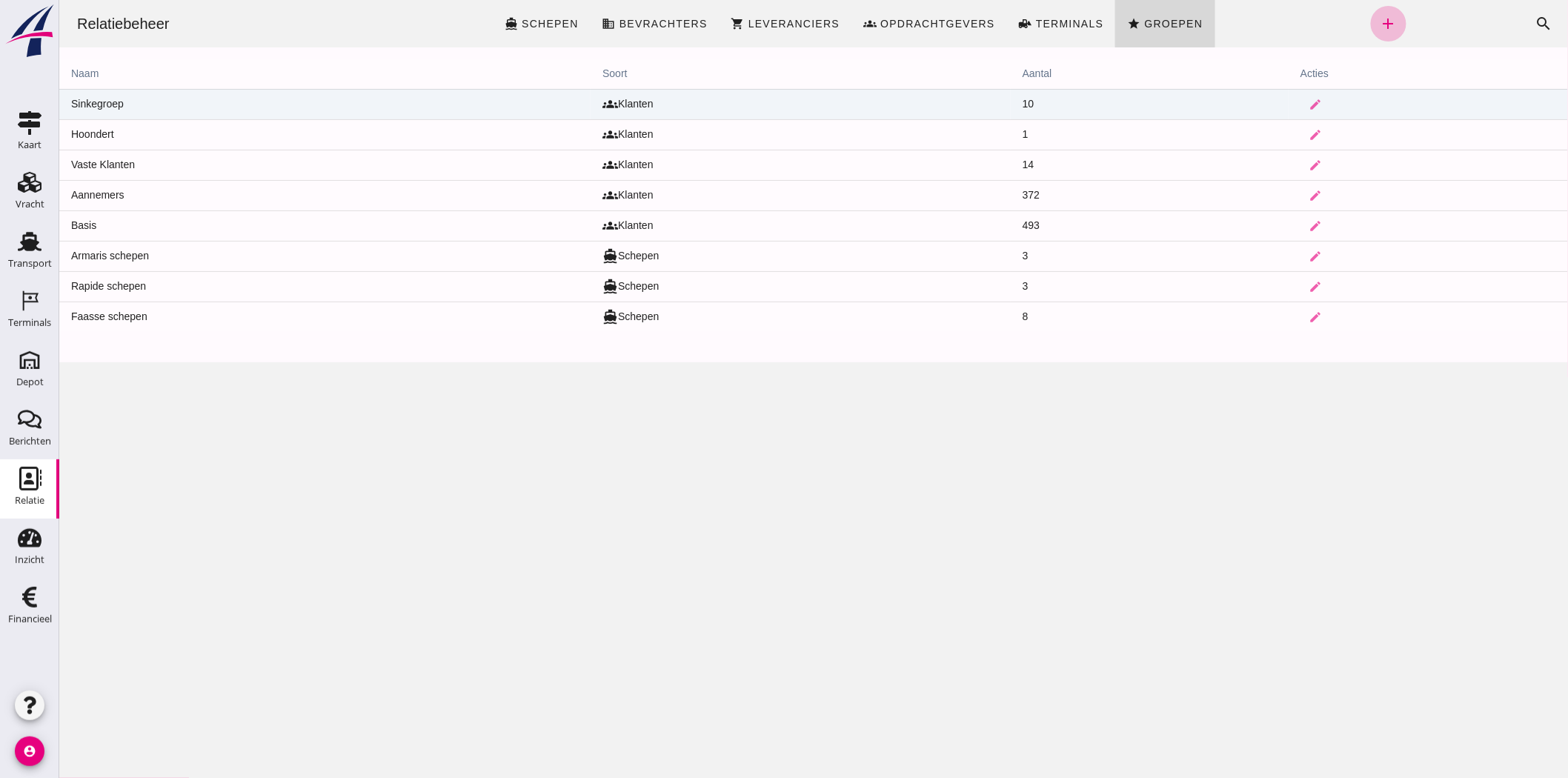
click at [86, 100] on td "Sinkegroep" at bounding box center [324, 104] width 531 height 31
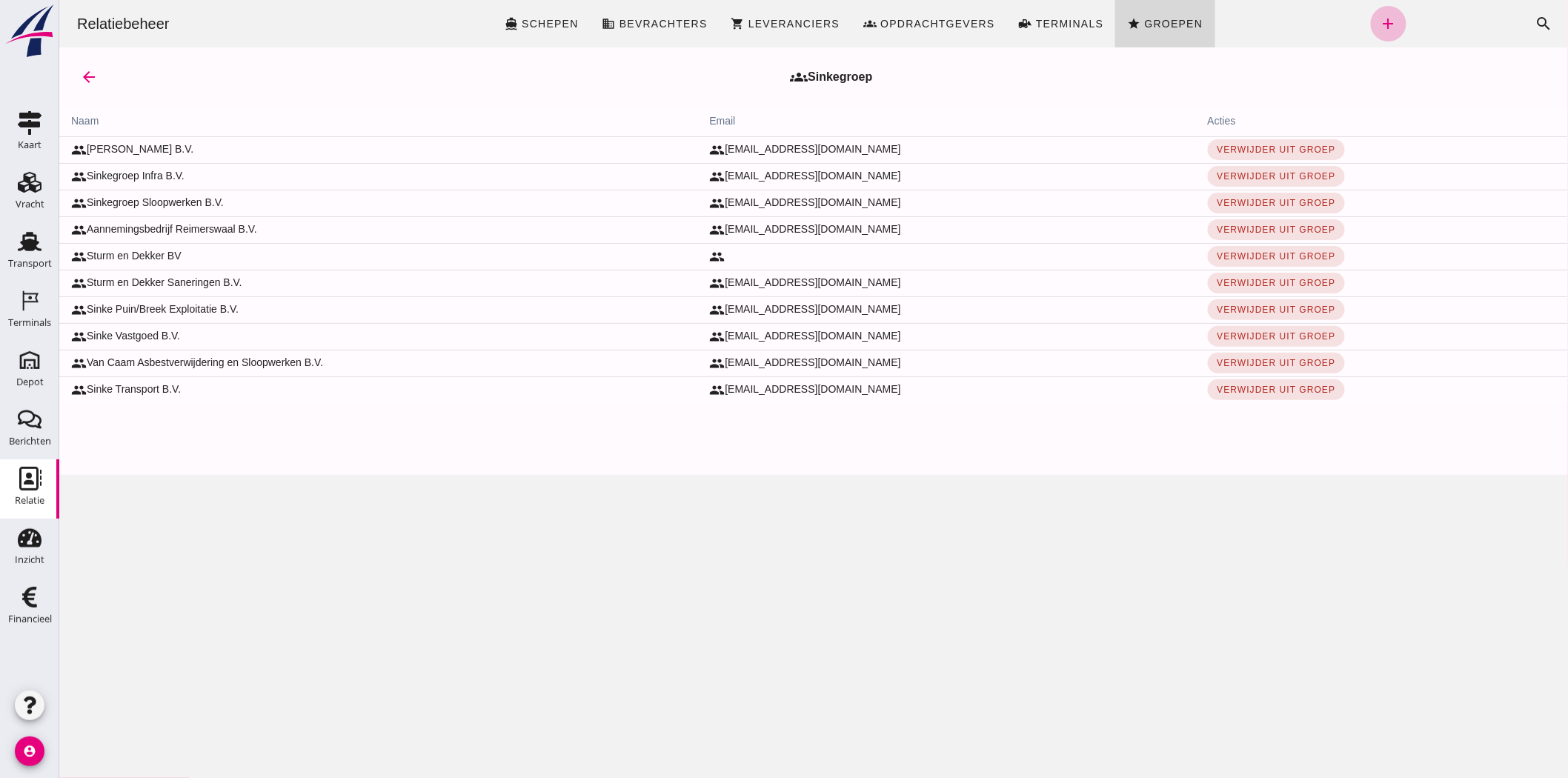
click at [109, 150] on td "group [PERSON_NAME] B.V." at bounding box center [377, 149] width 638 height 27
click at [912, 22] on span "Opdrachtgevers" at bounding box center [936, 24] width 115 height 12
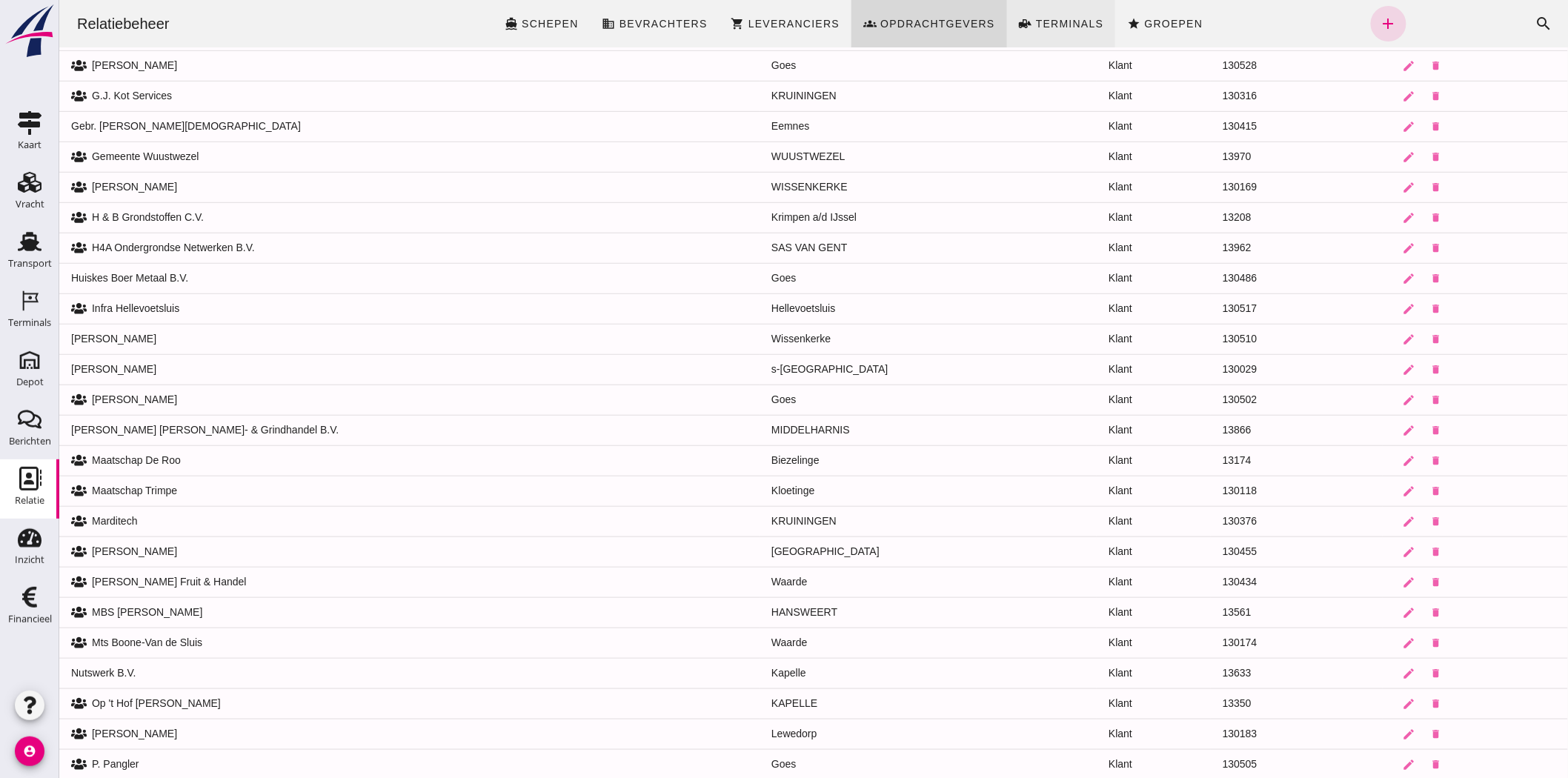
scroll to position [331, 0]
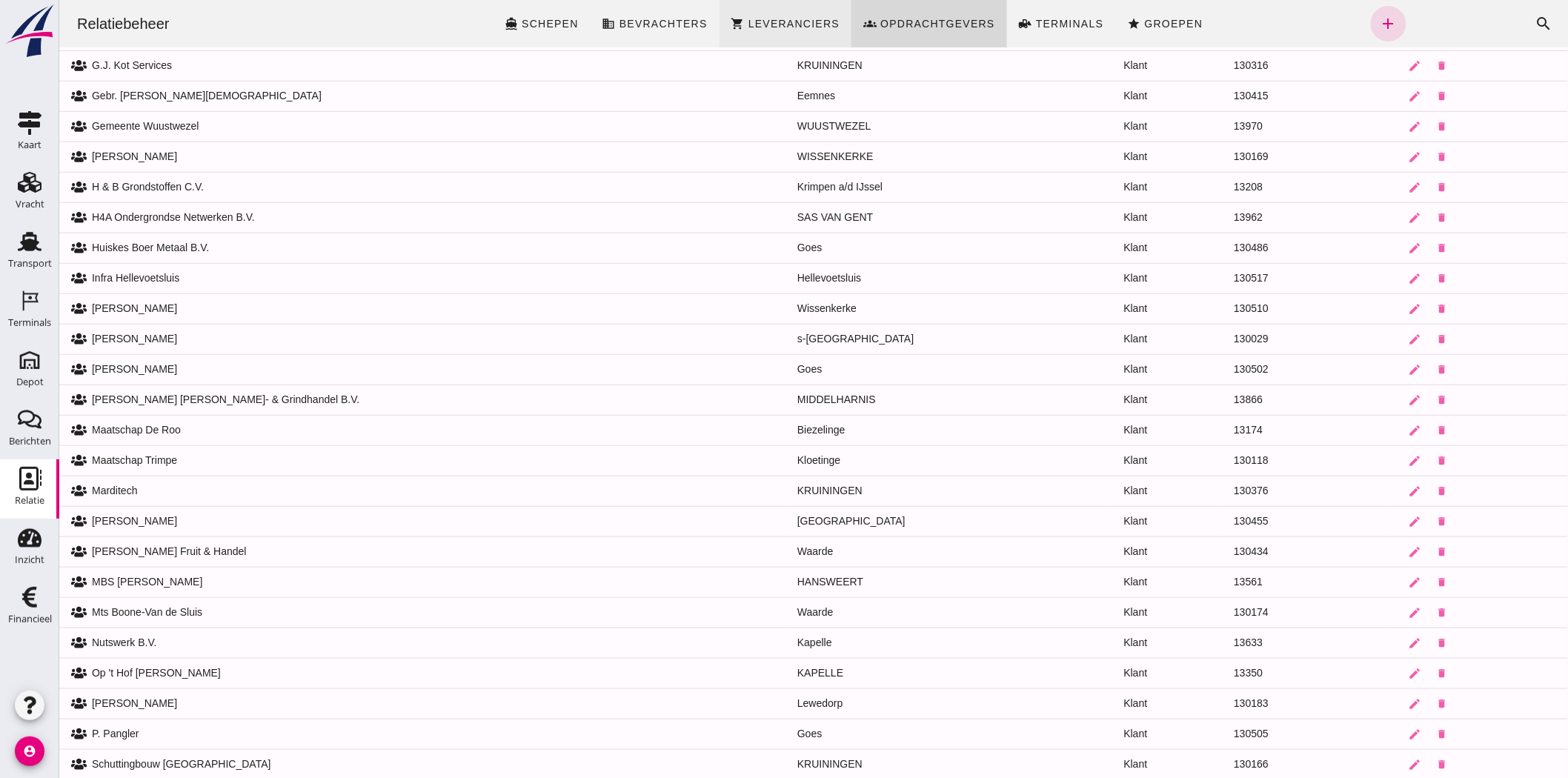
click at [786, 18] on span "Leveranciers" at bounding box center [793, 24] width 92 height 12
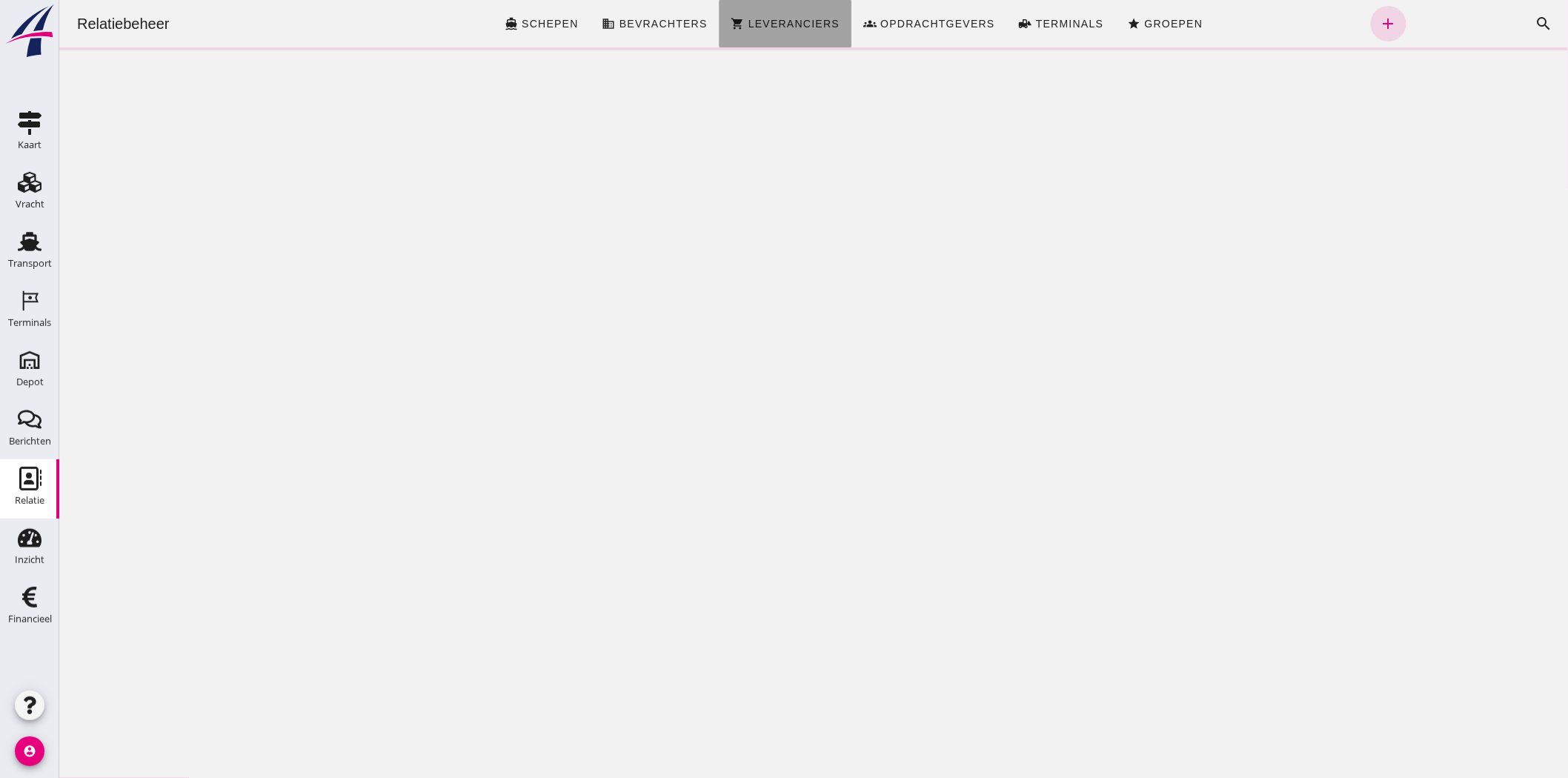
scroll to position [0, 0]
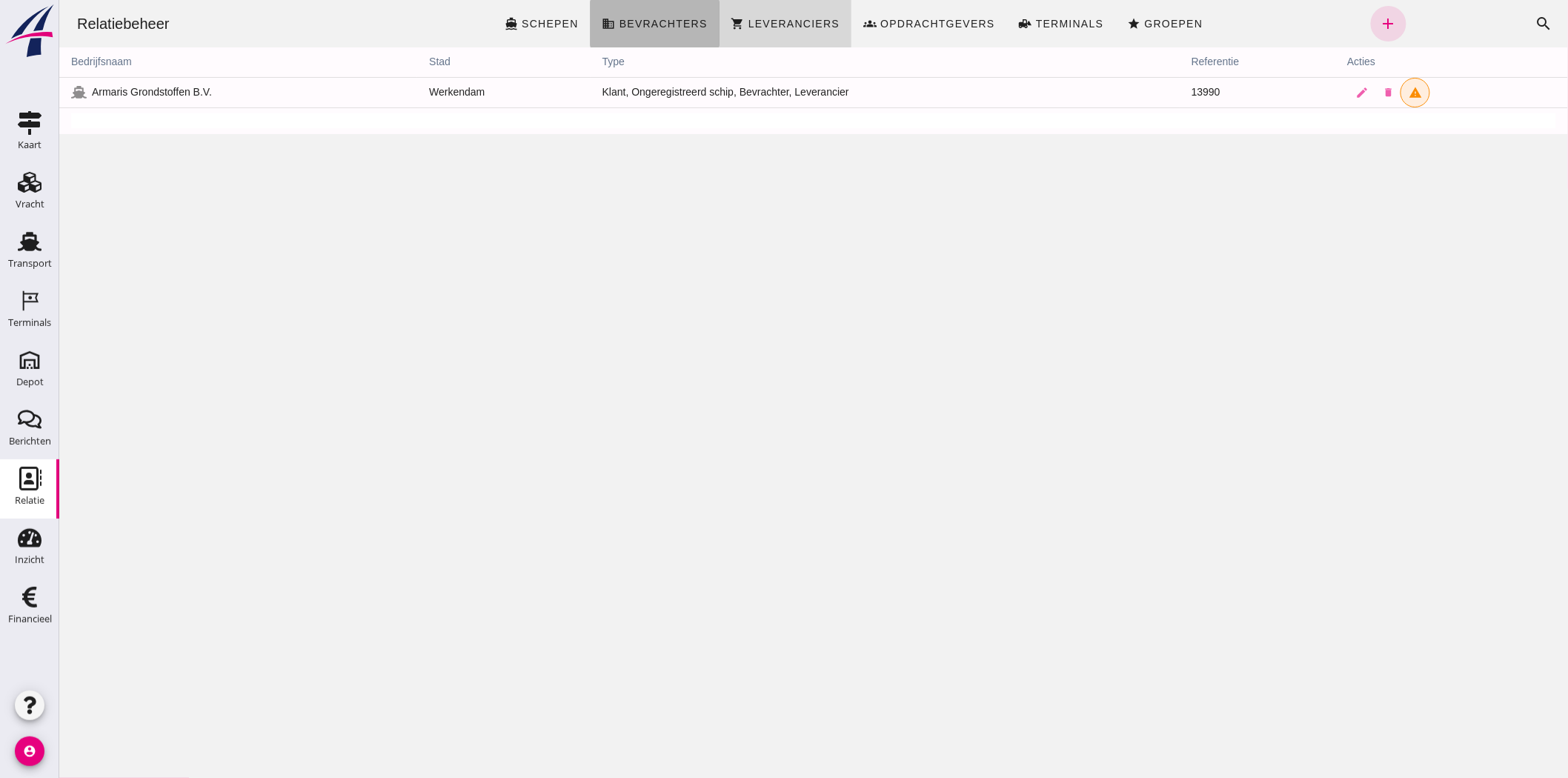
click at [651, 22] on span "Bevrachters" at bounding box center [663, 24] width 89 height 12
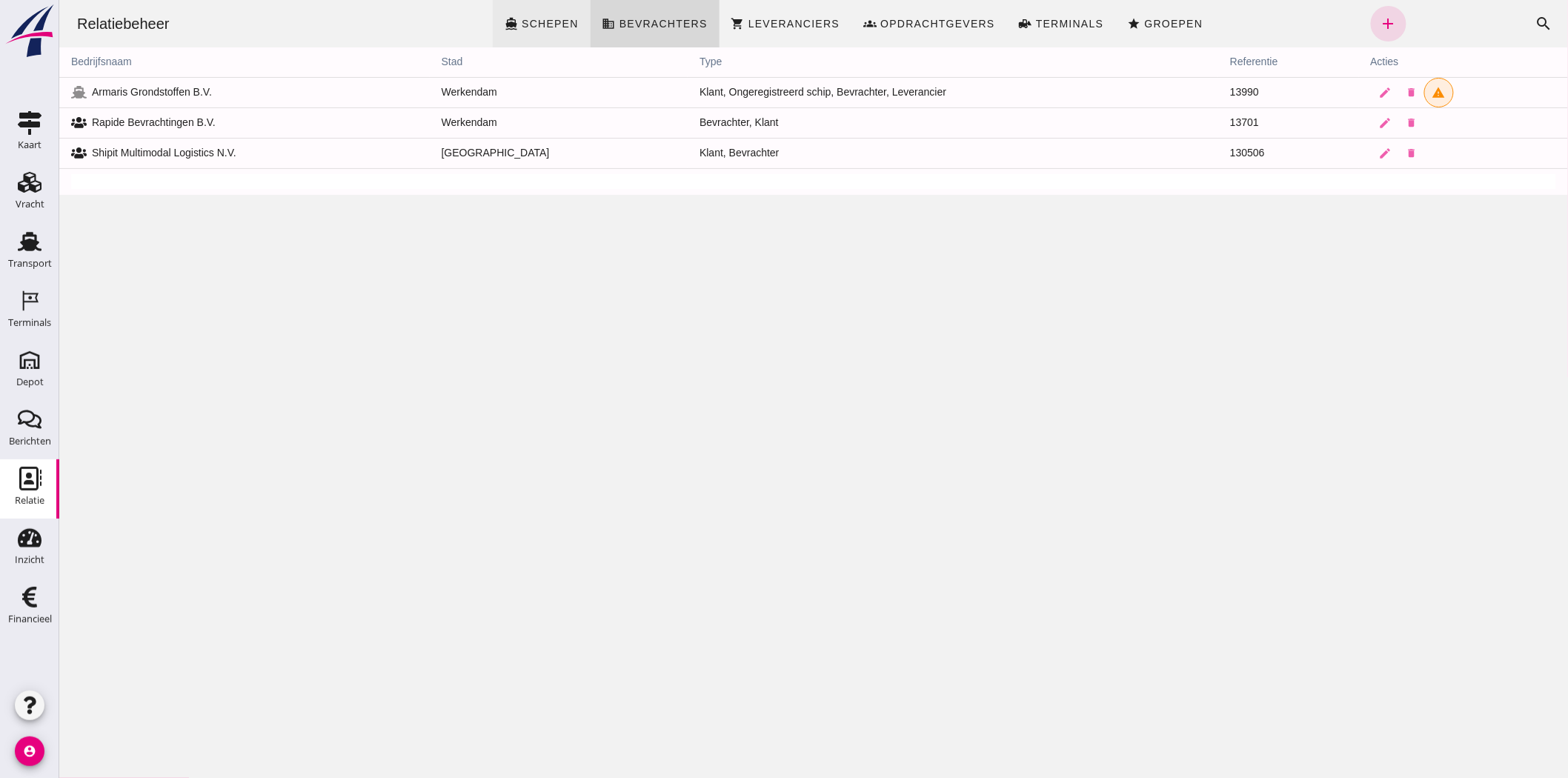
click at [553, 13] on link "directions_boat Schepen" at bounding box center [541, 24] width 98 height 47
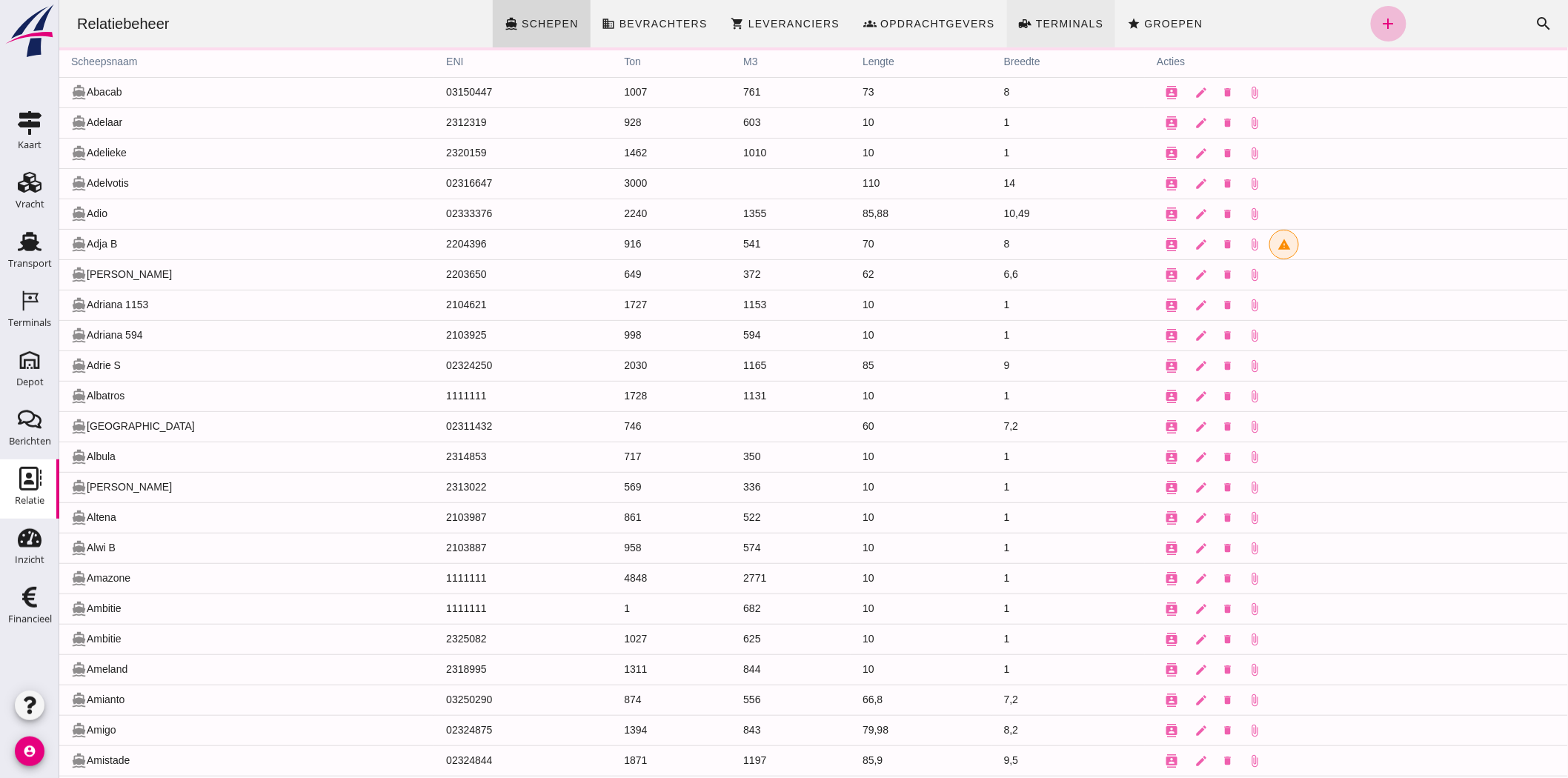
click at [1055, 15] on link "front_loader Terminals" at bounding box center [1061, 24] width 109 height 47
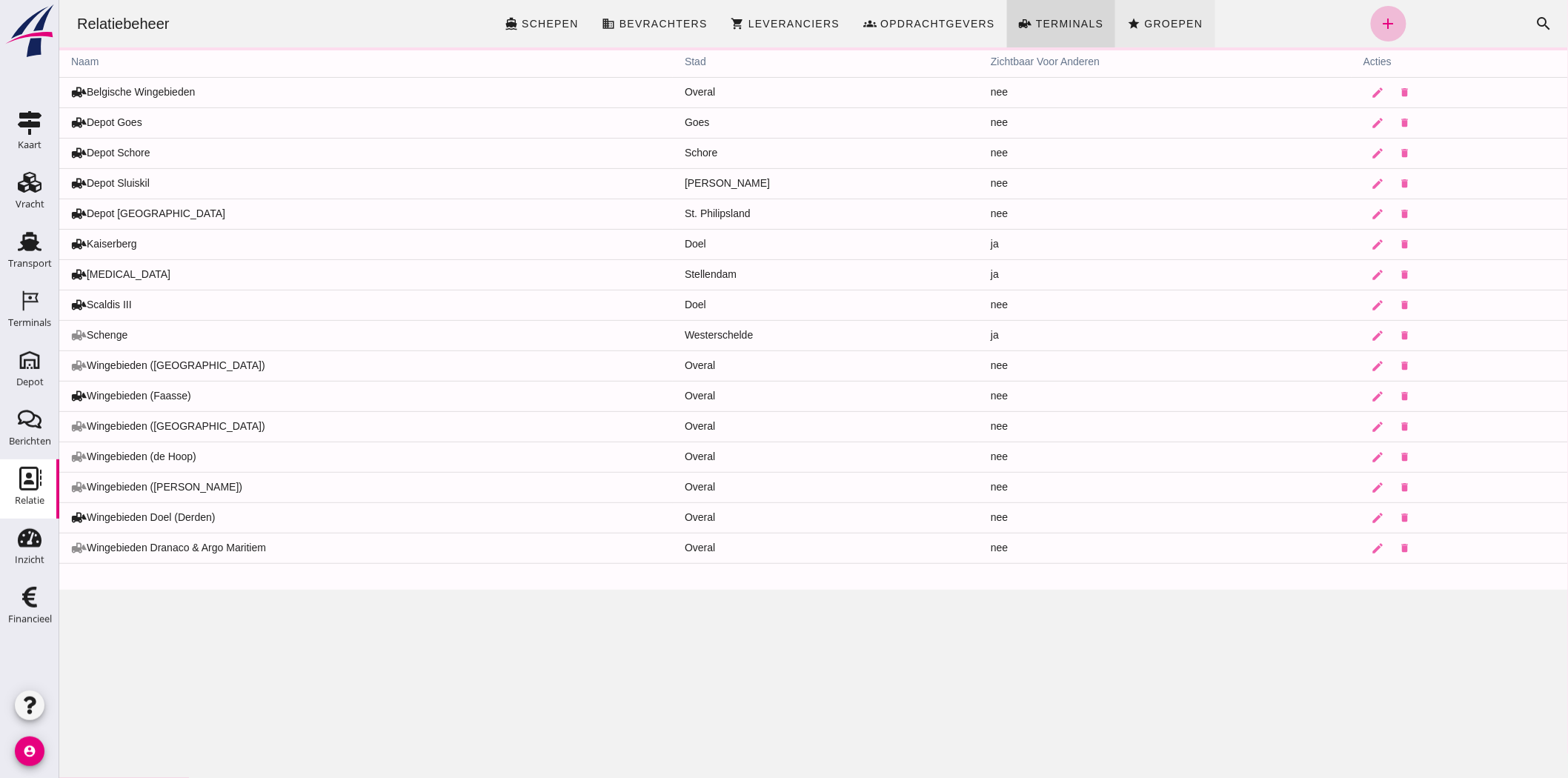
click at [1133, 18] on icon "star" at bounding box center [1132, 23] width 13 height 13
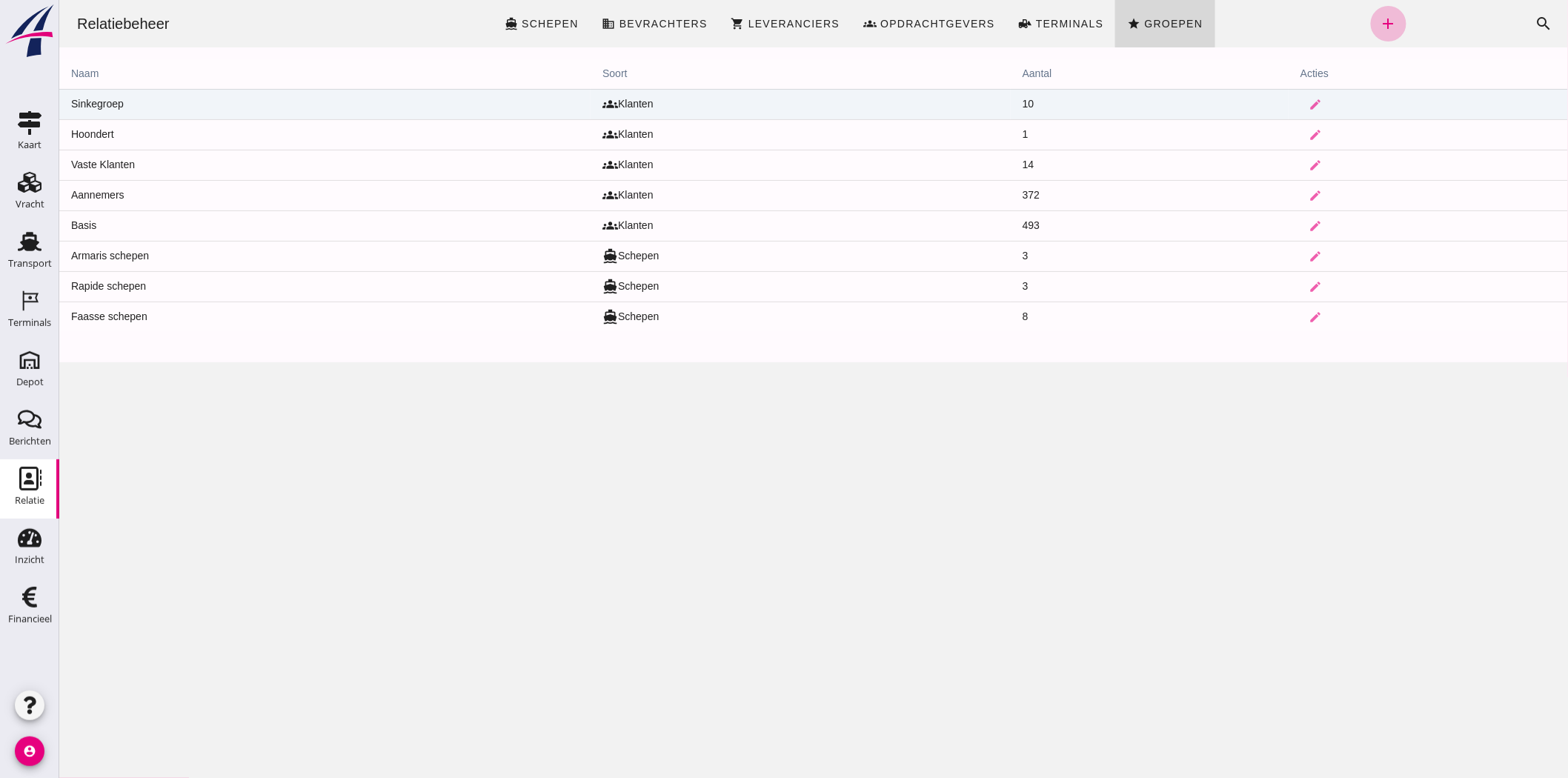
click at [590, 97] on td "groups Klanten" at bounding box center [800, 104] width 420 height 31
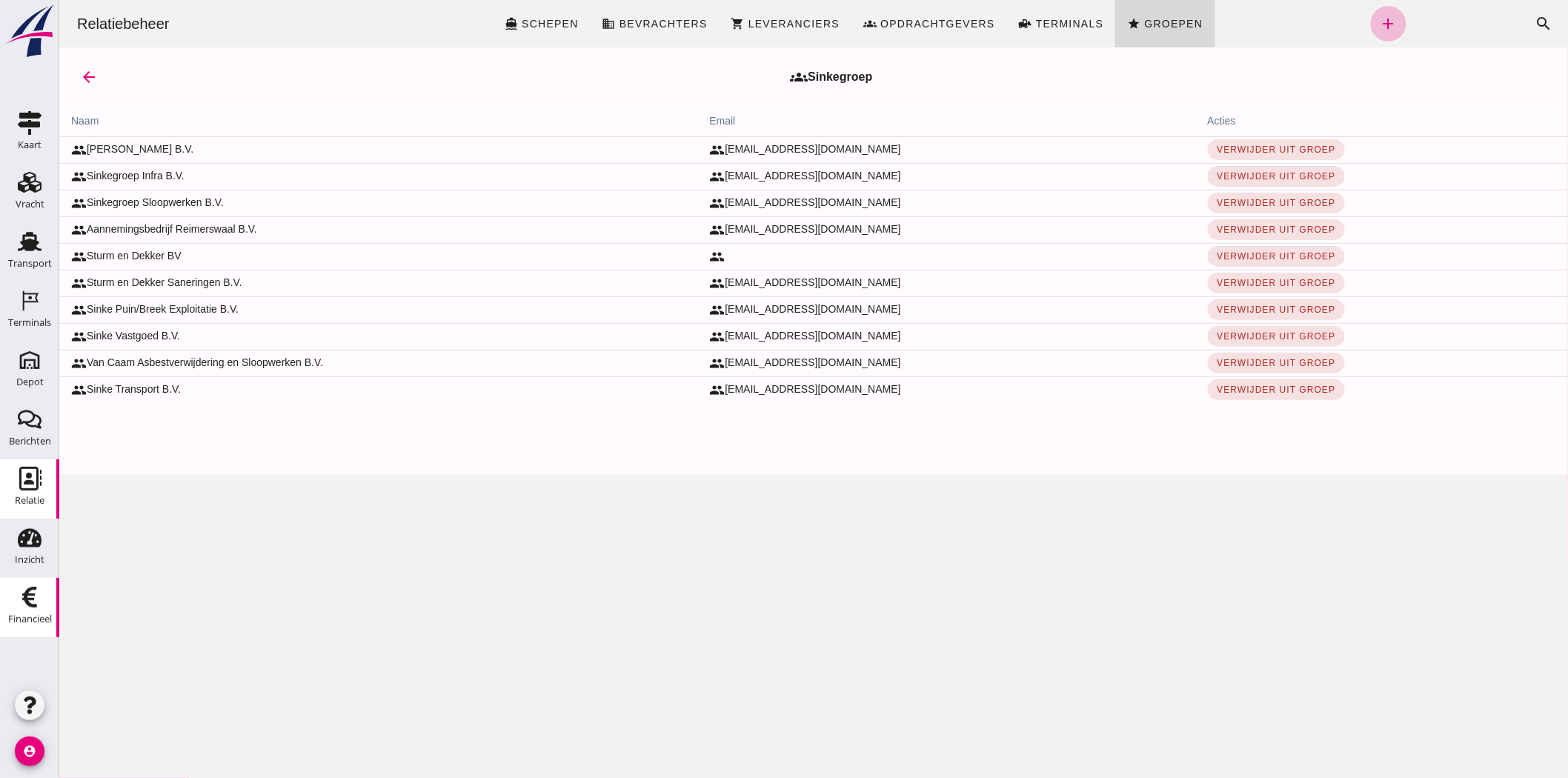
click at [43, 595] on div "Financieel" at bounding box center [30, 597] width 36 height 24
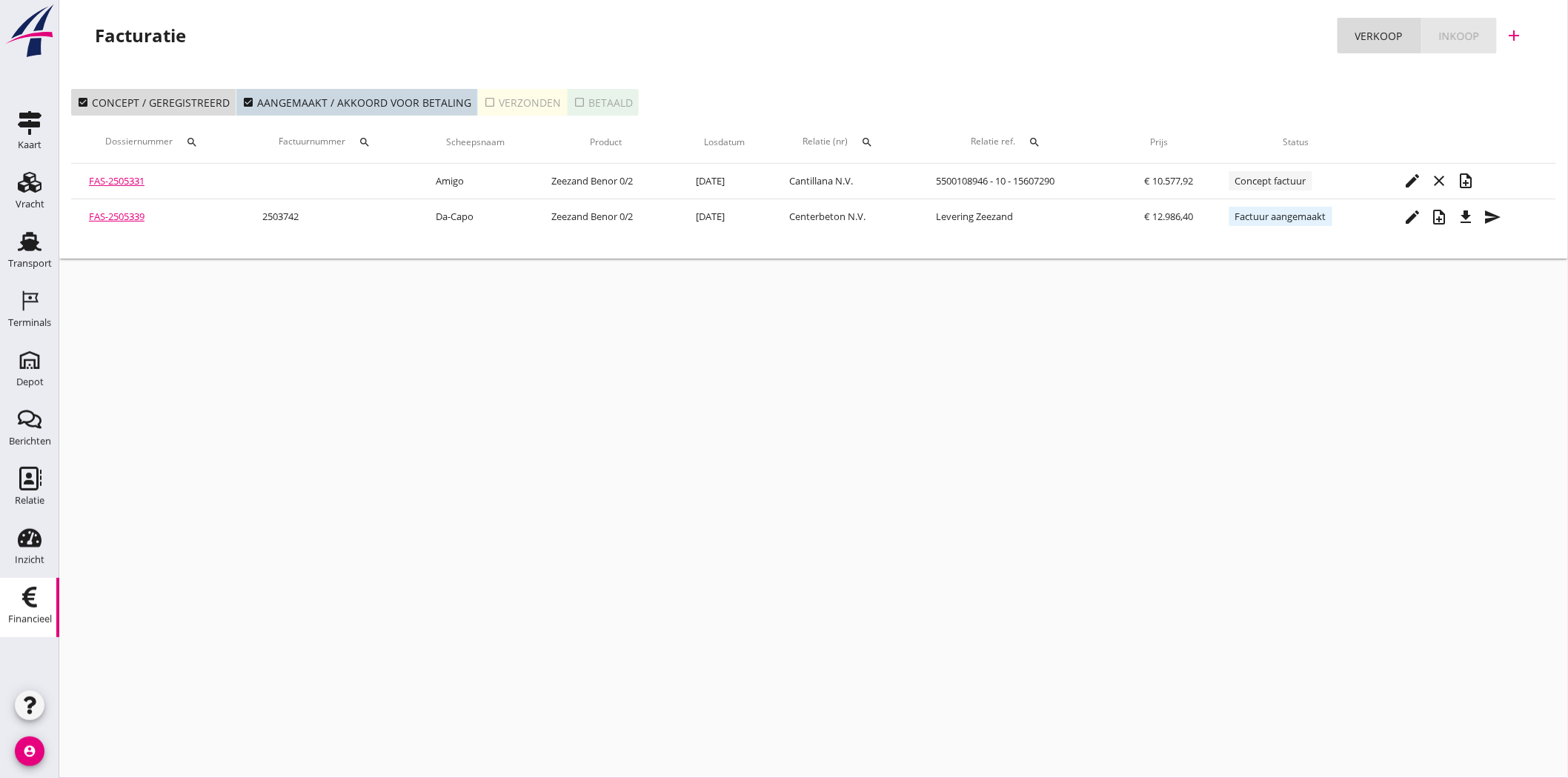
click at [1458, 36] on div "Inkoop" at bounding box center [1459, 36] width 40 height 15
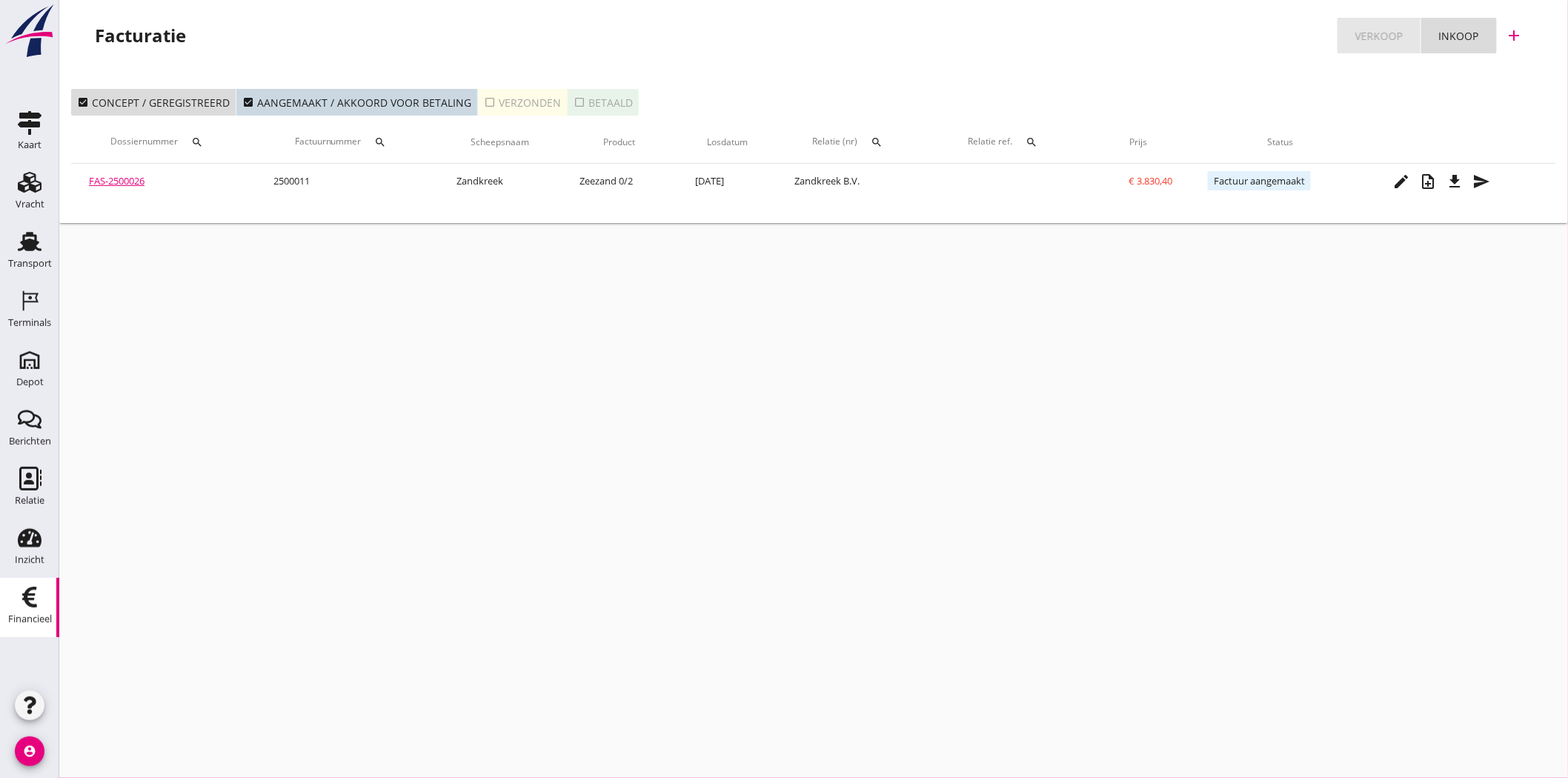
click at [1353, 36] on link "Verkoop" at bounding box center [1379, 35] width 84 height 36
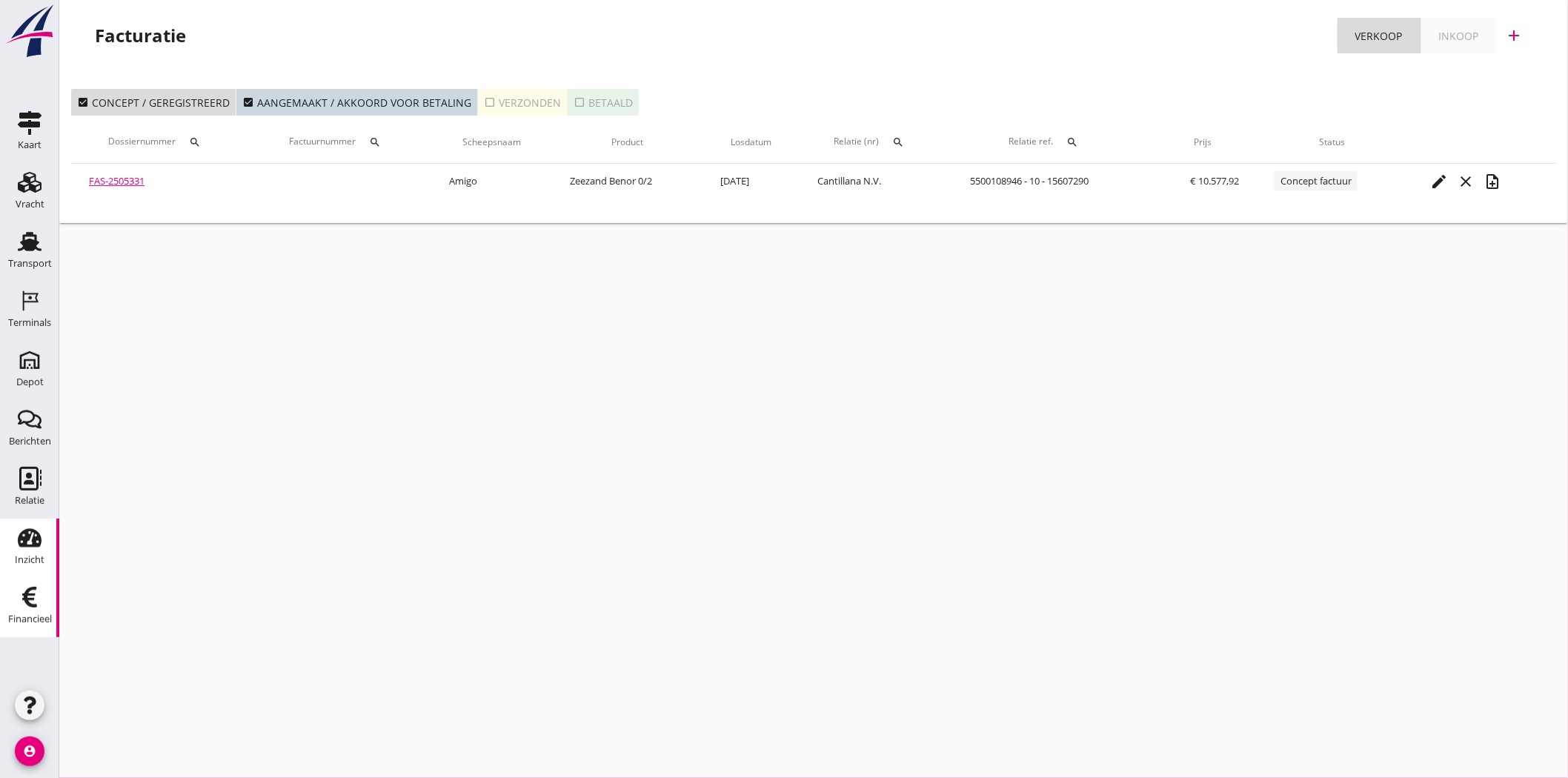
click at [34, 525] on link "Inzicht Inzicht" at bounding box center [30, 549] width 60 height 60
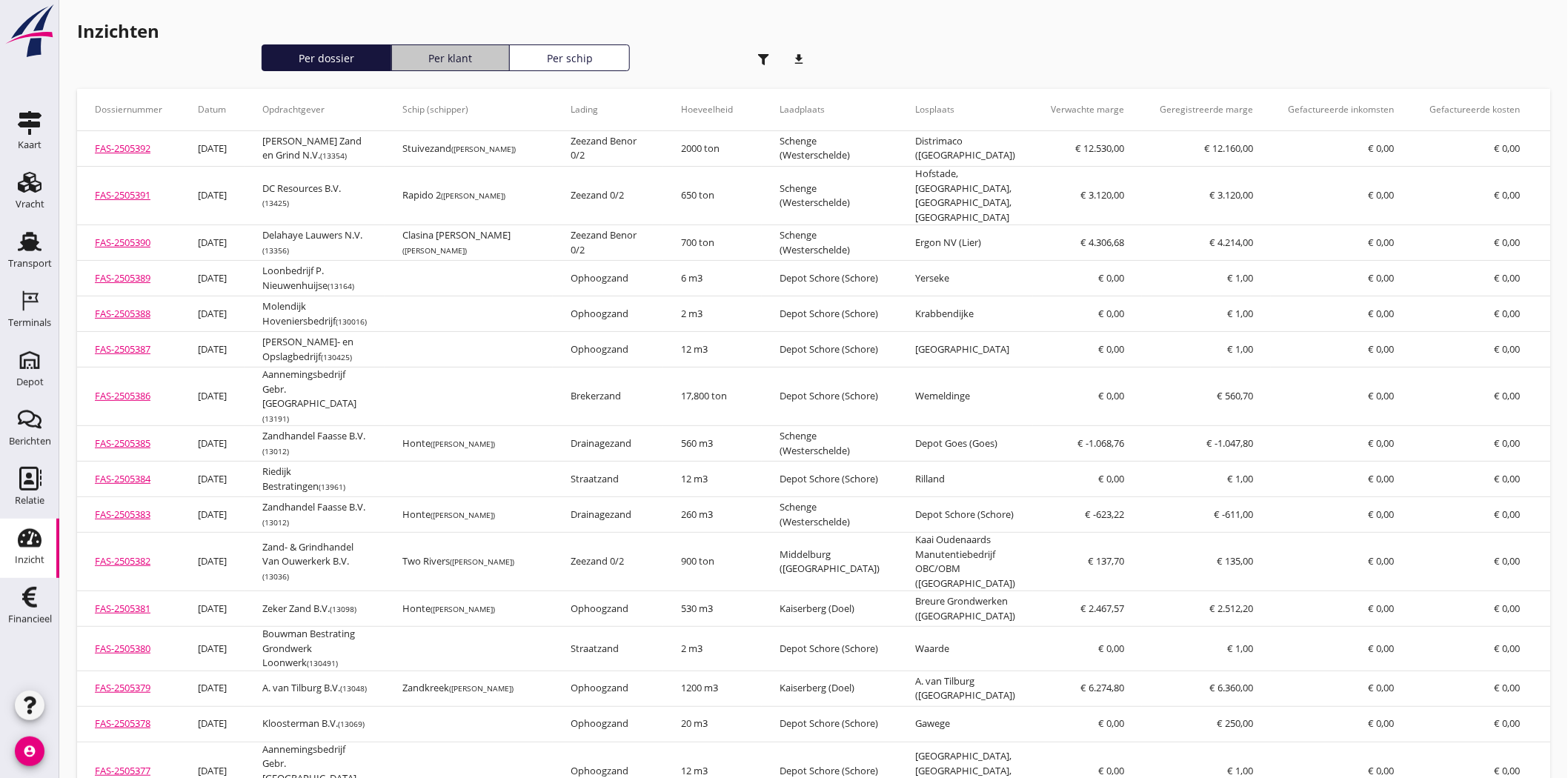
click at [438, 50] on div "Per klant" at bounding box center [451, 58] width 105 height 15
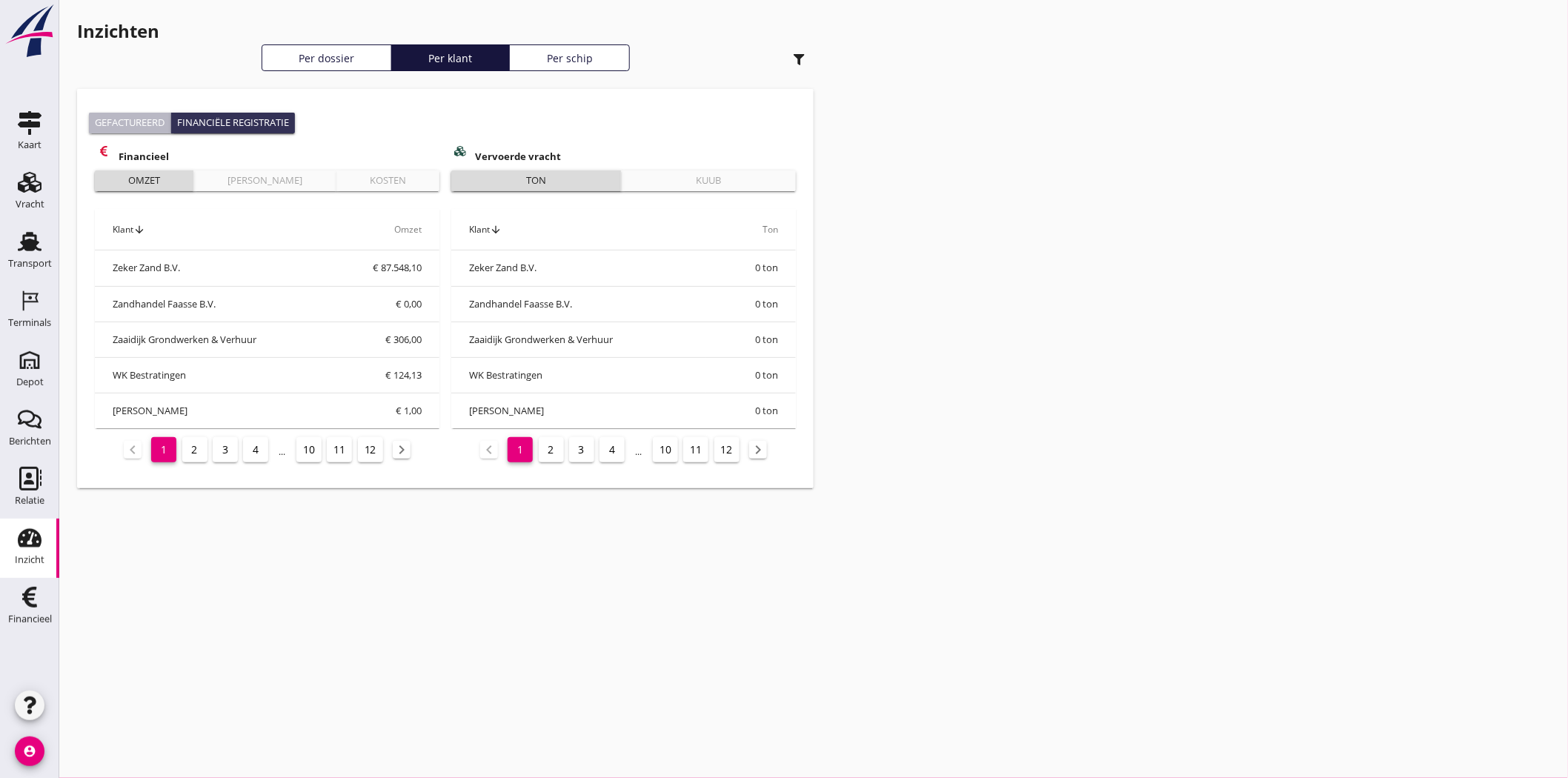
click at [151, 126] on div "Gefactureerd" at bounding box center [129, 122] width 70 height 15
click at [440, 47] on link "Per klant" at bounding box center [450, 57] width 118 height 27
click at [801, 57] on use "button" at bounding box center [799, 60] width 11 height 11
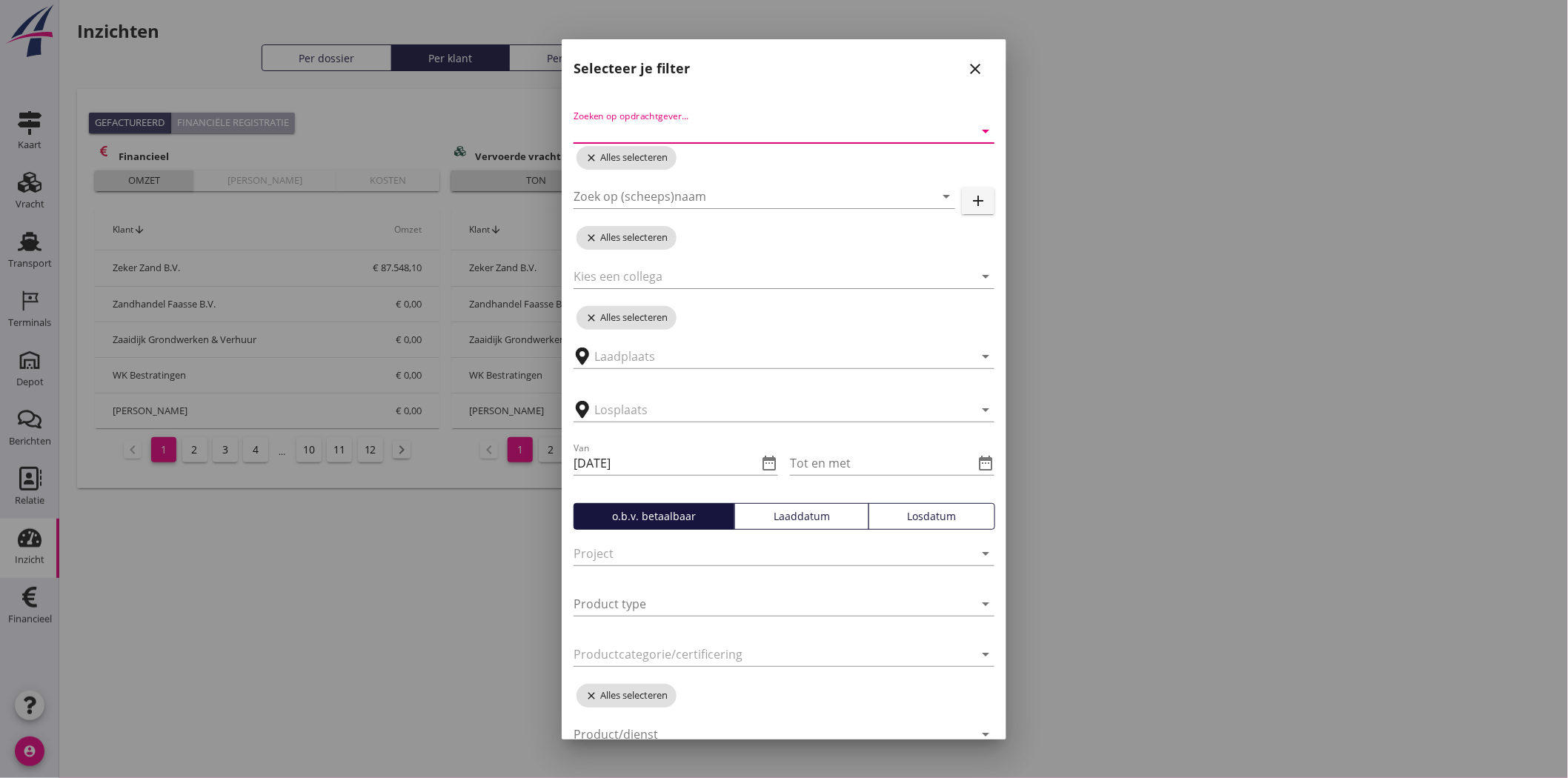
click at [698, 130] on input "Zoeken op opdrachtgever..." at bounding box center [763, 131] width 380 height 24
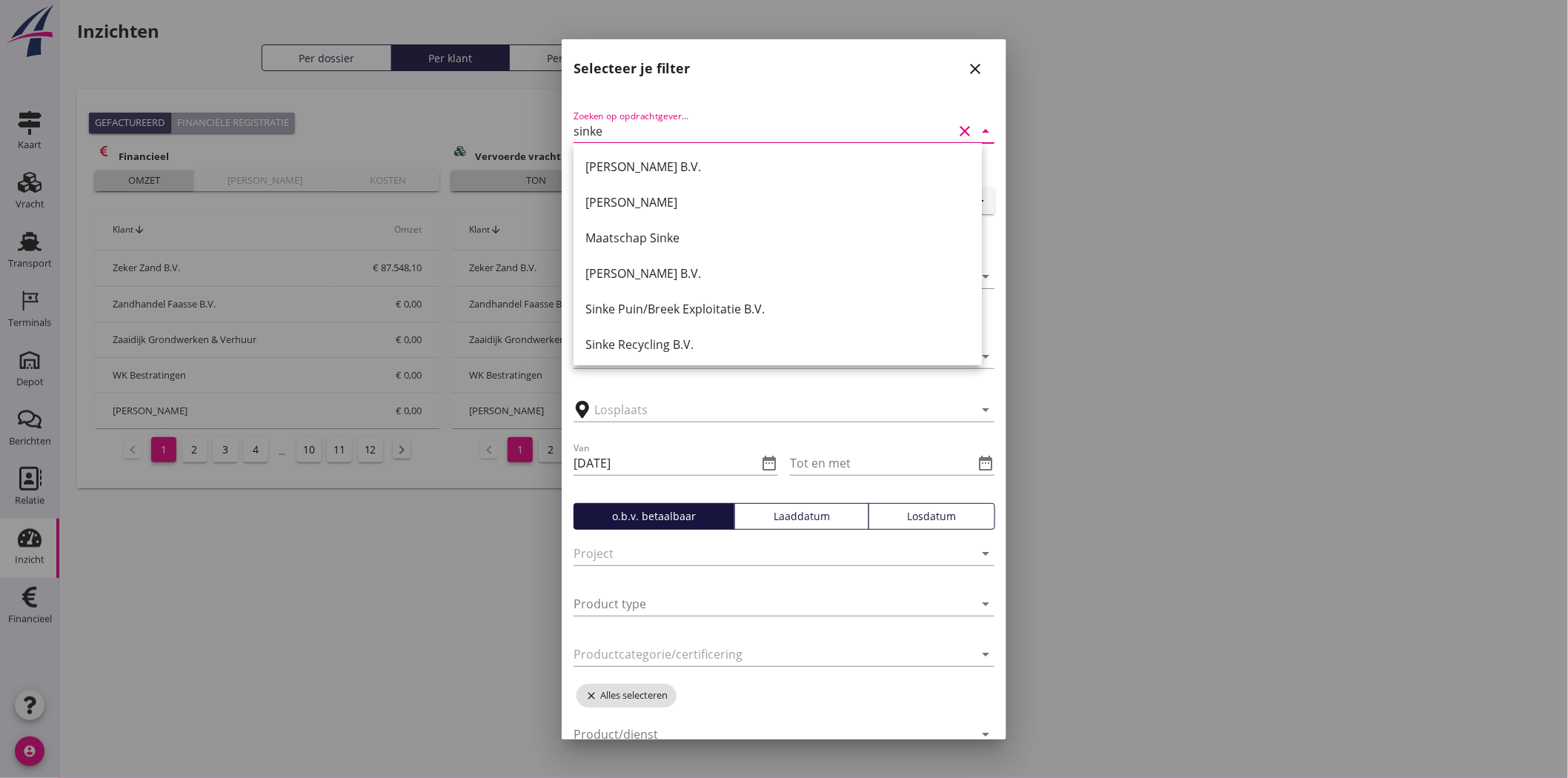
type input "sinke"
click at [1481, 270] on div at bounding box center [784, 389] width 1568 height 778
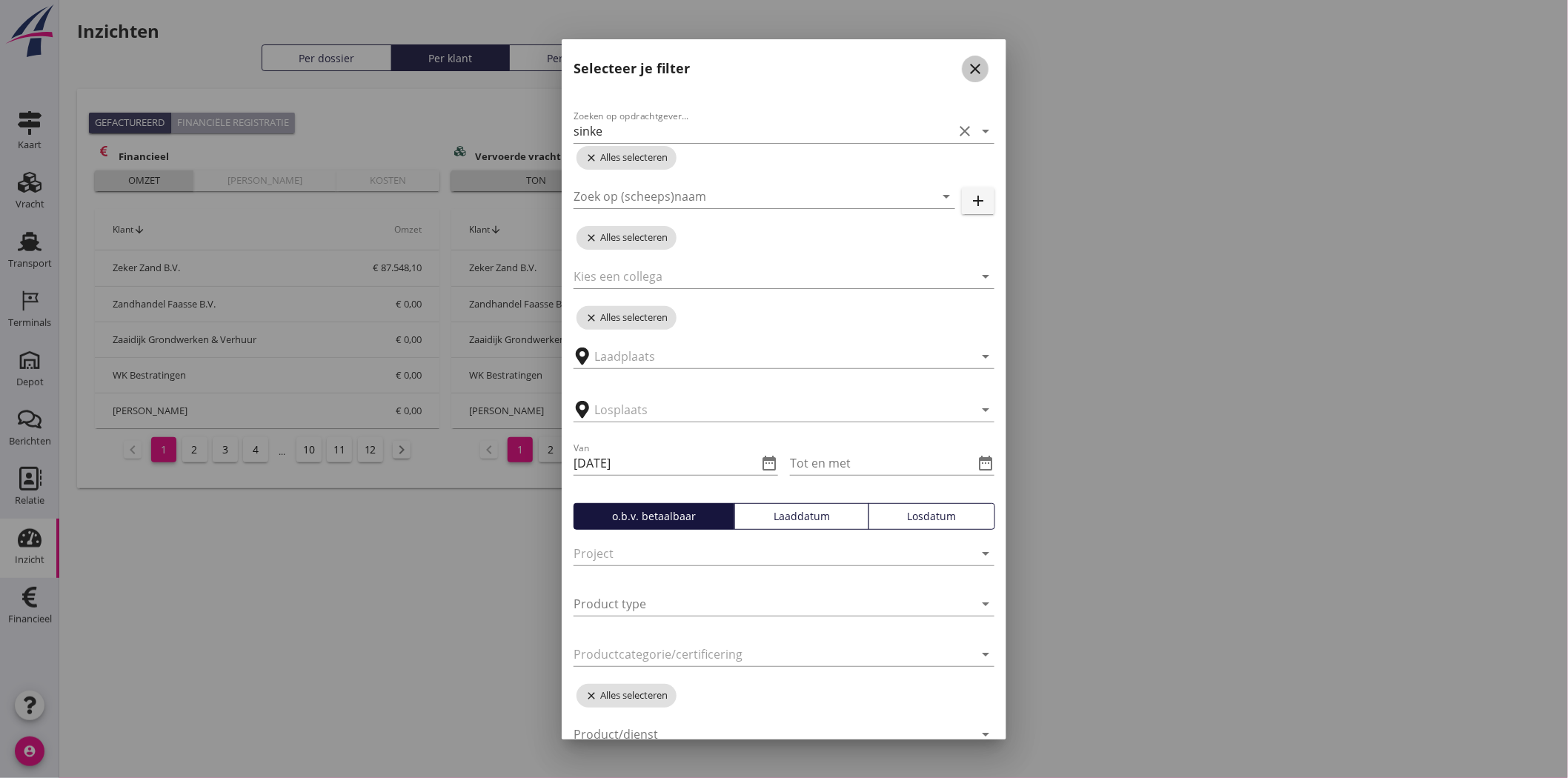
click at [967, 63] on icon "close" at bounding box center [975, 69] width 18 height 18
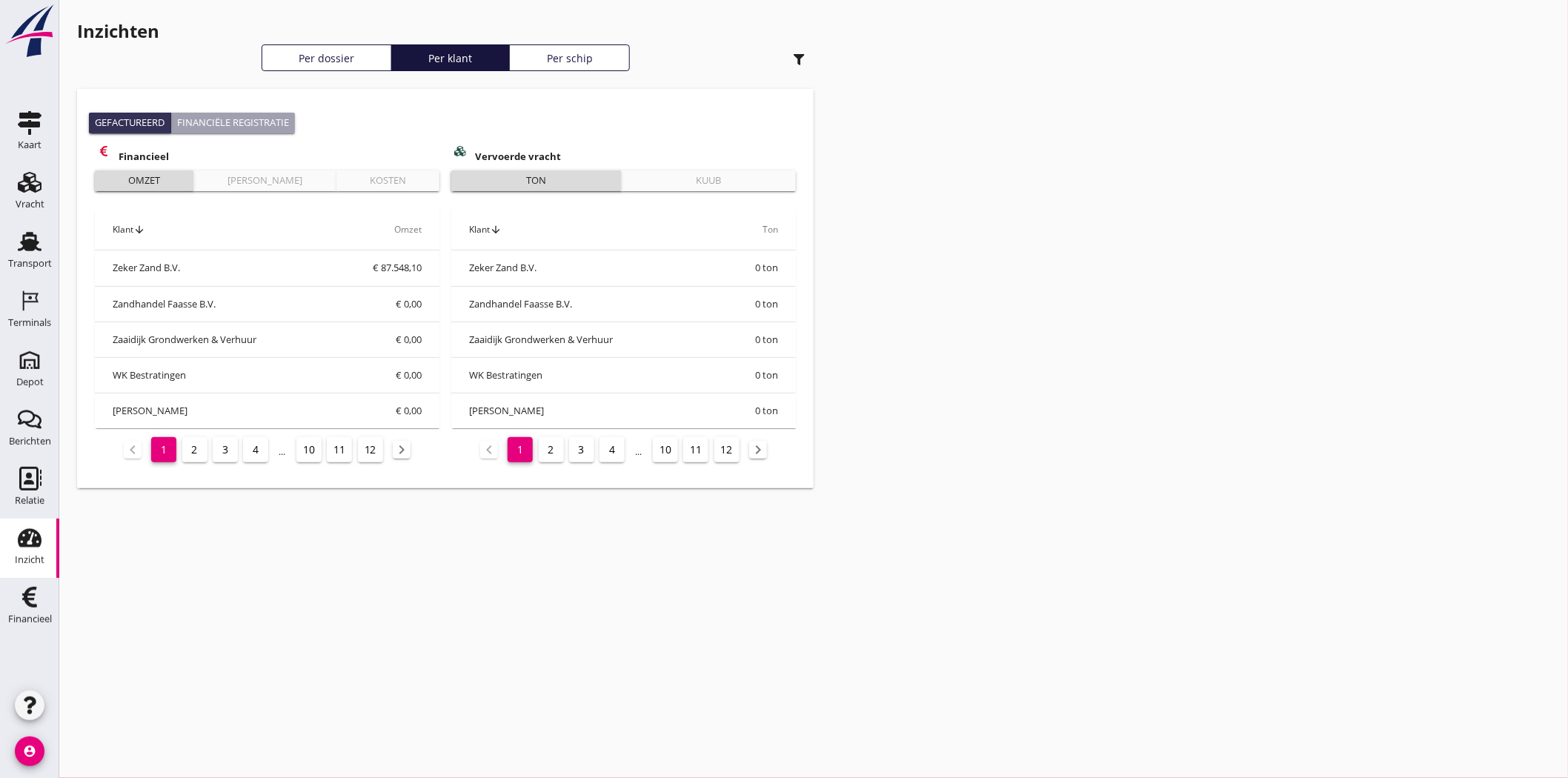
click at [298, 42] on h1 "Inzichten" at bounding box center [445, 31] width 737 height 27
click at [298, 47] on link "Per dossier" at bounding box center [326, 57] width 131 height 27
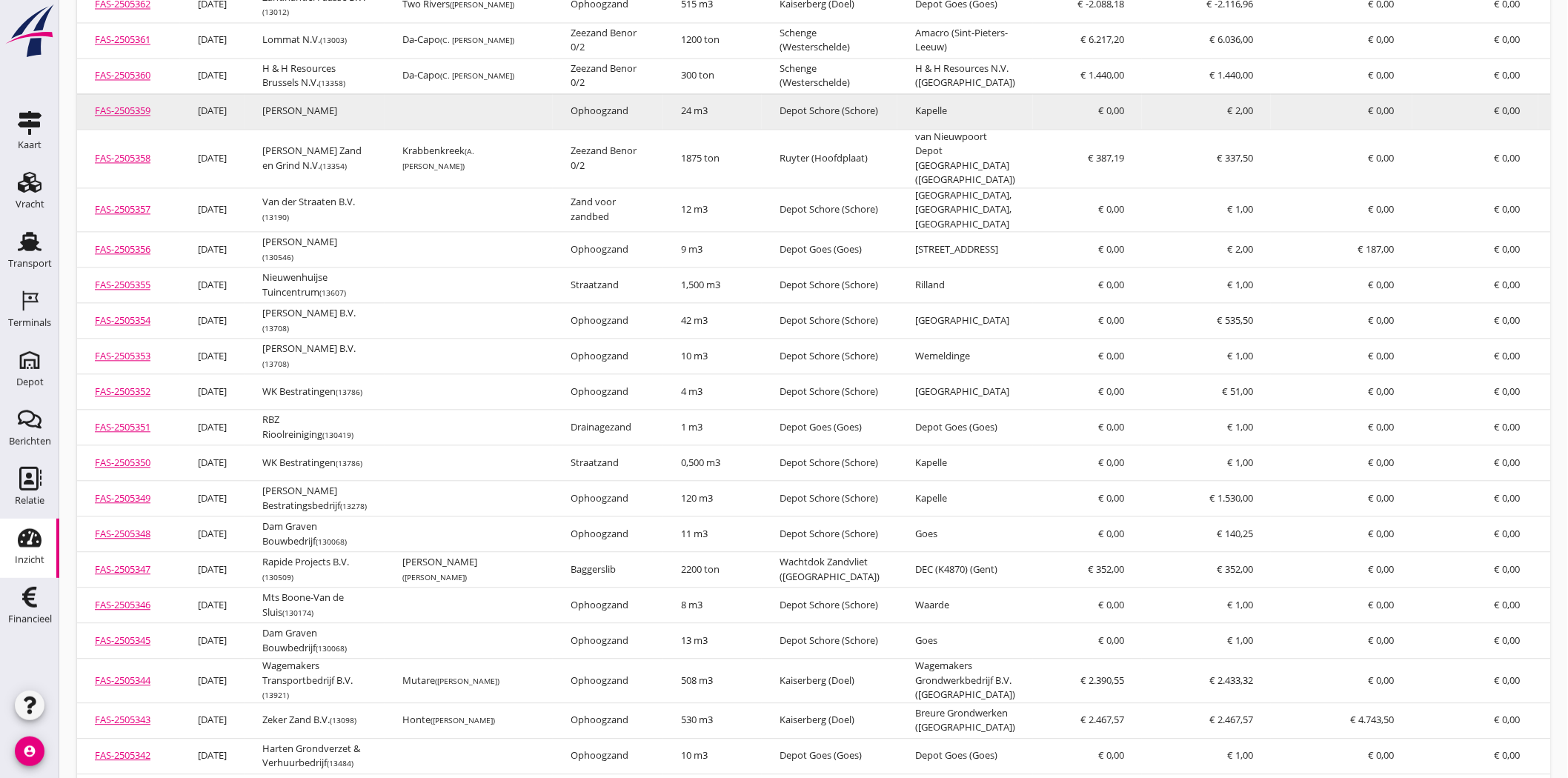
scroll to position [1317, 0]
